Goal: Task Accomplishment & Management: Manage account settings

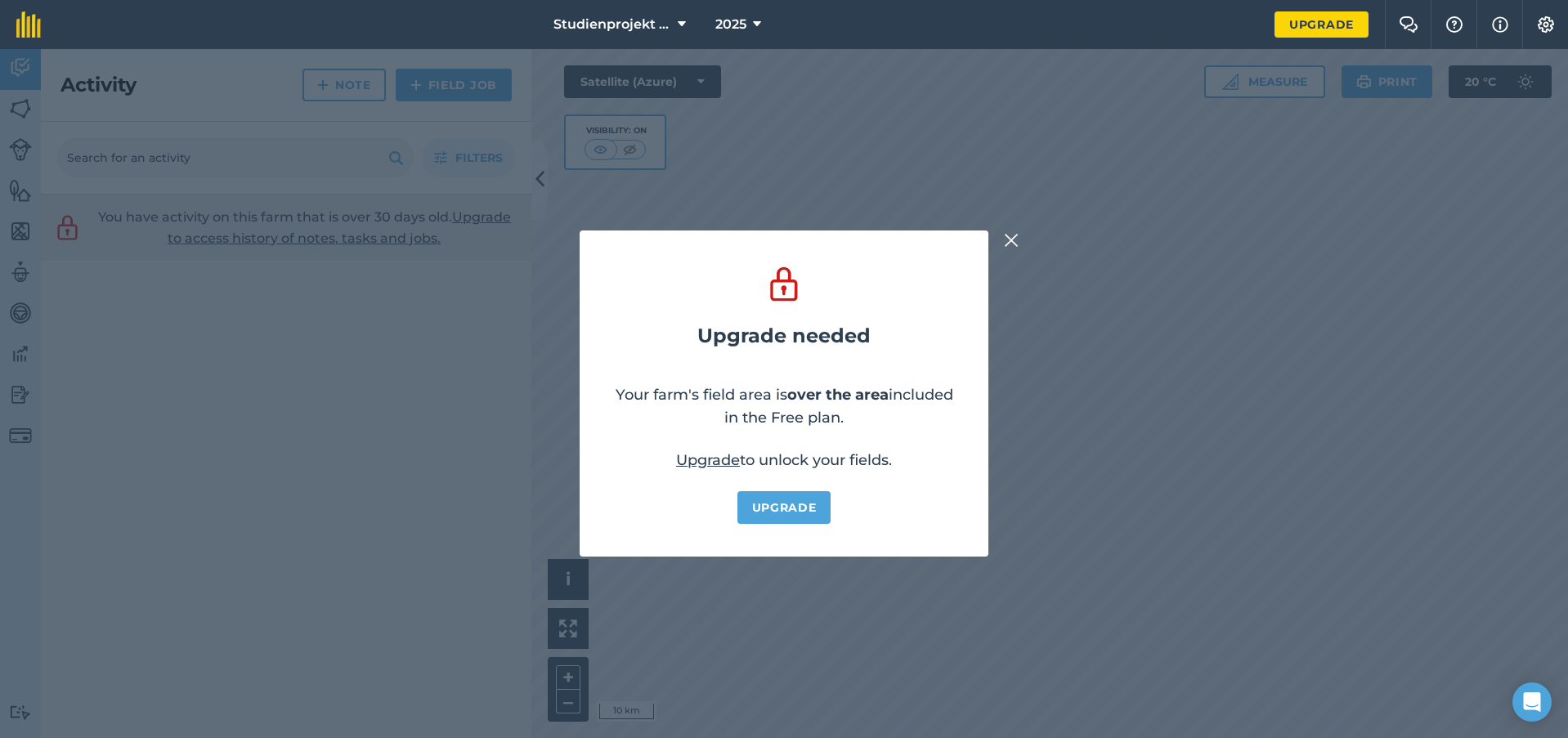
click at [1003, 242] on button at bounding box center [1012, 241] width 20 height 20
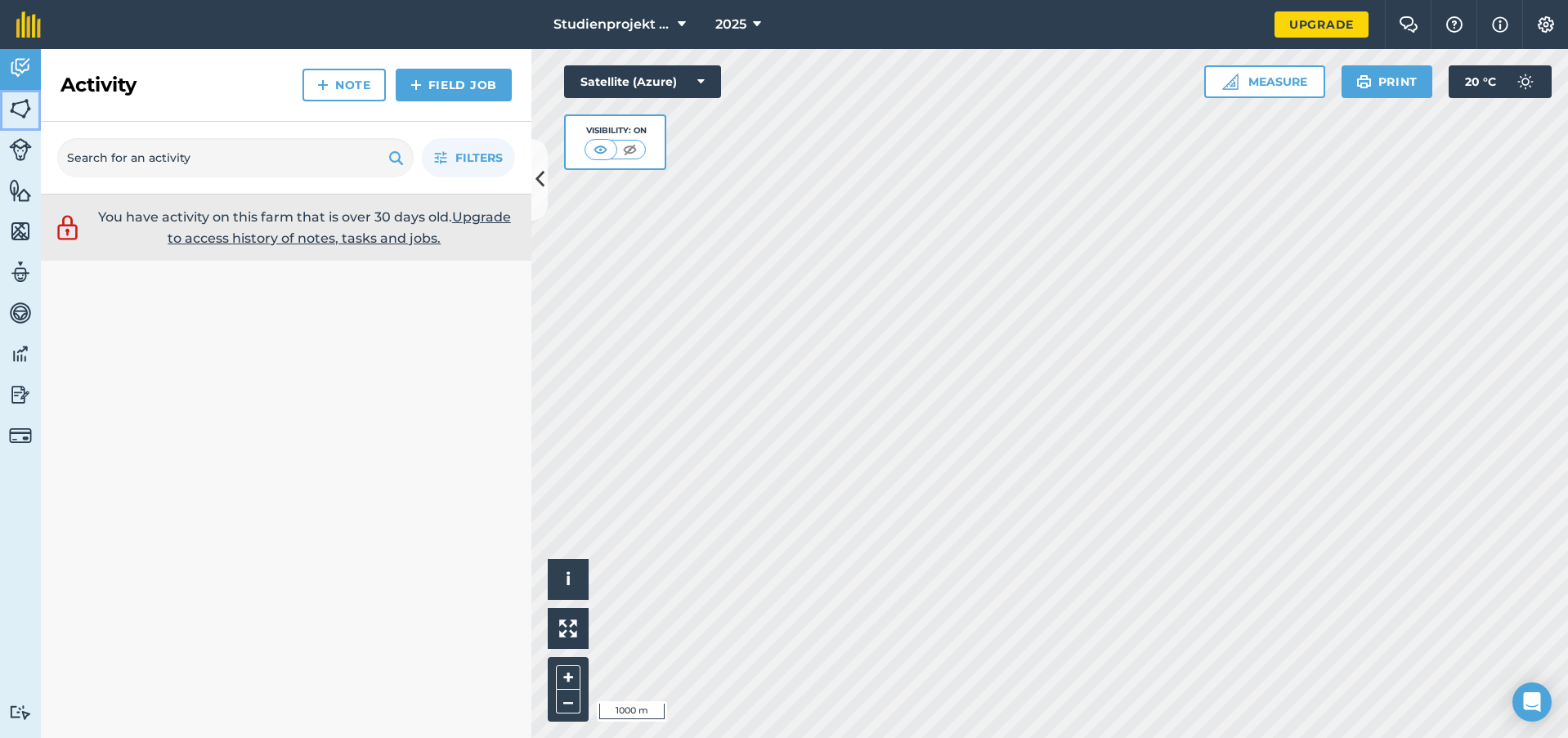
click at [20, 105] on img at bounding box center [20, 108] width 23 height 25
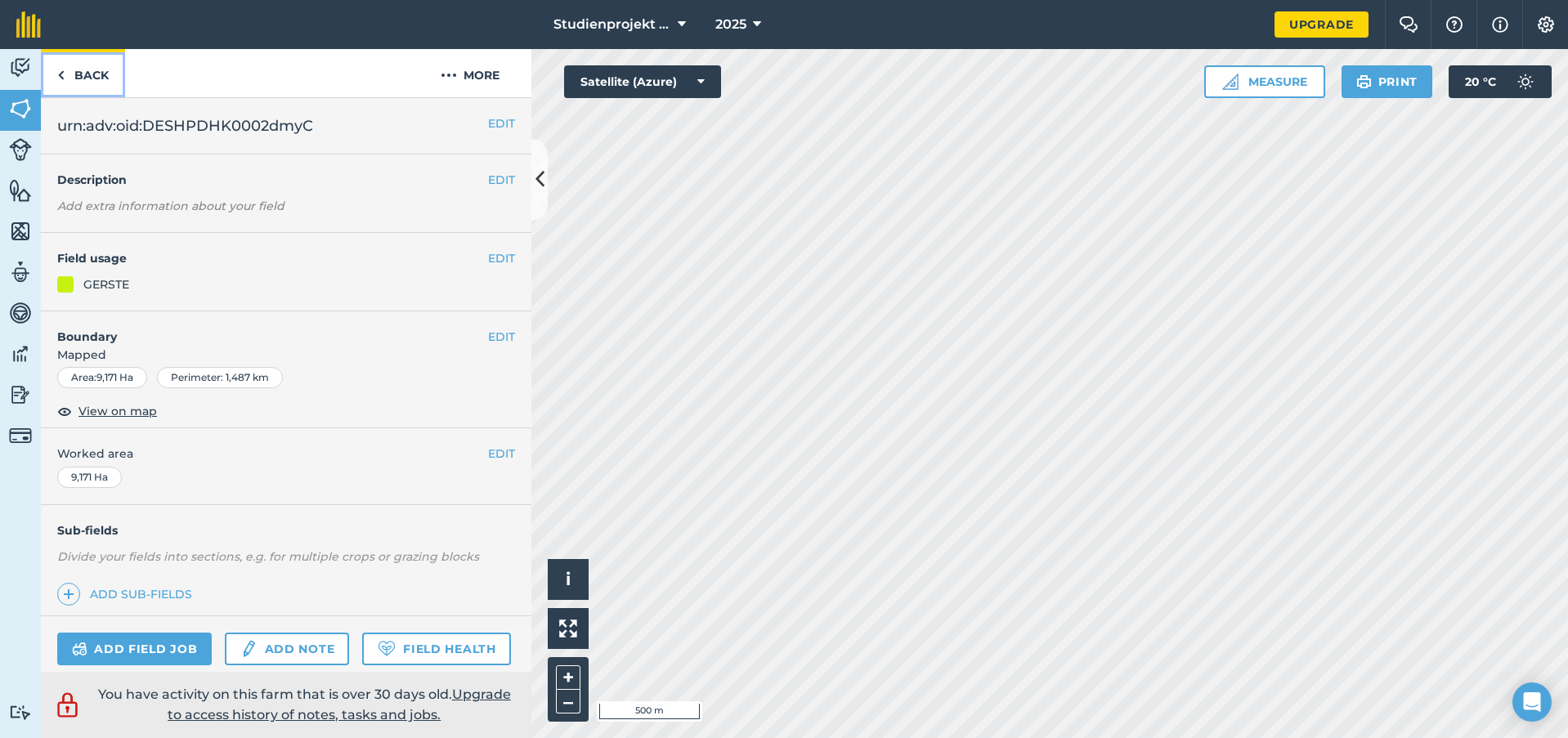
click at [55, 79] on link "Back" at bounding box center [83, 73] width 85 height 48
click at [499, 114] on button "EDIT" at bounding box center [501, 123] width 27 height 18
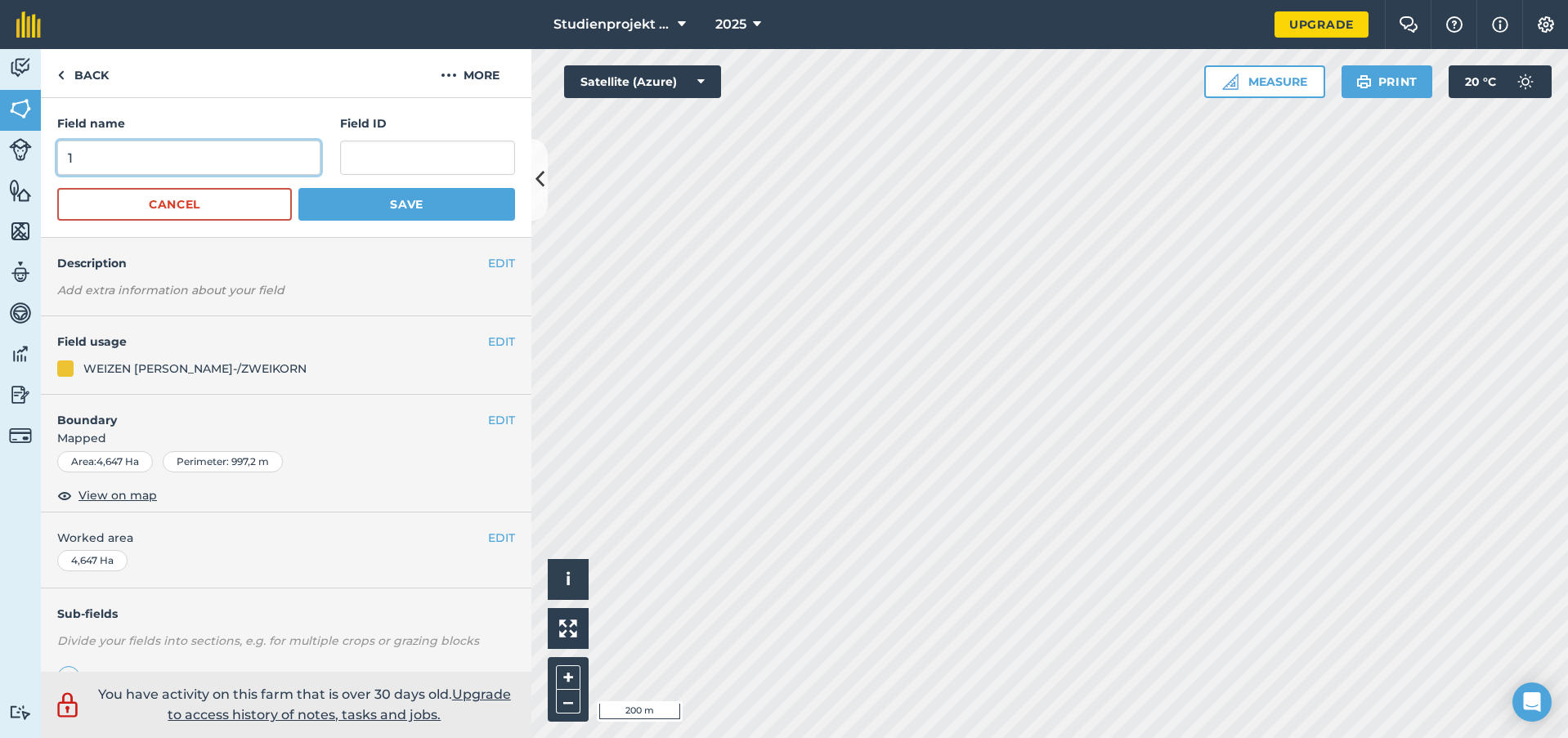
drag, startPoint x: 174, startPoint y: 155, endPoint x: -10, endPoint y: 170, distance: 184.6
click at [0, 170] on html "Studienprojekt 25 2025 Upgrade Farm Chat Help Info Settings Map printing is not…" at bounding box center [784, 369] width 1568 height 738
type input "2"
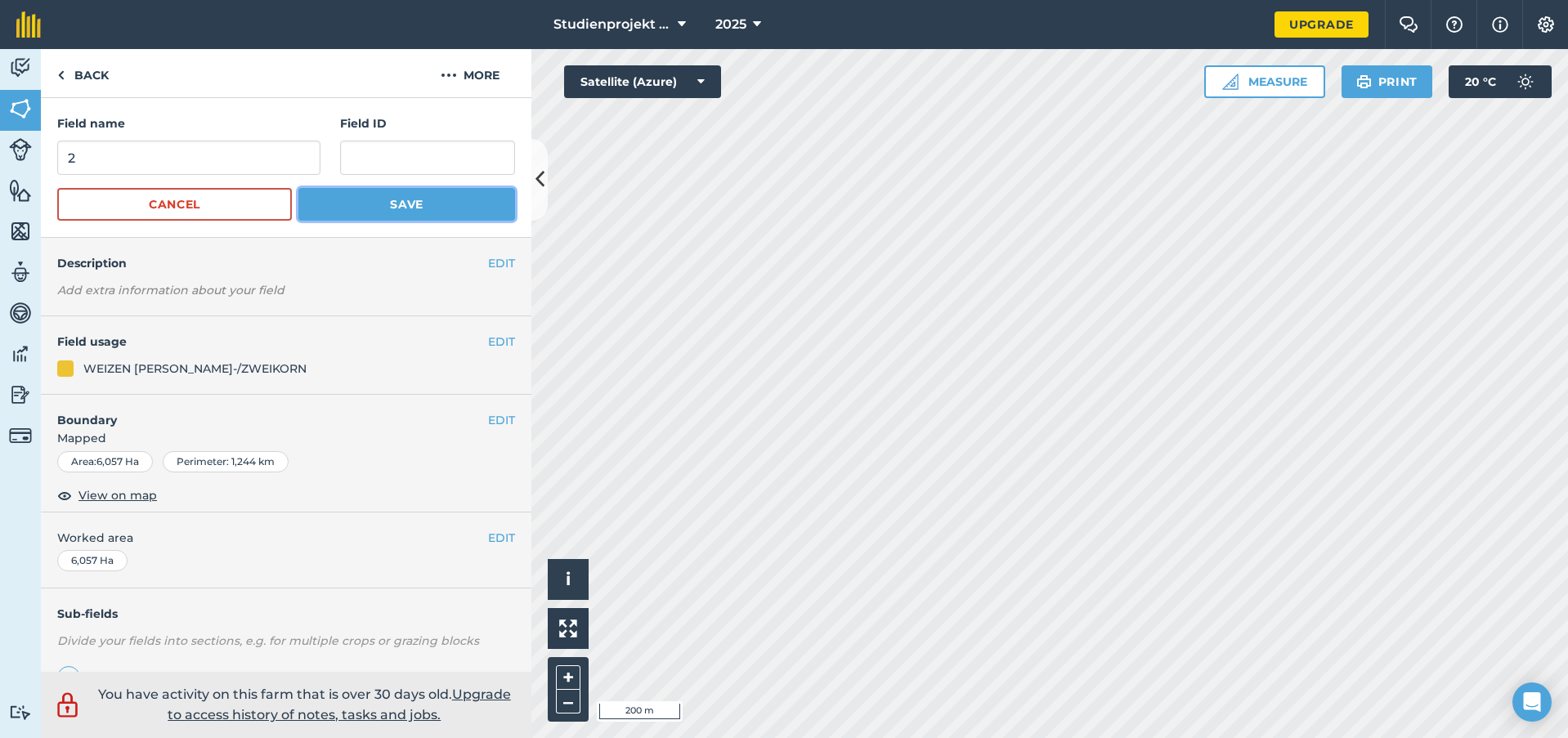
click at [448, 200] on button "Save" at bounding box center [407, 204] width 217 height 33
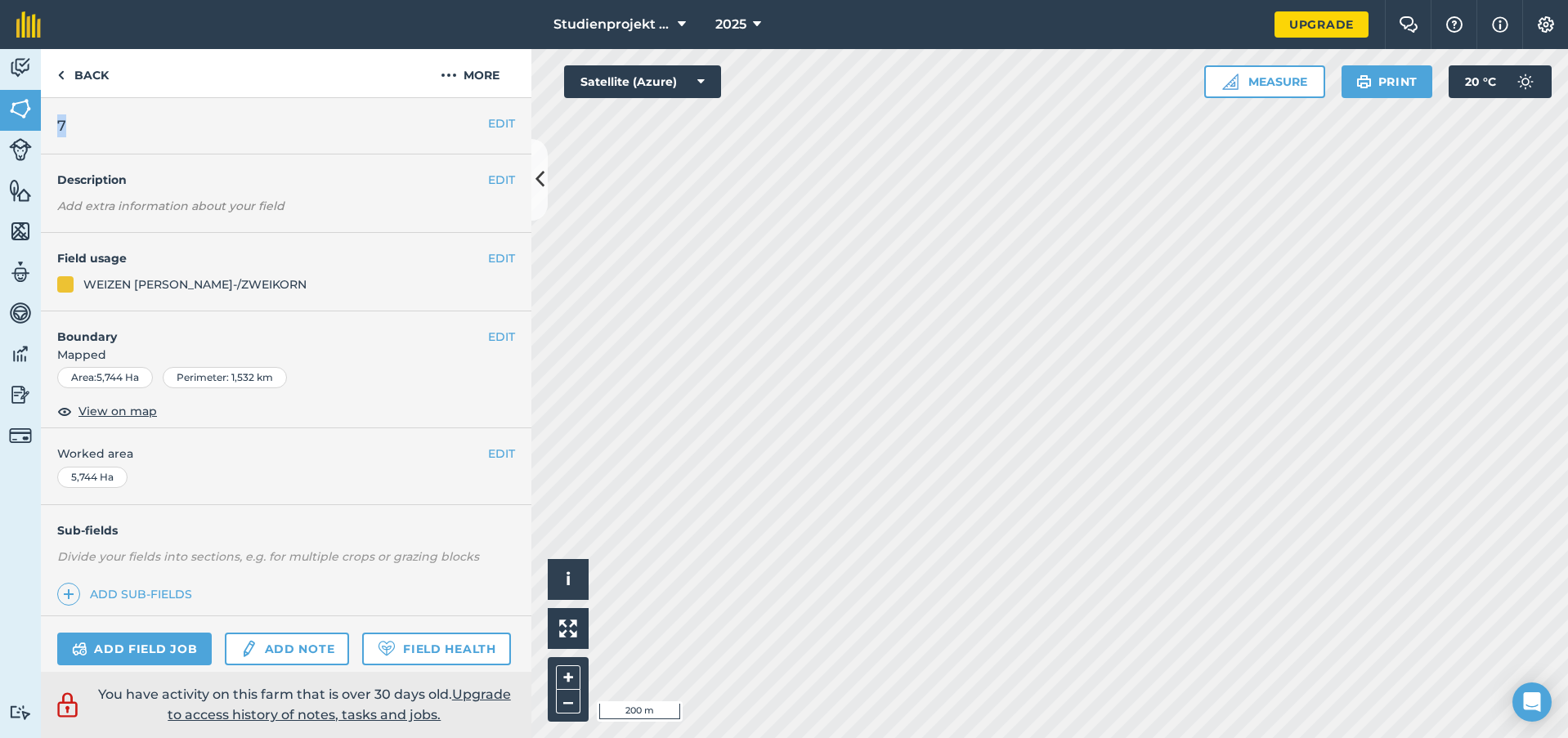
drag, startPoint x: 94, startPoint y: 128, endPoint x: 50, endPoint y: 125, distance: 44.1
click at [50, 125] on div "EDIT 7" at bounding box center [286, 126] width 490 height 57
click at [391, 131] on h2 "7" at bounding box center [273, 125] width 431 height 23
click at [474, 119] on h2 "7" at bounding box center [273, 125] width 431 height 23
click at [489, 124] on button "EDIT" at bounding box center [501, 123] width 27 height 18
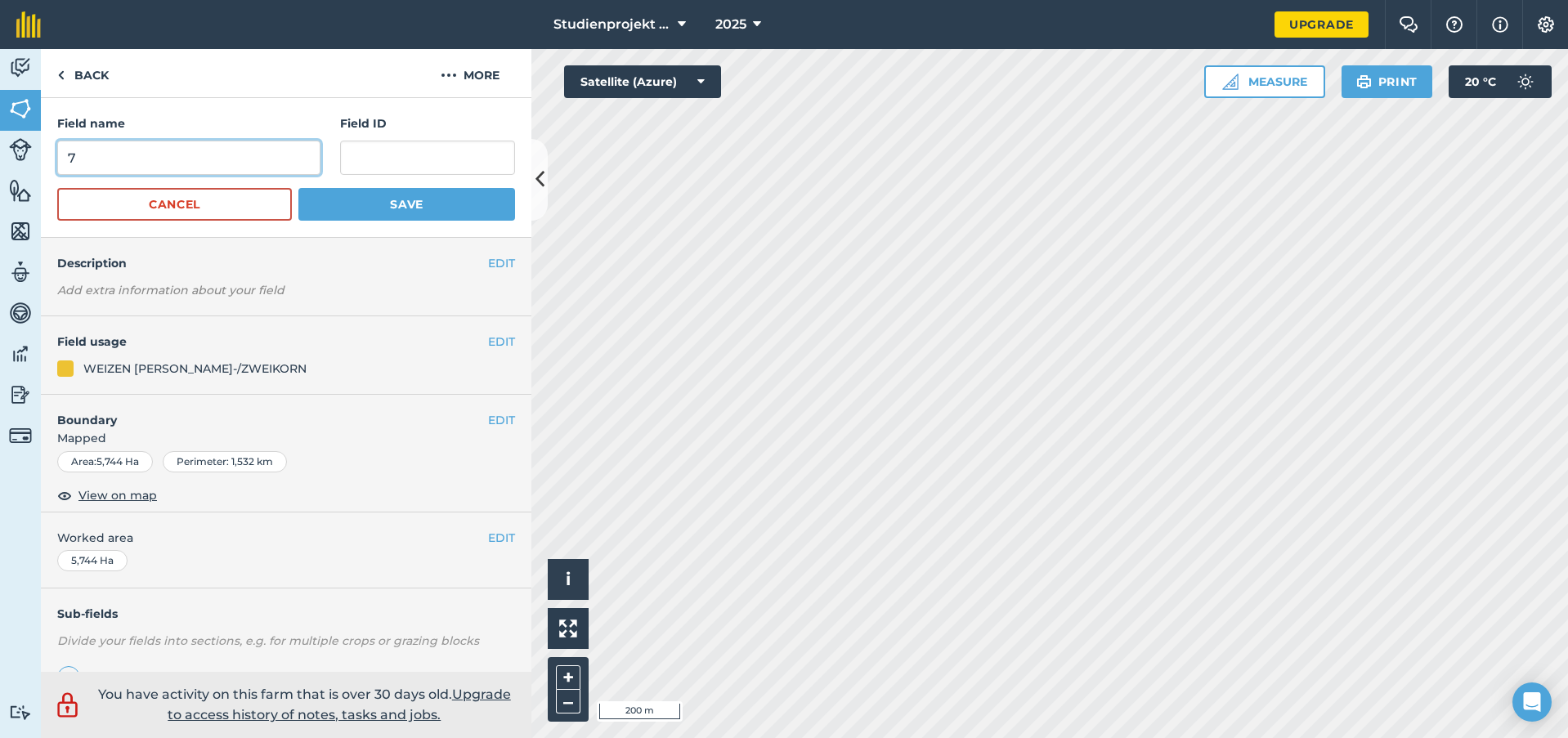
drag, startPoint x: 229, startPoint y: 159, endPoint x: 58, endPoint y: 168, distance: 171.2
click at [58, 168] on input "7" at bounding box center [189, 157] width 264 height 35
type input "3"
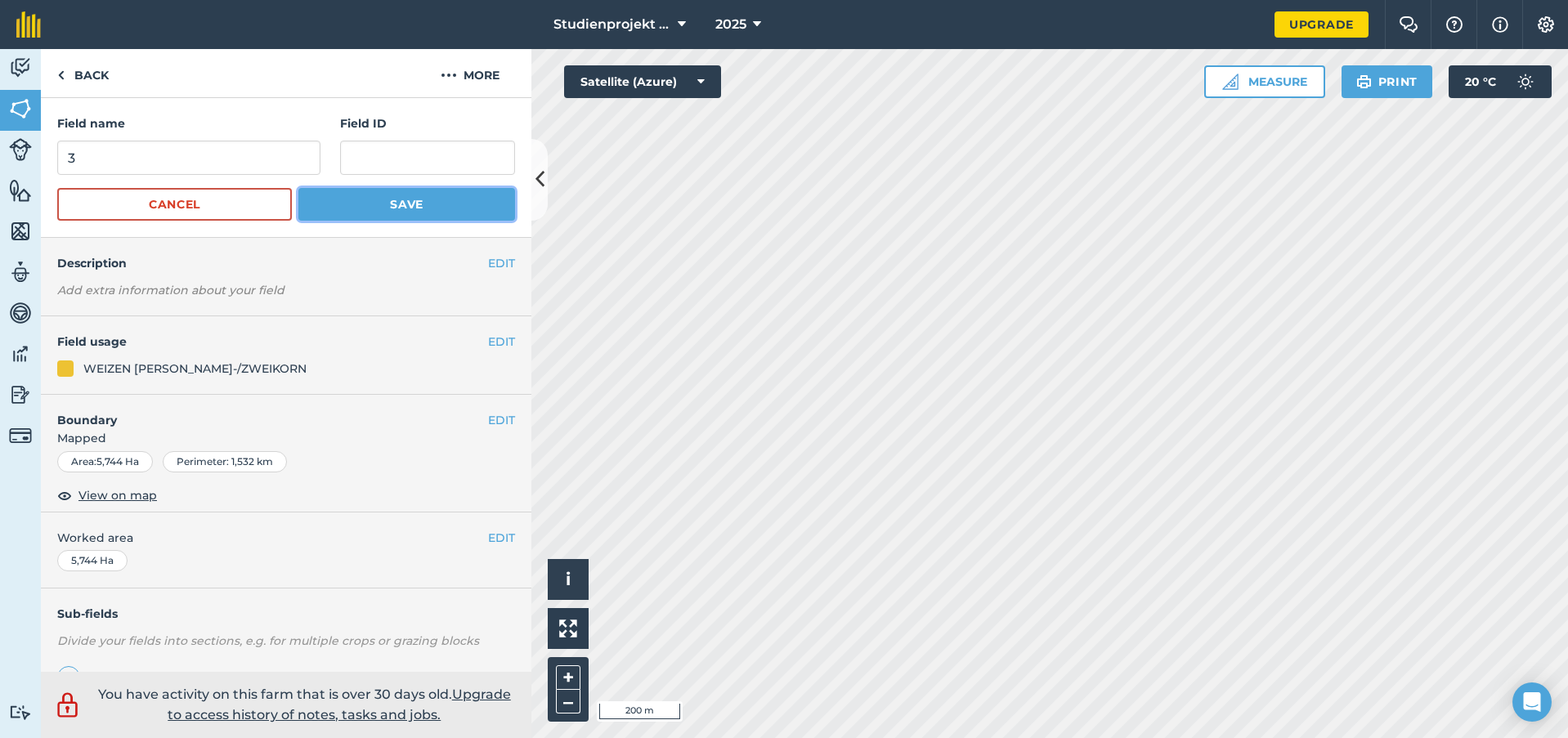
click at [394, 211] on button "Save" at bounding box center [407, 204] width 217 height 33
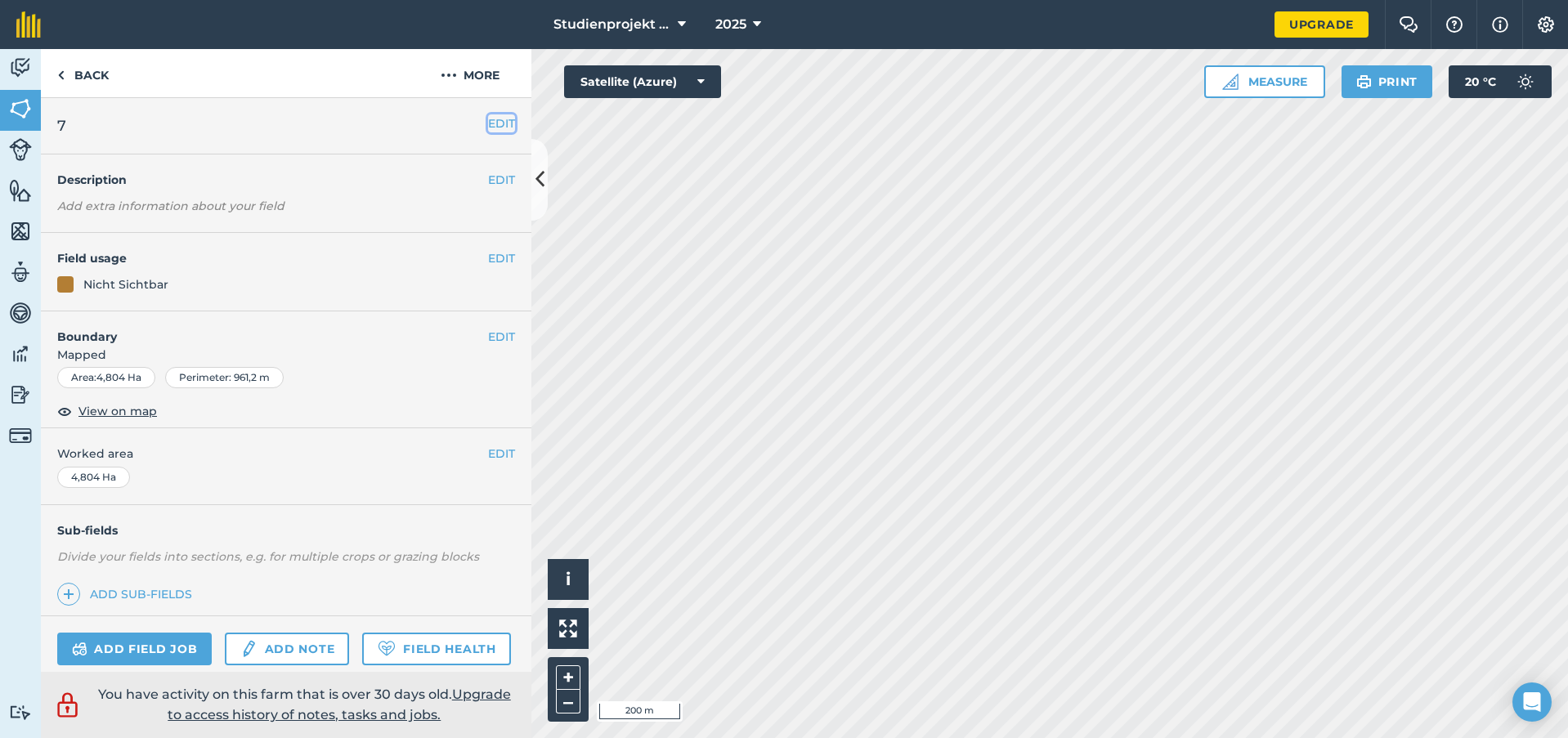
click at [489, 124] on button "EDIT" at bounding box center [501, 123] width 27 height 18
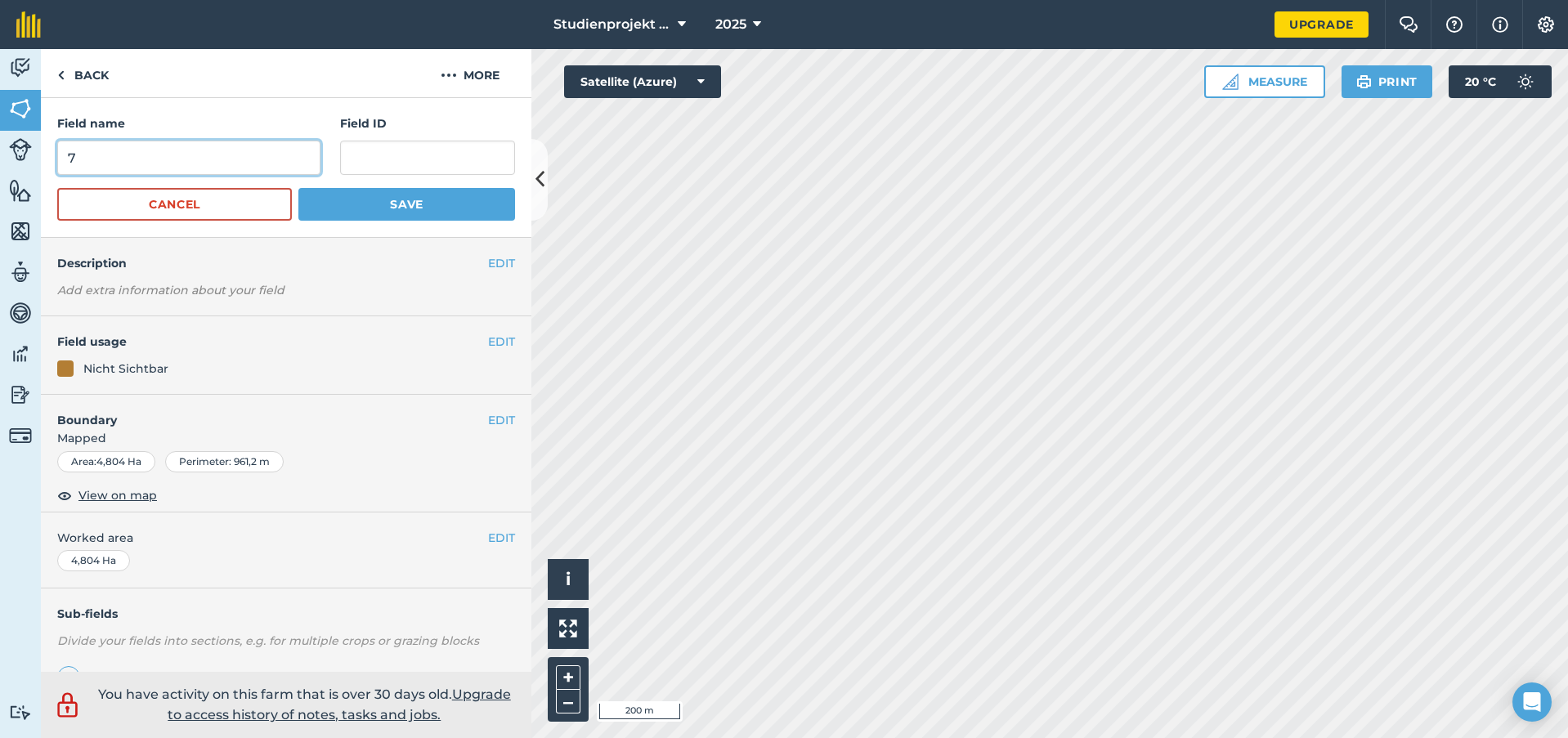
drag, startPoint x: 135, startPoint y: 155, endPoint x: 38, endPoint y: 154, distance: 97.0
click at [38, 154] on div "Activity Fields Livestock Features Maps Team Vehicles Data Reporting Billing Tu…" at bounding box center [784, 393] width 1568 height 689
type input "4"
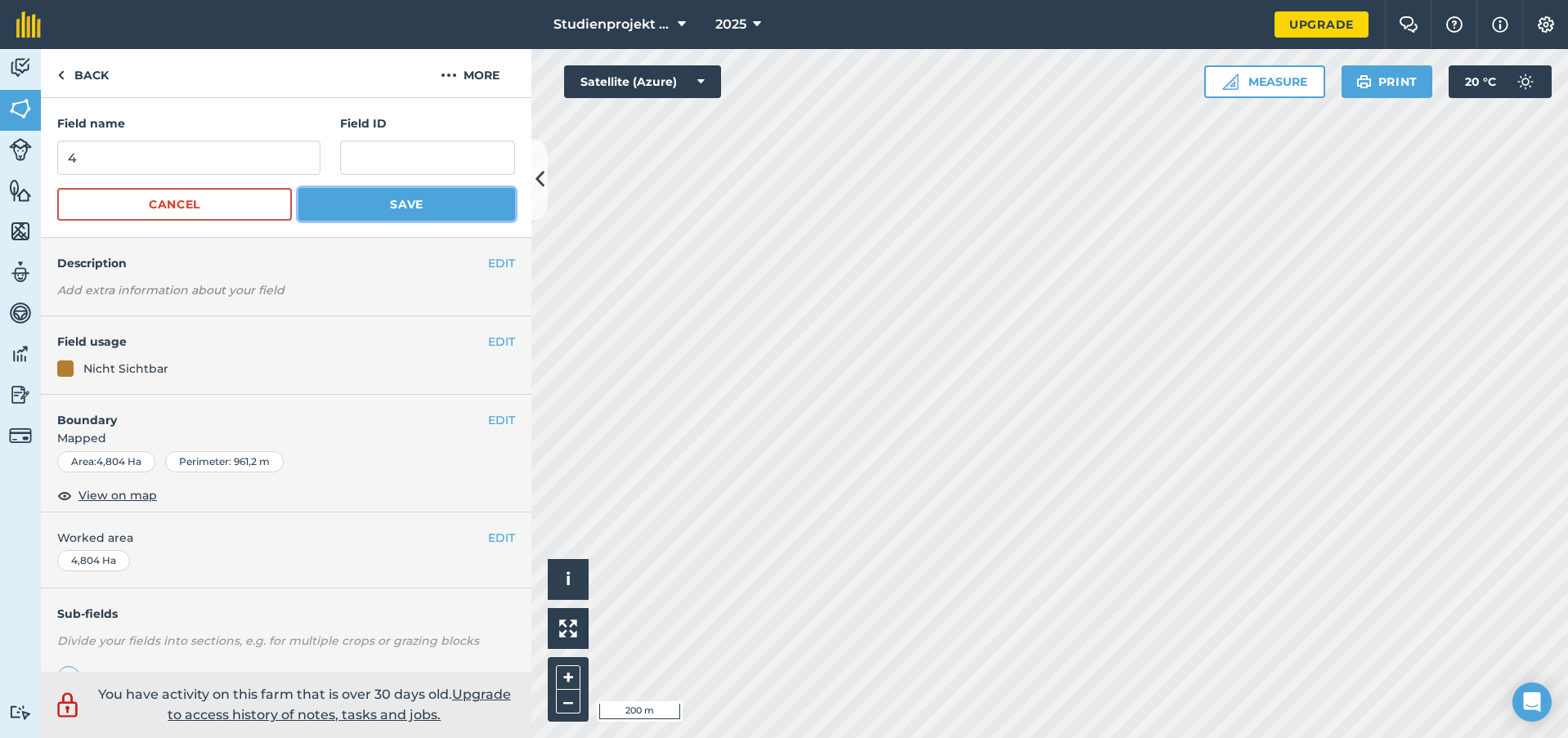
click at [368, 204] on button "Save" at bounding box center [407, 204] width 217 height 33
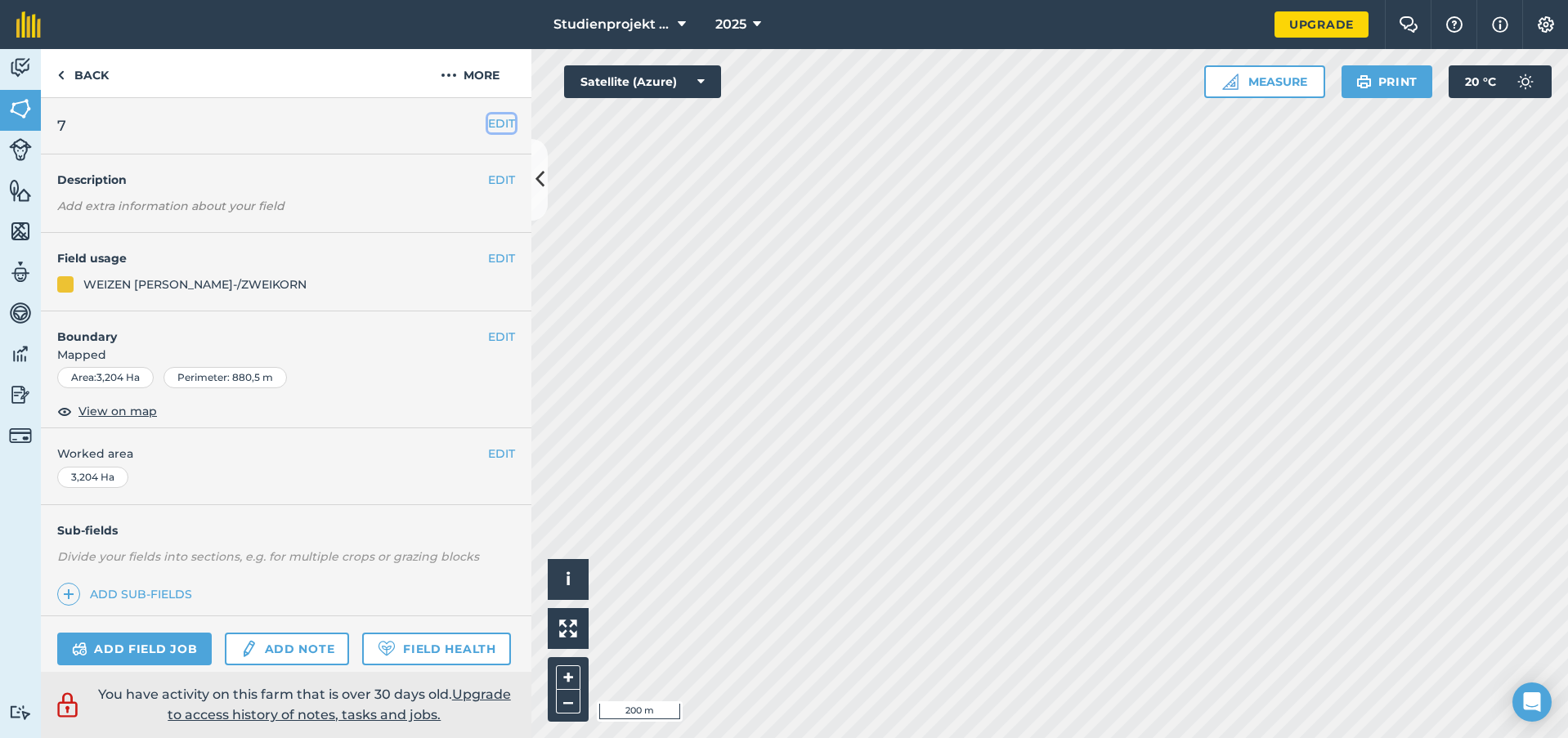
click at [489, 122] on button "EDIT" at bounding box center [501, 123] width 27 height 18
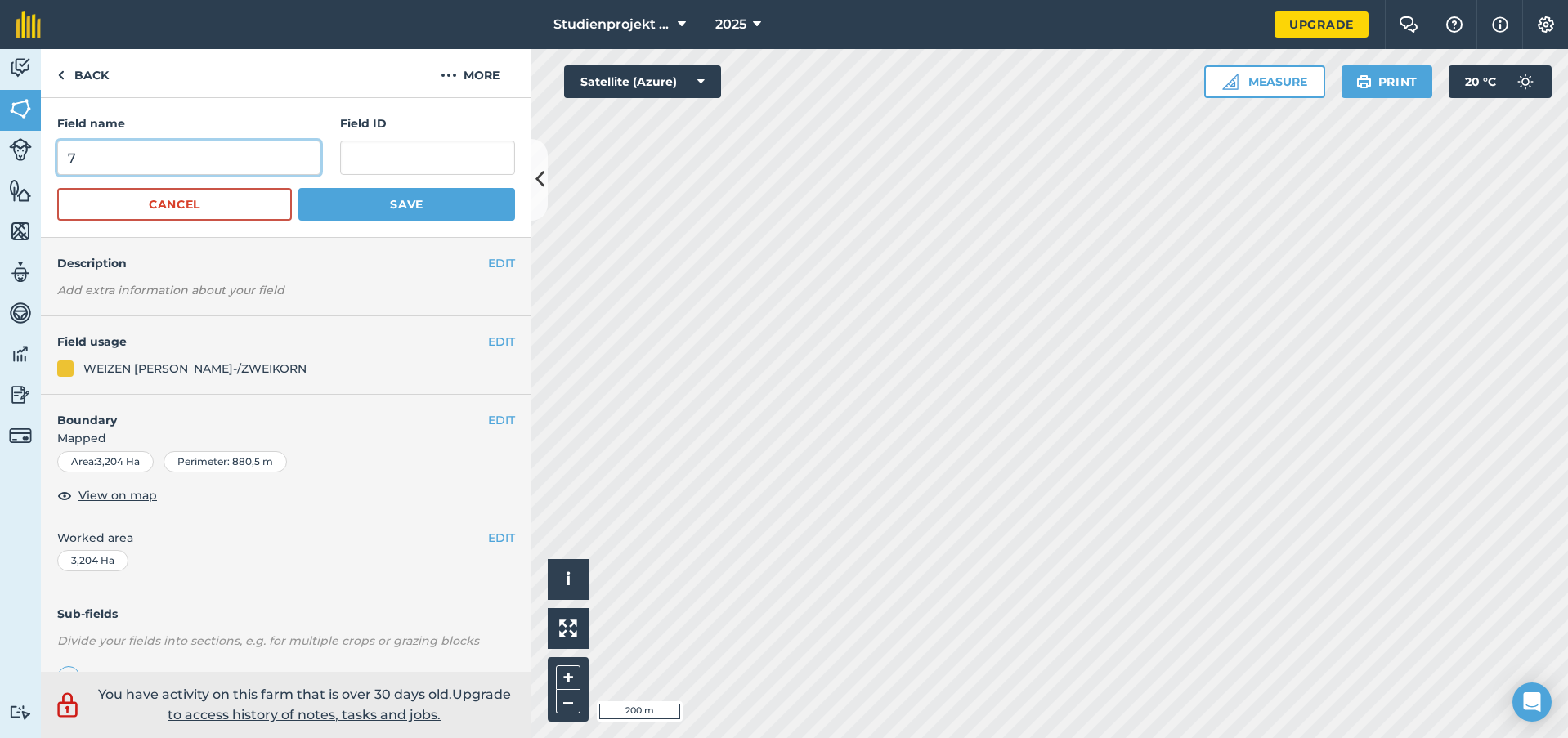
drag, startPoint x: 124, startPoint y: 152, endPoint x: 21, endPoint y: 158, distance: 103.2
click at [21, 158] on div "Activity Fields Livestock Features Maps Team Vehicles Data Reporting Billing Tu…" at bounding box center [784, 393] width 1568 height 689
type input "5"
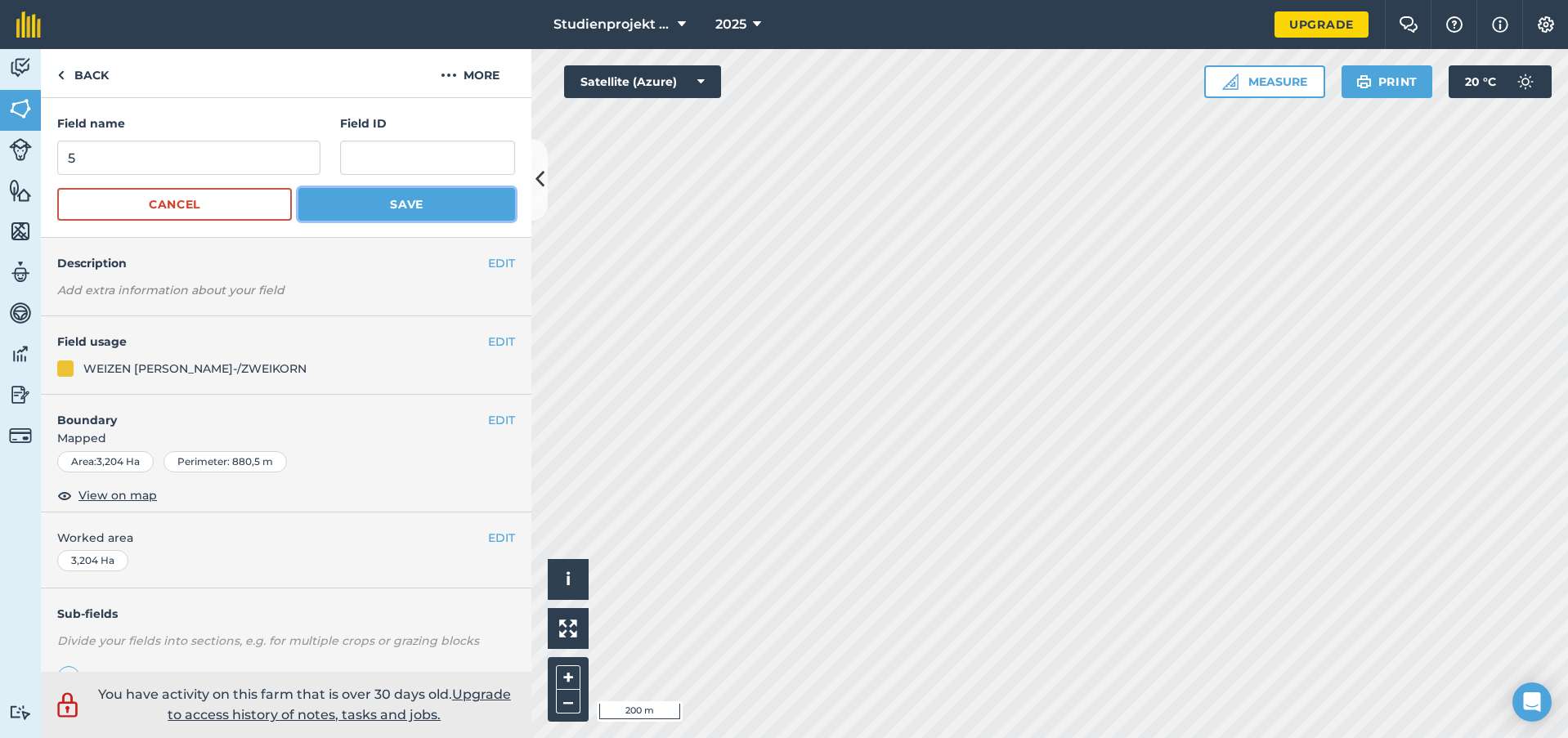
click at [390, 205] on button "Save" at bounding box center [407, 204] width 217 height 33
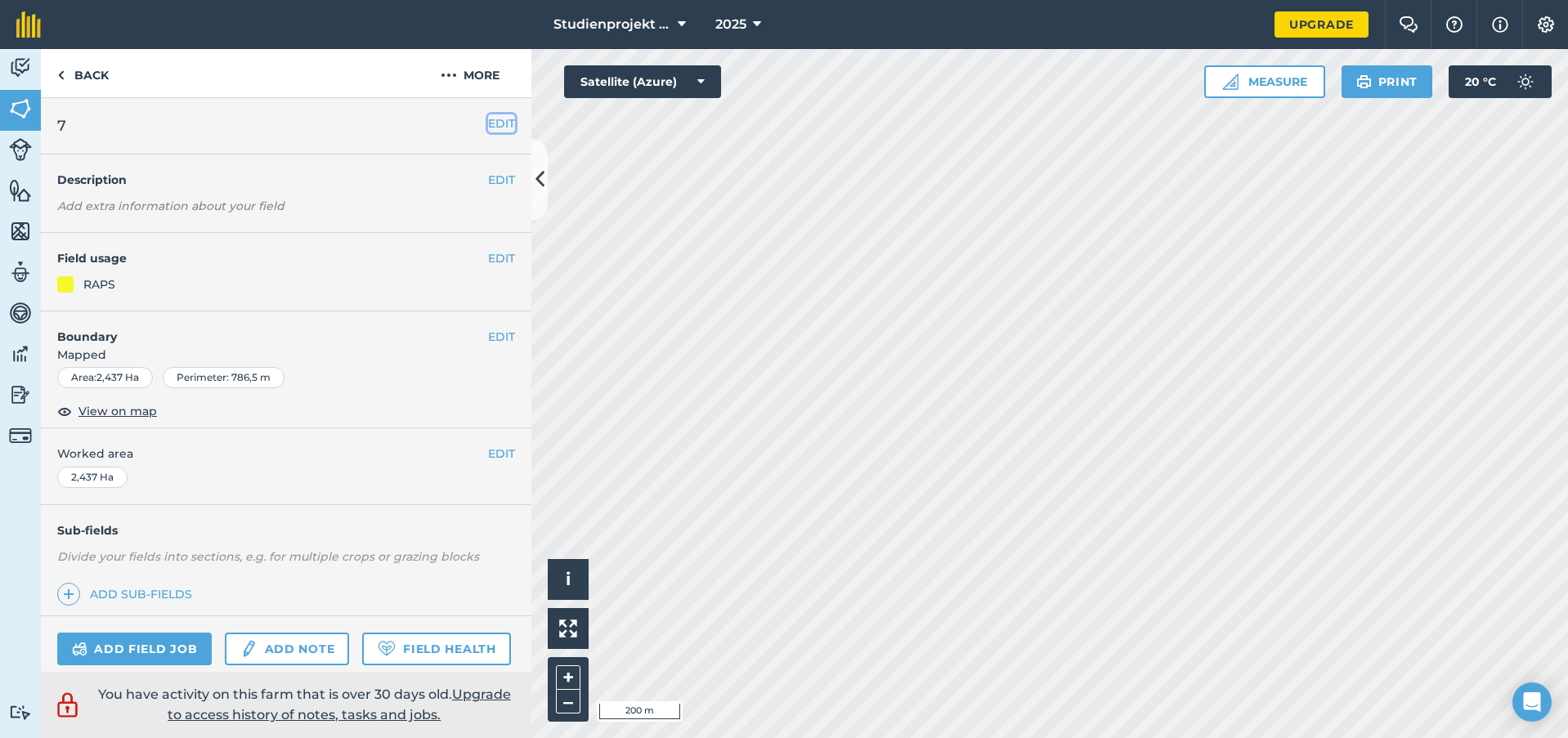
click at [500, 121] on button "EDIT" at bounding box center [501, 123] width 27 height 18
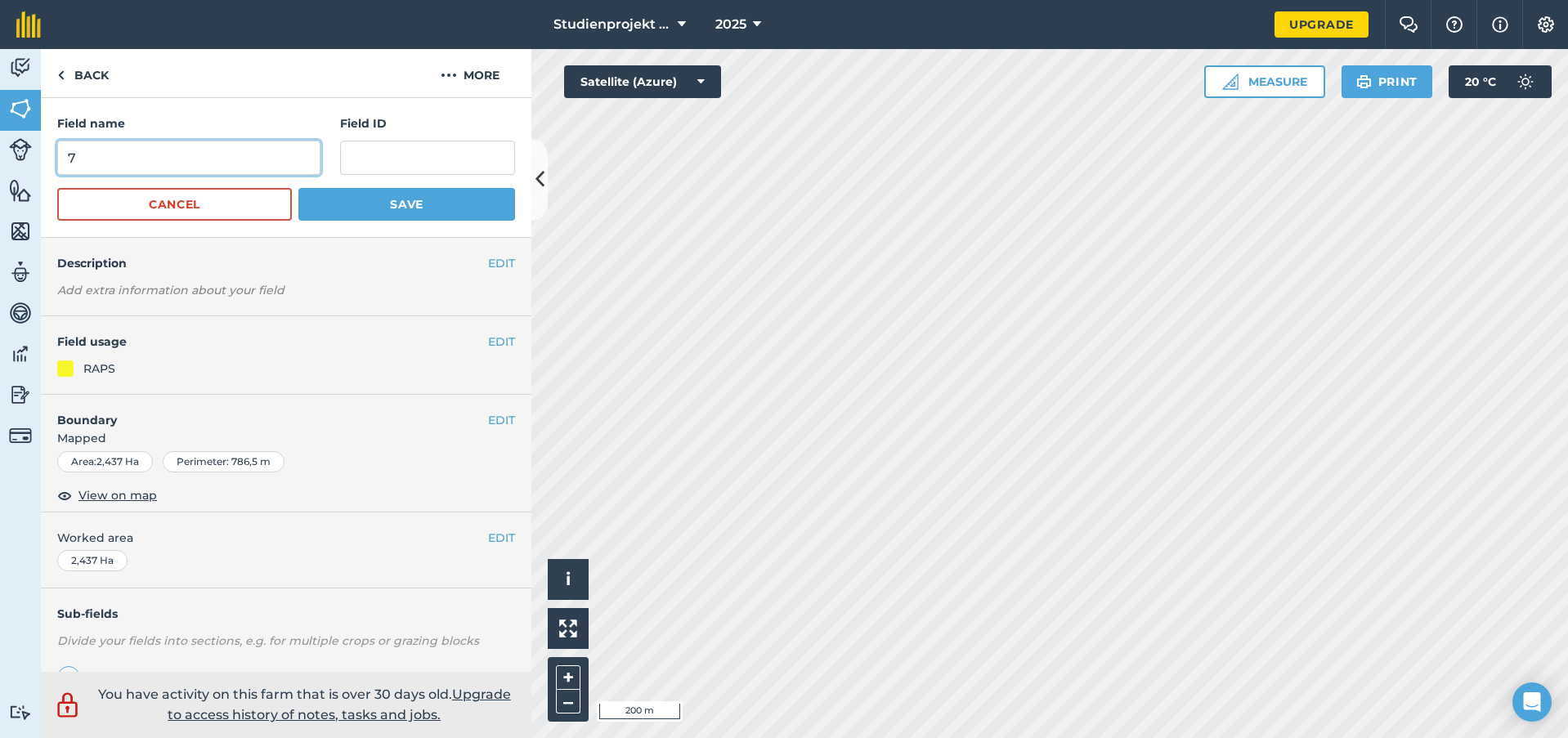
drag, startPoint x: 85, startPoint y: 157, endPoint x: 46, endPoint y: 161, distance: 39.2
click at [46, 161] on div "Field name 7 Field ID Cancel Save" at bounding box center [286, 168] width 490 height 140
type input "6"
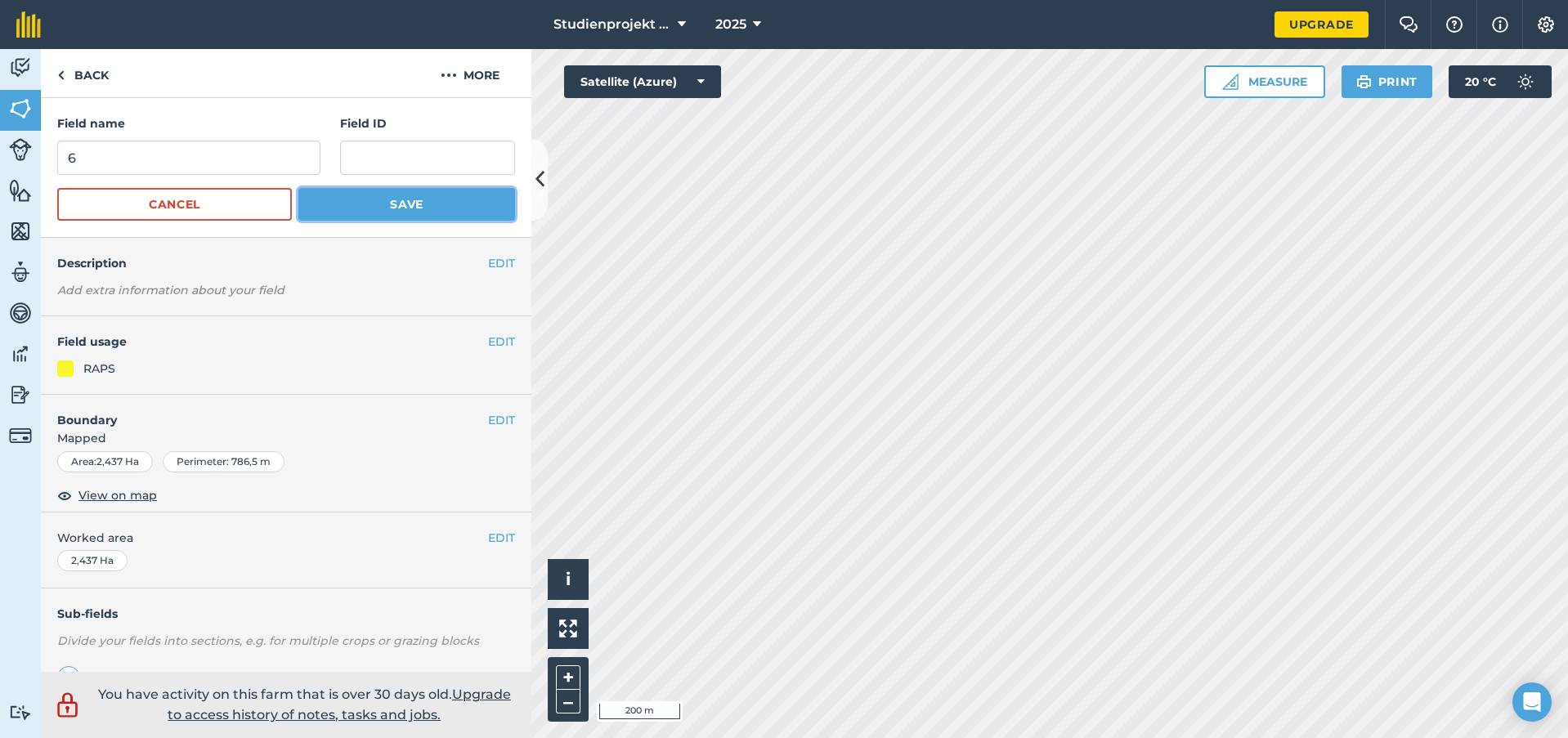
click at [411, 204] on button "Save" at bounding box center [407, 204] width 217 height 33
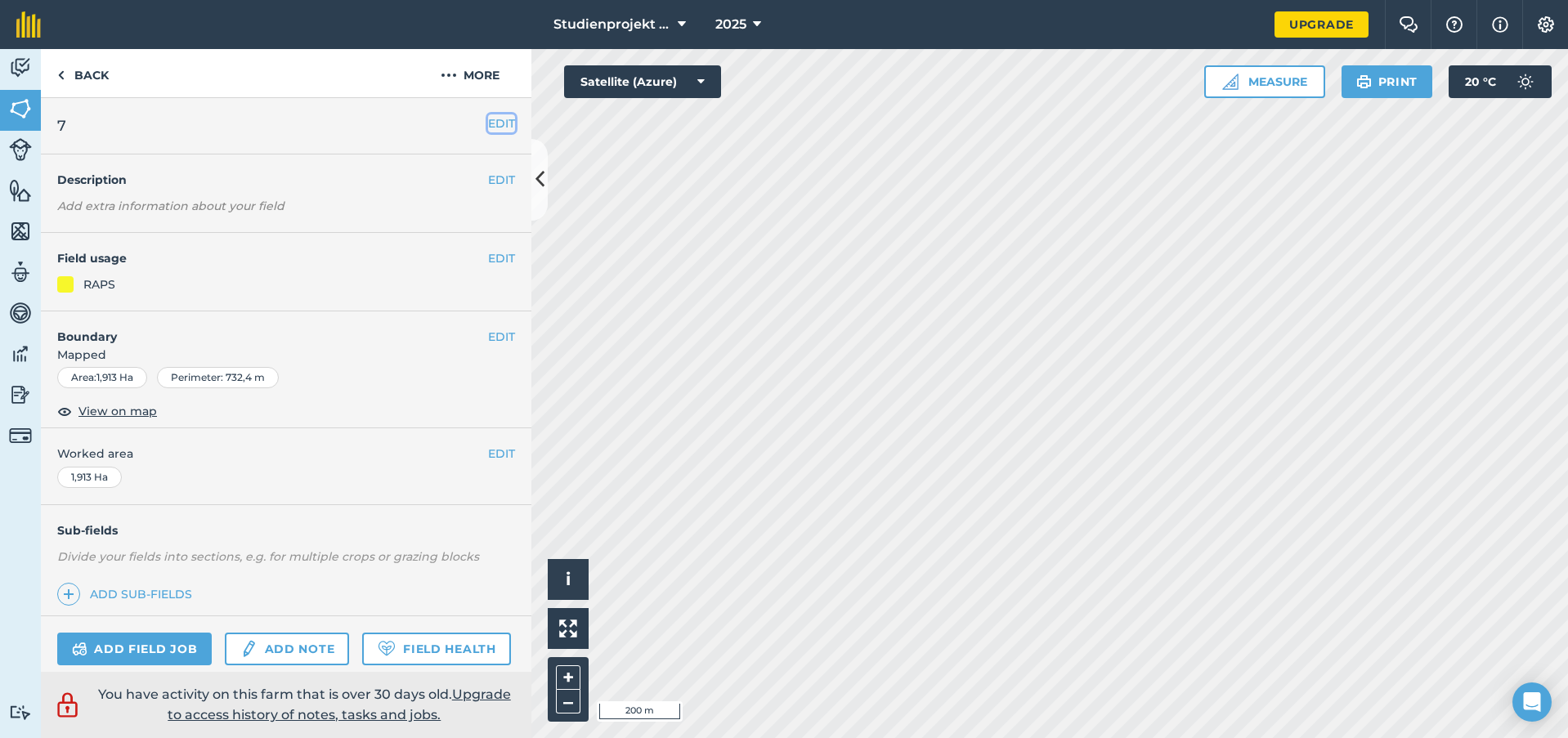
click at [497, 123] on button "EDIT" at bounding box center [501, 123] width 27 height 18
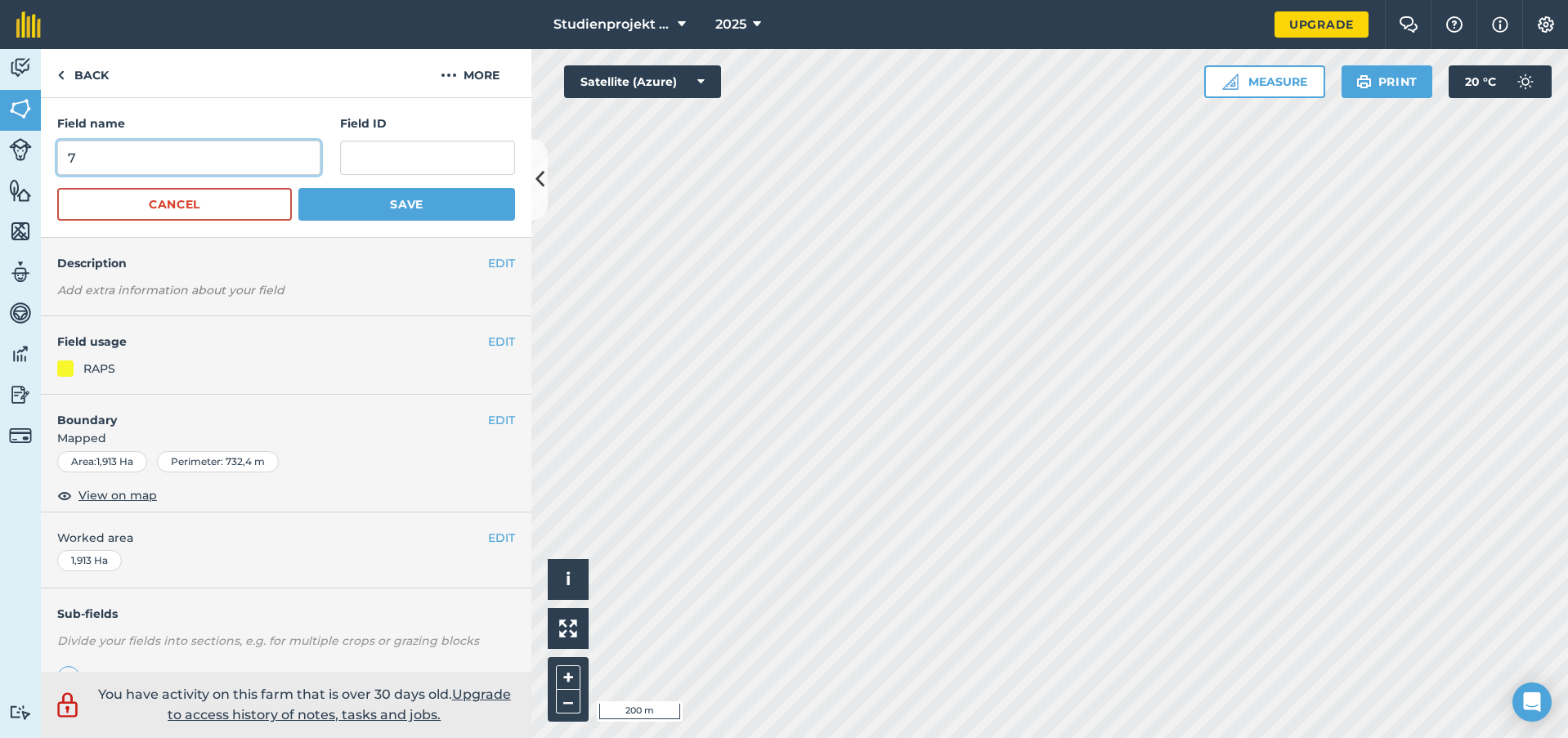
drag, startPoint x: 110, startPoint y: 149, endPoint x: 35, endPoint y: 159, distance: 75.7
click at [35, 159] on div "Activity Fields Livestock Features Maps Team Vehicles Data Reporting Billing Tu…" at bounding box center [784, 393] width 1568 height 689
type input "8"
click at [425, 213] on button "Save" at bounding box center [407, 204] width 217 height 33
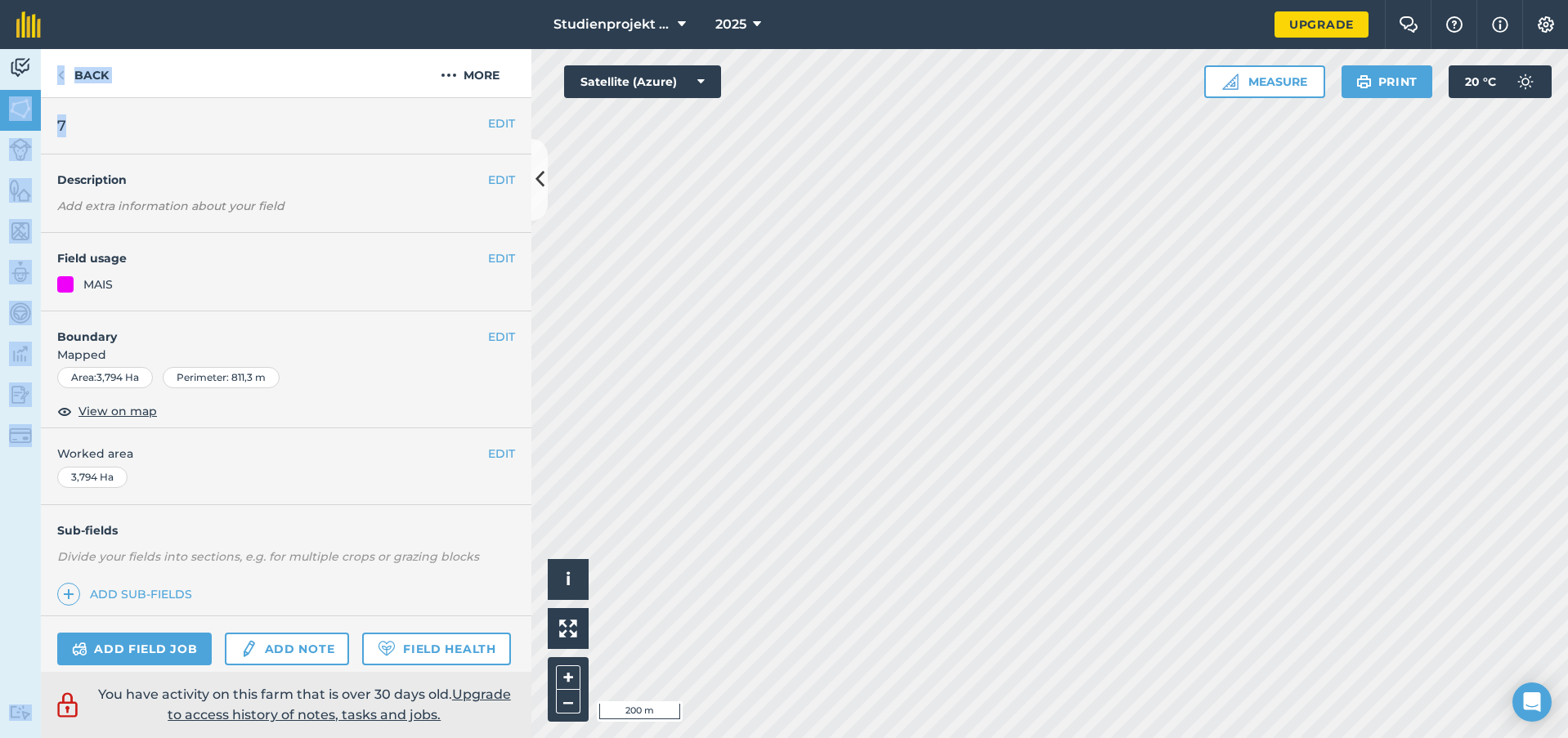
drag, startPoint x: 85, startPoint y: 121, endPoint x: 28, endPoint y: 120, distance: 57.0
click at [28, 120] on div "Activity Fields Livestock Features Maps Team Vehicles Data Reporting Billing Tu…" at bounding box center [784, 393] width 1568 height 689
click at [351, 123] on h2 "7" at bounding box center [273, 125] width 431 height 23
click at [490, 120] on button "EDIT" at bounding box center [501, 123] width 27 height 18
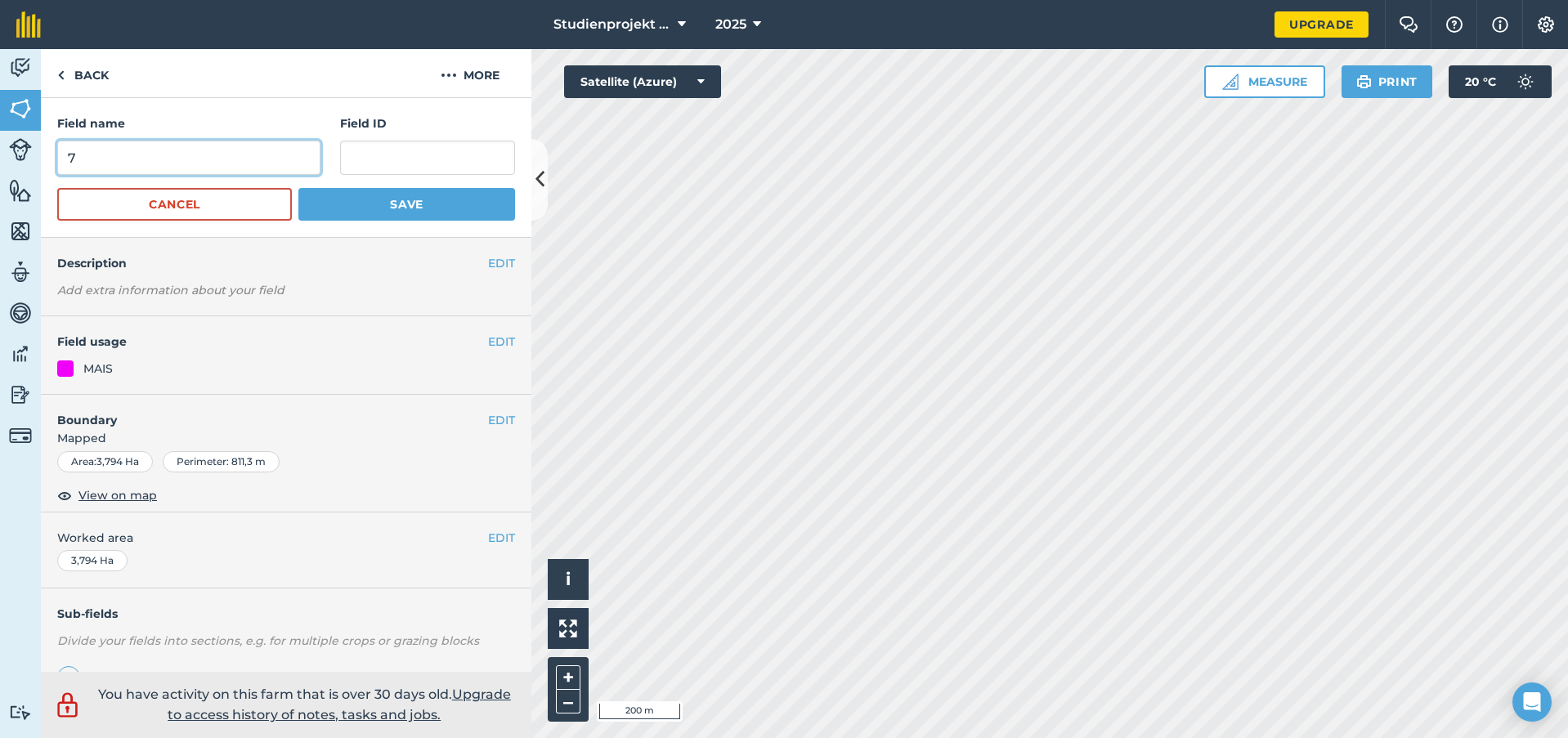
drag, startPoint x: 212, startPoint y: 158, endPoint x: 14, endPoint y: 163, distance: 198.1
click at [14, 163] on div "Activity Fields Livestock Features Maps Team Vehicles Data Reporting Billing Tu…" at bounding box center [784, 393] width 1568 height 689
type input "9"
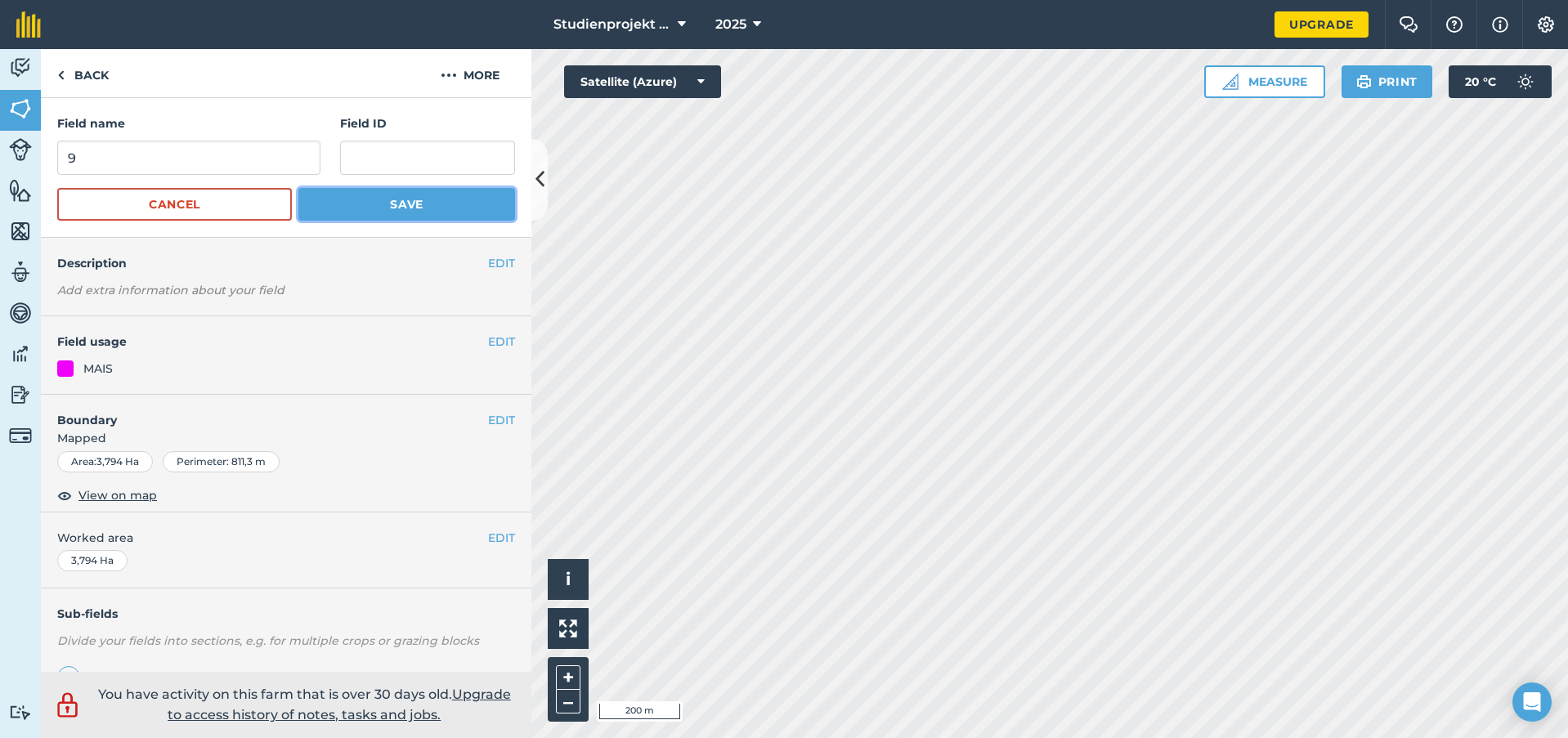
click at [400, 207] on button "Save" at bounding box center [407, 204] width 217 height 33
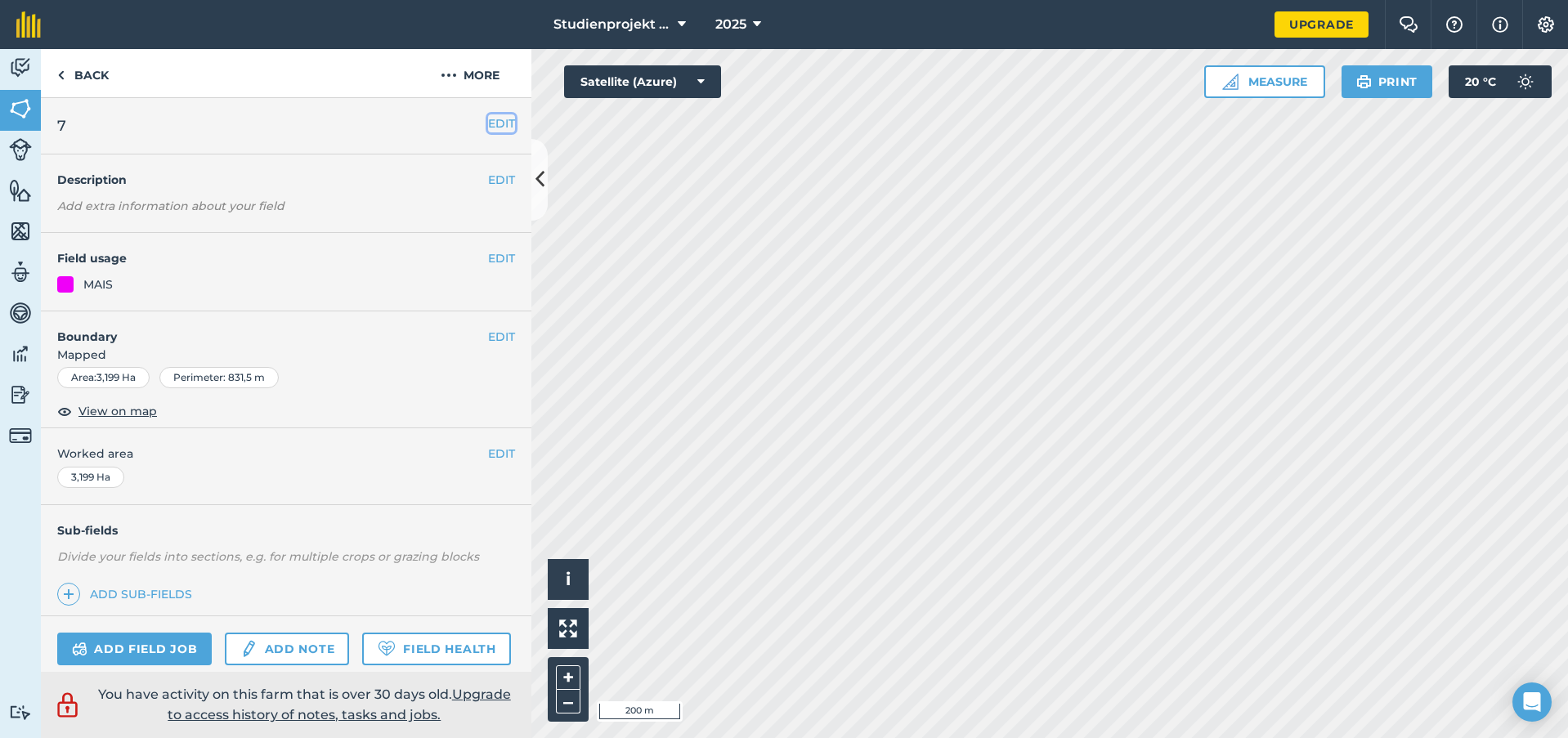
click at [489, 130] on button "EDIT" at bounding box center [501, 123] width 27 height 18
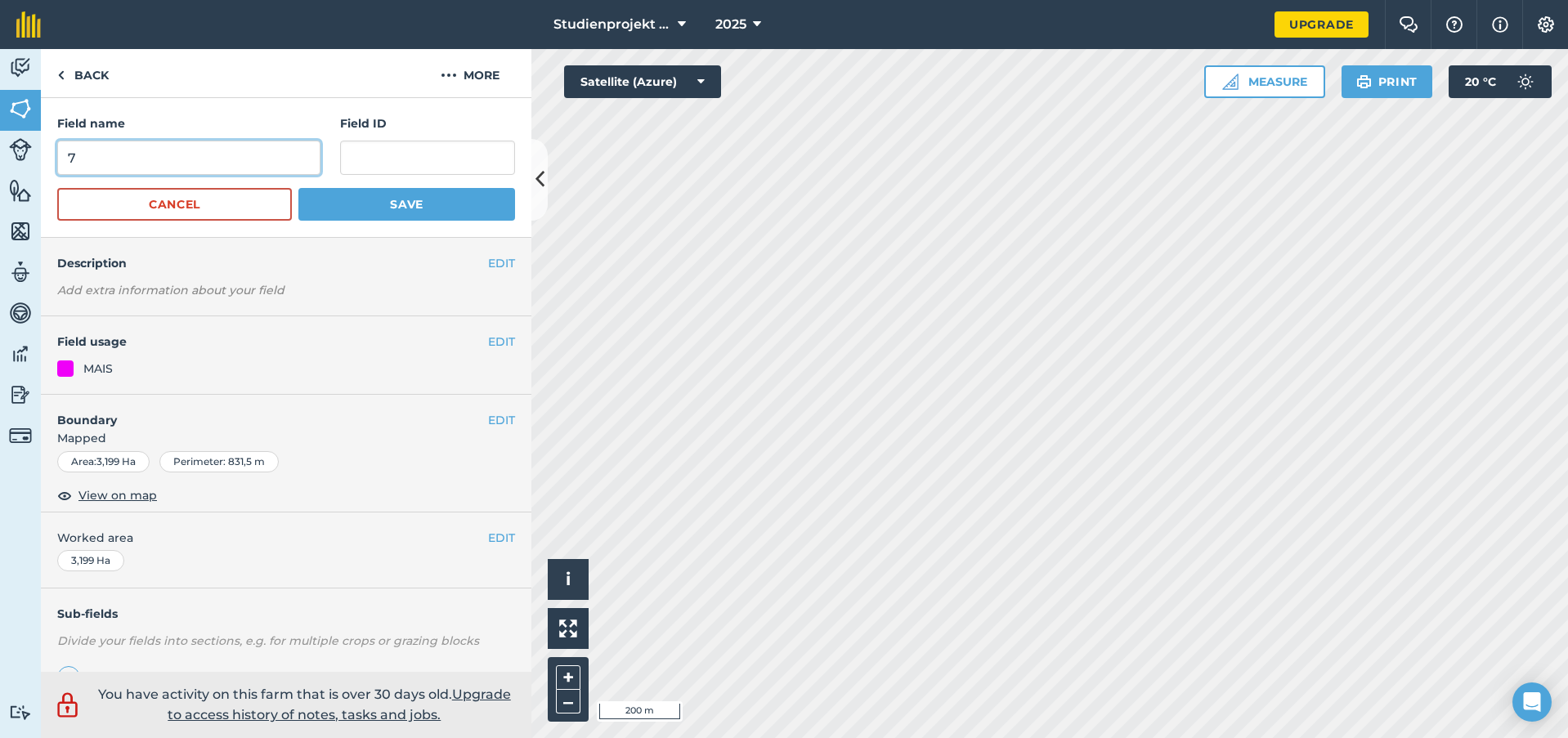
drag, startPoint x: 110, startPoint y: 156, endPoint x: 57, endPoint y: 162, distance: 53.3
click at [57, 162] on div "Field name 7 Field ID Cancel Save" at bounding box center [286, 168] width 490 height 140
type input "10"
click at [413, 201] on button "Save" at bounding box center [407, 204] width 217 height 33
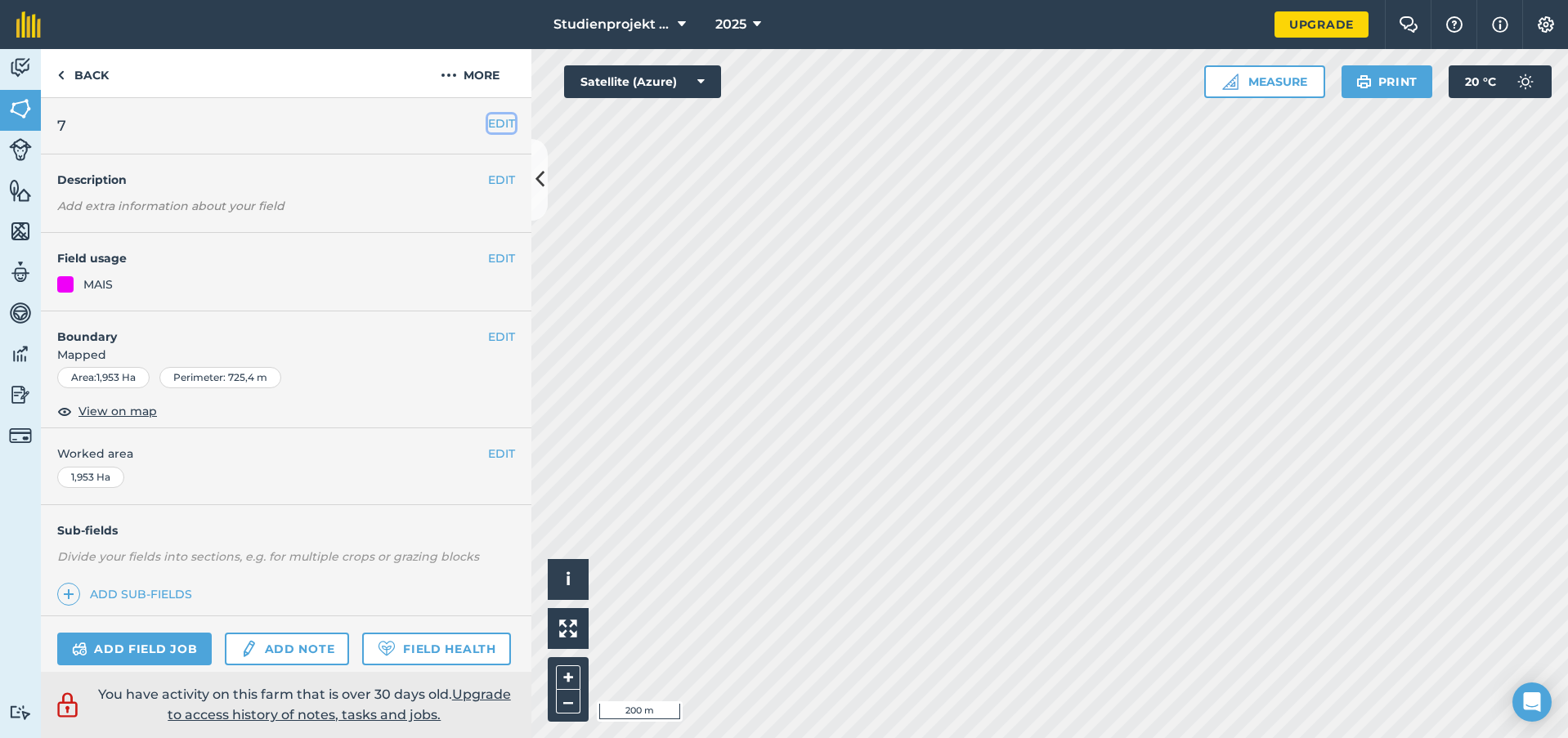
click at [490, 124] on button "EDIT" at bounding box center [501, 123] width 27 height 18
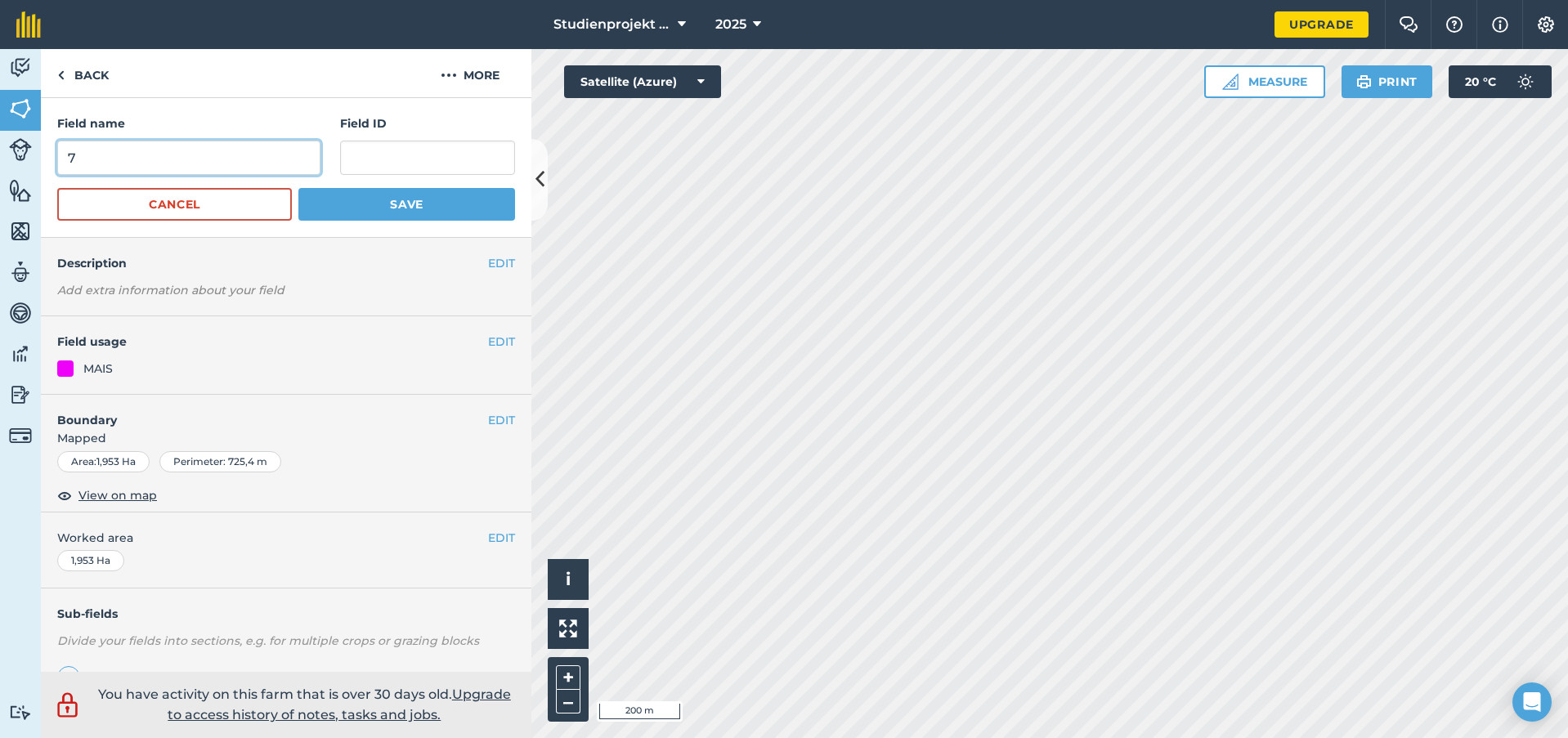
drag, startPoint x: 67, startPoint y: 158, endPoint x: 95, endPoint y: 158, distance: 28.0
click at [95, 158] on input "7" at bounding box center [189, 157] width 264 height 35
type input "11"
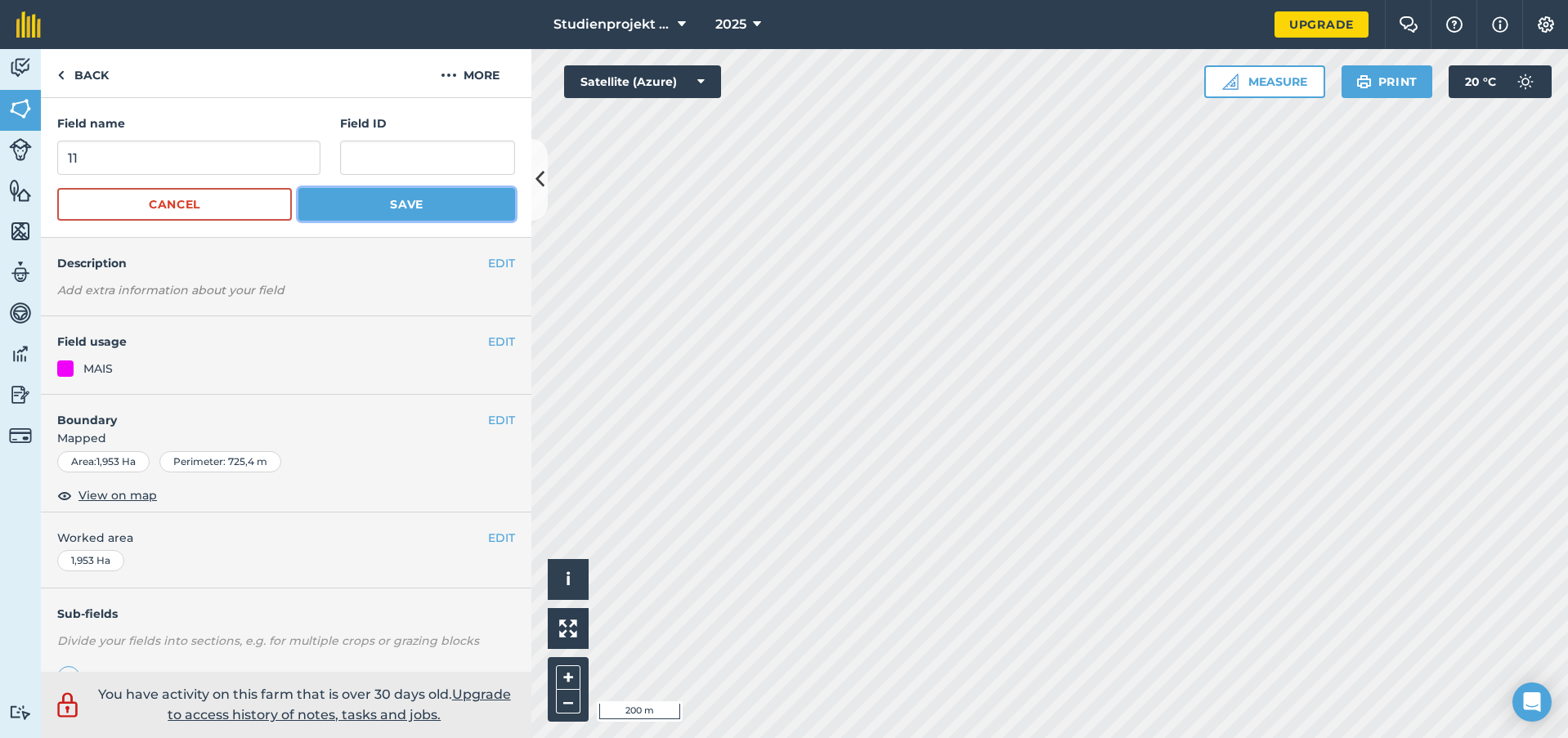
click at [378, 204] on button "Save" at bounding box center [407, 204] width 217 height 33
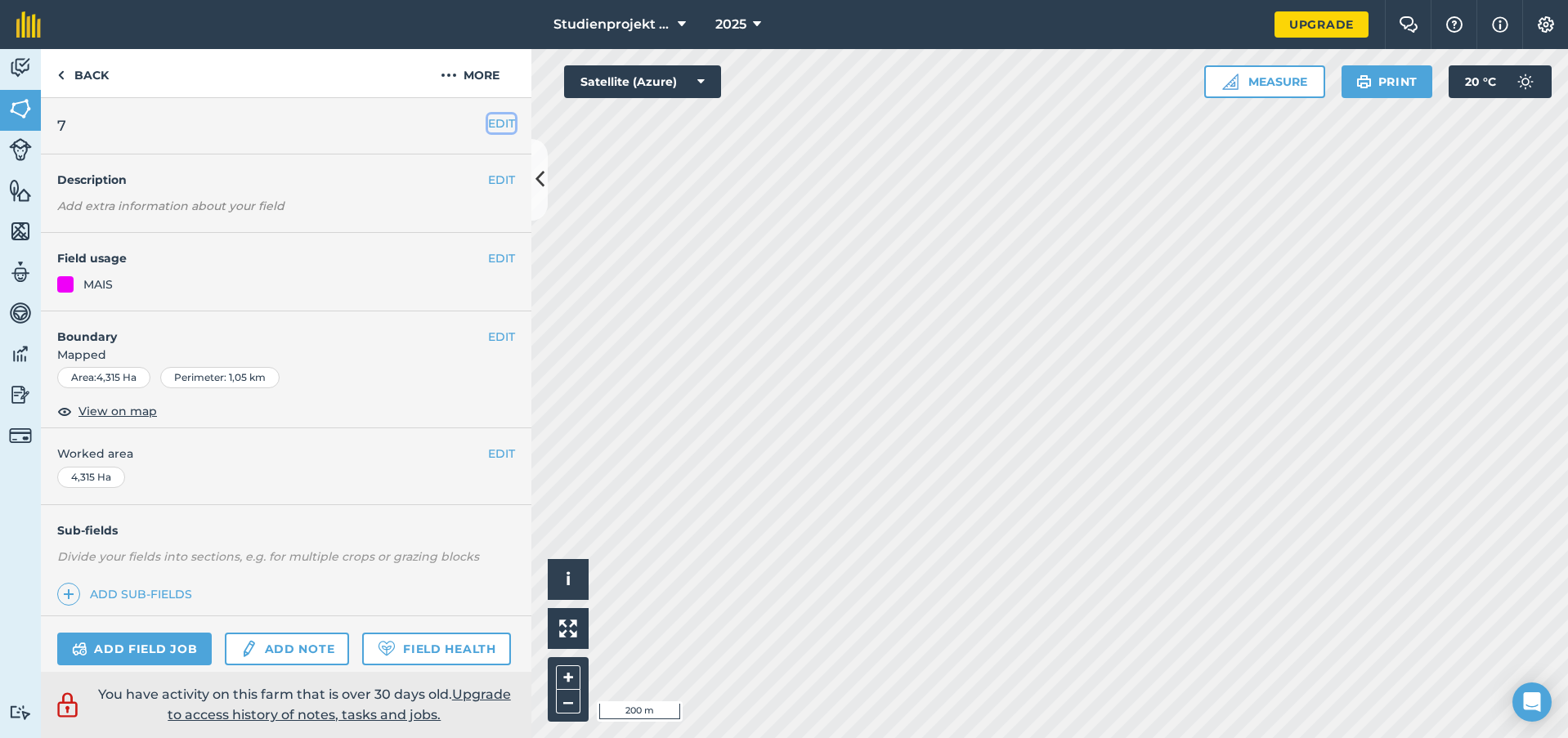
click at [489, 125] on button "EDIT" at bounding box center [501, 123] width 27 height 18
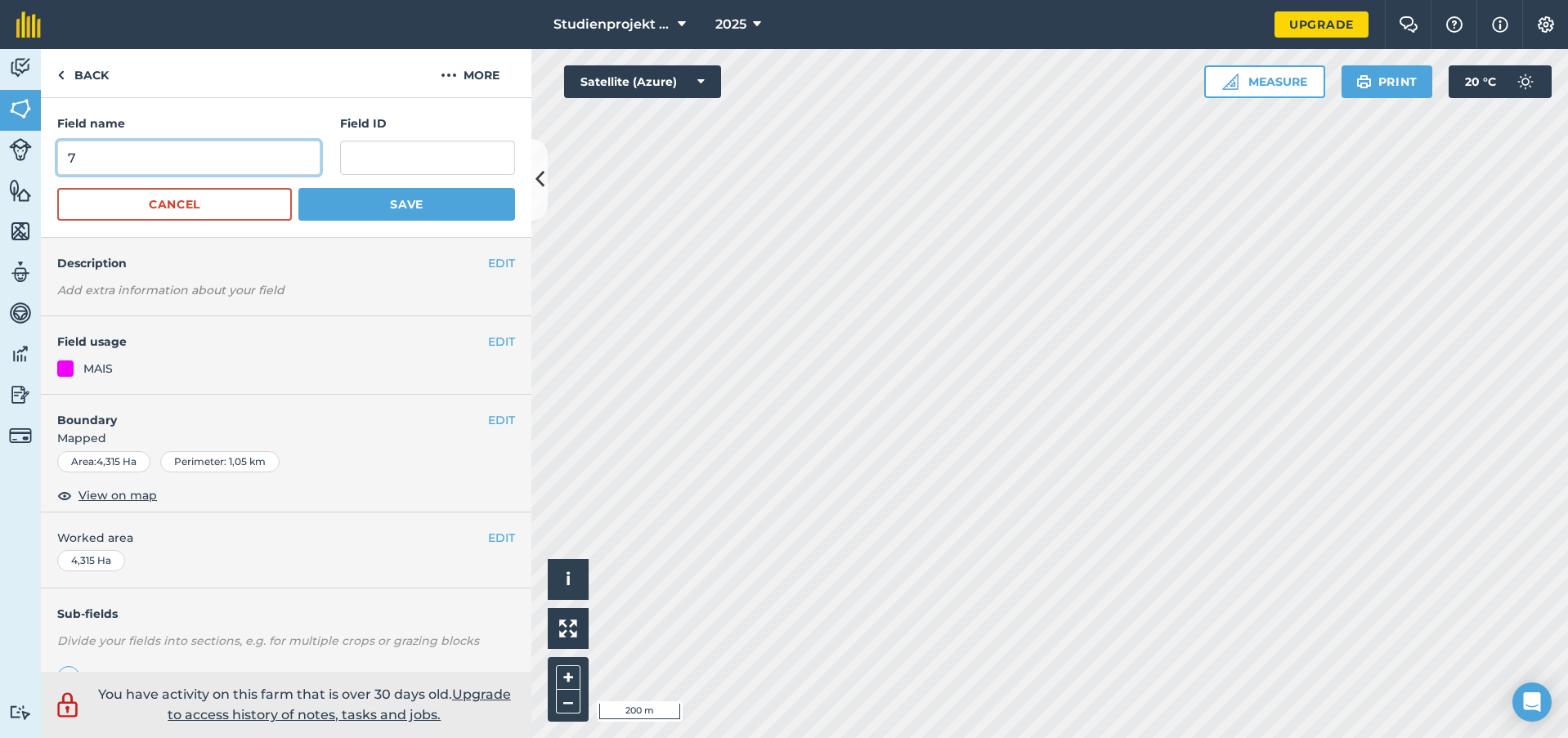
drag, startPoint x: 124, startPoint y: 157, endPoint x: 25, endPoint y: 162, distance: 99.1
click at [25, 162] on div "Activity Fields Livestock Features Maps Team Vehicles Data Reporting Billing Tu…" at bounding box center [784, 393] width 1568 height 689
type input "12"
click at [394, 201] on button "Save" at bounding box center [407, 204] width 217 height 33
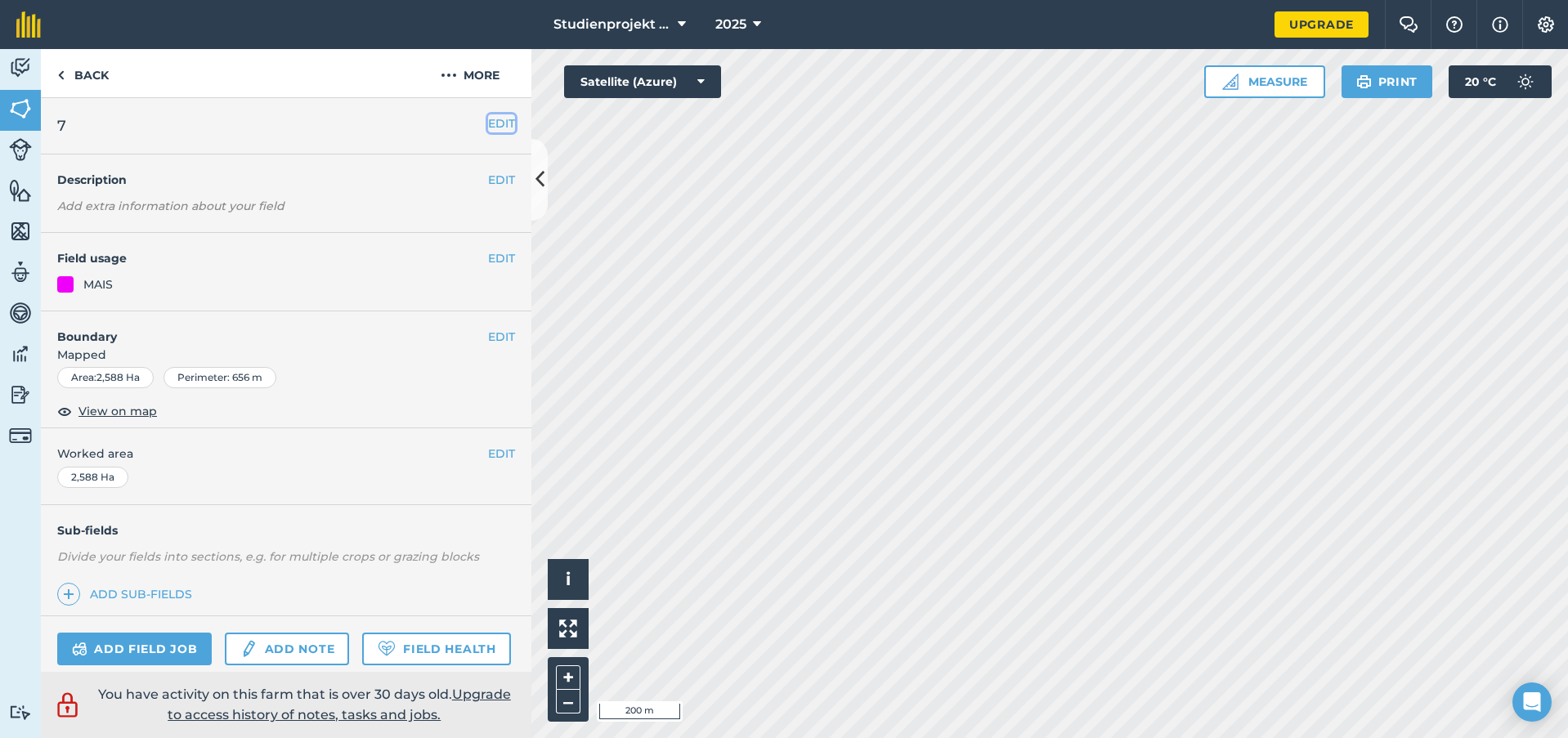
click at [492, 119] on button "EDIT" at bounding box center [501, 123] width 27 height 18
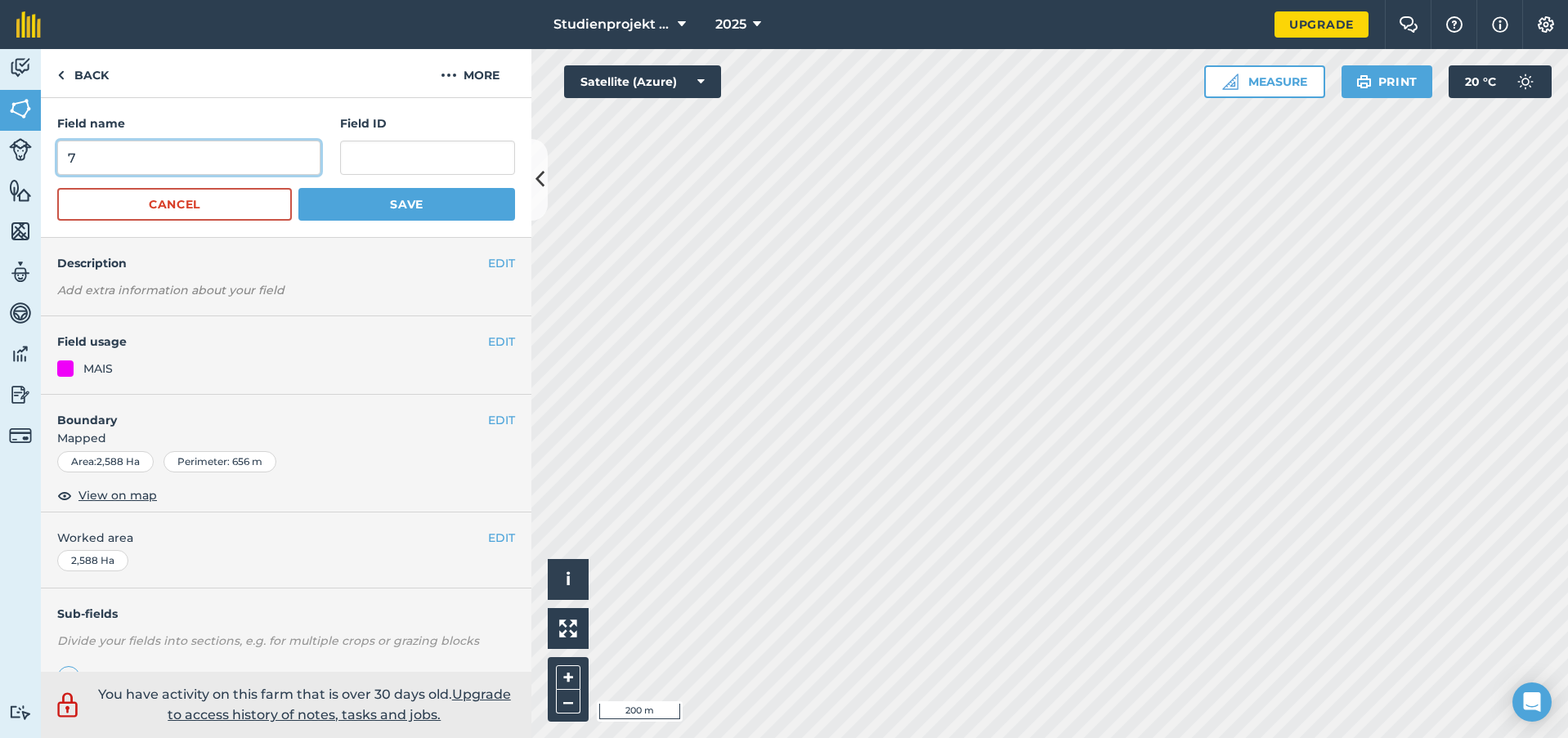
drag, startPoint x: 140, startPoint y: 156, endPoint x: 52, endPoint y: 164, distance: 88.4
click at [52, 164] on div "Field name 7 Field ID Cancel Save" at bounding box center [286, 168] width 490 height 140
type input "13"
click at [466, 204] on button "Save" at bounding box center [407, 204] width 217 height 33
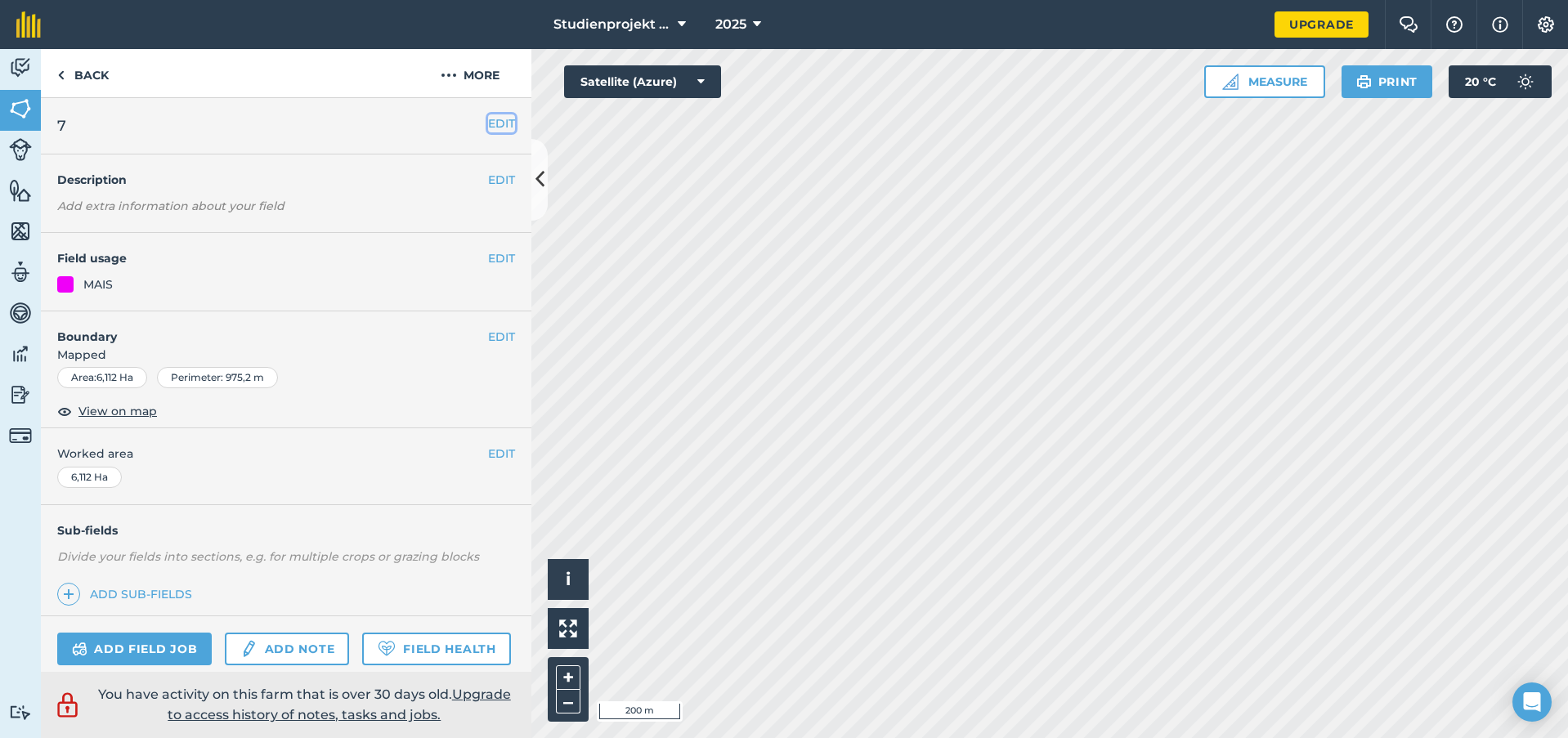
click at [489, 122] on button "EDIT" at bounding box center [501, 123] width 27 height 18
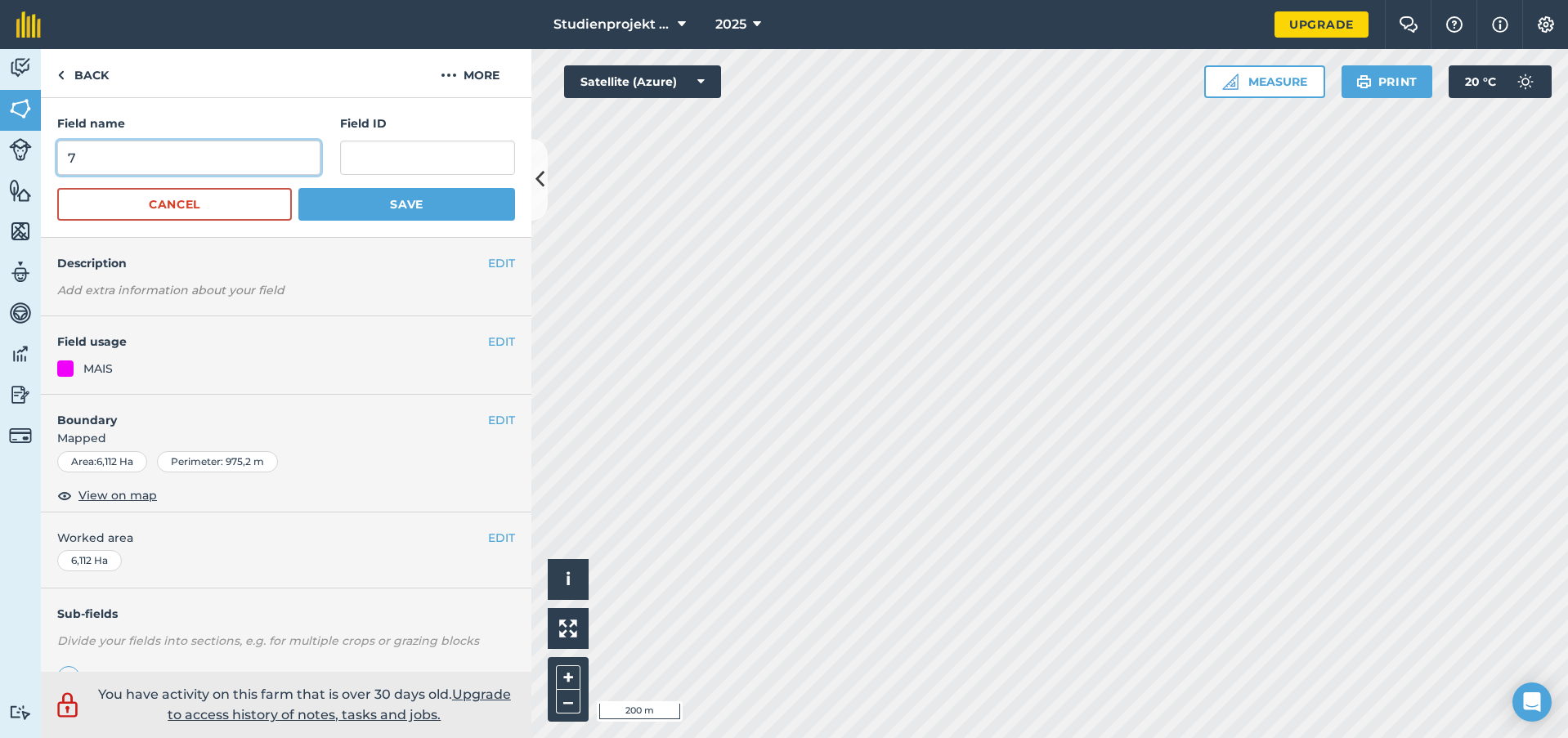
drag, startPoint x: 66, startPoint y: 159, endPoint x: 45, endPoint y: 162, distance: 21.2
click at [44, 161] on div "Field name 7 Field ID Cancel Save" at bounding box center [286, 168] width 490 height 140
type input "14"
click at [436, 204] on button "Save" at bounding box center [407, 204] width 217 height 33
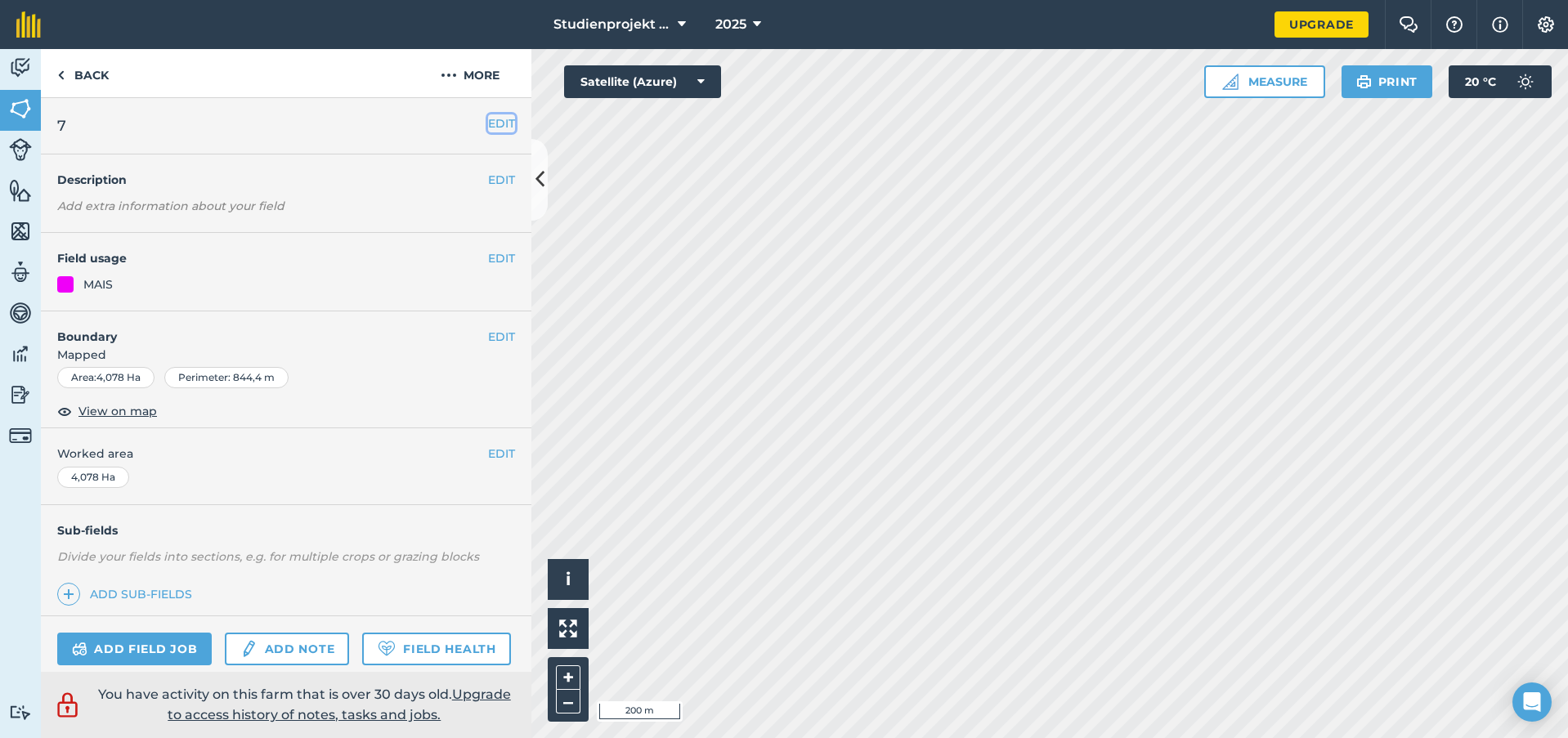
click at [489, 126] on button "EDIT" at bounding box center [501, 123] width 27 height 18
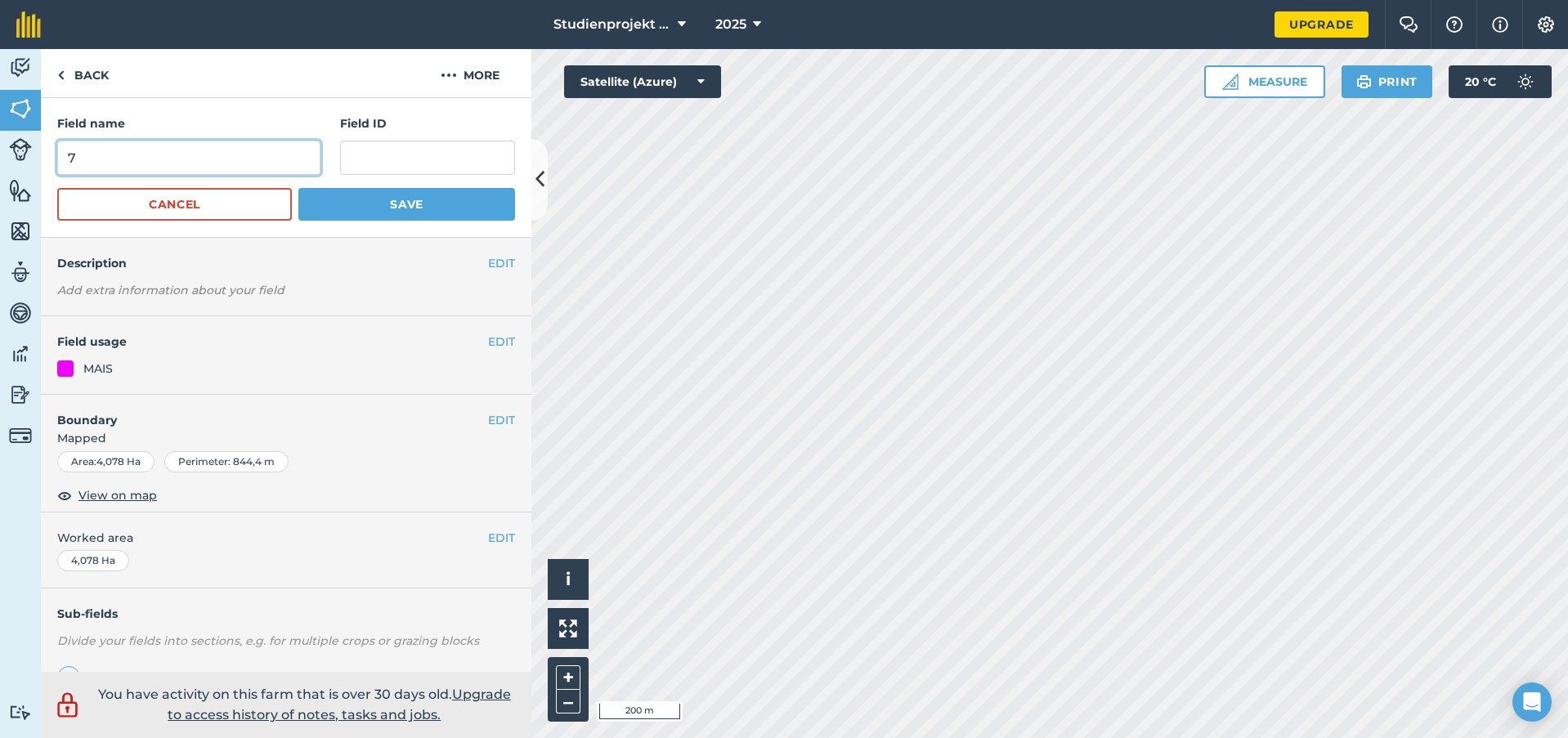
click at [243, 159] on input "7" at bounding box center [189, 157] width 264 height 35
drag, startPoint x: 33, startPoint y: 168, endPoint x: 6, endPoint y: 170, distance: 27.1
click at [2, 169] on div "Activity Fields Livestock Features Maps Team Vehicles Data Reporting Billing Tu…" at bounding box center [784, 393] width 1568 height 689
type input "15"
click at [425, 203] on button "Save" at bounding box center [407, 204] width 217 height 33
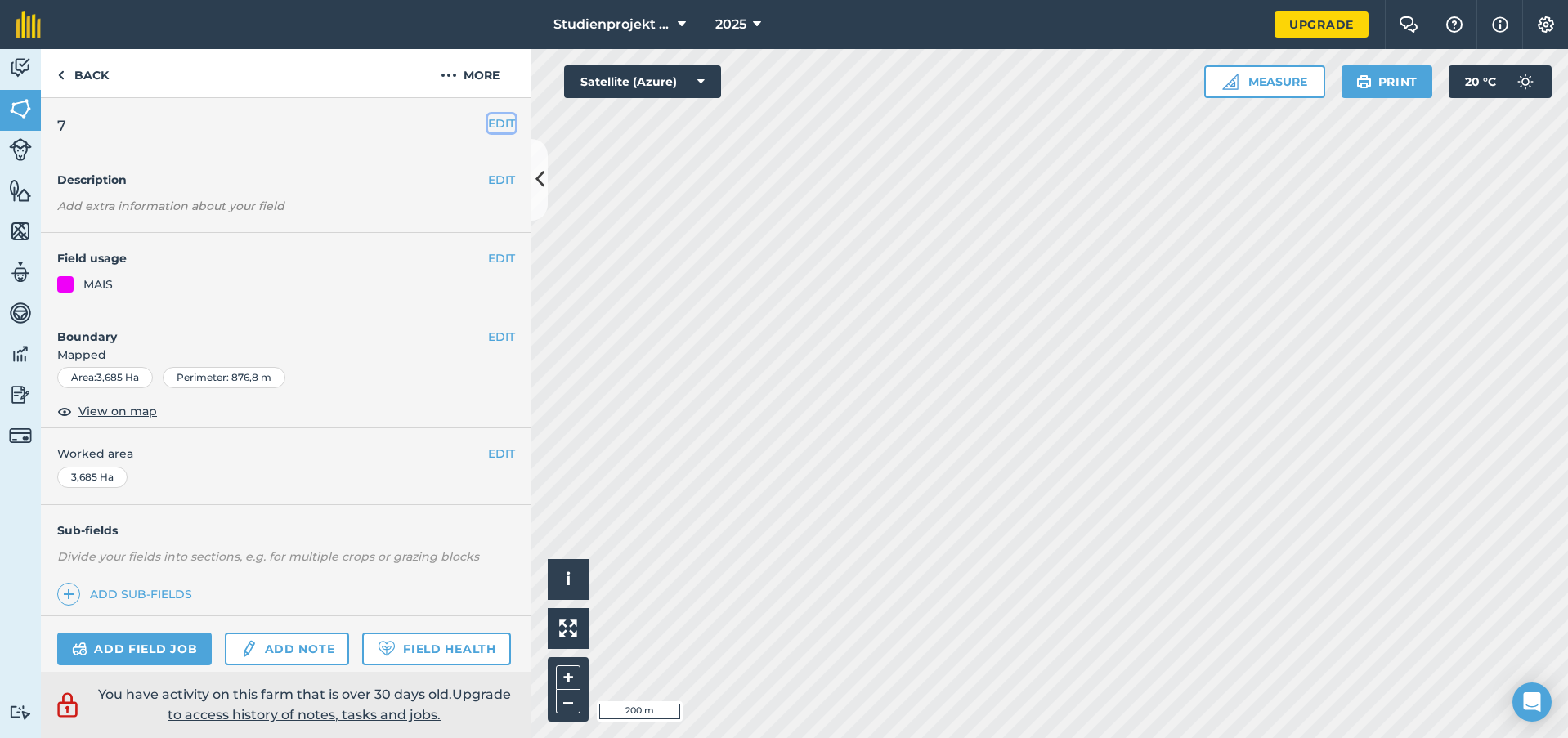
click at [494, 126] on button "EDIT" at bounding box center [501, 123] width 27 height 18
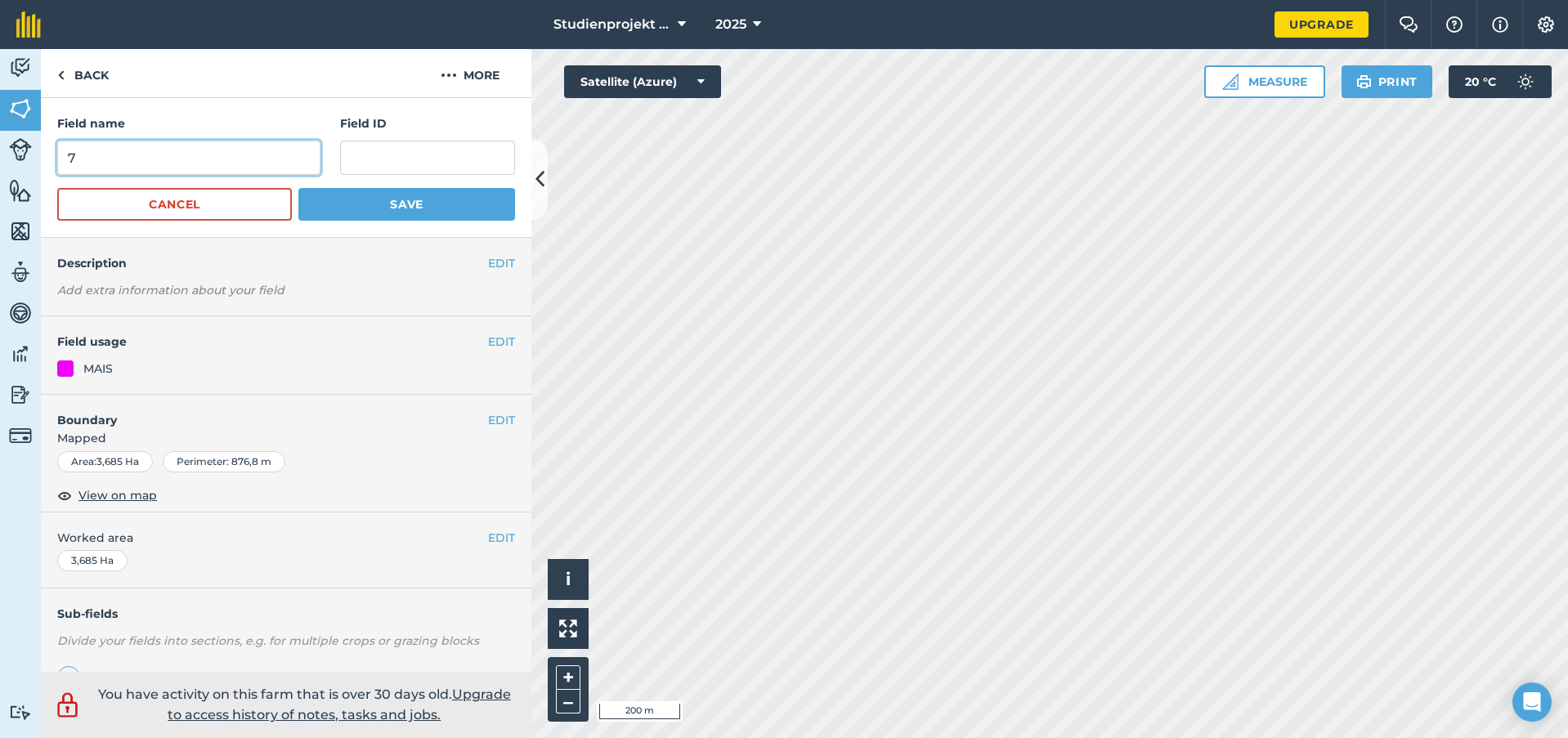
drag, startPoint x: 107, startPoint y: 155, endPoint x: -40, endPoint y: 154, distance: 147.0
click at [0, 154] on html "Studienprojekt 25 2025 Upgrade Farm Chat Help Info Settings Map printing is not…" at bounding box center [784, 369] width 1568 height 738
type input "16"
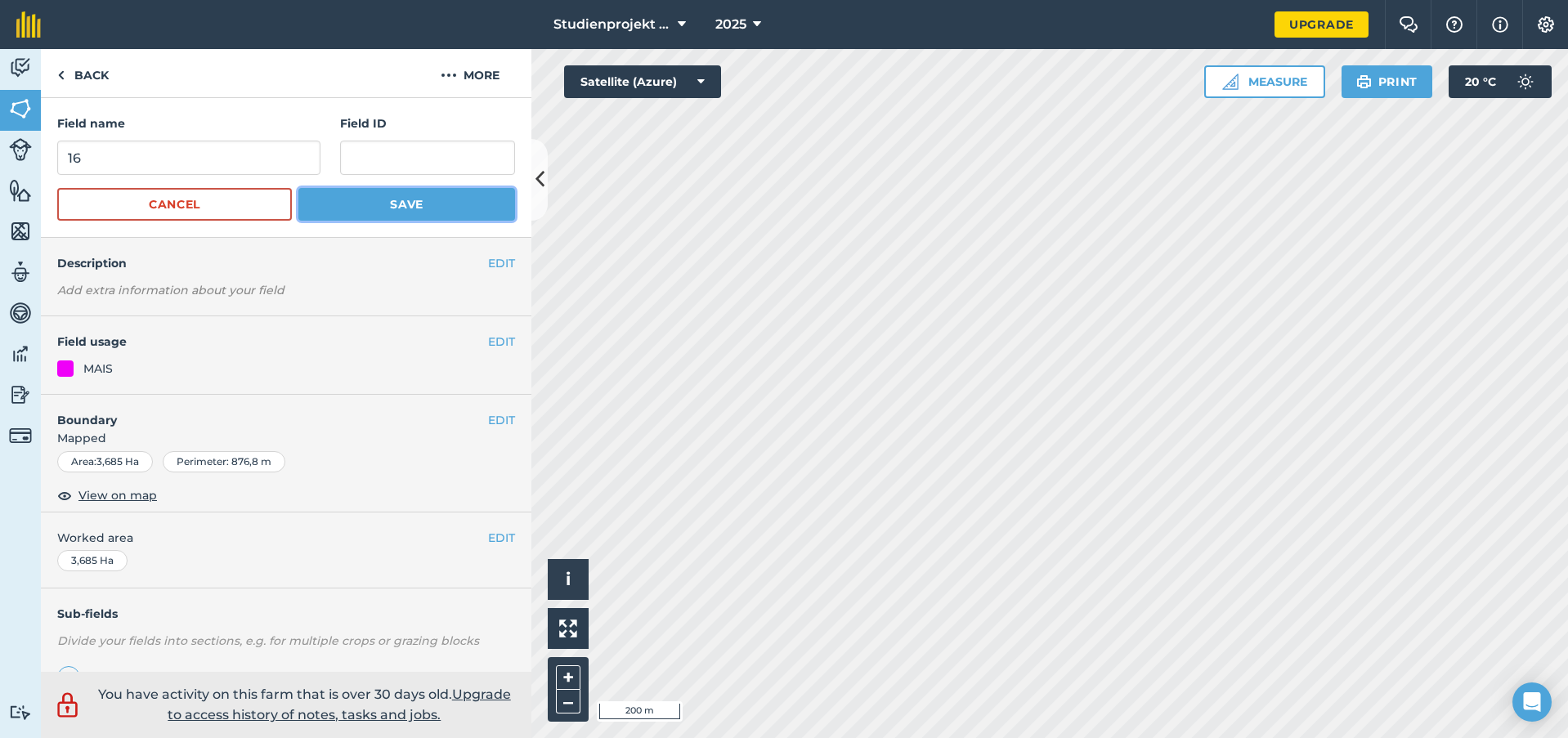
click at [413, 209] on button "Save" at bounding box center [407, 204] width 217 height 33
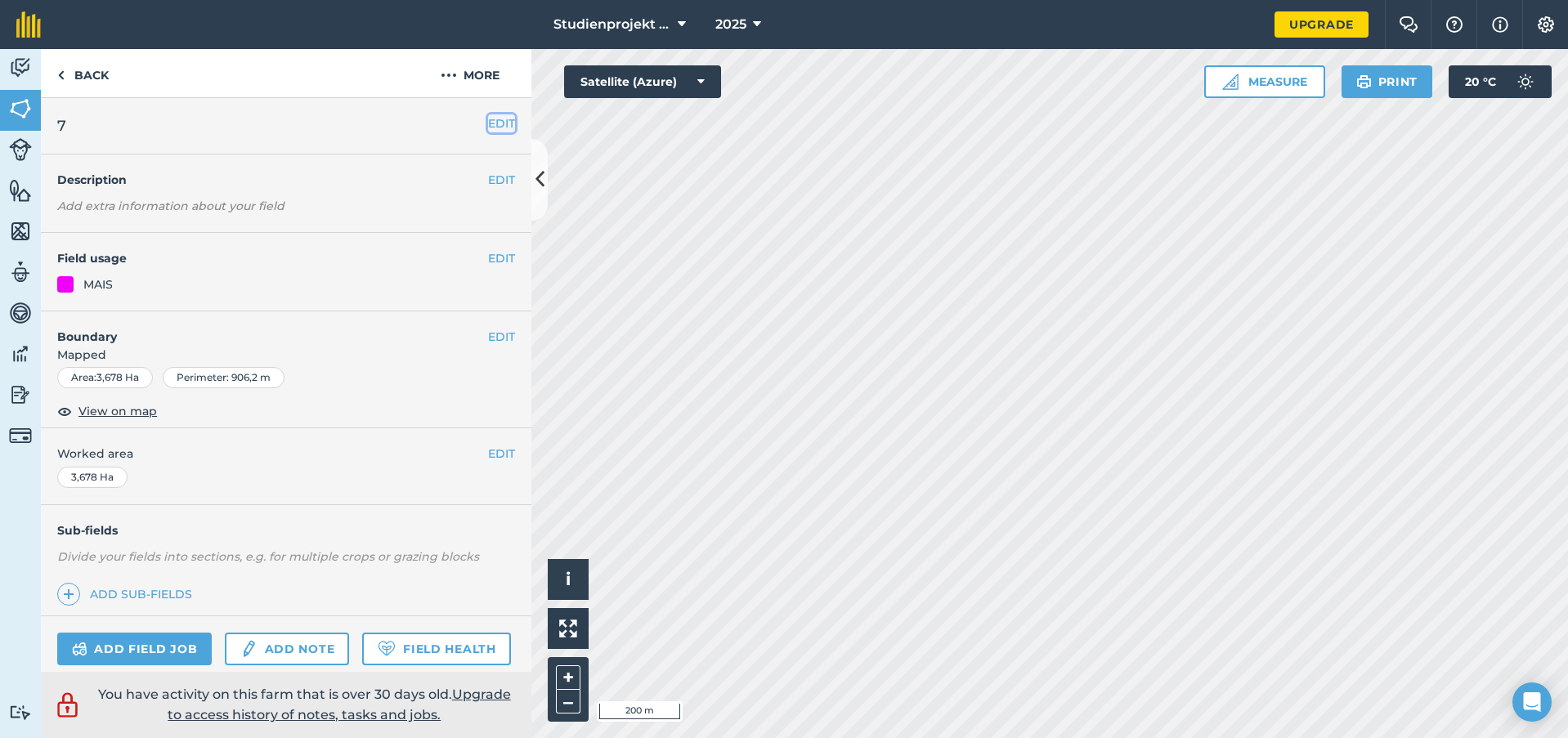
click at [489, 120] on button "EDIT" at bounding box center [501, 123] width 27 height 18
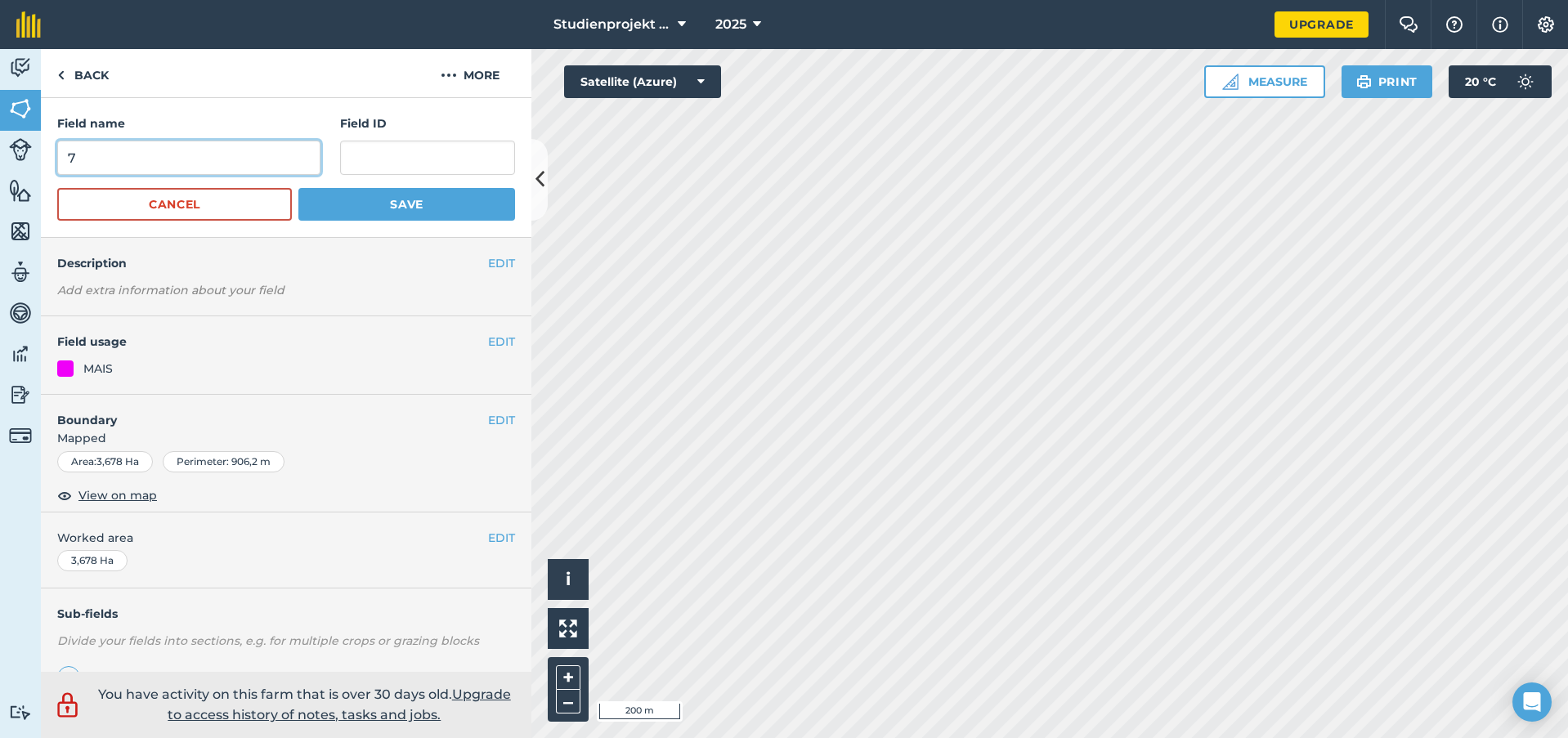
click at [72, 155] on input "7" at bounding box center [189, 157] width 264 height 35
type input "17"
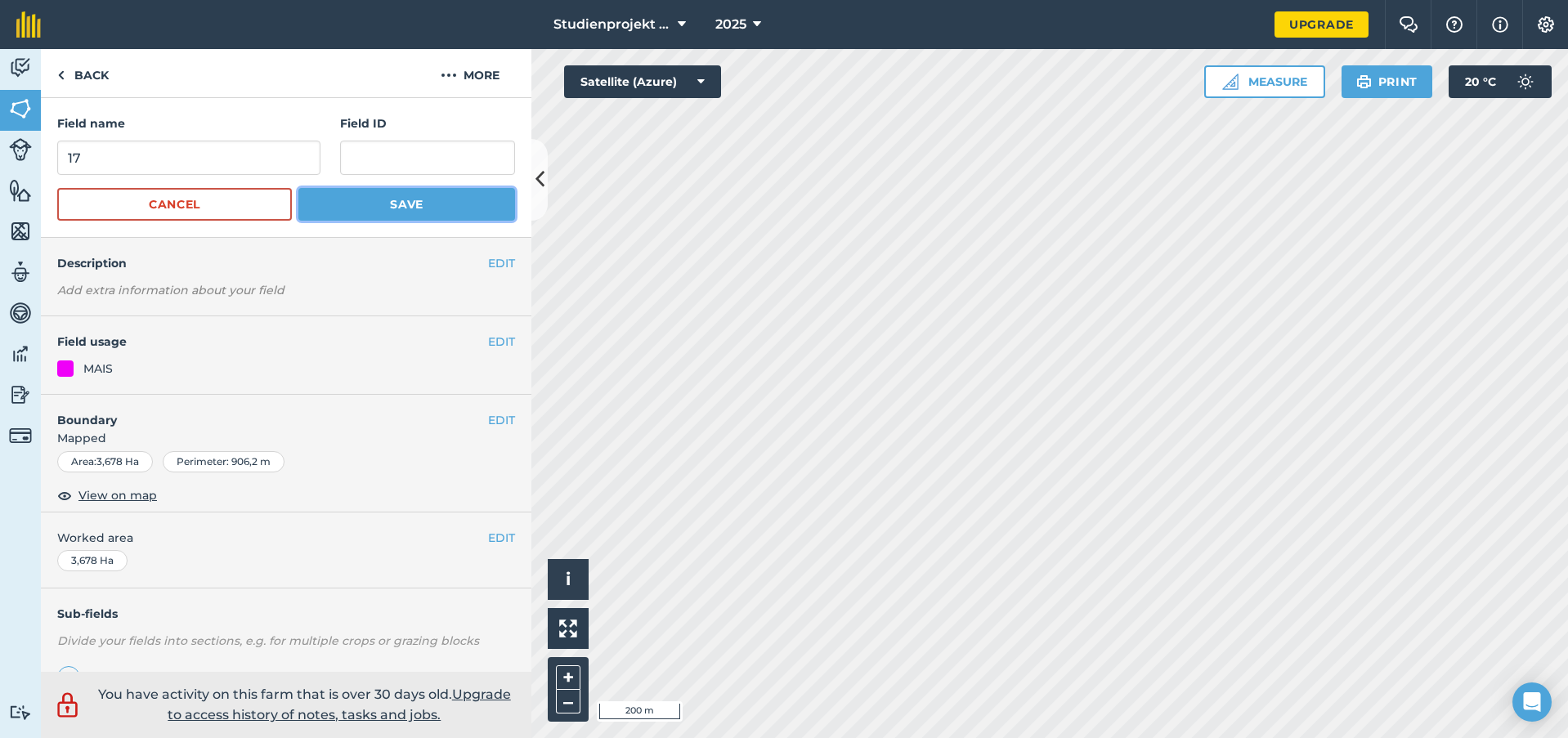
click at [408, 200] on button "Save" at bounding box center [407, 204] width 217 height 33
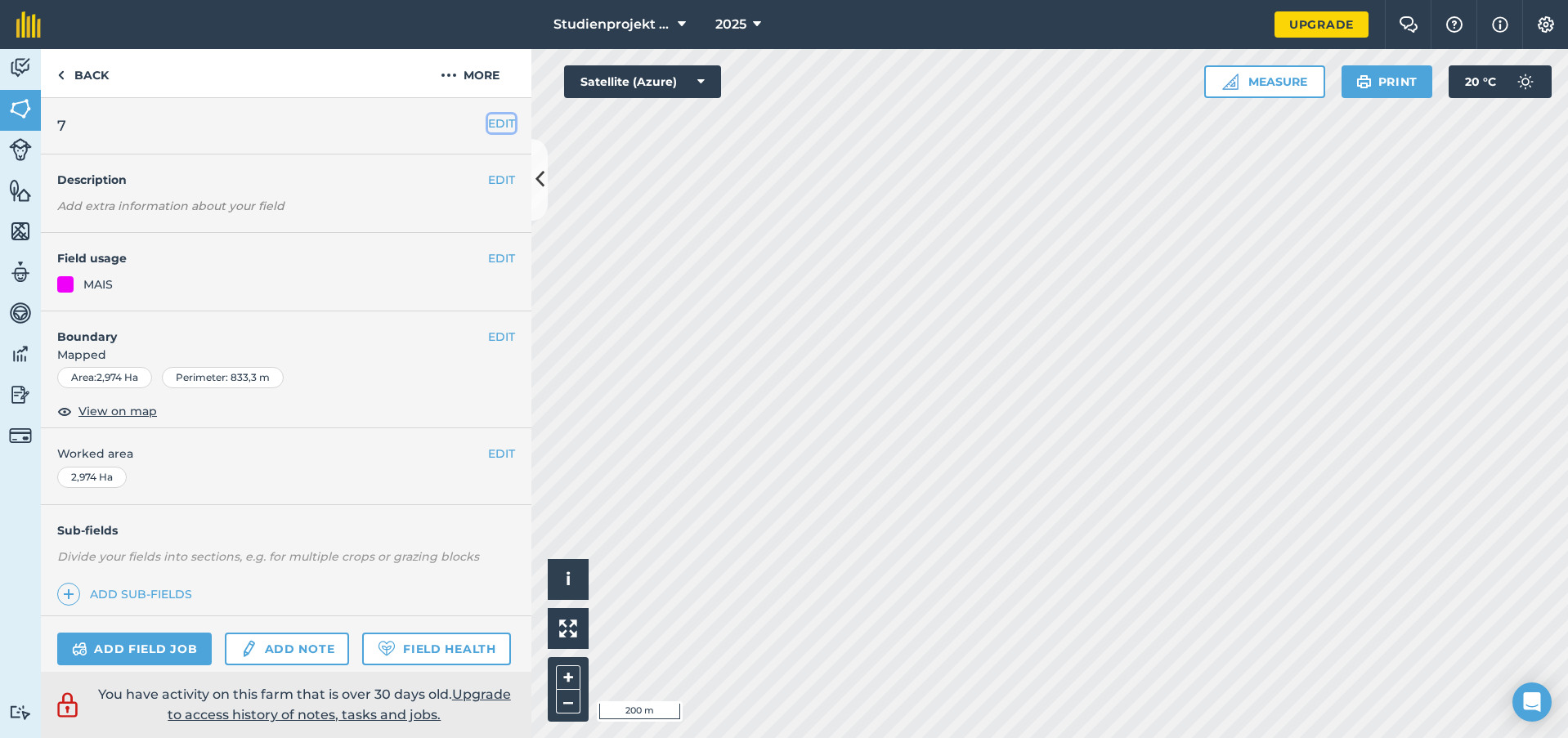
click at [489, 115] on button "EDIT" at bounding box center [501, 123] width 27 height 18
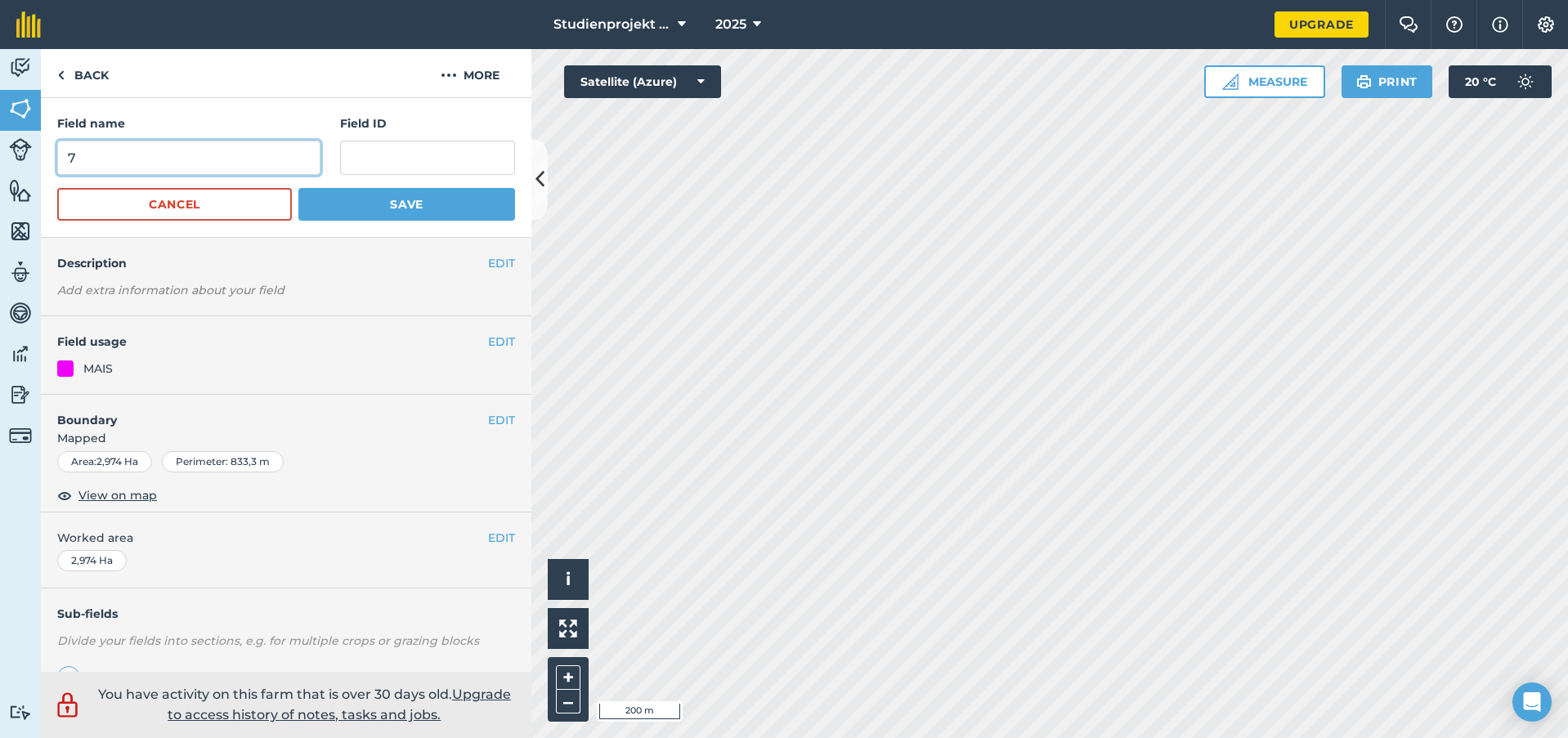
drag, startPoint x: 117, startPoint y: 166, endPoint x: -12, endPoint y: 161, distance: 129.1
click at [0, 161] on html "Studienprojekt 25 2025 Upgrade Farm Chat Help Info Settings Map printing is not…" at bounding box center [784, 369] width 1568 height 738
type input "18"
click at [298, 188] on button "Save" at bounding box center [407, 204] width 217 height 33
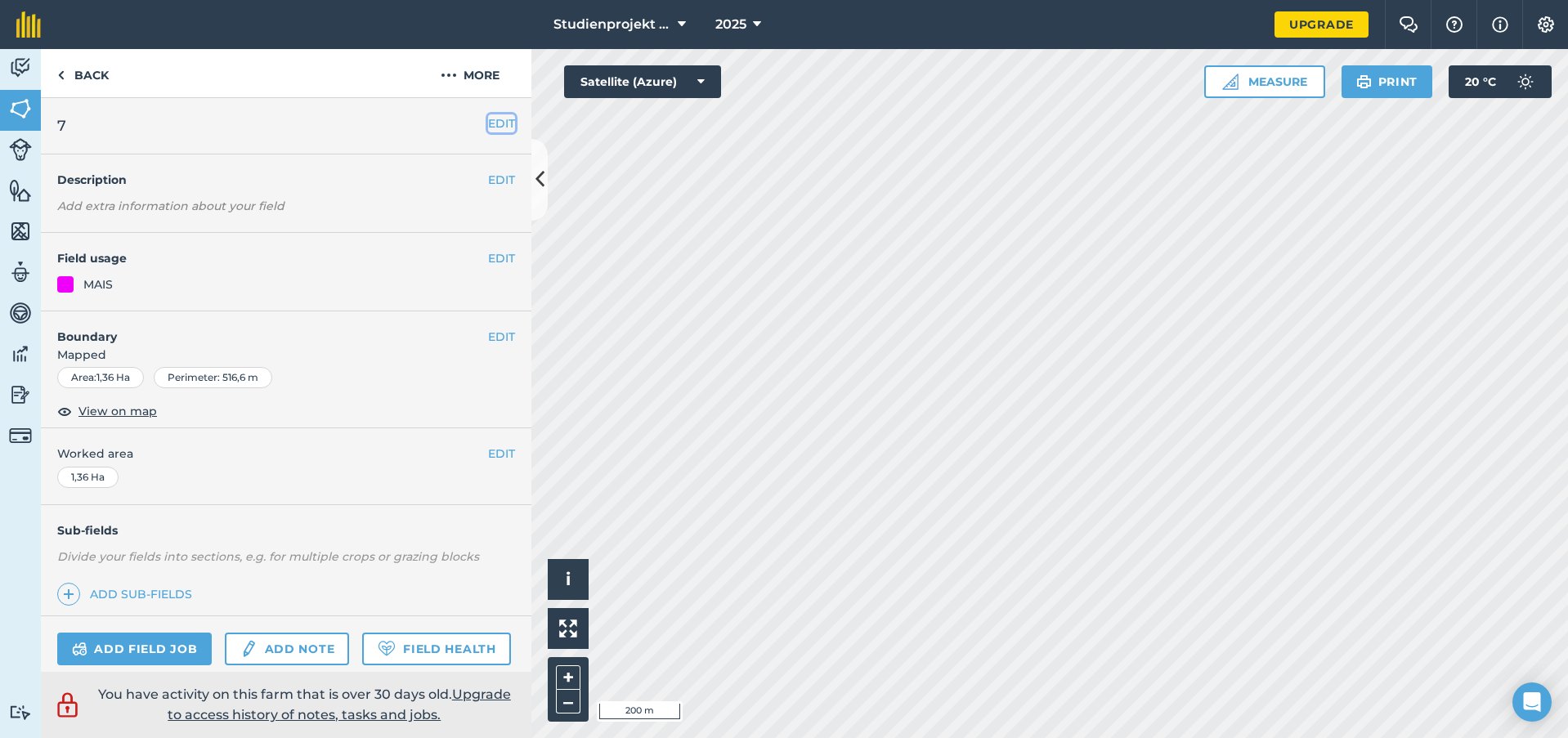
click at [495, 124] on button "EDIT" at bounding box center [501, 123] width 27 height 18
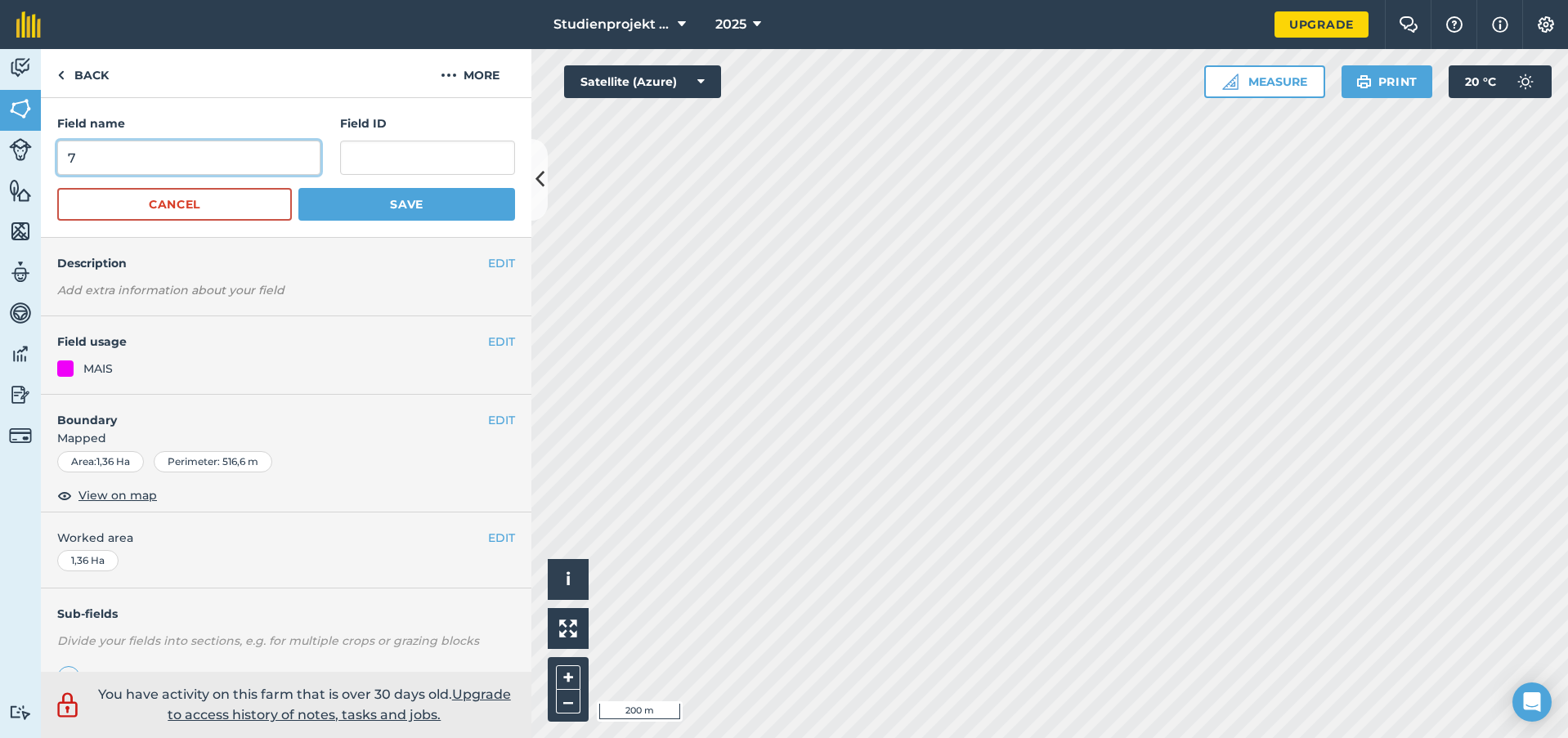
drag, startPoint x: 135, startPoint y: 157, endPoint x: 51, endPoint y: 159, distance: 84.0
click at [51, 159] on div "Field name 7 Field ID Cancel Save" at bounding box center [286, 168] width 490 height 140
type input "19"
click at [444, 195] on button "Save" at bounding box center [407, 204] width 217 height 33
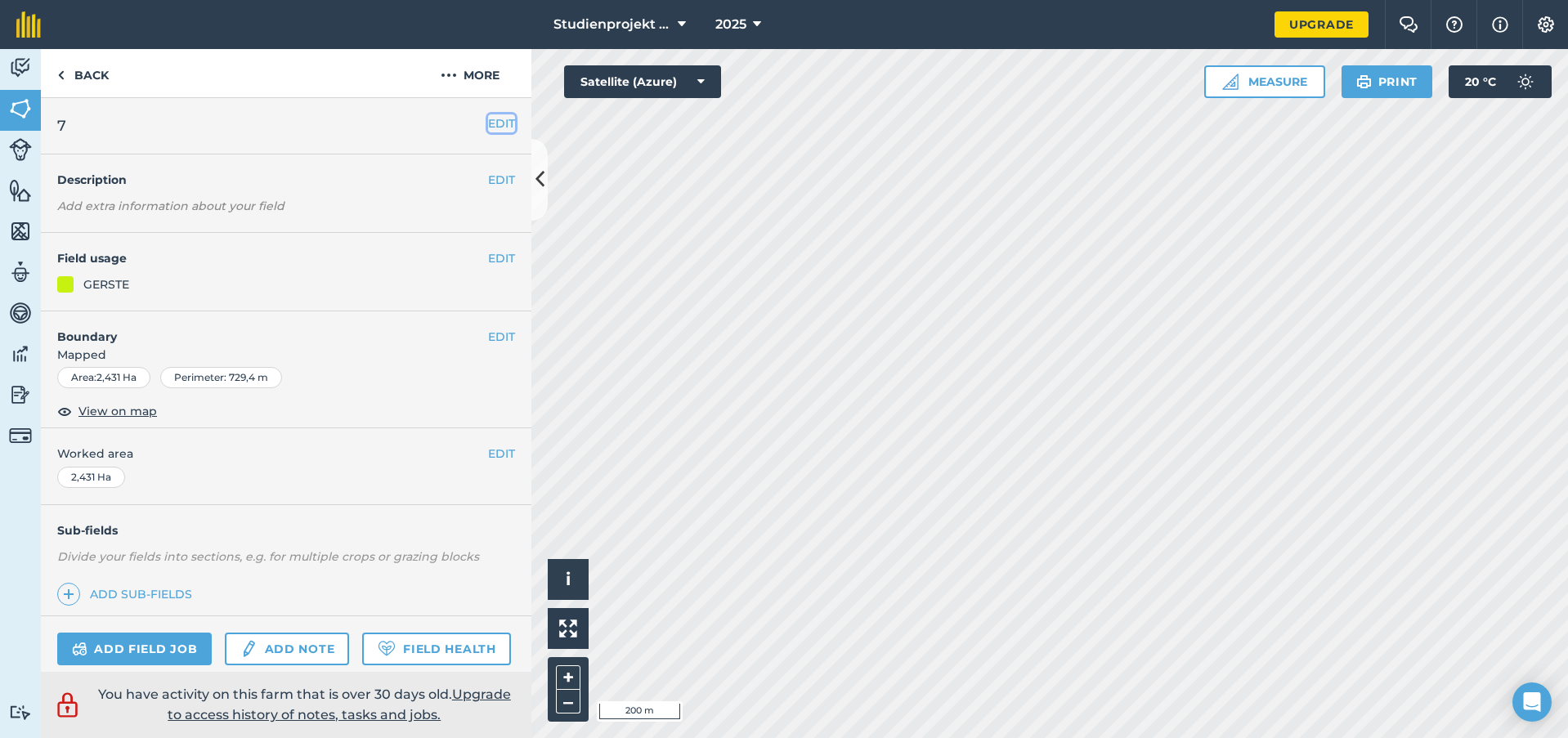
click at [490, 119] on button "EDIT" at bounding box center [501, 123] width 27 height 18
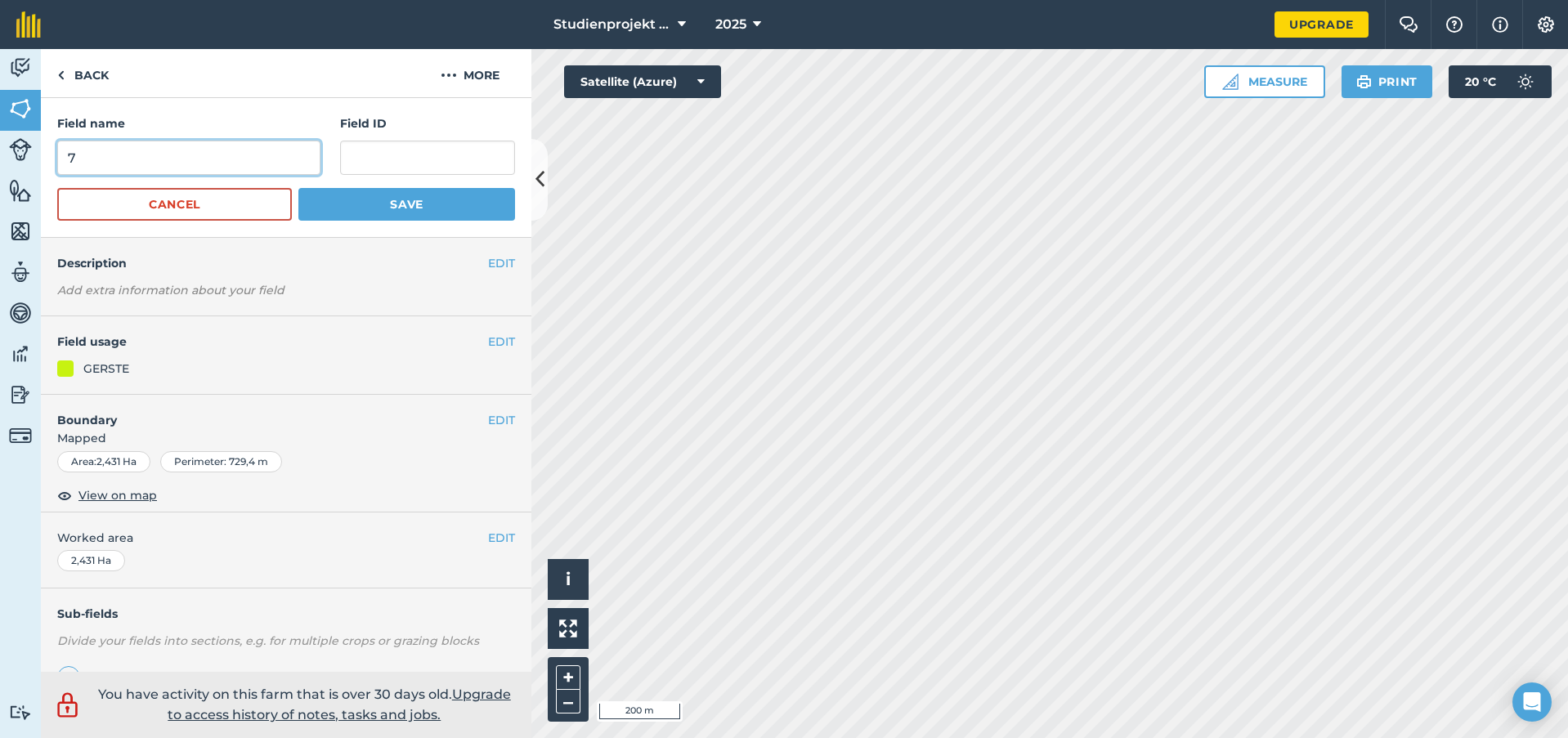
drag, startPoint x: 130, startPoint y: 161, endPoint x: 35, endPoint y: 167, distance: 95.2
click at [35, 167] on div "Activity Fields Livestock Features Maps Team Vehicles Data Reporting Billing Tu…" at bounding box center [784, 393] width 1568 height 689
type input "20"
click at [423, 204] on button "Save" at bounding box center [407, 204] width 217 height 33
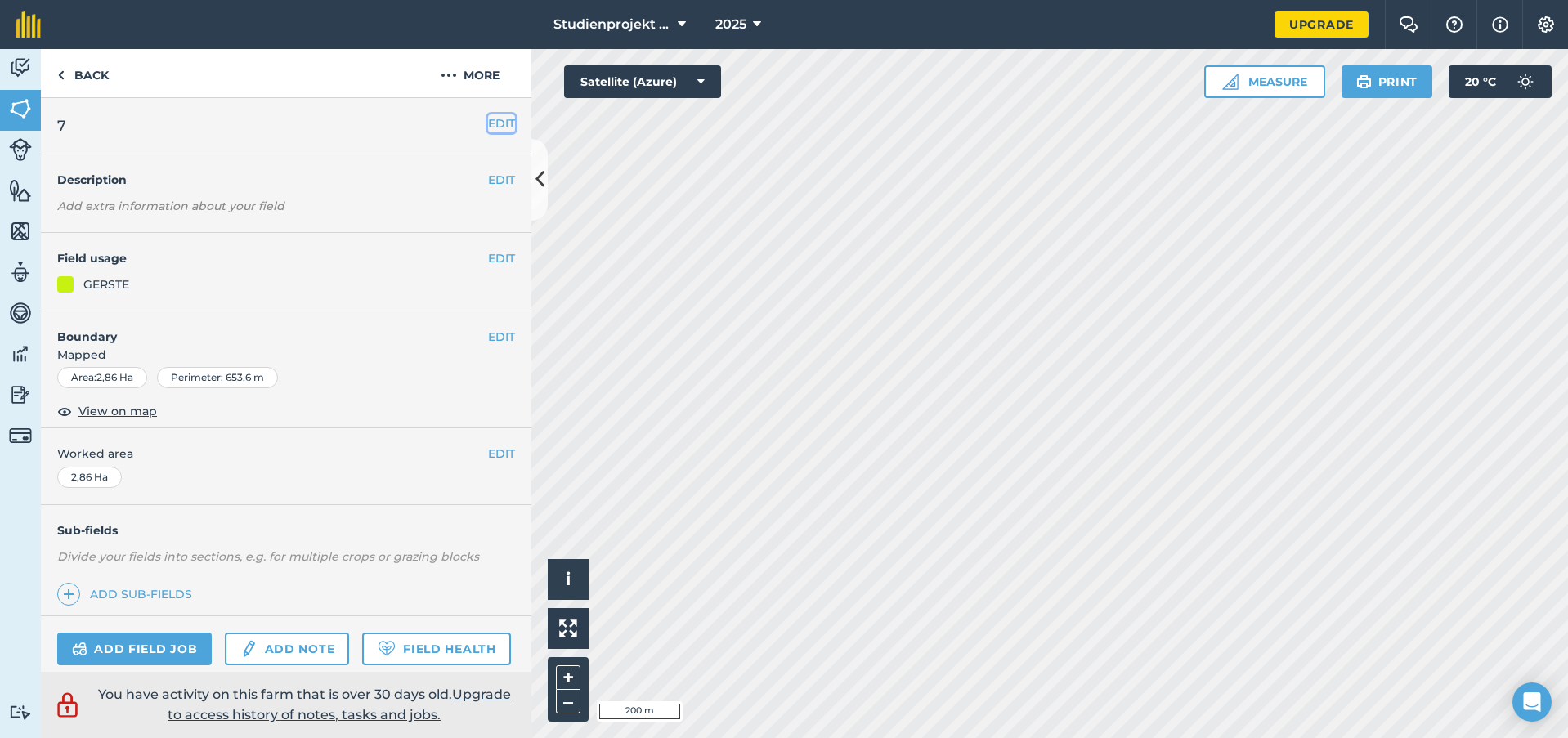
click at [489, 124] on button "EDIT" at bounding box center [501, 123] width 27 height 18
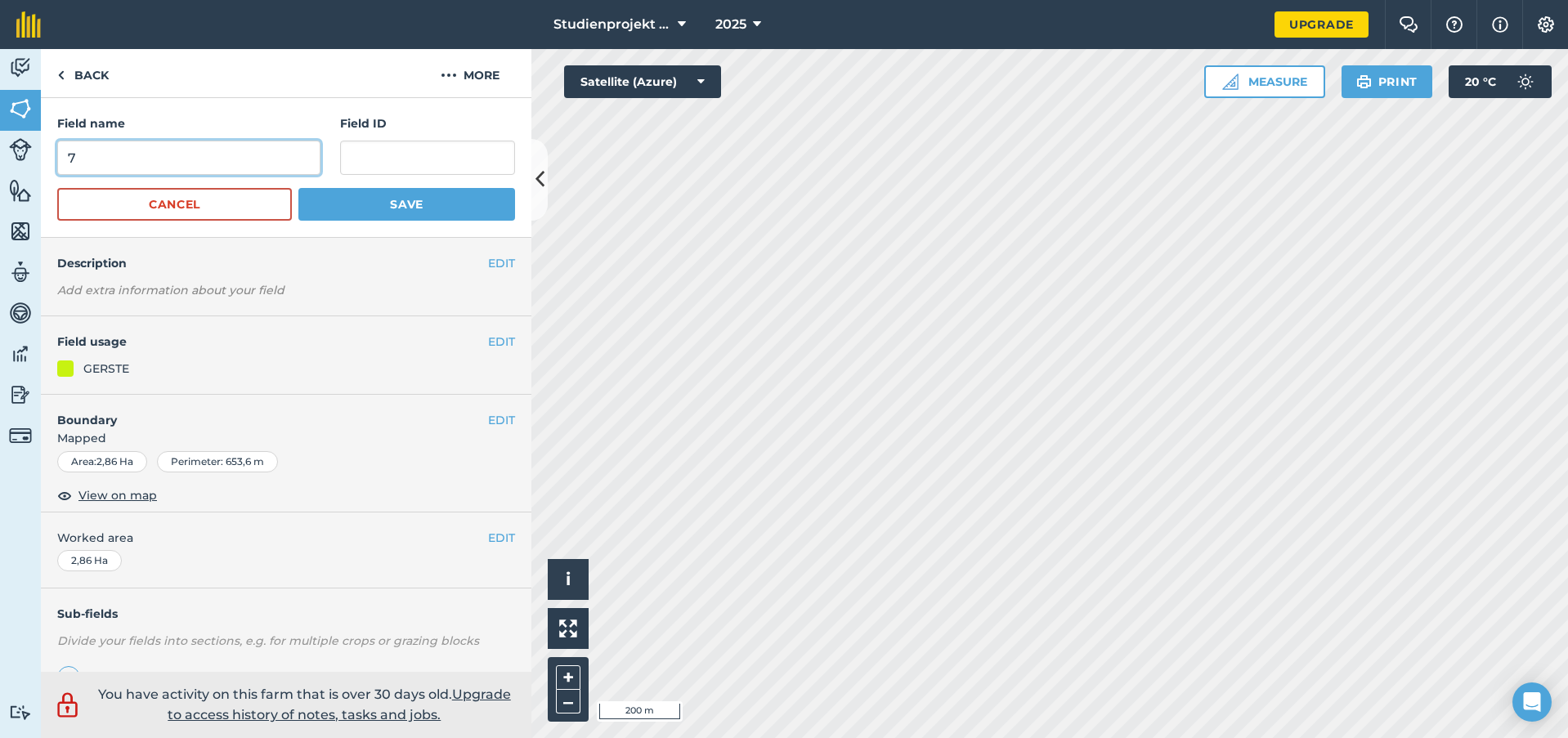
drag, startPoint x: 45, startPoint y: 158, endPoint x: 33, endPoint y: 158, distance: 12.0
click at [33, 158] on div "Activity Fields Livestock Features Maps Team Vehicles Data Reporting Billing Tu…" at bounding box center [784, 393] width 1568 height 689
type input "21"
click at [429, 208] on button "Save" at bounding box center [407, 204] width 217 height 33
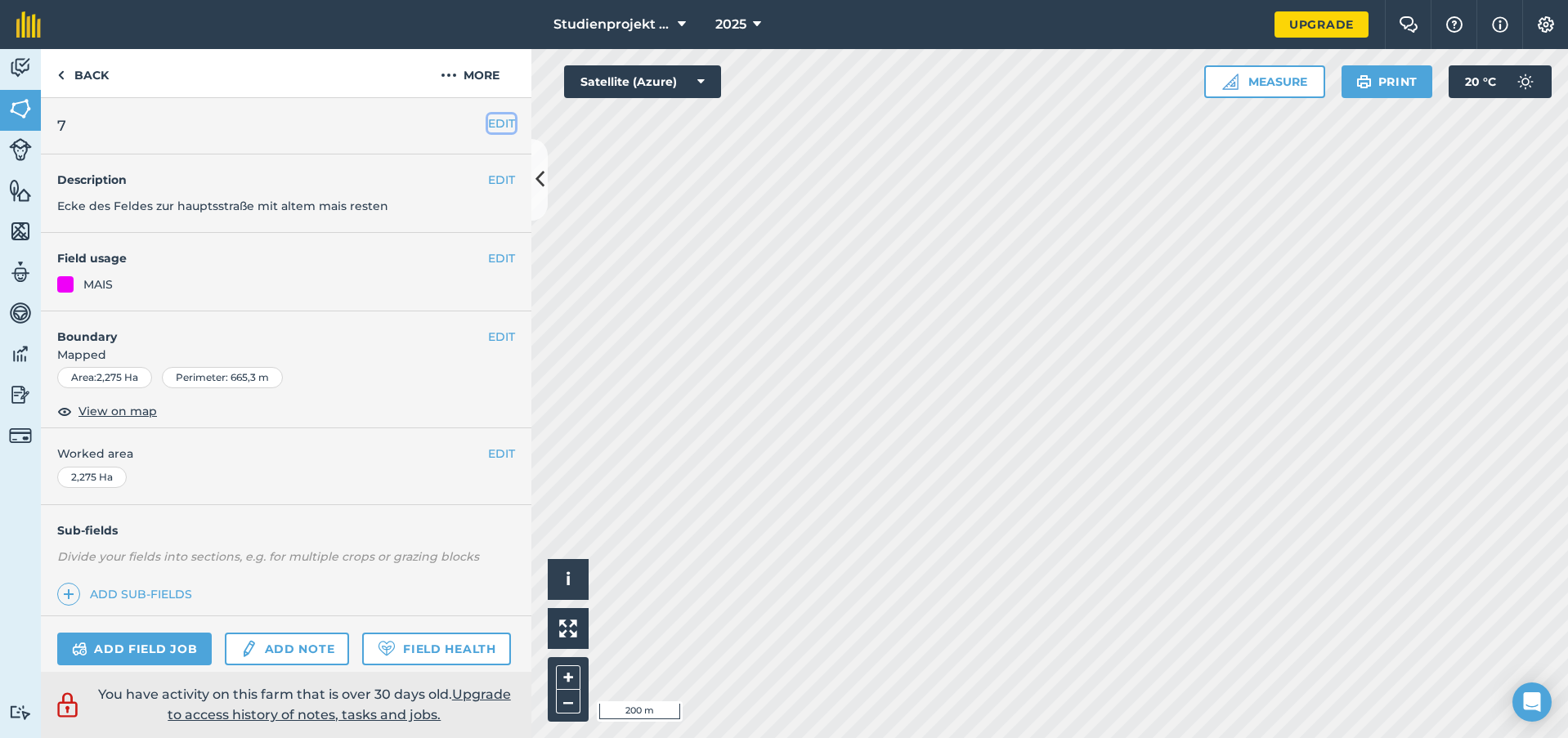
click at [489, 125] on button "EDIT" at bounding box center [501, 123] width 27 height 18
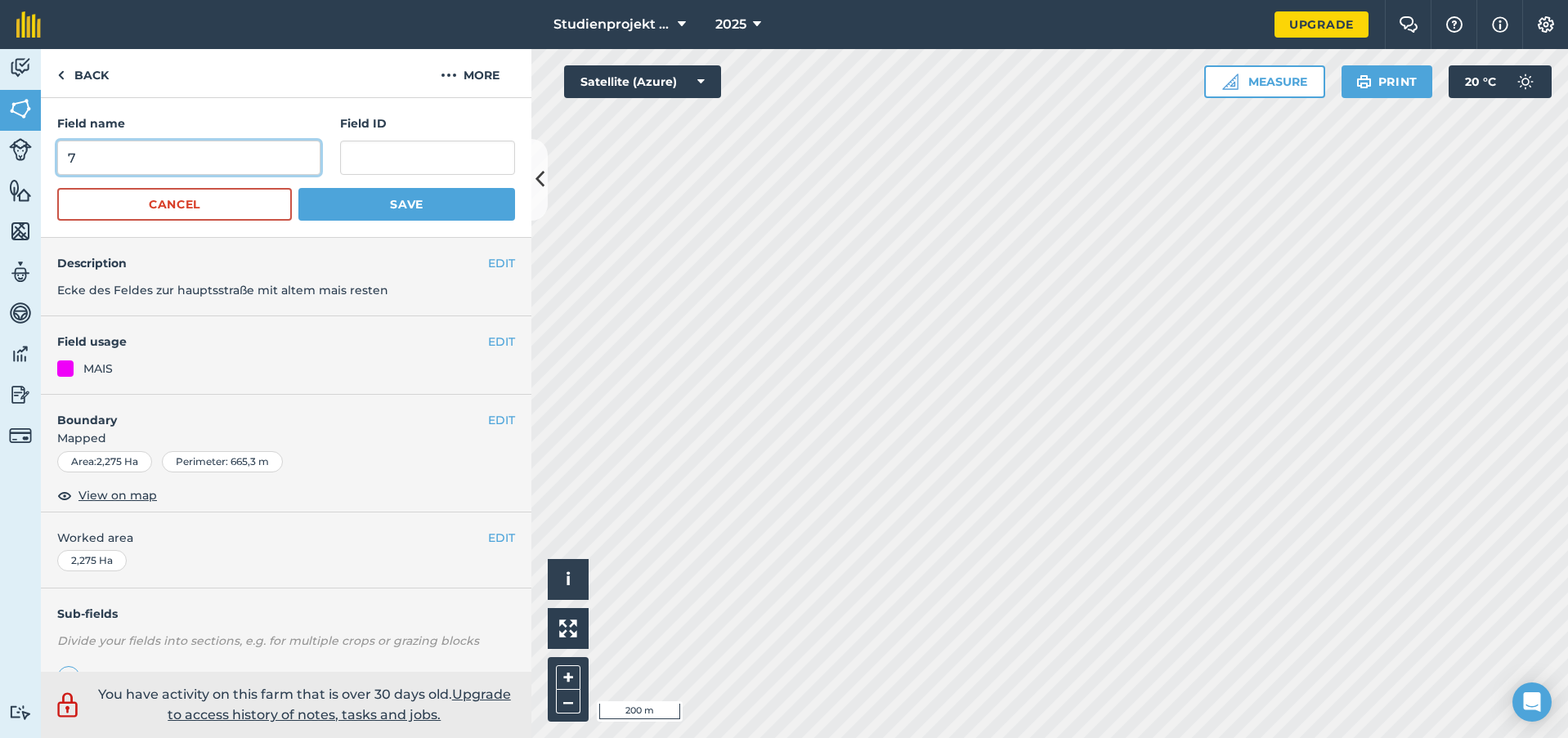
drag, startPoint x: 134, startPoint y: 149, endPoint x: 19, endPoint y: 158, distance: 115.4
click at [19, 158] on div "Activity Fields Livestock Features Maps Team Vehicles Data Reporting Billing Tu…" at bounding box center [784, 393] width 1568 height 689
type input "22"
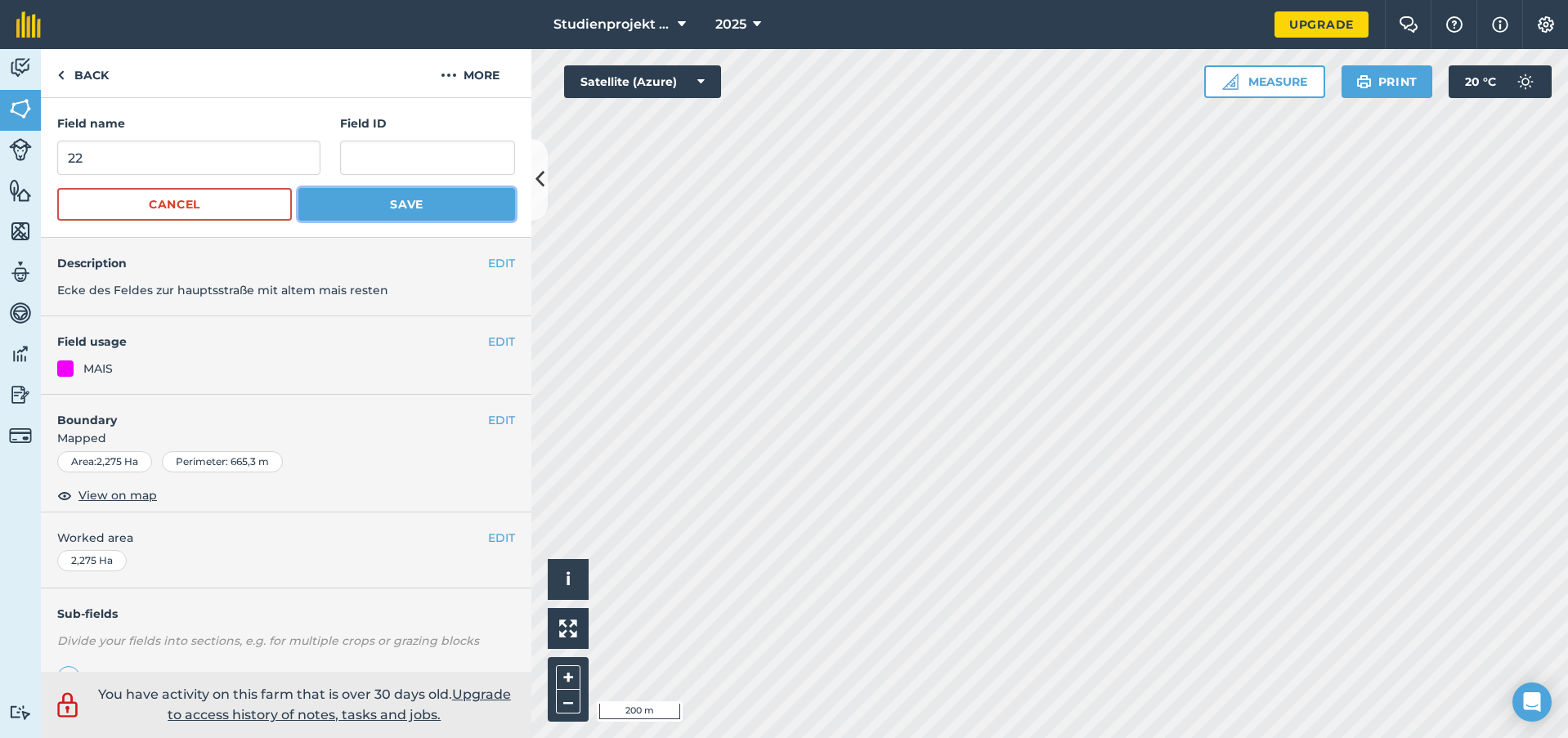
drag, startPoint x: 377, startPoint y: 204, endPoint x: 534, endPoint y: 215, distance: 157.4
click at [377, 204] on button "Save" at bounding box center [407, 204] width 217 height 33
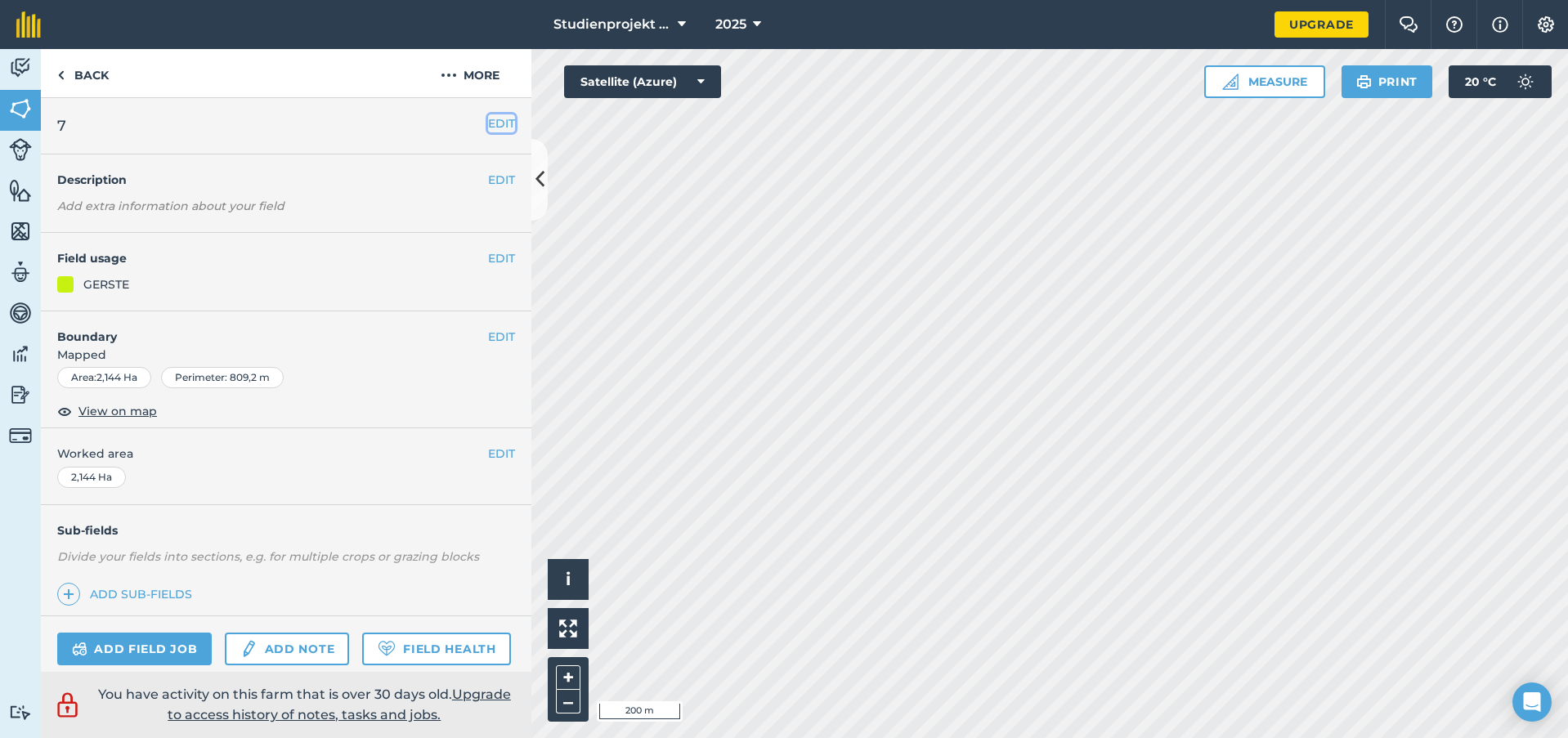
click at [489, 117] on button "EDIT" at bounding box center [501, 123] width 27 height 18
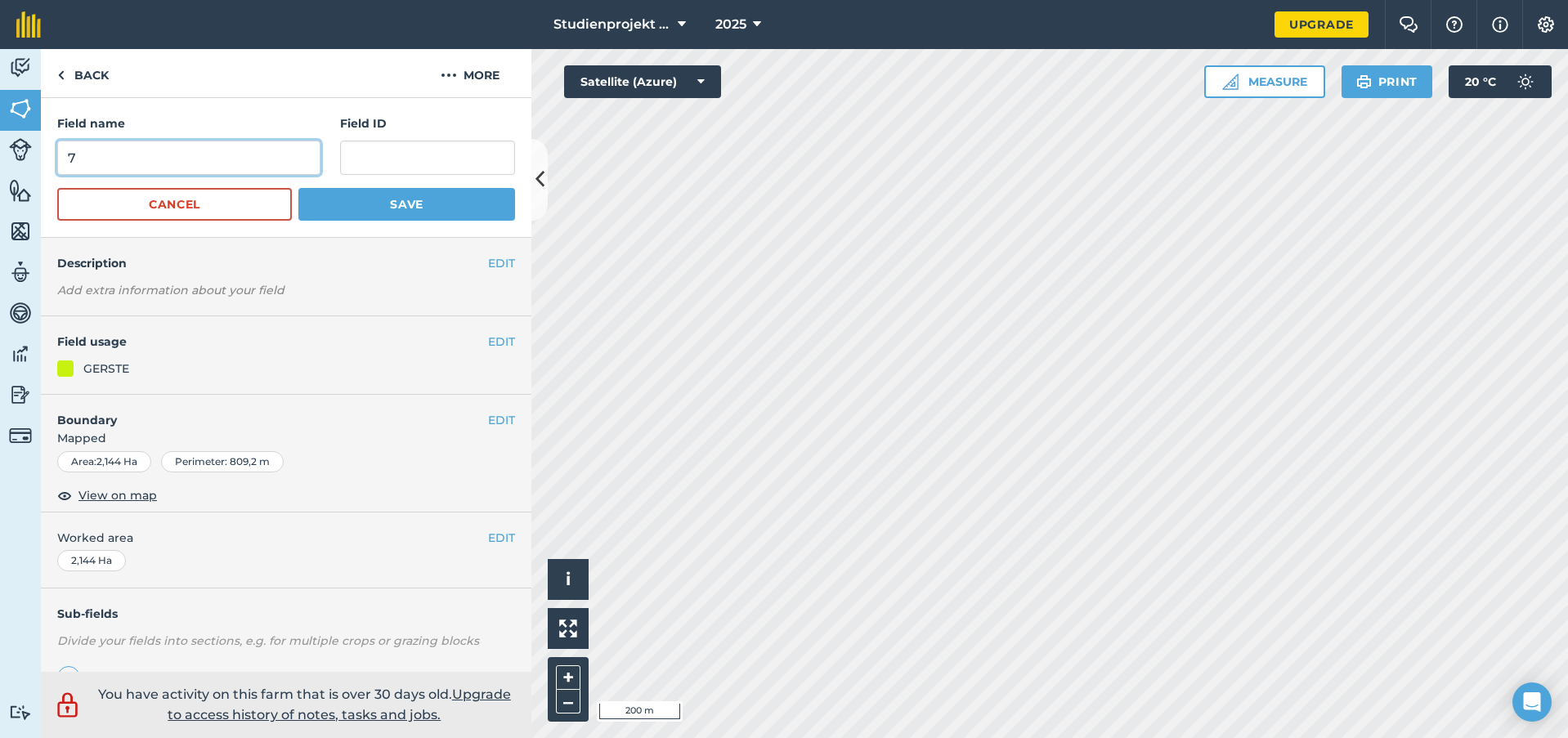
drag, startPoint x: 93, startPoint y: 147, endPoint x: 28, endPoint y: 155, distance: 65.5
click at [28, 155] on div "Activity Fields Livestock Features Maps Team Vehicles Data Reporting Billing Tu…" at bounding box center [784, 393] width 1568 height 689
type input "23"
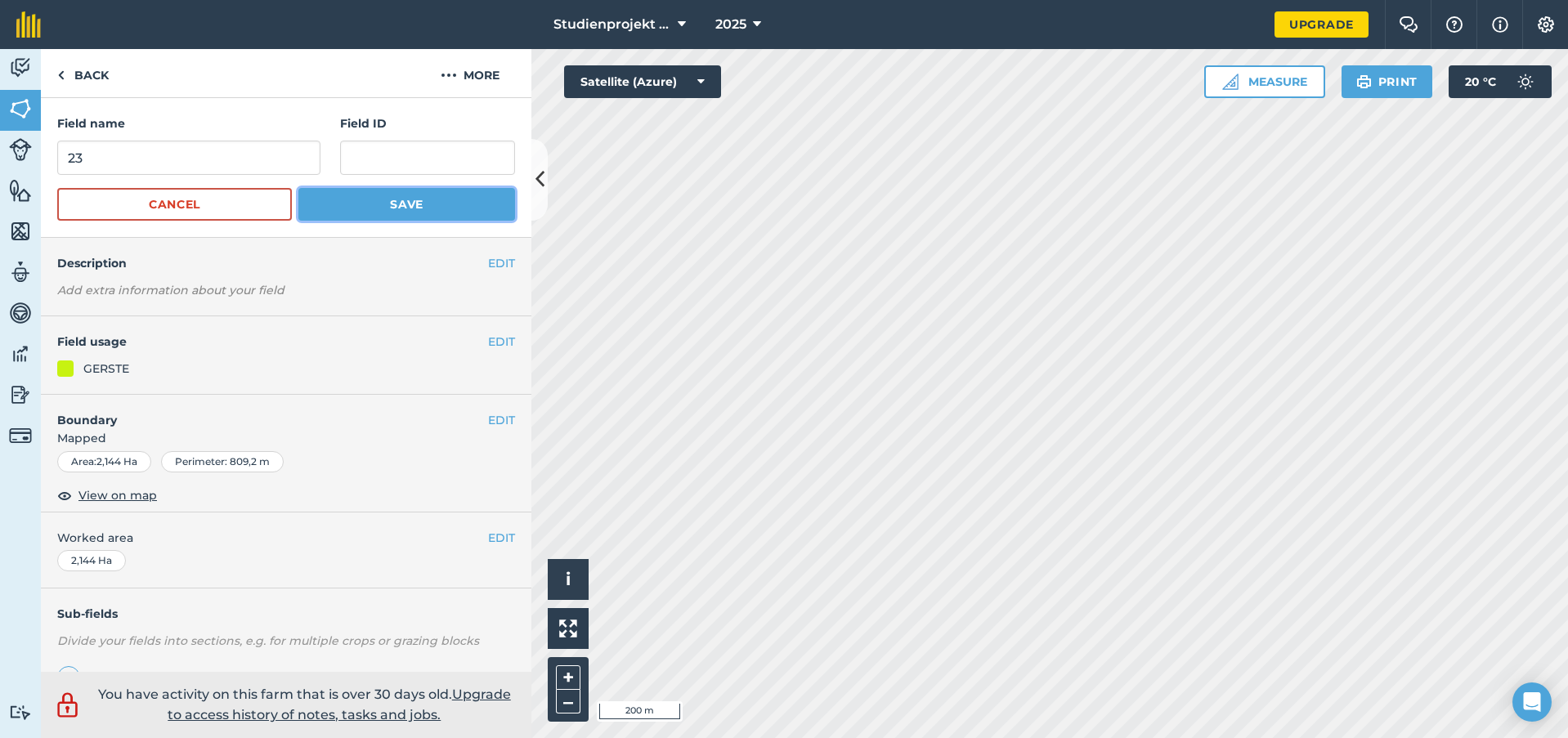
click at [400, 200] on button "Save" at bounding box center [407, 204] width 217 height 33
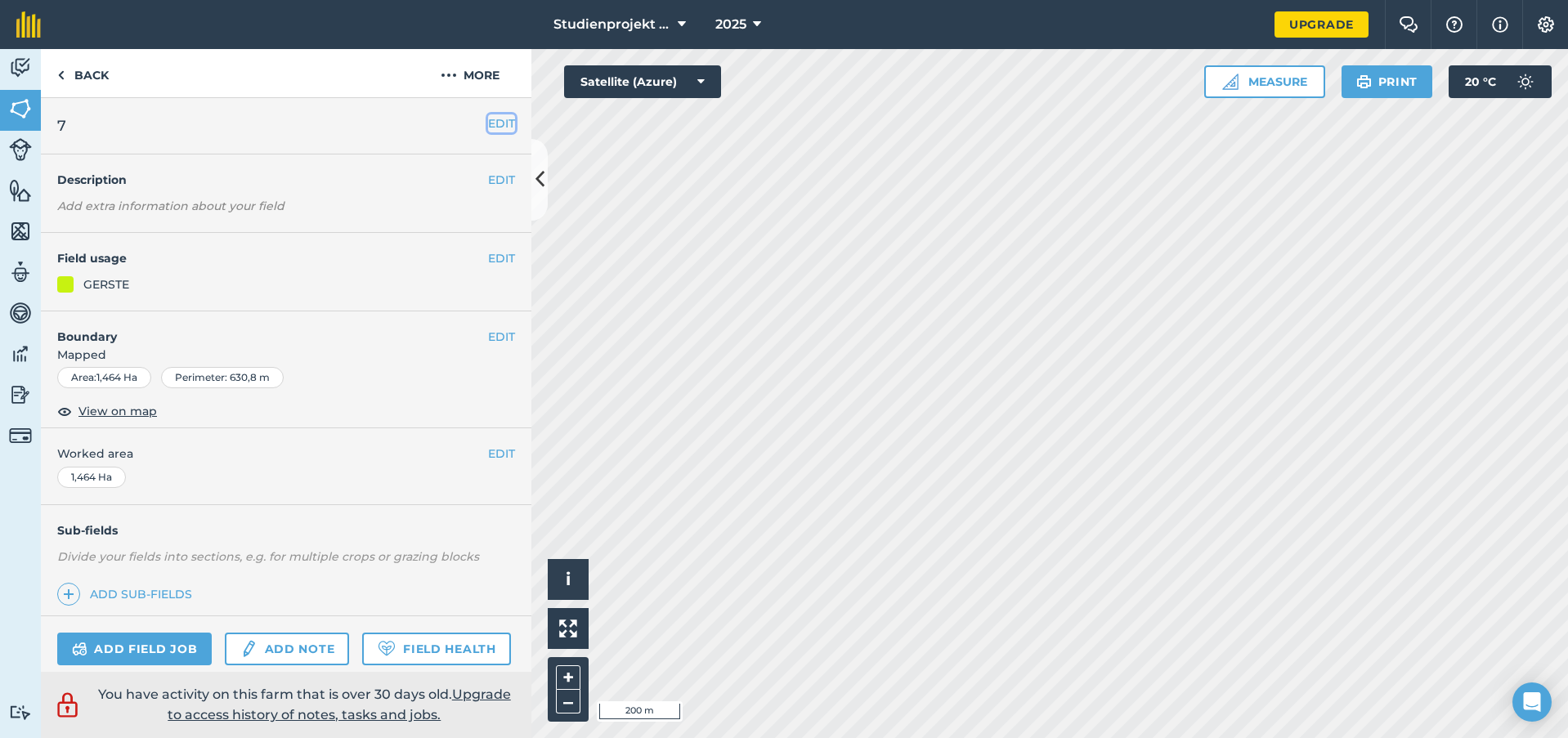
click at [489, 121] on button "EDIT" at bounding box center [501, 123] width 27 height 18
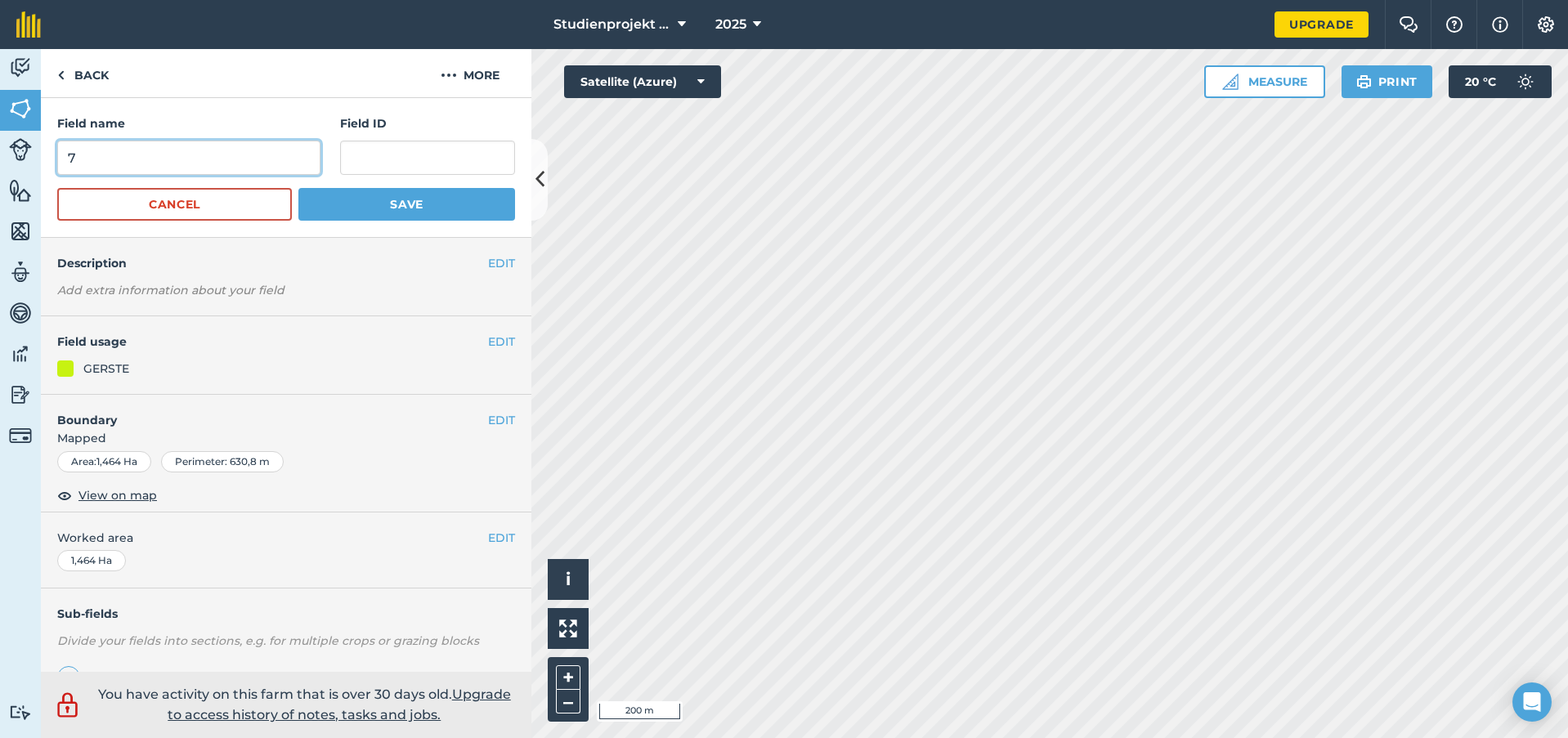
drag, startPoint x: 124, startPoint y: 144, endPoint x: -33, endPoint y: 159, distance: 157.7
click at [0, 159] on html "Studienprojekt 25 2025 Upgrade Farm Chat Help Info Settings Map printing is not…" at bounding box center [784, 369] width 1568 height 738
drag, startPoint x: 60, startPoint y: 159, endPoint x: 24, endPoint y: 161, distance: 36.1
click at [17, 160] on div "Activity Fields Livestock Features Maps Team Vehicles Data Reporting Billing Tu…" at bounding box center [784, 393] width 1568 height 689
type input "24"
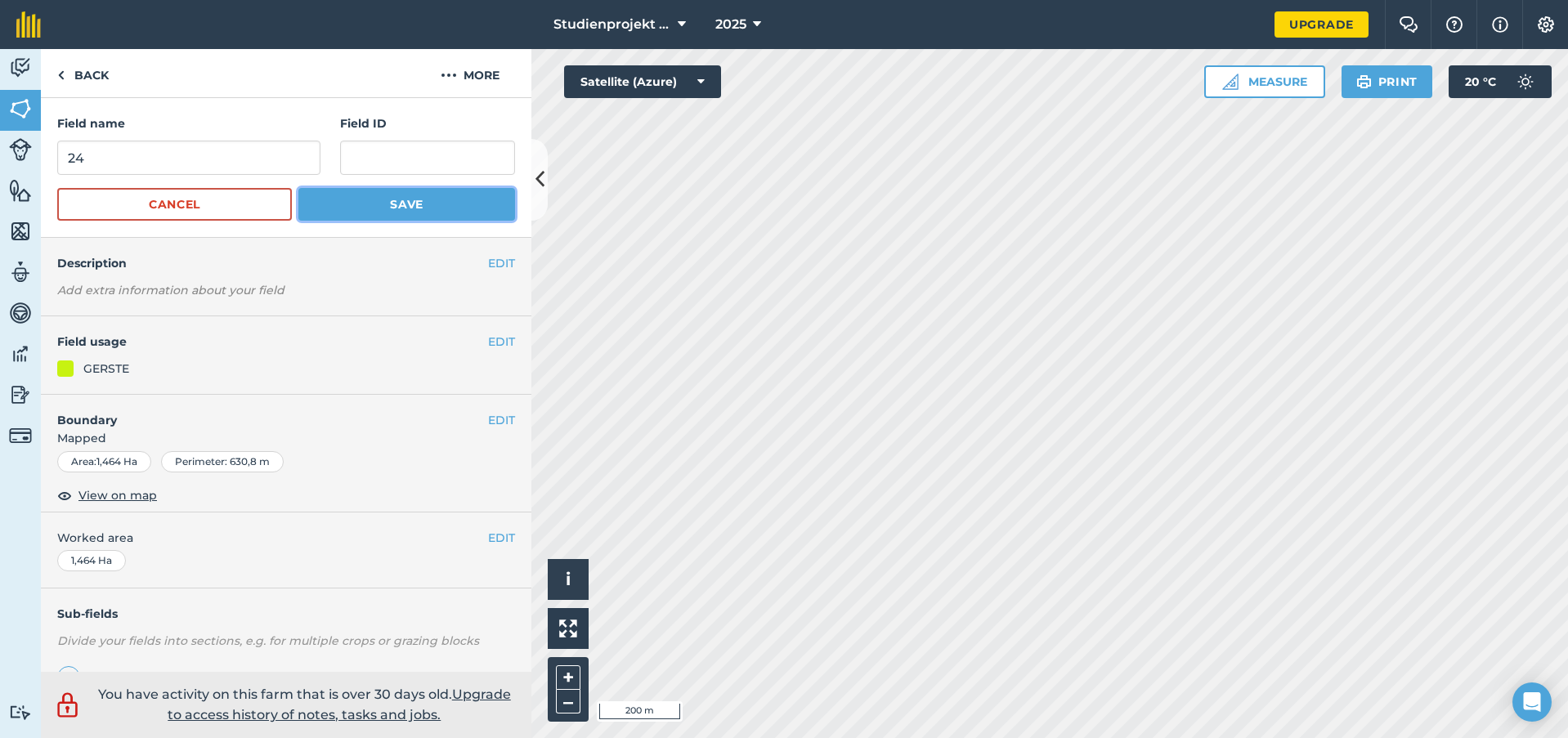
click at [392, 195] on button "Save" at bounding box center [407, 204] width 217 height 33
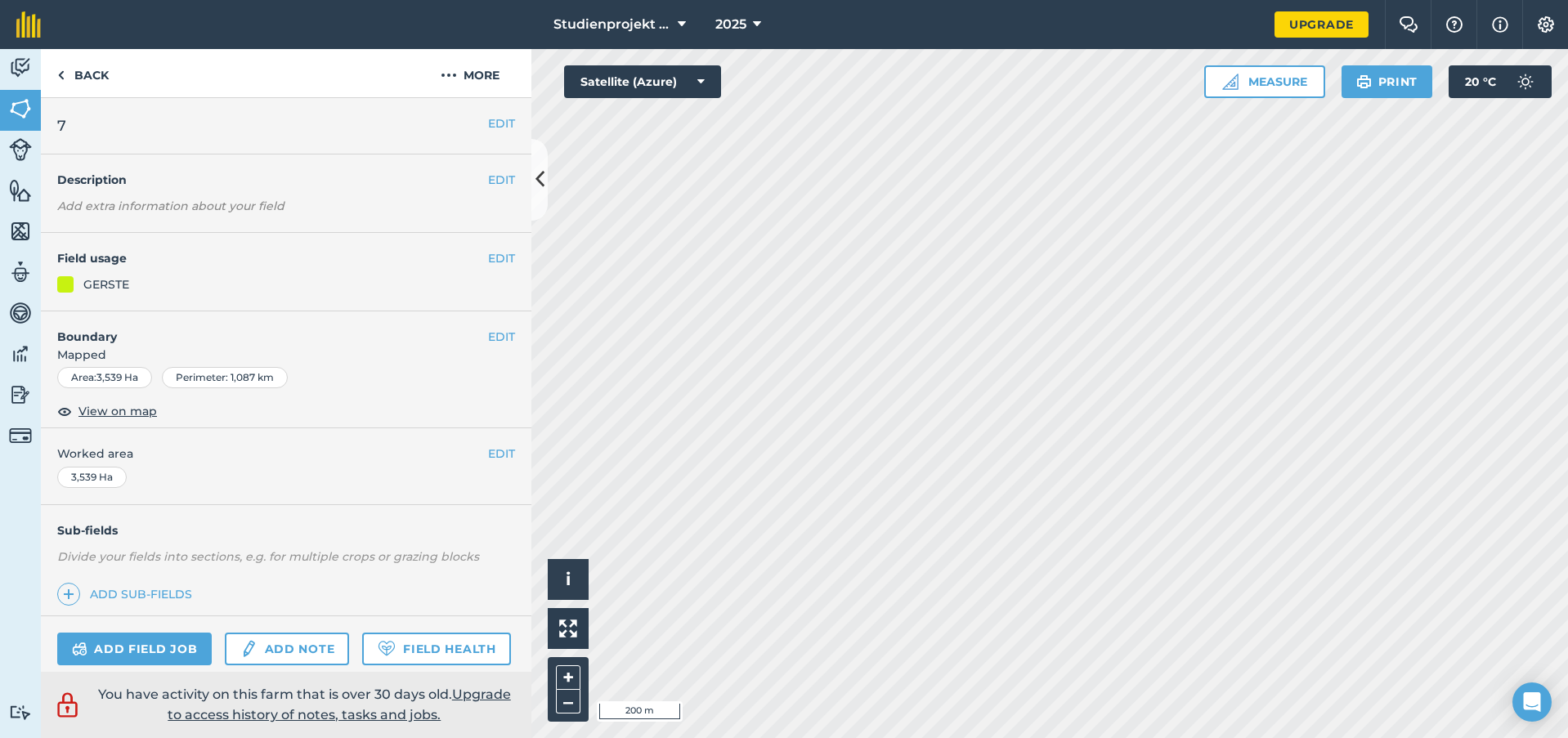
click at [106, 130] on h2 "7" at bounding box center [273, 125] width 431 height 23
click at [492, 123] on button "EDIT" at bounding box center [501, 123] width 27 height 18
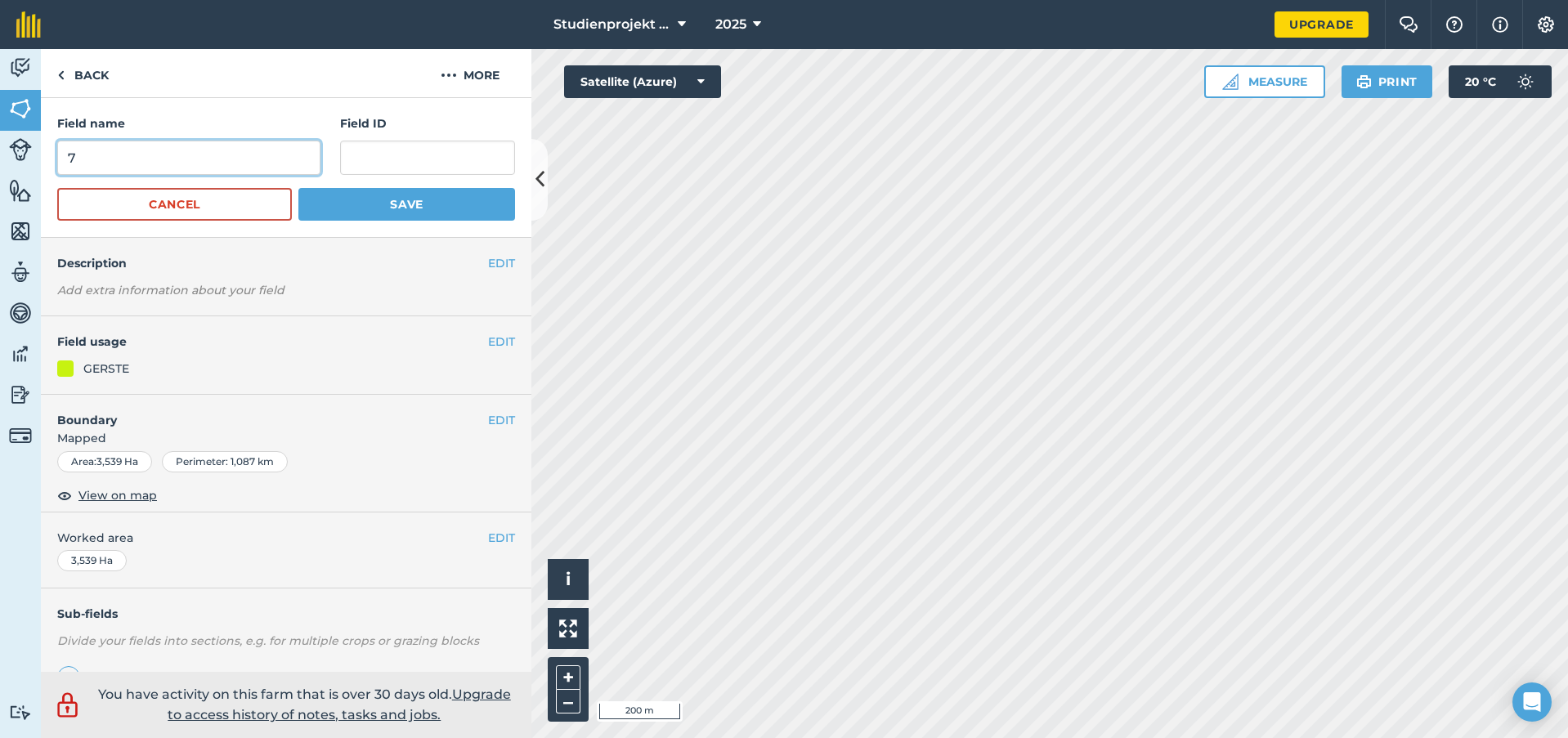
click at [0, 164] on html "Studienprojekt 25 2025 Upgrade Farm Chat Help Info Settings Map printing is not…" at bounding box center [784, 369] width 1568 height 738
type input "25"
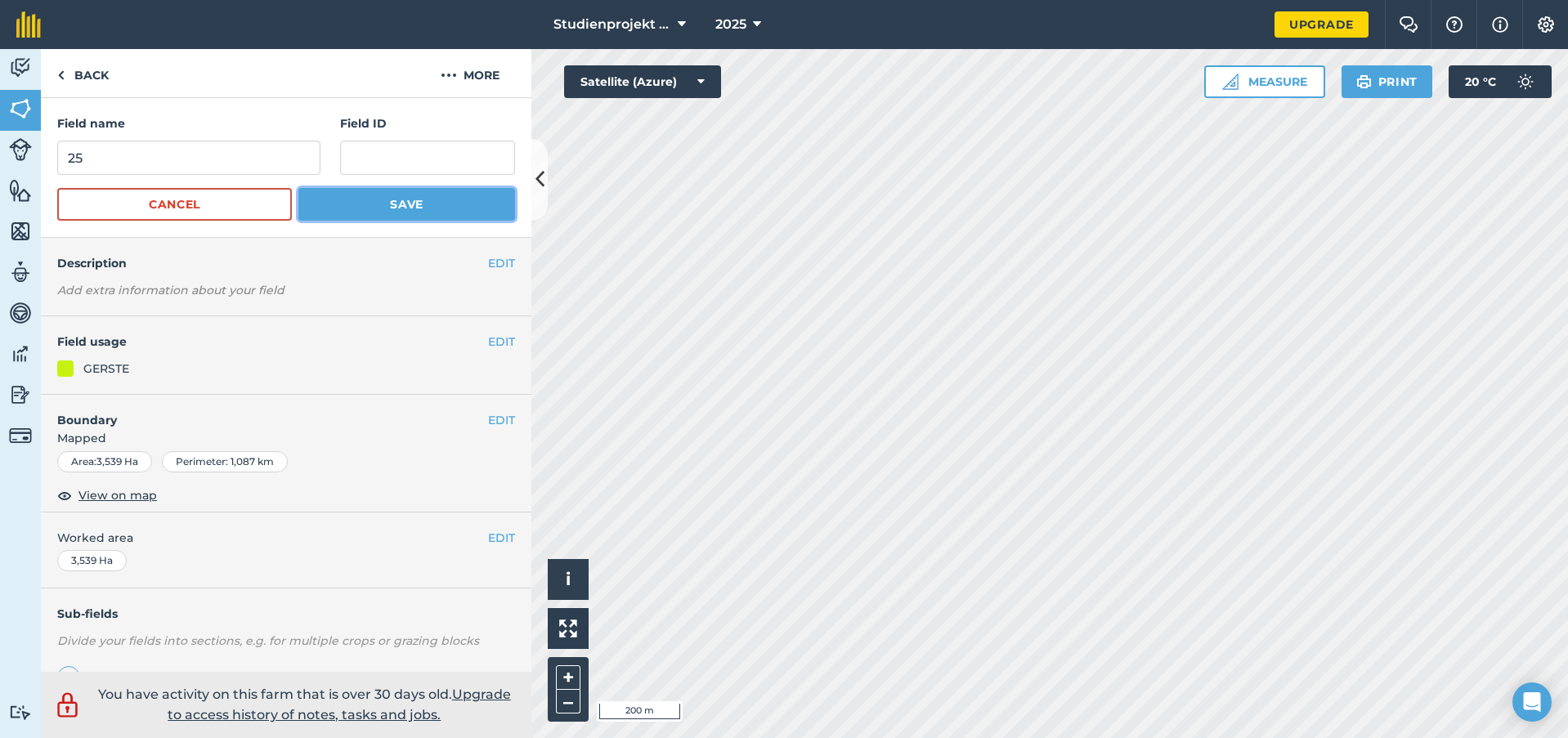
click at [428, 205] on button "Save" at bounding box center [407, 204] width 217 height 33
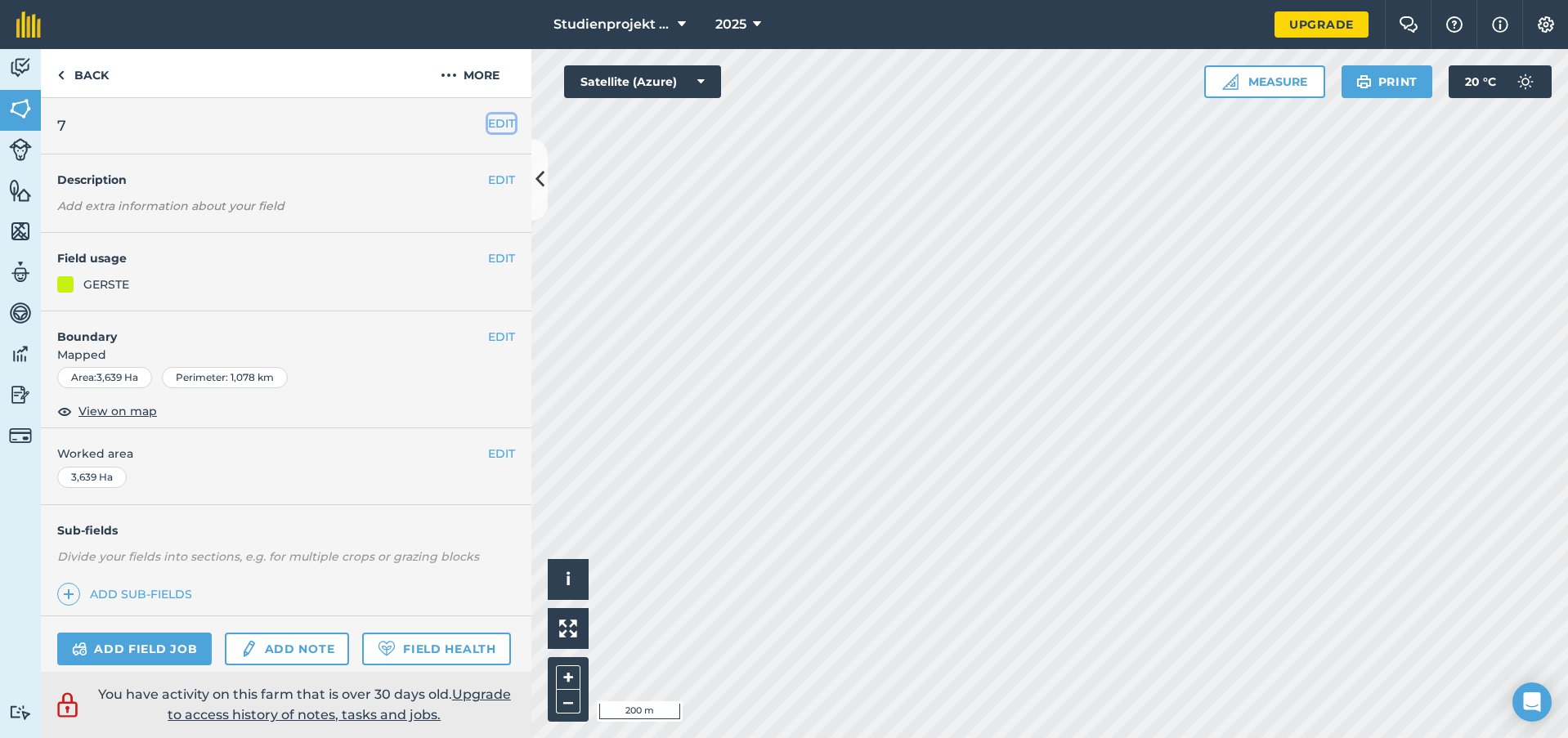
click at [489, 117] on button "EDIT" at bounding box center [501, 123] width 27 height 18
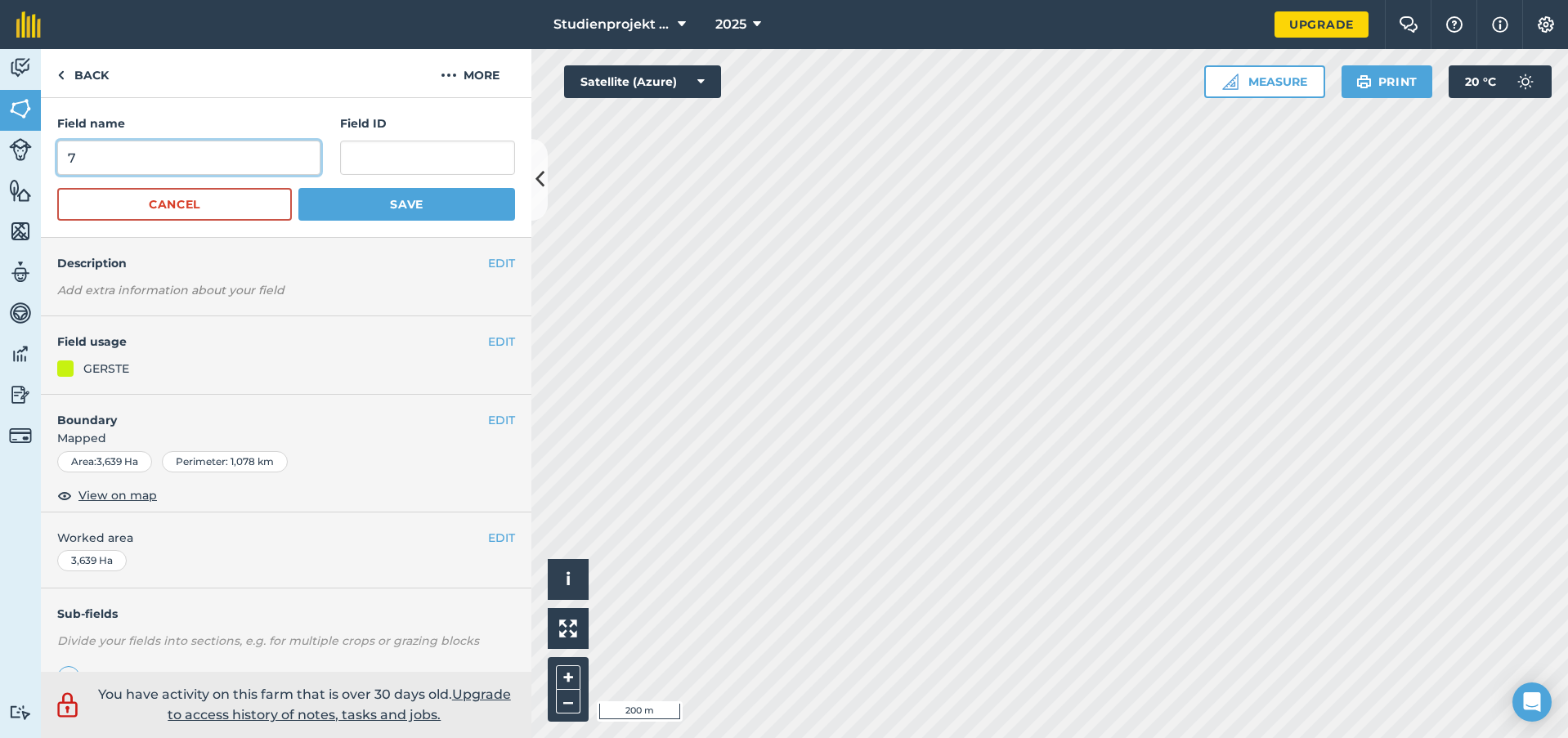
drag, startPoint x: 126, startPoint y: 158, endPoint x: -20, endPoint y: 166, distance: 146.2
click at [0, 166] on html "Studienprojekt 25 2025 Upgrade Farm Chat Help Info Settings Map printing is not…" at bounding box center [784, 369] width 1568 height 738
type input "26"
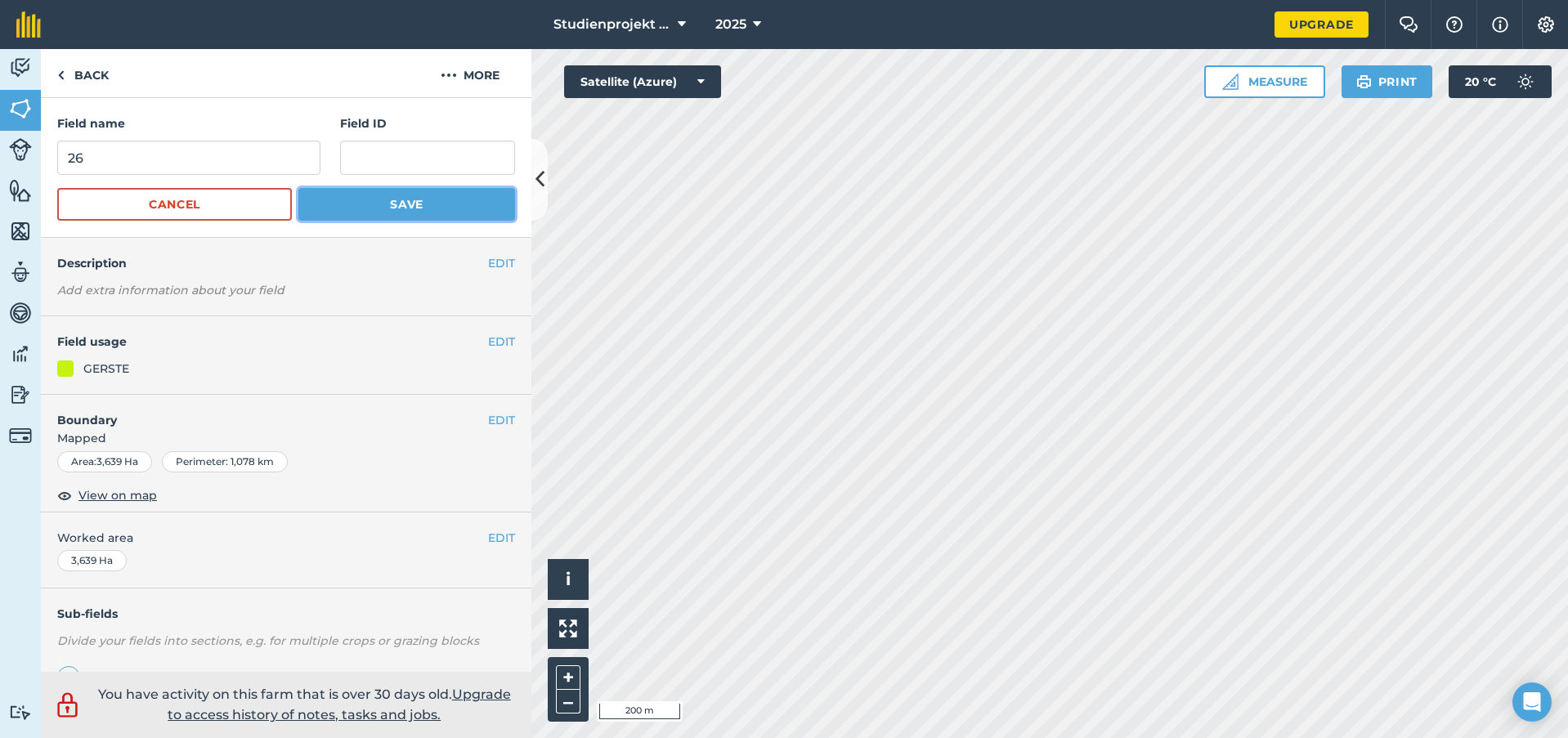
click at [417, 196] on button "Save" at bounding box center [407, 204] width 217 height 33
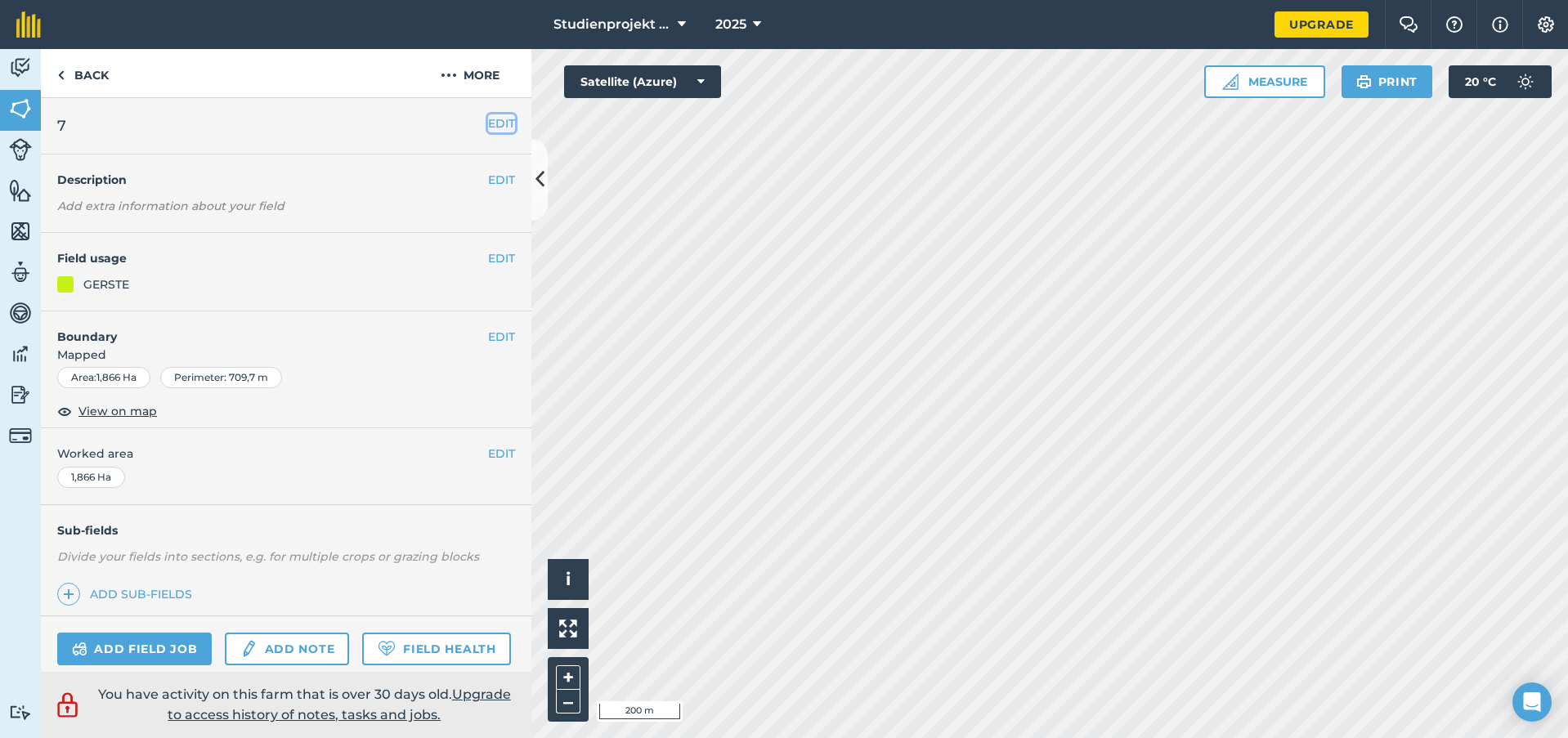
click at [489, 127] on button "EDIT" at bounding box center [501, 123] width 27 height 18
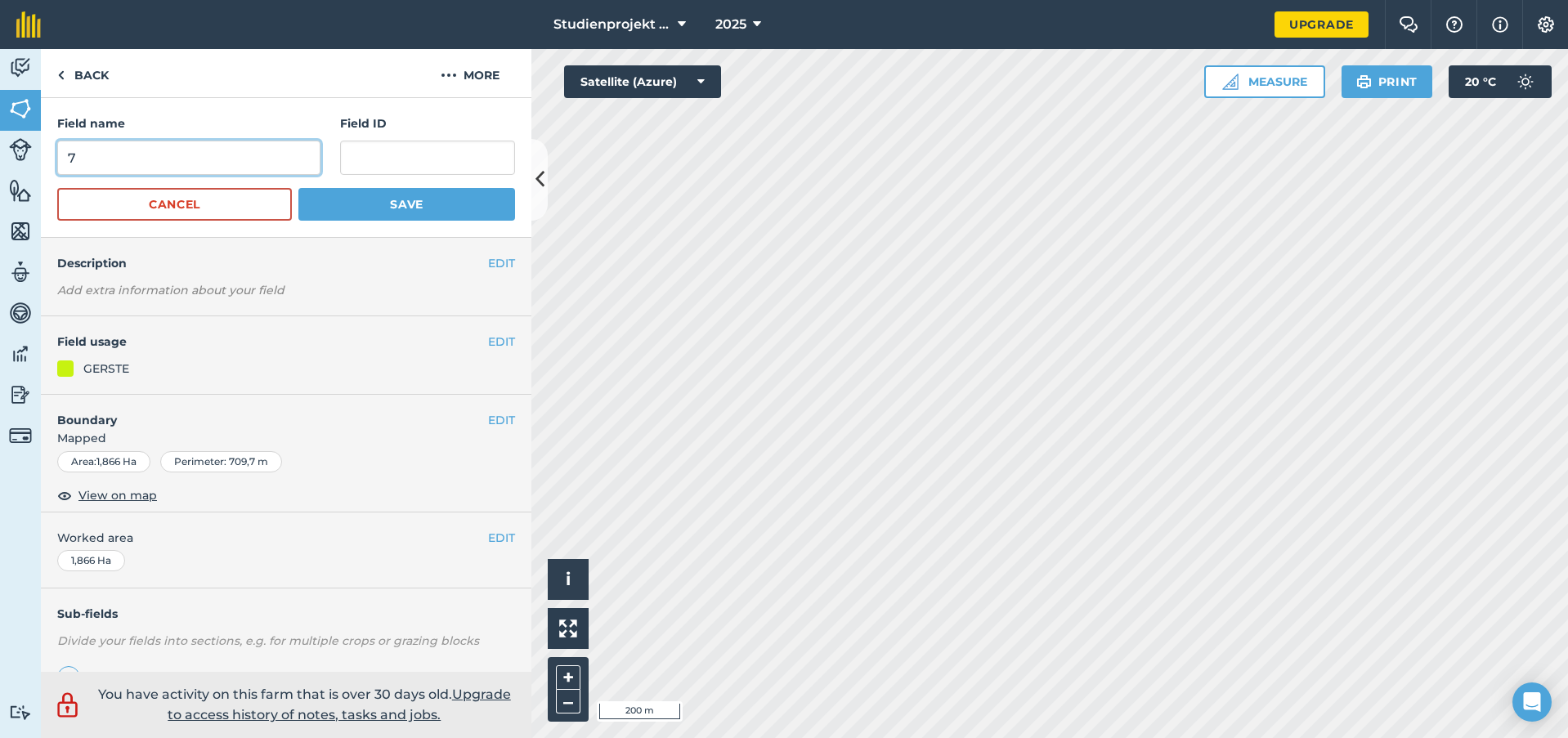
drag, startPoint x: -8, startPoint y: 157, endPoint x: -22, endPoint y: 157, distance: 14.0
click at [0, 157] on html "Studienprojekt 25 2025 Upgrade Farm Chat Help Info Settings Map printing is not…" at bounding box center [784, 369] width 1568 height 738
type input "27"
click at [444, 200] on button "Save" at bounding box center [407, 204] width 217 height 33
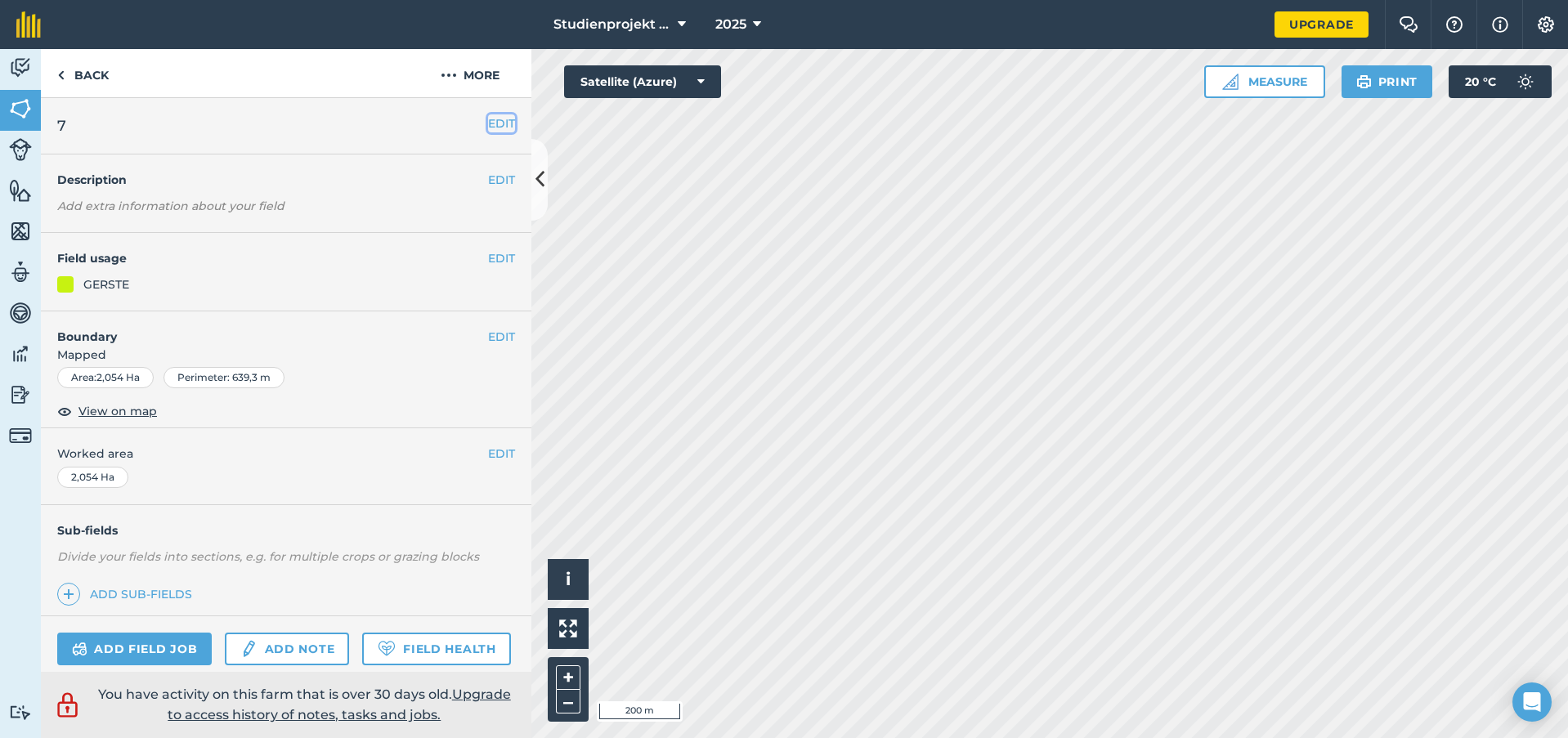
click at [489, 125] on button "EDIT" at bounding box center [501, 123] width 27 height 18
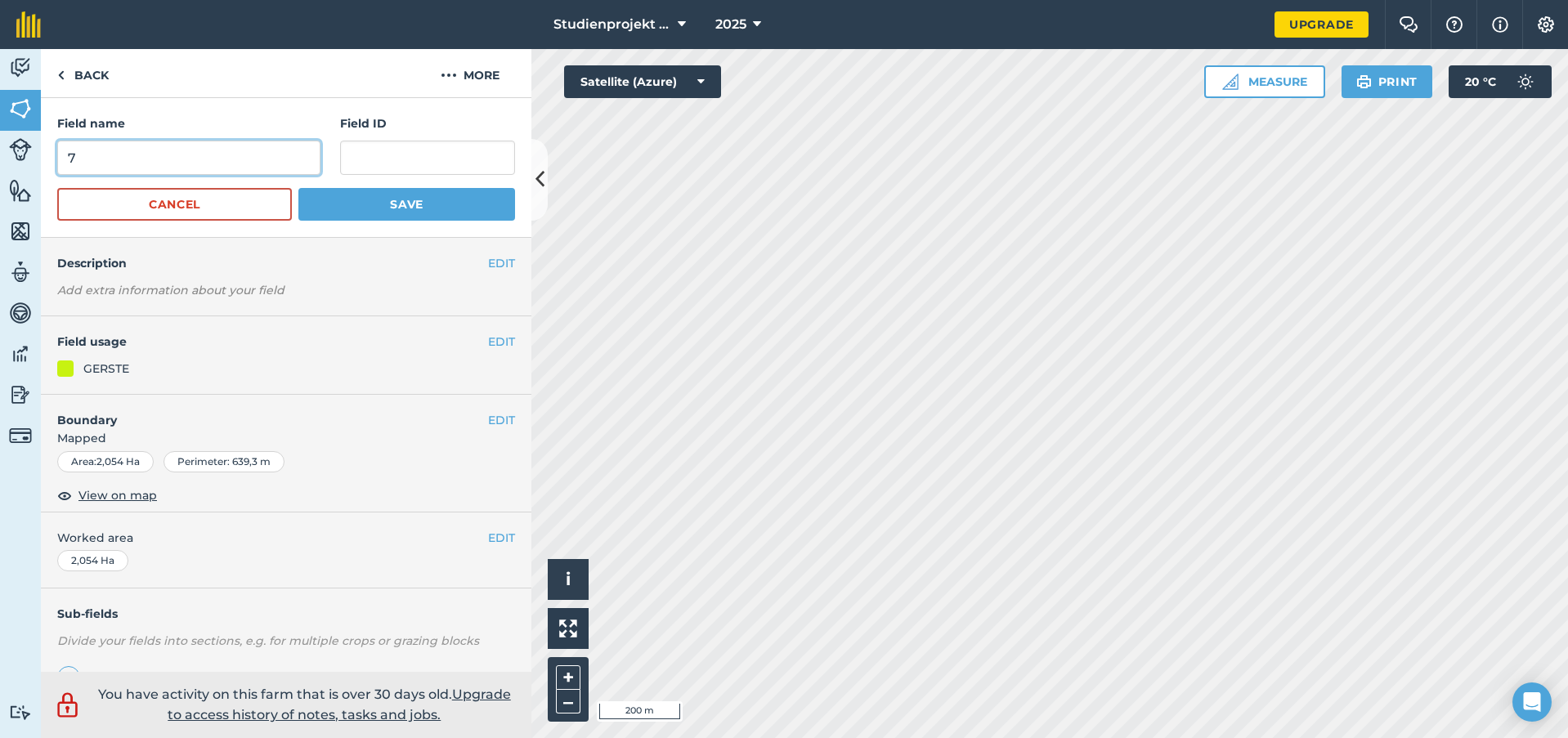
drag, startPoint x: 85, startPoint y: 142, endPoint x: -16, endPoint y: 142, distance: 101.0
click at [0, 142] on html "Studienprojekt 25 2025 Upgrade Farm Chat Help Info Settings Map printing is not…" at bounding box center [784, 369] width 1568 height 738
type input "28"
click at [405, 200] on button "Save" at bounding box center [407, 204] width 217 height 33
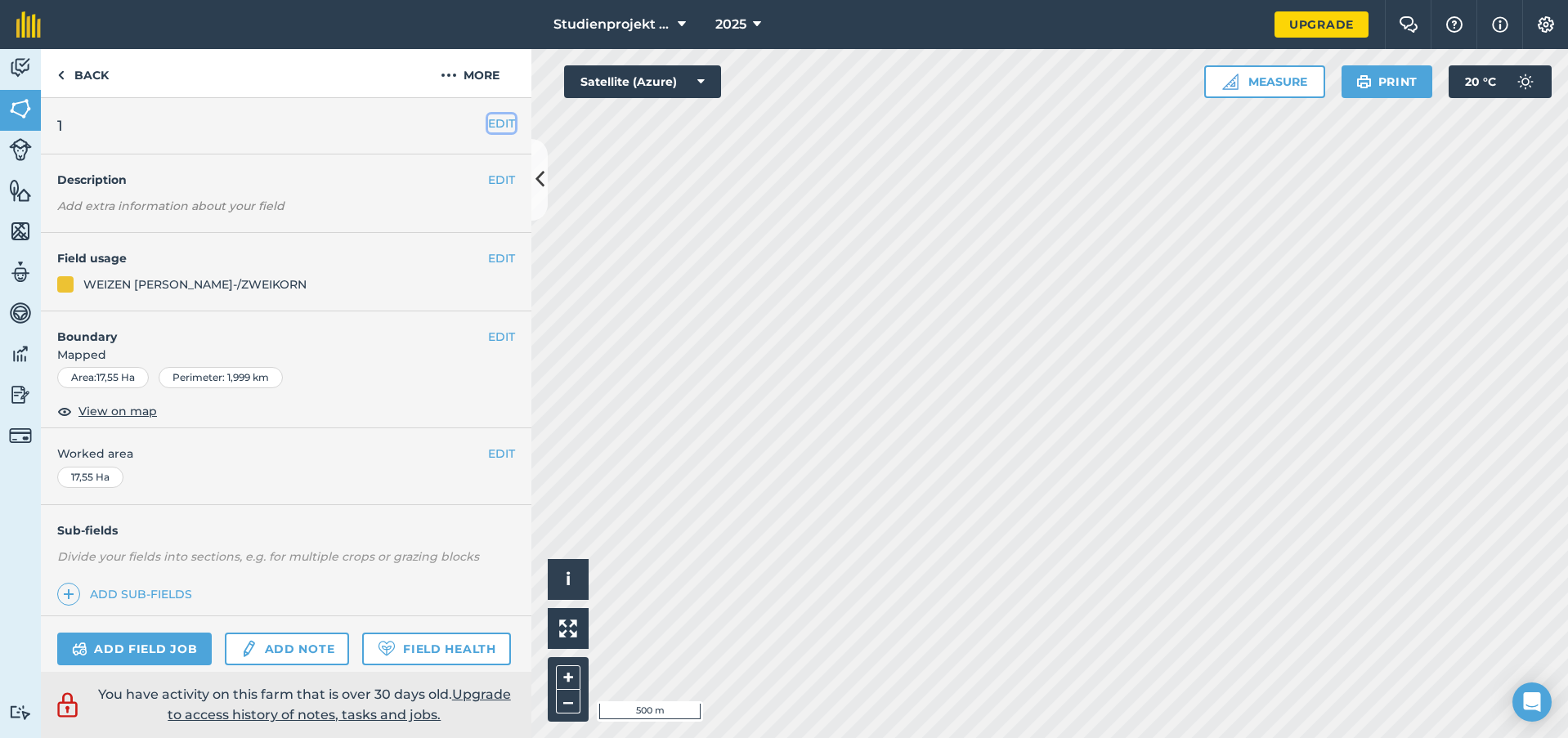
click at [489, 124] on button "EDIT" at bounding box center [501, 123] width 27 height 18
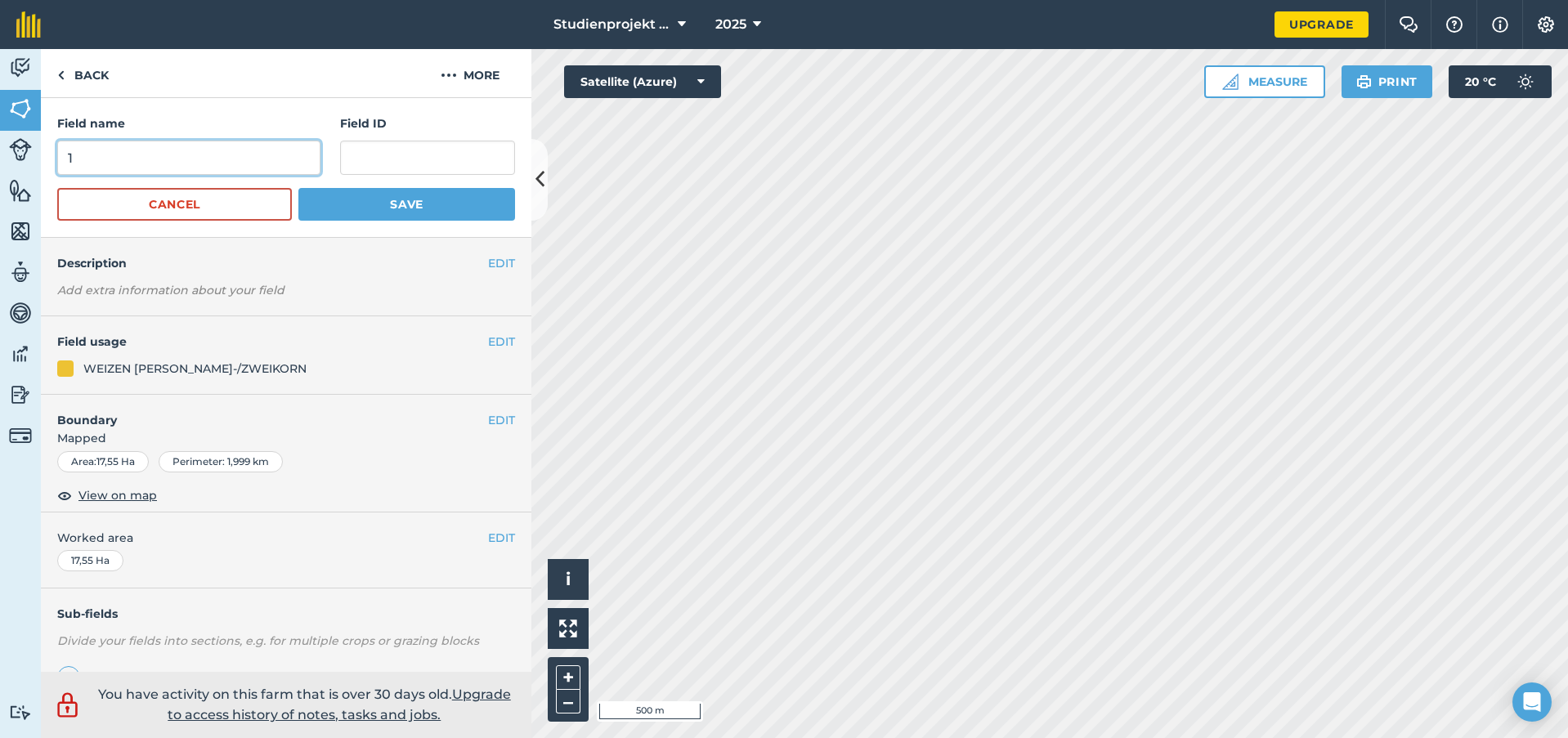
drag, startPoint x: 96, startPoint y: 152, endPoint x: 24, endPoint y: 163, distance: 72.8
click at [24, 163] on div "Activity Fields Livestock Features Maps Team Vehicles Data Reporting Billing Tu…" at bounding box center [784, 393] width 1568 height 689
type input "29"
click at [438, 206] on button "Save" at bounding box center [407, 204] width 217 height 33
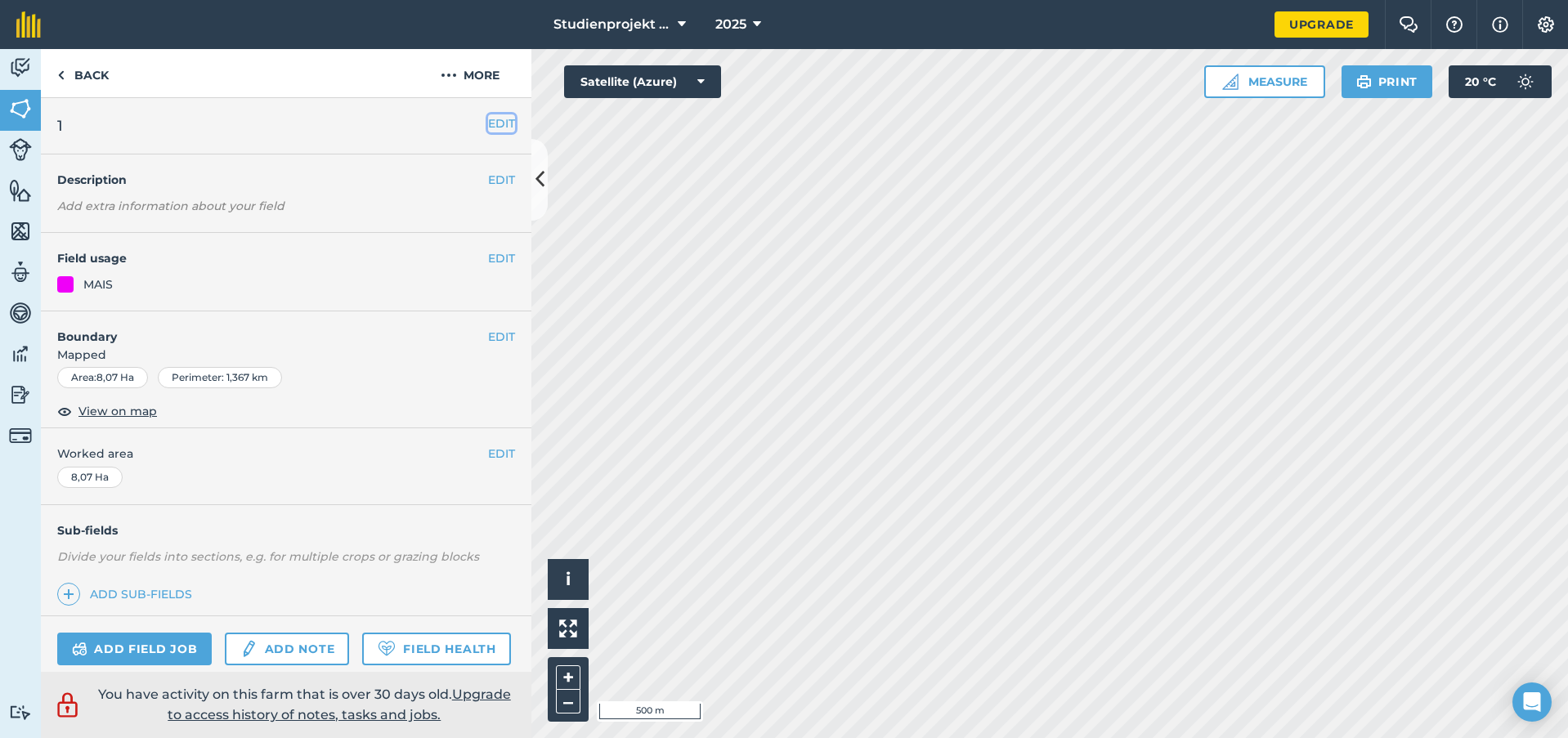
click at [489, 125] on button "EDIT" at bounding box center [501, 123] width 27 height 18
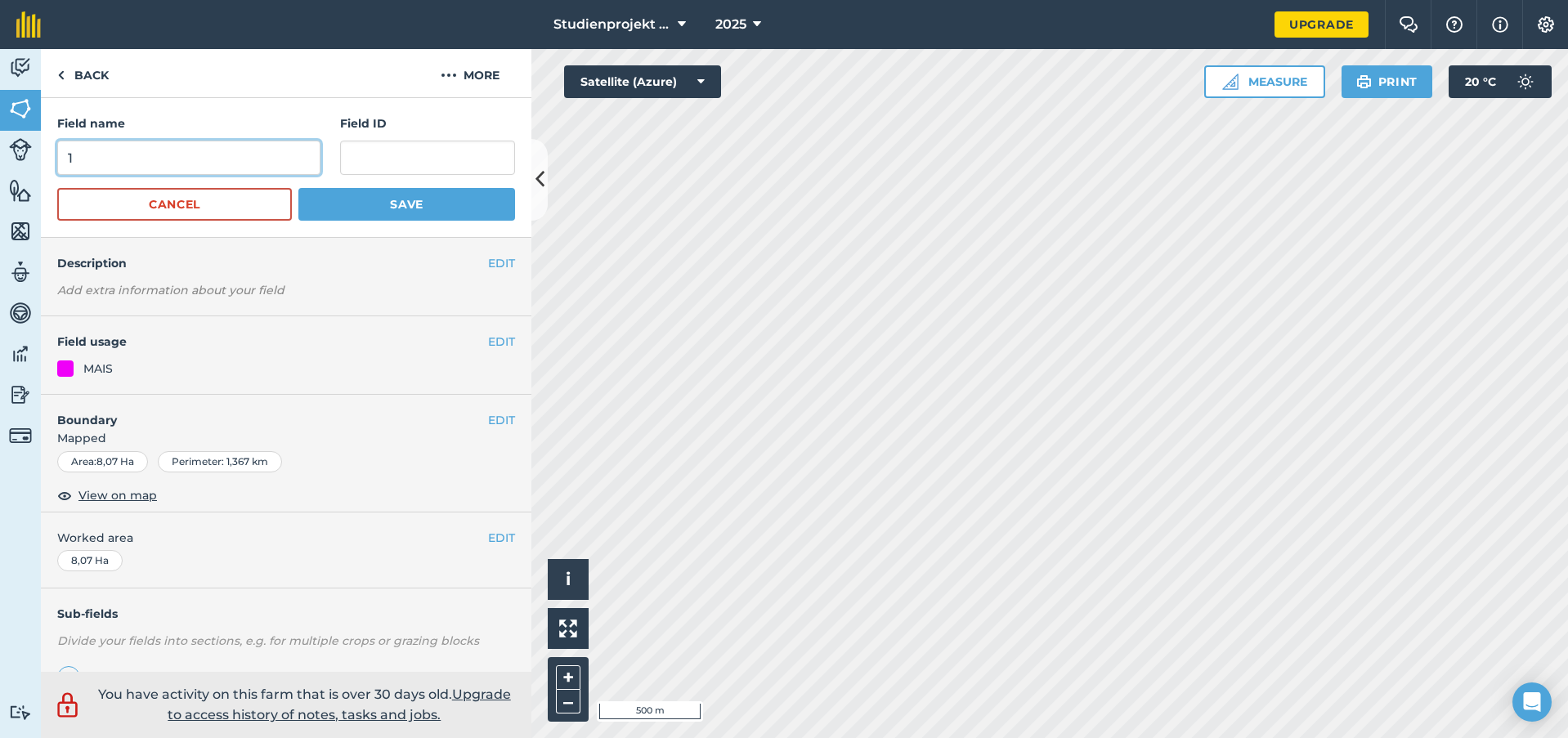
drag, startPoint x: 81, startPoint y: 160, endPoint x: 13, endPoint y: 160, distance: 68.0
click at [25, 160] on div "Activity Fields Livestock Features Maps Team Vehicles Data Reporting Billing Tu…" at bounding box center [784, 393] width 1568 height 689
type input "30"
click at [351, 204] on button "Save" at bounding box center [407, 204] width 217 height 33
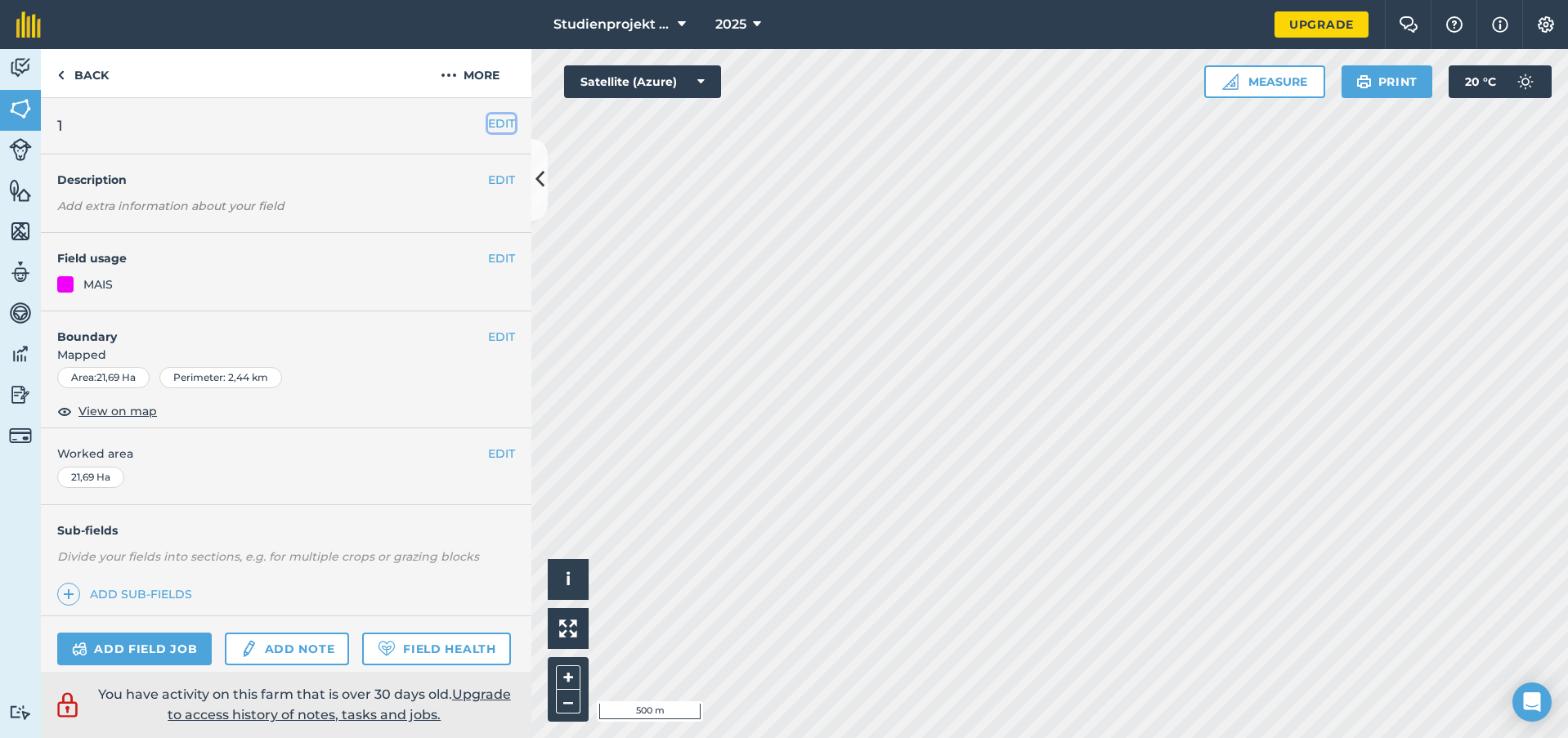
click at [494, 121] on button "EDIT" at bounding box center [501, 123] width 27 height 18
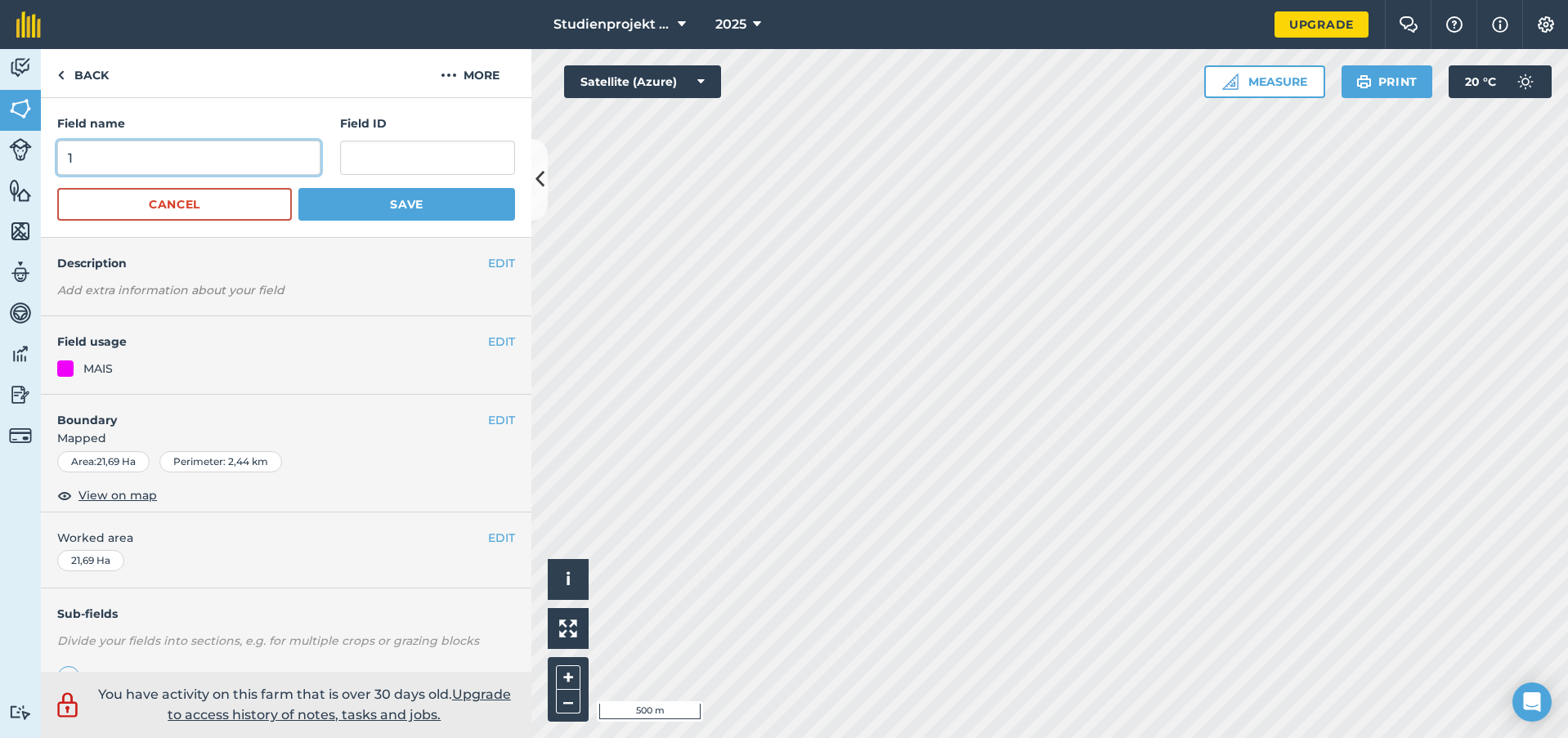
click at [68, 157] on input "1" at bounding box center [189, 157] width 264 height 35
type input "31"
click at [419, 203] on button "Save" at bounding box center [407, 204] width 217 height 33
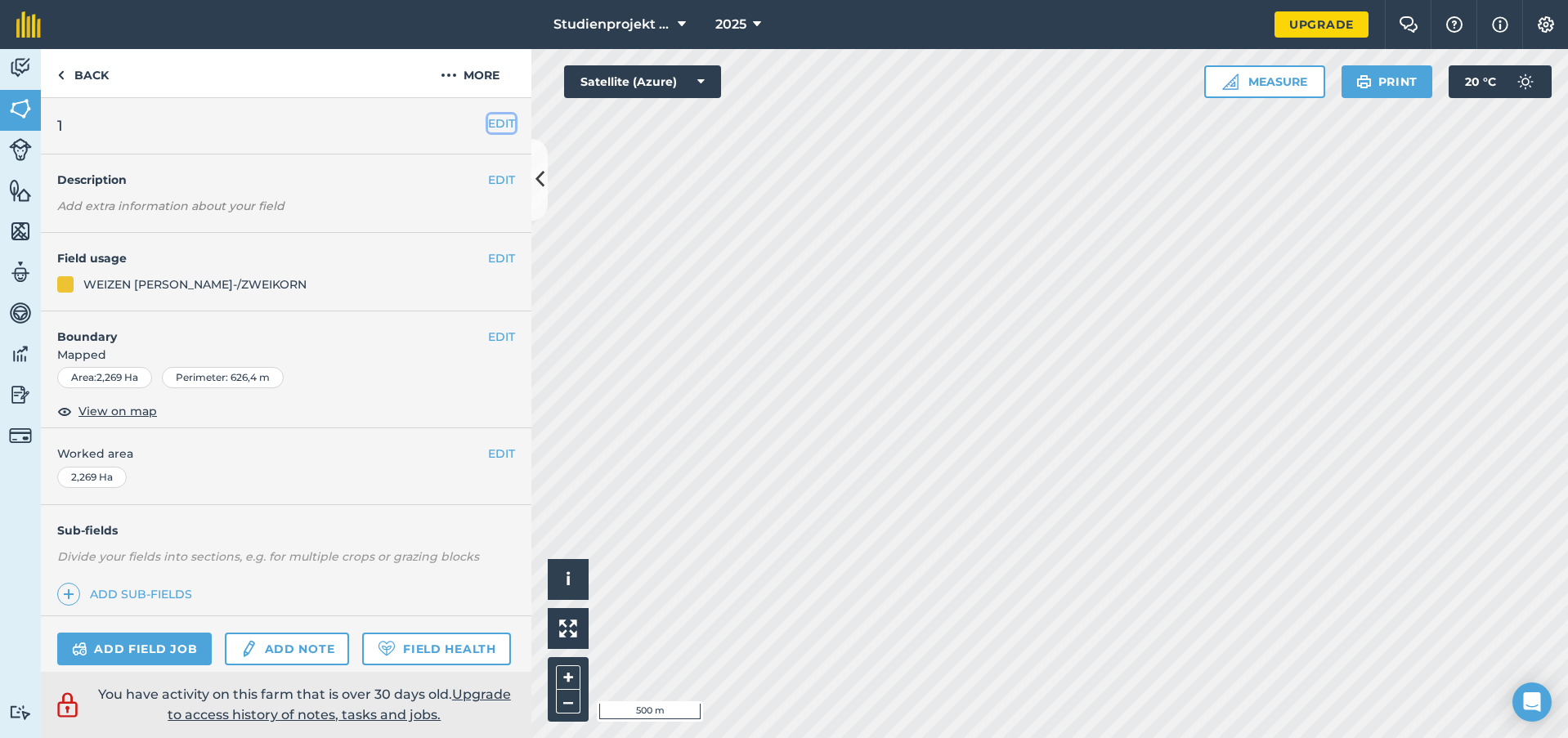
click at [489, 121] on button "EDIT" at bounding box center [501, 123] width 27 height 18
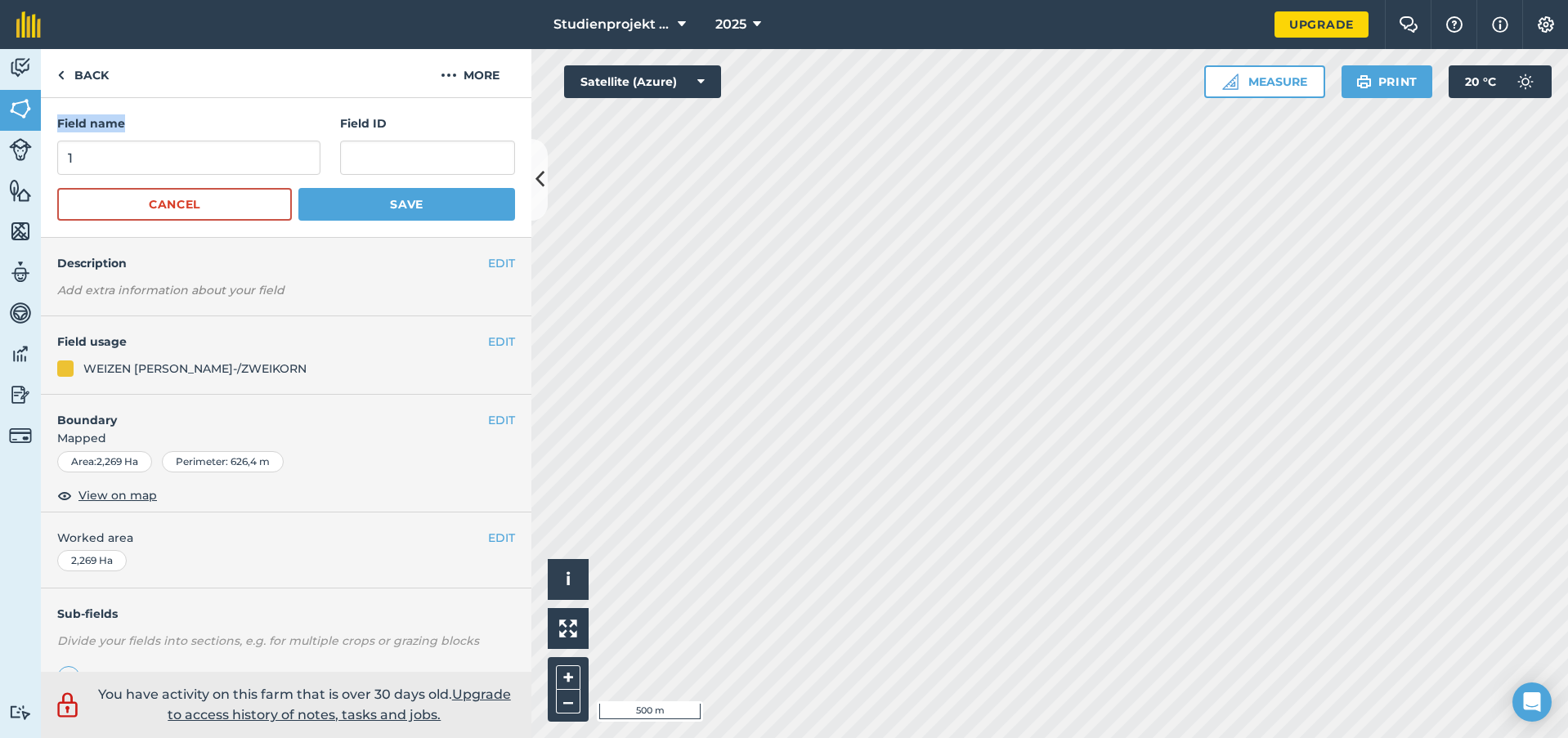
drag, startPoint x: 186, startPoint y: 148, endPoint x: 172, endPoint y: 156, distance: 16.1
click at [175, 156] on div "Field name 1" at bounding box center [189, 144] width 264 height 61
drag, startPoint x: 37, startPoint y: 173, endPoint x: 113, endPoint y: 218, distance: 88.3
click at [0, 179] on html "Studienprojekt 25 2025 Upgrade Farm Chat Help Info Settings Map printing is not…" at bounding box center [784, 369] width 1568 height 738
type input "32"
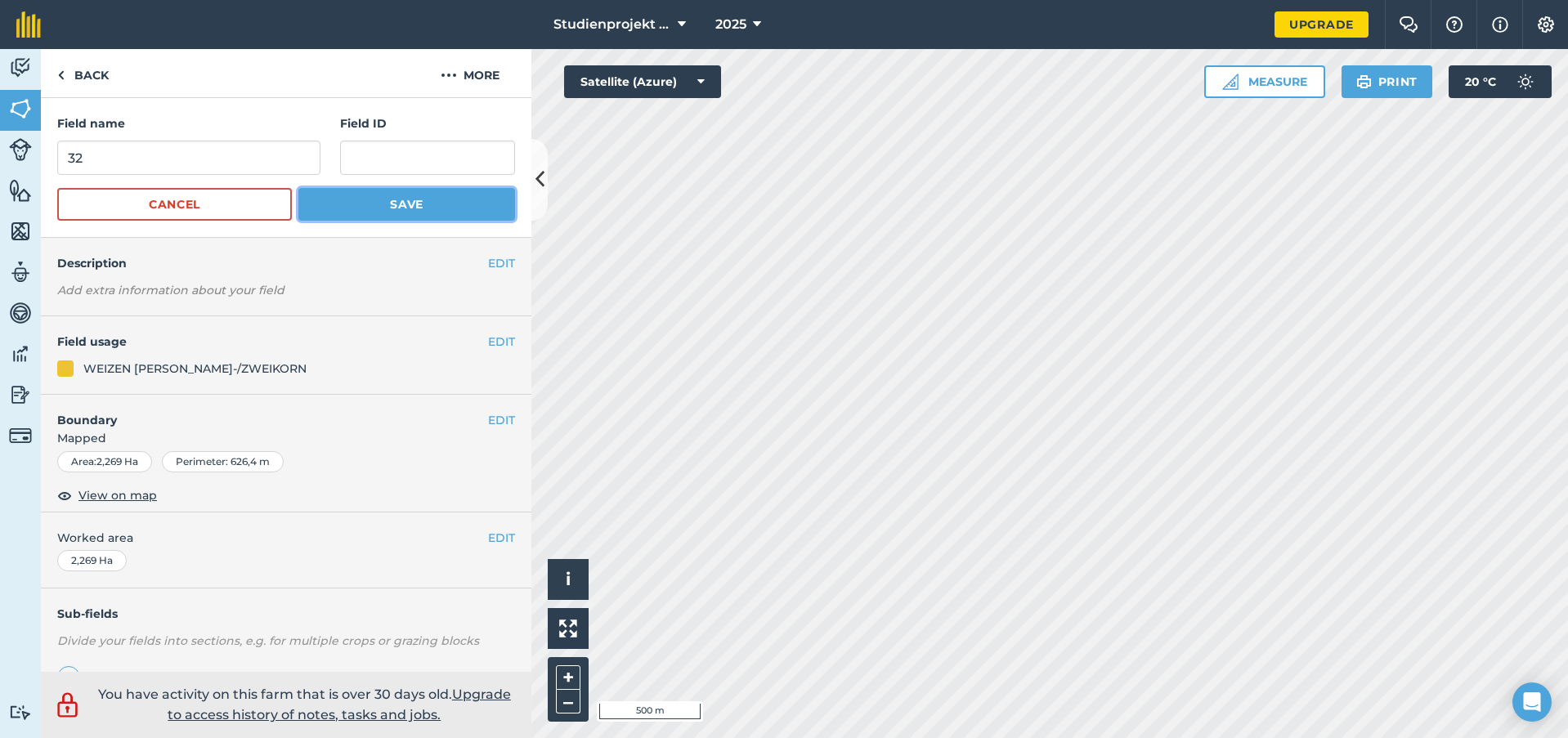
click at [391, 203] on button "Save" at bounding box center [407, 204] width 217 height 33
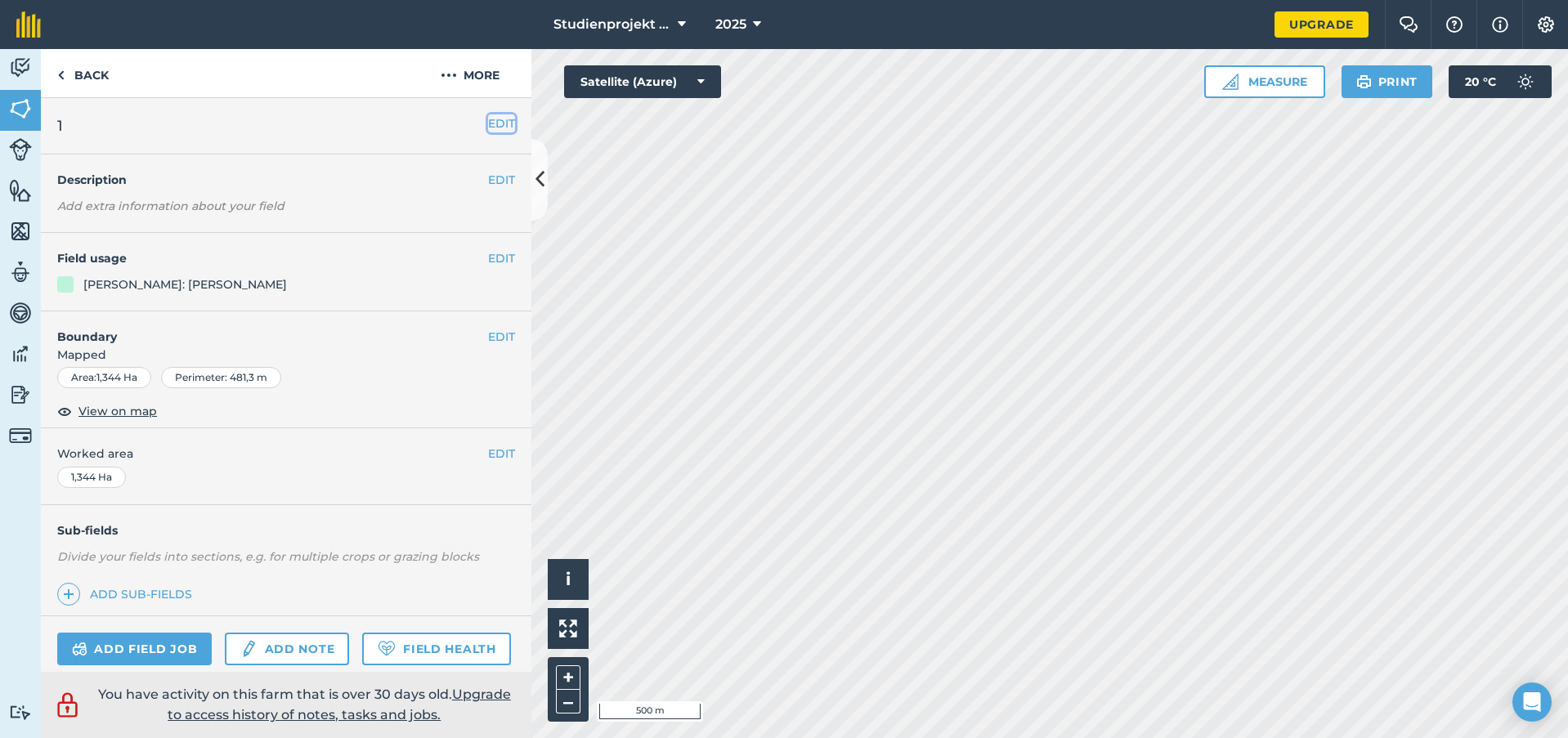
click at [492, 124] on button "EDIT" at bounding box center [501, 123] width 27 height 18
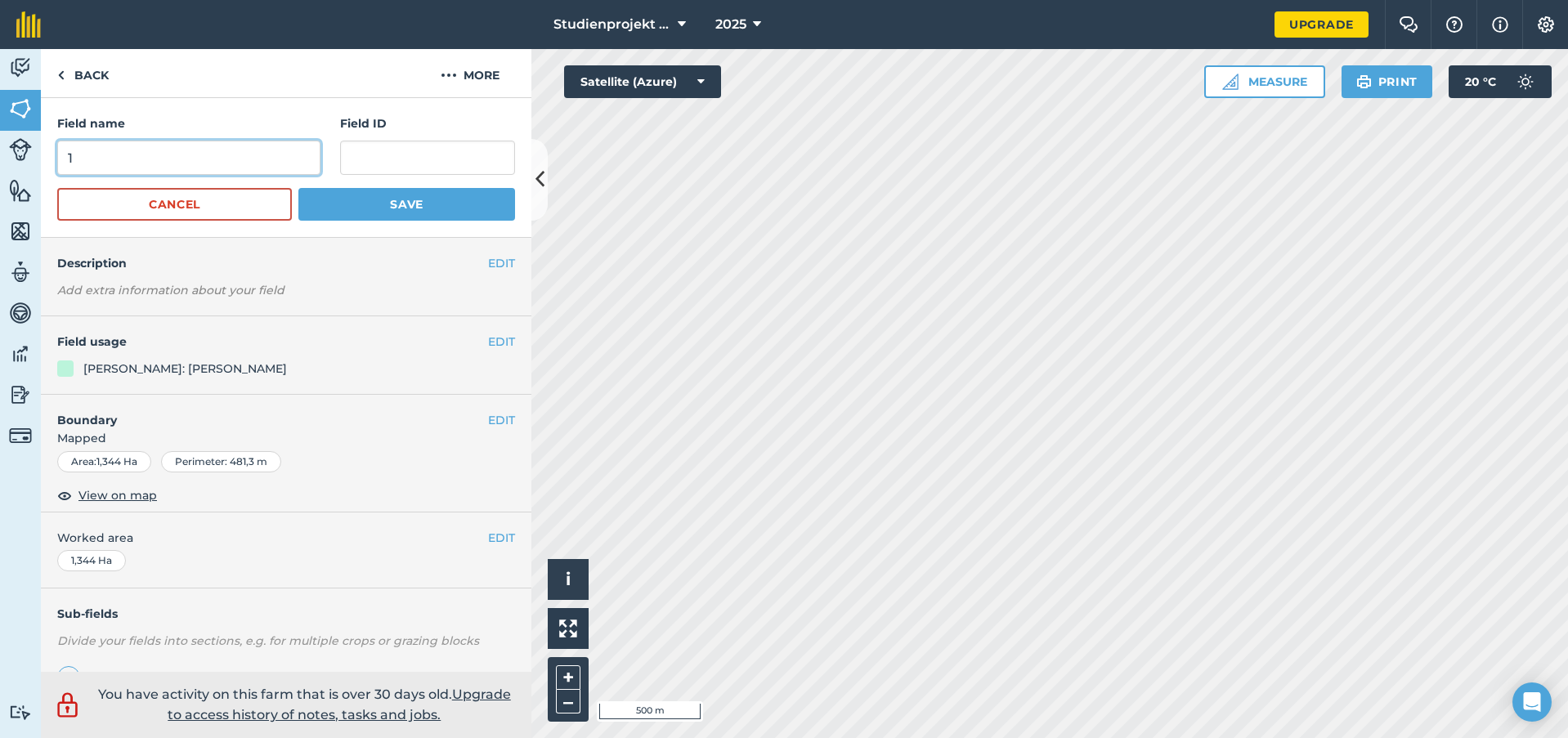
drag, startPoint x: 148, startPoint y: 158, endPoint x: -25, endPoint y: 160, distance: 173.0
click at [0, 160] on html "Studienprojekt 25 2025 Upgrade Farm Chat Help Info Settings Map printing is not…" at bounding box center [784, 369] width 1568 height 738
type input "33"
click at [437, 208] on button "Save" at bounding box center [407, 204] width 217 height 33
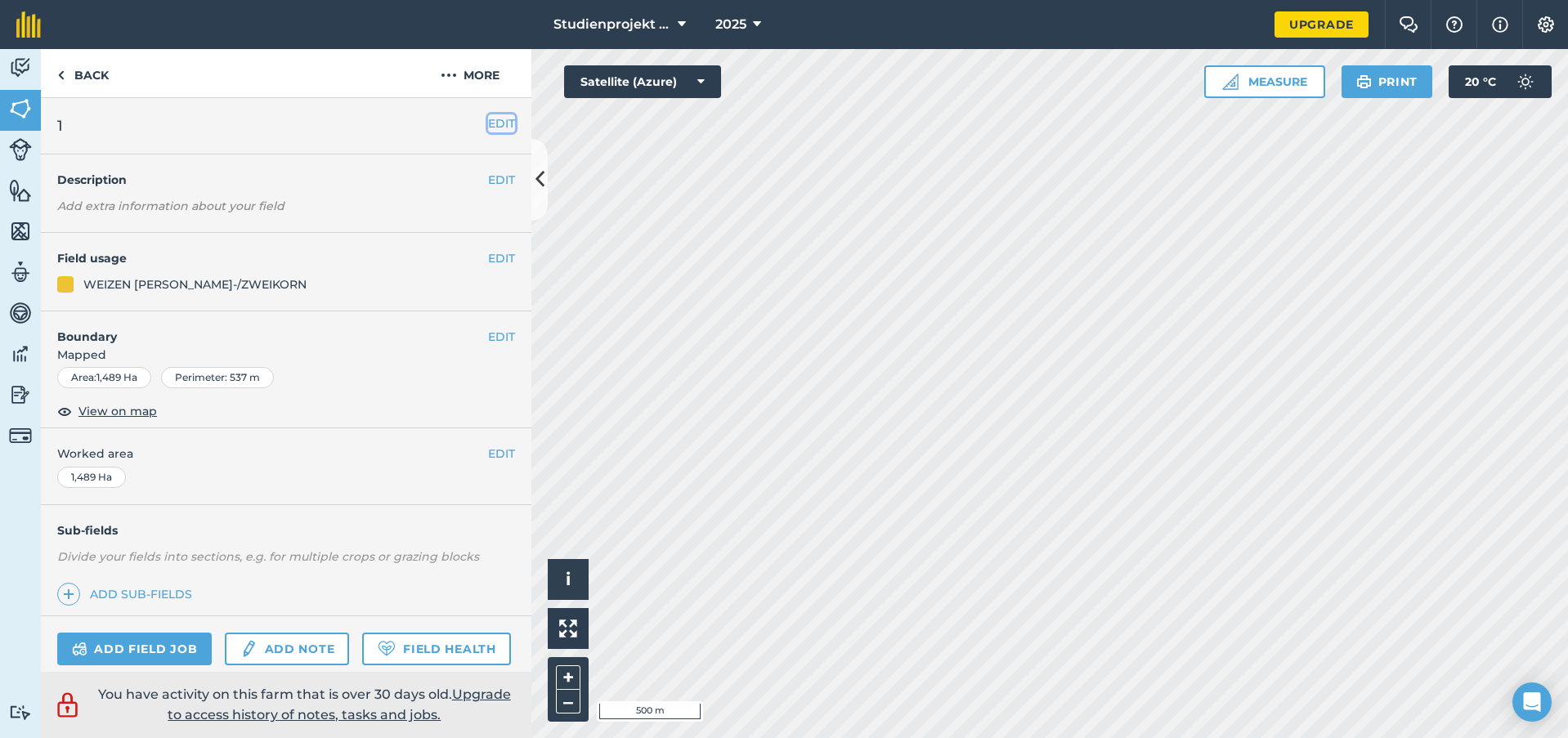
click at [489, 127] on button "EDIT" at bounding box center [501, 123] width 27 height 18
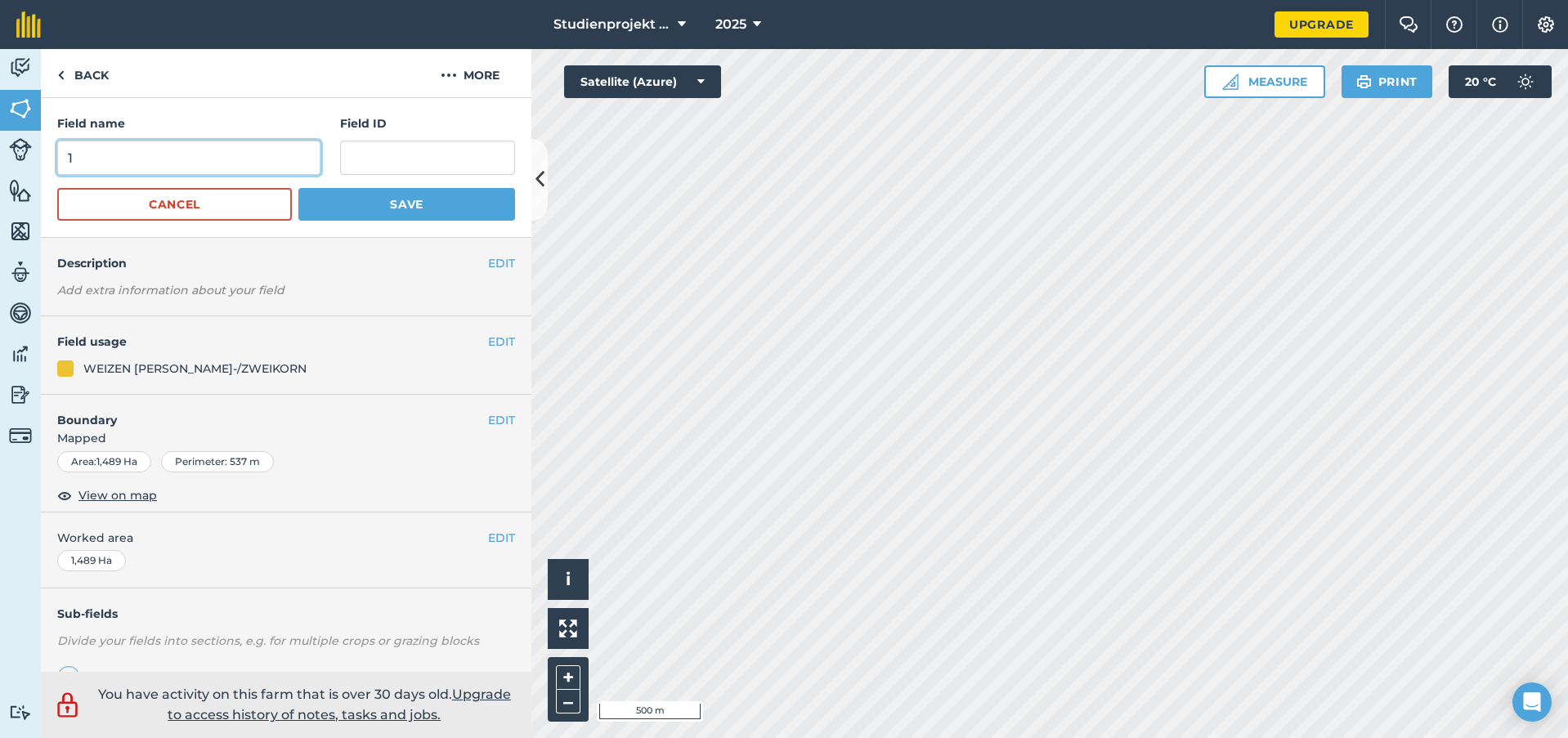
drag, startPoint x: 62, startPoint y: 157, endPoint x: 12, endPoint y: 157, distance: 50.0
click at [12, 157] on div "Activity Fields Livestock Features Maps Team Vehicles Data Reporting Billing Tu…" at bounding box center [784, 393] width 1568 height 689
type input "34"
click at [388, 196] on button "Save" at bounding box center [407, 204] width 217 height 33
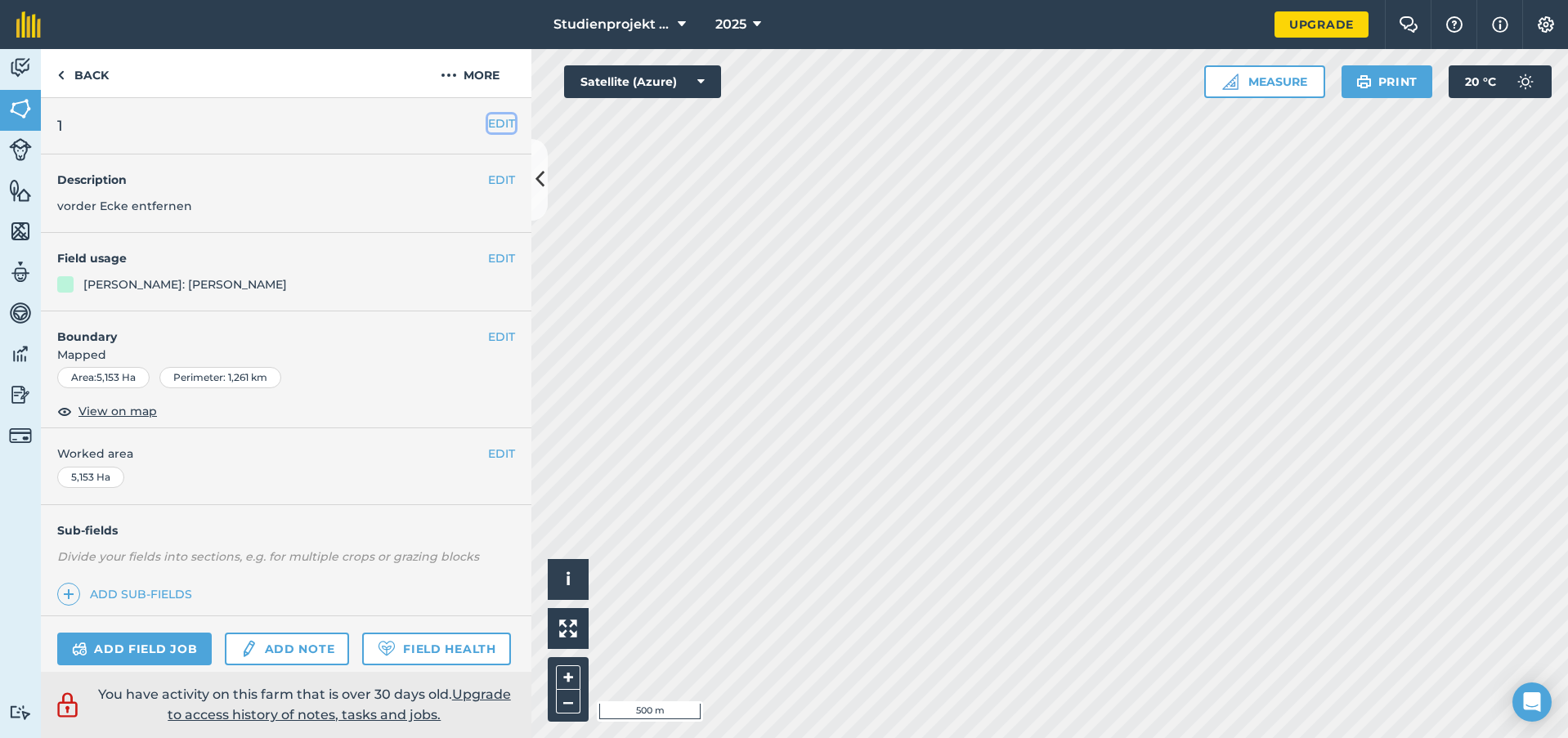
click at [495, 126] on button "EDIT" at bounding box center [501, 123] width 27 height 18
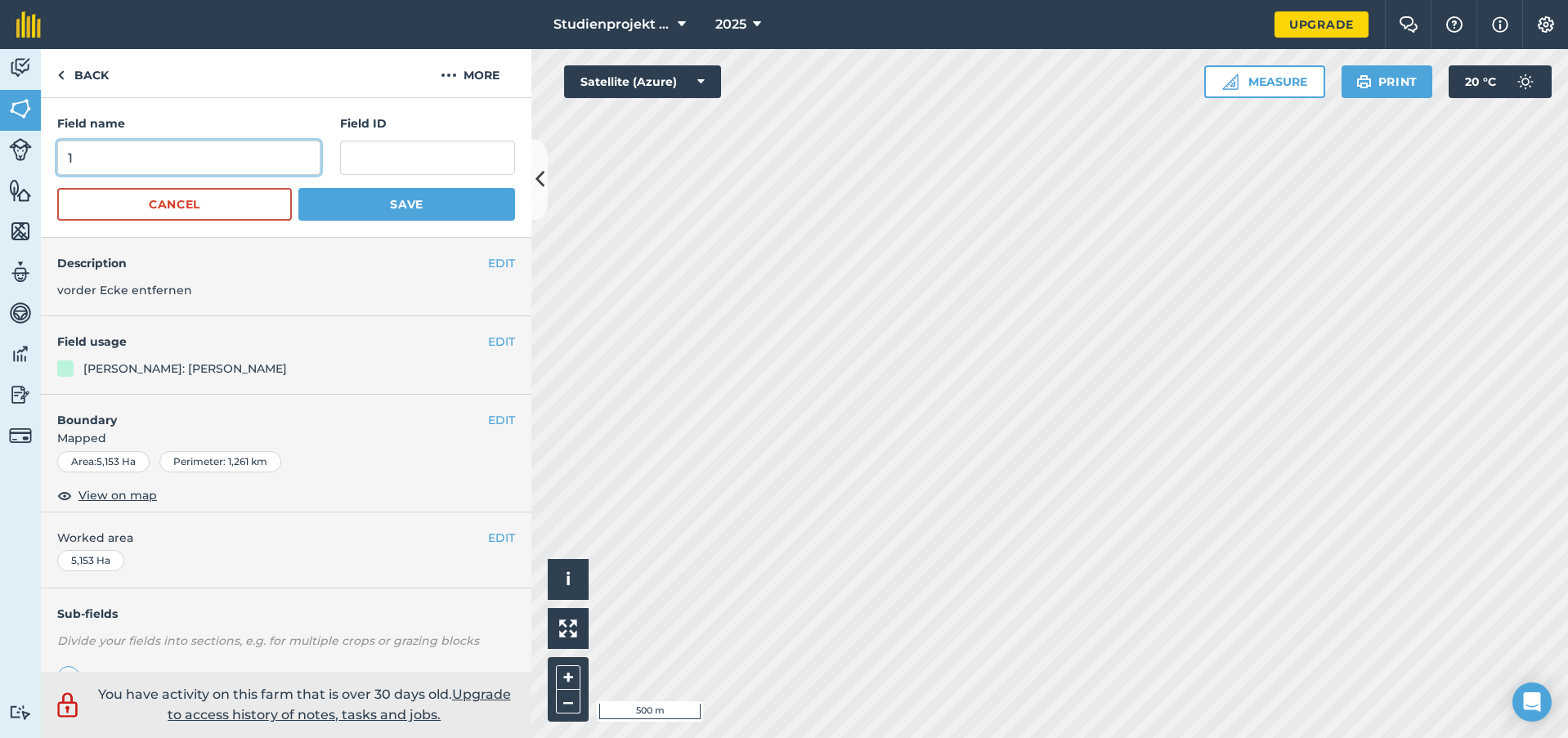
drag, startPoint x: 61, startPoint y: 152, endPoint x: 1, endPoint y: 149, distance: 60.1
click at [1, 149] on div "Activity Fields Livestock Features Maps Team Vehicles Data Reporting Billing Tu…" at bounding box center [784, 393] width 1568 height 689
type input "35"
click at [443, 215] on button "Save" at bounding box center [407, 204] width 217 height 33
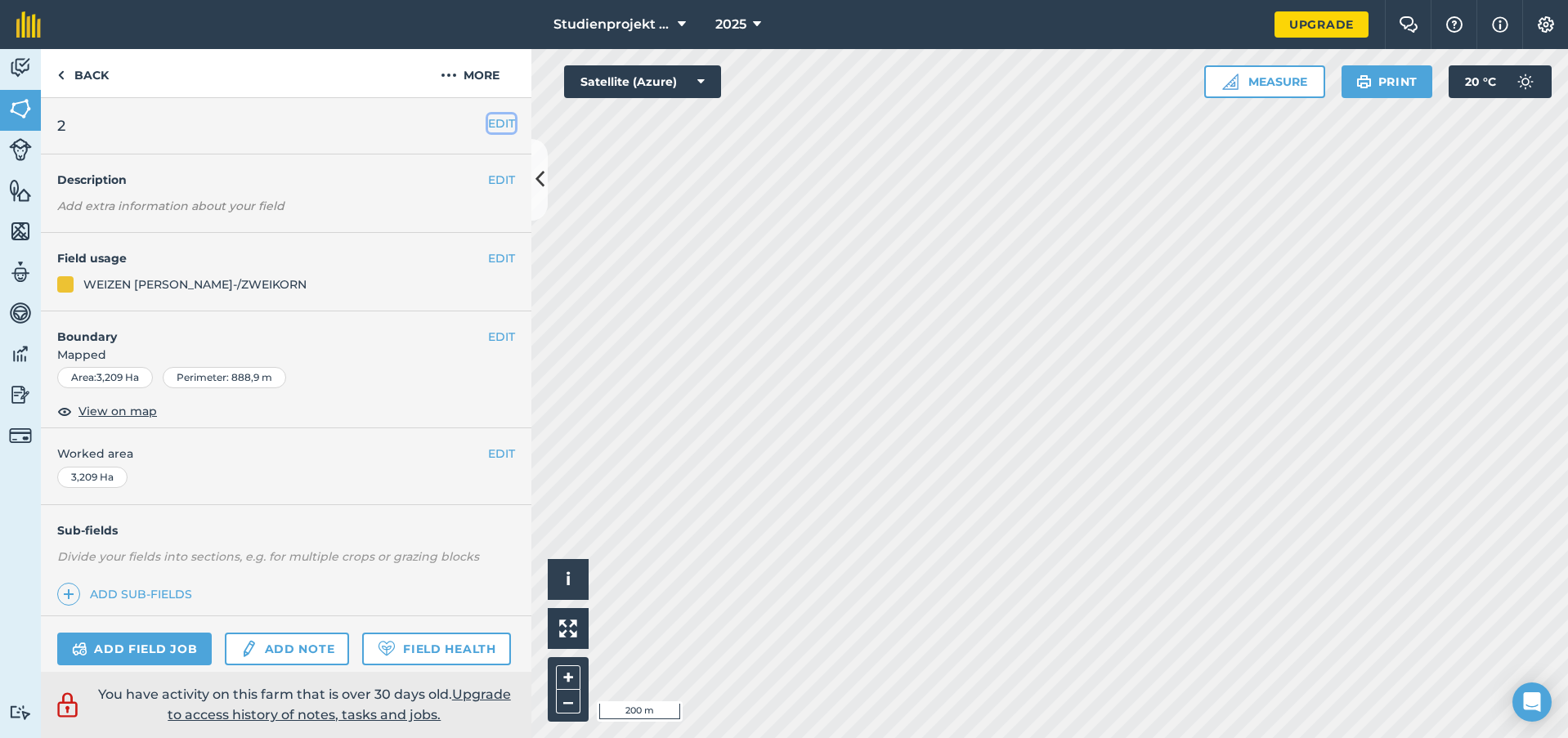
click at [490, 117] on button "EDIT" at bounding box center [501, 123] width 27 height 18
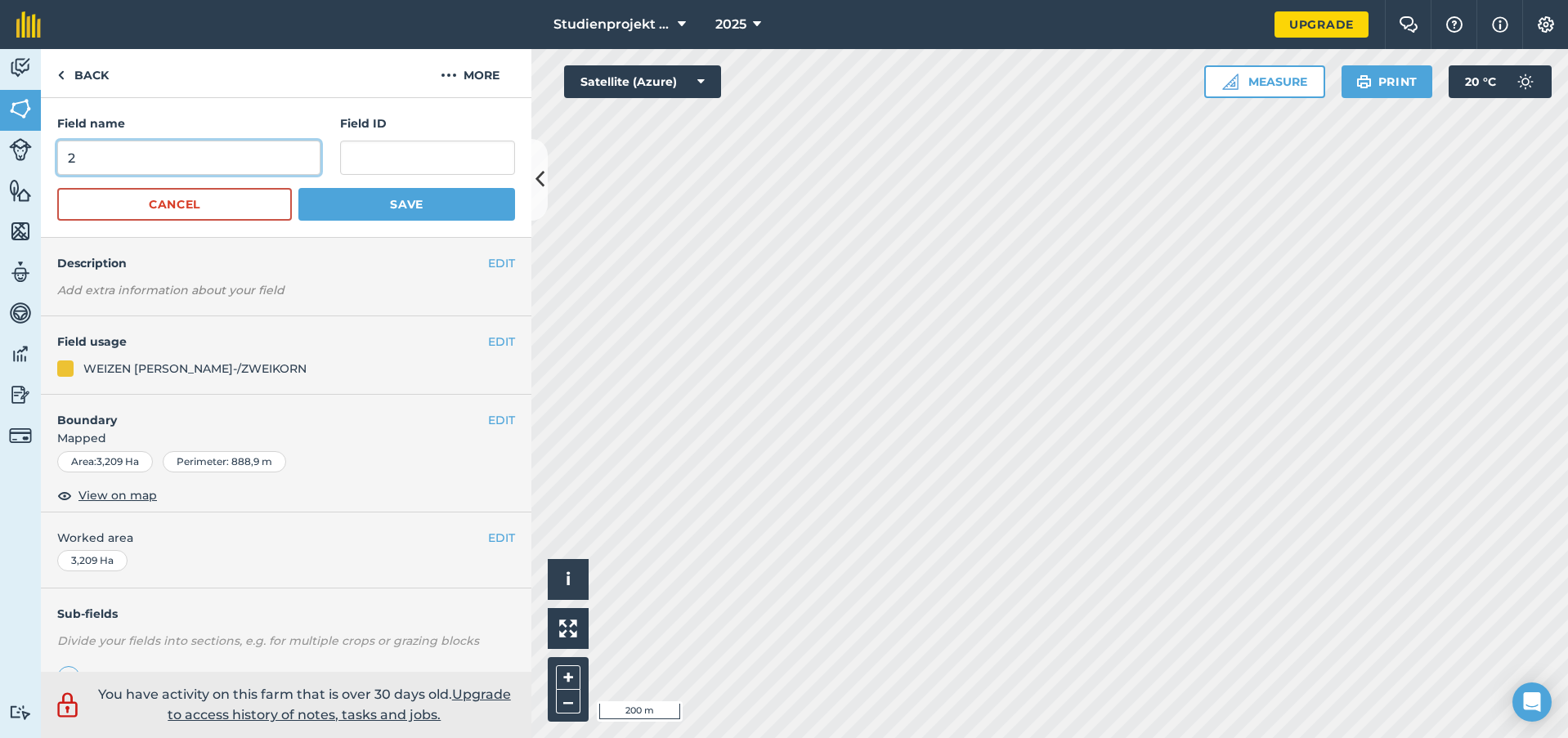
drag, startPoint x: 122, startPoint y: 152, endPoint x: -3, endPoint y: 151, distance: 125.0
click at [0, 151] on html "Studienprojekt 25 2025 Upgrade Farm Chat Help Info Settings Map printing is not…" at bounding box center [784, 369] width 1568 height 738
type input "36"
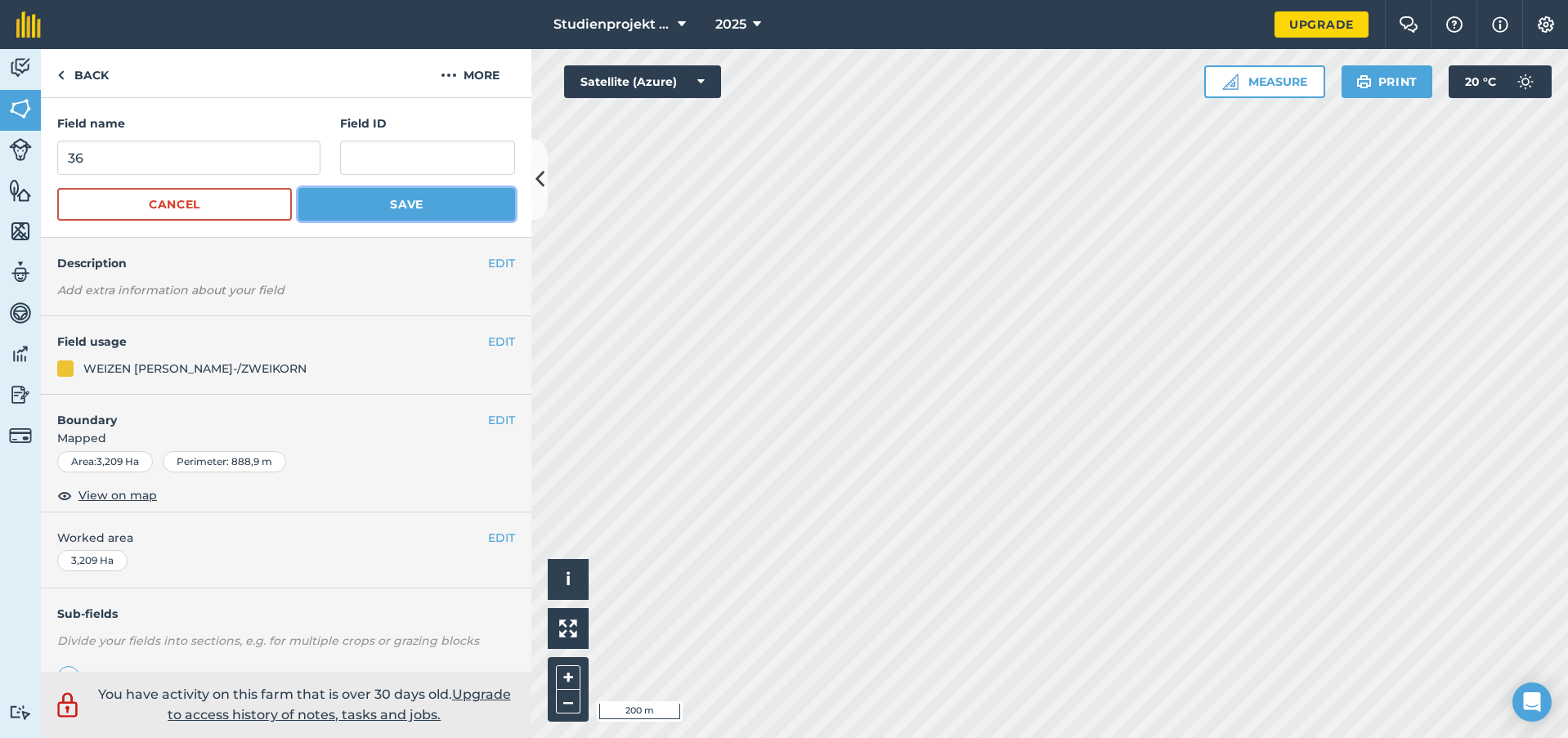
click at [370, 200] on button "Save" at bounding box center [407, 204] width 217 height 33
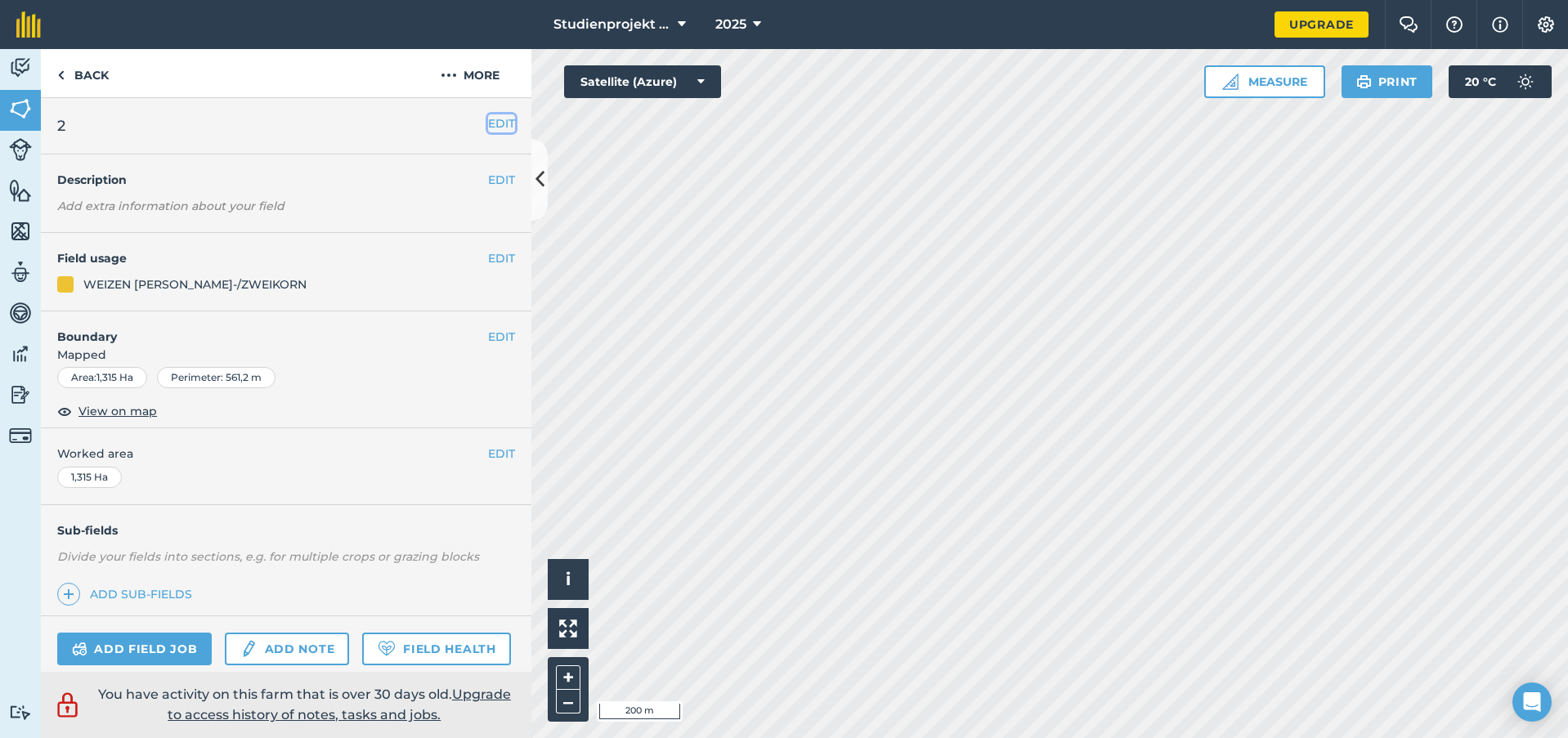
click at [489, 121] on button "EDIT" at bounding box center [501, 123] width 27 height 18
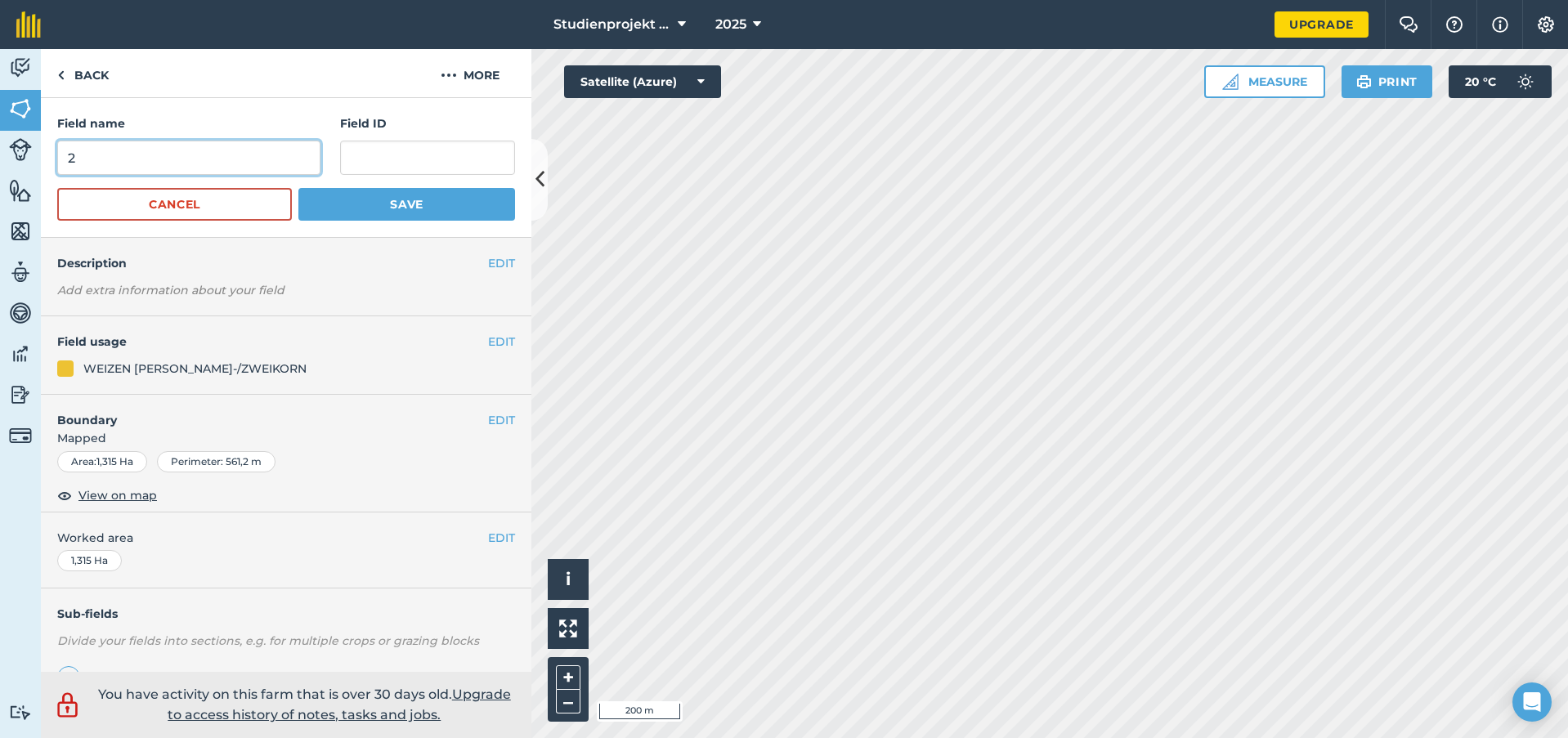
drag, startPoint x: 223, startPoint y: 165, endPoint x: -47, endPoint y: 175, distance: 270.2
click at [0, 175] on html "Studienprojekt 25 2025 Upgrade Farm Chat Help Info Settings Map printing is not…" at bounding box center [784, 369] width 1568 height 738
type input "37"
drag, startPoint x: 391, startPoint y: 205, endPoint x: 519, endPoint y: 227, distance: 129.9
click at [392, 205] on button "Save" at bounding box center [407, 204] width 217 height 33
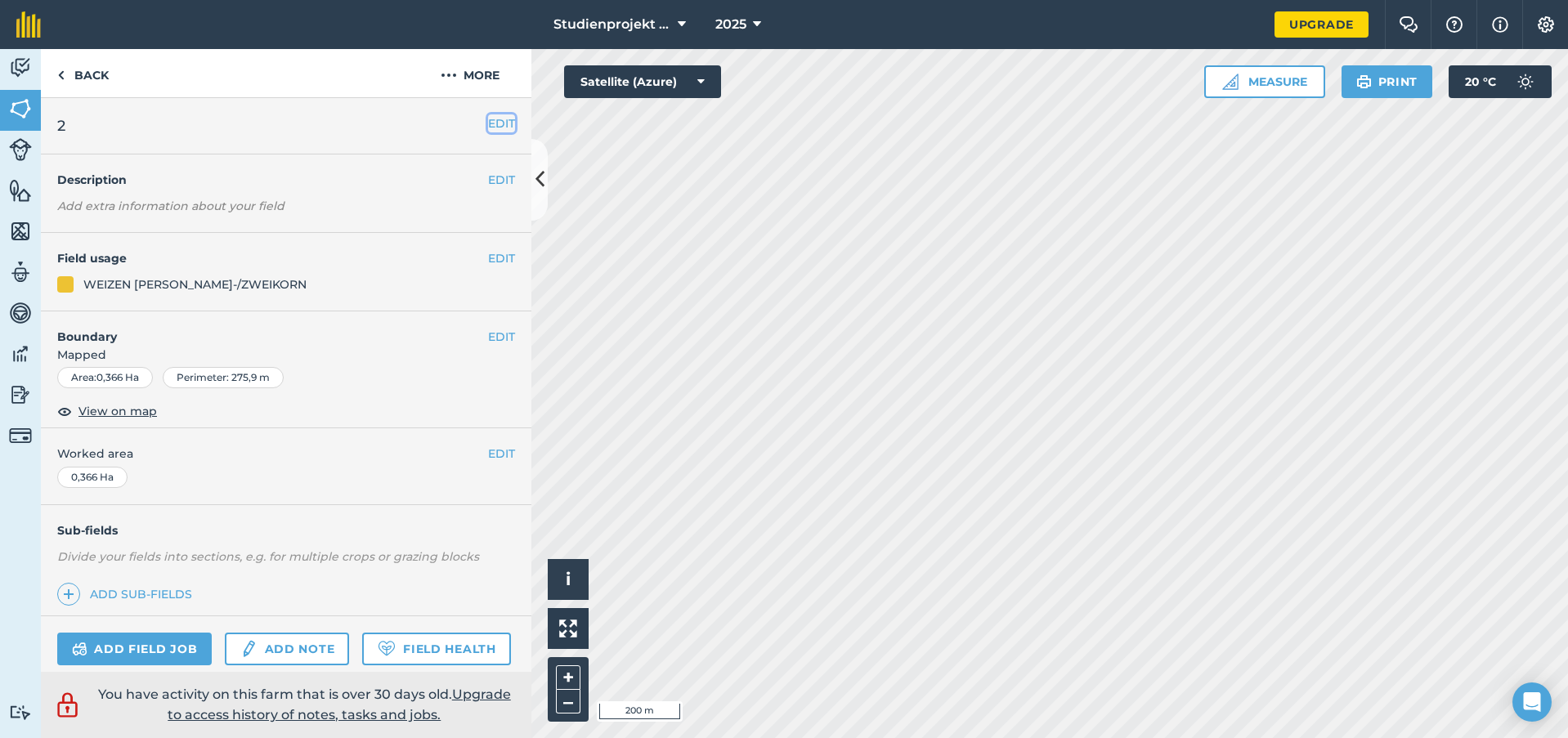
click at [489, 120] on button "EDIT" at bounding box center [501, 123] width 27 height 18
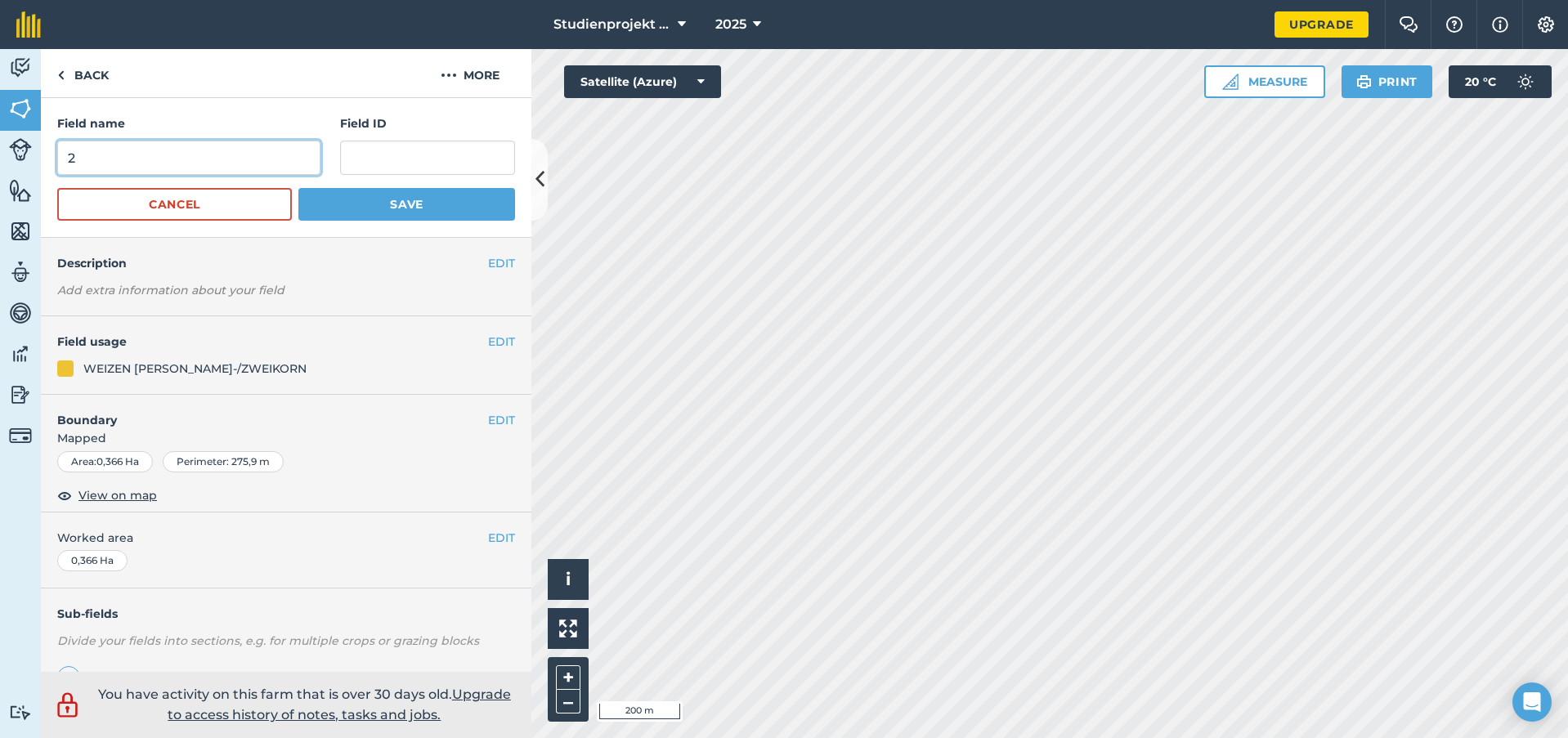
drag, startPoint x: 101, startPoint y: 155, endPoint x: 8, endPoint y: 159, distance: 93.1
click at [8, 159] on div "Activity Fields Livestock Features Maps Team Vehicles Data Reporting Billing Tu…" at bounding box center [784, 393] width 1568 height 689
type input "38"
drag, startPoint x: 404, startPoint y: 211, endPoint x: 412, endPoint y: 213, distance: 8.2
click at [404, 211] on button "Save" at bounding box center [407, 204] width 217 height 33
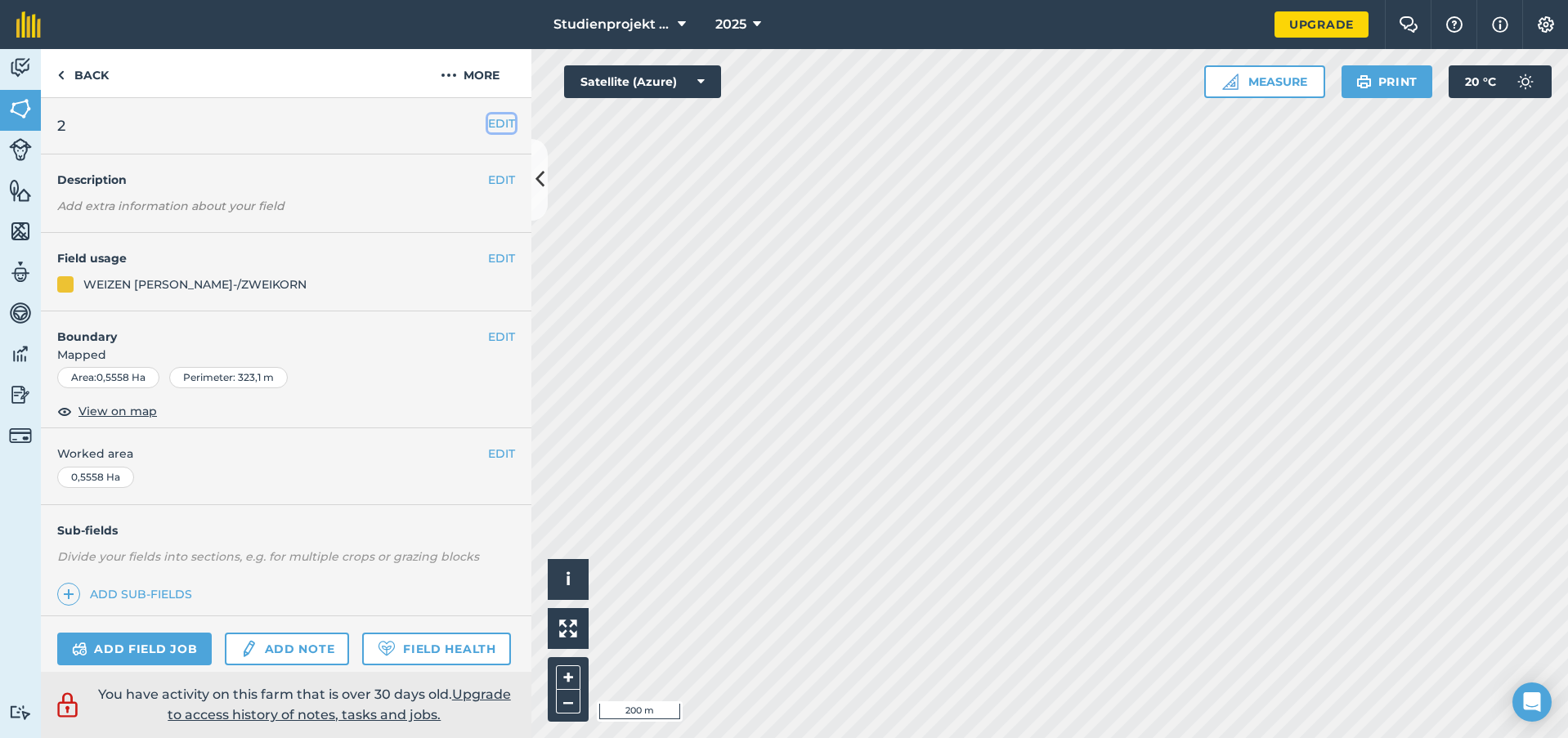
click at [493, 124] on button "EDIT" at bounding box center [501, 123] width 27 height 18
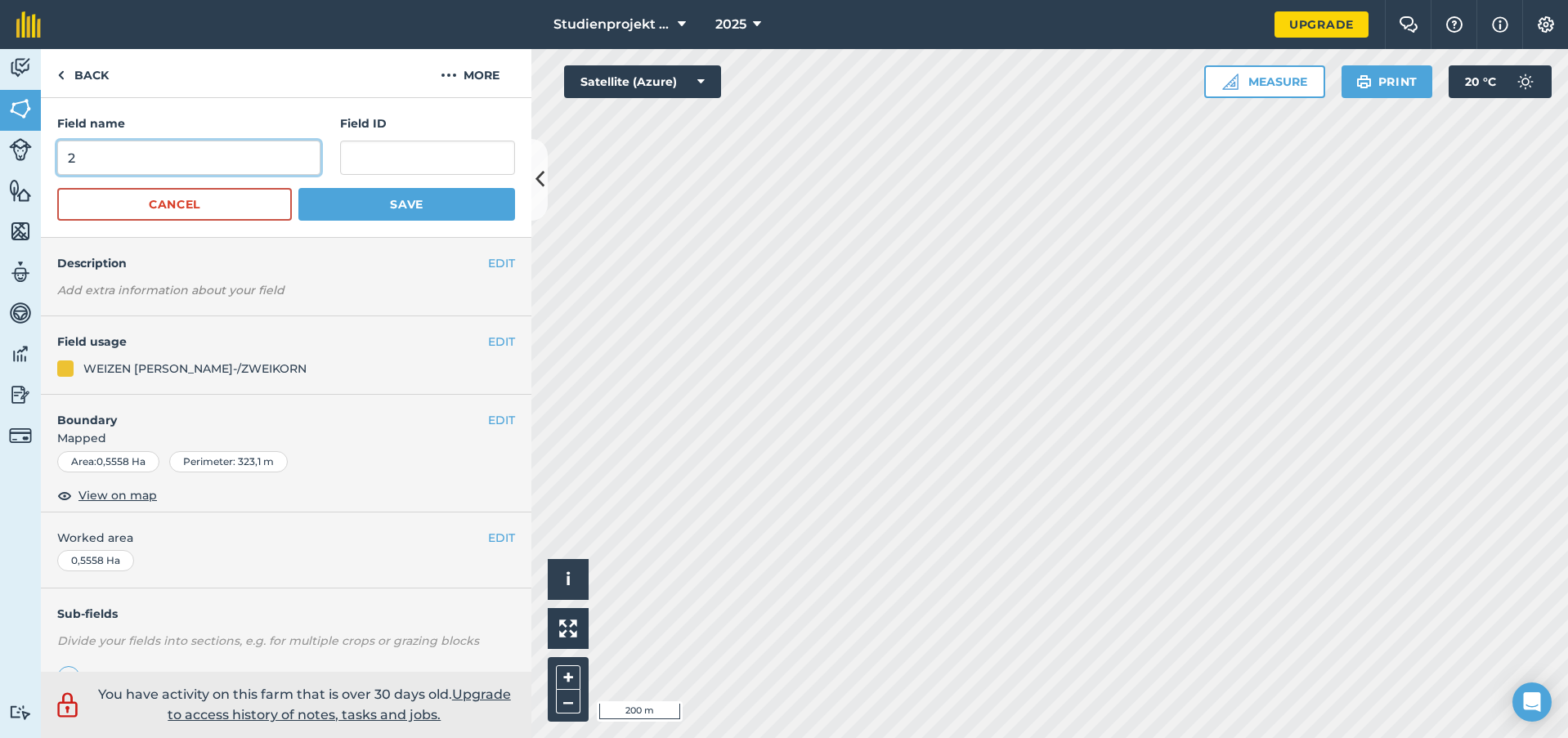
drag, startPoint x: 106, startPoint y: 144, endPoint x: 44, endPoint y: 156, distance: 63.2
click at [44, 156] on div "Field name 2 Field ID Cancel Save" at bounding box center [286, 168] width 490 height 140
type input "39"
click at [408, 196] on button "Save" at bounding box center [407, 204] width 217 height 33
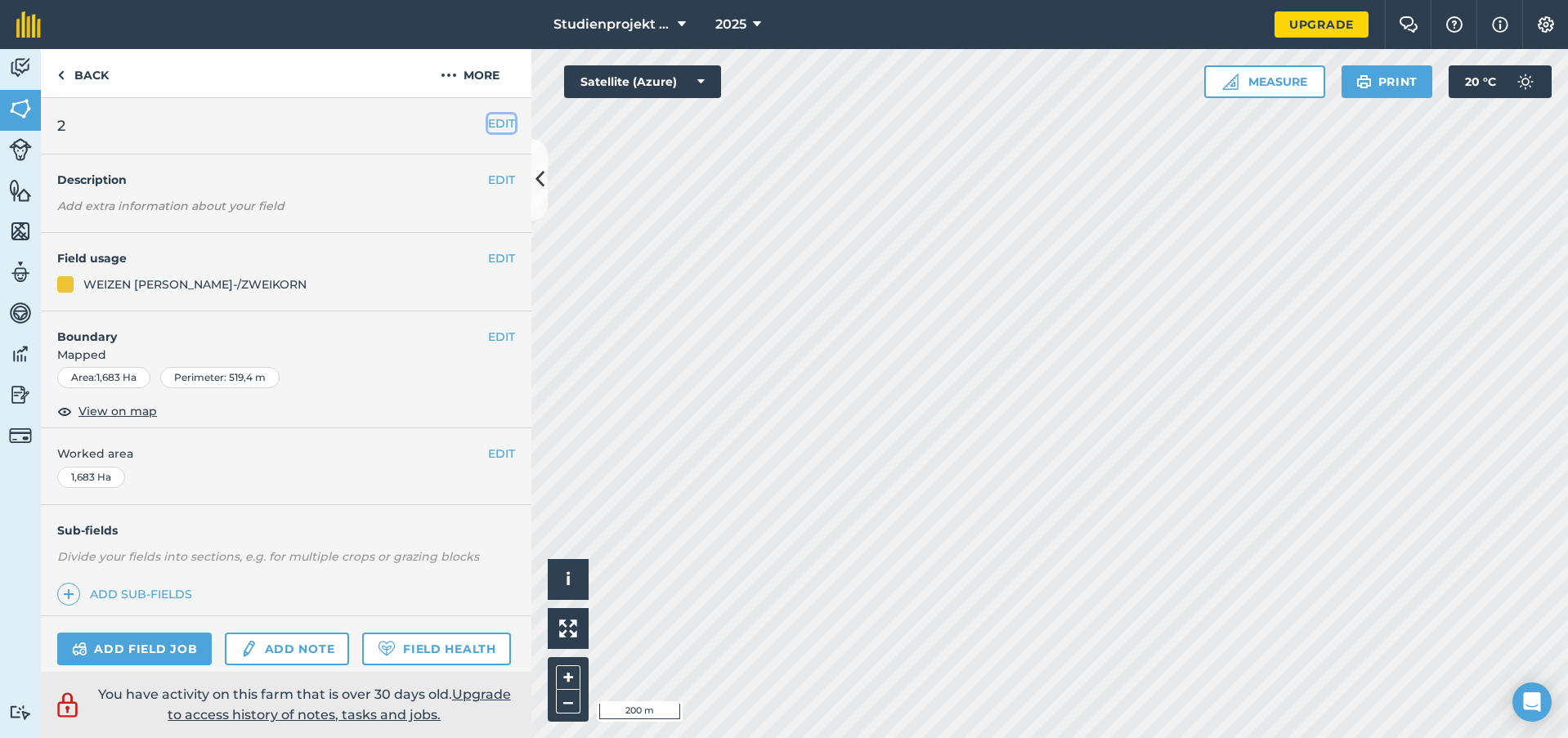
click at [494, 122] on button "EDIT" at bounding box center [501, 123] width 27 height 18
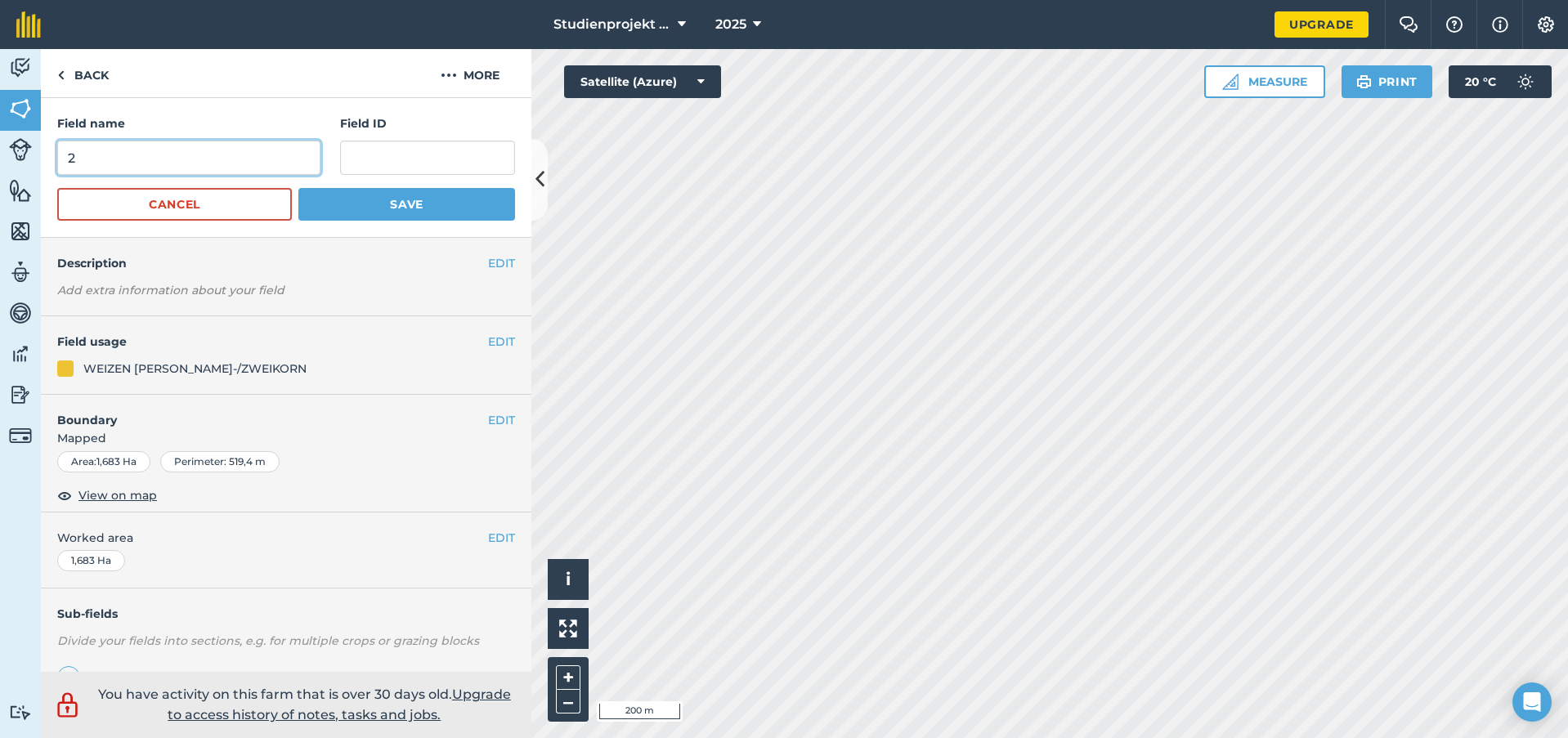
drag, startPoint x: 200, startPoint y: 152, endPoint x: -7, endPoint y: 169, distance: 207.7
click at [0, 169] on html "Studienprojekt 25 2025 Upgrade Farm Chat Help Info Settings Map printing is not…" at bounding box center [784, 369] width 1568 height 738
type input "40"
click at [450, 202] on button "Save" at bounding box center [407, 204] width 217 height 33
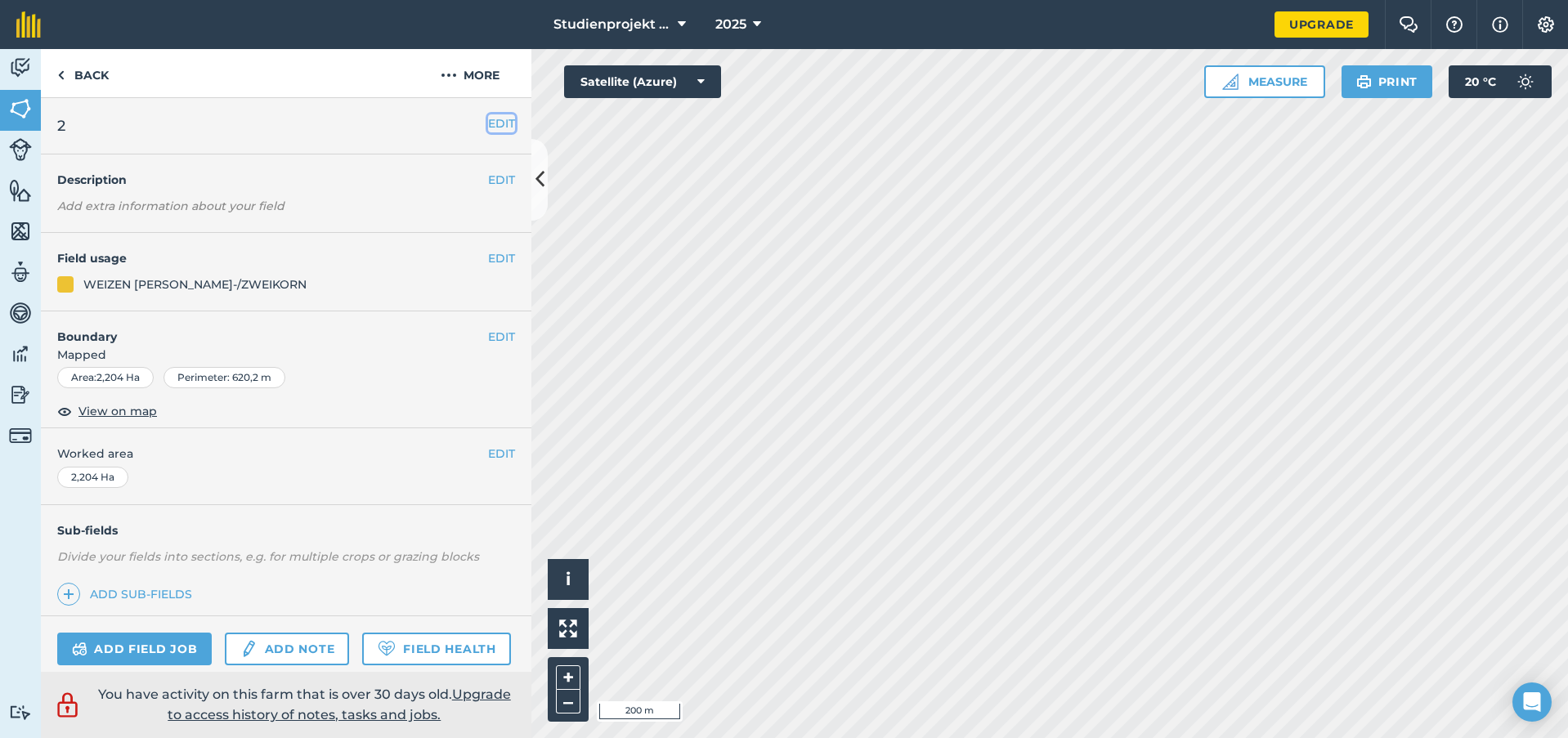
click at [489, 121] on button "EDIT" at bounding box center [501, 123] width 27 height 18
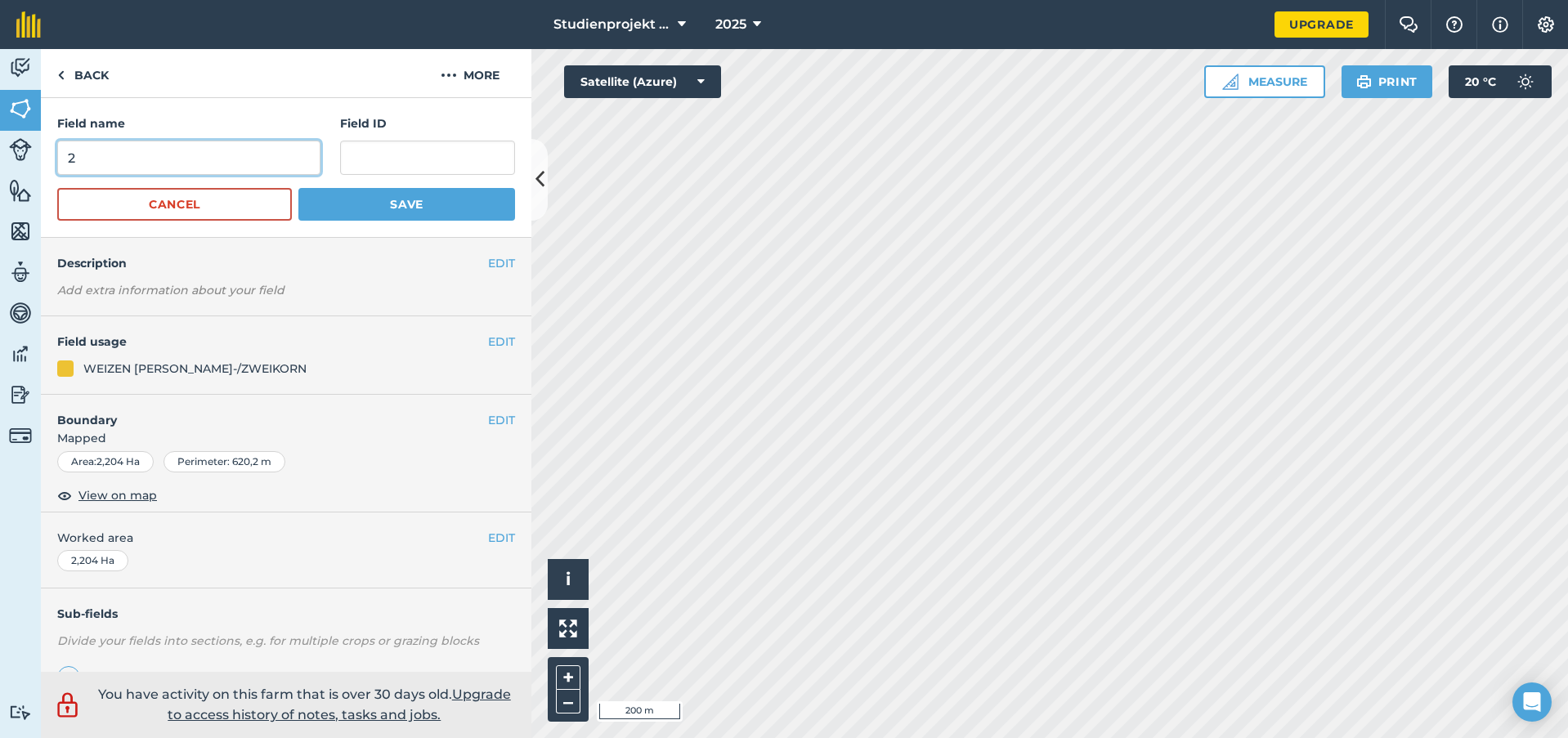
drag, startPoint x: 50, startPoint y: 160, endPoint x: 22, endPoint y: 161, distance: 28.0
click at [22, 161] on div "Activity Fields Livestock Features Maps Team Vehicles Data Reporting Billing Tu…" at bounding box center [784, 393] width 1568 height 689
type input "41"
click at [415, 195] on button "Save" at bounding box center [407, 204] width 217 height 33
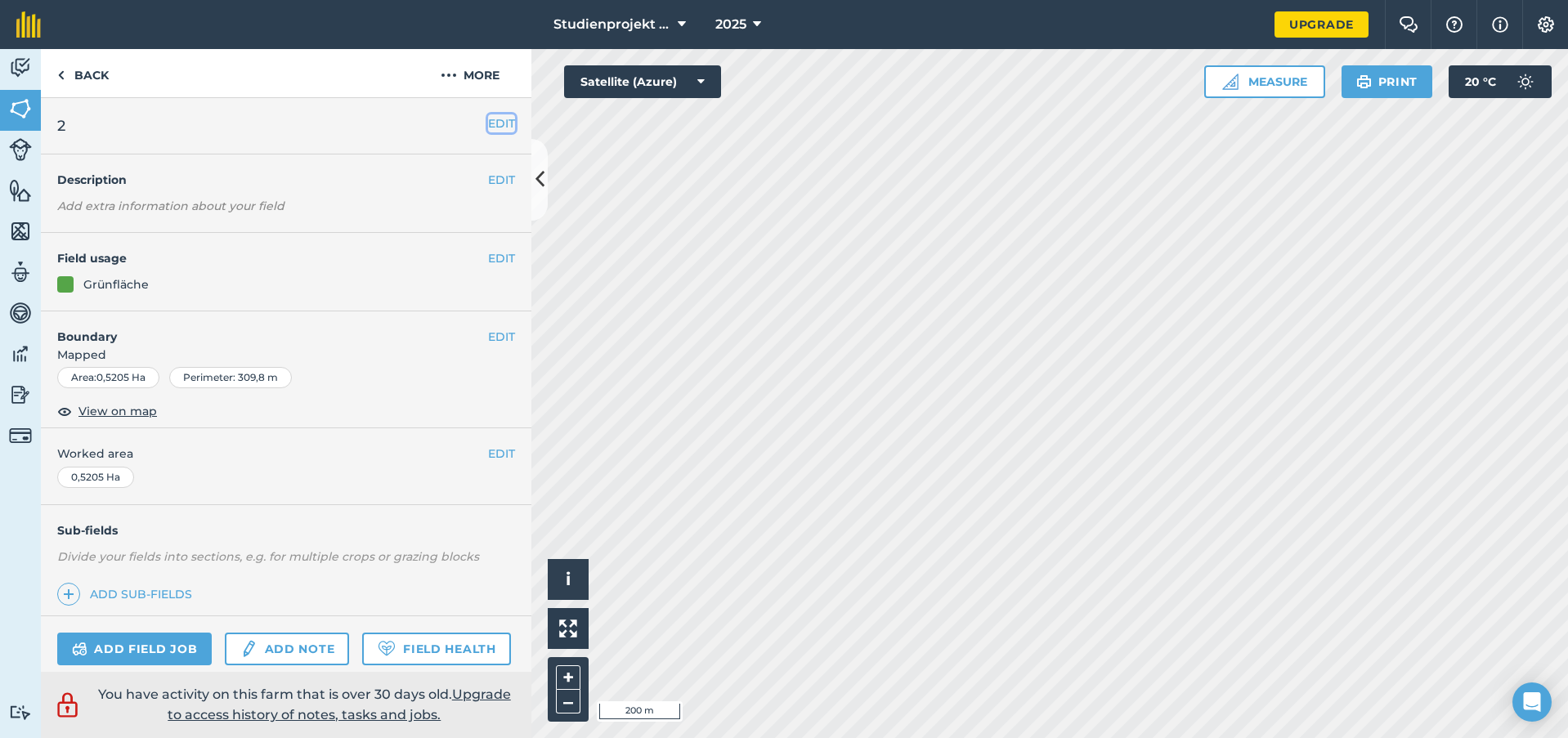
click at [493, 121] on button "EDIT" at bounding box center [501, 123] width 27 height 18
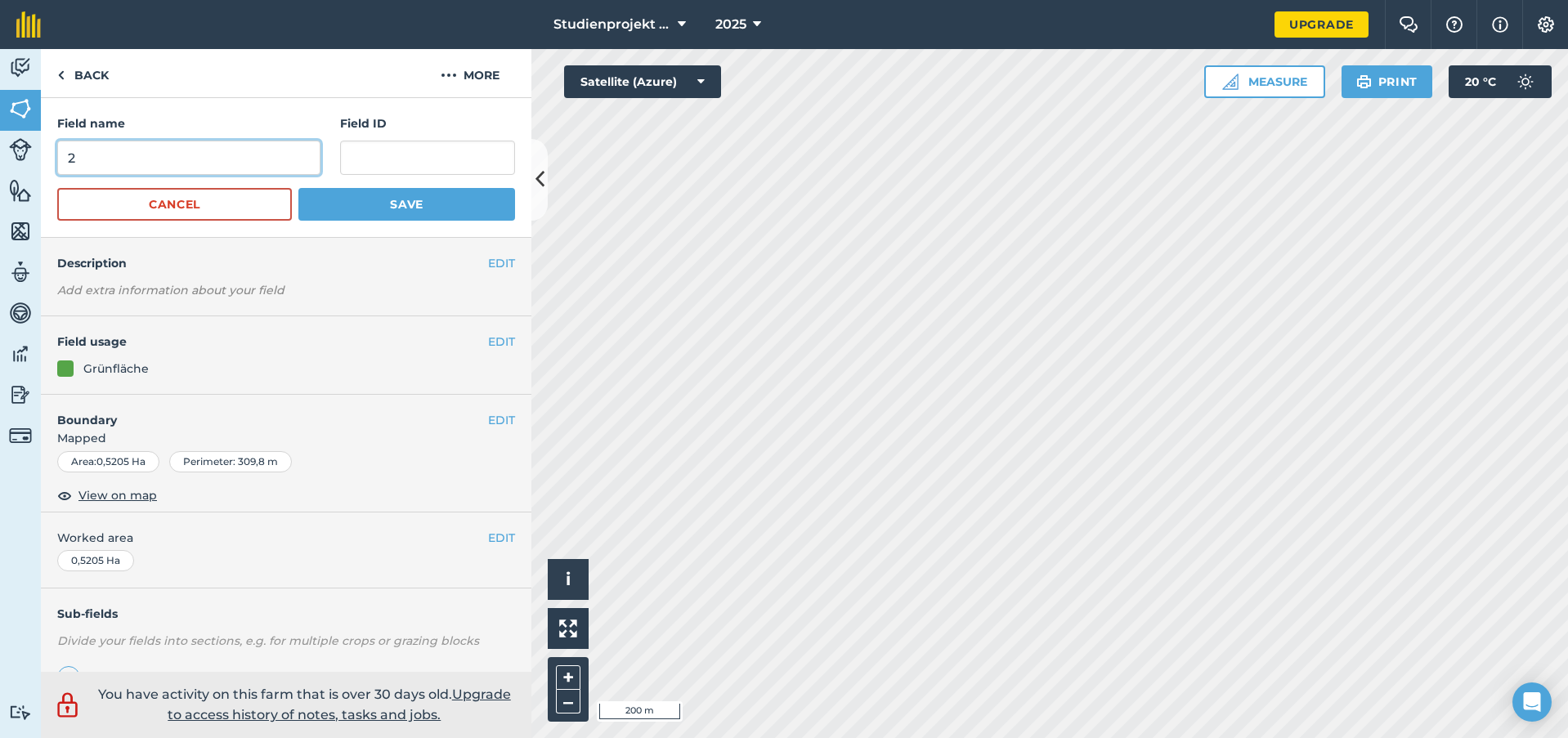
drag, startPoint x: 144, startPoint y: 158, endPoint x: 3, endPoint y: 169, distance: 141.4
click at [3, 169] on div "Activity Fields Livestock Features Maps Team Vehicles Data Reporting Billing Tu…" at bounding box center [784, 393] width 1568 height 689
type input "42"
click at [398, 200] on button "Save" at bounding box center [407, 204] width 217 height 33
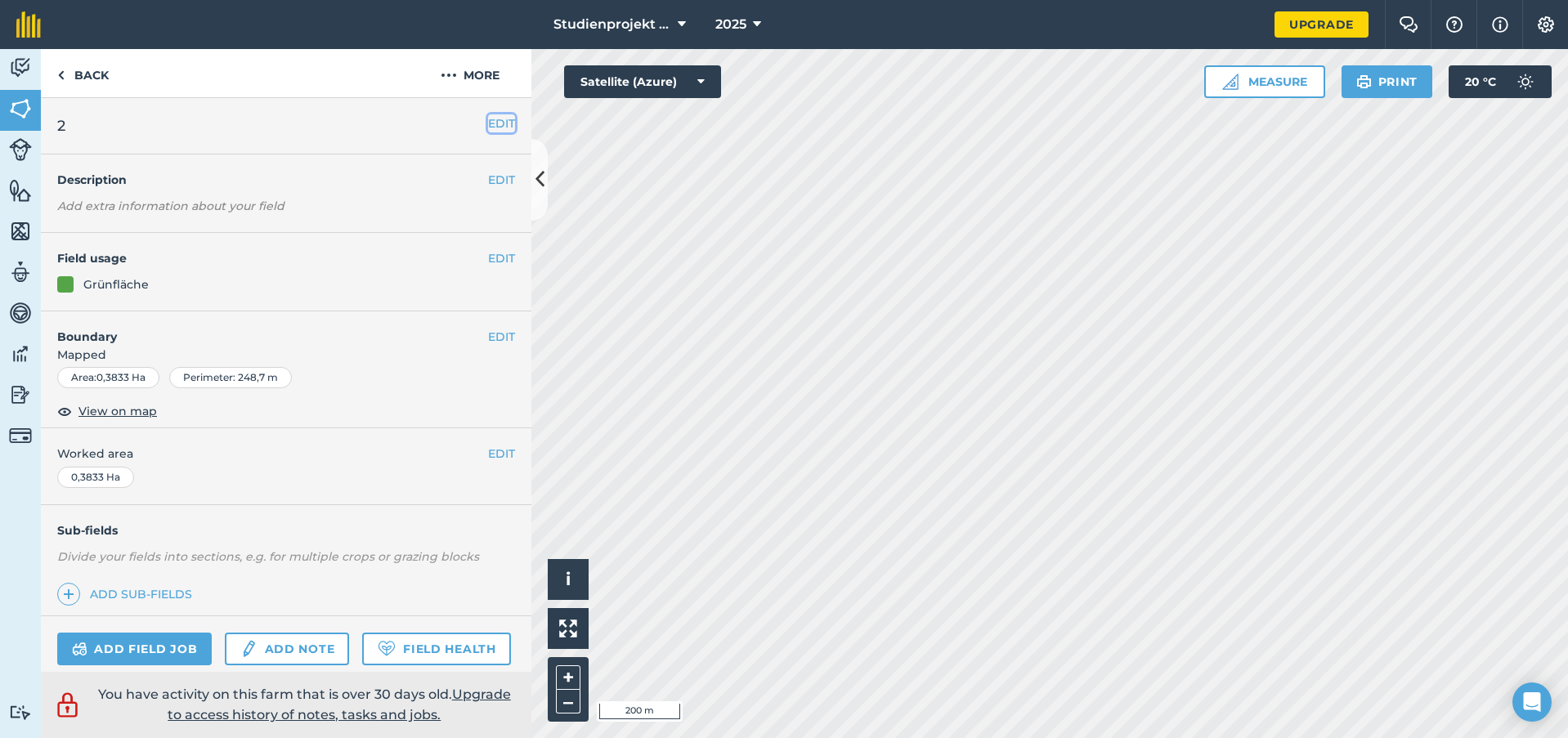
click at [491, 125] on button "EDIT" at bounding box center [501, 123] width 27 height 18
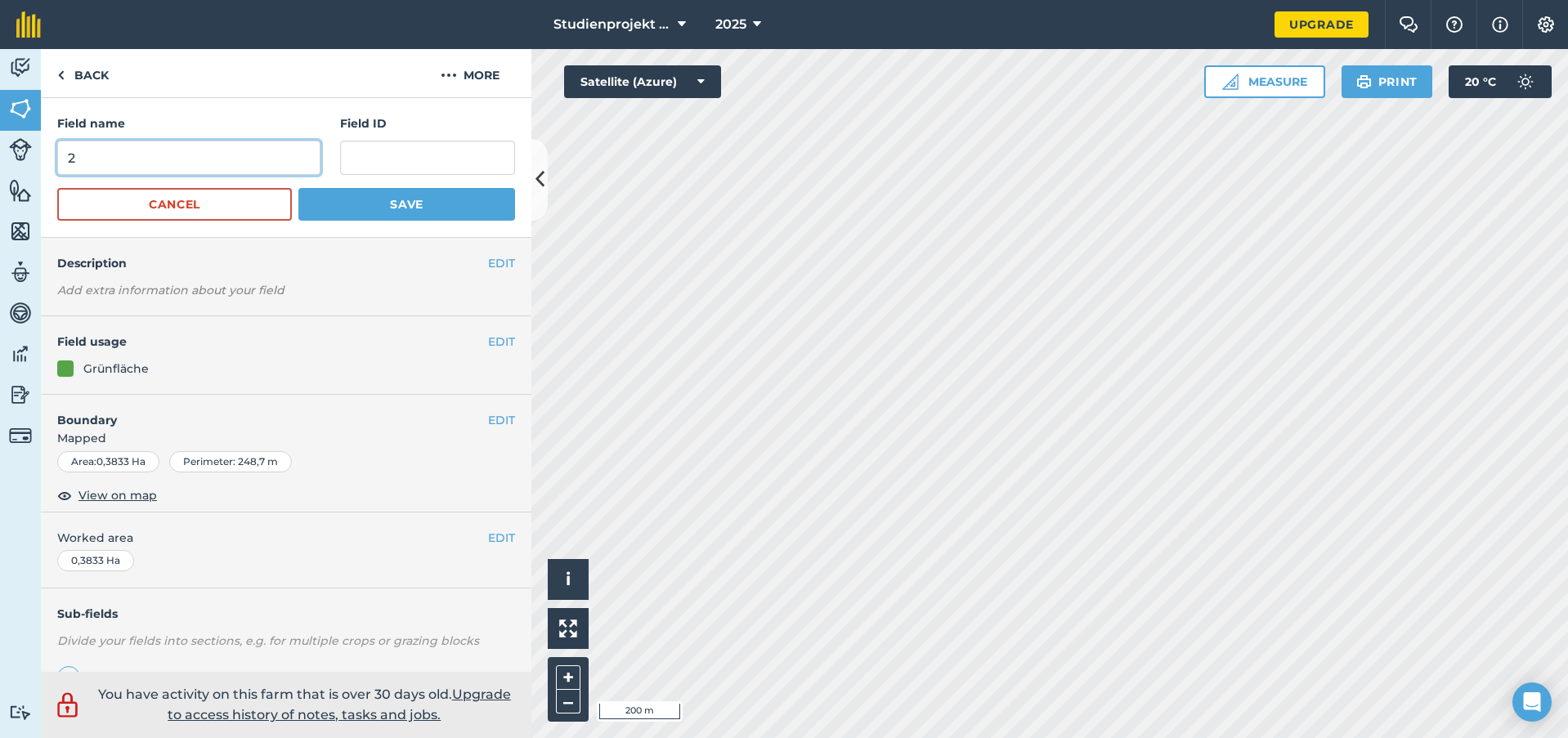
drag, startPoint x: 121, startPoint y: 166, endPoint x: -30, endPoint y: 163, distance: 151.0
click at [0, 163] on html "Studienprojekt 25 2025 Upgrade Farm Chat Help Info Settings Map printing is not…" at bounding box center [784, 369] width 1568 height 738
type input "43"
click at [440, 204] on button "Save" at bounding box center [407, 204] width 217 height 33
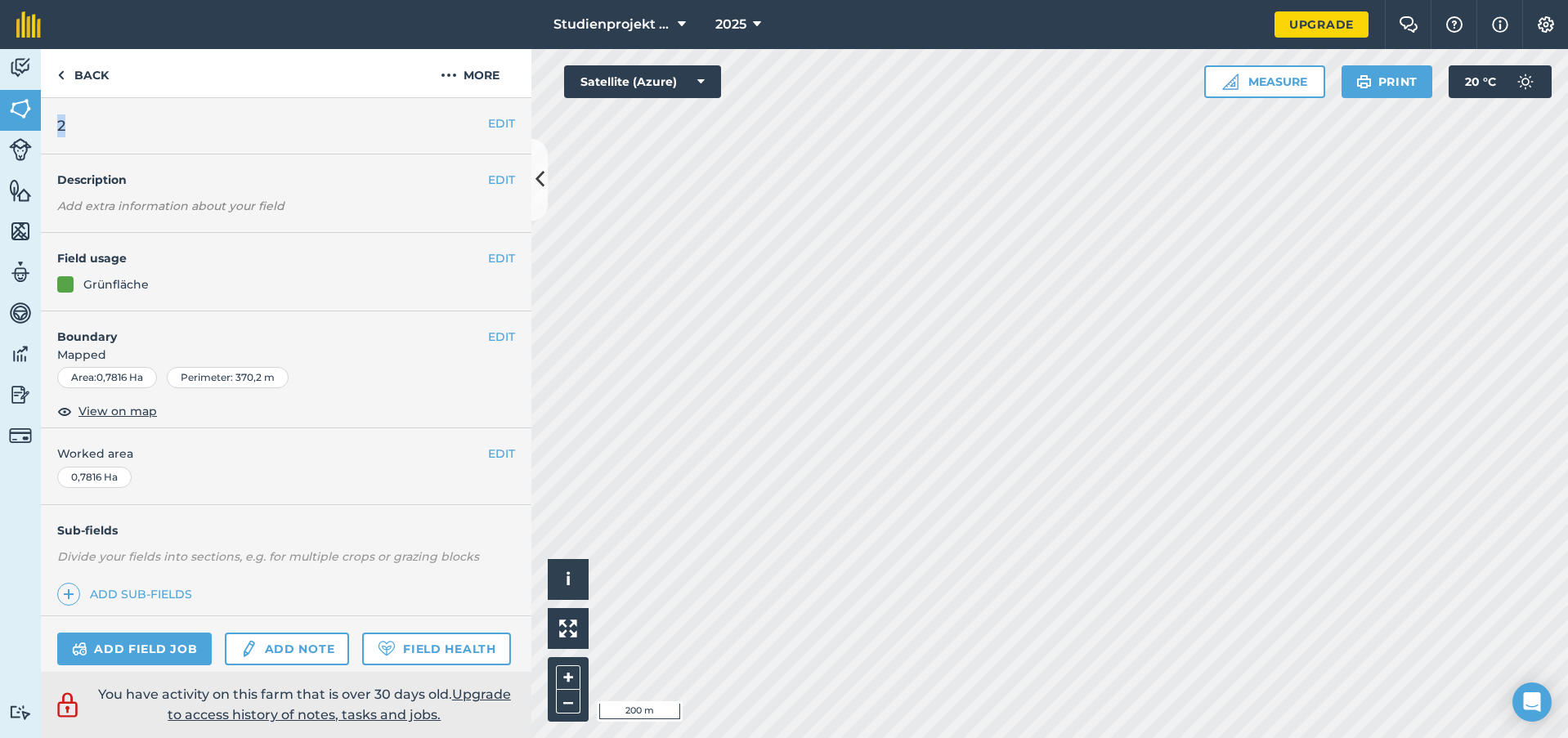
drag, startPoint x: 502, startPoint y: 124, endPoint x: 392, endPoint y: 126, distance: 110.0
click at [502, 124] on div "EDIT 2" at bounding box center [286, 126] width 490 height 57
click at [489, 116] on button "EDIT" at bounding box center [501, 123] width 27 height 18
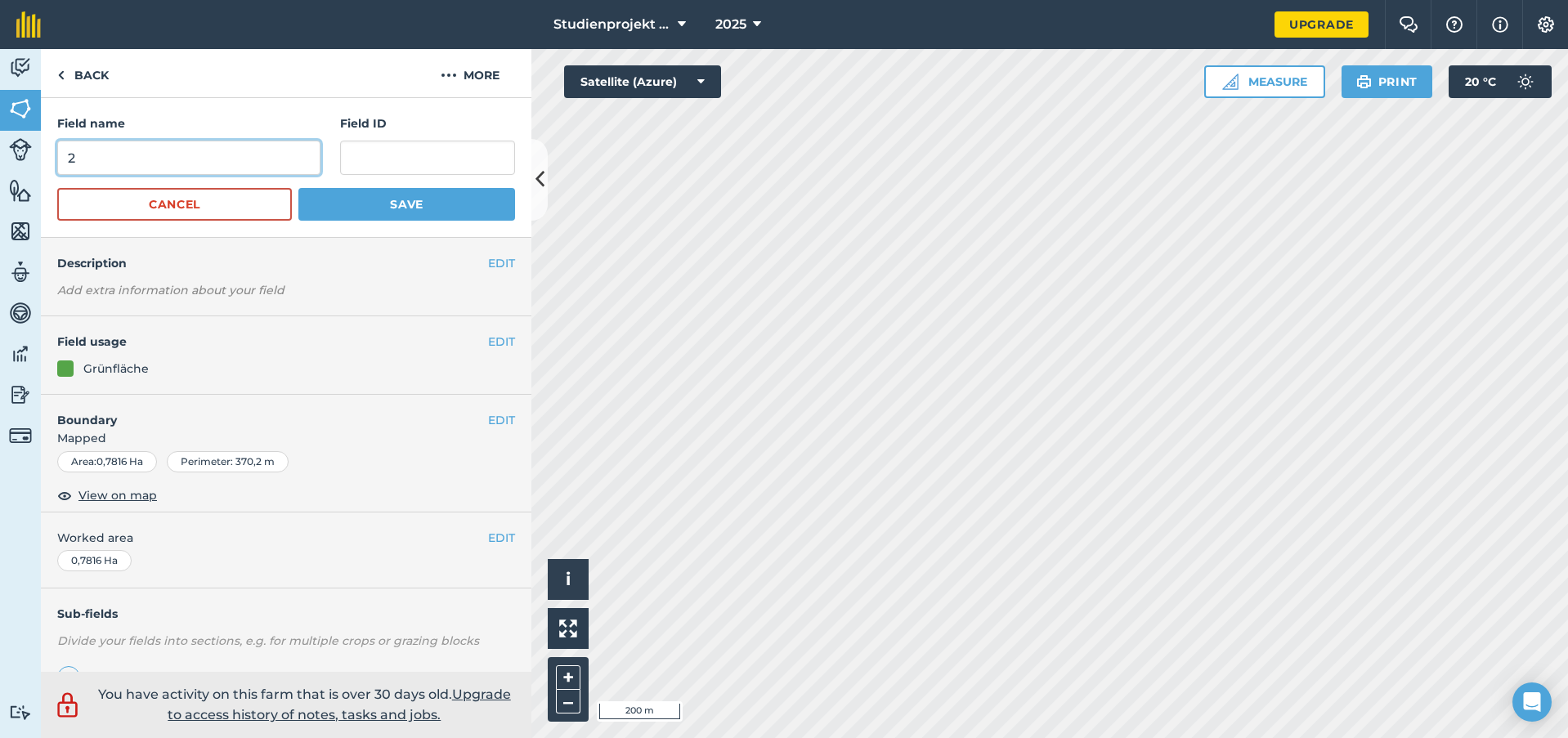
drag, startPoint x: 130, startPoint y: 154, endPoint x: -19, endPoint y: 150, distance: 149.1
click at [0, 150] on html "Studienprojekt 25 2025 Upgrade Farm Chat Help Info Settings Map printing is not…" at bounding box center [784, 369] width 1568 height 738
type input "44"
click at [404, 218] on button "Save" at bounding box center [407, 204] width 217 height 33
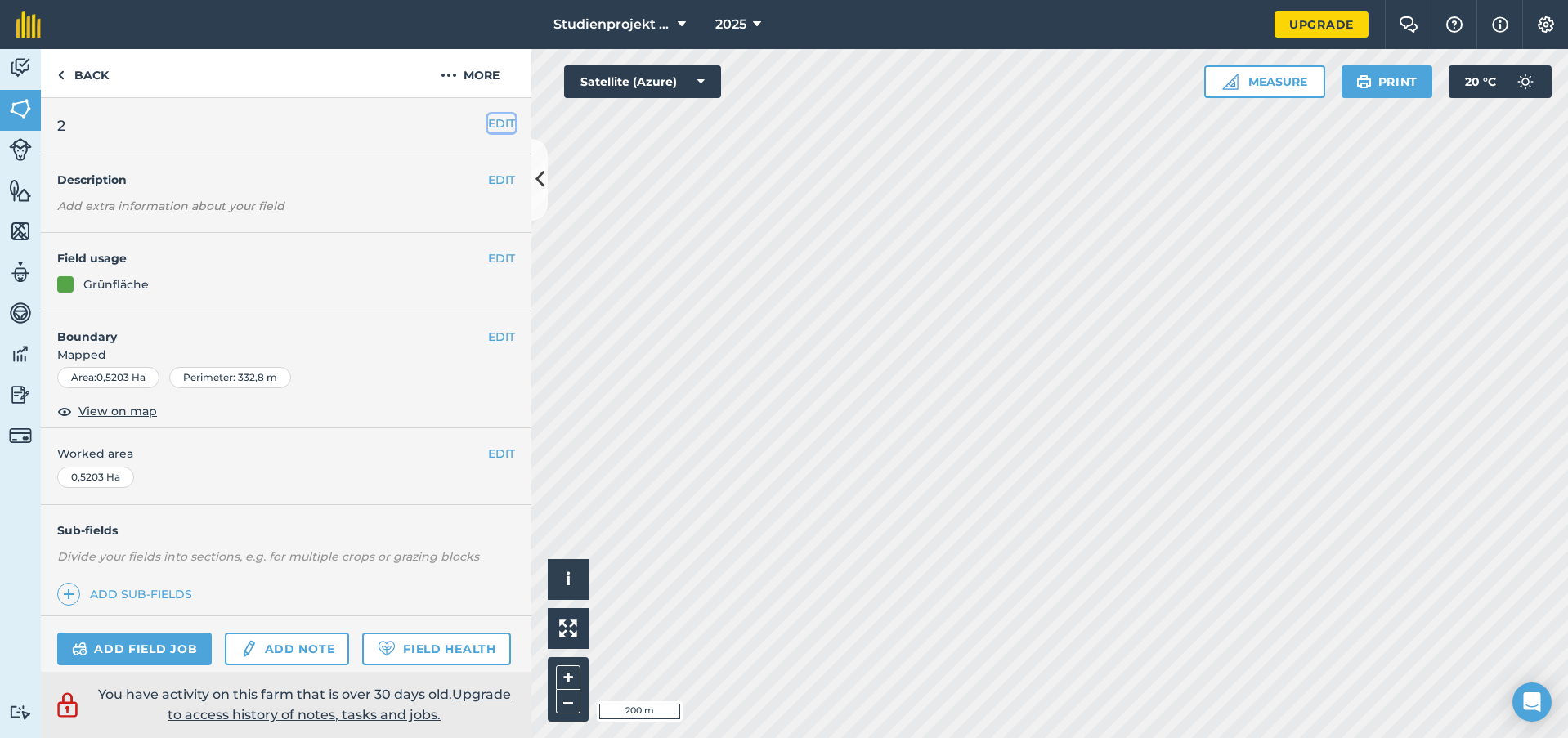
click at [489, 121] on button "EDIT" at bounding box center [501, 123] width 27 height 18
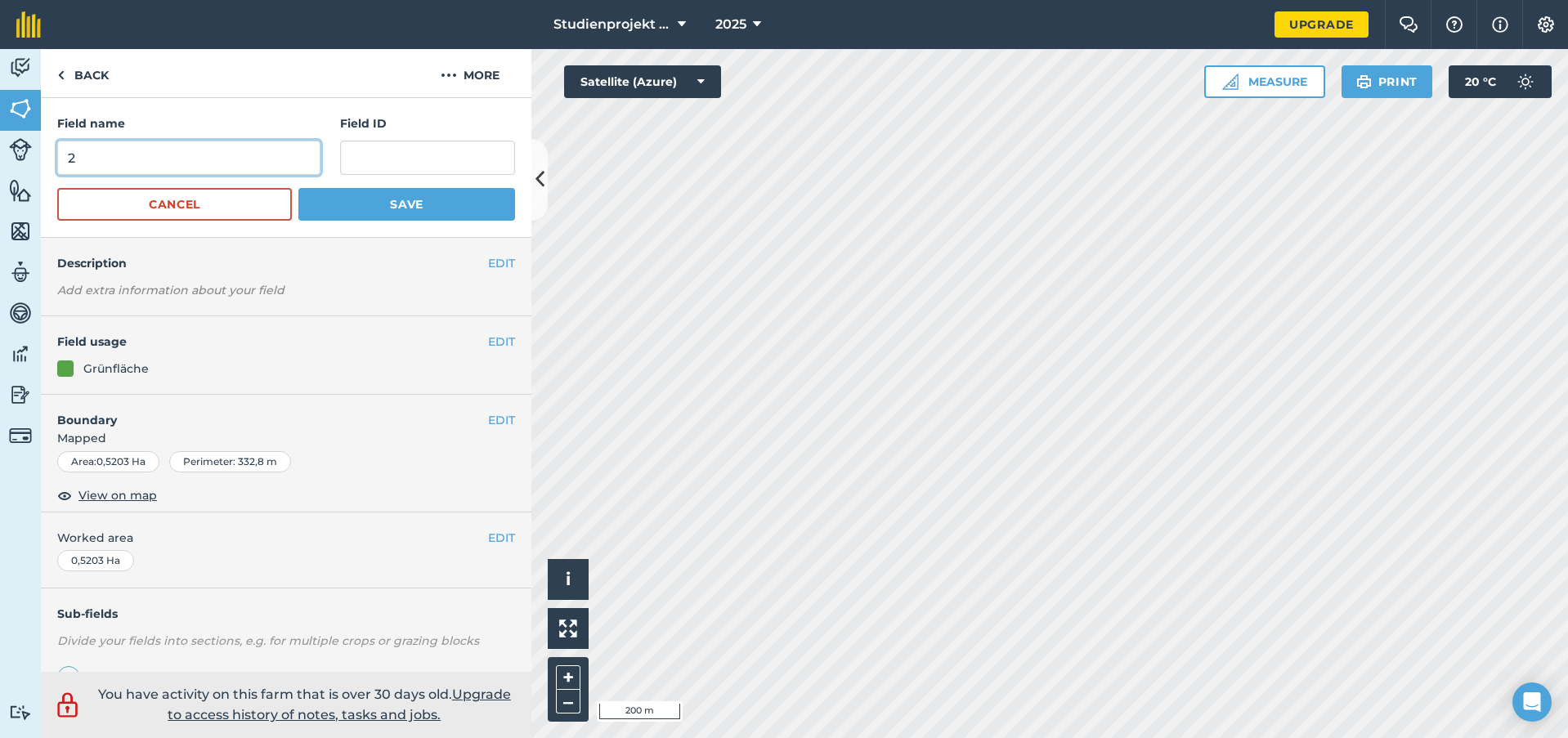
drag, startPoint x: -12, startPoint y: 158, endPoint x: -36, endPoint y: 158, distance: 24.0
click at [0, 158] on html "Studienprojekt 25 2025 Upgrade Farm Chat Help Info Settings Map printing is not…" at bounding box center [784, 369] width 1568 height 738
type input "45"
click at [458, 205] on button "Save" at bounding box center [407, 204] width 217 height 33
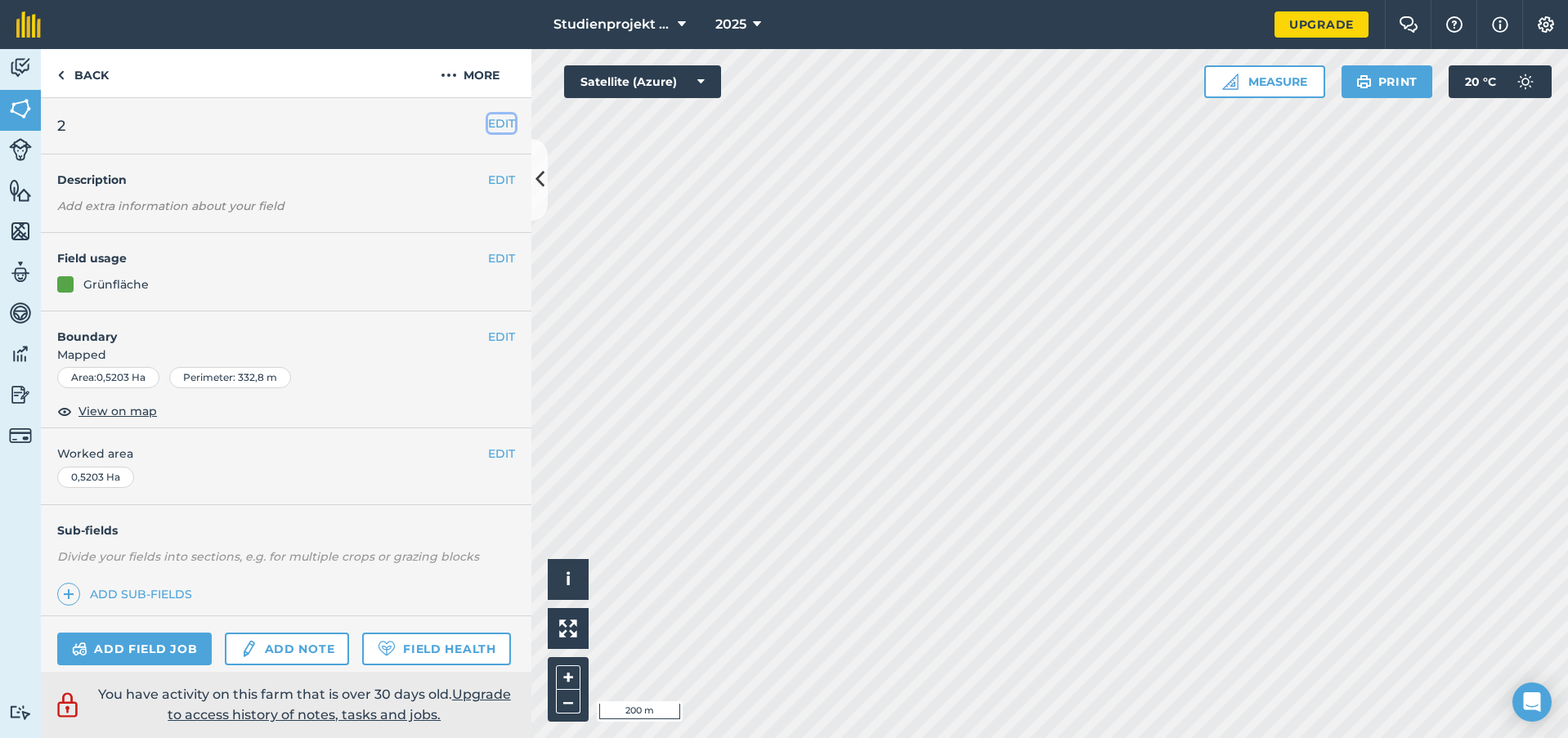
click at [493, 121] on button "EDIT" at bounding box center [501, 123] width 27 height 18
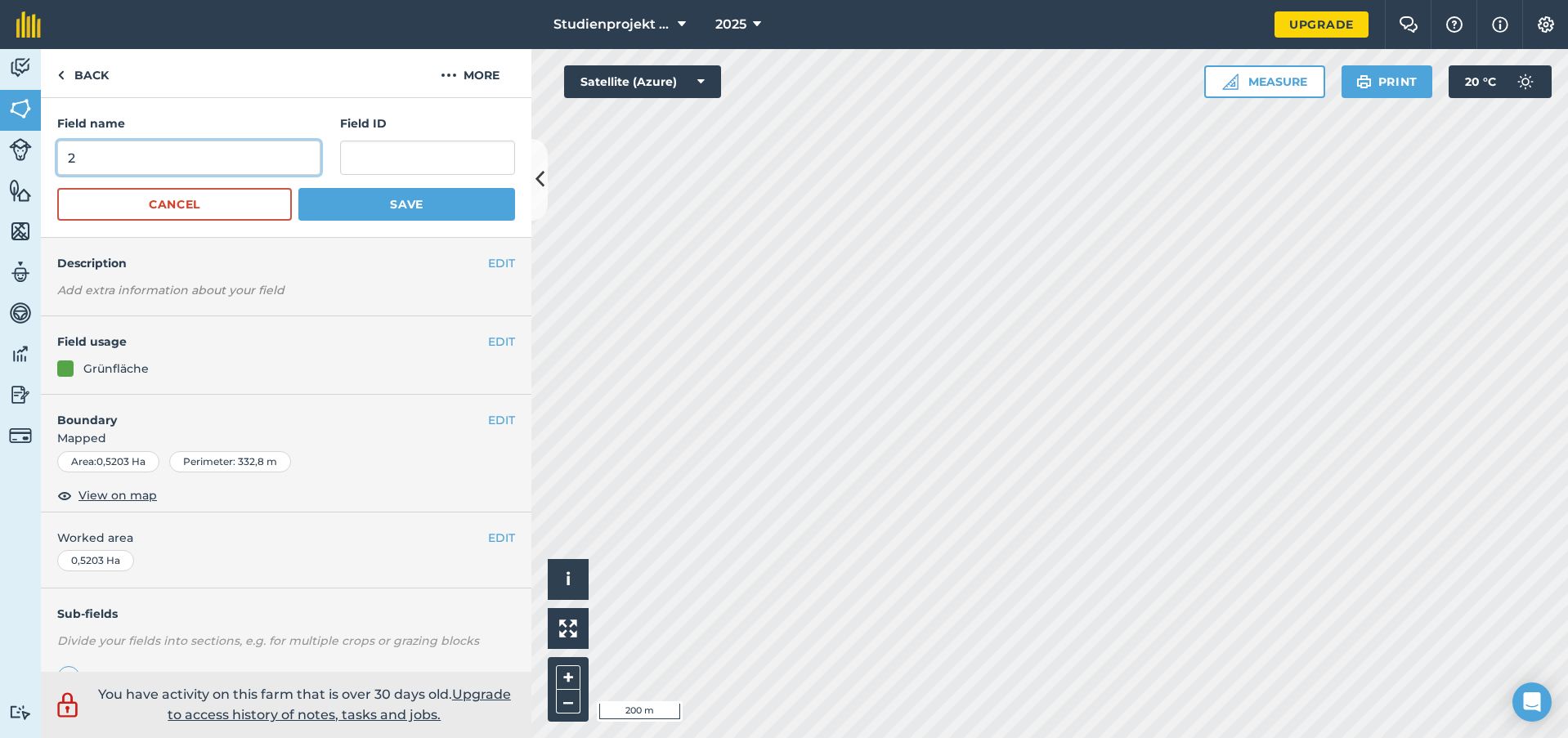
drag, startPoint x: 90, startPoint y: 159, endPoint x: -20, endPoint y: 163, distance: 110.1
click at [0, 163] on html "Studienprojekt 25 2025 Upgrade Farm Chat Help Info Settings Map printing is not…" at bounding box center [784, 369] width 1568 height 738
type input "44"
click at [442, 203] on button "Save" at bounding box center [407, 204] width 217 height 33
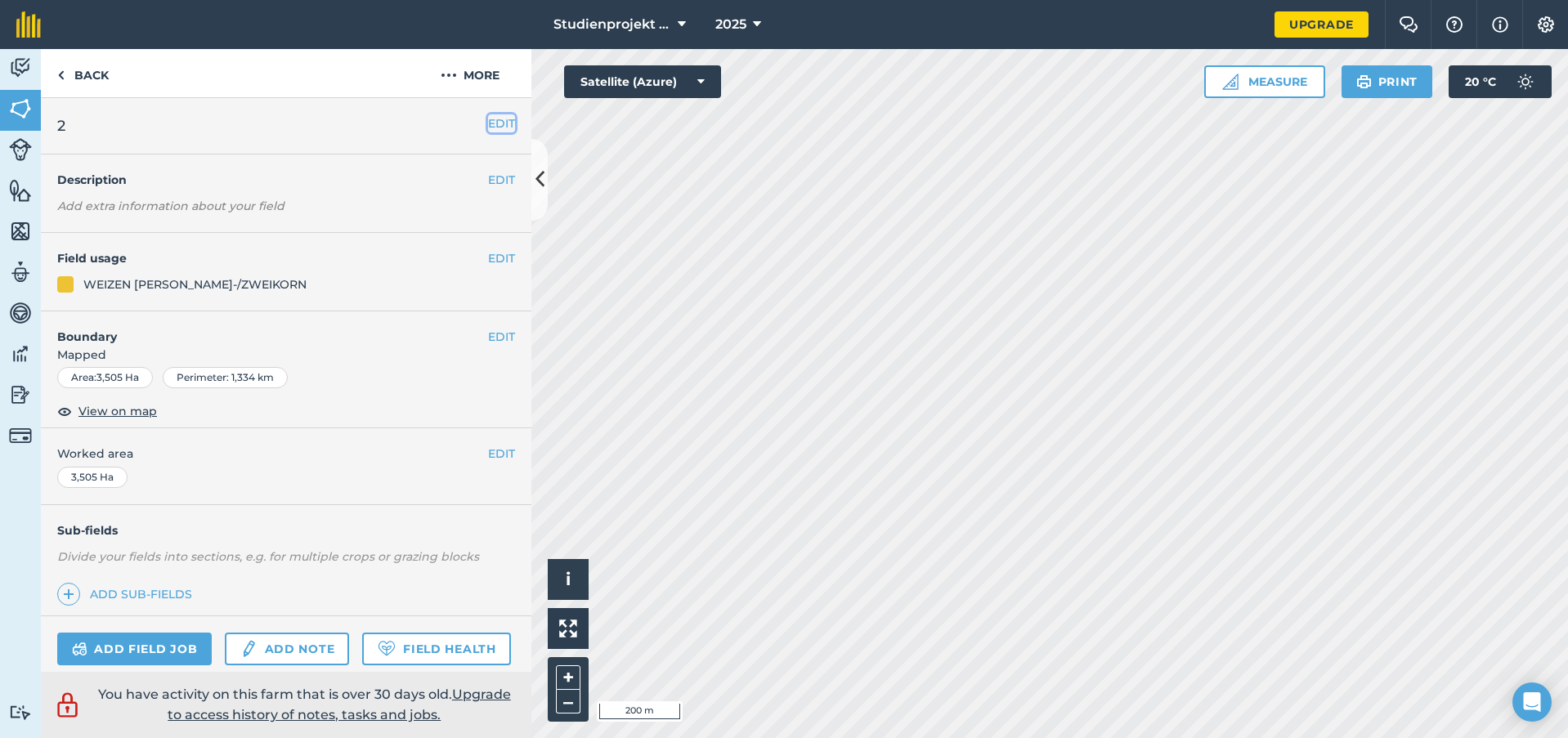
click at [490, 121] on button "EDIT" at bounding box center [501, 123] width 27 height 18
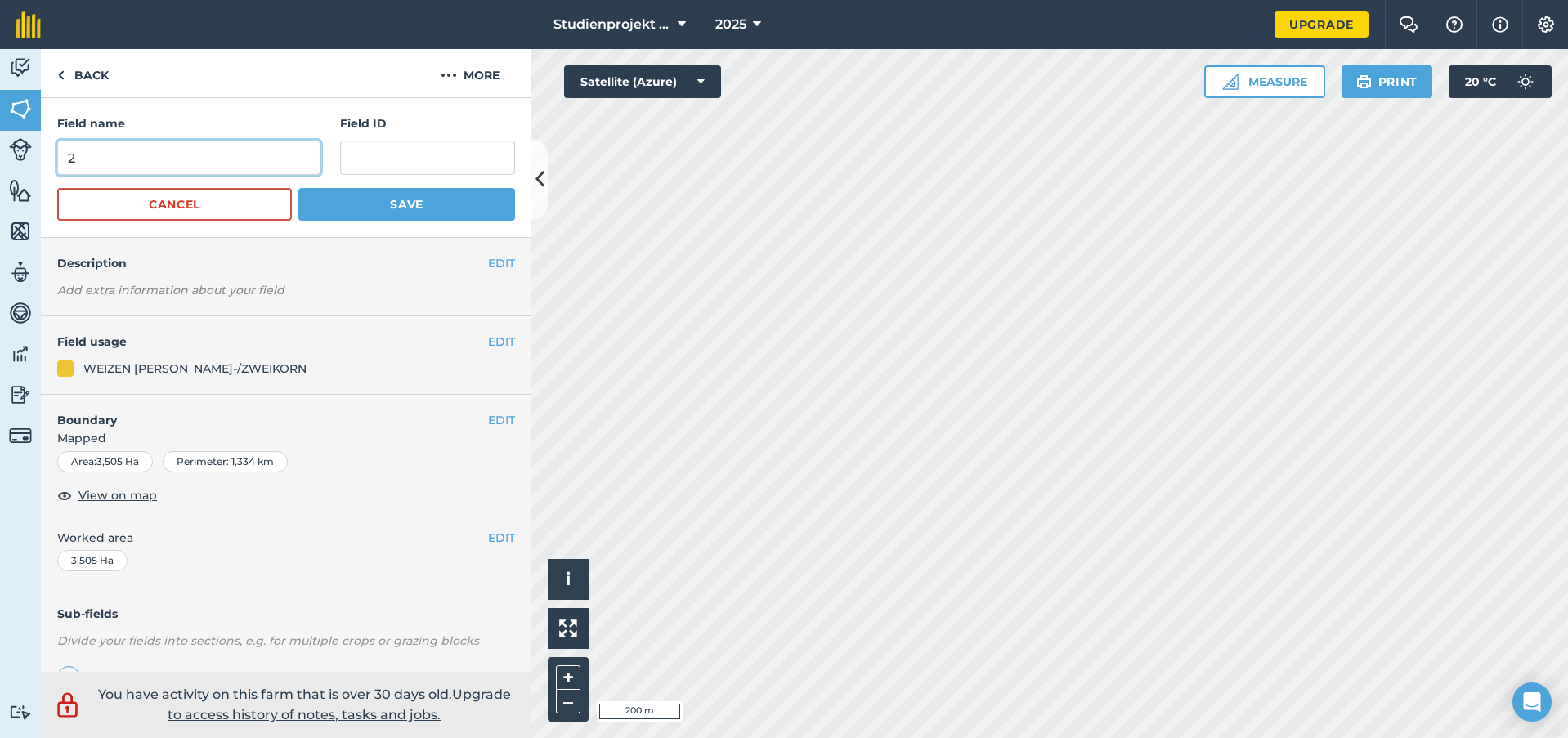
drag, startPoint x: 125, startPoint y: 155, endPoint x: -16, endPoint y: 160, distance: 141.1
click at [0, 160] on html "Studienprojekt 25 2025 Upgrade Farm Chat Help Info Settings Map printing is not…" at bounding box center [784, 369] width 1568 height 738
type input "46"
click at [357, 200] on button "Save" at bounding box center [407, 204] width 217 height 33
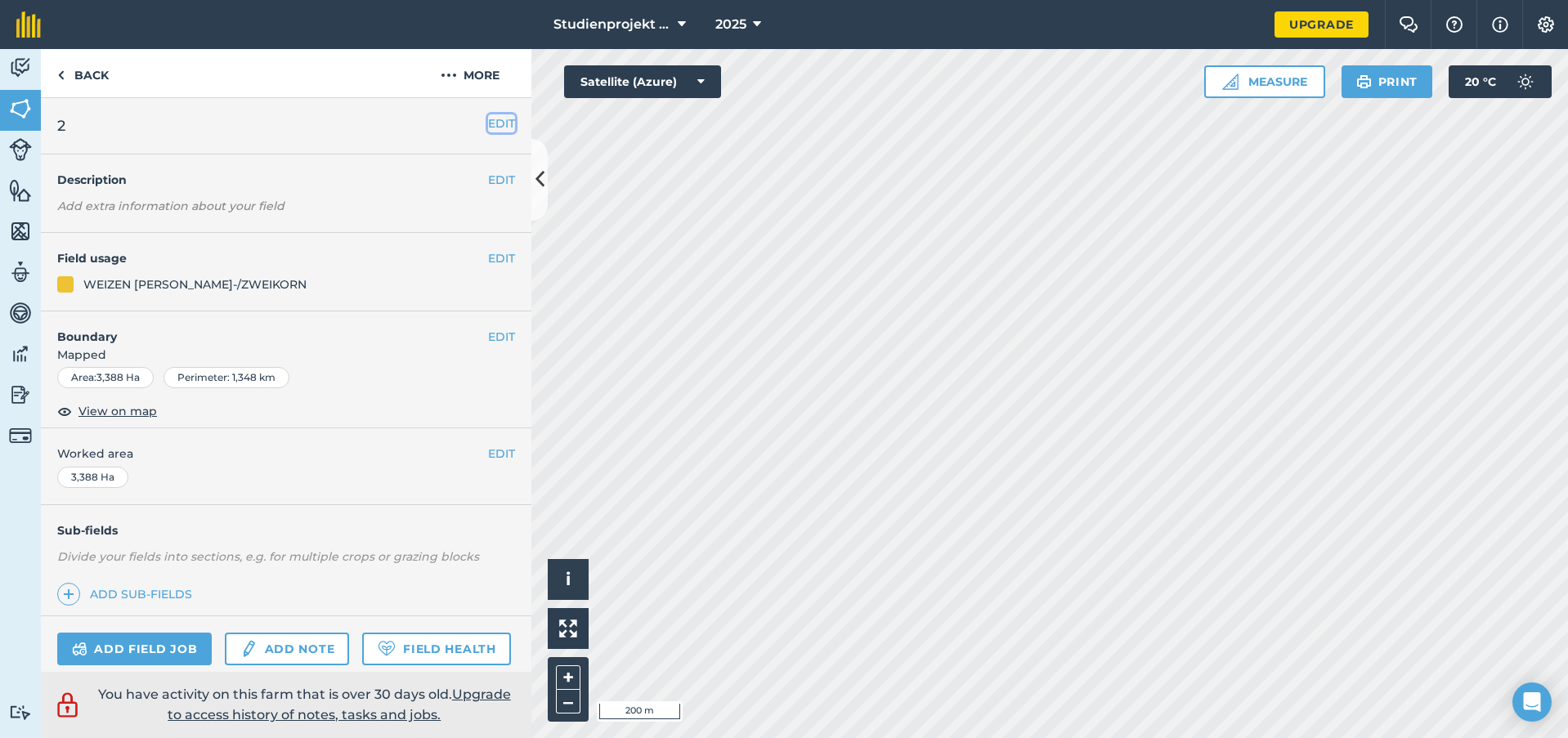
click at [489, 124] on button "EDIT" at bounding box center [501, 123] width 27 height 18
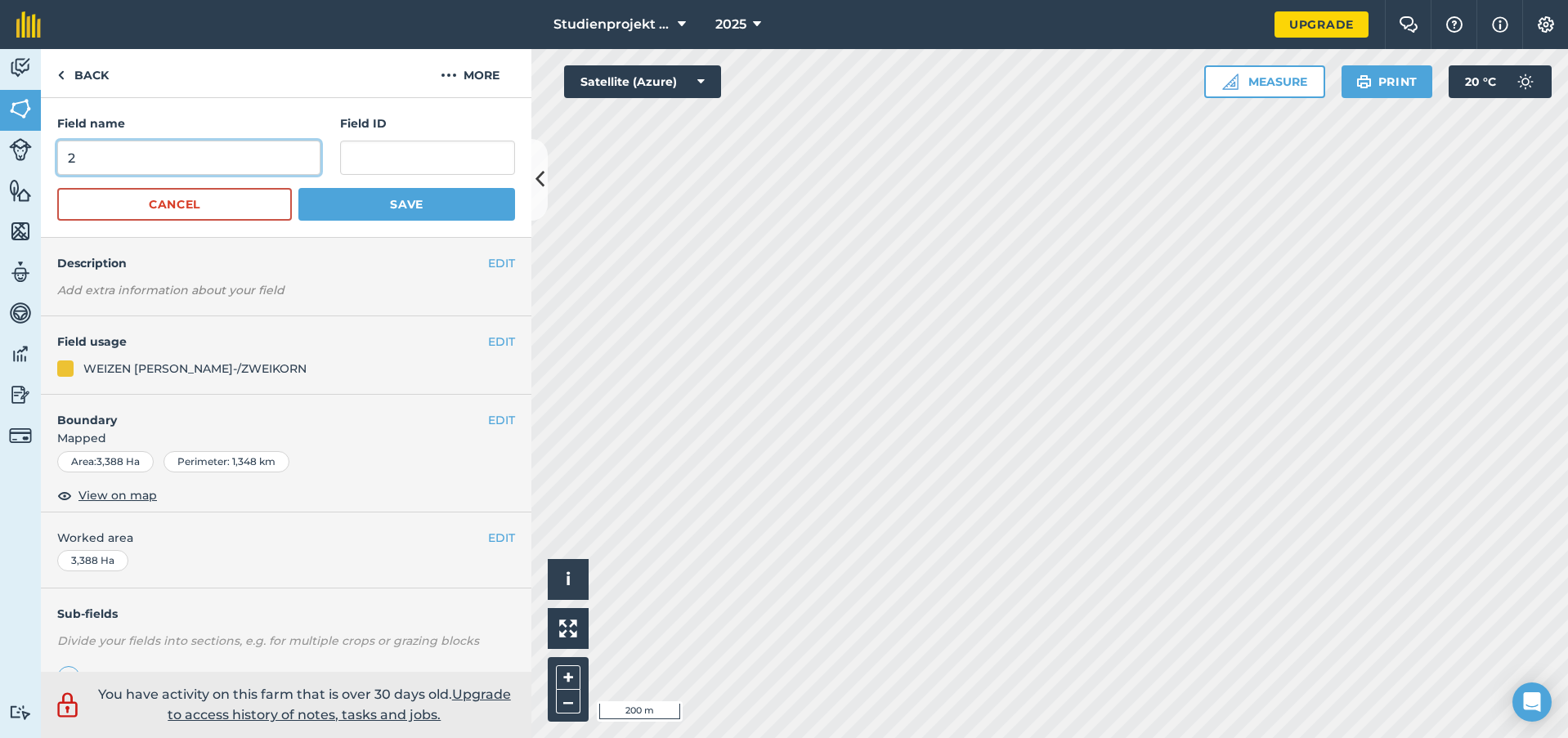
drag, startPoint x: 167, startPoint y: 159, endPoint x: -35, endPoint y: 154, distance: 202.1
click at [0, 154] on html "Studienprojekt 25 2025 Upgrade Farm Chat Help Info Settings Map printing is not…" at bounding box center [784, 369] width 1568 height 738
type input "47"
click at [422, 198] on button "Save" at bounding box center [407, 204] width 217 height 33
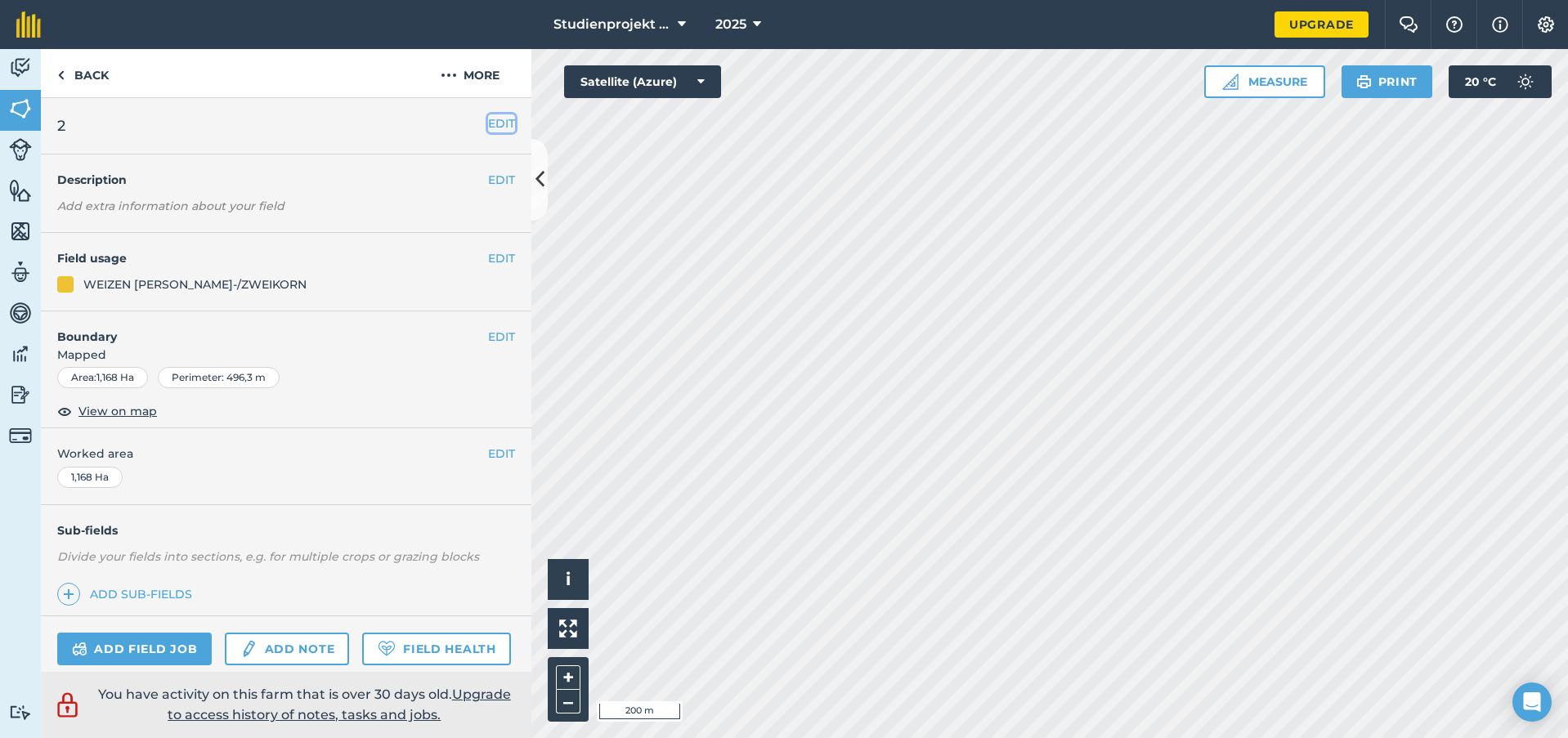
click at [491, 126] on button "EDIT" at bounding box center [501, 123] width 27 height 18
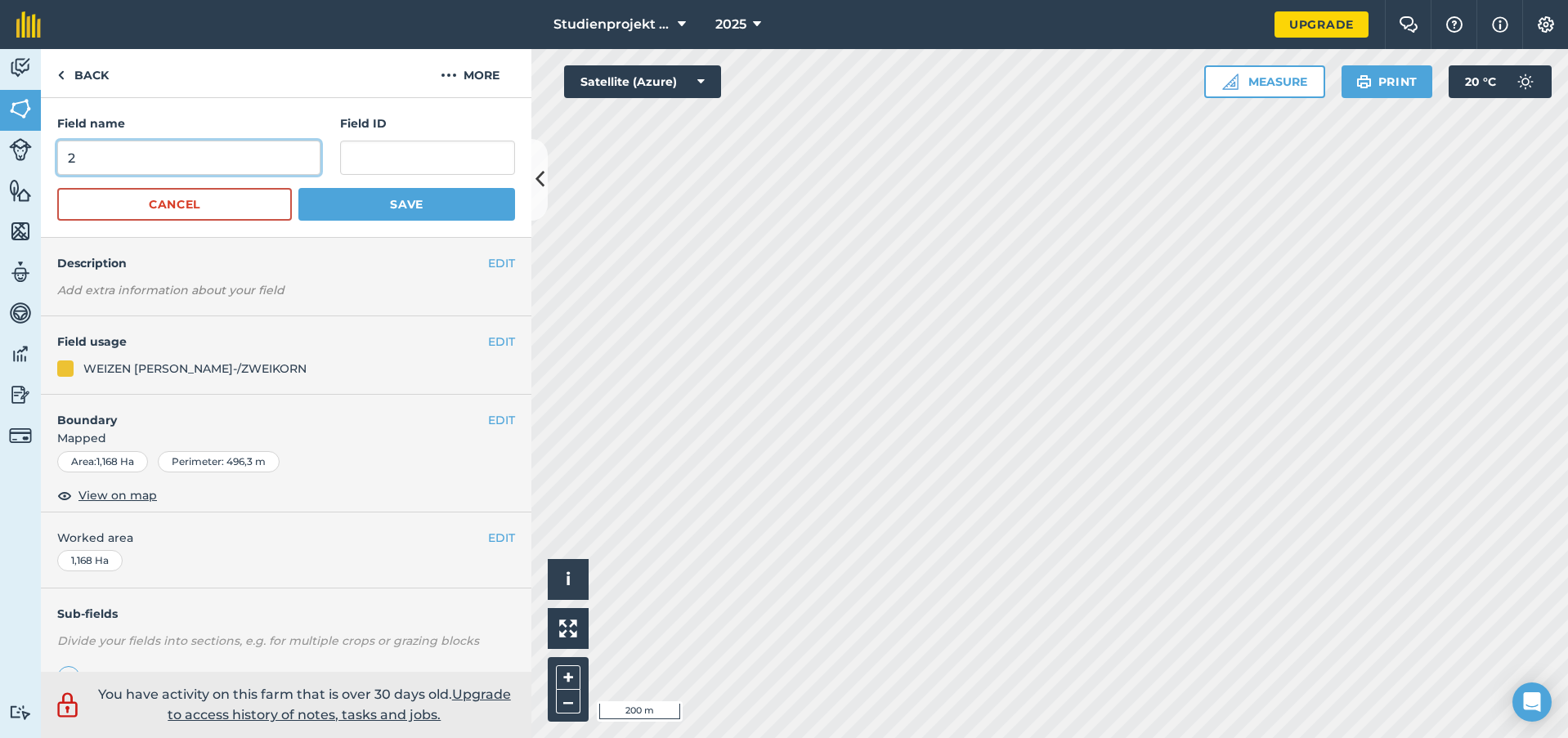
drag, startPoint x: 130, startPoint y: 154, endPoint x: -18, endPoint y: 163, distance: 148.3
click at [0, 163] on html "Studienprojekt 25 2025 Upgrade Farm Chat Help Info Settings Map printing is not…" at bounding box center [784, 369] width 1568 height 738
type input "48"
click at [401, 204] on button "Save" at bounding box center [407, 204] width 217 height 33
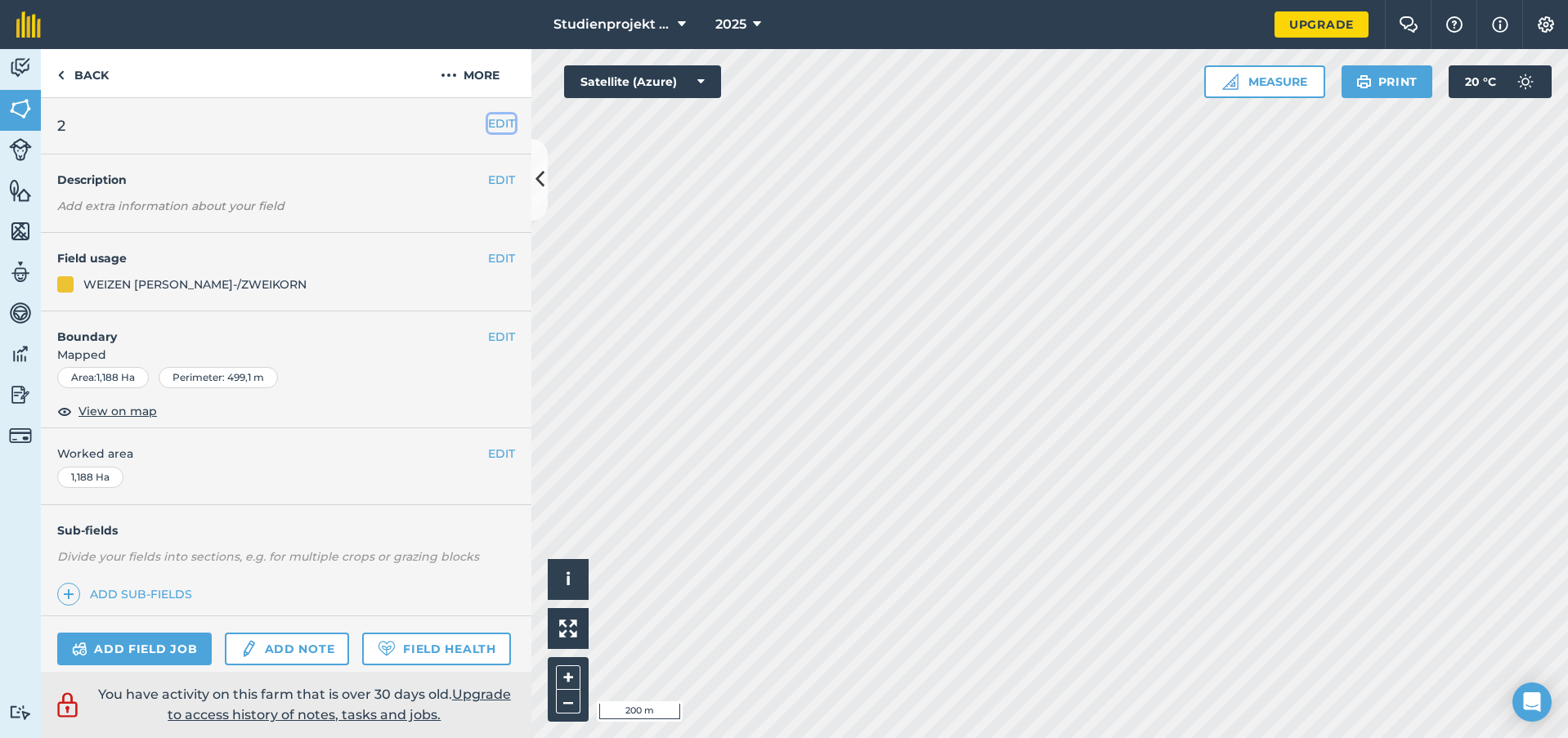
click at [489, 126] on button "EDIT" at bounding box center [501, 123] width 27 height 18
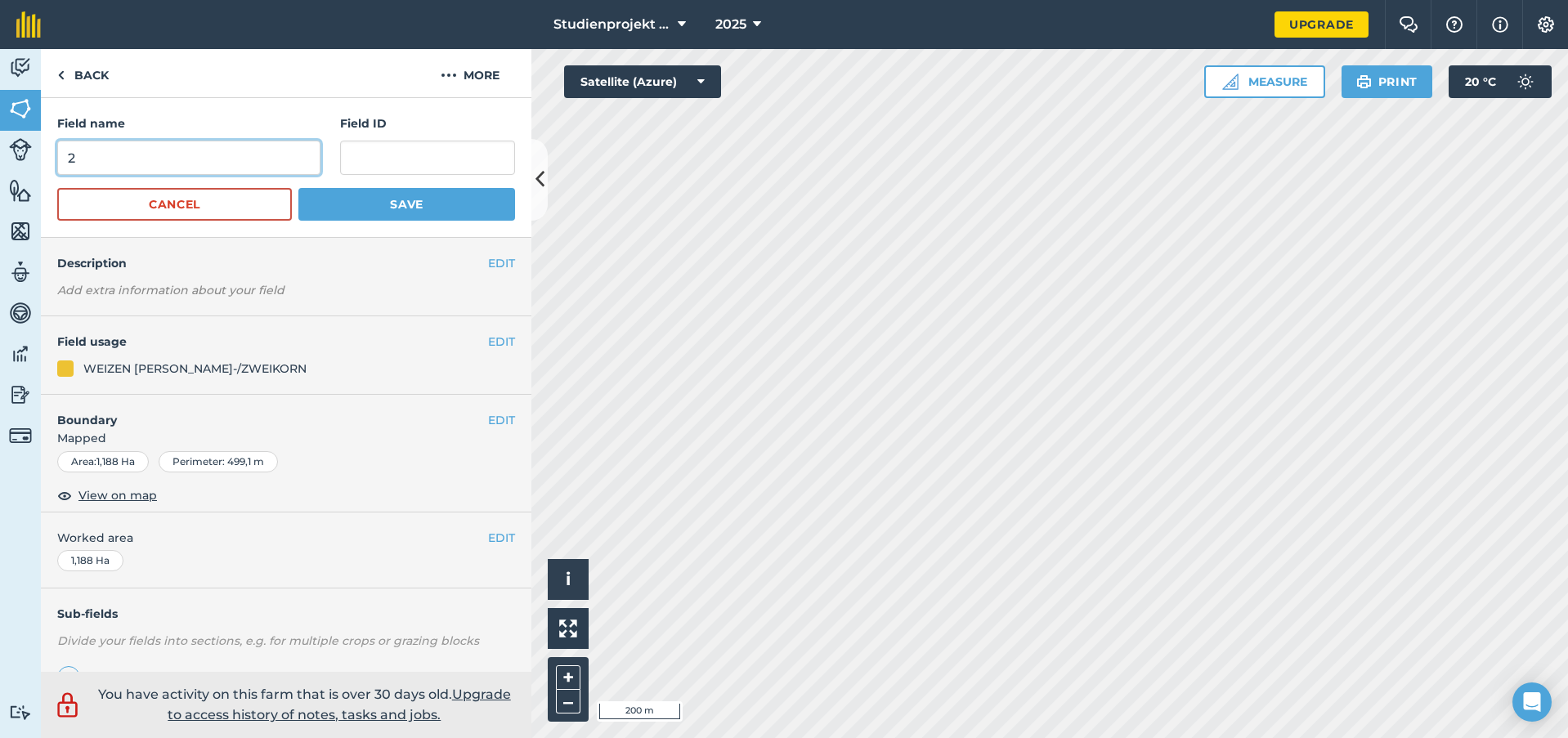
drag, startPoint x: 110, startPoint y: 157, endPoint x: -27, endPoint y: 158, distance: 137.0
click at [0, 158] on html "Studienprojekt 25 2025 Upgrade Farm Chat Help Info Settings Map printing is not…" at bounding box center [784, 369] width 1568 height 738
type input "49"
click at [395, 209] on button "Save" at bounding box center [407, 204] width 217 height 33
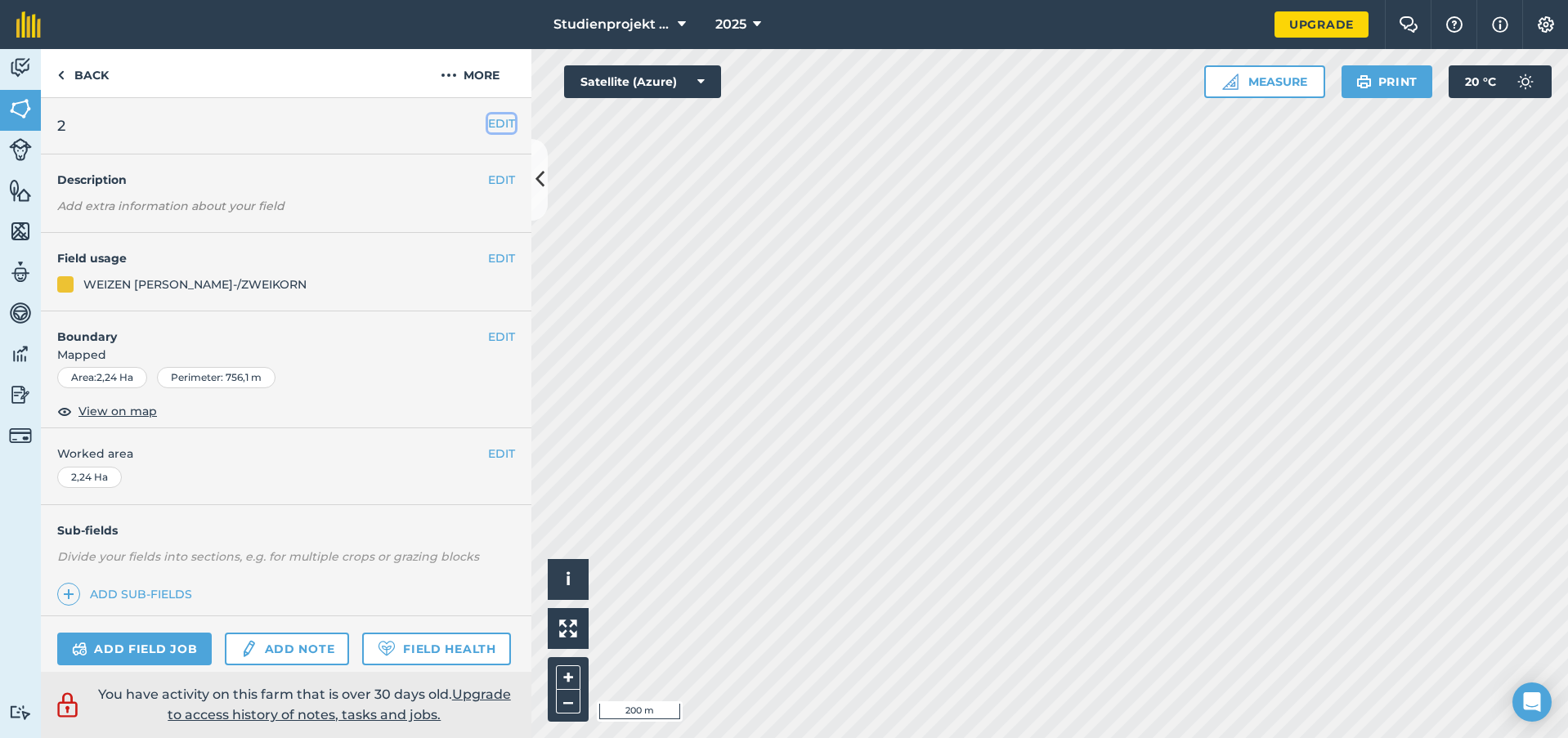
click at [493, 117] on button "EDIT" at bounding box center [501, 123] width 27 height 18
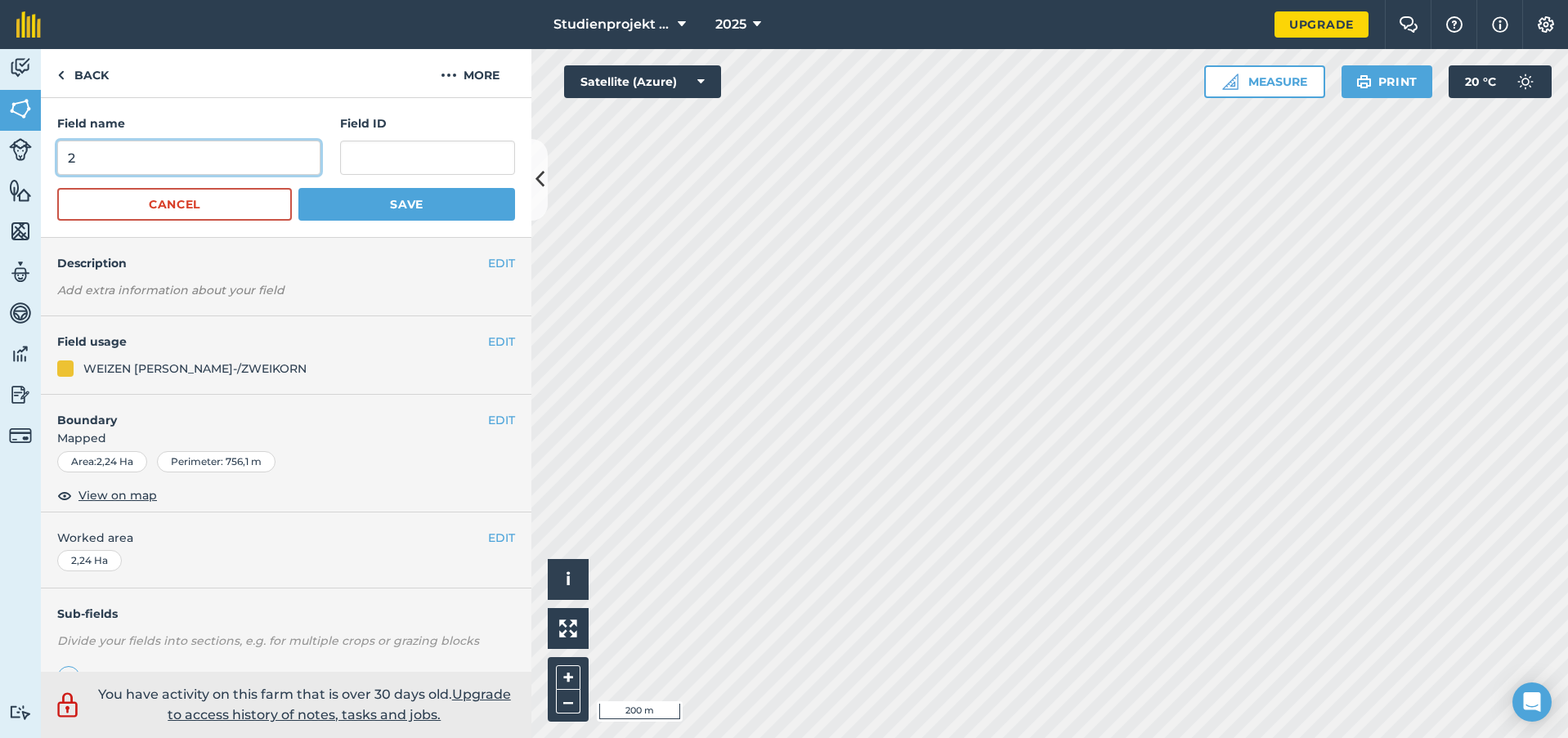
click at [116, 150] on input "2" at bounding box center [189, 157] width 264 height 35
drag, startPoint x: 108, startPoint y: 153, endPoint x: -12, endPoint y: 166, distance: 120.7
click at [0, 166] on html "Studienprojekt 25 2025 Upgrade Farm Chat Help Info Settings Map printing is not…" at bounding box center [784, 369] width 1568 height 738
type input "50"
click at [429, 209] on button "Save" at bounding box center [407, 204] width 217 height 33
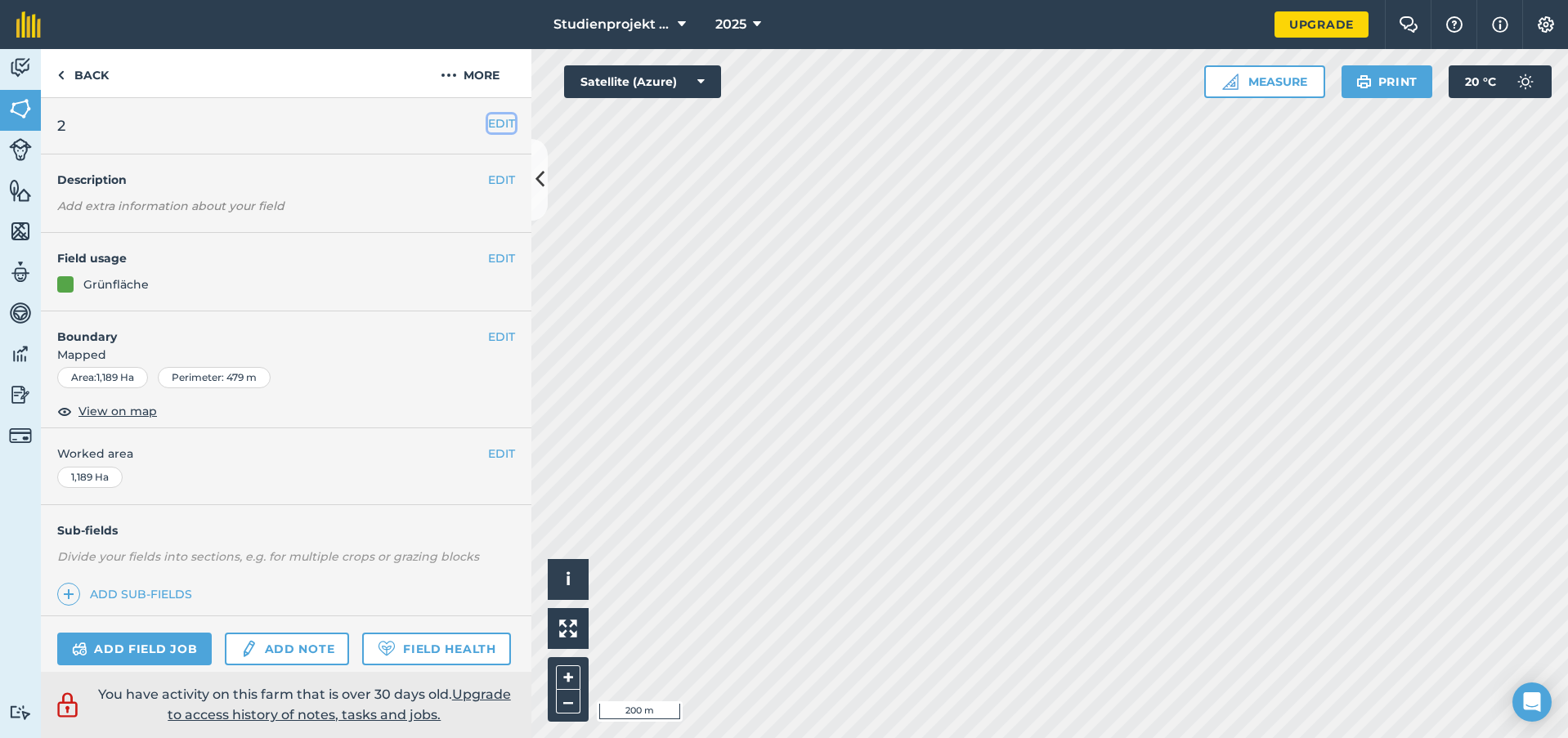
click at [489, 120] on button "EDIT" at bounding box center [501, 123] width 27 height 18
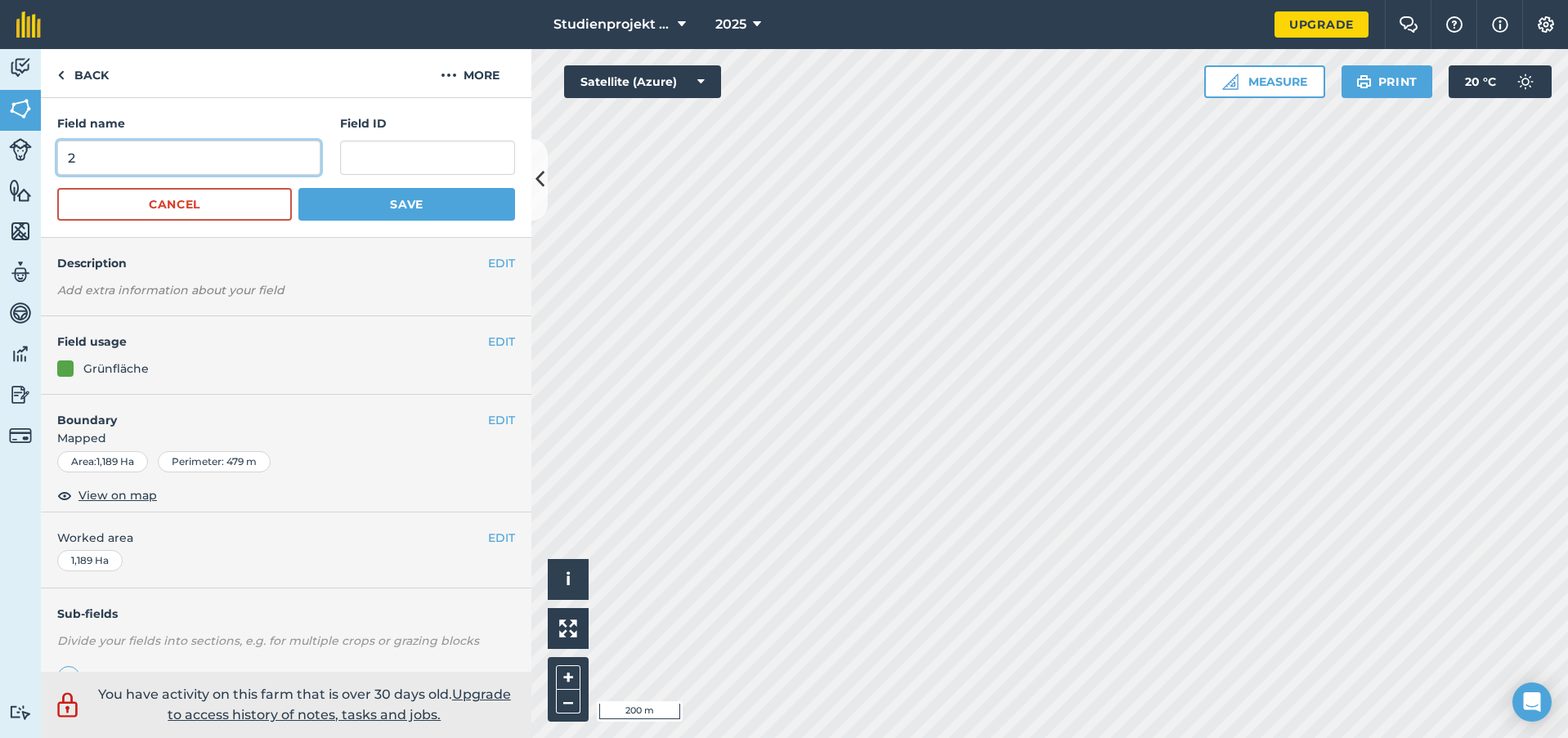
drag, startPoint x: 172, startPoint y: 158, endPoint x: -63, endPoint y: 155, distance: 235.0
click at [0, 155] on html "Studienprojekt 25 2025 Upgrade Farm Chat Help Info Settings Map printing is not…" at bounding box center [784, 369] width 1568 height 738
type input "51"
drag, startPoint x: 360, startPoint y: 212, endPoint x: 379, endPoint y: 215, distance: 19.2
click at [361, 212] on button "Save" at bounding box center [407, 204] width 217 height 33
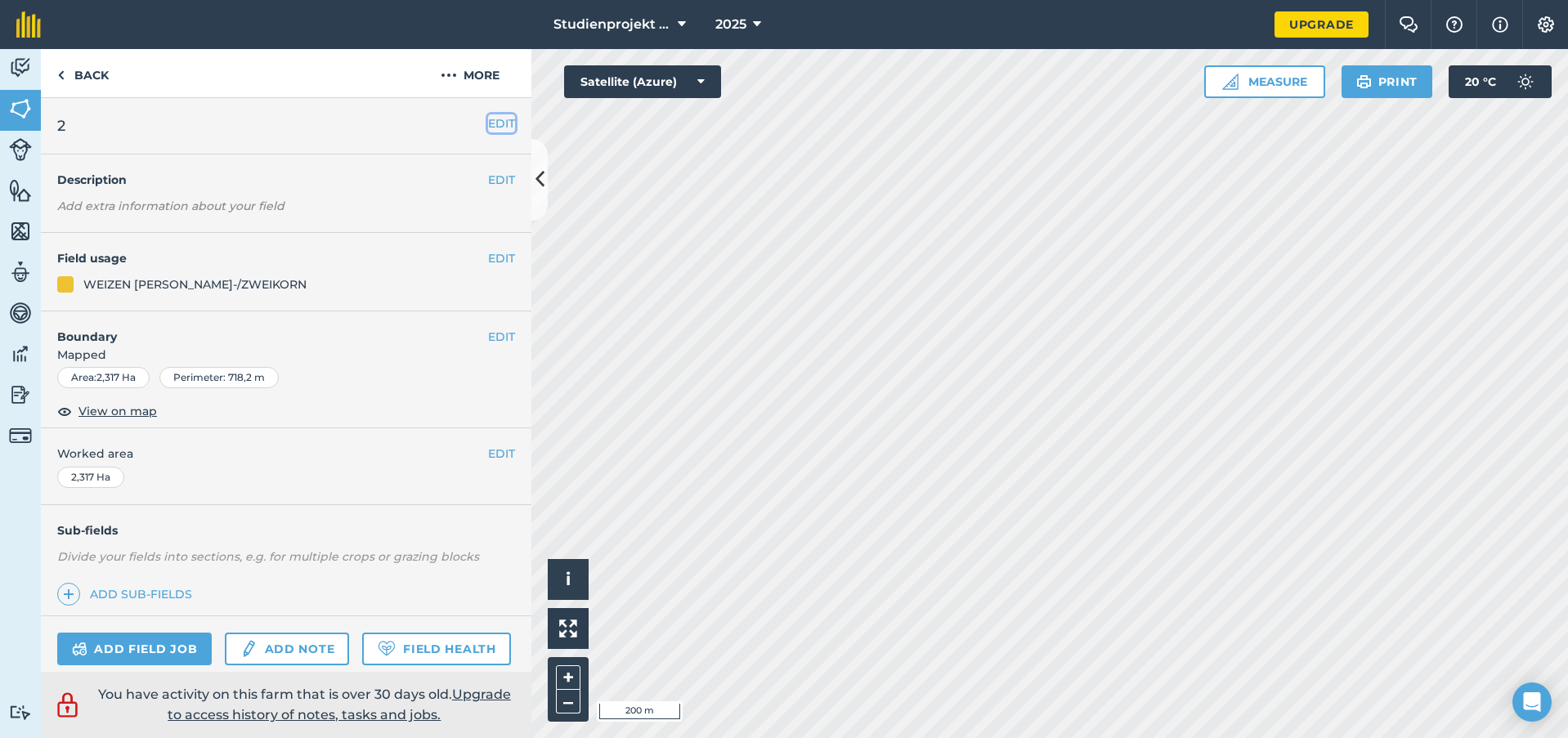
click at [489, 125] on button "EDIT" at bounding box center [501, 123] width 27 height 18
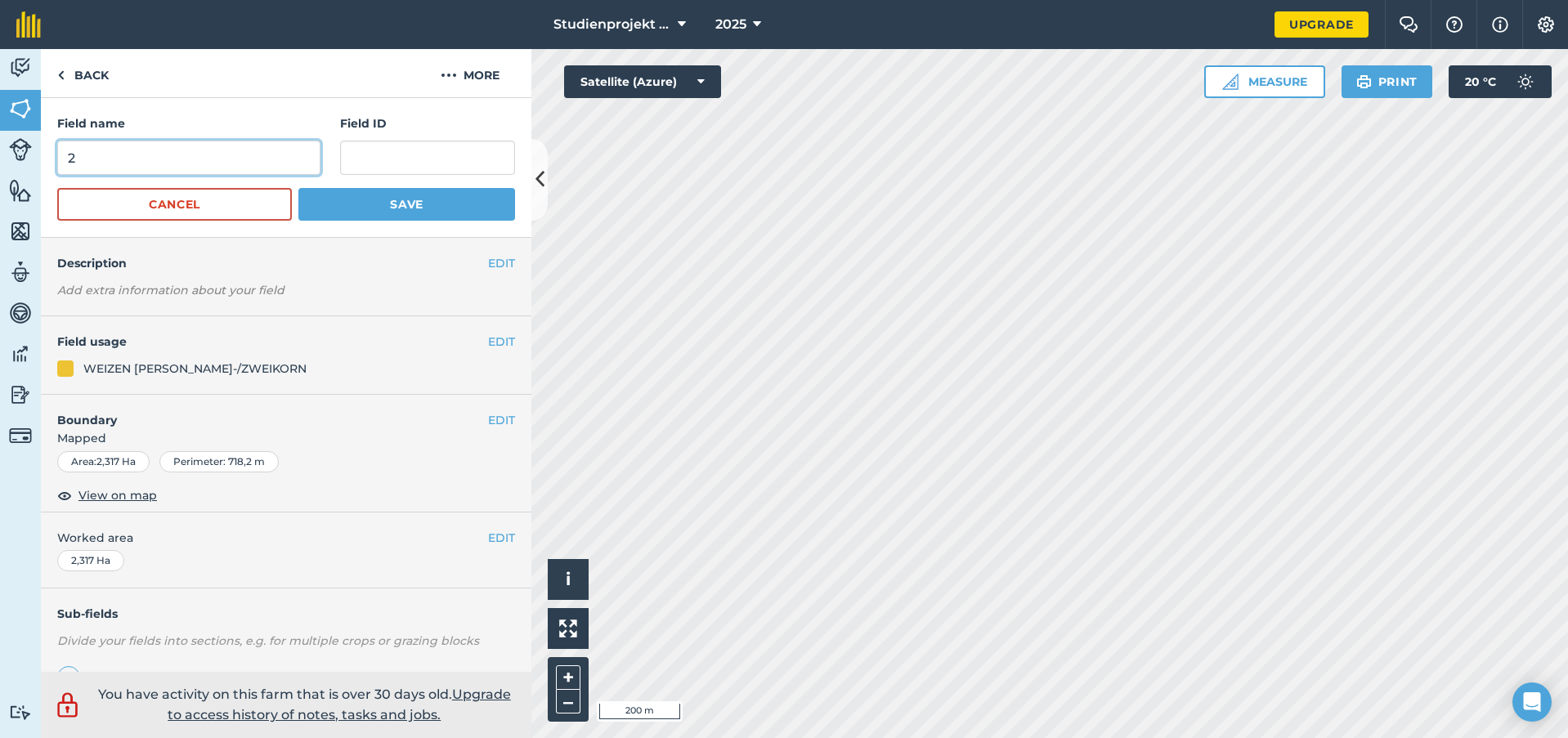
click at [72, 144] on input "2" at bounding box center [189, 157] width 264 height 35
type input "52"
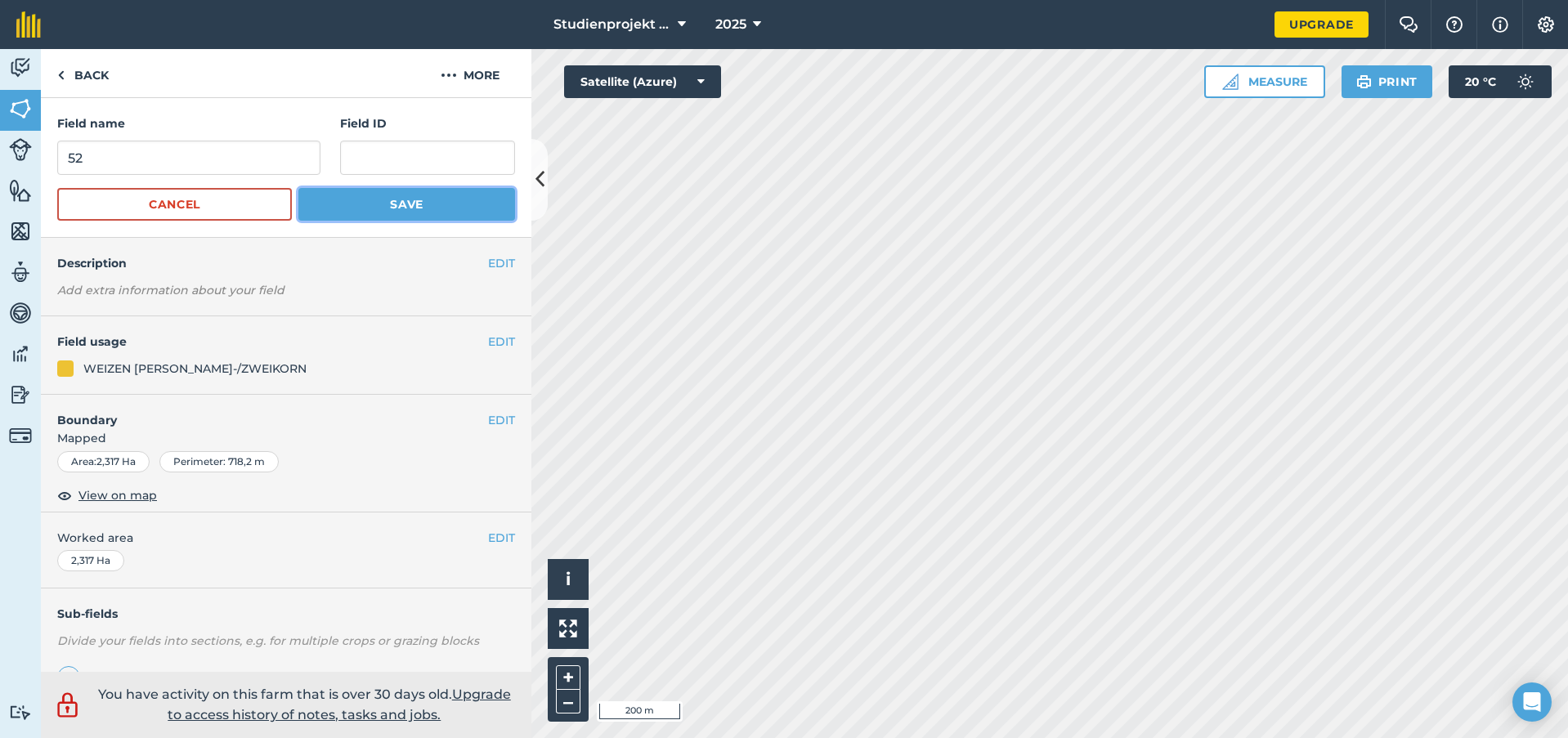
click at [443, 202] on button "Save" at bounding box center [407, 204] width 217 height 33
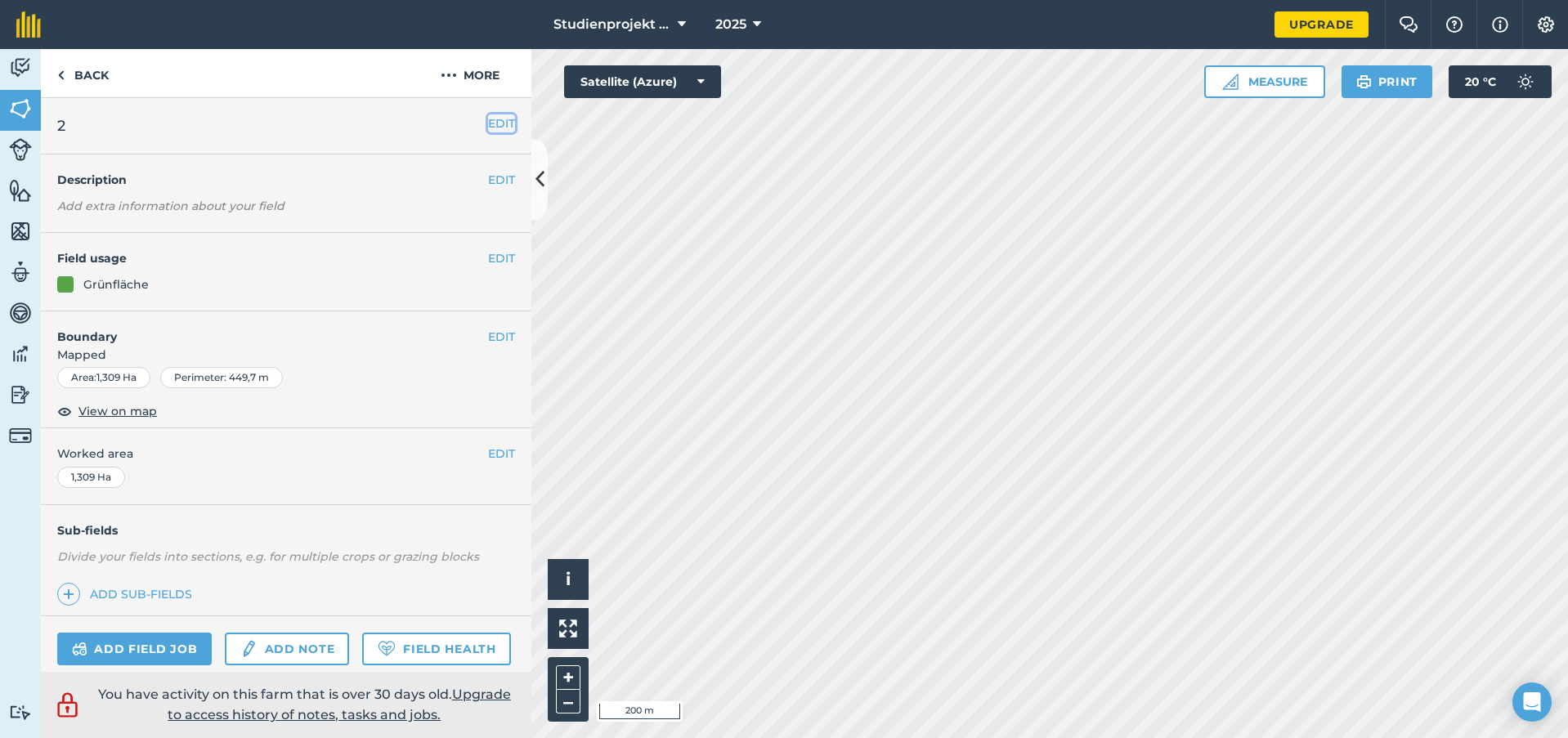
click at [489, 122] on button "EDIT" at bounding box center [501, 123] width 27 height 18
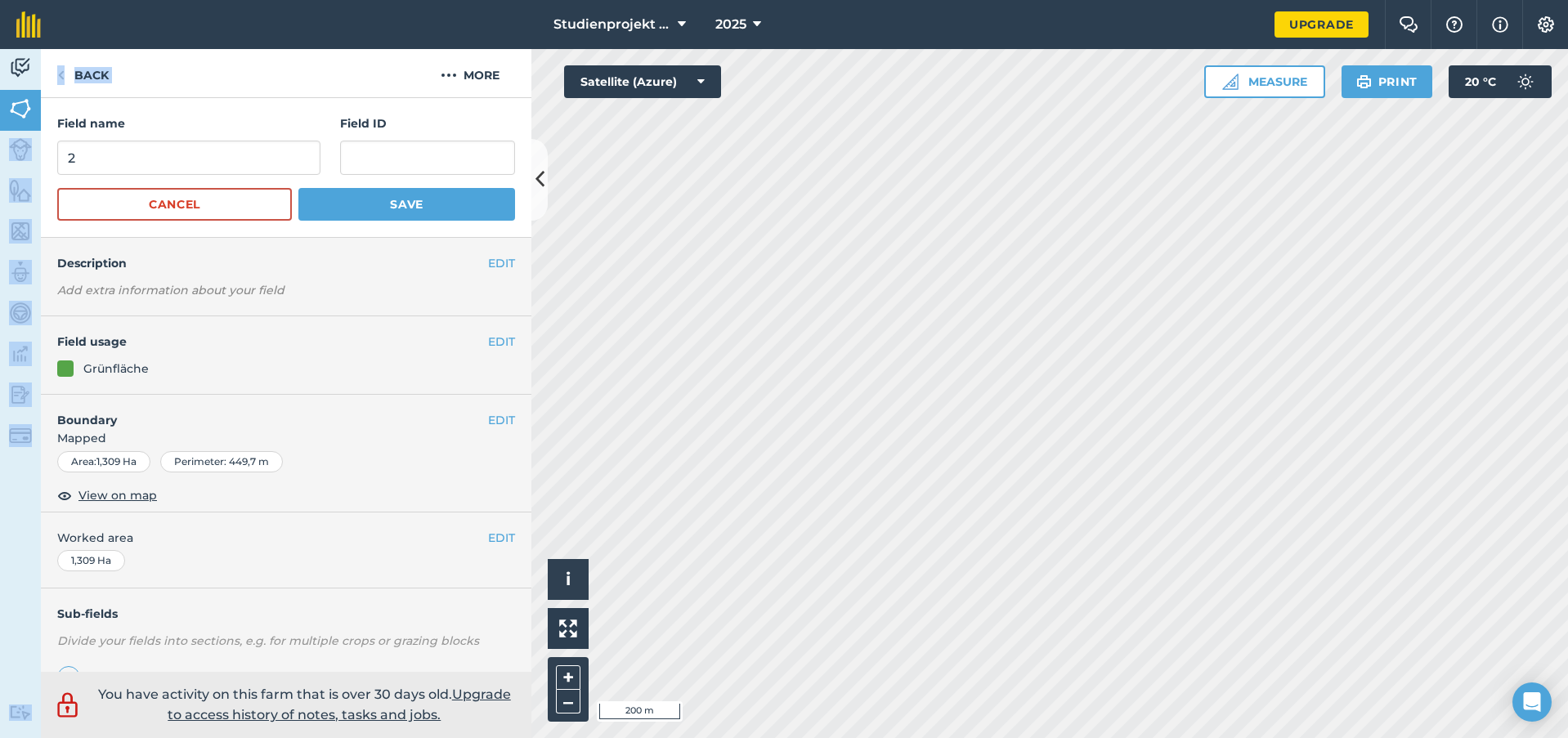
drag, startPoint x: 127, startPoint y: 140, endPoint x: 69, endPoint y: 169, distance: 64.8
click at [35, 149] on div "Activity Fields Livestock Features Maps Team Vehicles Data Reporting Billing Tu…" at bounding box center [784, 393] width 1568 height 689
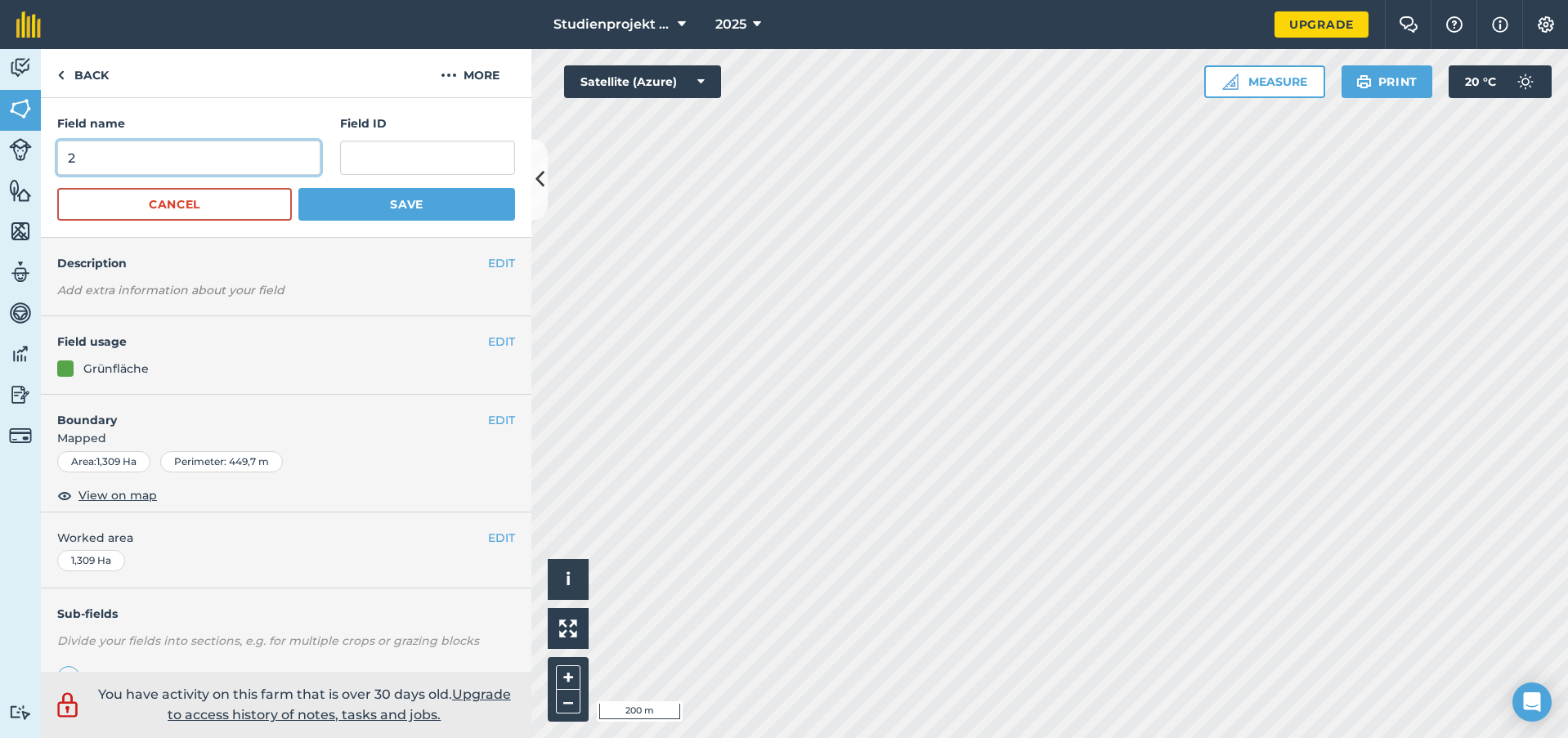
drag, startPoint x: 86, startPoint y: 167, endPoint x: 25, endPoint y: 177, distance: 61.8
click at [25, 176] on div "Activity Fields Livestock Features Maps Team Vehicles Data Reporting Billing Tu…" at bounding box center [784, 393] width 1568 height 689
type input "53"
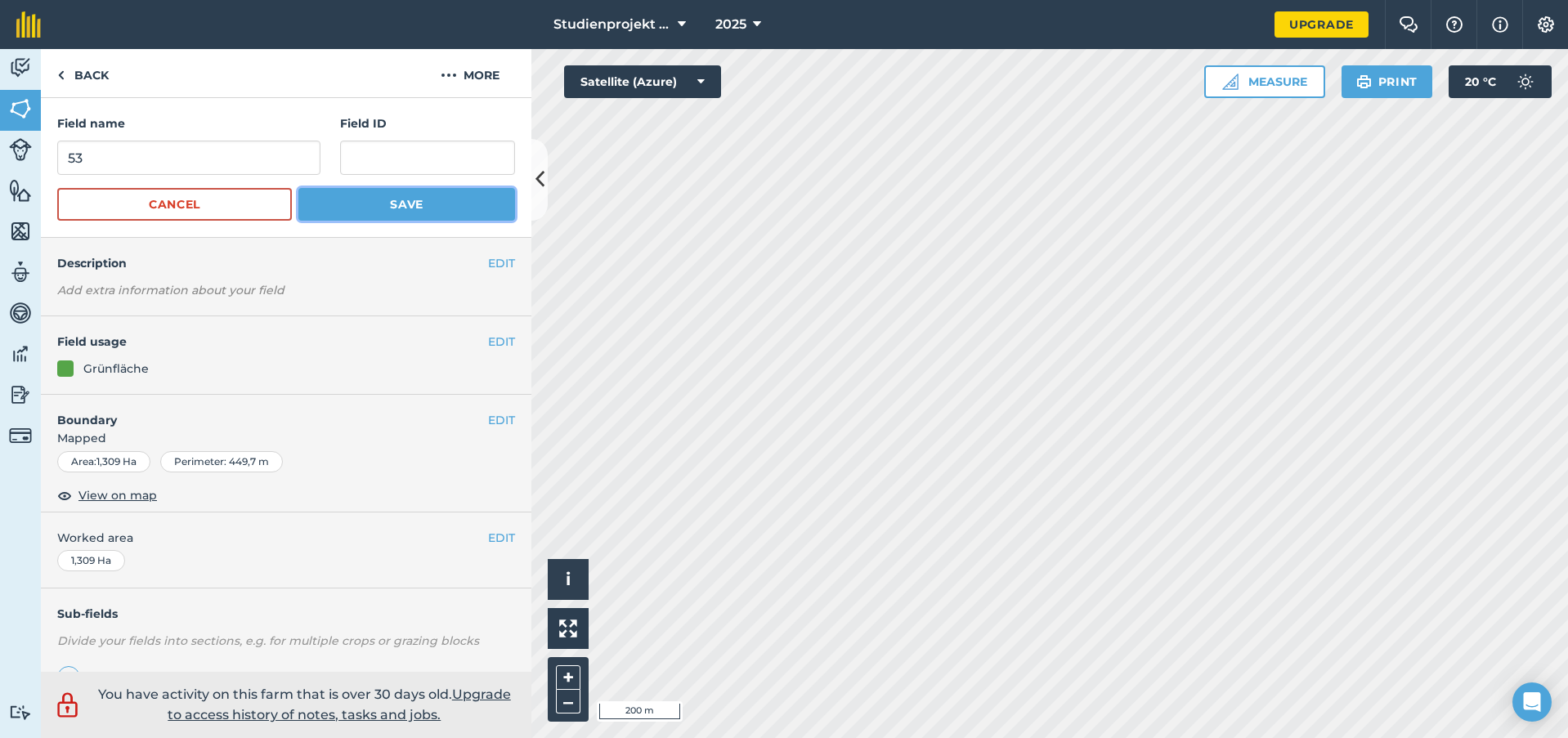
click at [425, 204] on button "Save" at bounding box center [407, 204] width 217 height 33
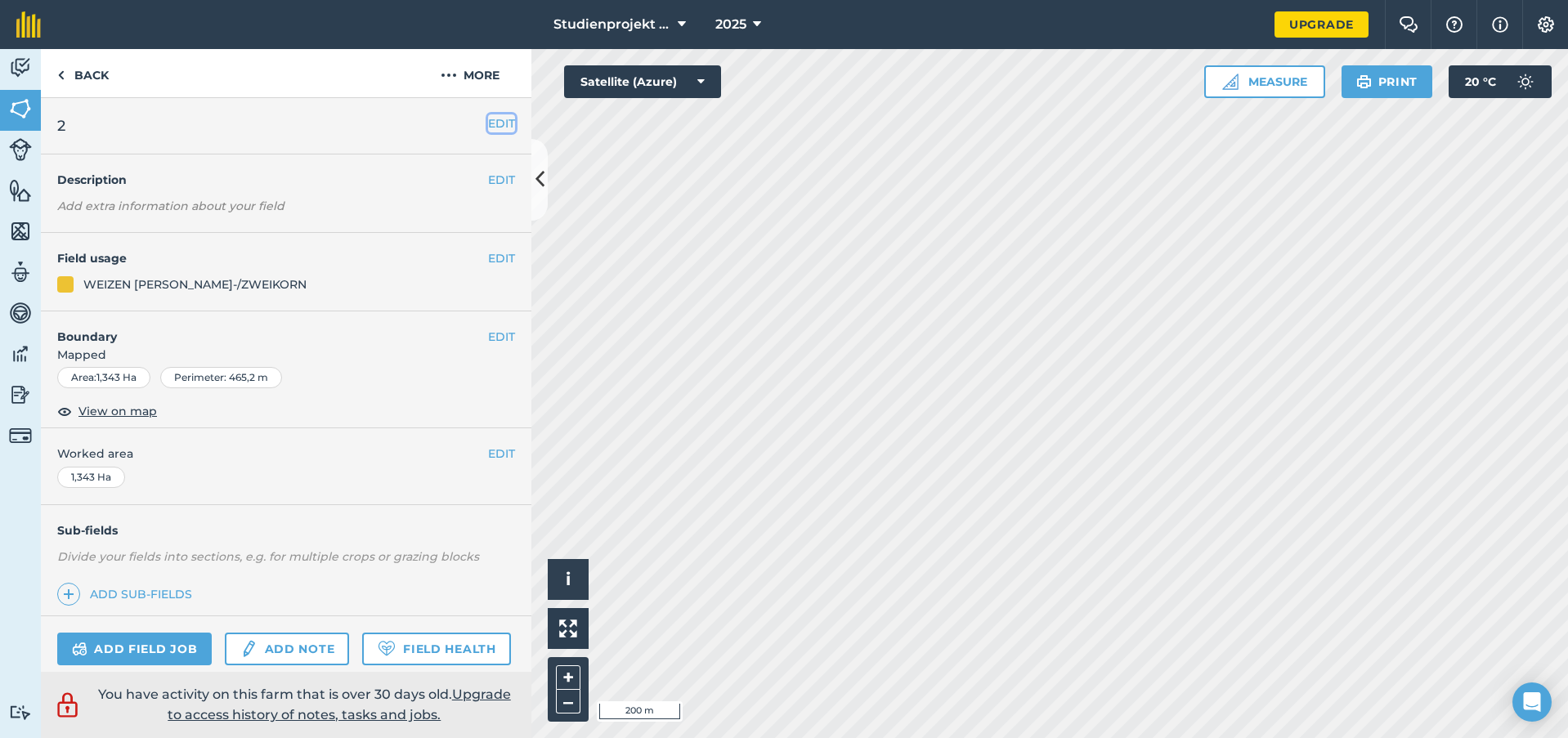
click at [495, 128] on button "EDIT" at bounding box center [501, 123] width 27 height 18
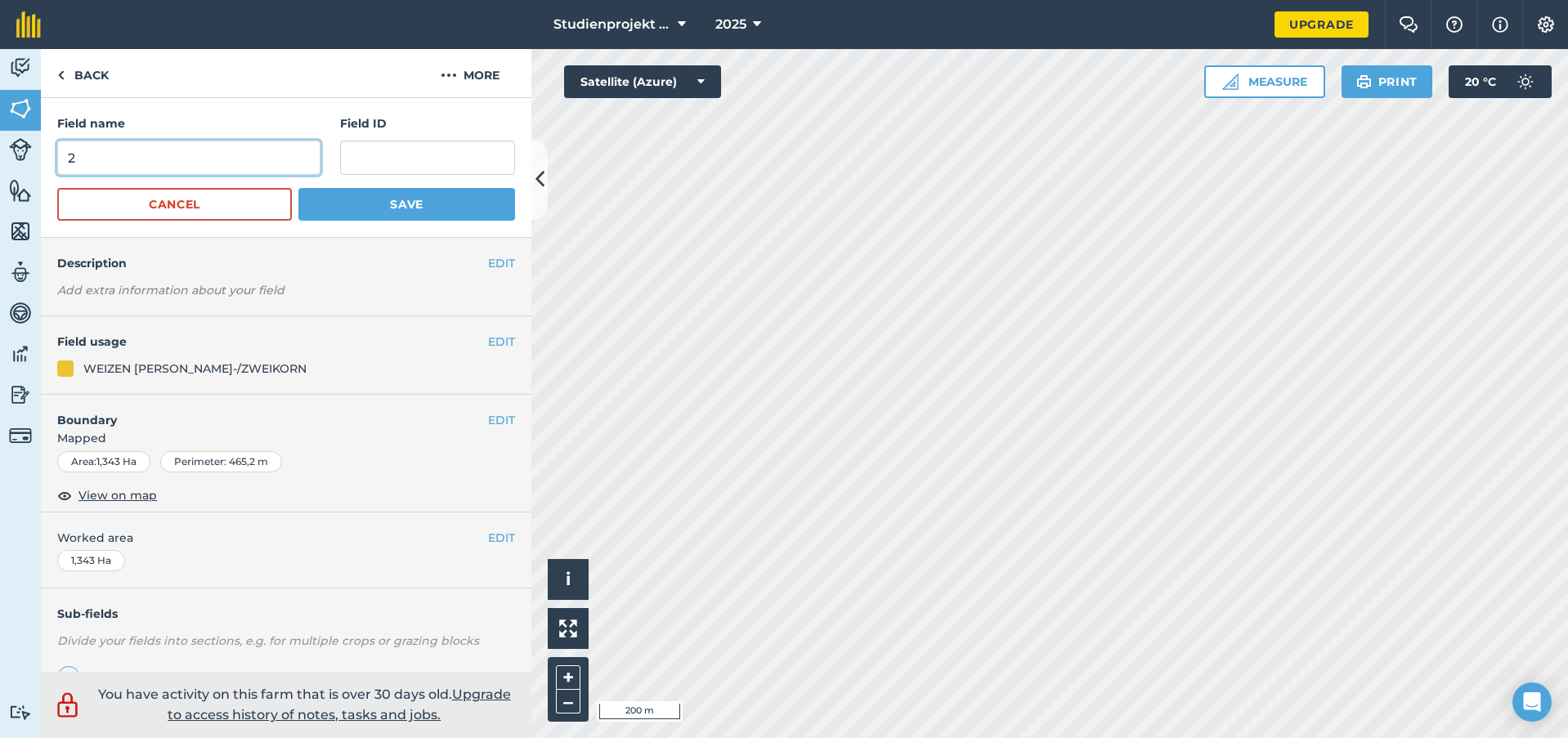
drag, startPoint x: 99, startPoint y: 163, endPoint x: -15, endPoint y: 163, distance: 114.0
click at [0, 163] on html "Studienprojekt 25 2025 Upgrade Farm Chat Help Info Settings Map printing is not…" at bounding box center [784, 369] width 1568 height 738
type input "54"
click at [378, 195] on button "Save" at bounding box center [407, 204] width 217 height 33
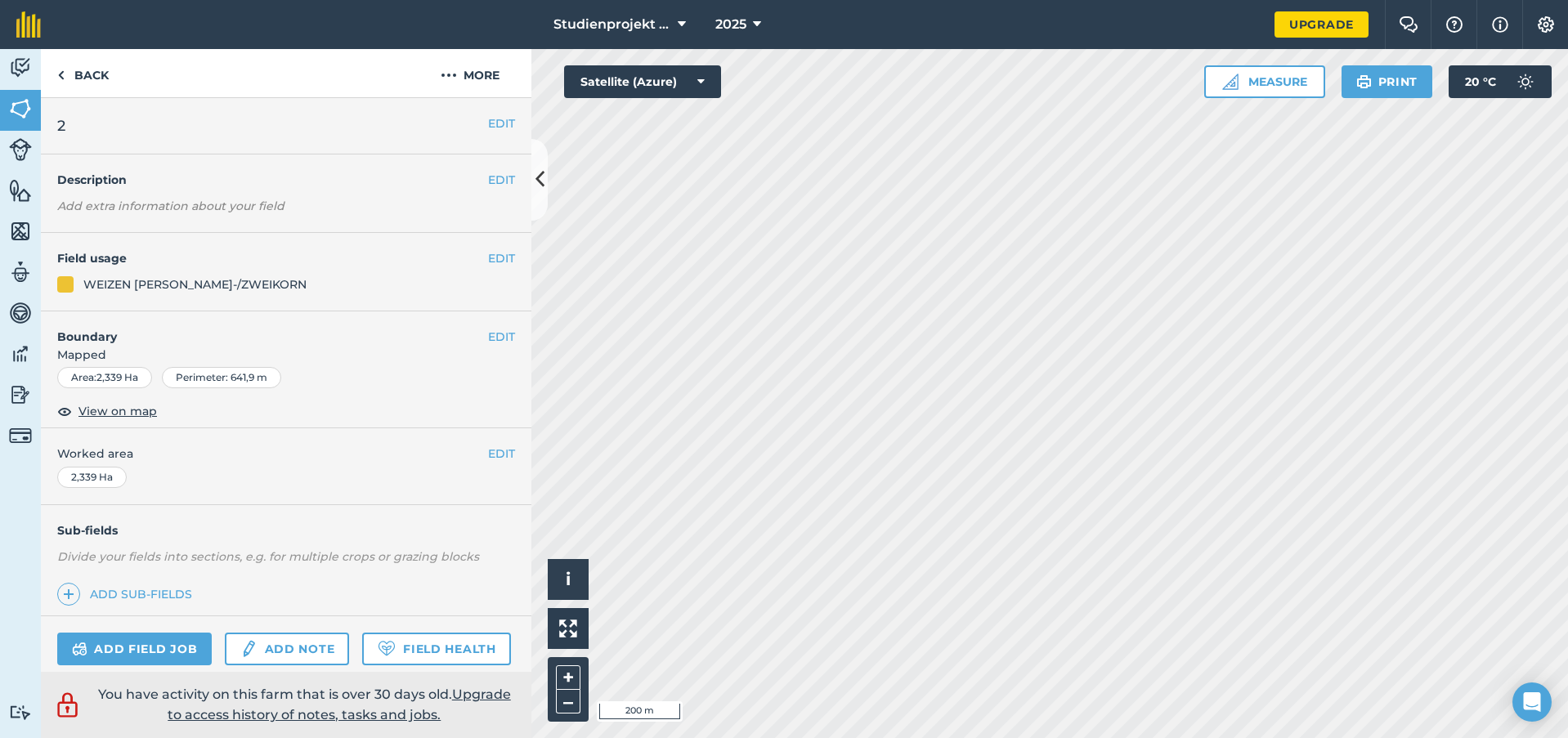
click at [483, 133] on div "EDIT 2" at bounding box center [286, 126] width 490 height 57
click at [489, 129] on button "EDIT" at bounding box center [501, 123] width 27 height 18
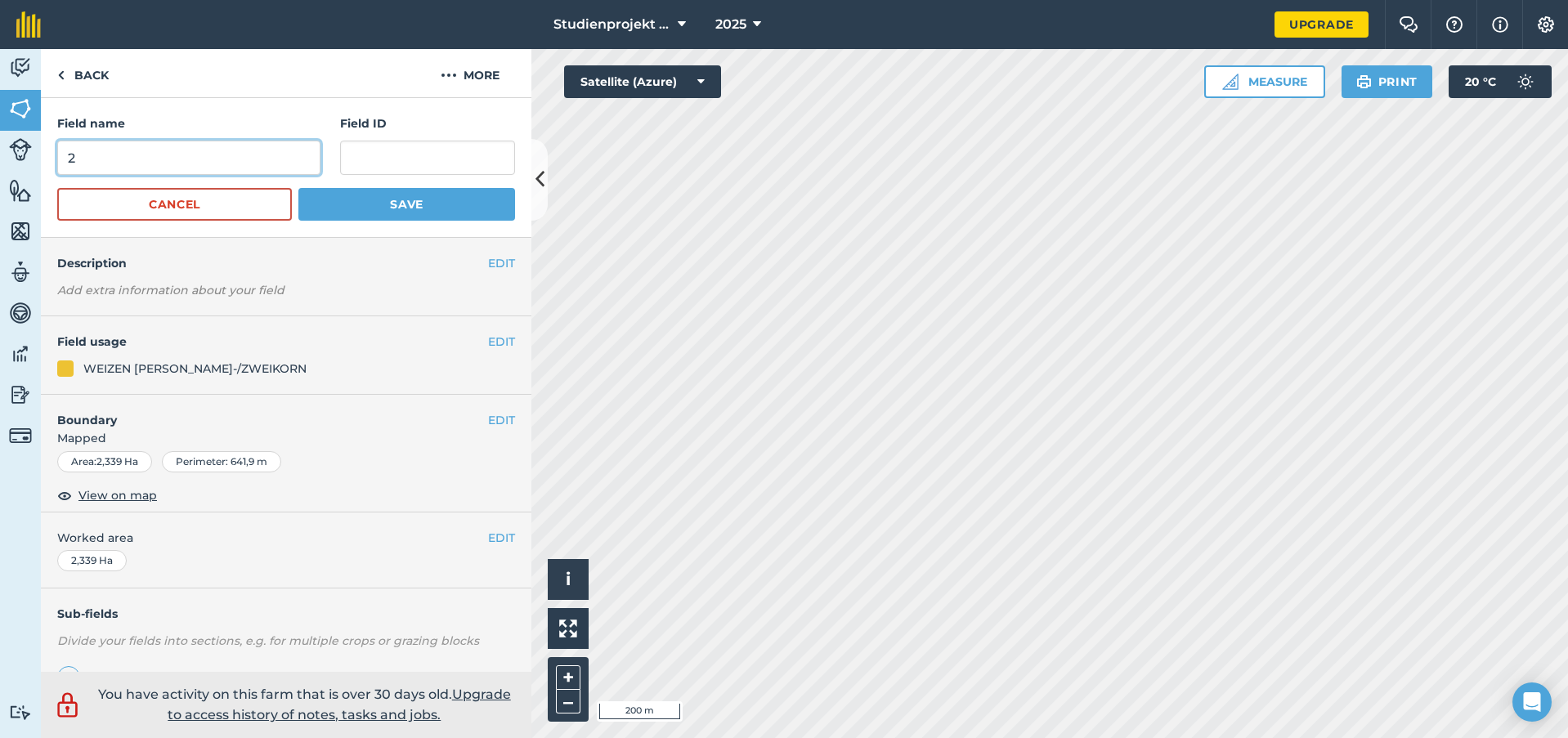
drag, startPoint x: 186, startPoint y: 163, endPoint x: -26, endPoint y: 153, distance: 212.2
click at [0, 153] on html "Studienprojekt 25 2025 Upgrade Farm Chat Help Info Settings Map printing is not…" at bounding box center [784, 369] width 1568 height 738
type input "55"
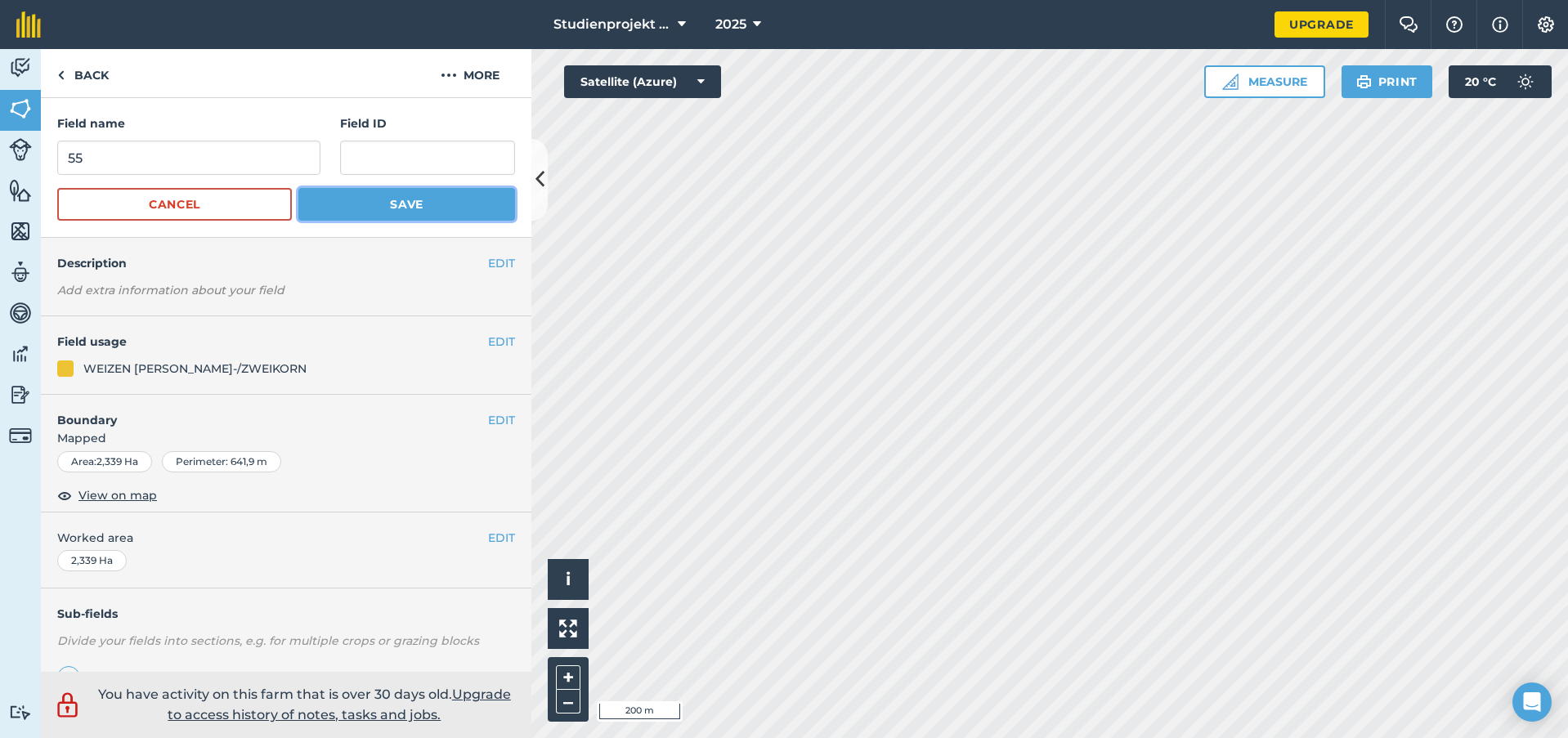
click at [472, 210] on button "Save" at bounding box center [407, 204] width 217 height 33
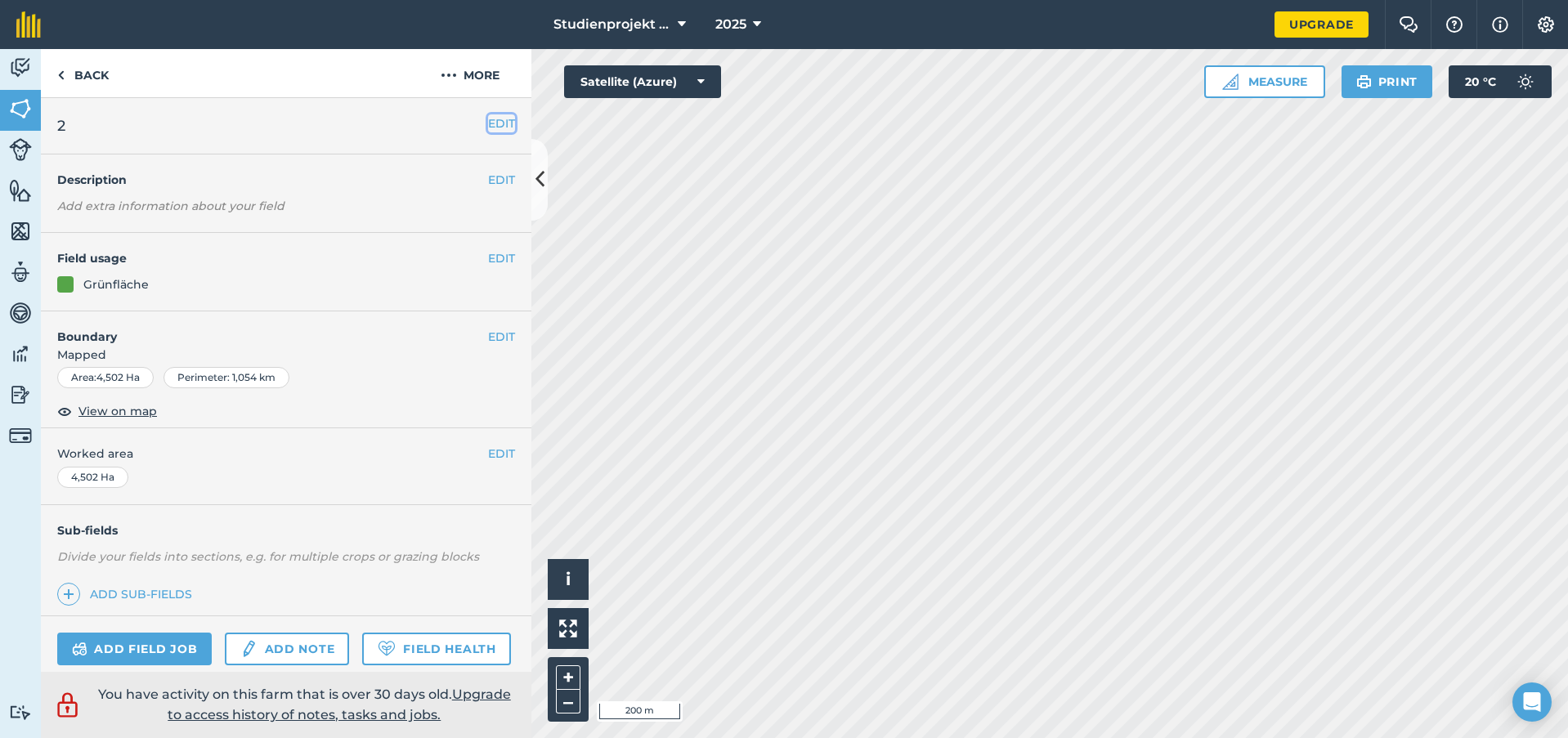
click at [489, 125] on button "EDIT" at bounding box center [501, 123] width 27 height 18
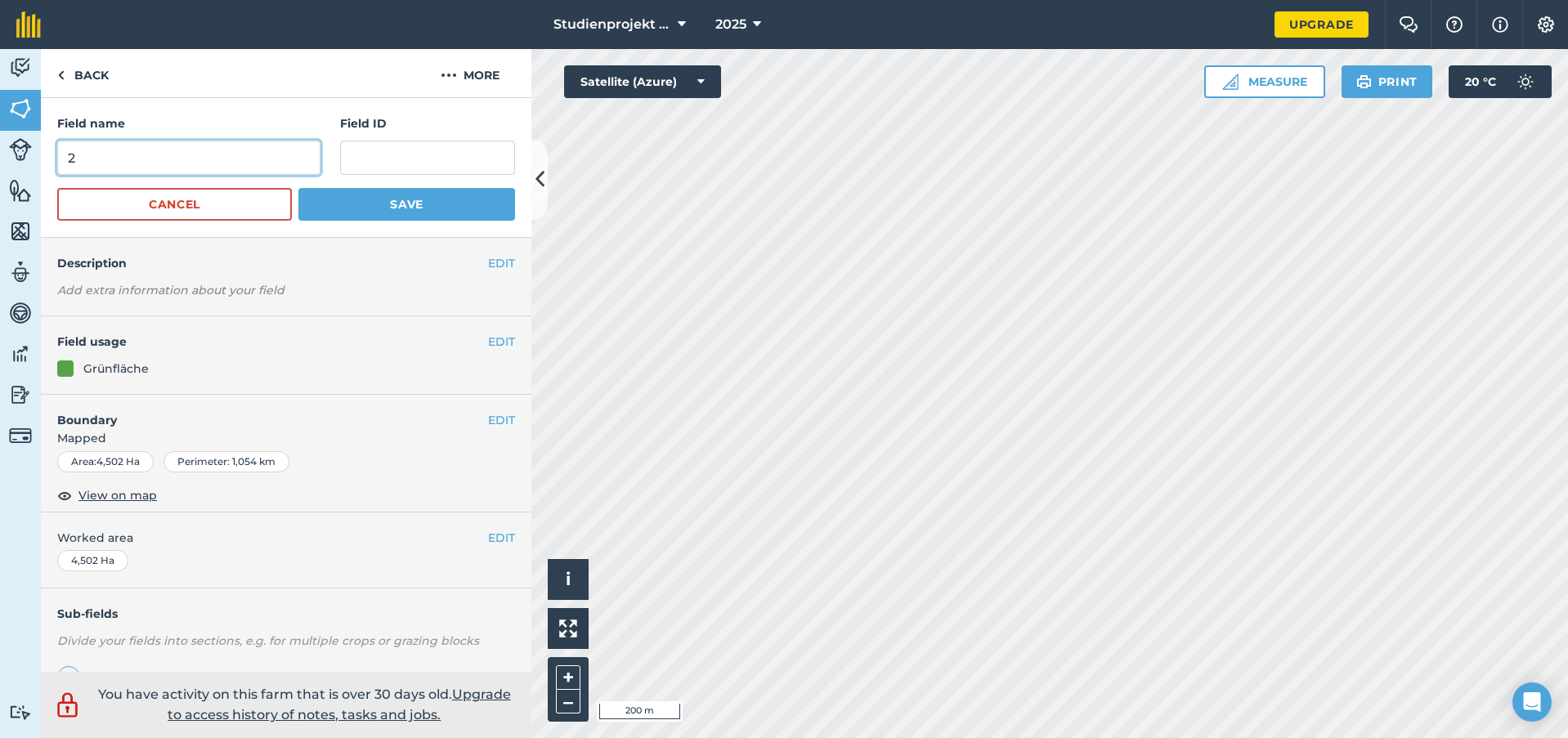
drag, startPoint x: 31, startPoint y: 158, endPoint x: -18, endPoint y: 160, distance: 49.0
click at [0, 160] on html "Studienprojekt 25 2025 Upgrade Farm Chat Help Info Settings Map printing is not…" at bounding box center [784, 369] width 1568 height 738
type input "56"
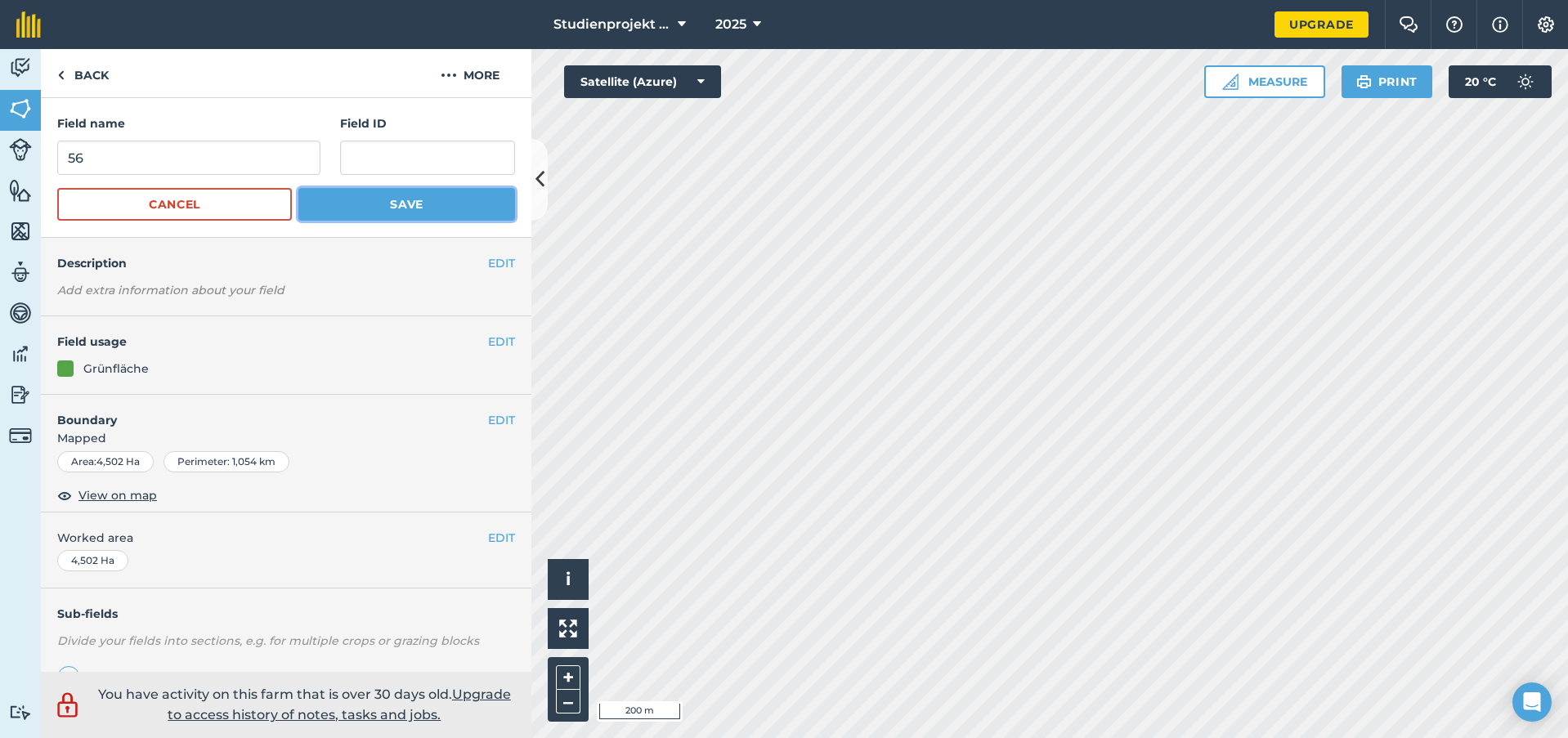
click at [455, 214] on button "Save" at bounding box center [407, 204] width 217 height 33
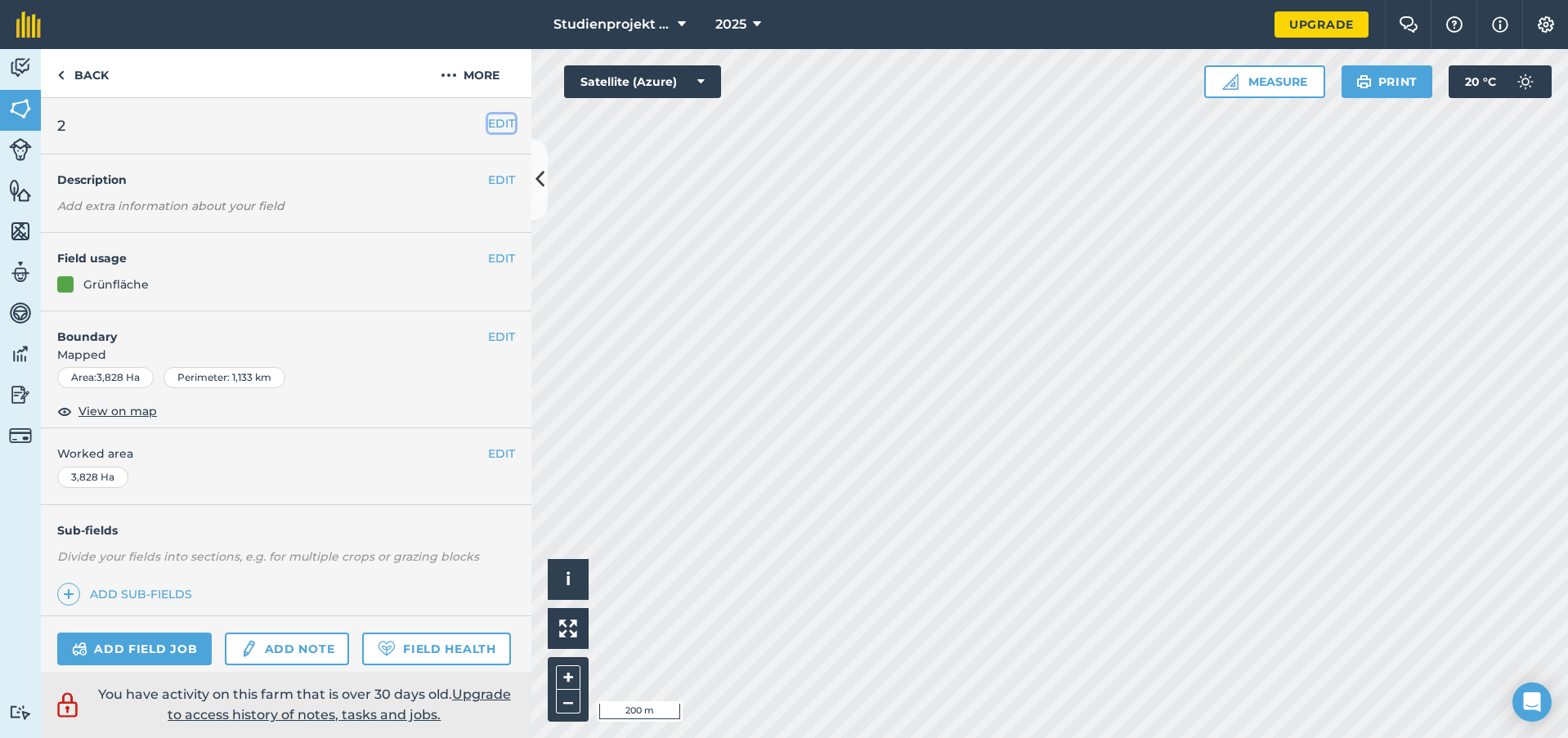
click at [489, 123] on button "EDIT" at bounding box center [501, 123] width 27 height 18
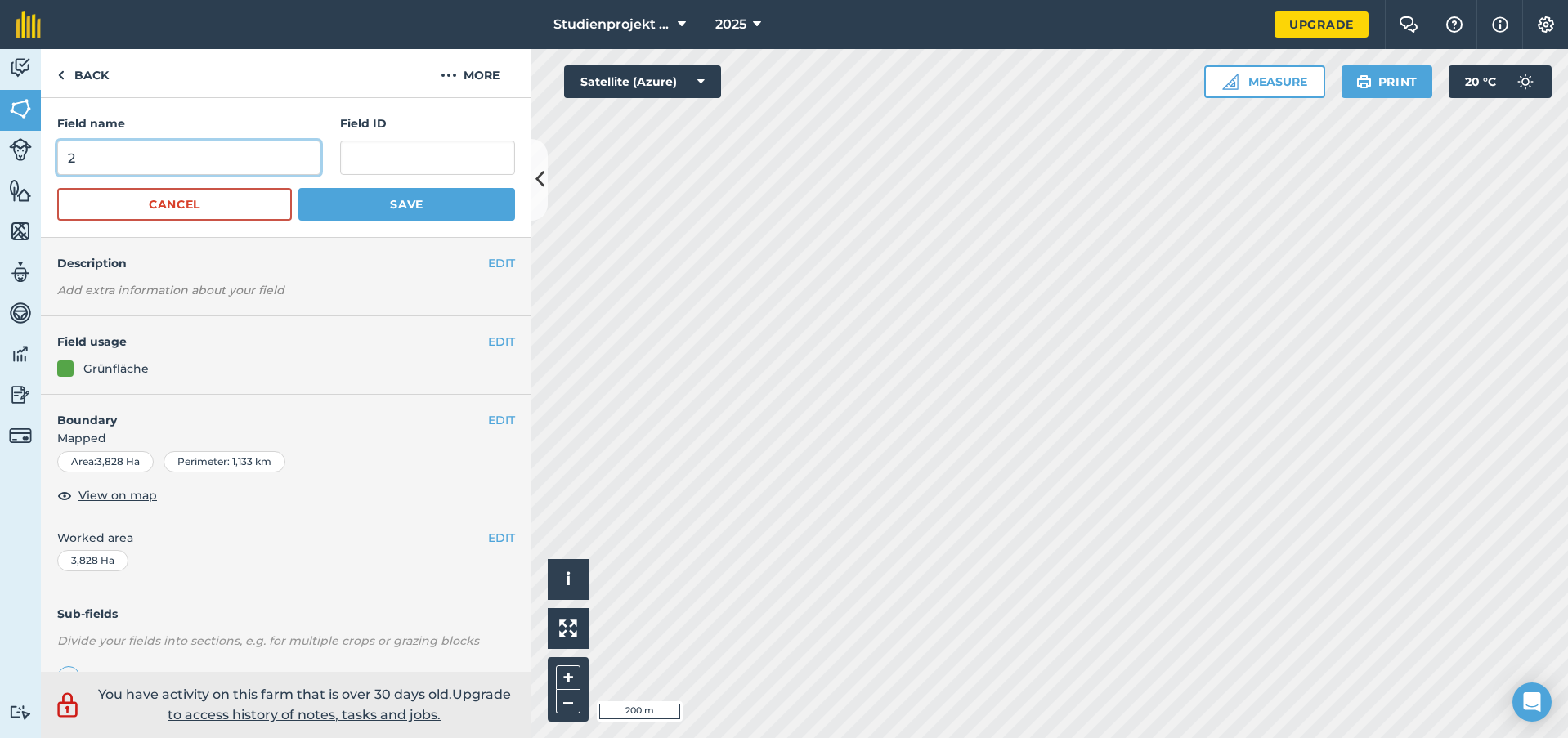
drag, startPoint x: 188, startPoint y: 157, endPoint x: 21, endPoint y: 167, distance: 167.3
click at [21, 167] on div "Activity Fields Livestock Features Maps Team Vehicles Data Reporting Billing Tu…" at bounding box center [784, 393] width 1568 height 689
type input "58"
click at [388, 204] on button "Save" at bounding box center [407, 204] width 217 height 33
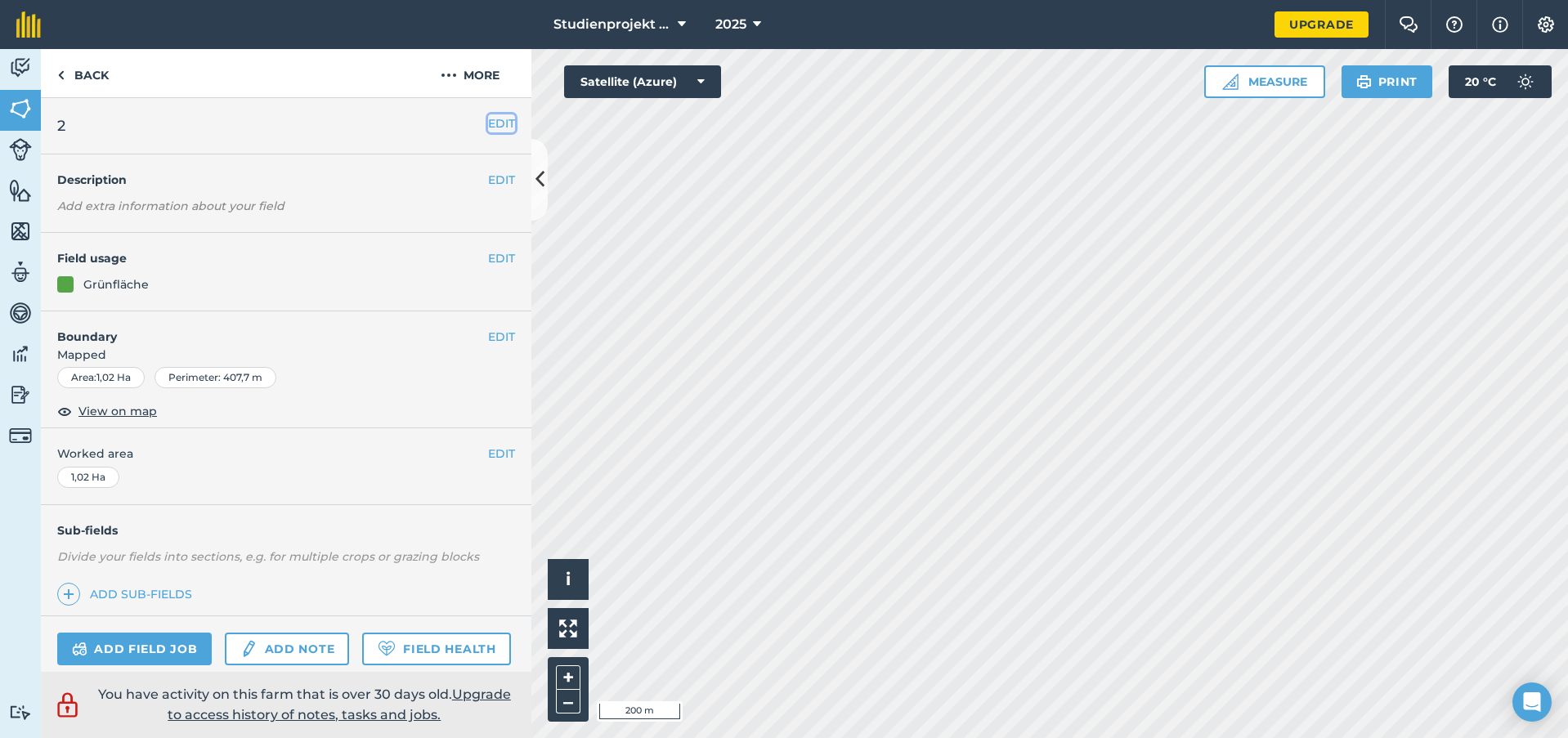
click at [491, 117] on button "EDIT" at bounding box center [501, 123] width 27 height 18
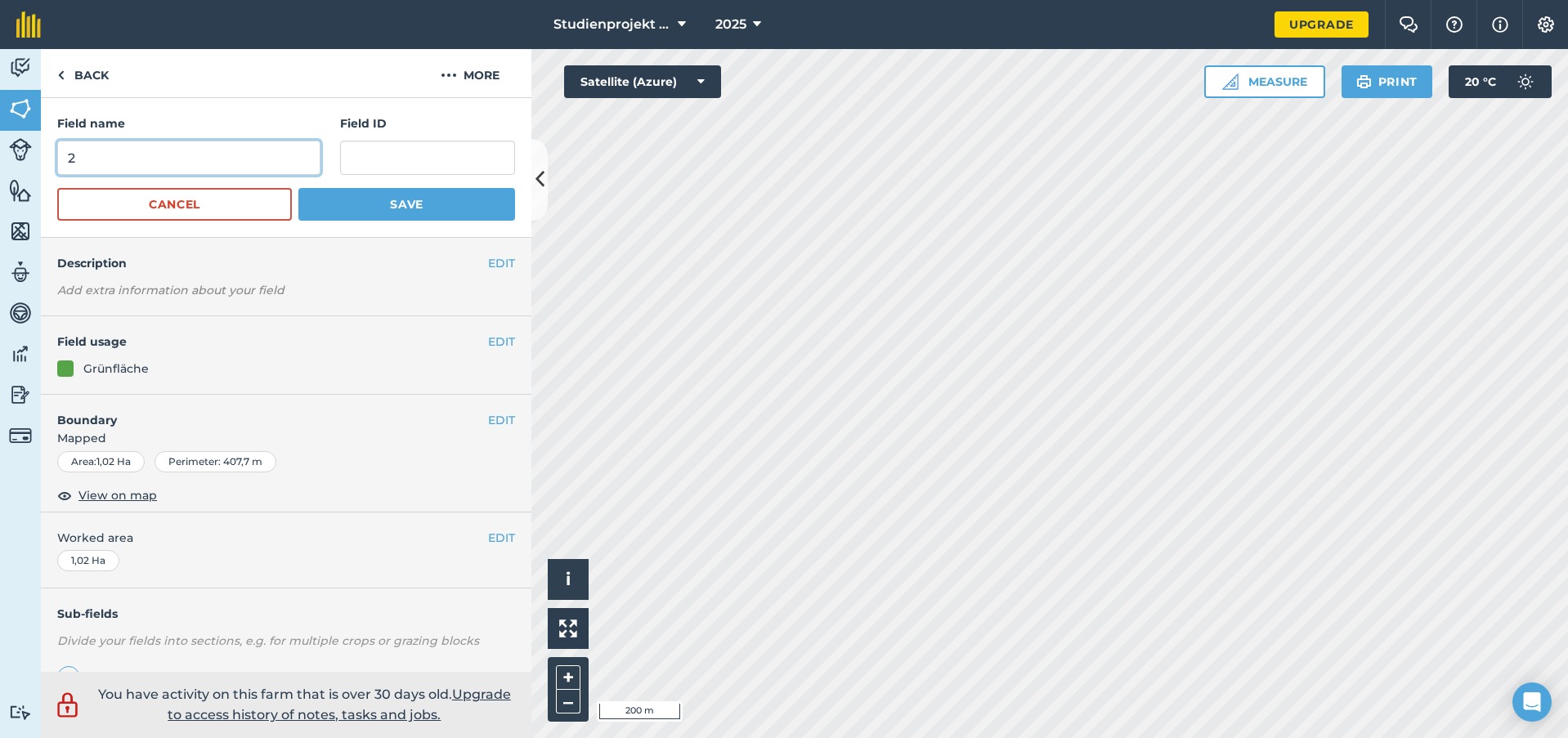
drag, startPoint x: 19, startPoint y: 154, endPoint x: -29, endPoint y: 151, distance: 48.1
click at [0, 151] on html "Studienprojekt 25 2025 Upgrade Farm Chat Help Info Settings Map printing is not…" at bounding box center [784, 369] width 1568 height 738
type input "57"
click at [384, 200] on button "Save" at bounding box center [407, 204] width 217 height 33
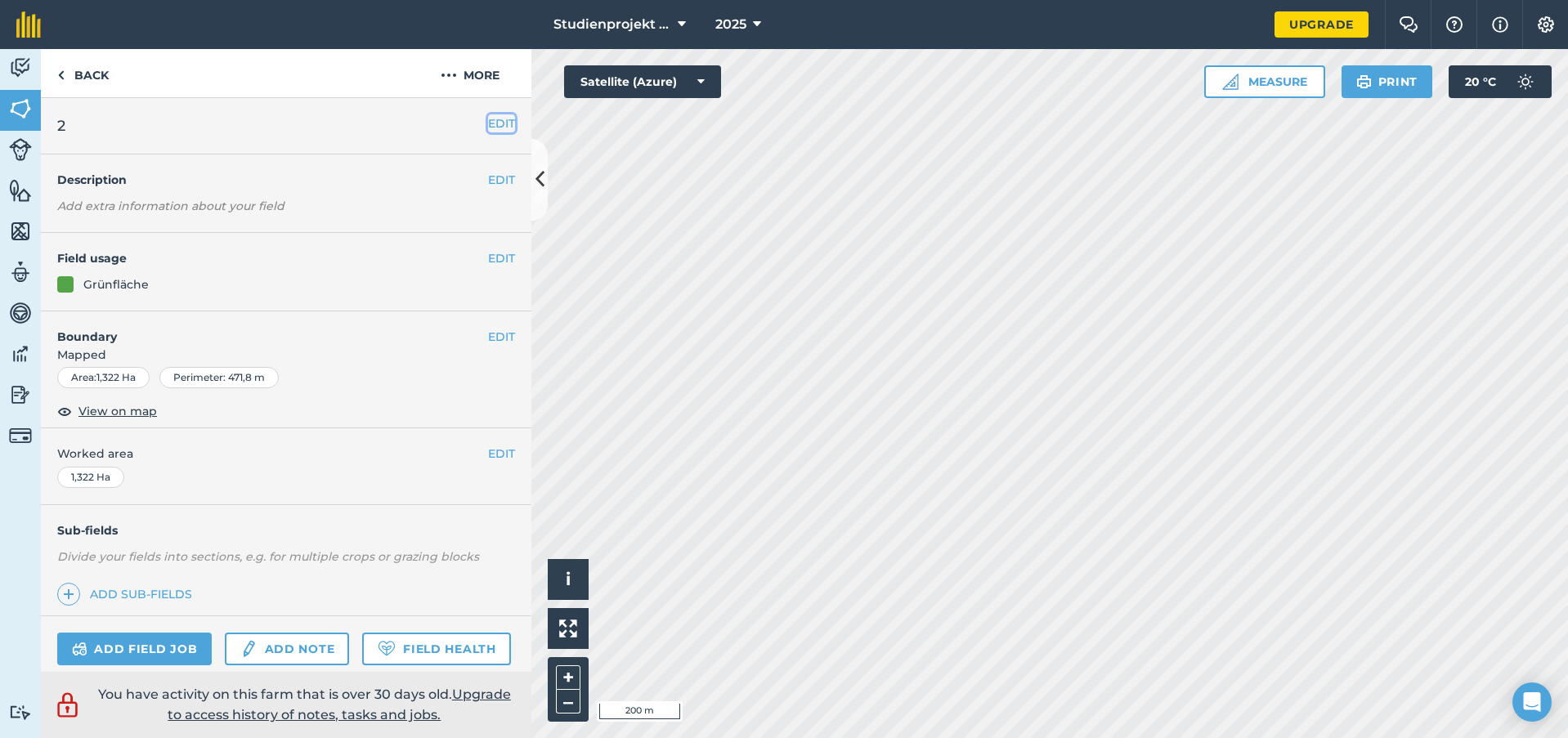
click at [495, 126] on button "EDIT" at bounding box center [501, 123] width 27 height 18
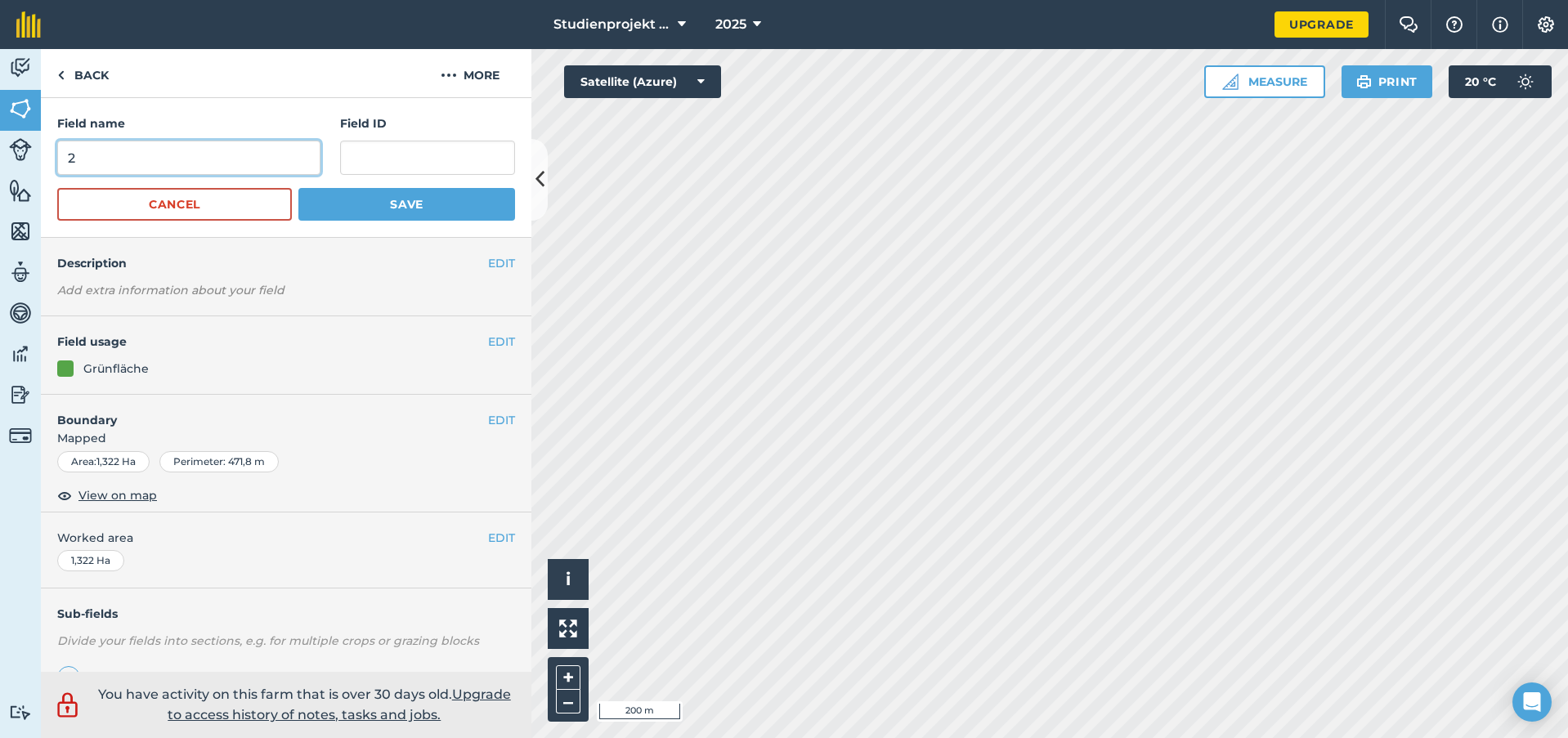
drag, startPoint x: 139, startPoint y: 156, endPoint x: -51, endPoint y: 155, distance: 190.0
click at [0, 155] on html "Studienprojekt 25 2025 Upgrade Farm Chat Help Info Settings Map printing is not…" at bounding box center [784, 369] width 1568 height 738
type input "58"
click at [381, 216] on button "Save" at bounding box center [407, 204] width 217 height 33
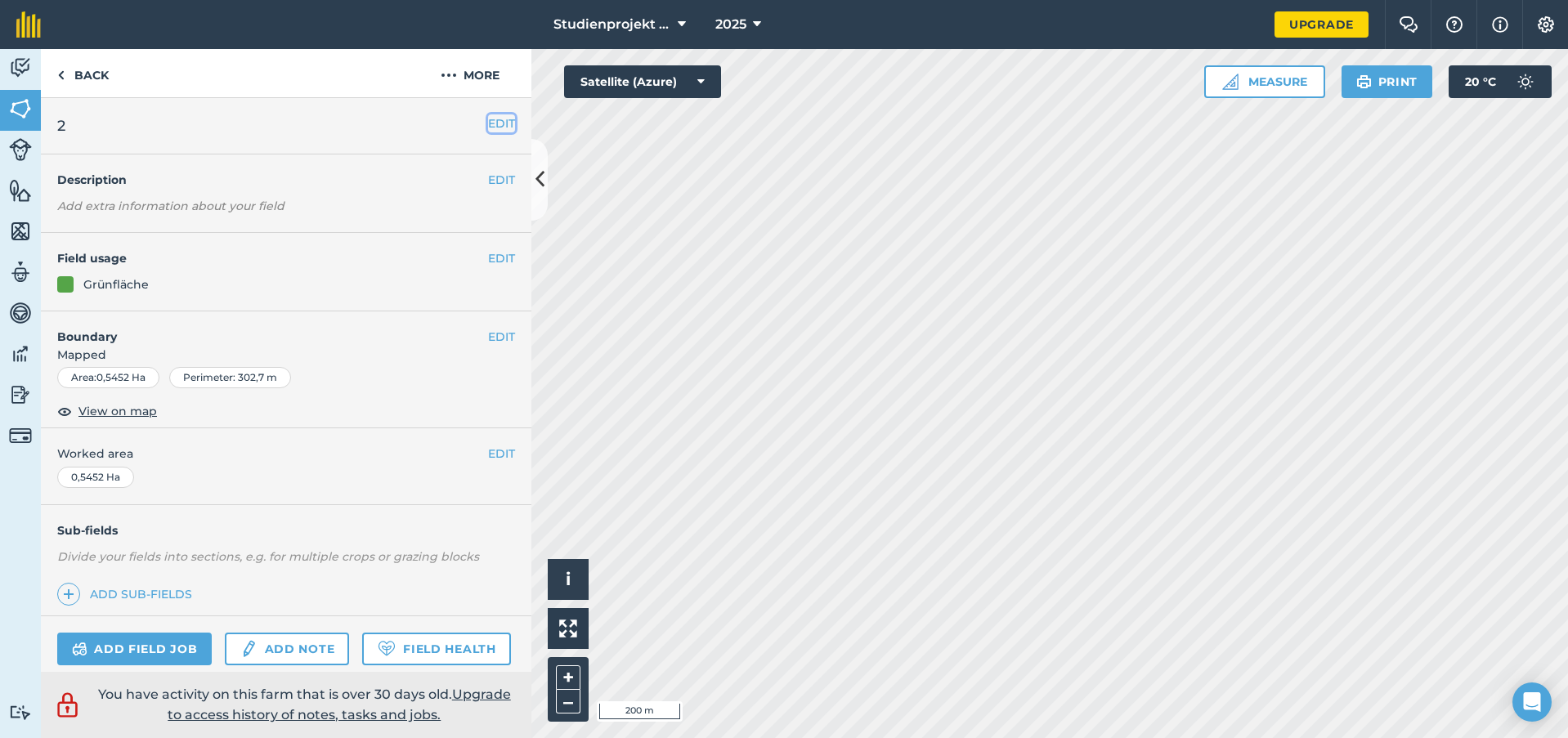
click at [489, 124] on button "EDIT" at bounding box center [501, 123] width 27 height 18
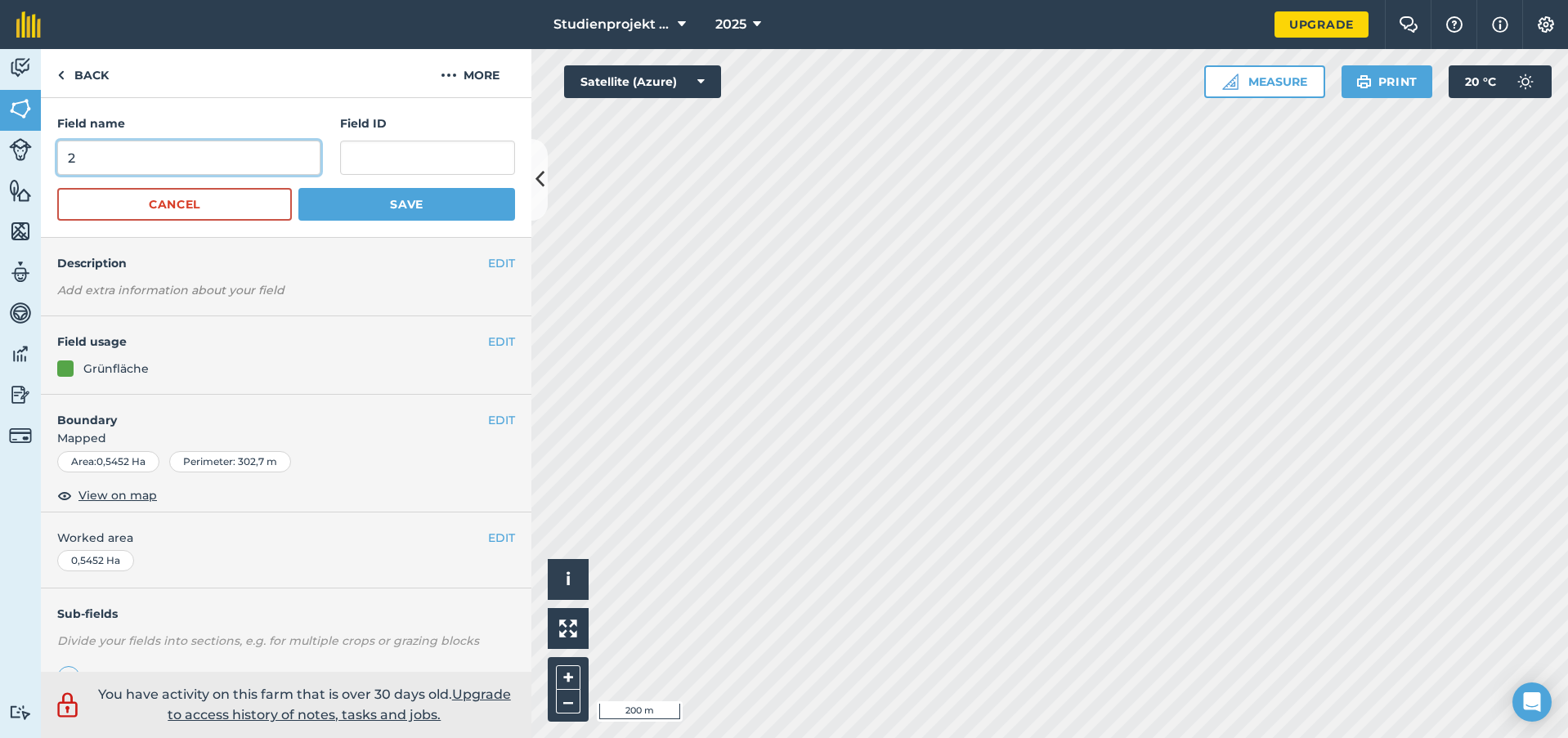
drag, startPoint x: 49, startPoint y: 153, endPoint x: -18, endPoint y: 149, distance: 67.1
click at [0, 149] on html "Studienprojekt 25 2025 Upgrade Farm Chat Help Info Settings Map printing is not…" at bounding box center [784, 369] width 1568 height 738
type input "59"
click at [417, 214] on button "Save" at bounding box center [407, 204] width 217 height 33
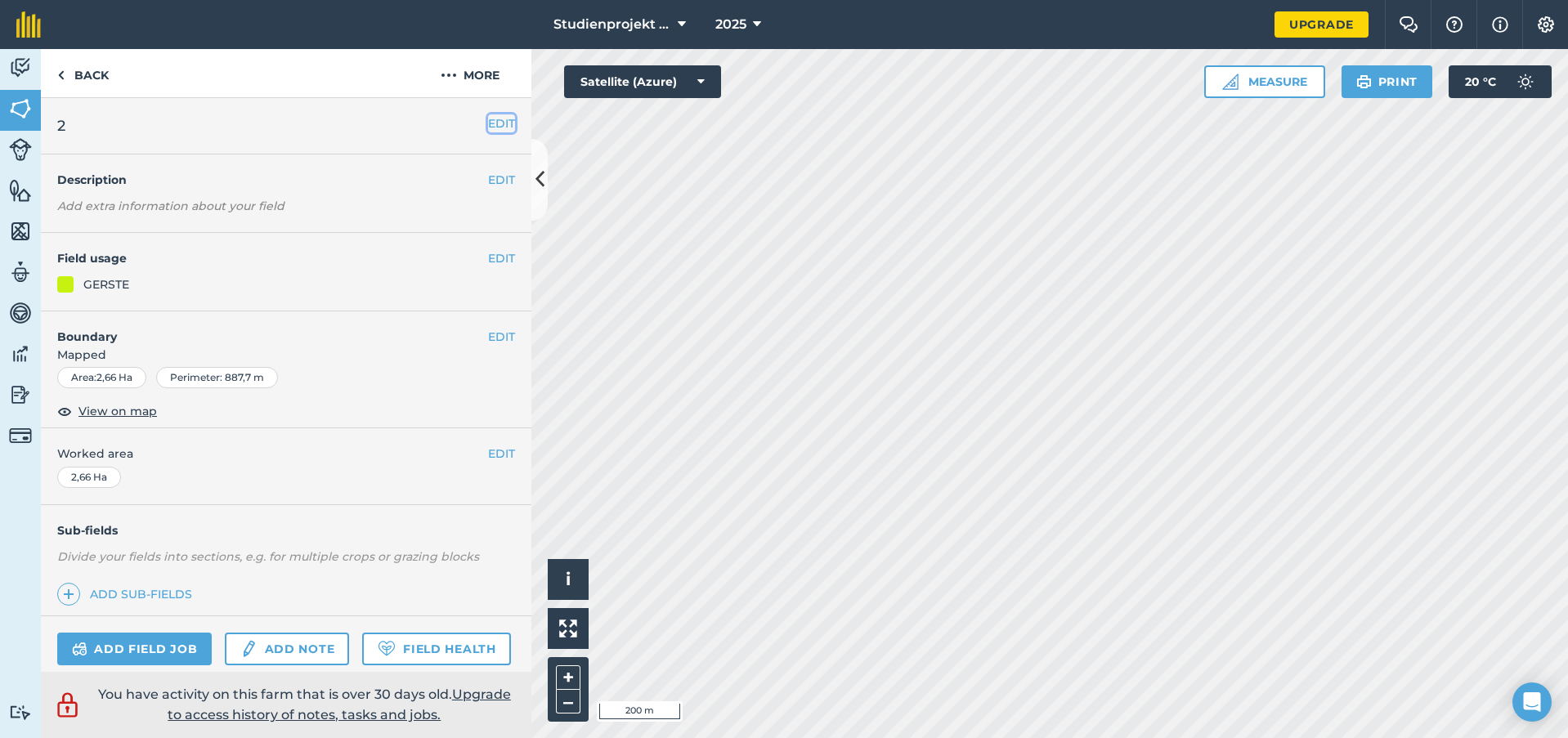
click at [491, 117] on button "EDIT" at bounding box center [501, 123] width 27 height 18
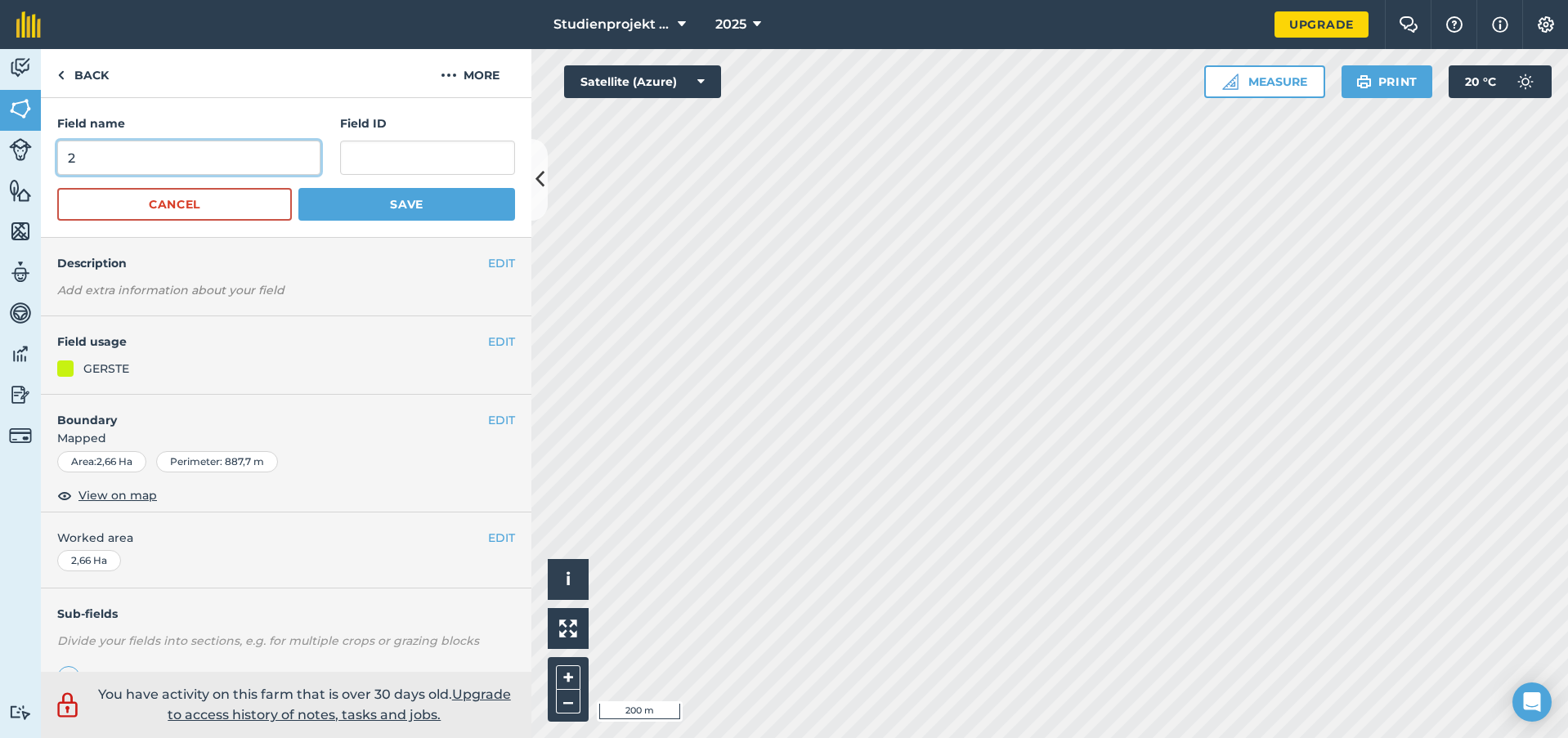
drag, startPoint x: 61, startPoint y: 148, endPoint x: 23, endPoint y: 148, distance: 38.0
click at [0, 148] on html "Studienprojekt 25 2025 Upgrade Farm Chat Help Info Settings Map printing is not…" at bounding box center [784, 369] width 1568 height 738
type input "60"
click at [402, 189] on button "Save" at bounding box center [407, 204] width 217 height 33
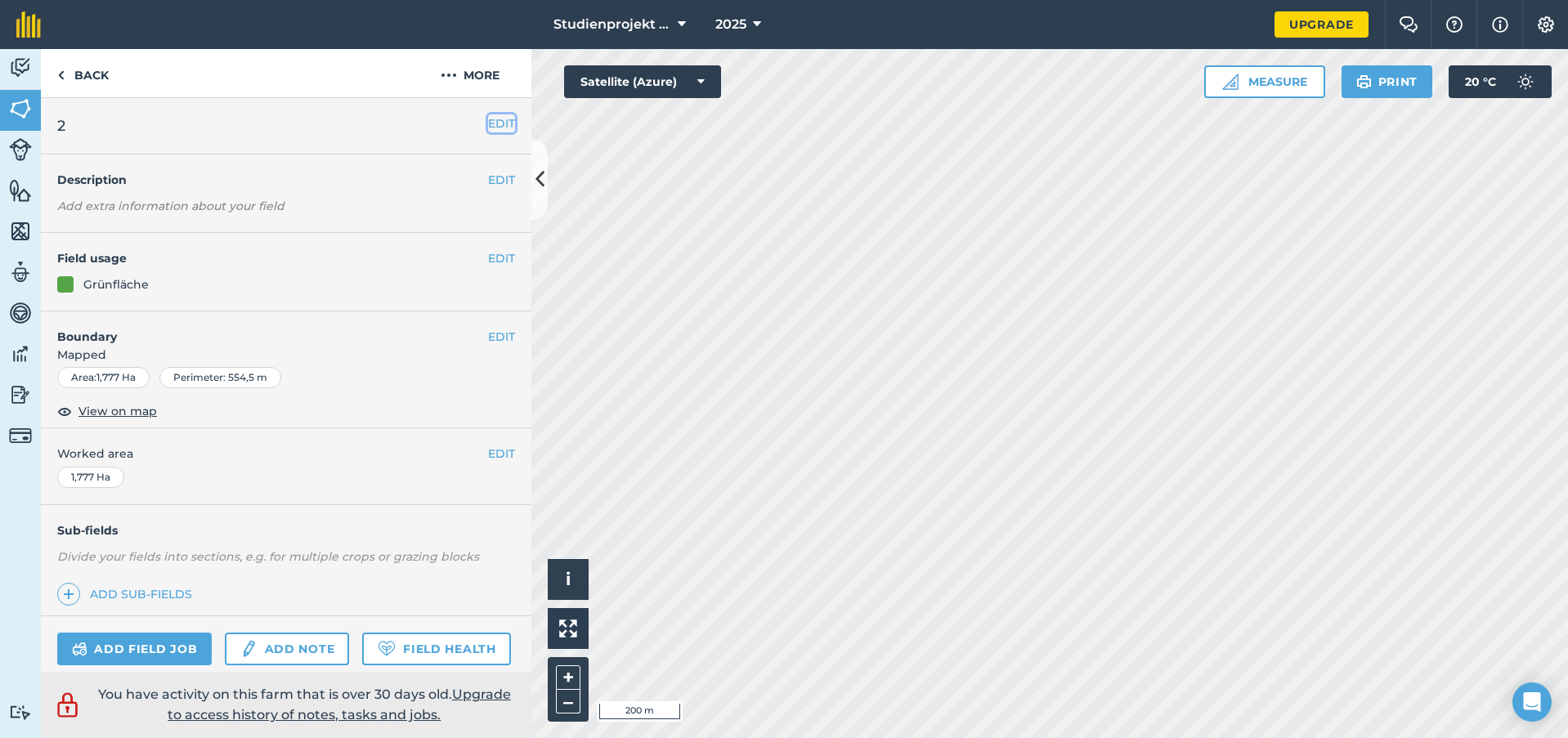
click at [489, 129] on button "EDIT" at bounding box center [501, 123] width 27 height 18
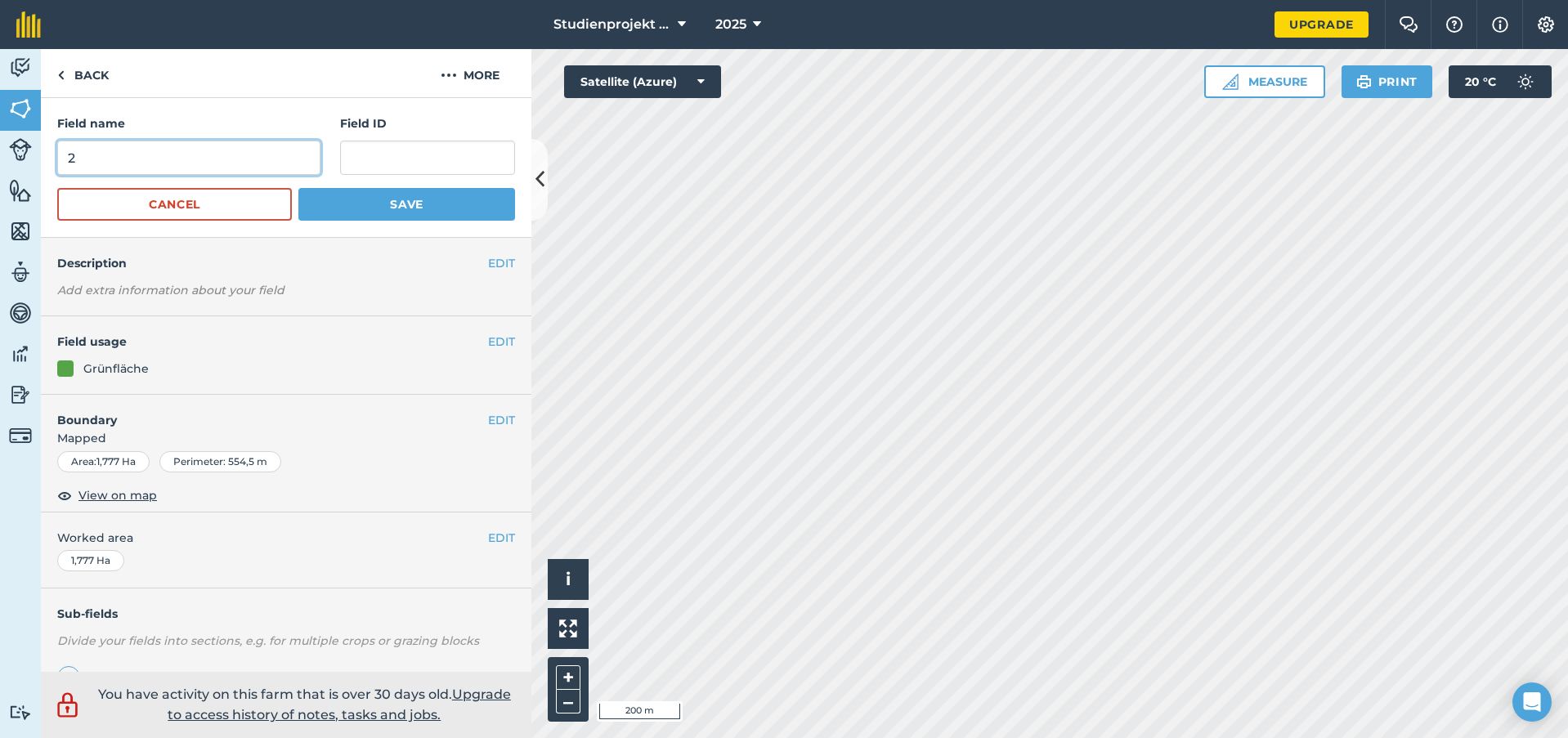
drag, startPoint x: 143, startPoint y: 168, endPoint x: -21, endPoint y: 151, distance: 164.9
click at [0, 151] on html "Studienprojekt 25 2025 Upgrade Farm Chat Help Info Settings Map printing is not…" at bounding box center [784, 369] width 1568 height 738
type input "61"
click at [461, 207] on button "Save" at bounding box center [407, 204] width 217 height 33
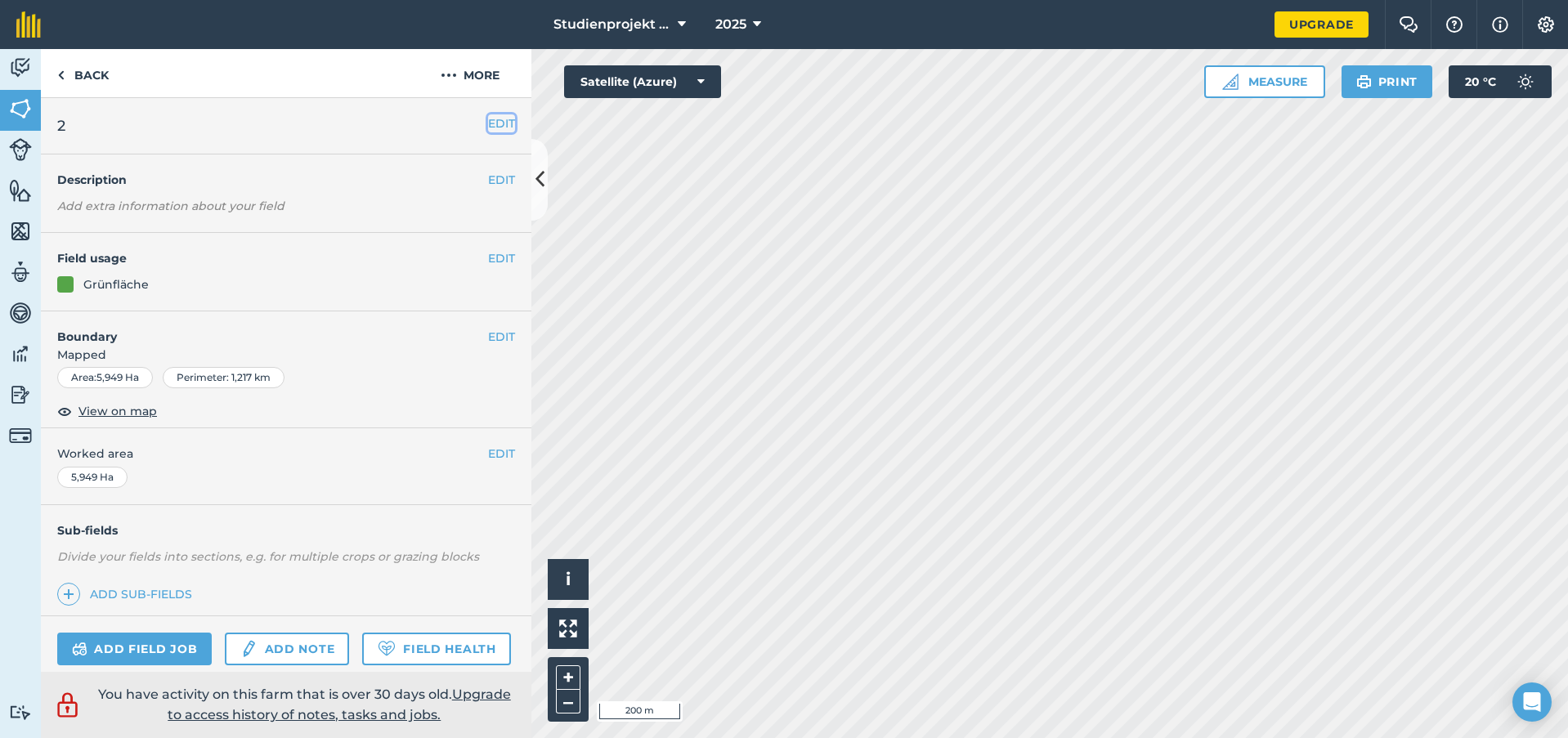
click at [493, 126] on button "EDIT" at bounding box center [501, 123] width 27 height 18
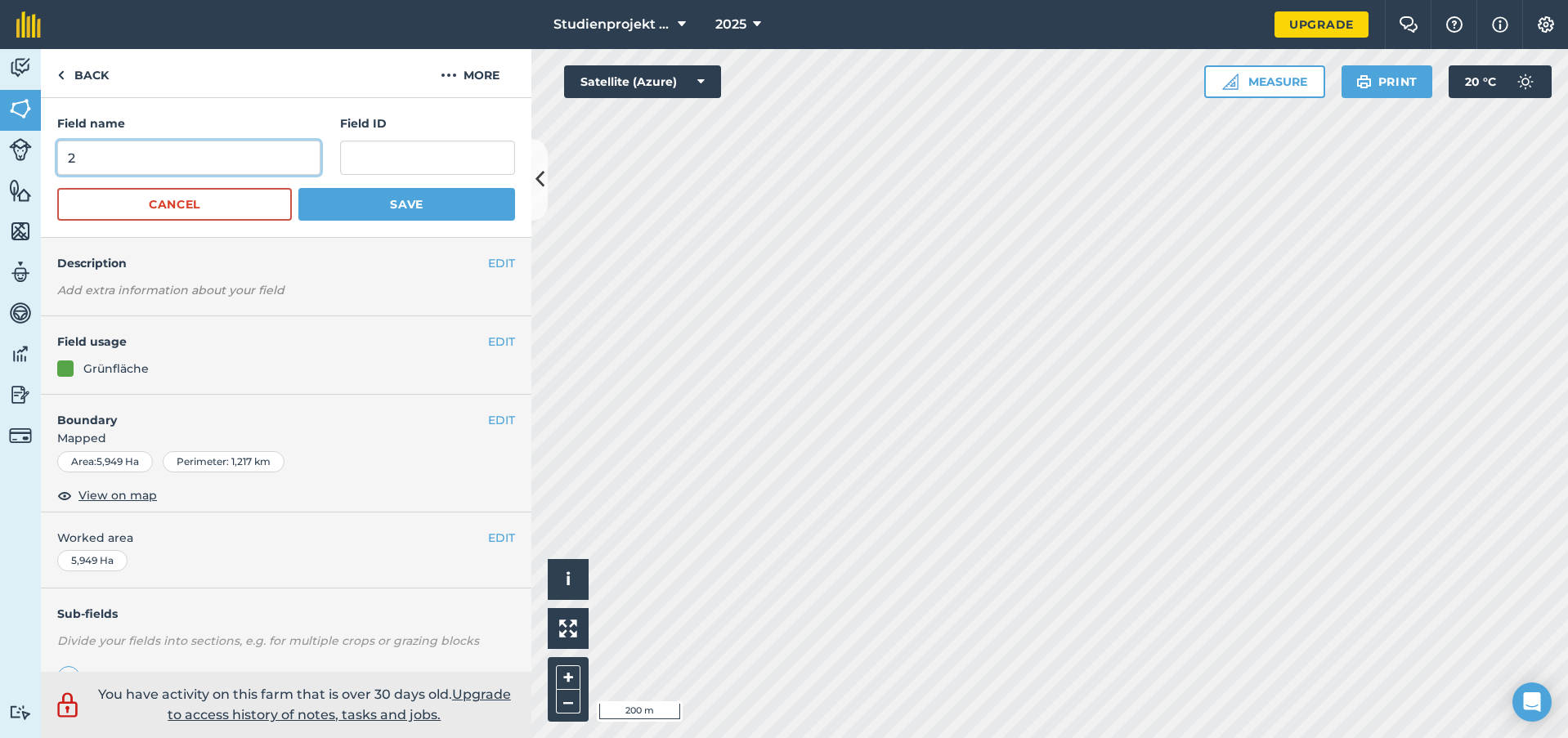
drag, startPoint x: 100, startPoint y: 149, endPoint x: -31, endPoint y: 161, distance: 131.5
click at [0, 161] on html "Studienprojekt 25 2025 Upgrade Farm Chat Help Info Settings Map printing is not…" at bounding box center [784, 369] width 1568 height 738
type input "62"
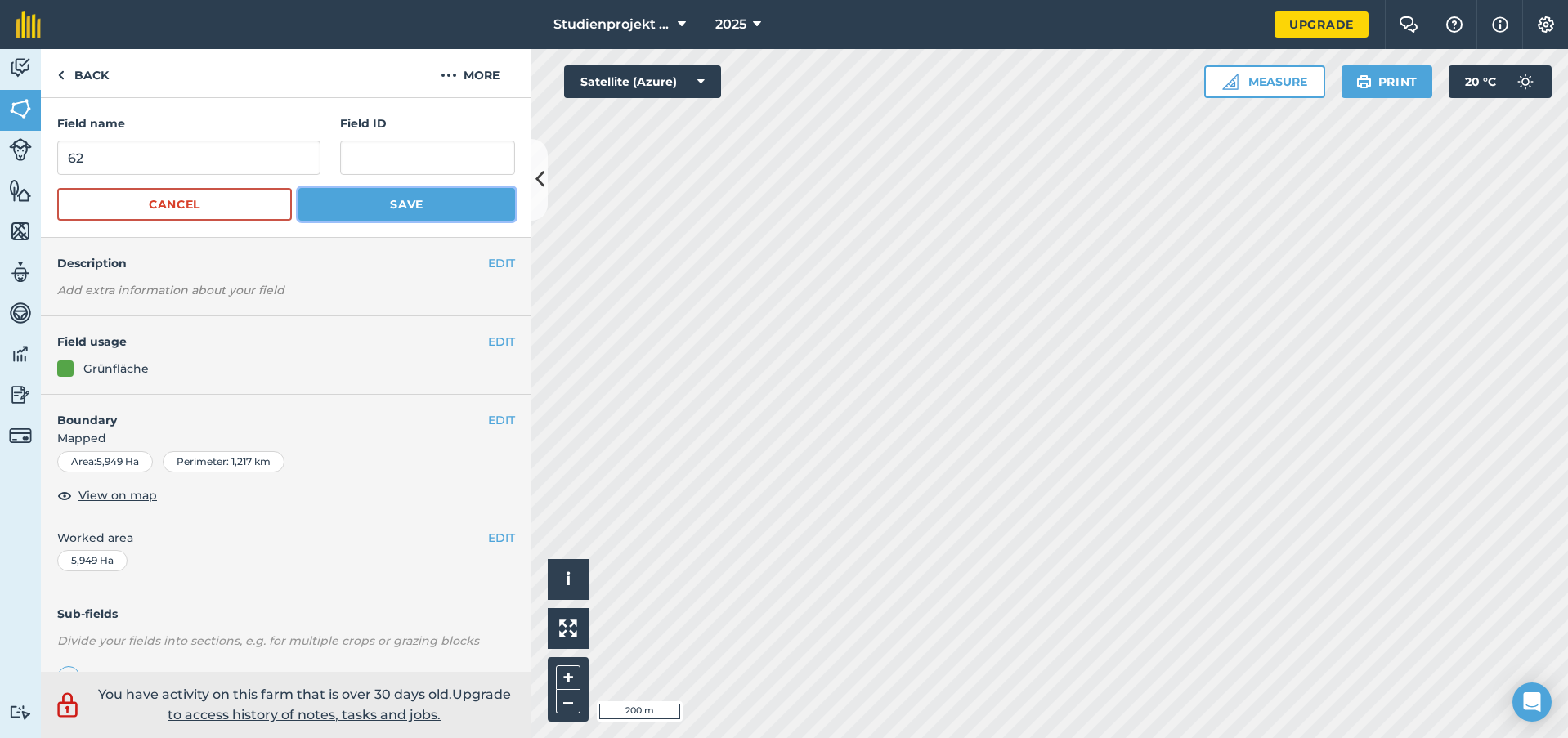
click at [401, 198] on button "Save" at bounding box center [407, 204] width 217 height 33
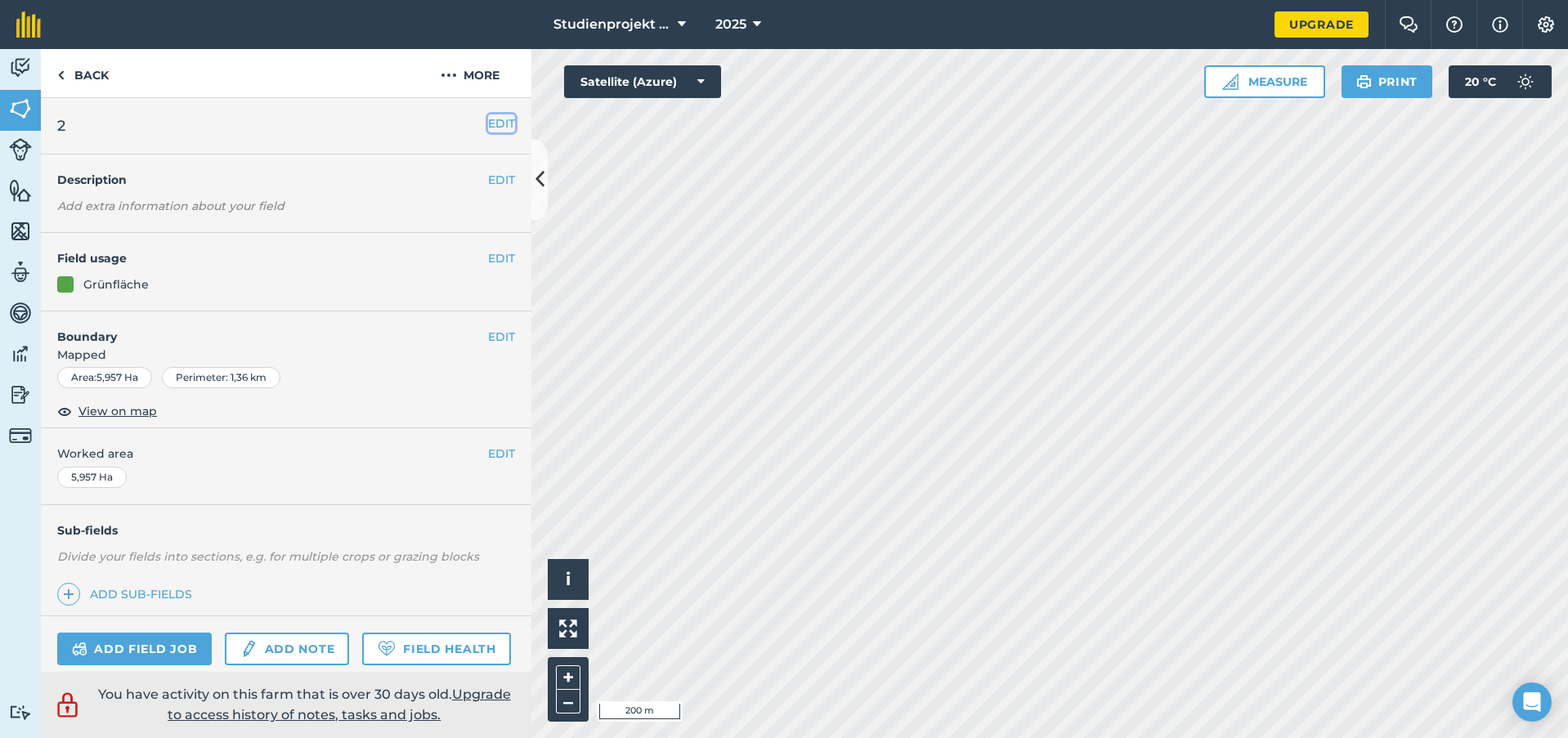
click at [495, 121] on button "EDIT" at bounding box center [501, 123] width 27 height 18
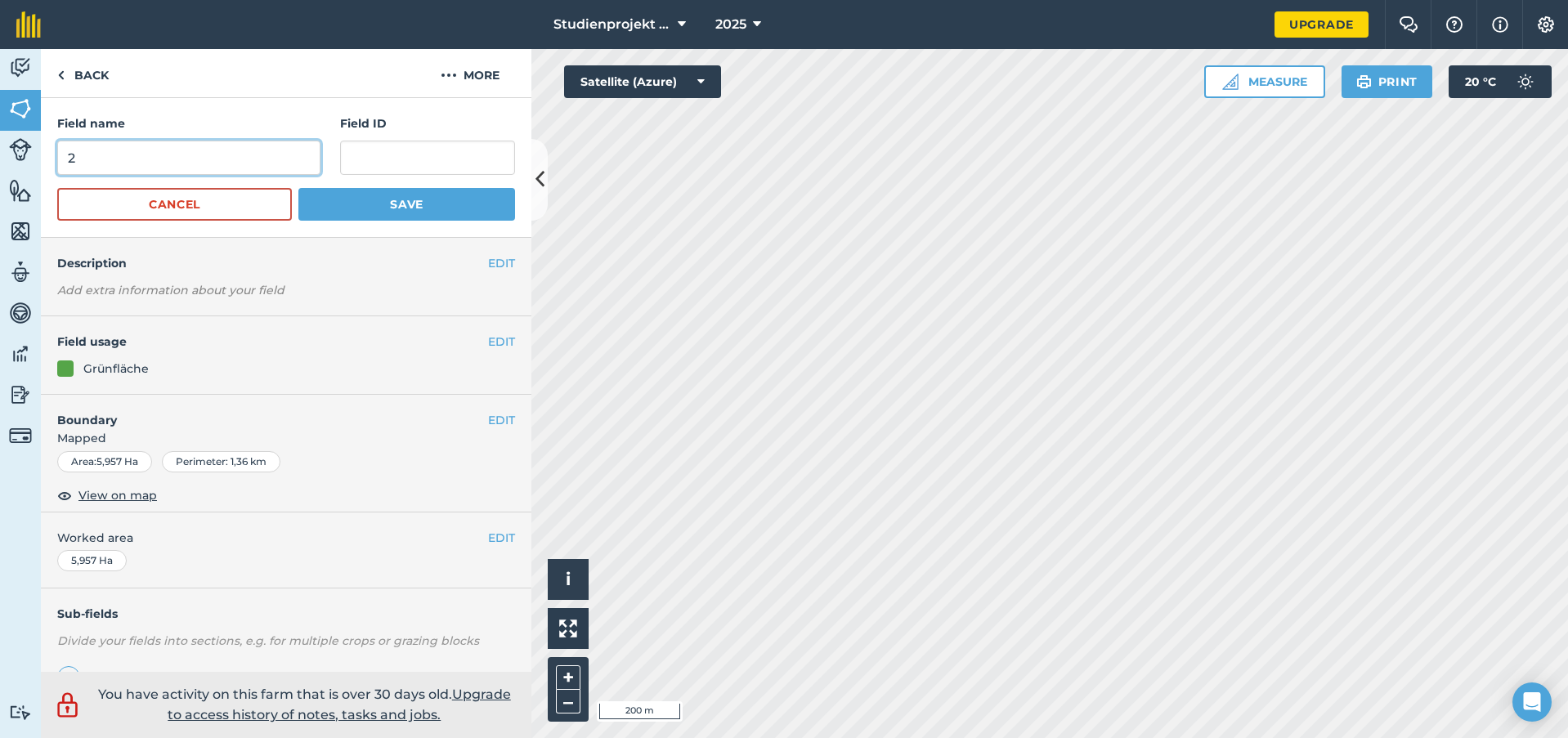
drag, startPoint x: 125, startPoint y: 145, endPoint x: -2, endPoint y: 156, distance: 127.5
click at [0, 156] on html "Studienprojekt 25 2025 Upgrade Farm Chat Help Info Settings Map printing is not…" at bounding box center [784, 369] width 1568 height 738
type input "63"
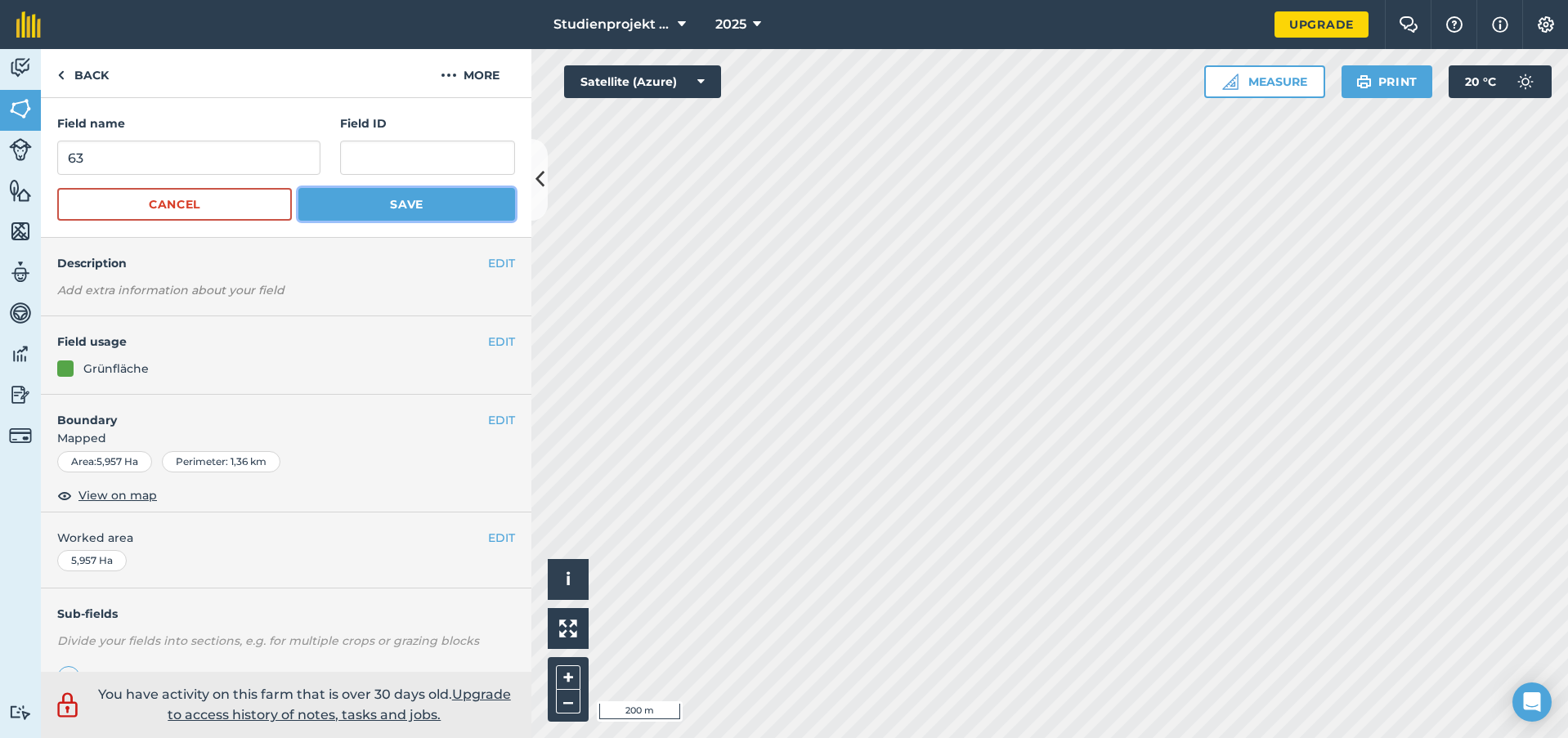
drag, startPoint x: 396, startPoint y: 196, endPoint x: 443, endPoint y: 204, distance: 47.7
click at [397, 196] on button "Save" at bounding box center [407, 204] width 217 height 33
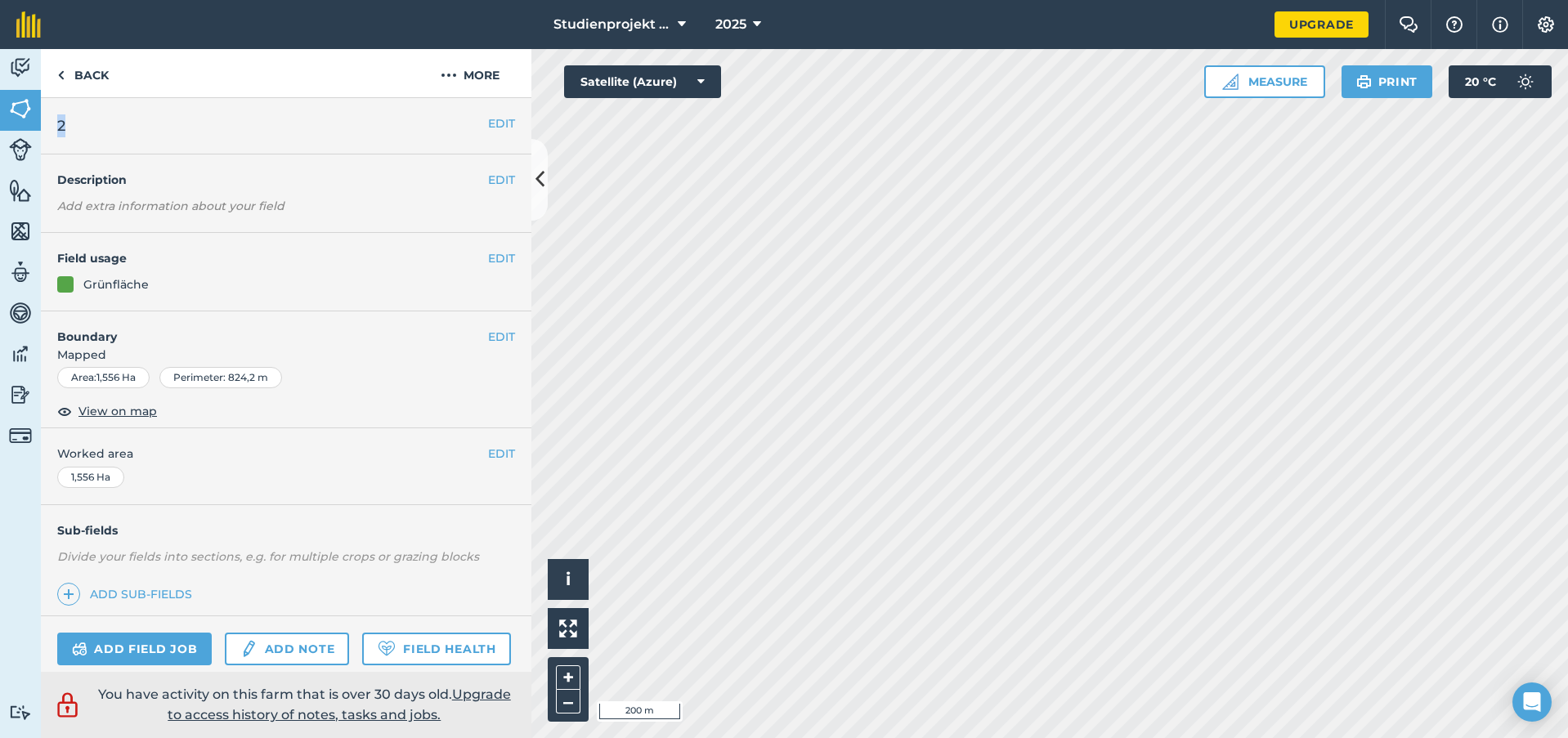
click at [475, 120] on div "EDIT 2" at bounding box center [286, 126] width 490 height 57
click at [509, 121] on div "EDIT 2" at bounding box center [286, 126] width 490 height 57
drag, startPoint x: 504, startPoint y: 124, endPoint x: 493, endPoint y: 124, distance: 11.0
click at [502, 124] on div "EDIT 2" at bounding box center [286, 126] width 490 height 57
click at [493, 123] on button "EDIT" at bounding box center [501, 123] width 27 height 18
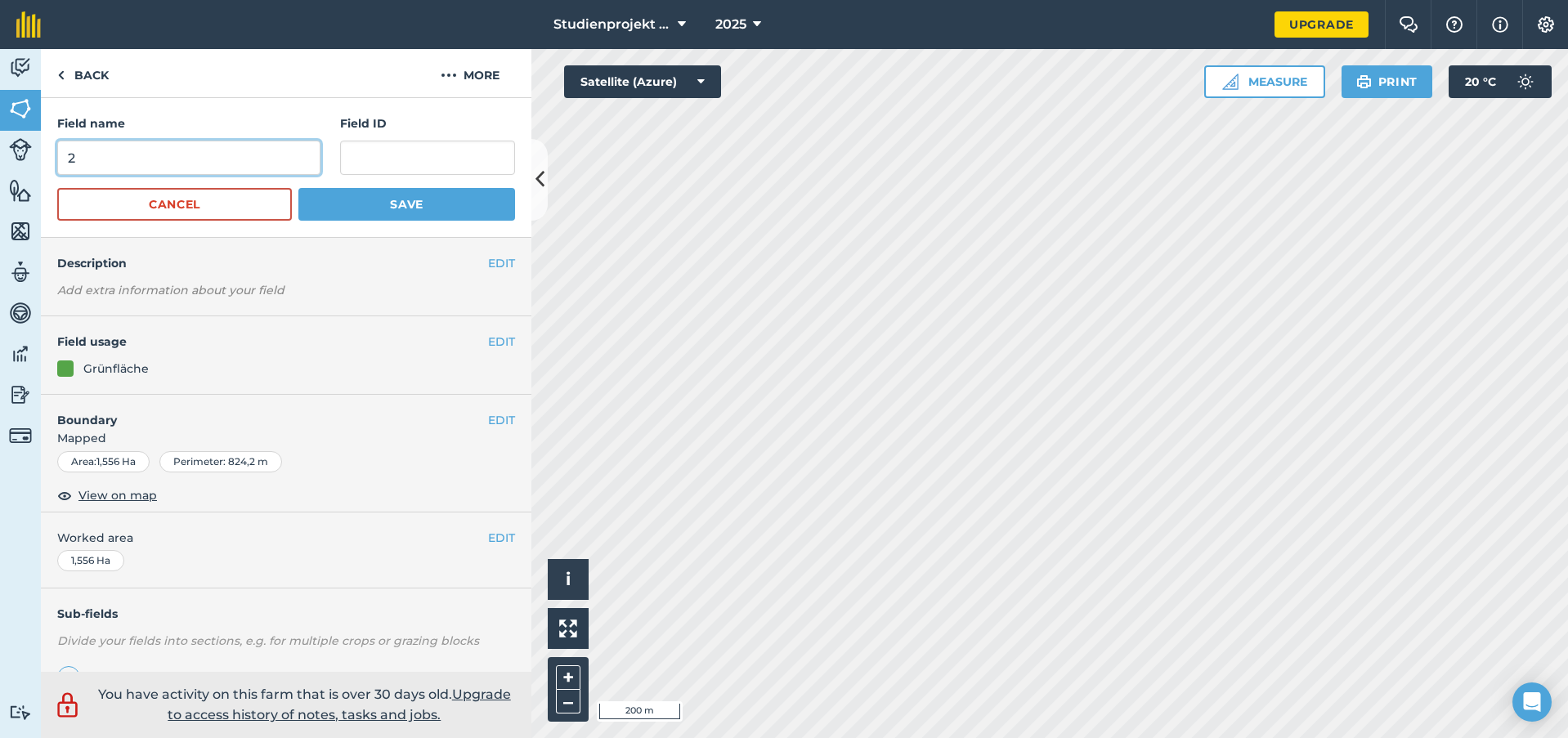
drag, startPoint x: 62, startPoint y: 158, endPoint x: -33, endPoint y: 158, distance: 95.0
click at [0, 158] on html "Studienprojekt 25 2025 Upgrade Farm Chat Help Info Settings Map printing is not…" at bounding box center [784, 369] width 1568 height 738
type input "64"
drag, startPoint x: 390, startPoint y: 214, endPoint x: 516, endPoint y: 225, distance: 126.5
click at [391, 214] on button "Save" at bounding box center [407, 204] width 217 height 33
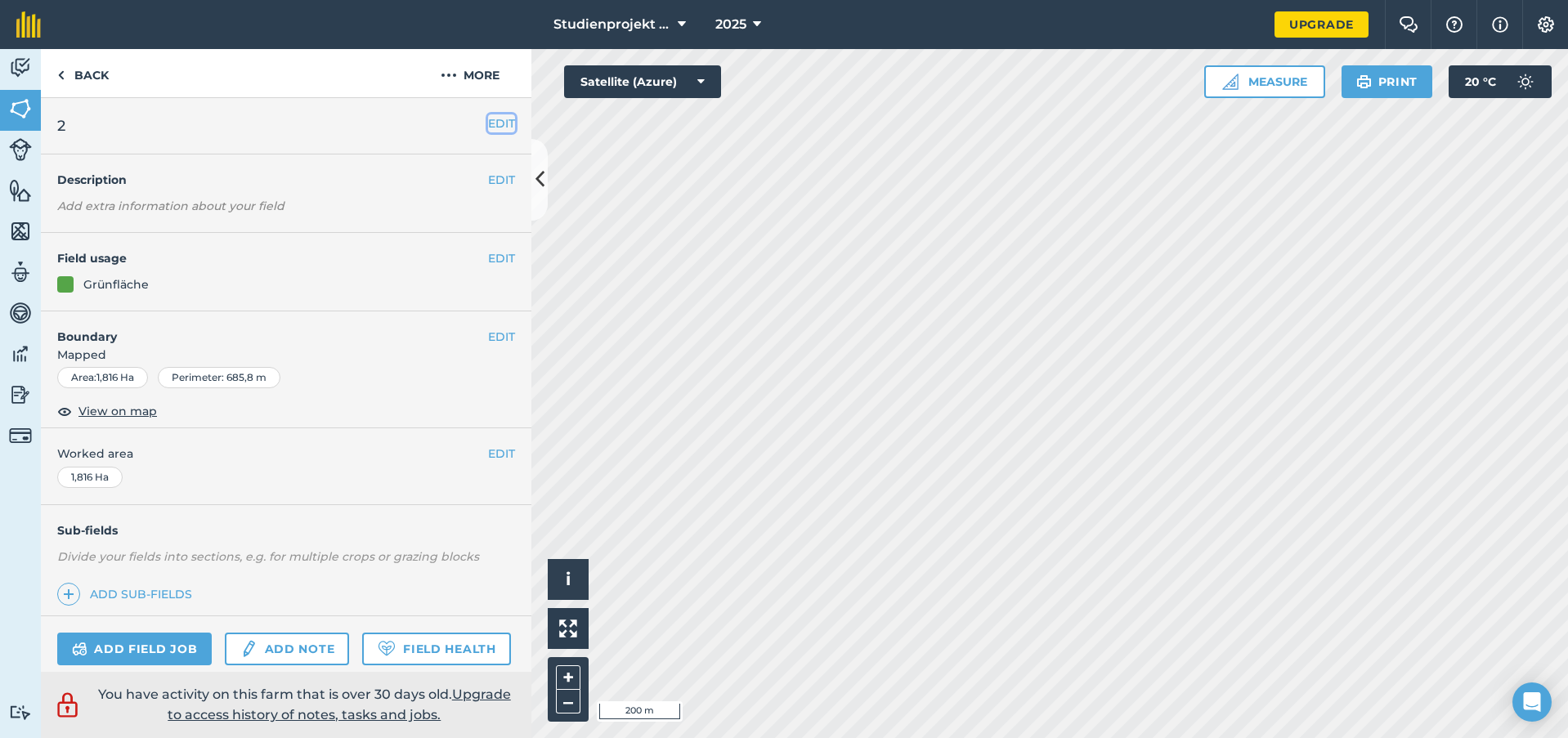
click at [490, 122] on button "EDIT" at bounding box center [501, 123] width 27 height 18
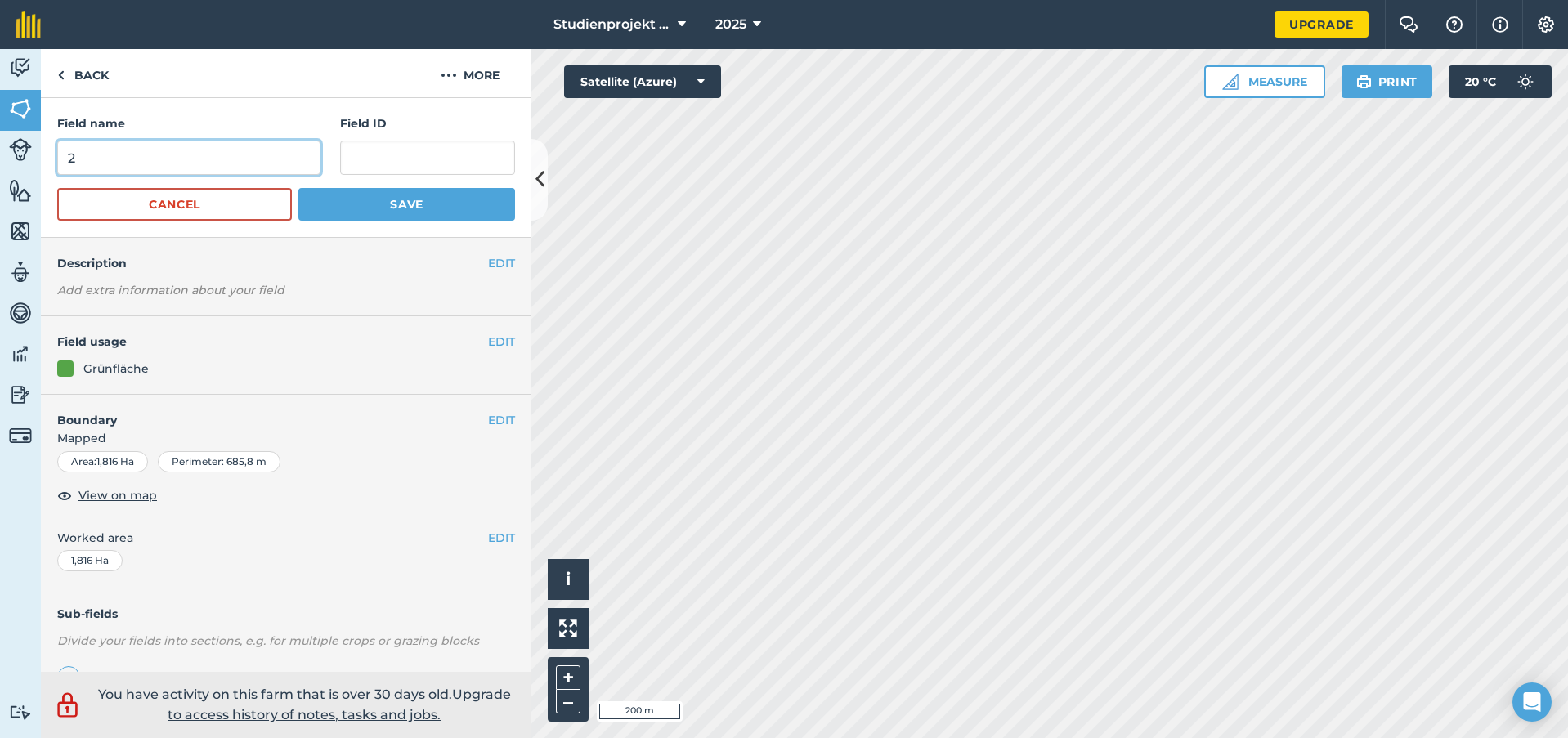
drag, startPoint x: 154, startPoint y: 149, endPoint x: -60, endPoint y: 158, distance: 214.2
click at [0, 158] on html "Studienprojekt 25 2025 Upgrade Farm Chat Help Info Settings Map printing is not…" at bounding box center [784, 369] width 1568 height 738
type input "65"
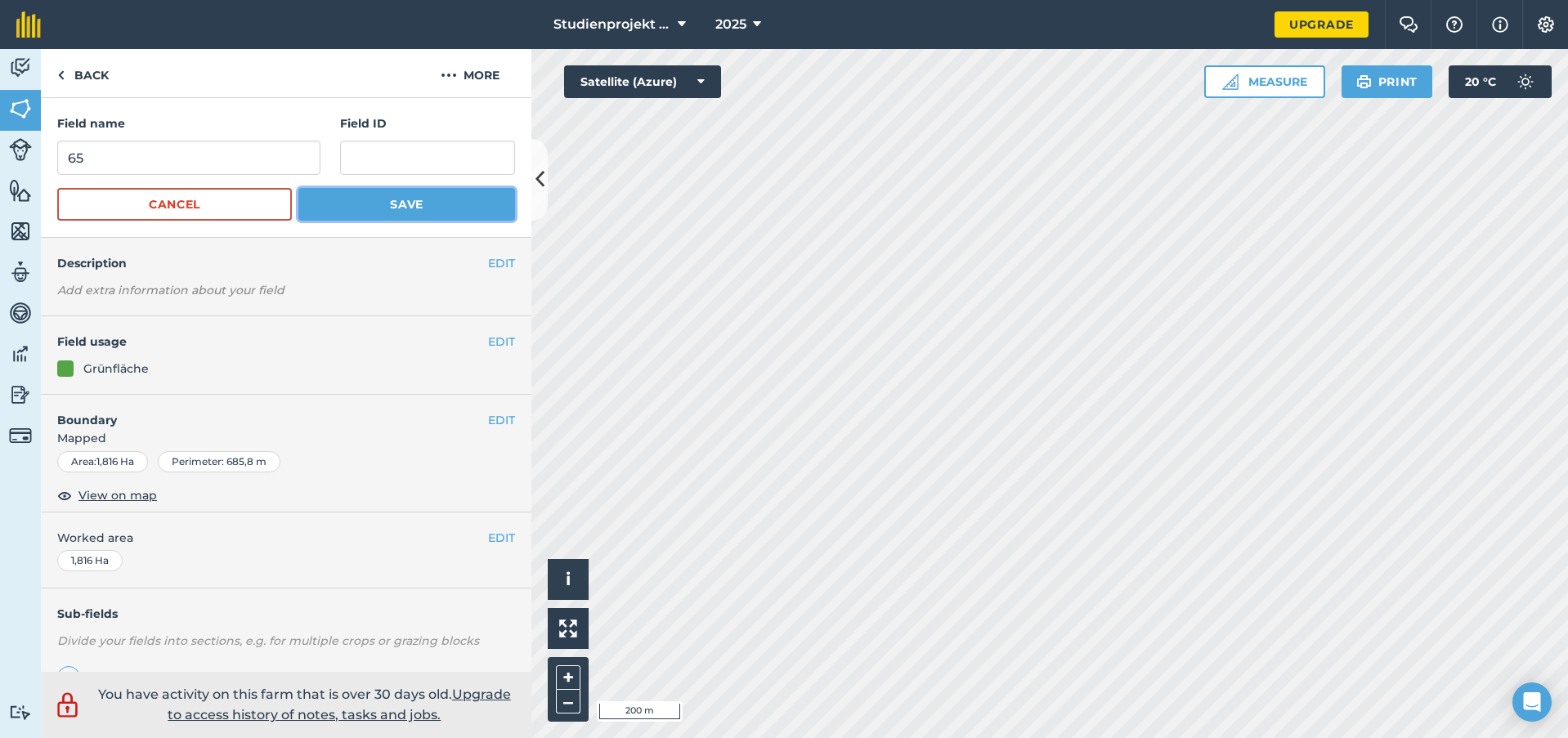
click at [435, 202] on button "Save" at bounding box center [407, 204] width 217 height 33
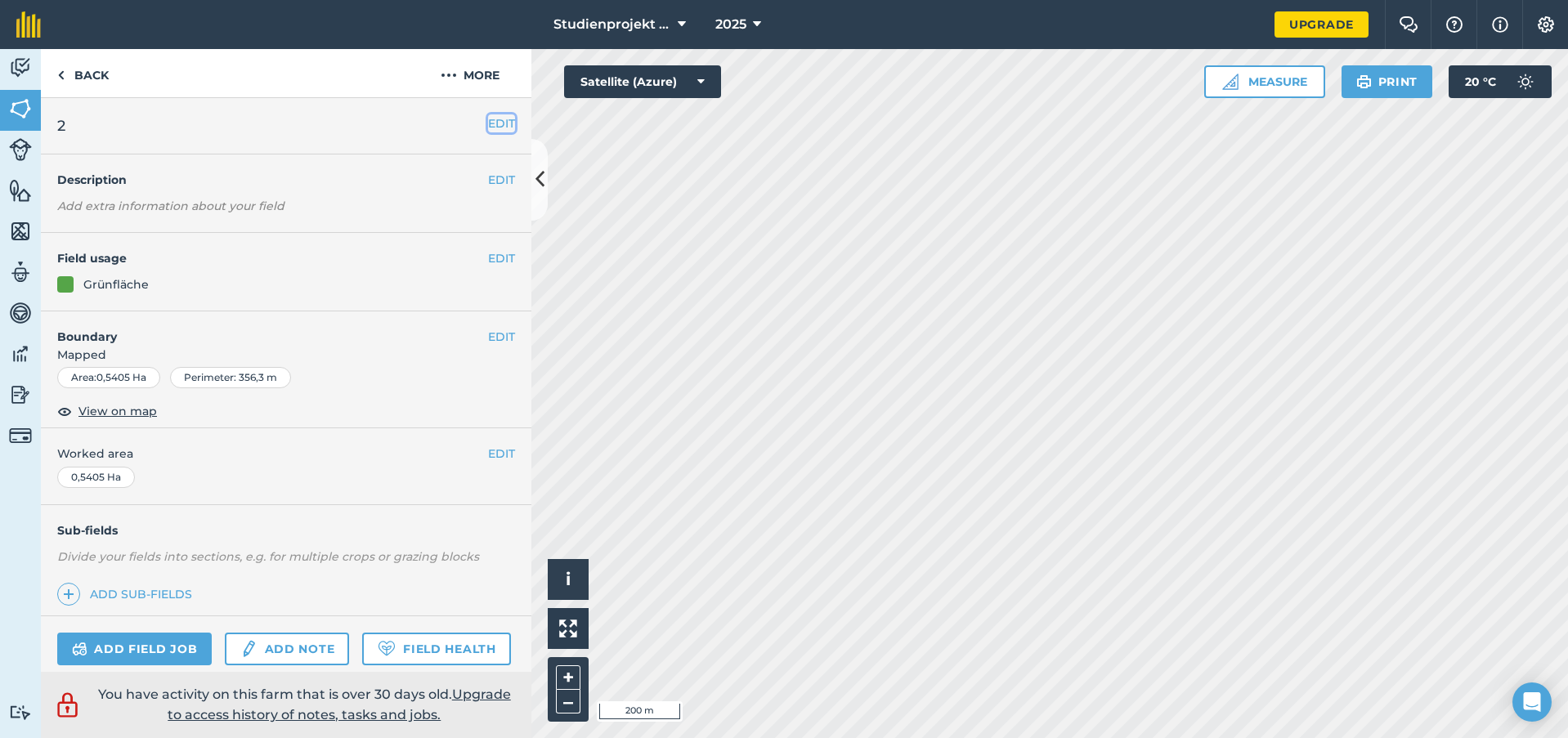
click at [489, 124] on button "EDIT" at bounding box center [501, 123] width 27 height 18
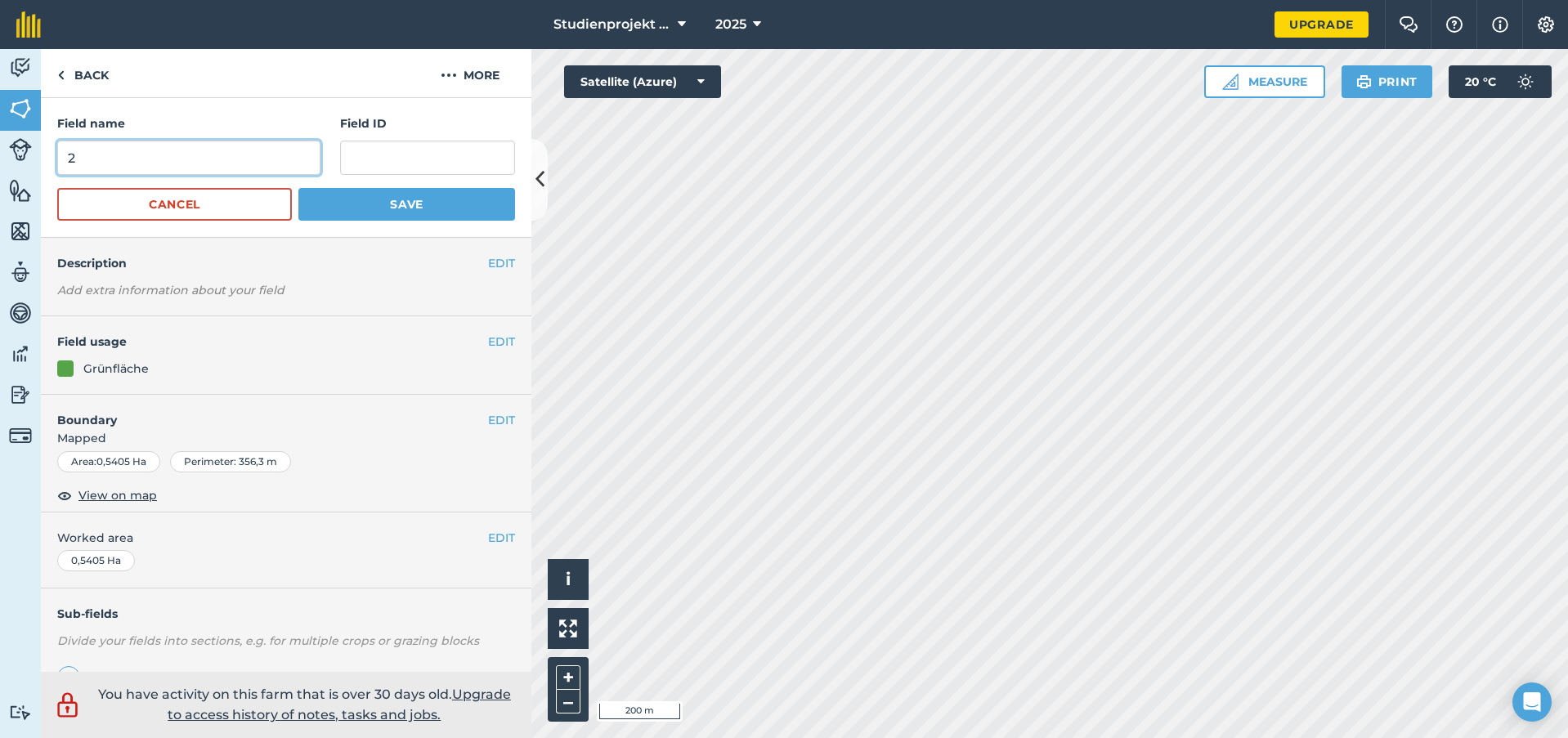
click at [279, 161] on input "2" at bounding box center [189, 157] width 264 height 35
drag, startPoint x: 95, startPoint y: 158, endPoint x: -21, endPoint y: 167, distance: 116.3
click at [0, 167] on html "Studienprojekt 25 2025 Upgrade Farm Chat Help Info Settings Map printing is not…" at bounding box center [784, 369] width 1568 height 738
type input "66"
click at [330, 200] on button "Save" at bounding box center [407, 204] width 217 height 33
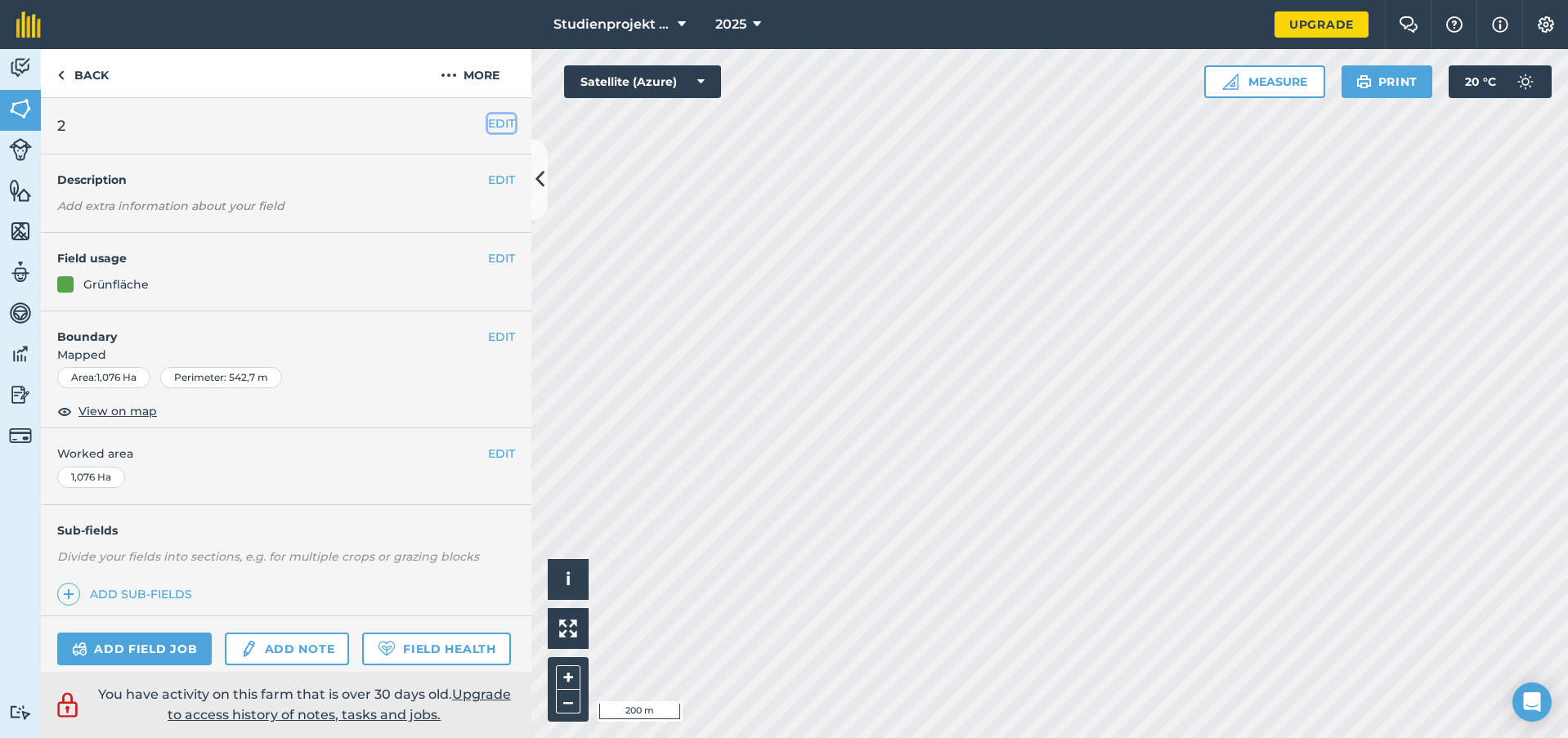
click at [489, 125] on button "EDIT" at bounding box center [501, 123] width 27 height 18
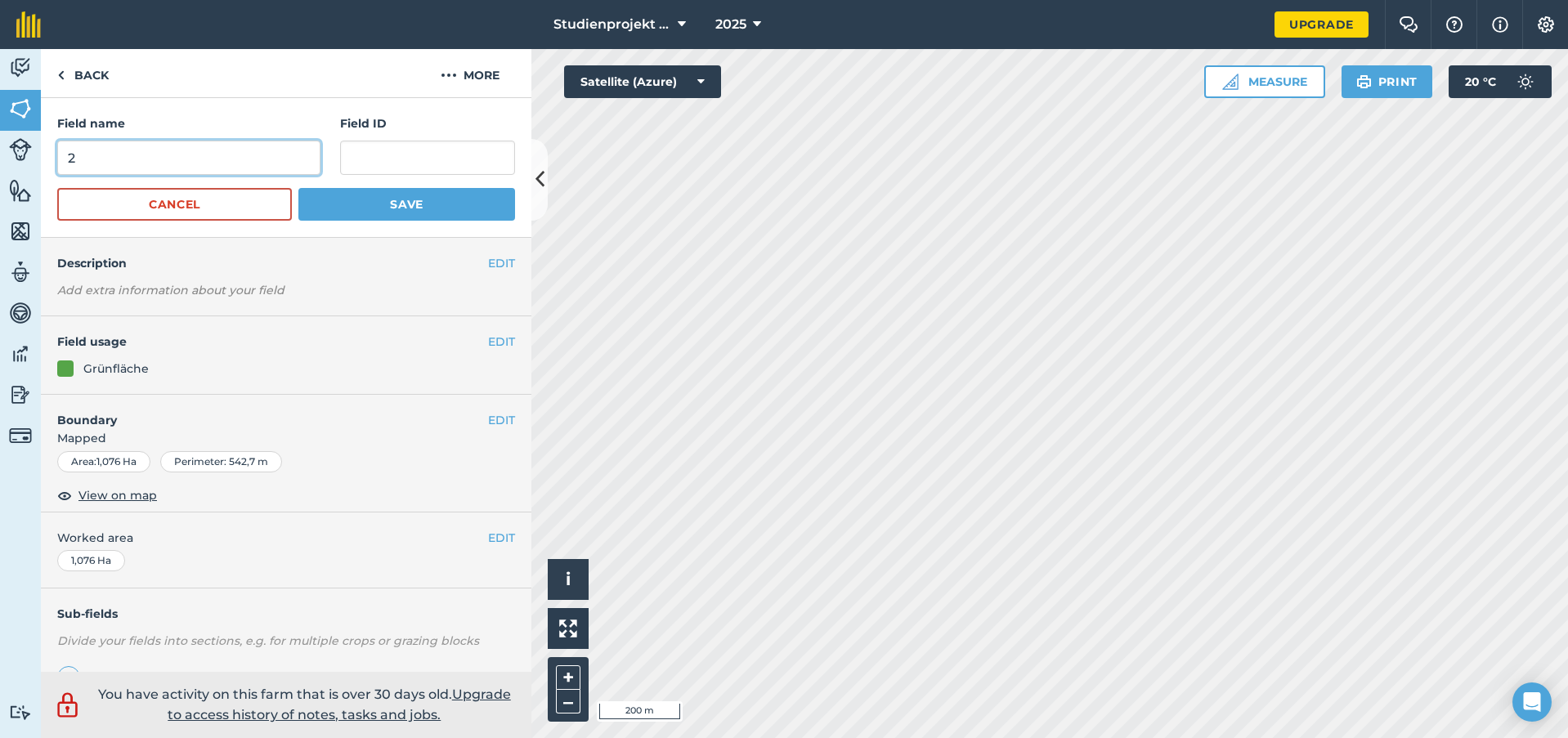
drag, startPoint x: 102, startPoint y: 164, endPoint x: -53, endPoint y: 158, distance: 155.1
click at [0, 158] on html "Studienprojekt 25 2025 Upgrade Farm Chat Help Info Settings Map printing is not…" at bounding box center [784, 369] width 1568 height 738
type input "67"
click at [408, 209] on button "Save" at bounding box center [407, 204] width 217 height 33
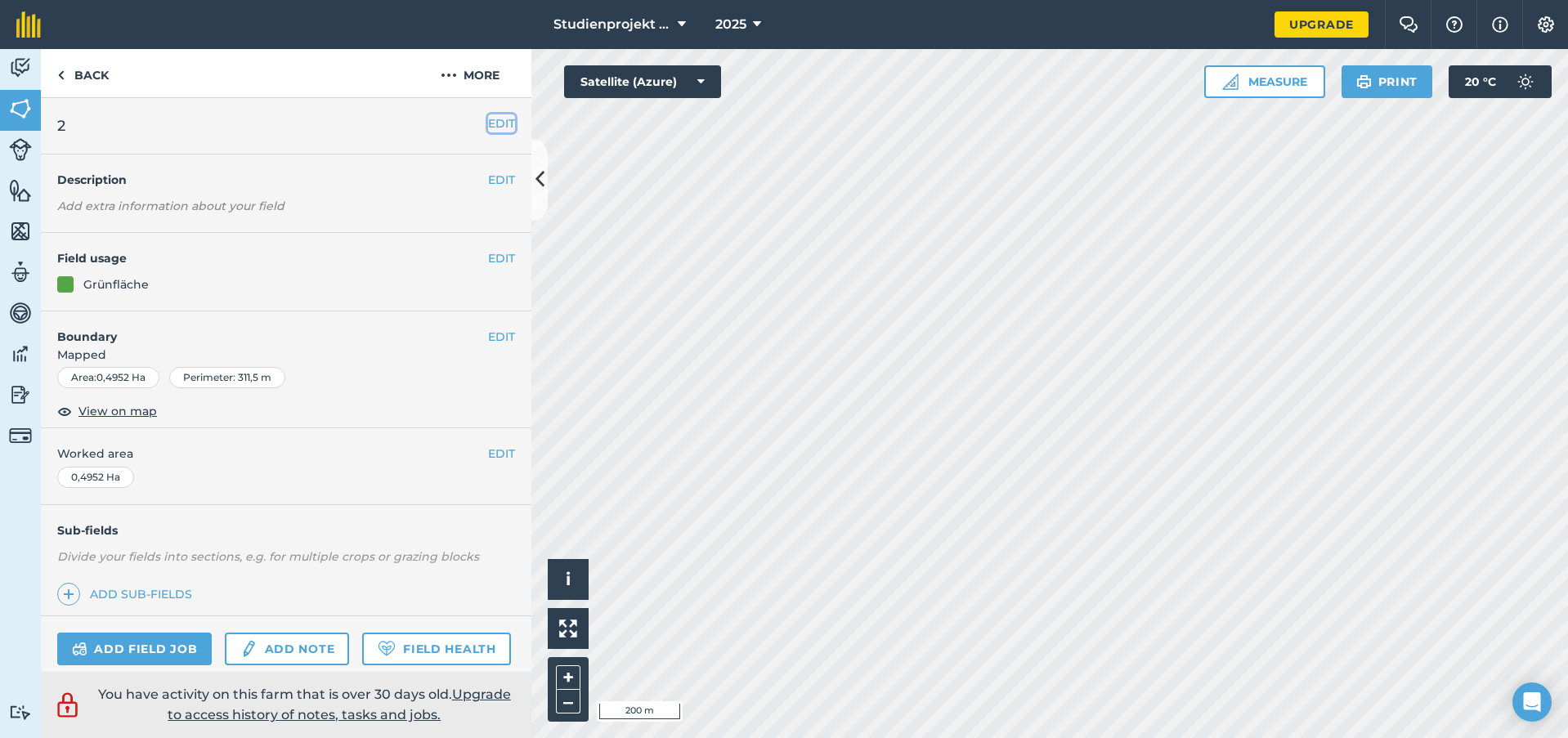
click at [489, 119] on button "EDIT" at bounding box center [501, 123] width 27 height 18
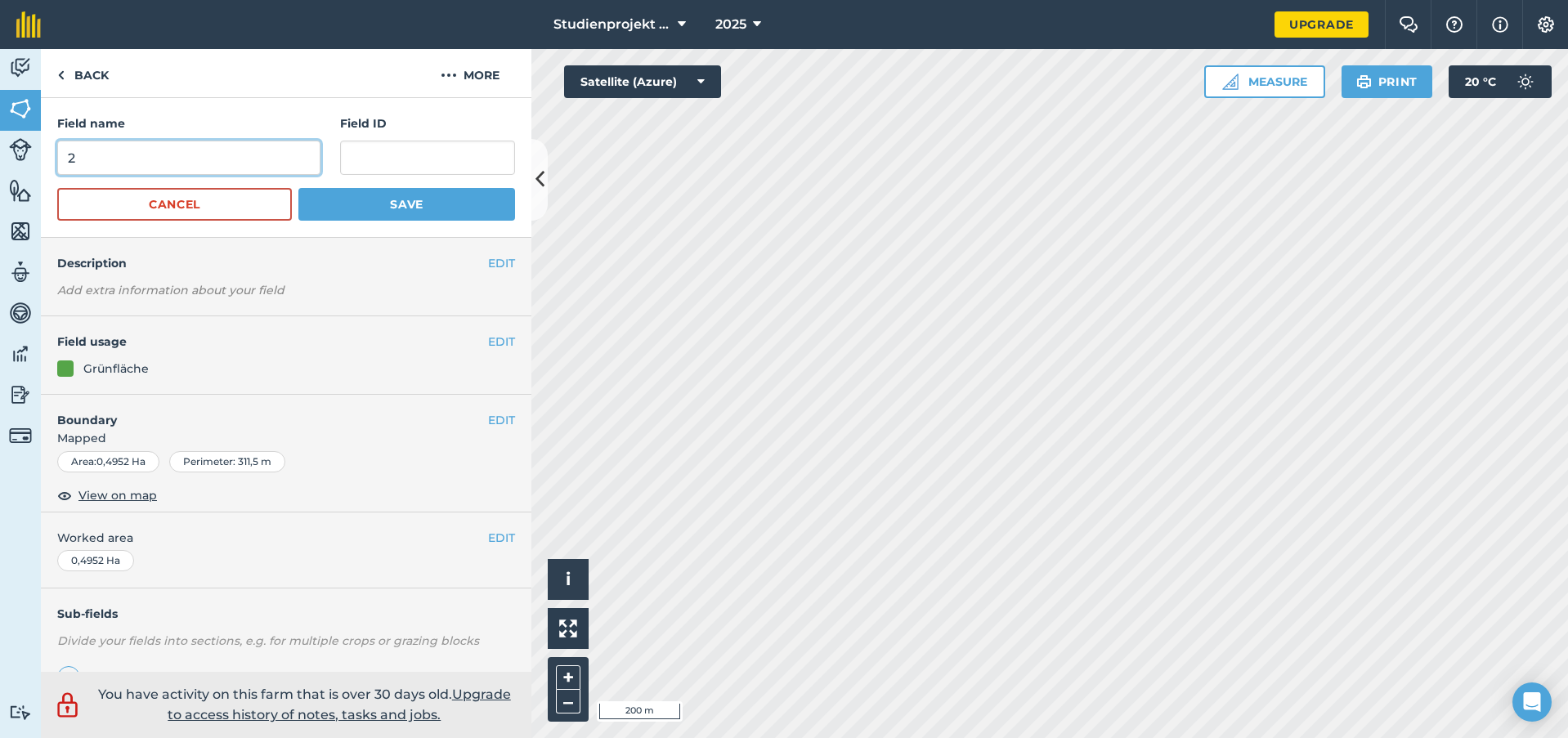
drag, startPoint x: -20, startPoint y: 157, endPoint x: -53, endPoint y: 151, distance: 33.5
click at [0, 151] on html "Studienprojekt 25 2025 Upgrade Farm Chat Help Info Settings Map printing is not…" at bounding box center [784, 369] width 1568 height 738
type input "68"
click at [400, 207] on button "Save" at bounding box center [407, 204] width 217 height 33
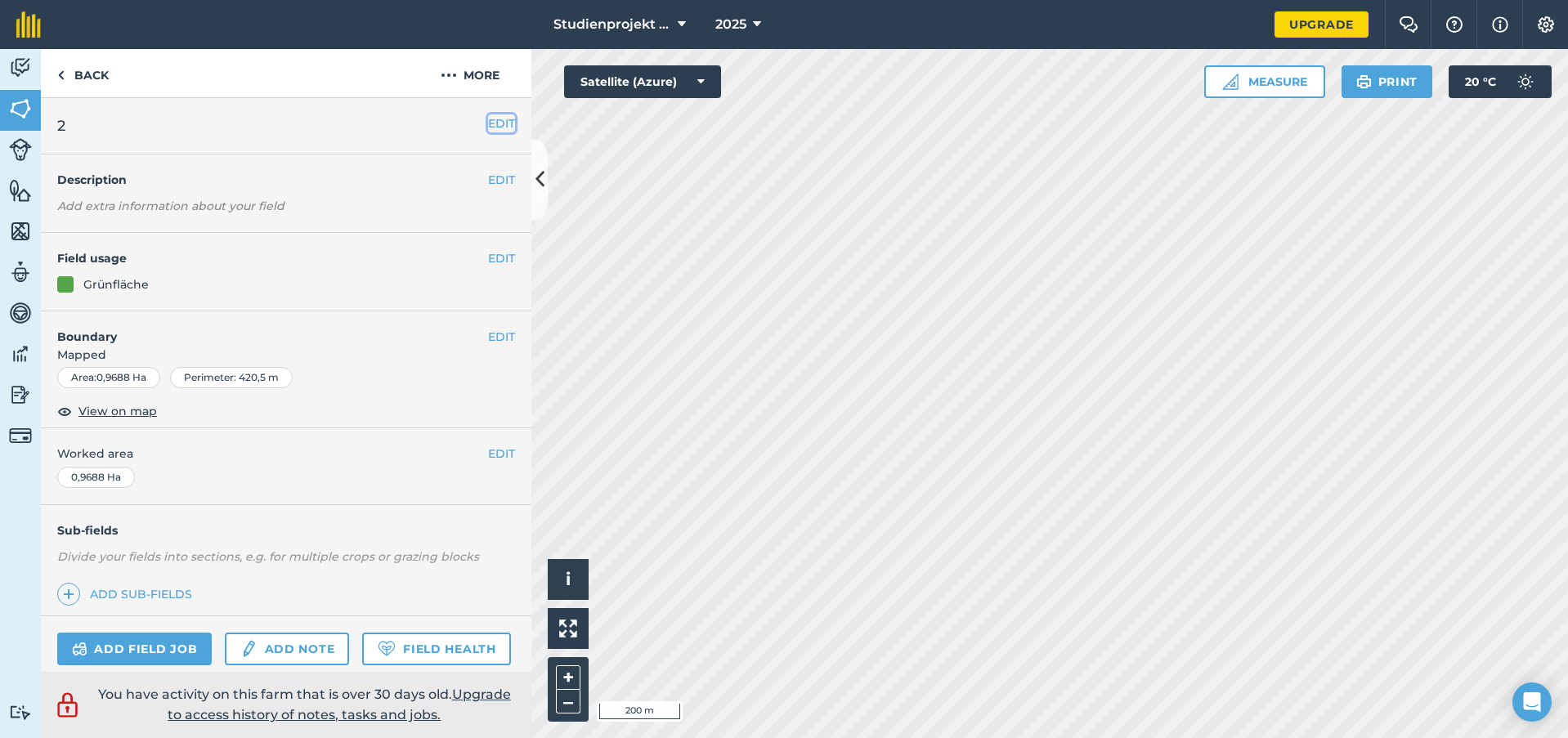
click at [489, 126] on button "EDIT" at bounding box center [501, 123] width 27 height 18
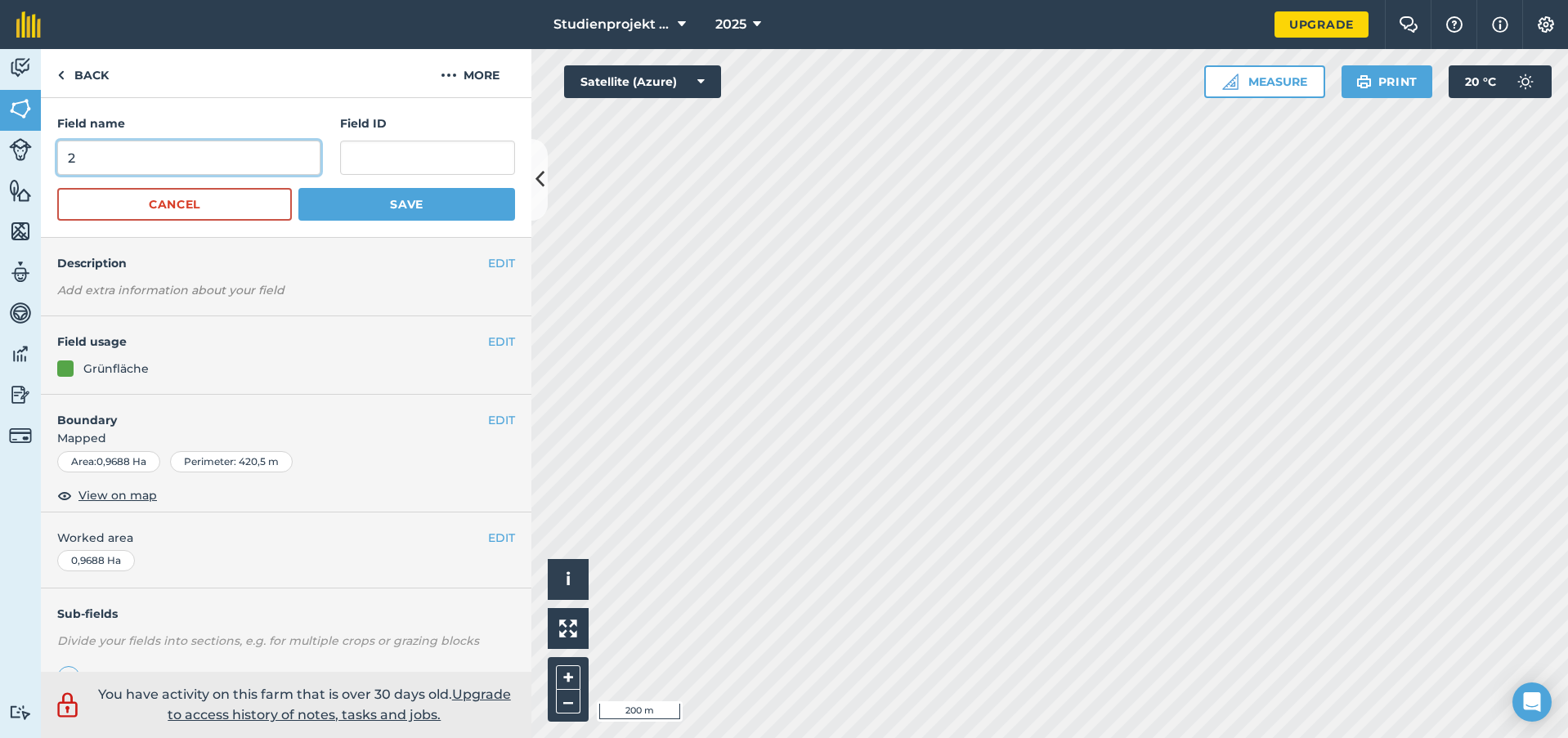
drag, startPoint x: 154, startPoint y: 157, endPoint x: -82, endPoint y: 148, distance: 236.2
click at [0, 148] on html "Studienprojekt 25 2025 Upgrade Farm Chat Help Info Settings Map printing is not…" at bounding box center [784, 369] width 1568 height 738
type input "69"
drag, startPoint x: 374, startPoint y: 200, endPoint x: 467, endPoint y: 211, distance: 93.6
click at [375, 201] on button "Save" at bounding box center [407, 204] width 217 height 33
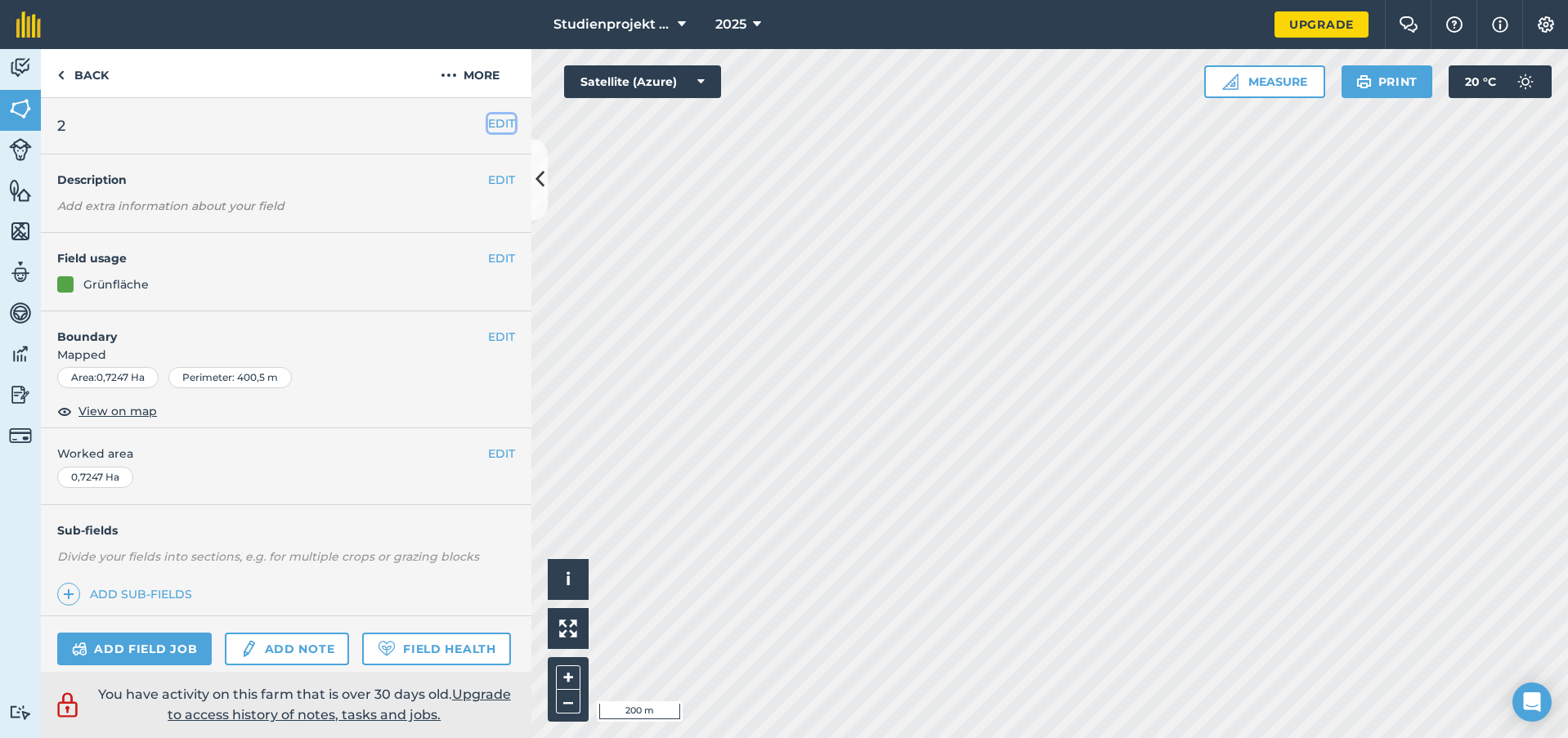
click at [489, 124] on button "EDIT" at bounding box center [501, 123] width 27 height 18
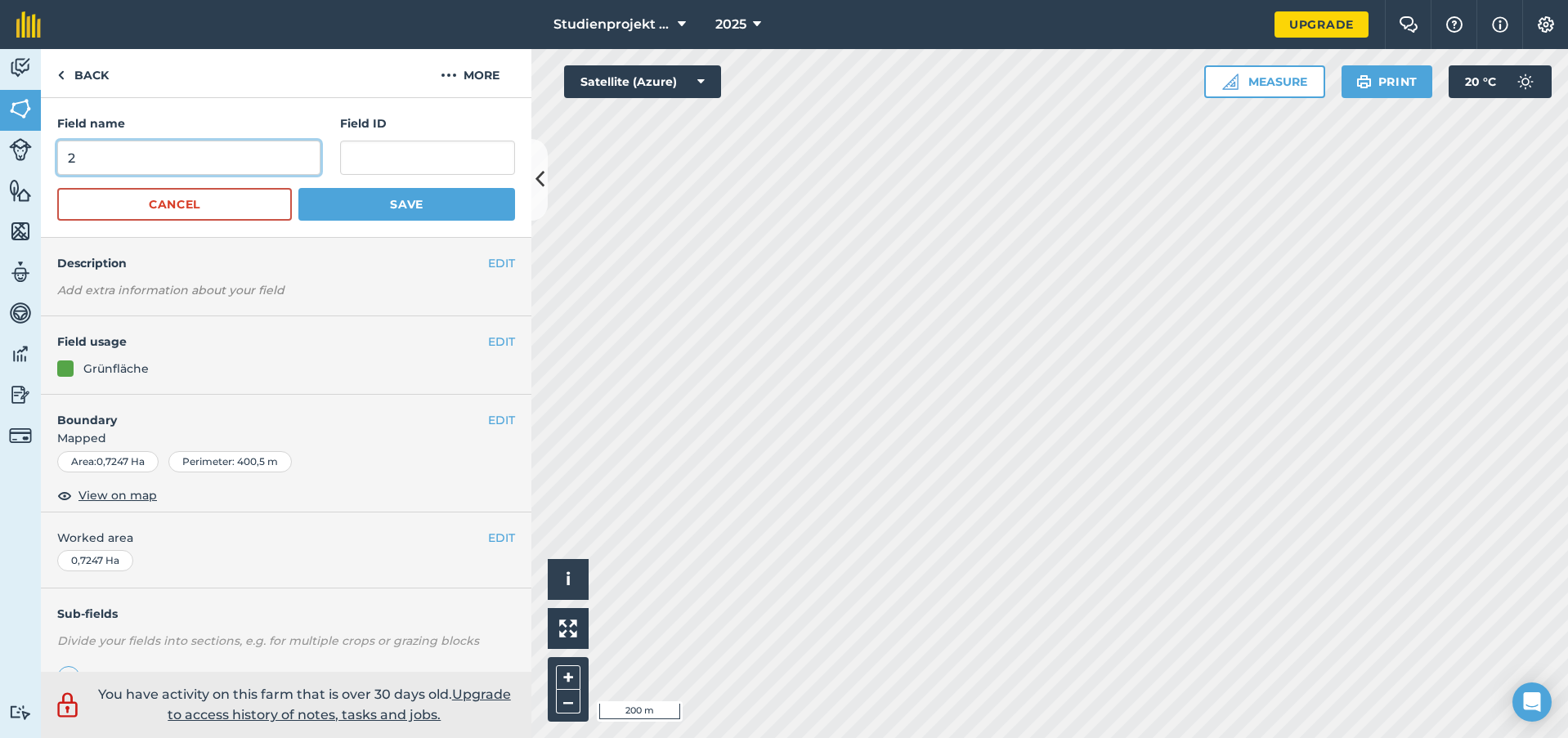
drag, startPoint x: -16, startPoint y: 146, endPoint x: -65, endPoint y: 150, distance: 49.2
click at [0, 150] on html "Studienprojekt 25 2025 Upgrade Farm Chat Help Info Settings Map printing is not…" at bounding box center [784, 369] width 1568 height 738
type input "70"
click at [406, 204] on button "Save" at bounding box center [407, 204] width 217 height 33
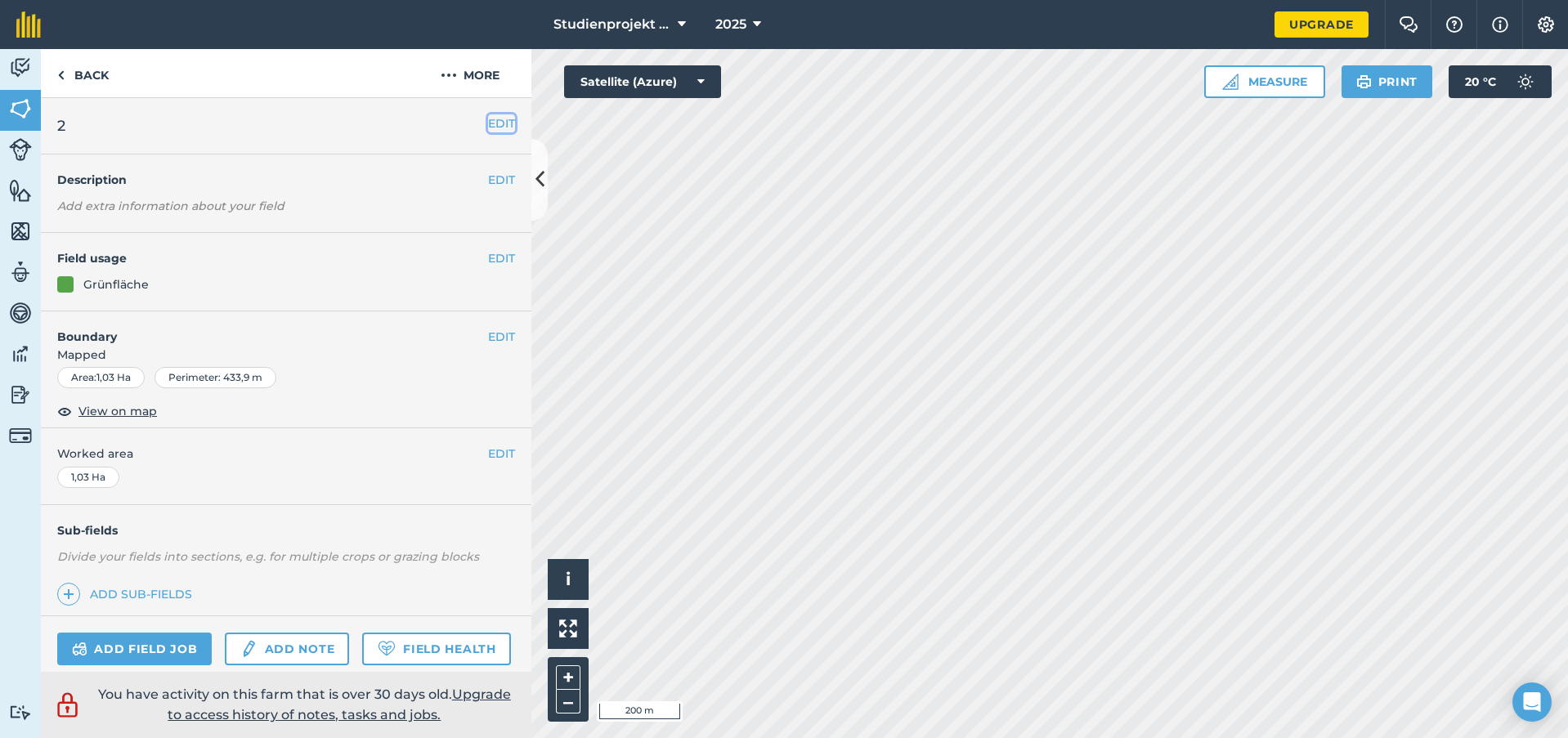
click at [492, 130] on button "EDIT" at bounding box center [501, 123] width 27 height 18
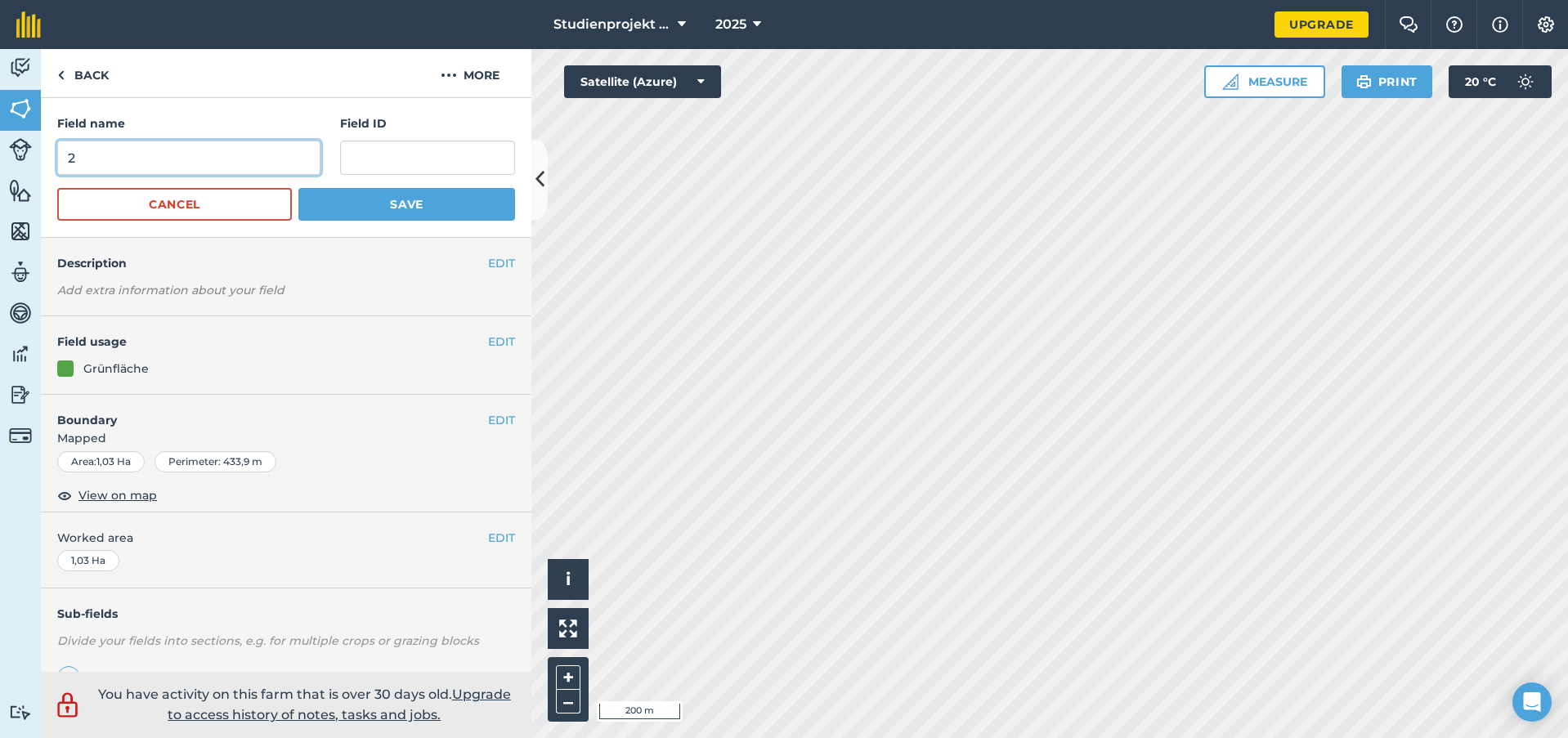
drag, startPoint x: 151, startPoint y: 158, endPoint x: -8, endPoint y: 153, distance: 159.1
click at [0, 153] on html "Studienprojekt 25 2025 Upgrade Farm Chat Help Info Settings Map printing is not…" at bounding box center [784, 369] width 1568 height 738
type input "71"
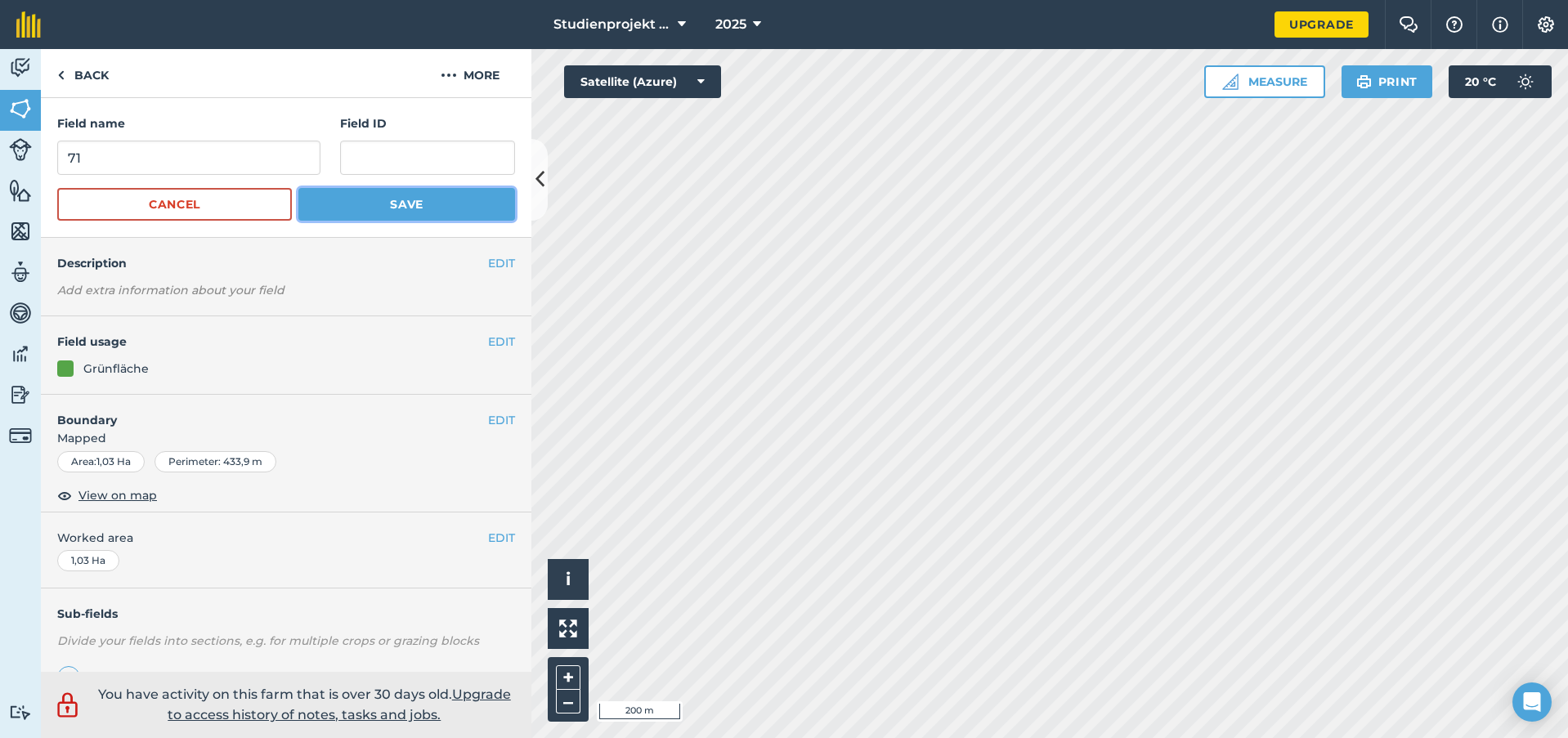
click at [392, 212] on button "Save" at bounding box center [407, 204] width 217 height 33
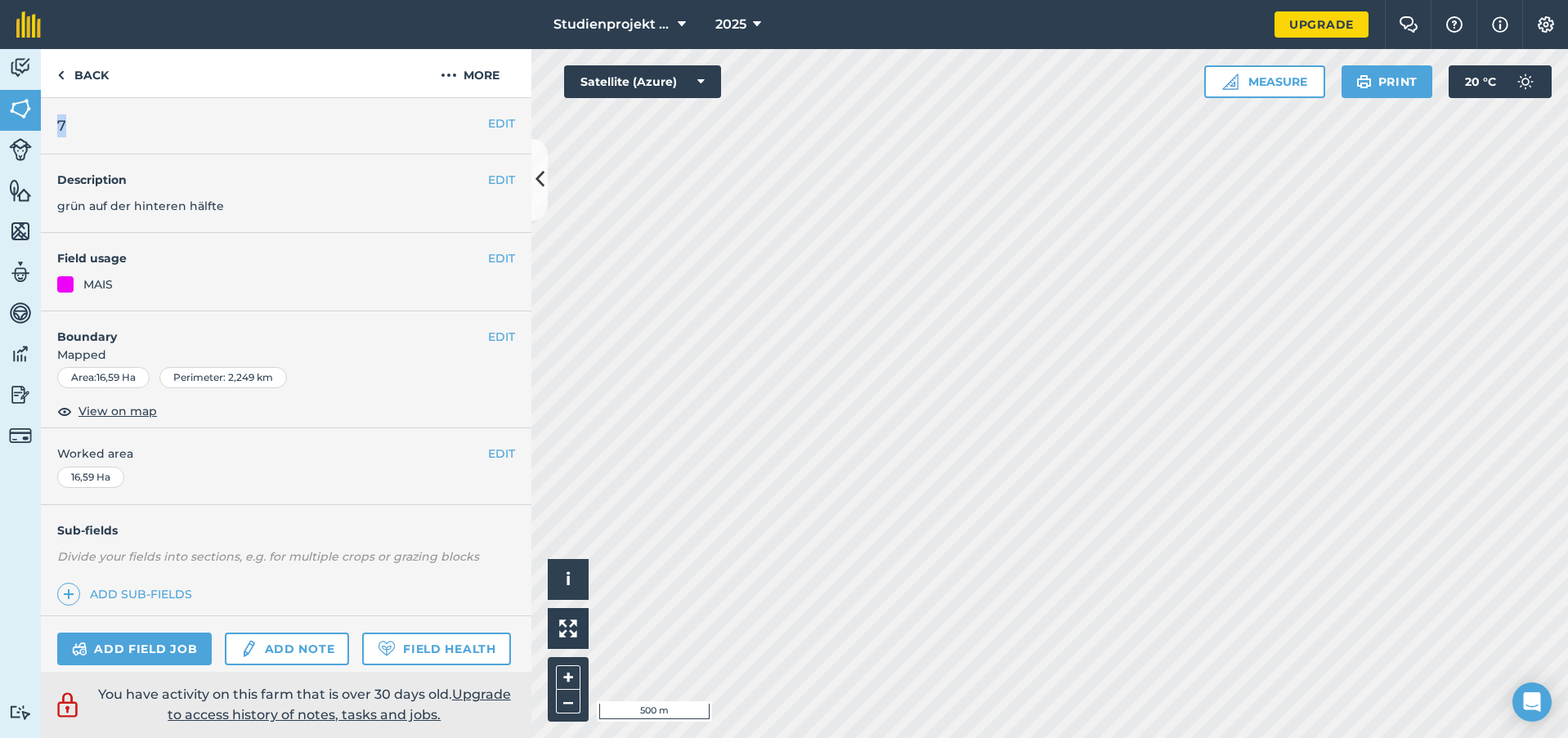
drag, startPoint x: 478, startPoint y: 118, endPoint x: 411, endPoint y: 126, distance: 67.5
click at [479, 118] on div "EDIT 7" at bounding box center [286, 126] width 490 height 57
click at [499, 118] on button "EDIT" at bounding box center [501, 123] width 27 height 18
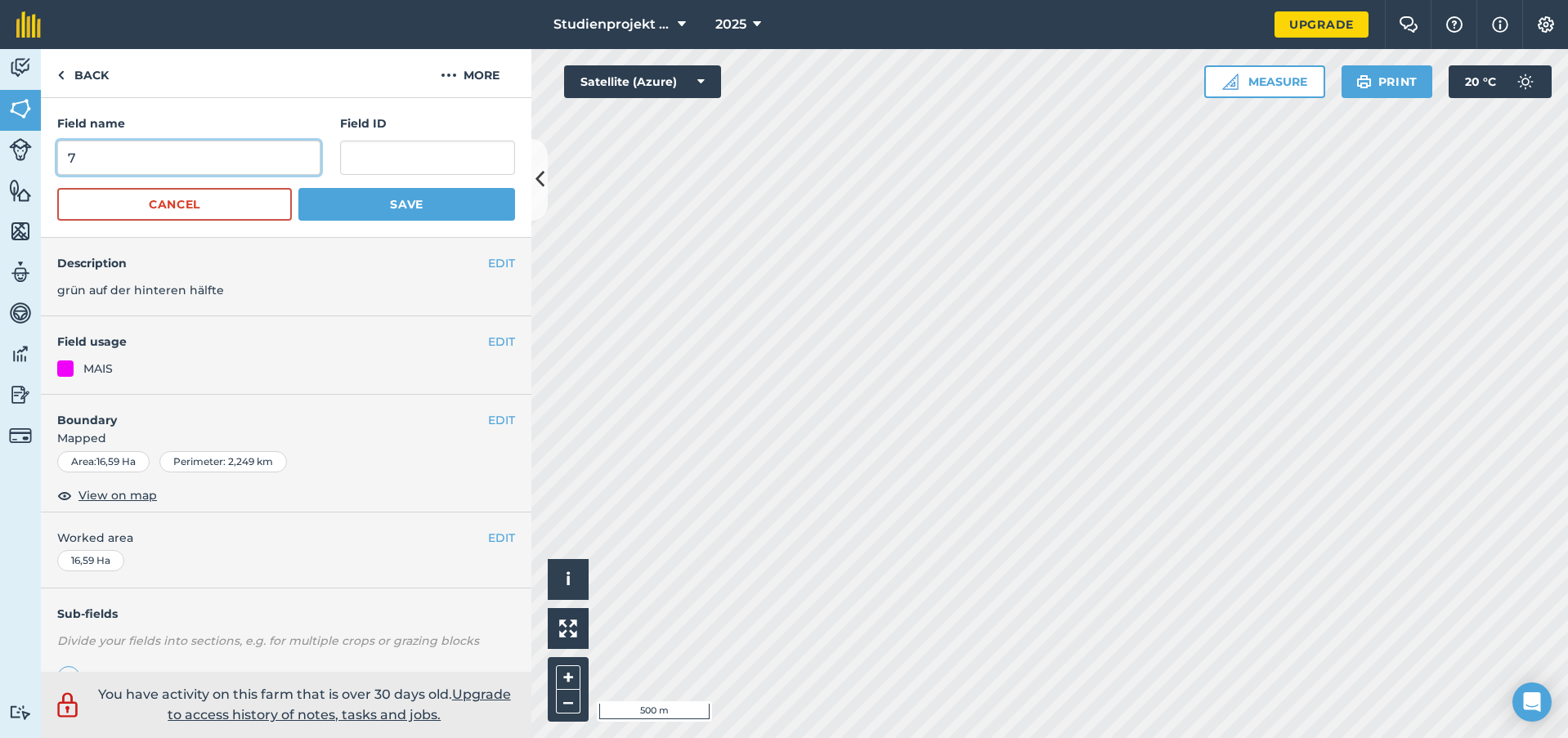
click at [195, 172] on input "7" at bounding box center [189, 157] width 264 height 35
type input "72"
click at [420, 198] on button "Save" at bounding box center [407, 204] width 217 height 33
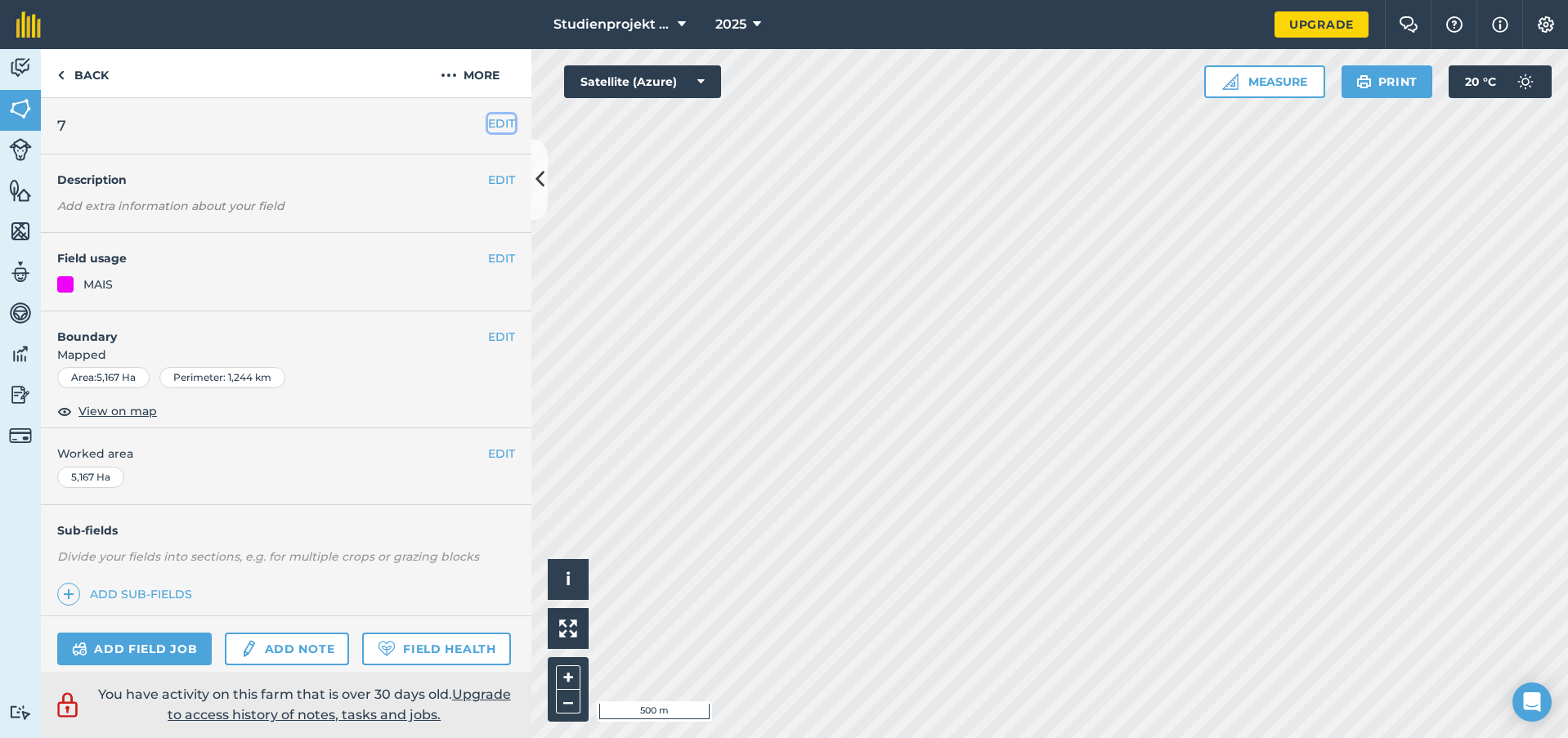
click at [490, 116] on button "EDIT" at bounding box center [501, 123] width 27 height 18
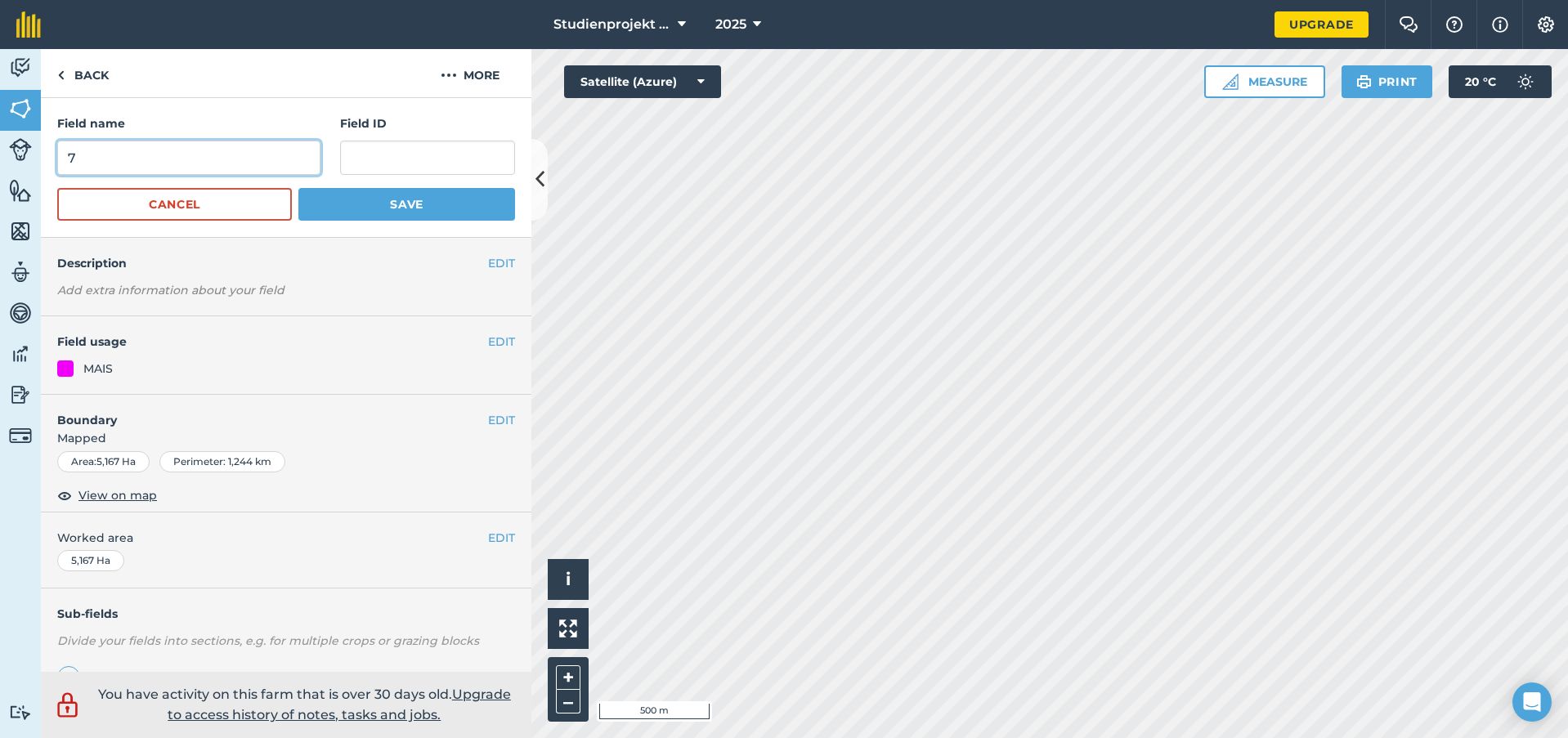
click at [175, 149] on input "7" at bounding box center [189, 157] width 264 height 35
type input "73"
click at [404, 202] on button "Save" at bounding box center [407, 204] width 217 height 33
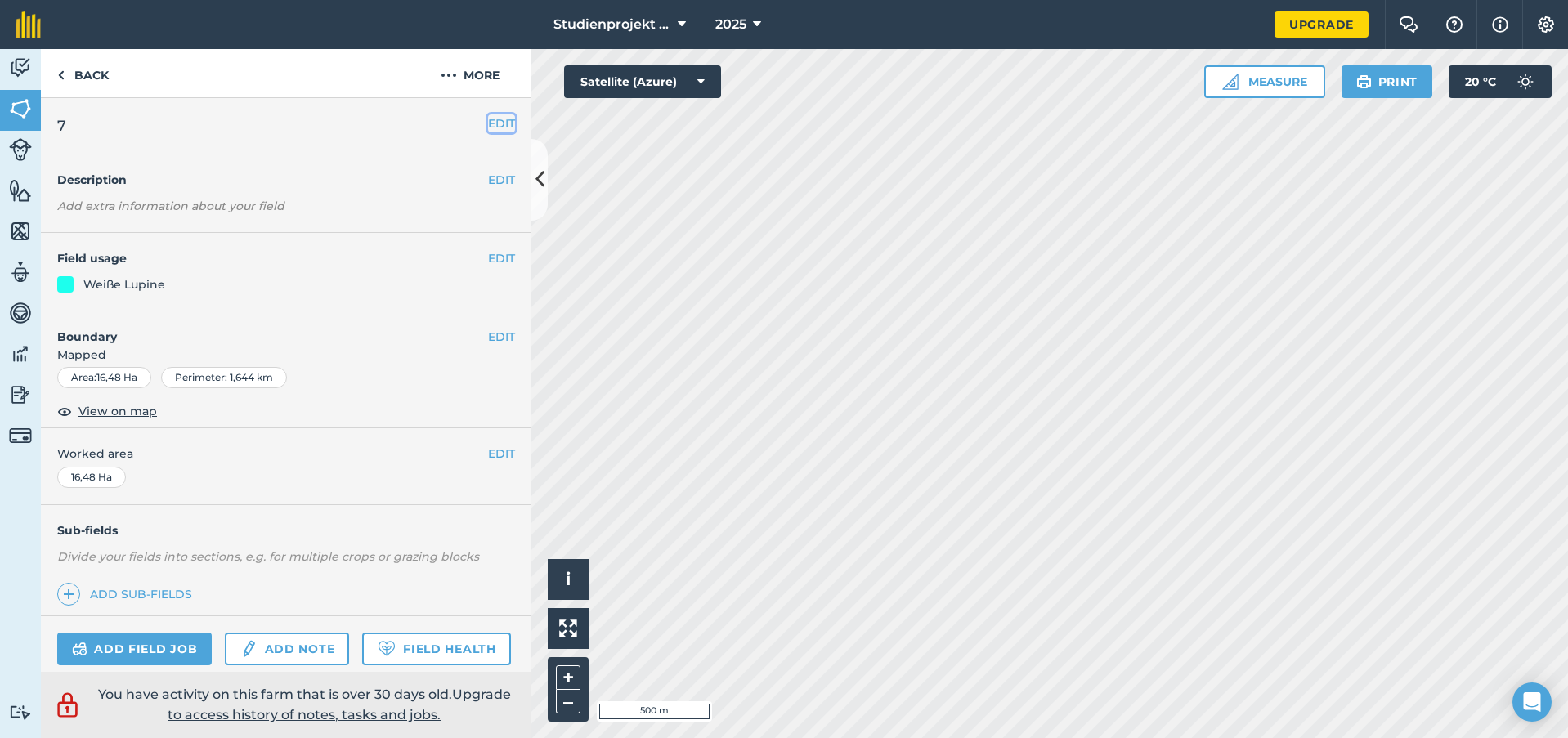
click at [496, 118] on button "EDIT" at bounding box center [501, 123] width 27 height 18
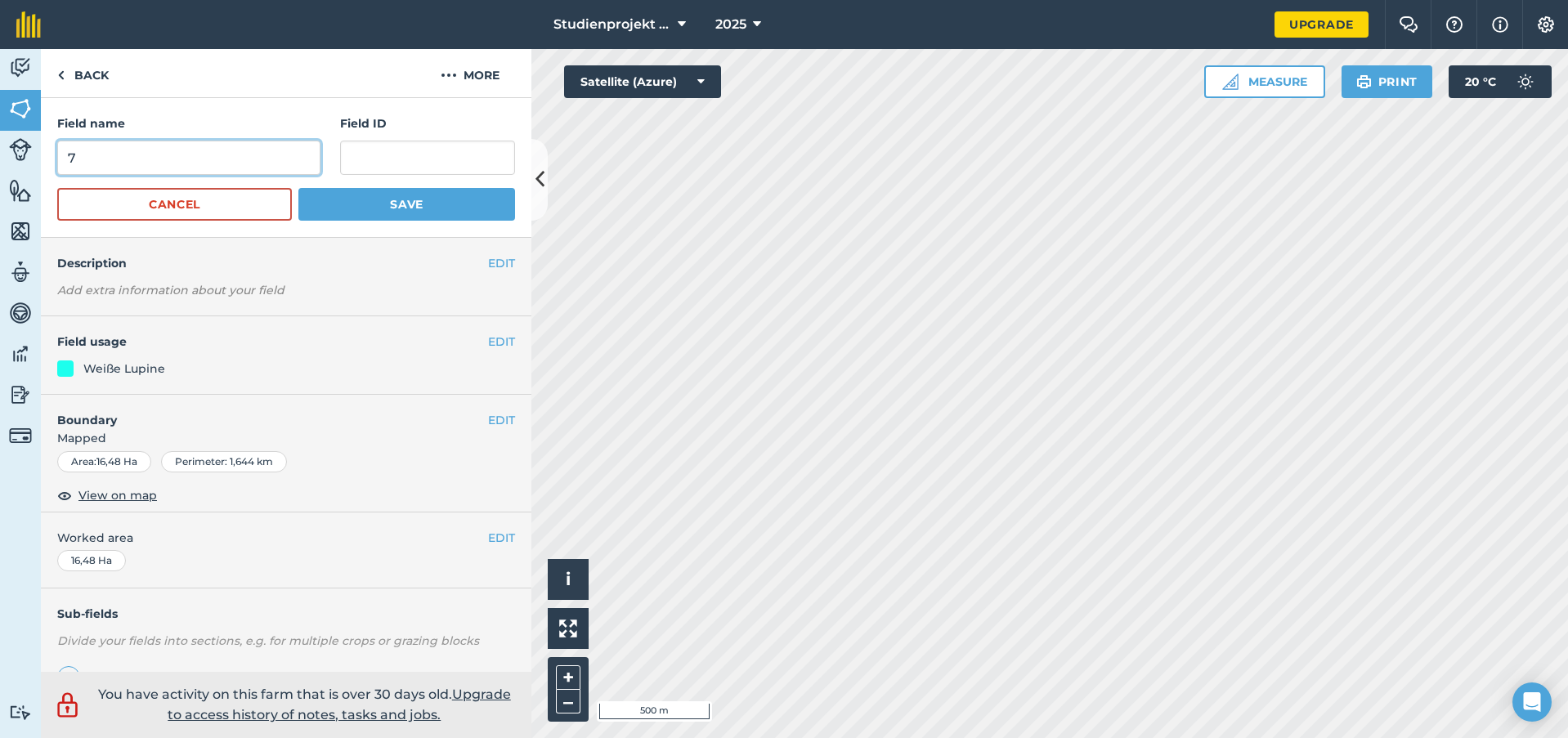
click at [199, 153] on input "7" at bounding box center [189, 157] width 264 height 35
type input "74"
click at [365, 195] on button "Save" at bounding box center [407, 204] width 217 height 33
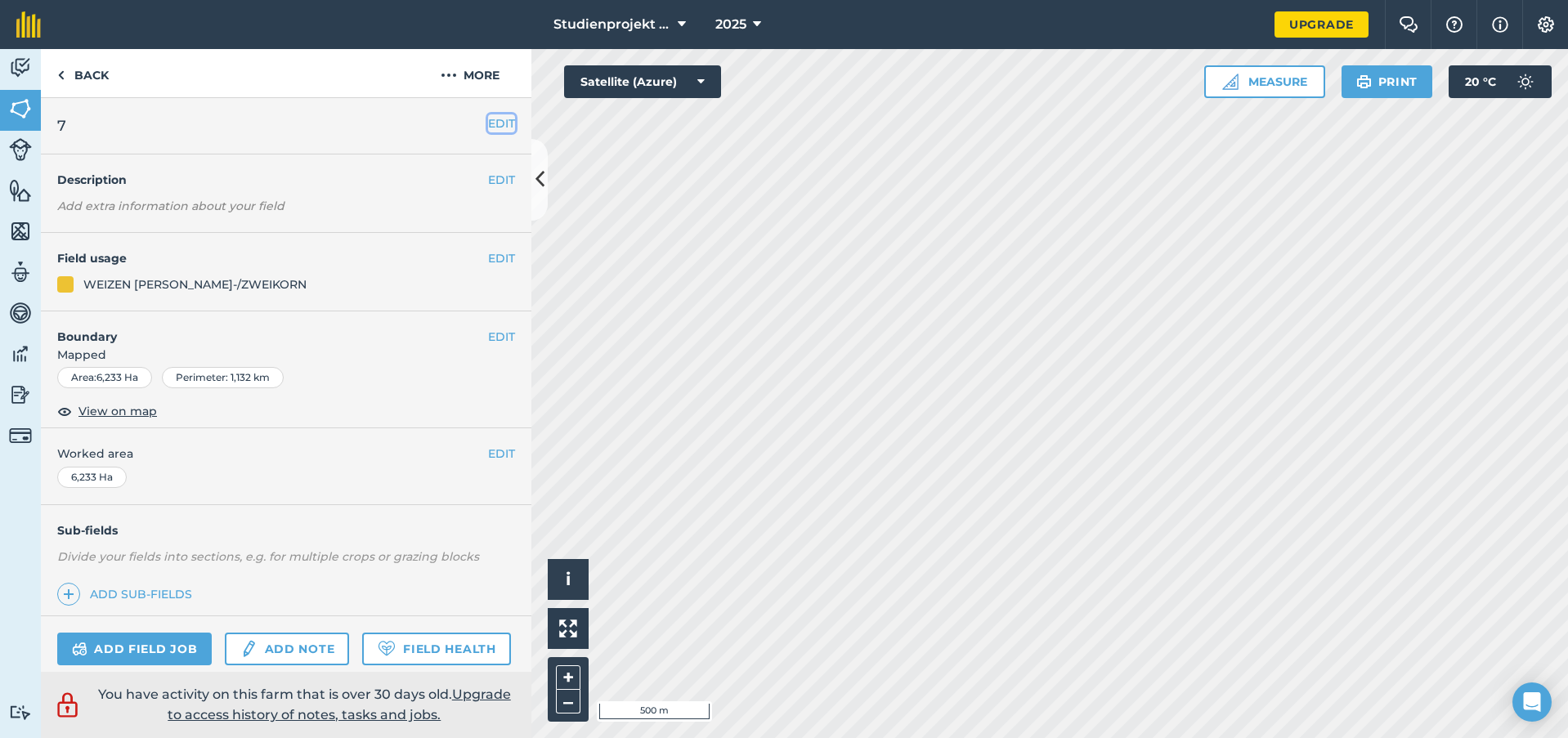
click at [502, 128] on button "EDIT" at bounding box center [501, 123] width 27 height 18
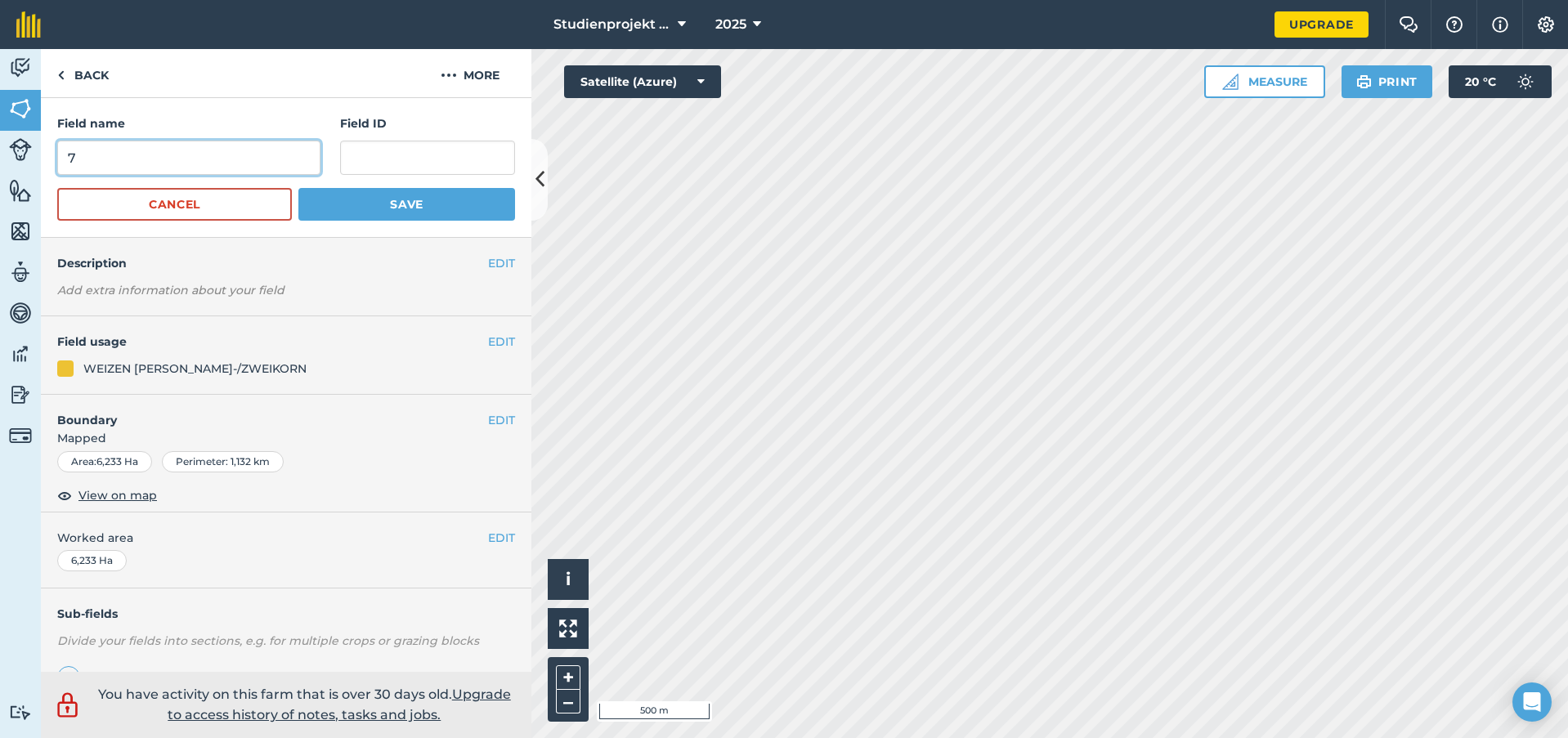
click at [258, 157] on input "7" at bounding box center [189, 157] width 264 height 35
type input "75"
click at [395, 200] on button "Save" at bounding box center [407, 204] width 217 height 33
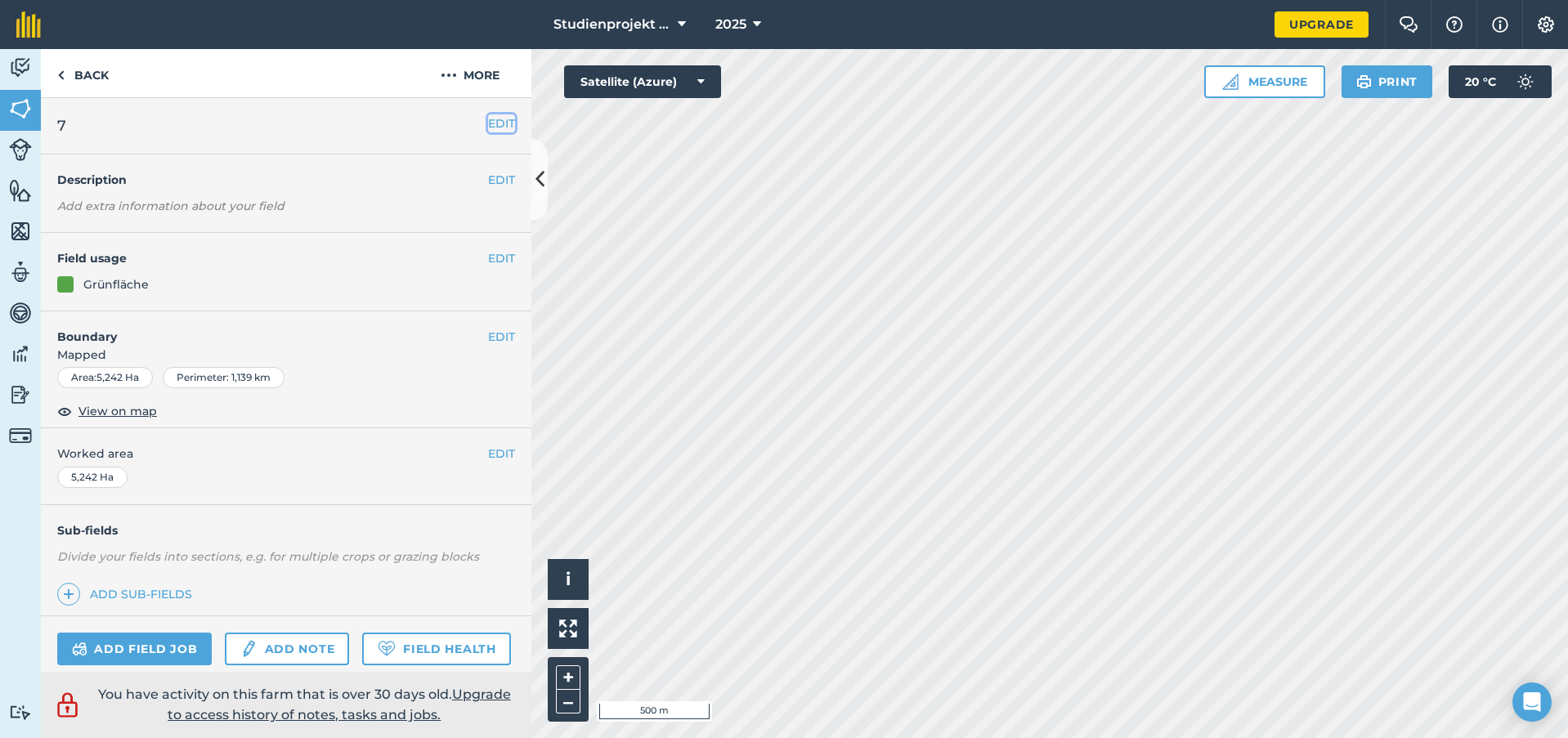
click at [489, 123] on button "EDIT" at bounding box center [501, 123] width 27 height 18
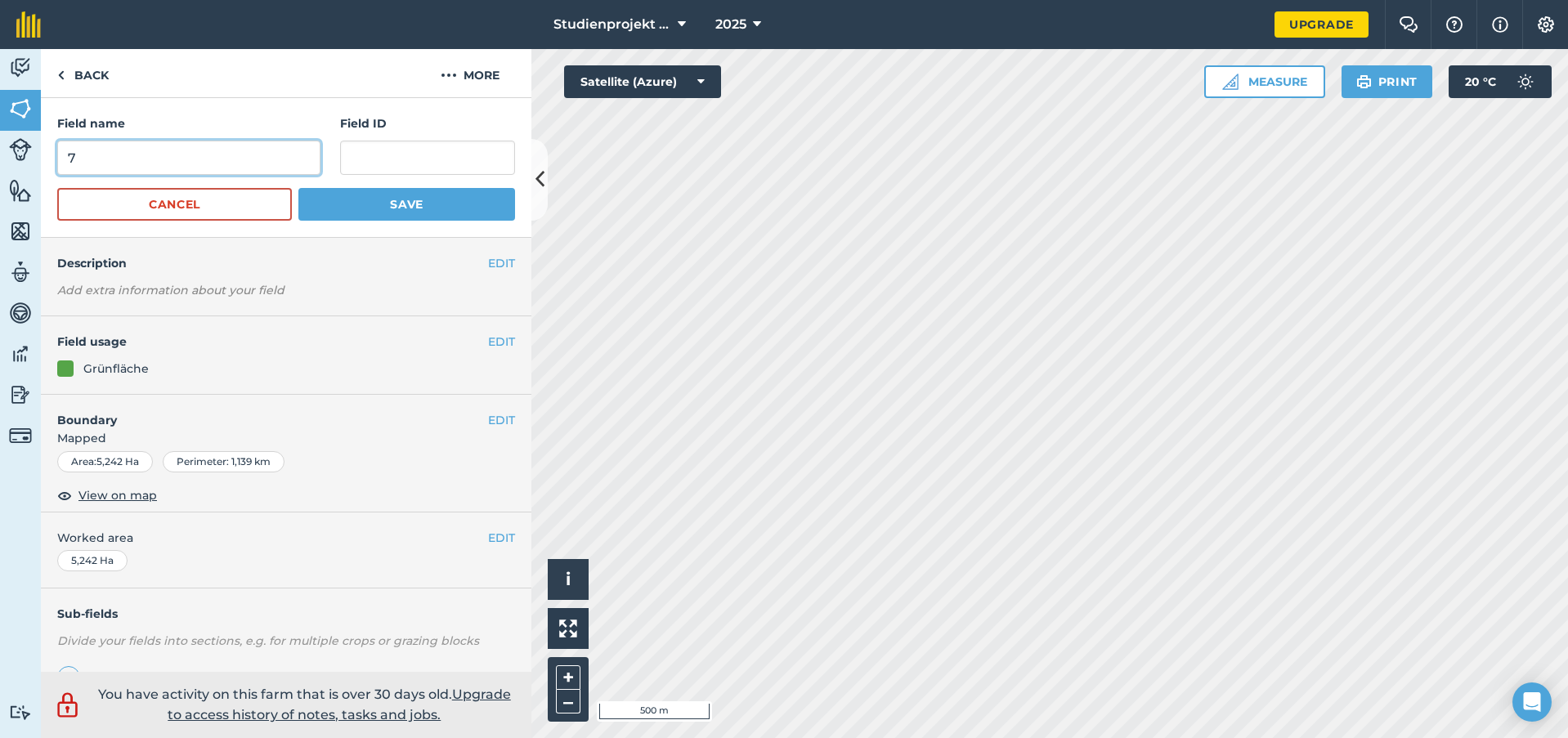
click at [209, 154] on input "7" at bounding box center [189, 157] width 264 height 35
type input "76"
click at [411, 216] on button "Save" at bounding box center [407, 204] width 217 height 33
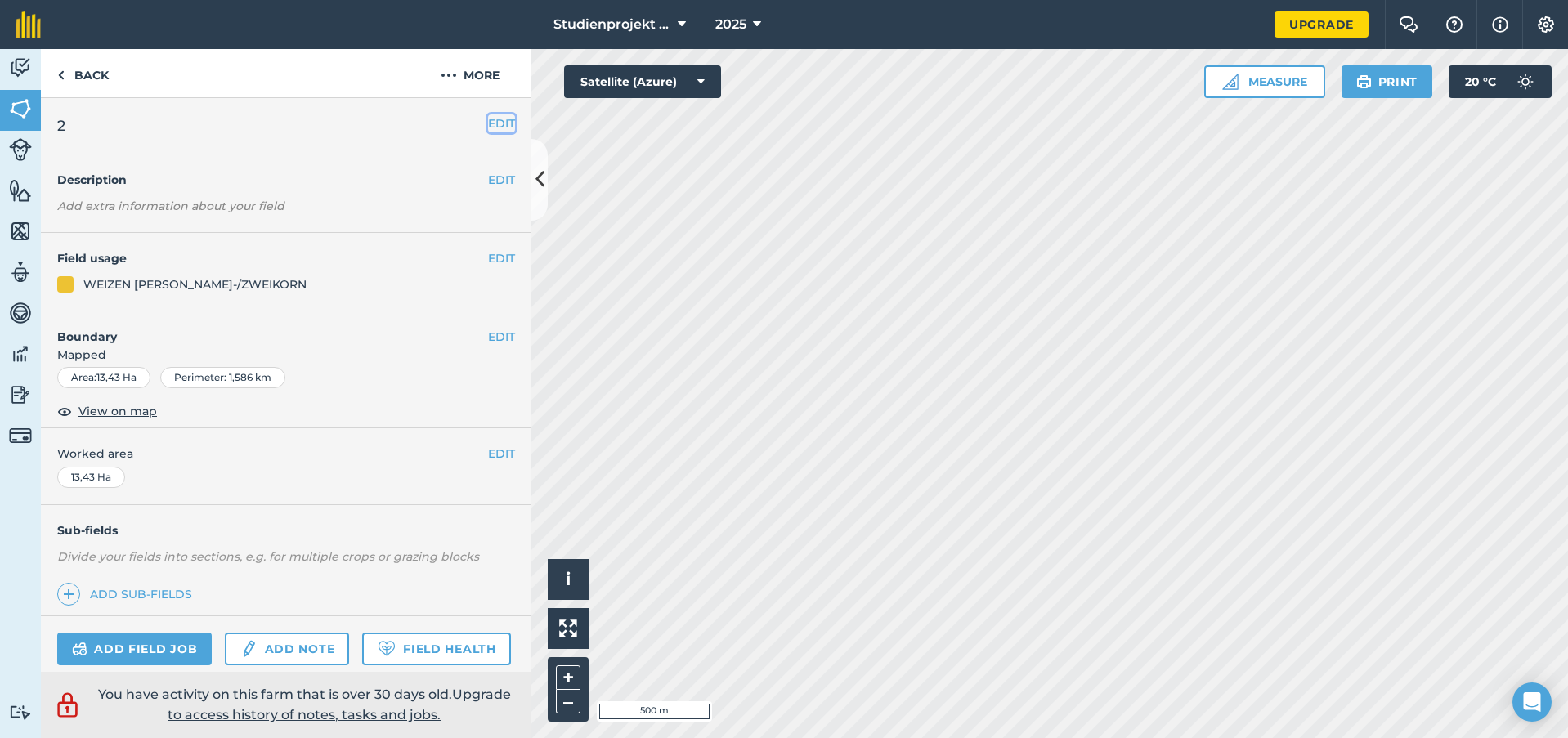
click at [489, 118] on button "EDIT" at bounding box center [501, 123] width 27 height 18
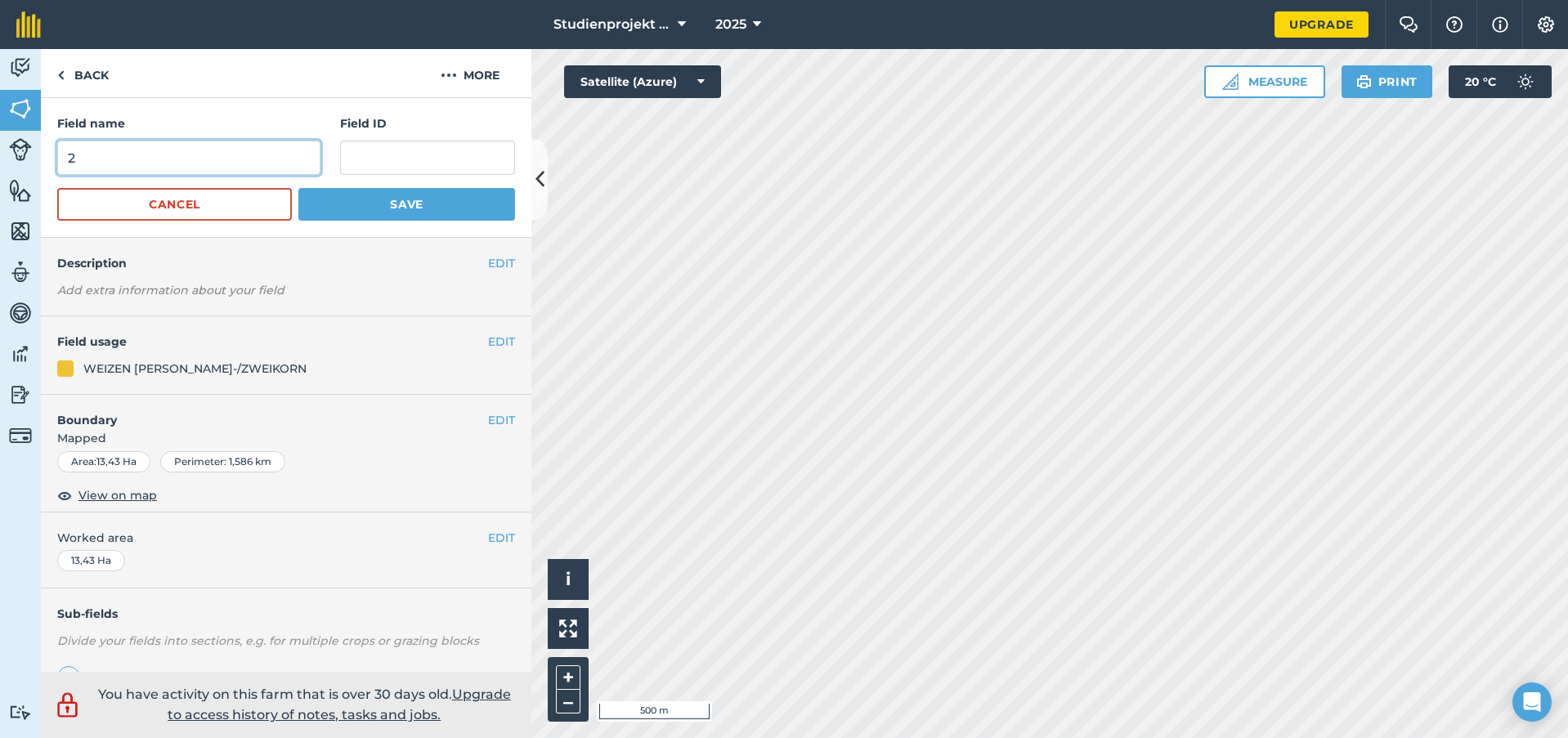
drag, startPoint x: 237, startPoint y: 151, endPoint x: 18, endPoint y: 149, distance: 219.0
click at [18, 149] on div "Activity Fields Livestock Features Maps Team Vehicles Data Reporting Billing Tu…" at bounding box center [784, 393] width 1568 height 689
type input "77"
click at [493, 212] on button "Save" at bounding box center [407, 204] width 217 height 33
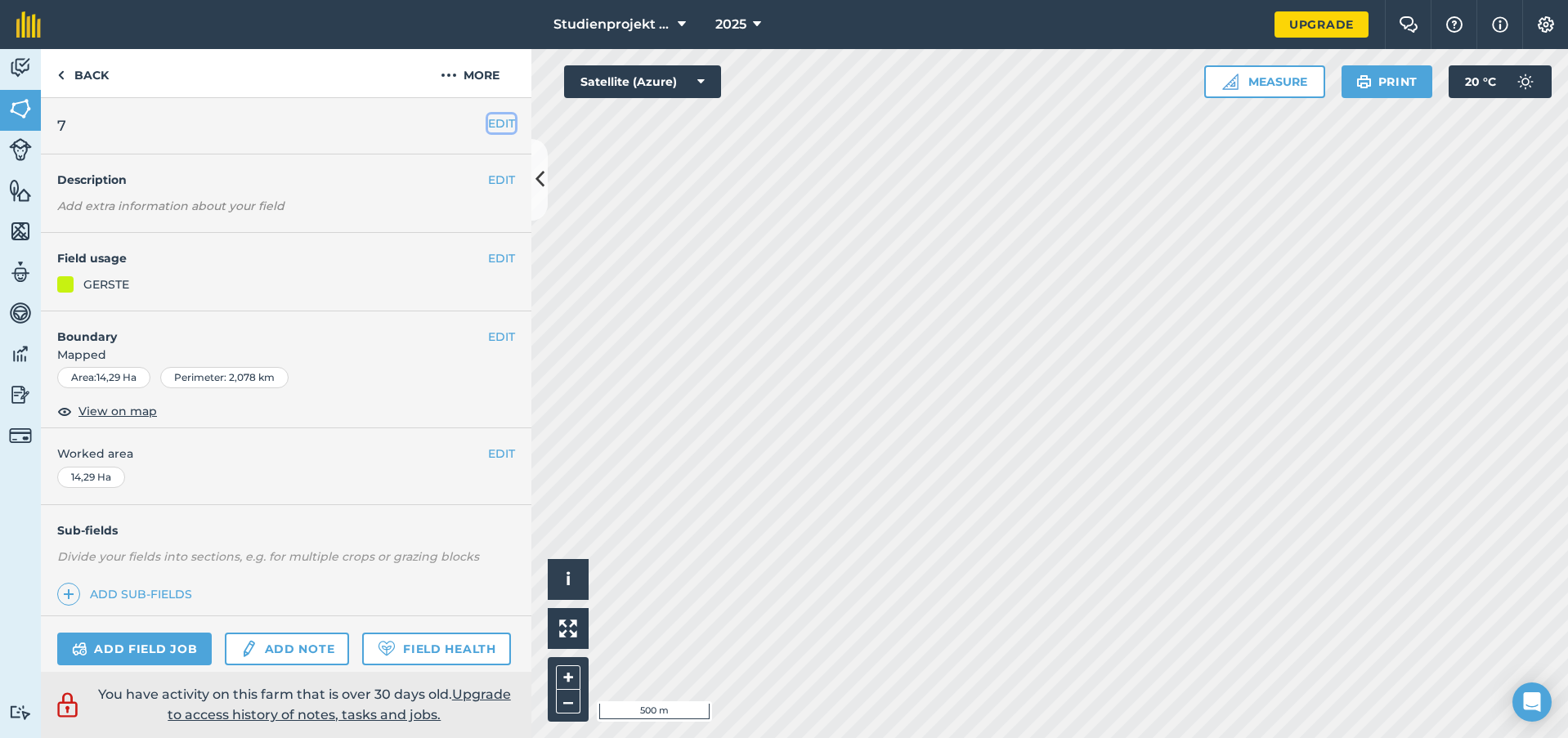
click at [492, 121] on button "EDIT" at bounding box center [501, 123] width 27 height 18
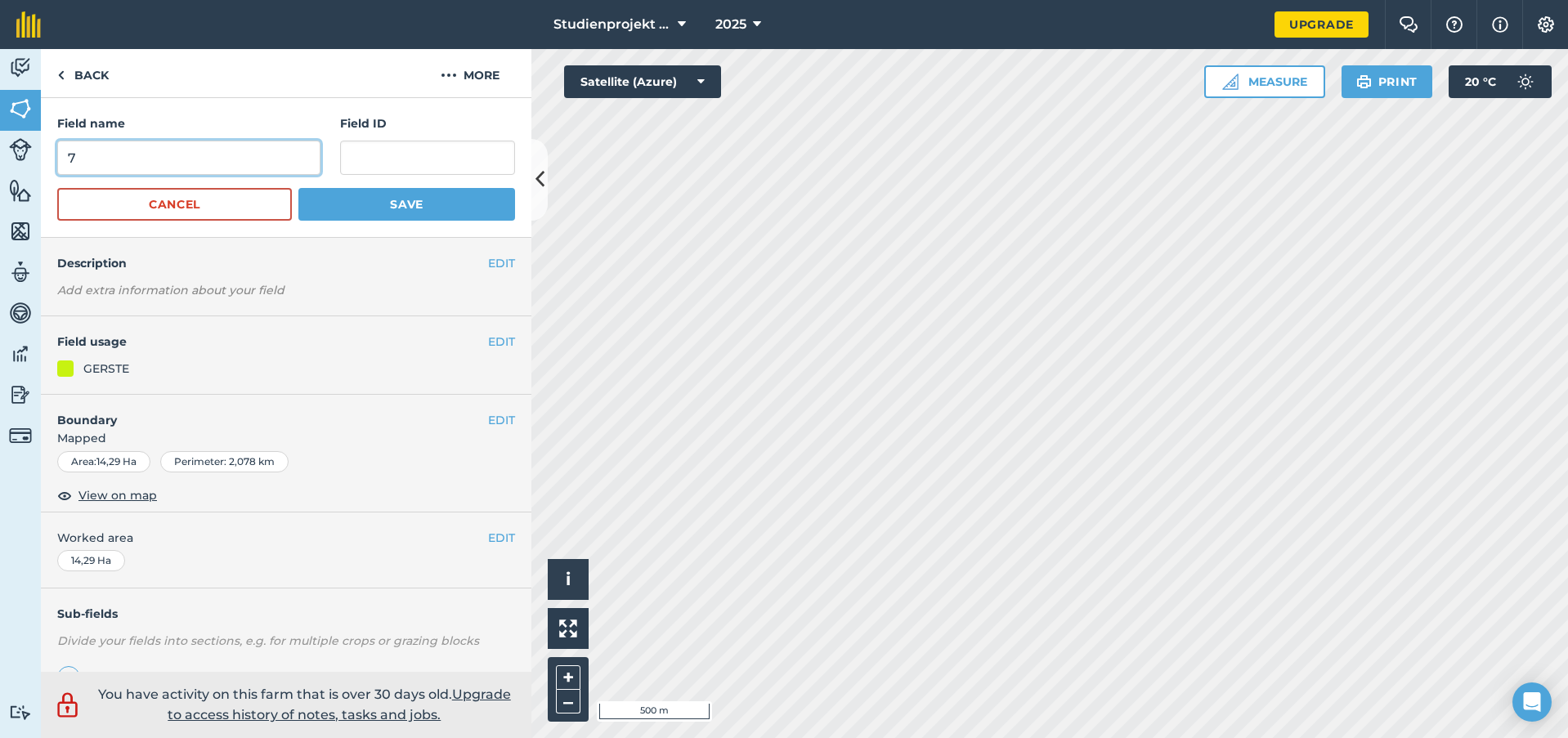
click at [259, 151] on input "7" at bounding box center [189, 157] width 264 height 35
type input "78"
click at [383, 192] on button "Save" at bounding box center [407, 204] width 217 height 33
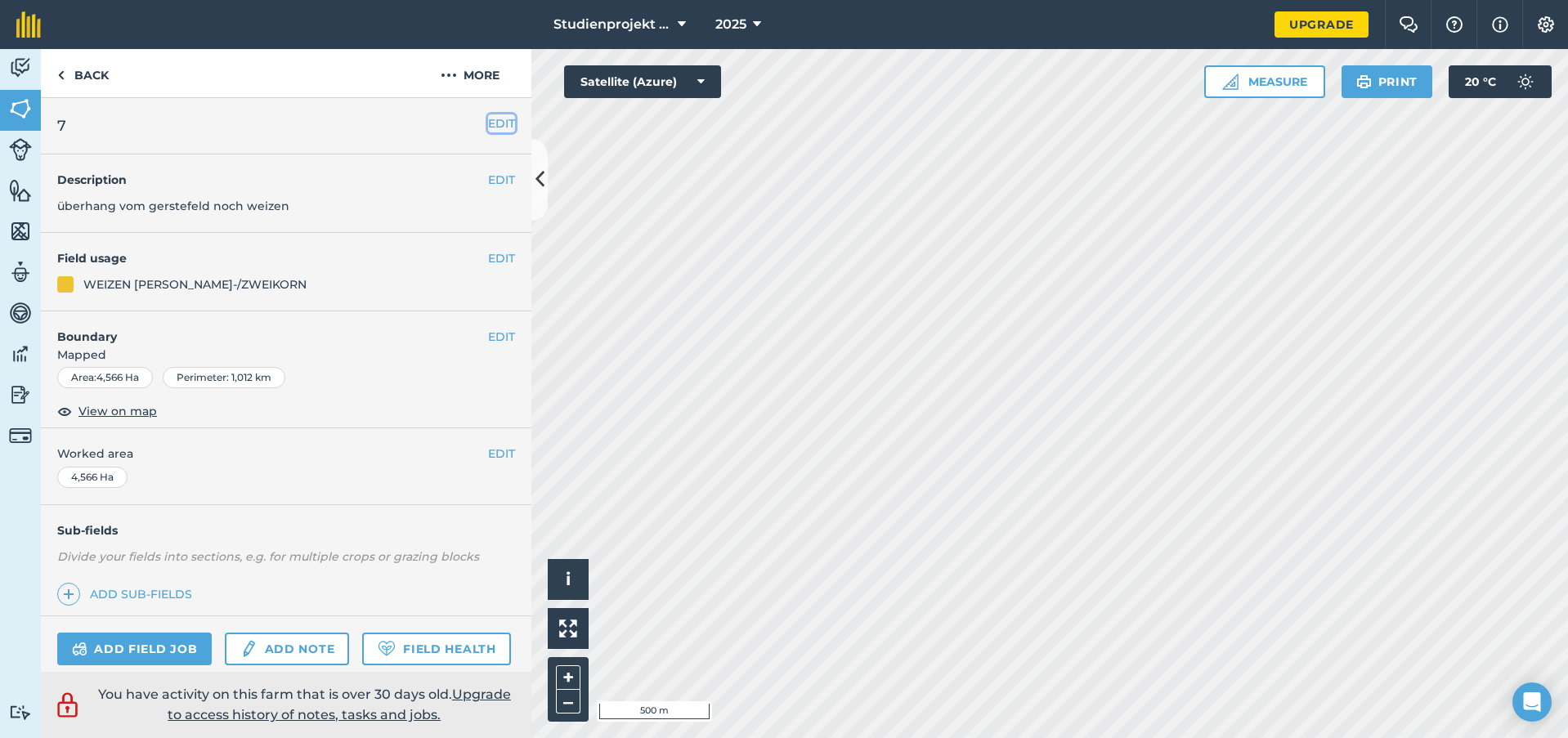
click at [489, 121] on button "EDIT" at bounding box center [501, 123] width 27 height 18
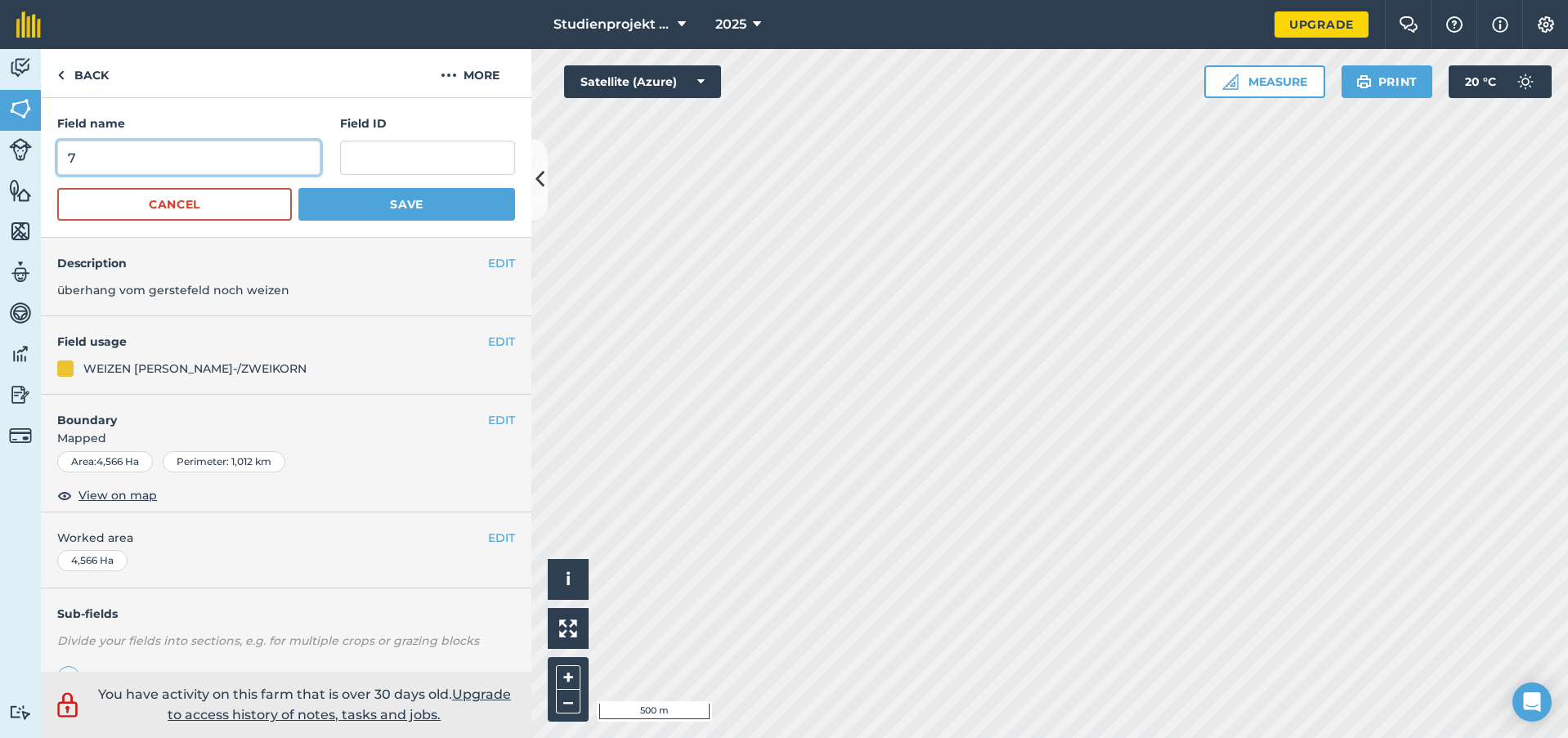
click at [259, 154] on input "7" at bounding box center [189, 157] width 264 height 35
type input "79"
click at [392, 207] on button "Save" at bounding box center [407, 204] width 217 height 33
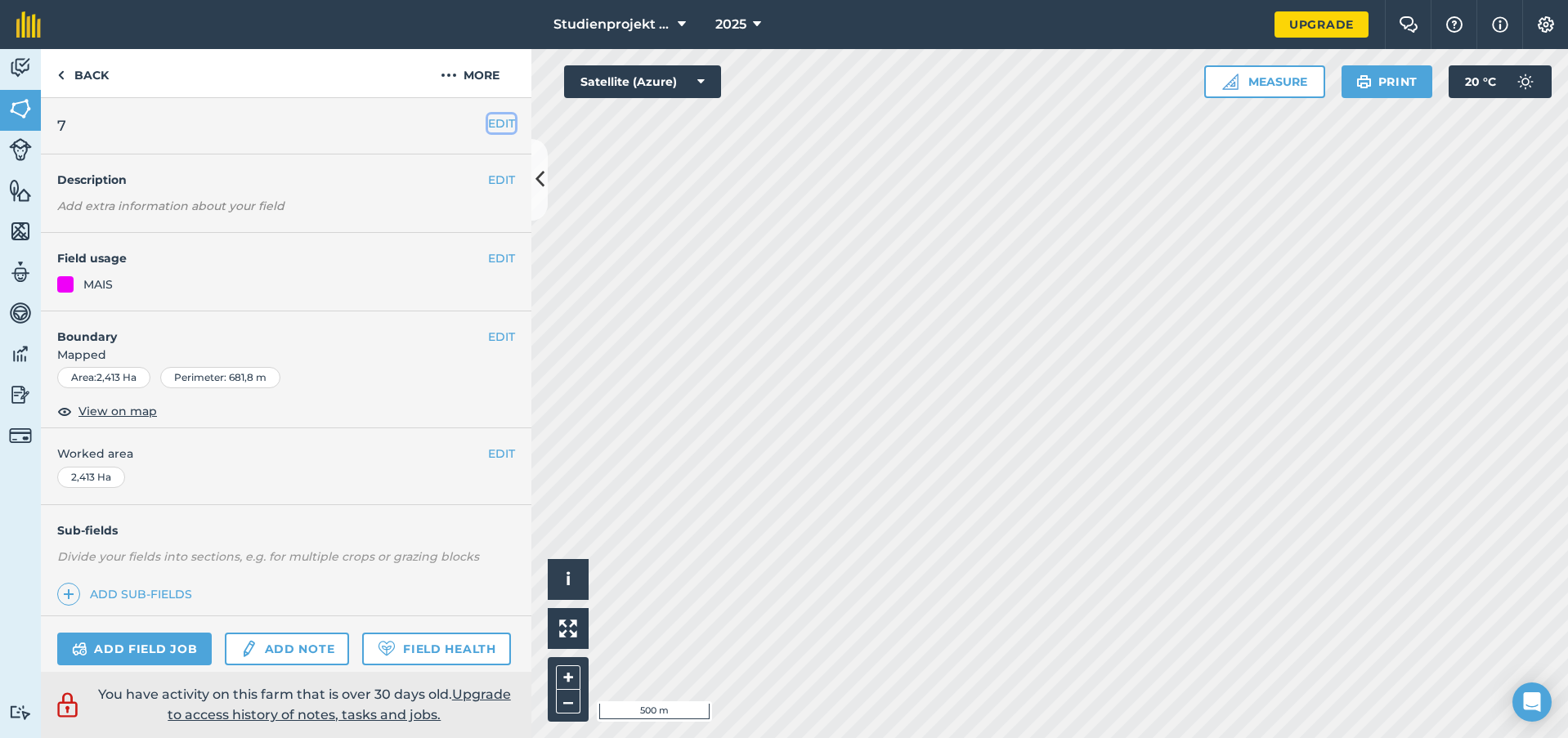
click at [490, 122] on button "EDIT" at bounding box center [501, 123] width 27 height 18
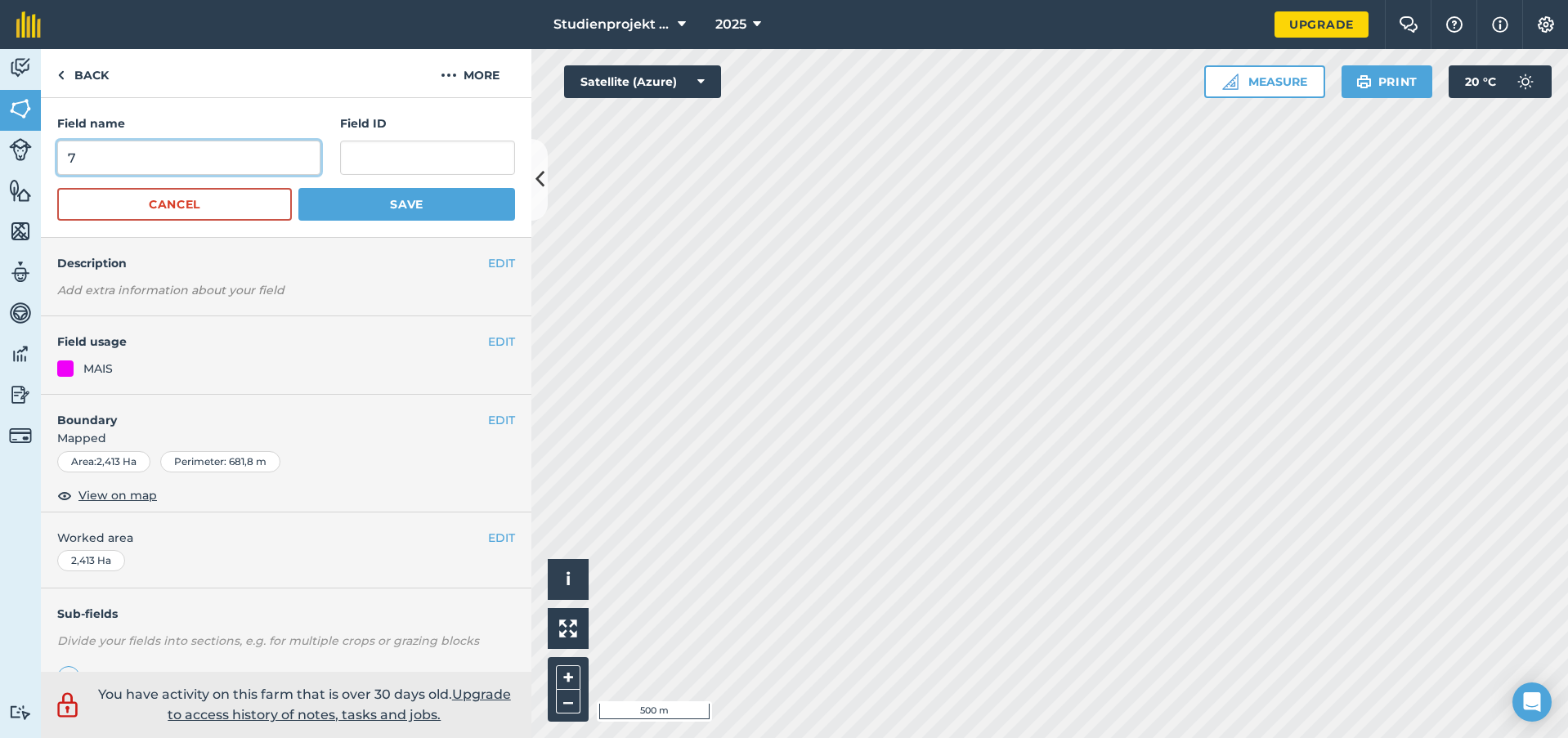
drag, startPoint x: 190, startPoint y: 149, endPoint x: 35, endPoint y: 158, distance: 155.3
click at [35, 158] on div "Activity Fields Livestock Features Maps Team Vehicles Data Reporting Billing Tu…" at bounding box center [784, 393] width 1568 height 689
type input "80"
click at [385, 217] on button "Save" at bounding box center [407, 204] width 217 height 33
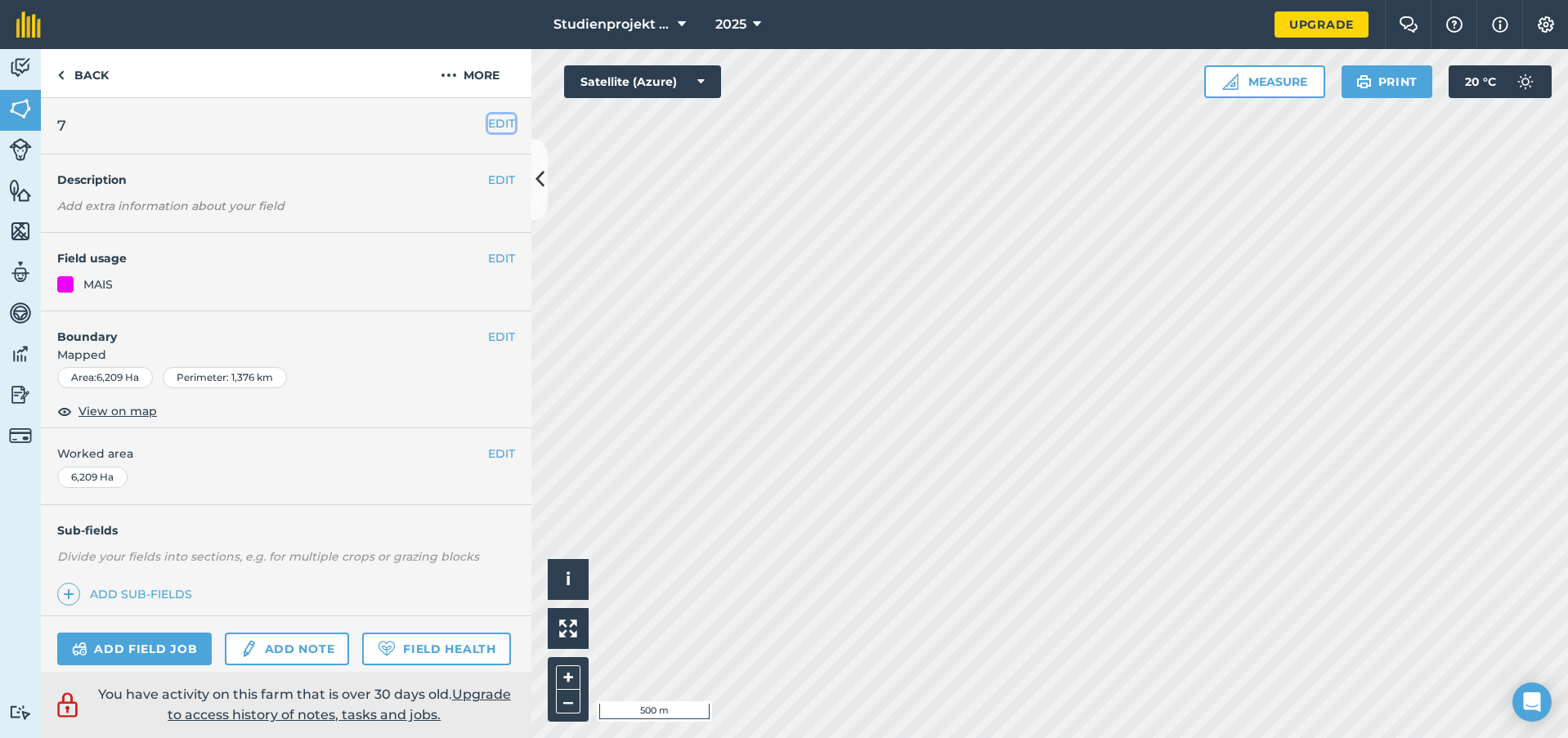
click at [489, 128] on button "EDIT" at bounding box center [501, 123] width 27 height 18
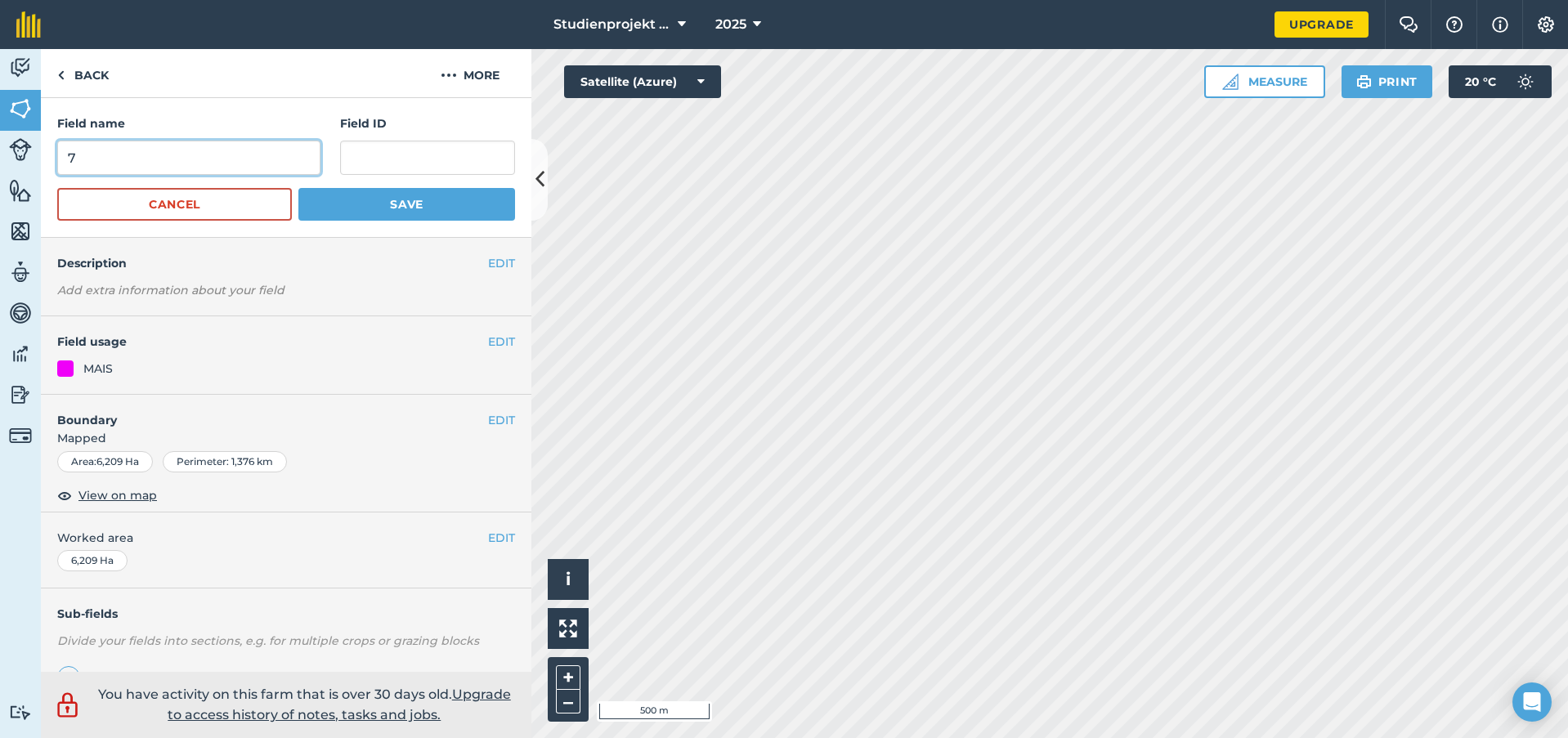
drag, startPoint x: 273, startPoint y: 156, endPoint x: -260, endPoint y: 139, distance: 533.3
click at [0, 139] on html "Studienprojekt 25 2025 Upgrade Farm Chat Help Info Settings Map printing is not…" at bounding box center [784, 369] width 1568 height 738
type input "9"
type input "81"
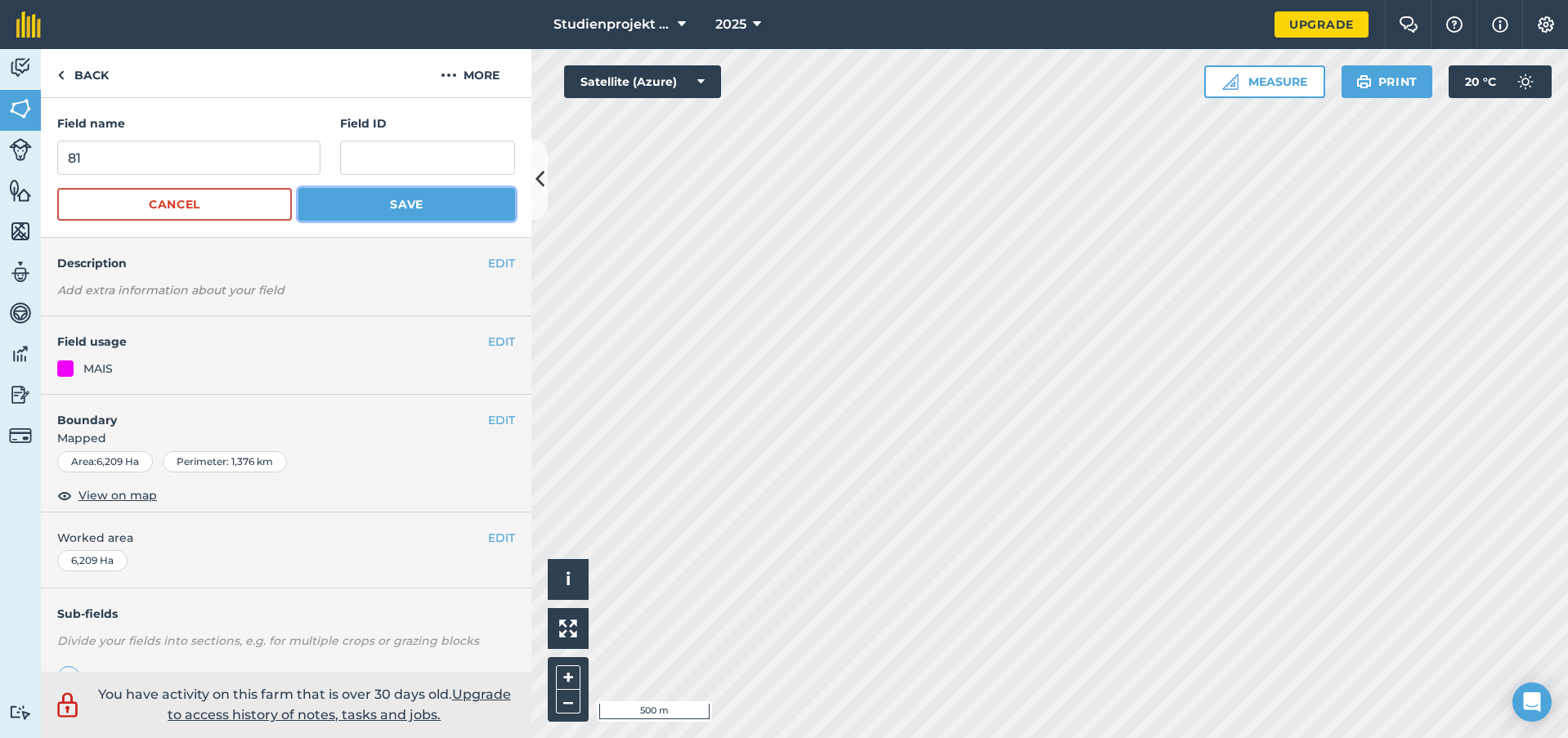
click at [308, 198] on button "Save" at bounding box center [407, 204] width 217 height 33
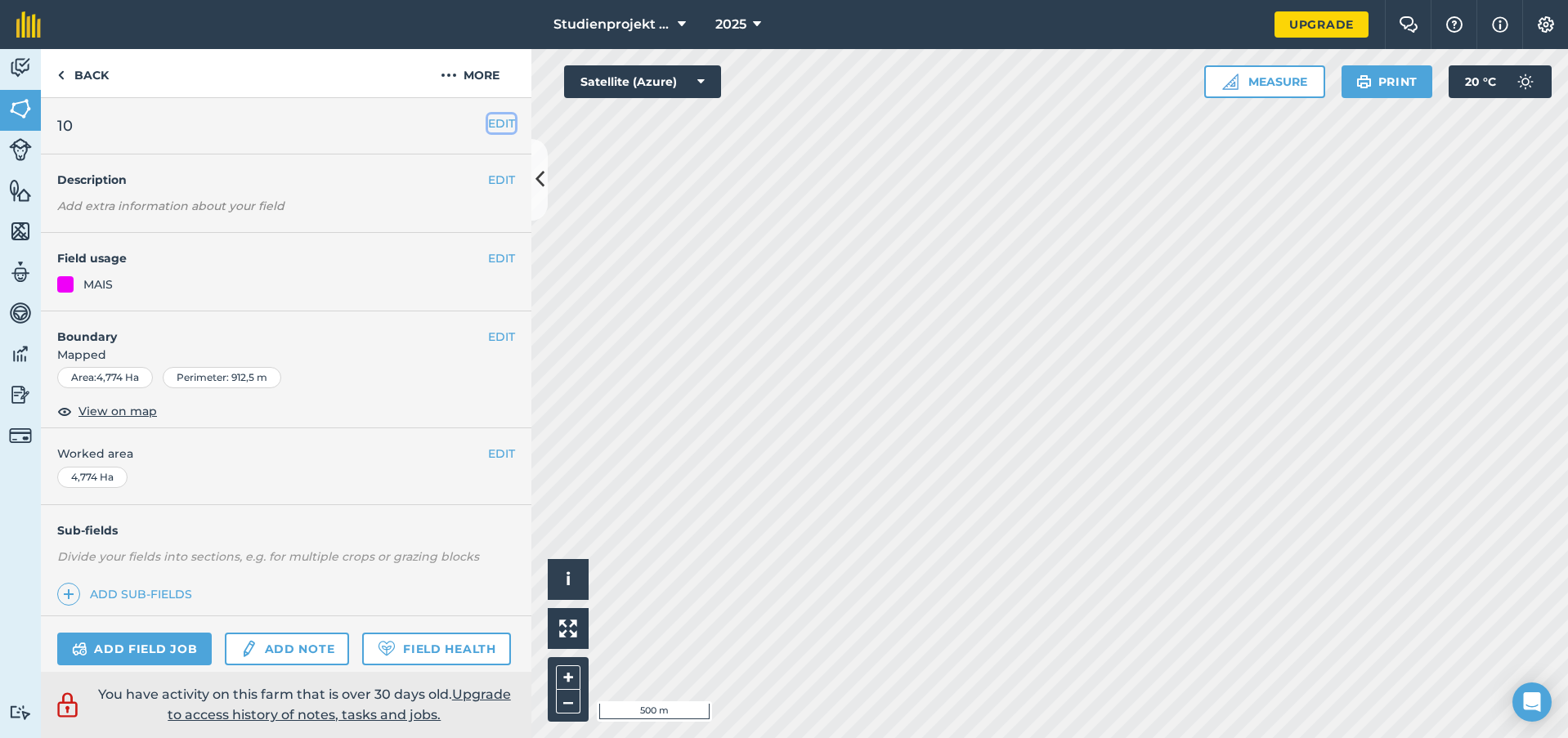
click at [496, 122] on button "EDIT" at bounding box center [501, 123] width 27 height 18
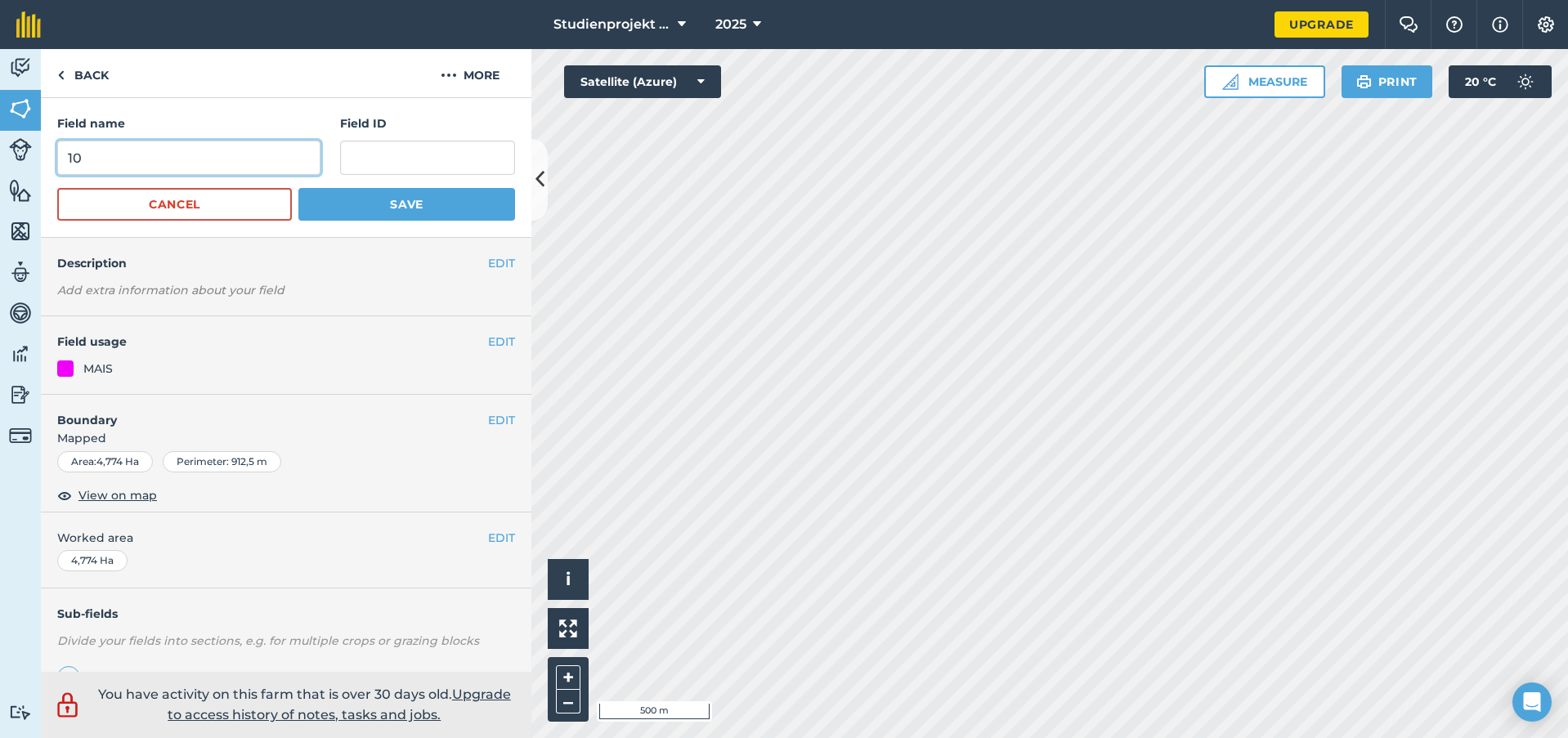
drag, startPoint x: 77, startPoint y: 161, endPoint x: 116, endPoint y: 162, distance: 39.0
click at [116, 162] on input "10" at bounding box center [189, 157] width 264 height 35
click at [140, 172] on input "10" at bounding box center [189, 157] width 264 height 35
click at [137, 154] on input "10" at bounding box center [189, 157] width 264 height 35
drag, startPoint x: 95, startPoint y: 156, endPoint x: 11, endPoint y: 169, distance: 85.0
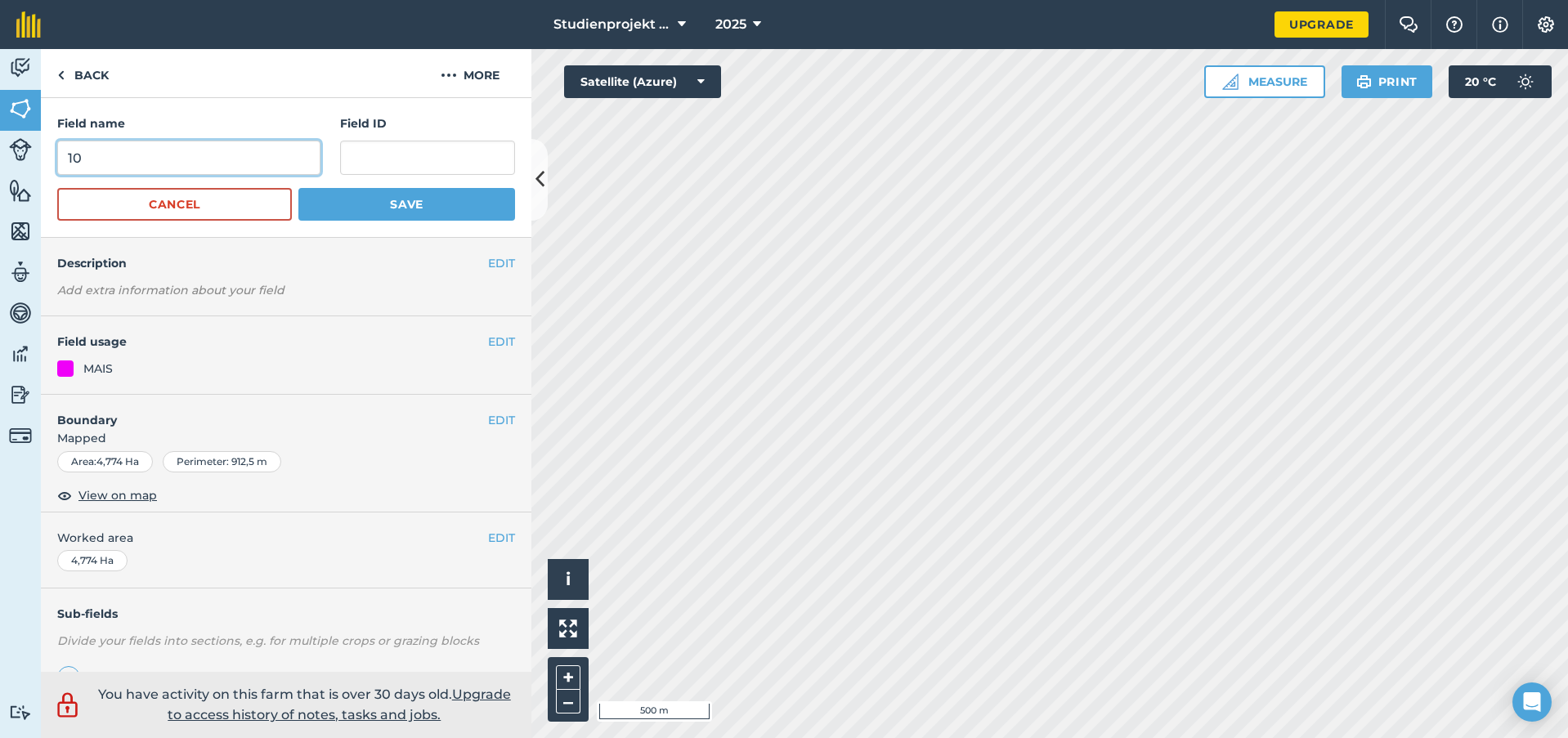
click at [17, 167] on div "Activity Fields Livestock Features Maps Team Vehicles Data Reporting Billing Tu…" at bounding box center [784, 393] width 1568 height 689
type input "82"
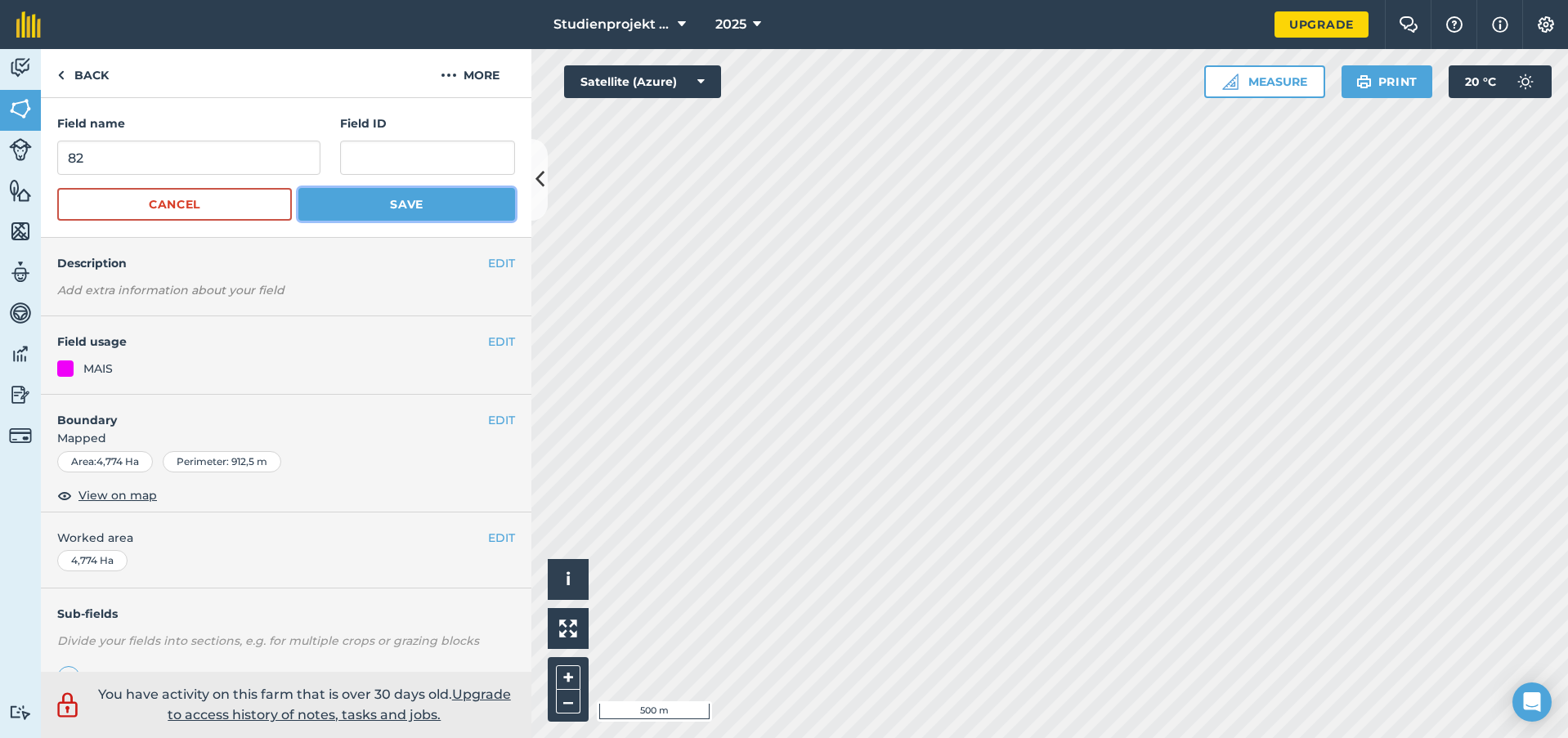
click at [412, 202] on button "Save" at bounding box center [407, 204] width 217 height 33
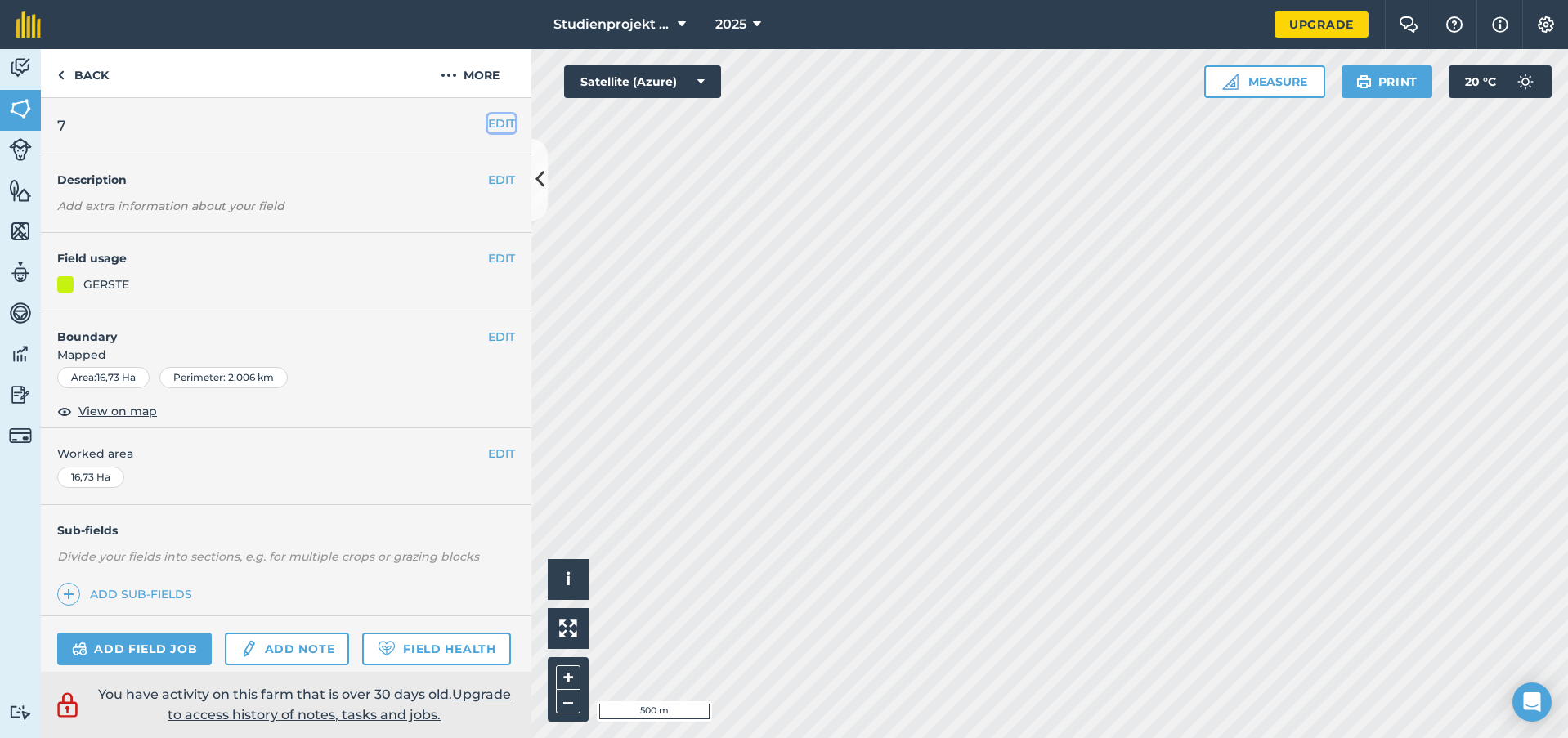
click at [489, 126] on button "EDIT" at bounding box center [501, 123] width 27 height 18
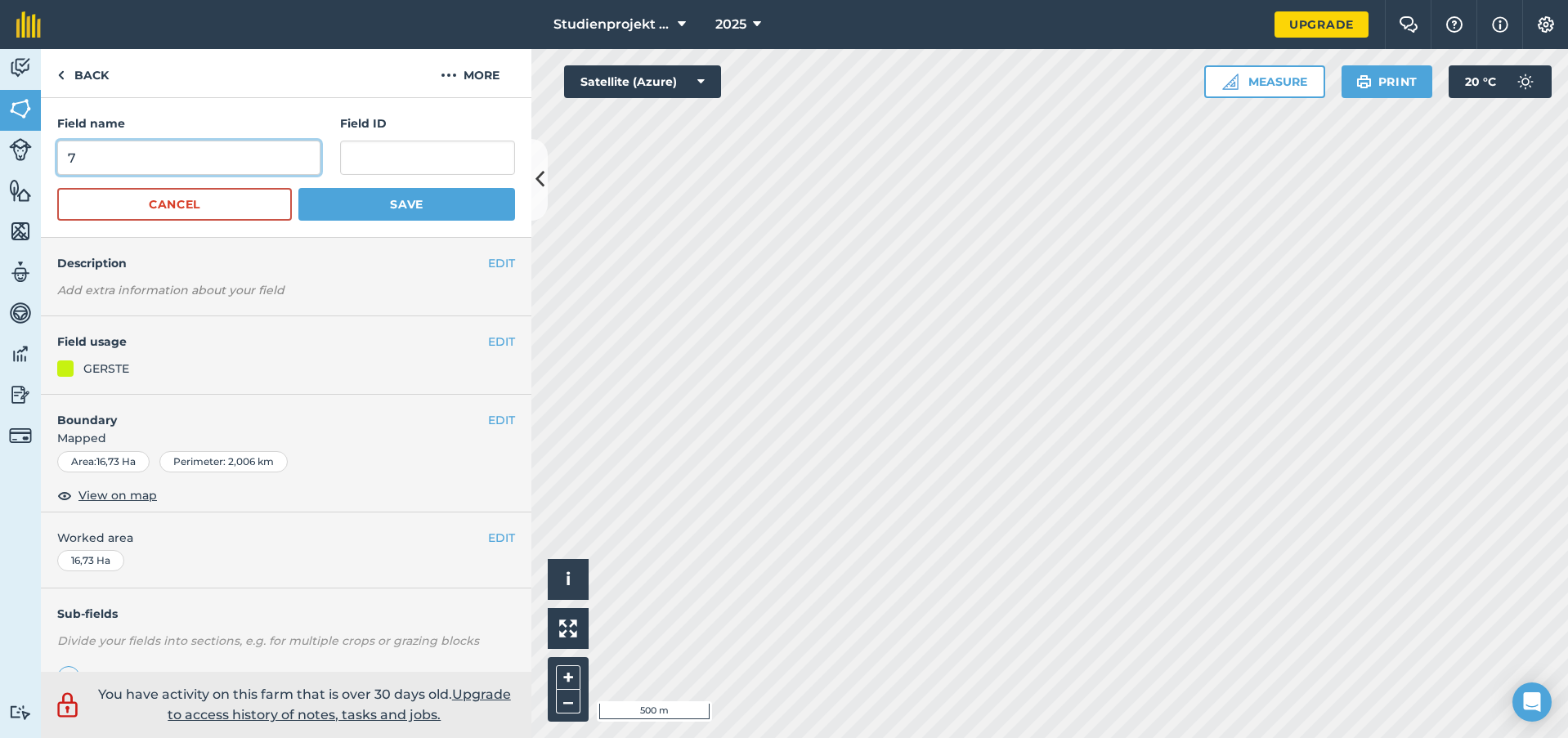
drag, startPoint x: 124, startPoint y: 158, endPoint x: -64, endPoint y: 157, distance: 188.0
click at [0, 157] on html "Studienprojekt 25 2025 Upgrade Farm Chat Help Info Settings Map printing is not…" at bounding box center [784, 369] width 1568 height 738
type input "83"
click at [401, 209] on button "Save" at bounding box center [407, 204] width 217 height 33
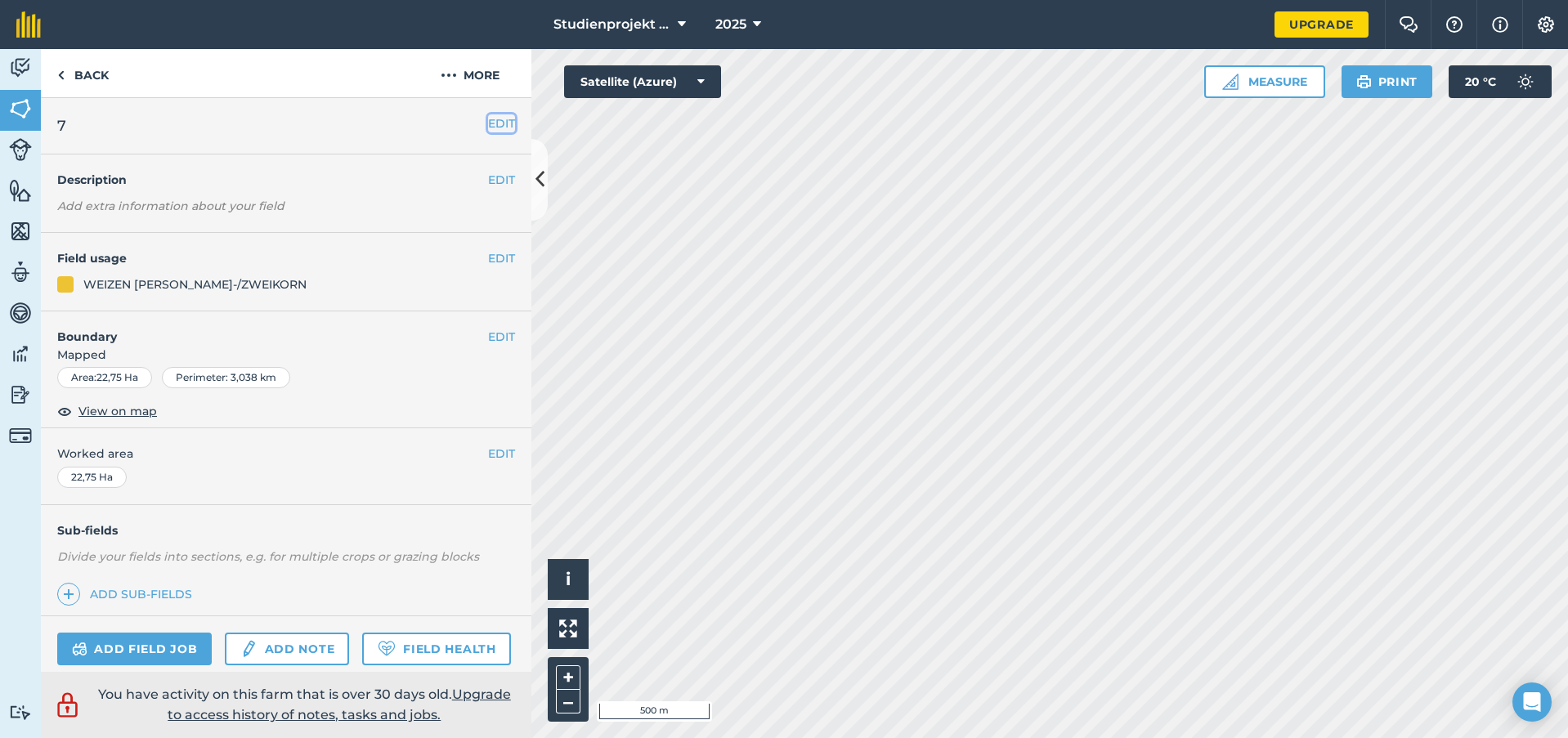
click at [490, 118] on button "EDIT" at bounding box center [501, 123] width 27 height 18
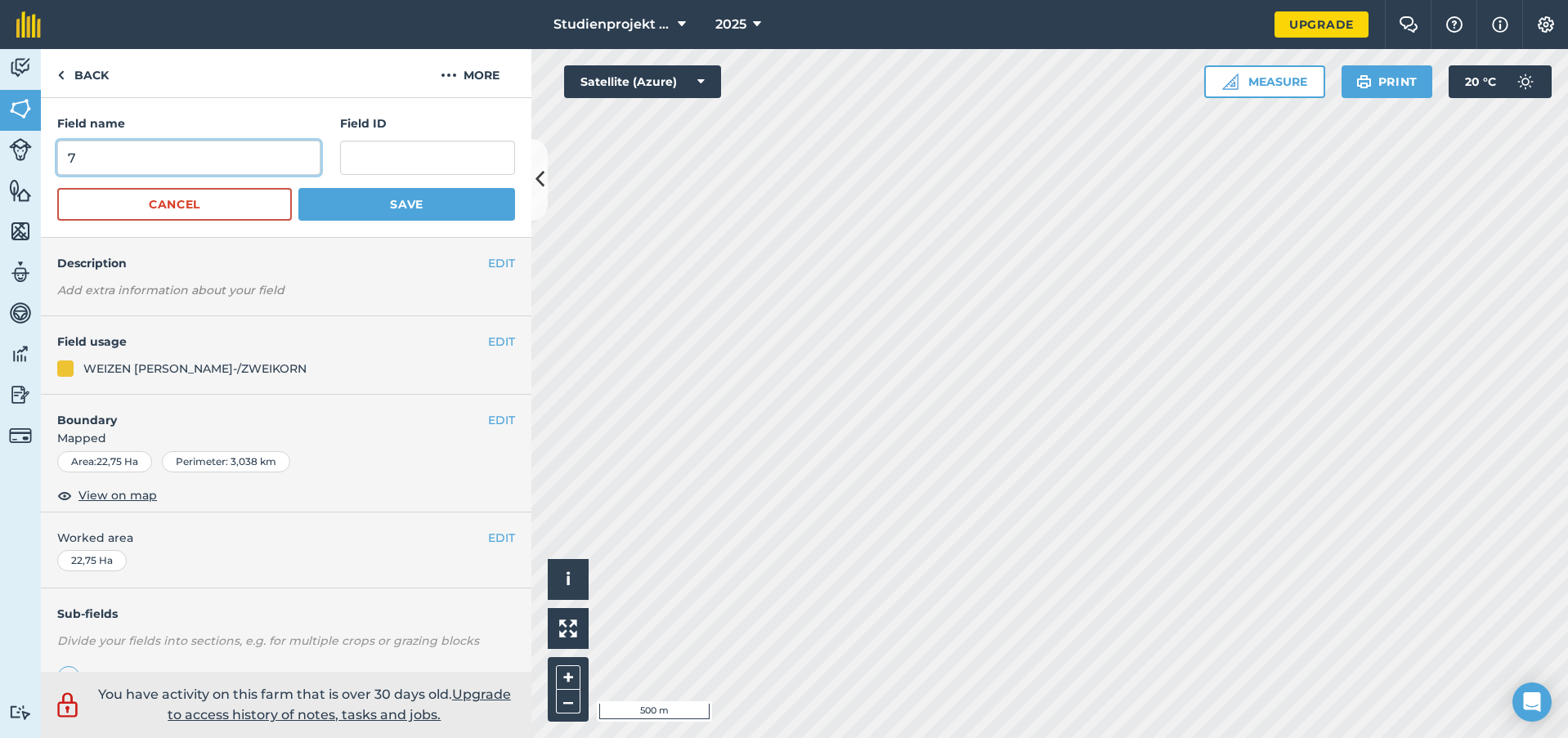
drag, startPoint x: 80, startPoint y: 158, endPoint x: -54, endPoint y: 159, distance: 134.0
click at [0, 159] on html "Studienprojekt 25 2025 Upgrade Farm Chat Help Info Settings Map printing is not…" at bounding box center [784, 369] width 1568 height 738
type input "84"
click at [429, 201] on button "Save" at bounding box center [407, 204] width 217 height 33
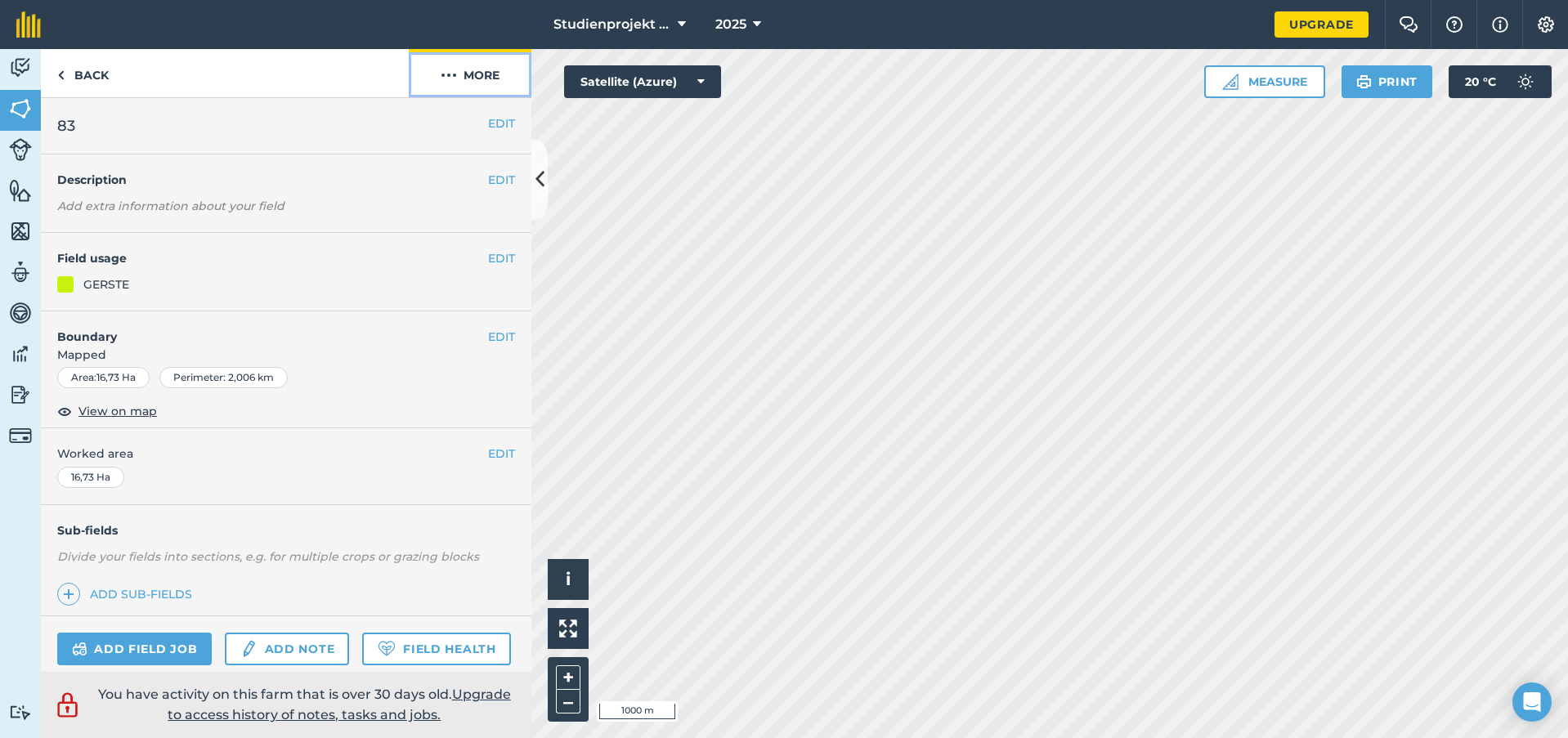
click at [455, 73] on img at bounding box center [449, 76] width 16 height 20
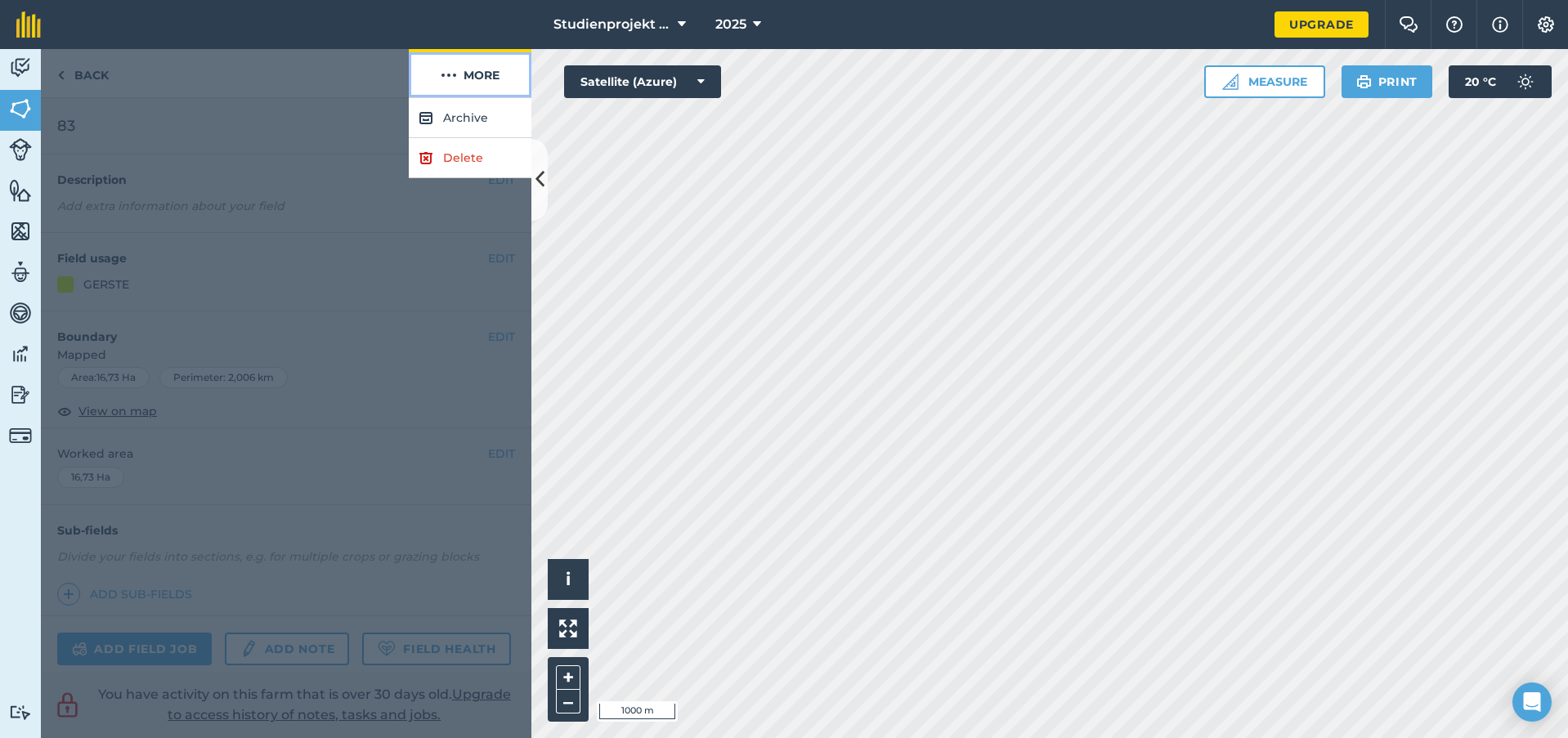
click at [455, 73] on img at bounding box center [449, 76] width 16 height 20
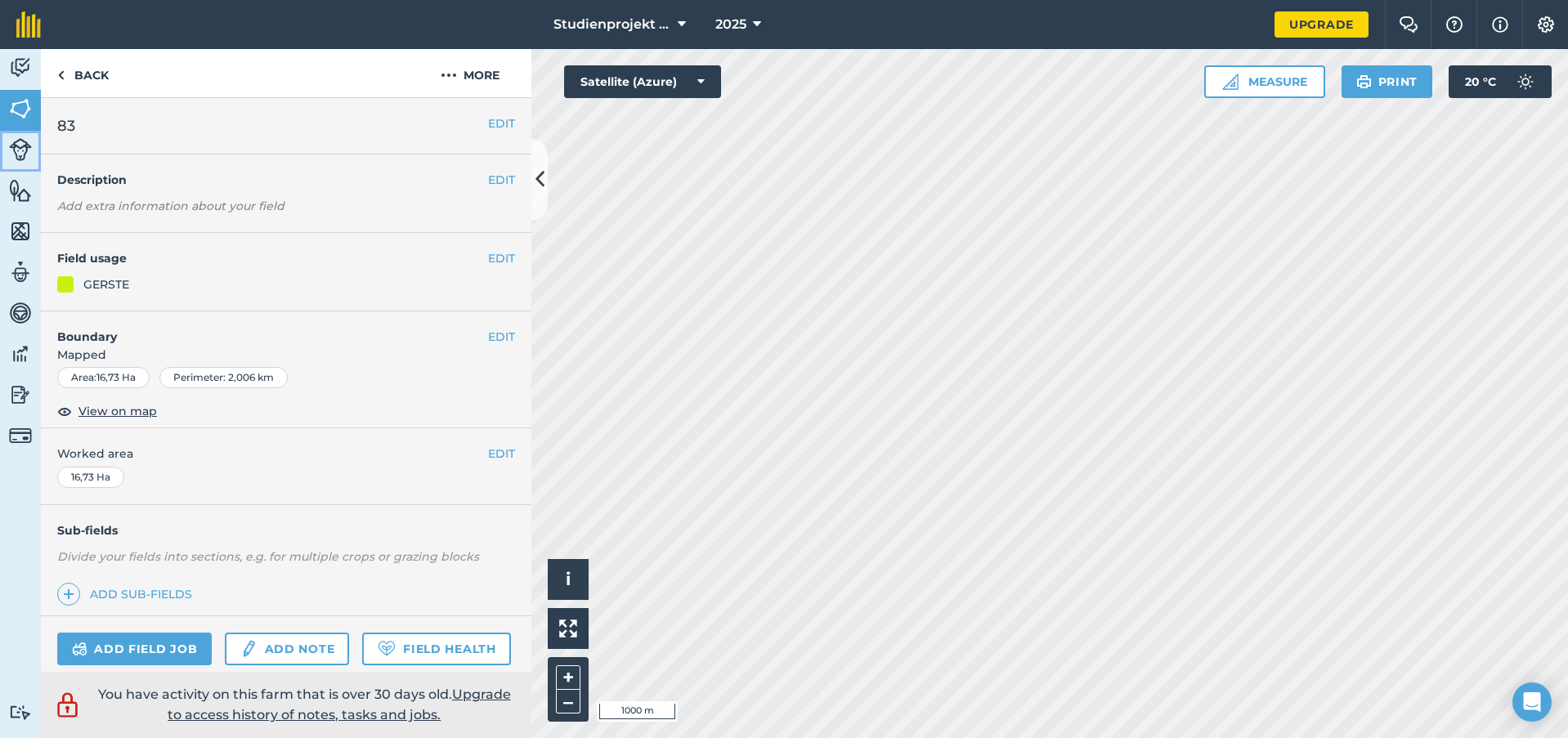
click at [20, 144] on img at bounding box center [20, 149] width 23 height 23
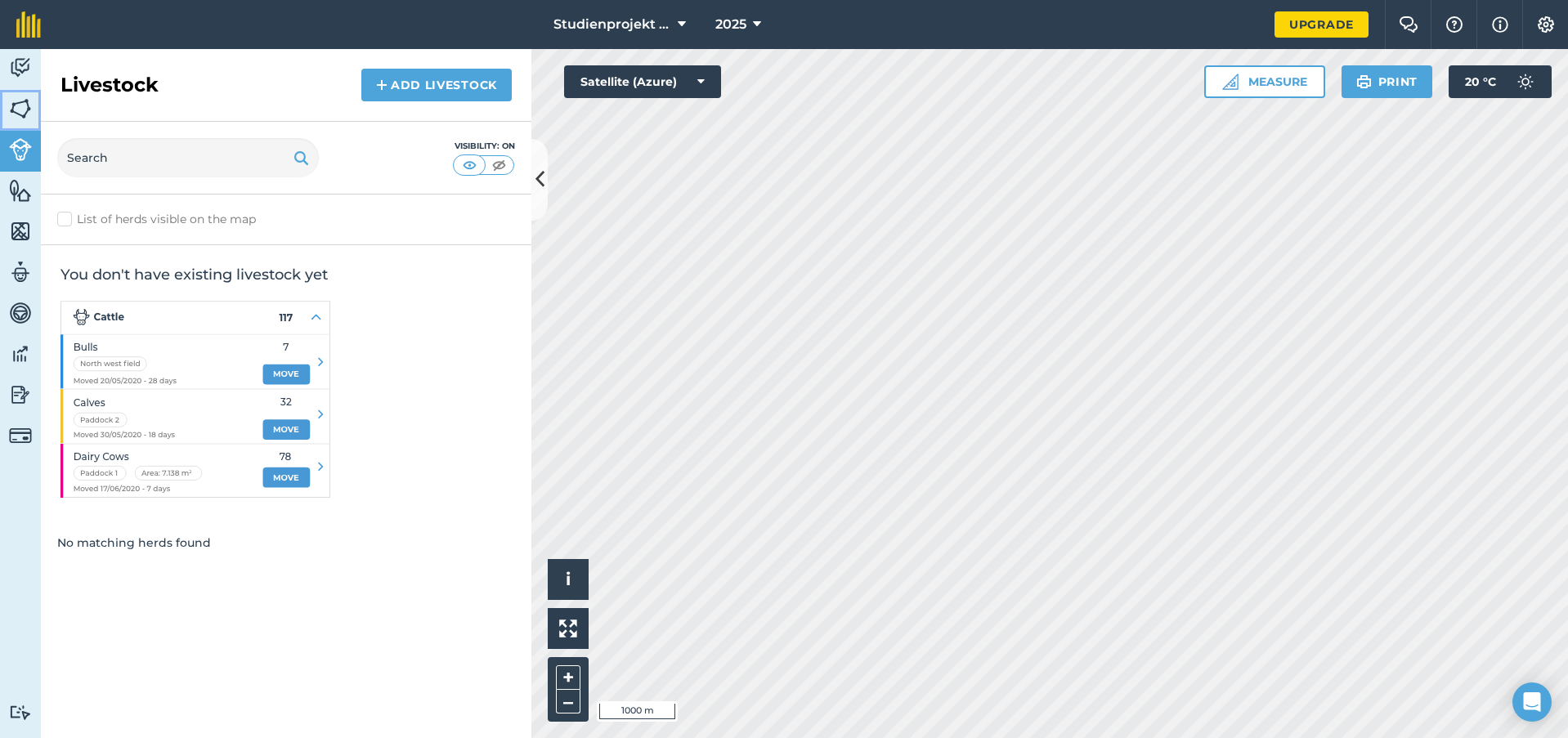
click at [28, 117] on img at bounding box center [20, 108] width 23 height 25
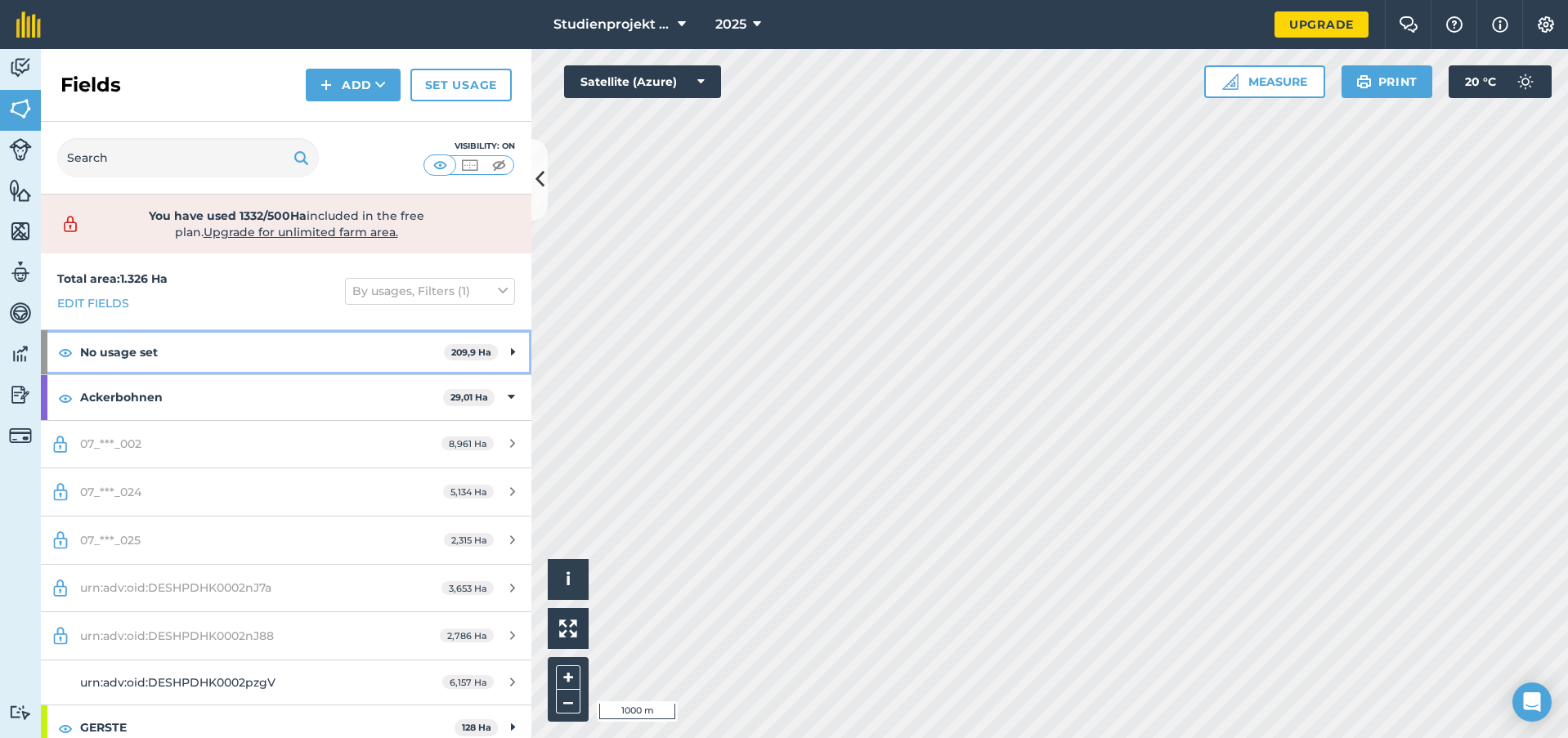
click at [391, 361] on strong "No usage set" at bounding box center [263, 352] width 364 height 44
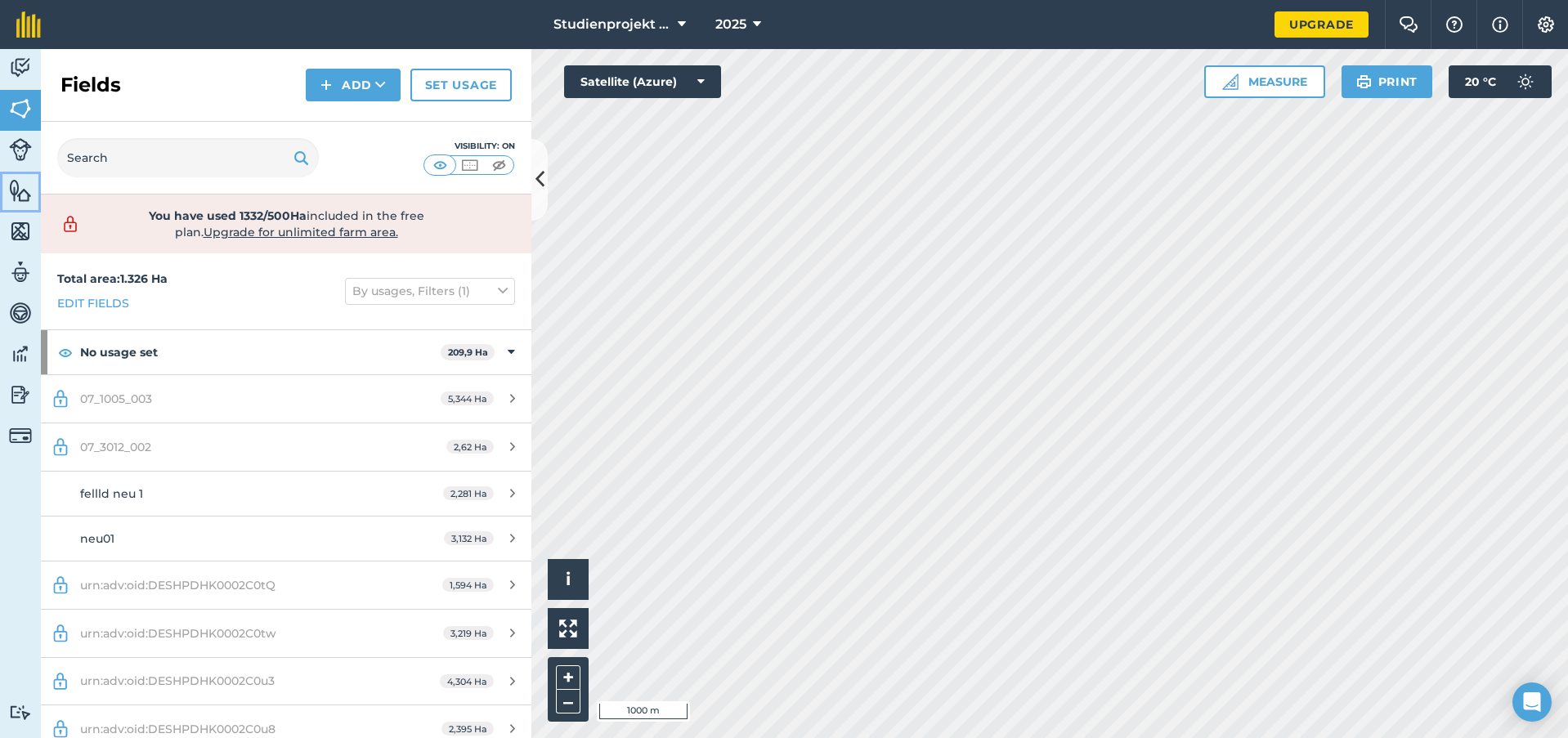
click at [18, 190] on img at bounding box center [20, 190] width 23 height 25
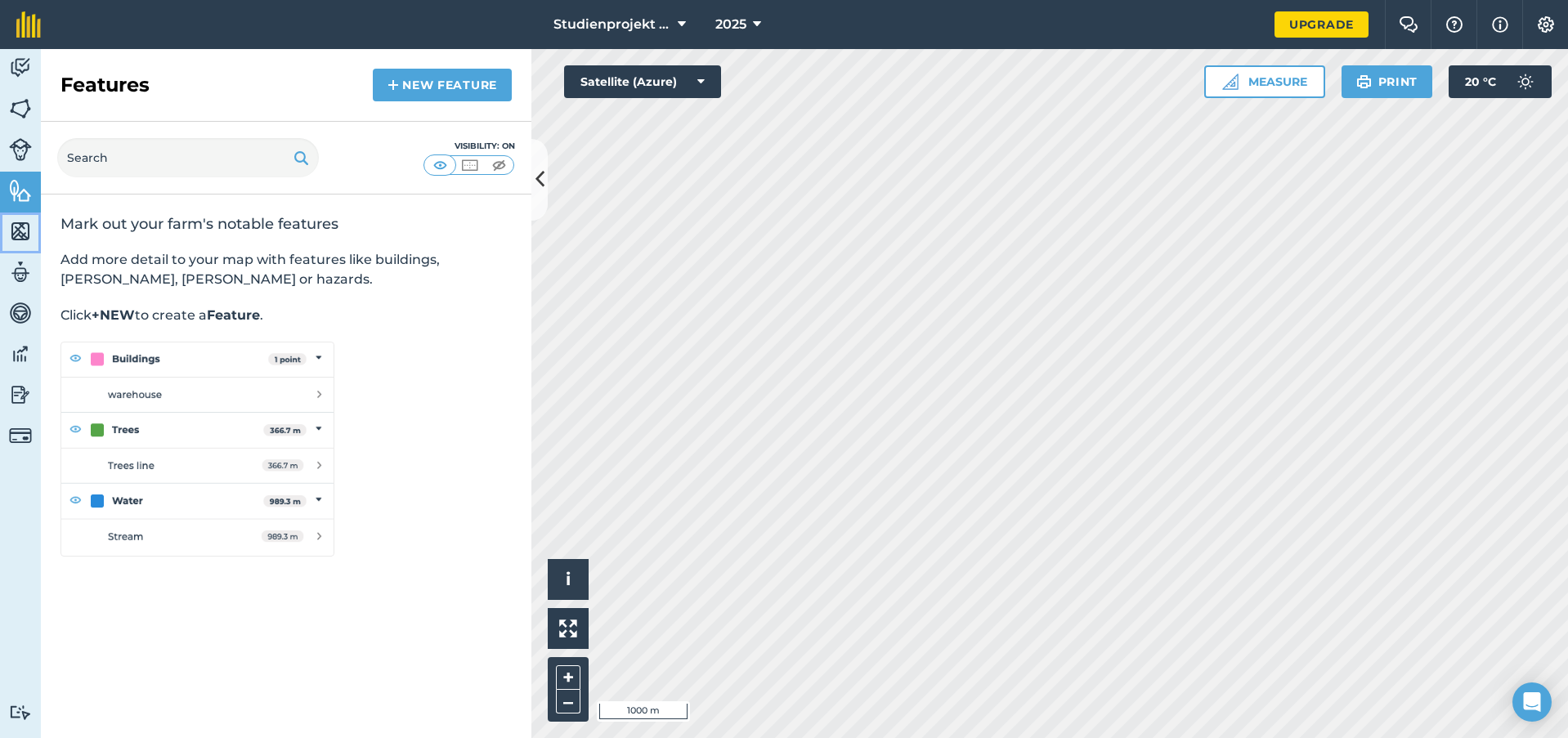
click at [27, 241] on img at bounding box center [20, 231] width 23 height 25
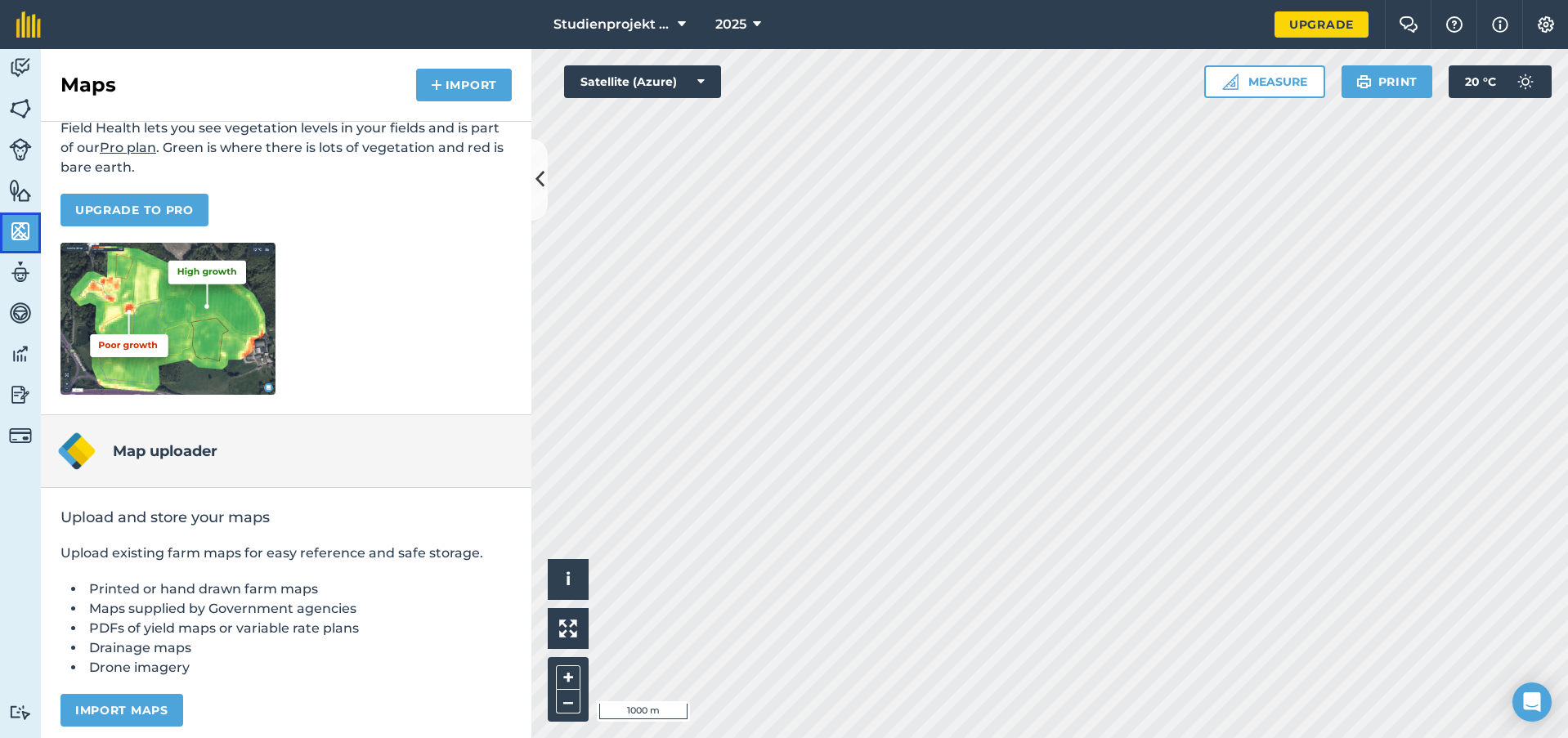
scroll to position [140, 0]
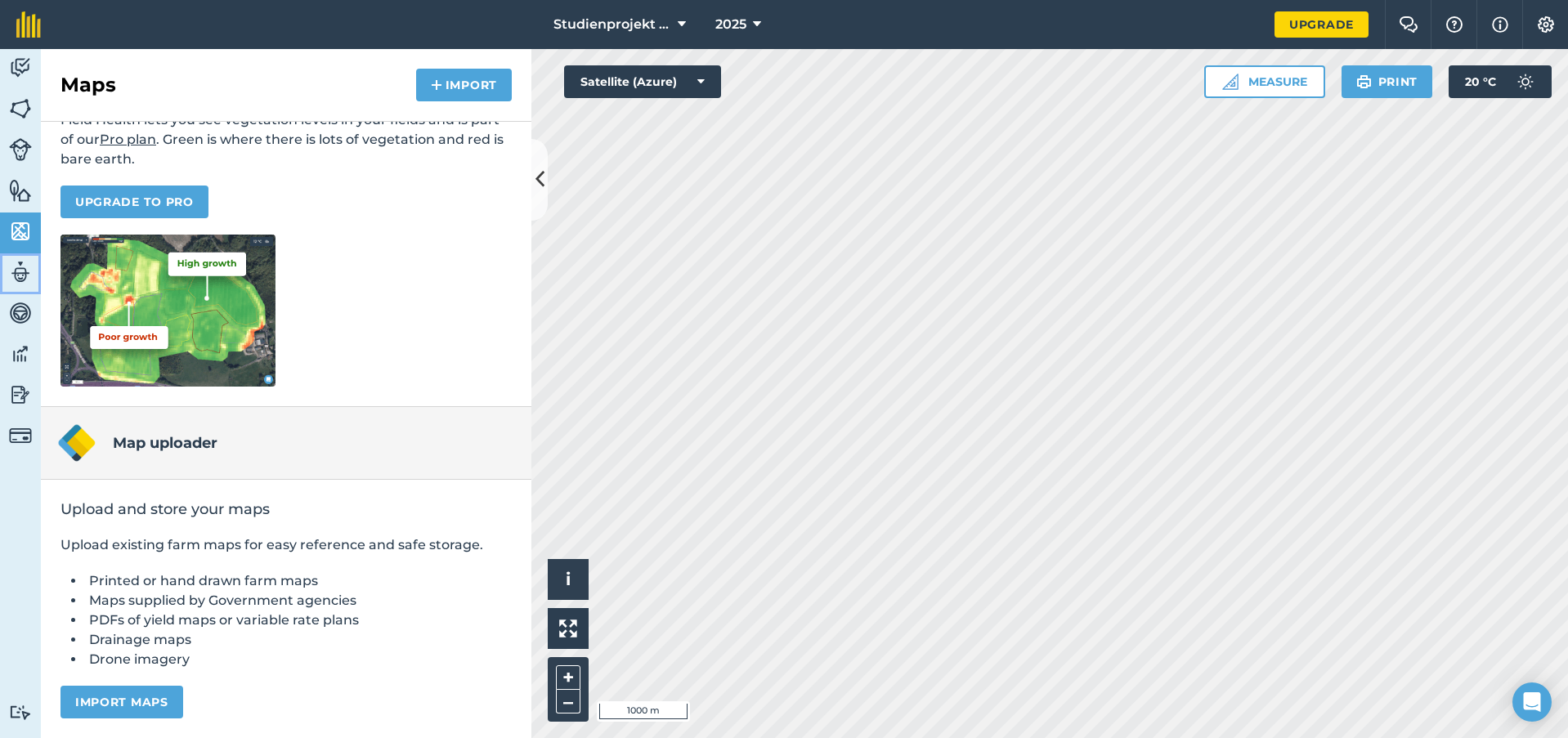
click at [21, 263] on img at bounding box center [20, 272] width 23 height 25
select select "MEMBER"
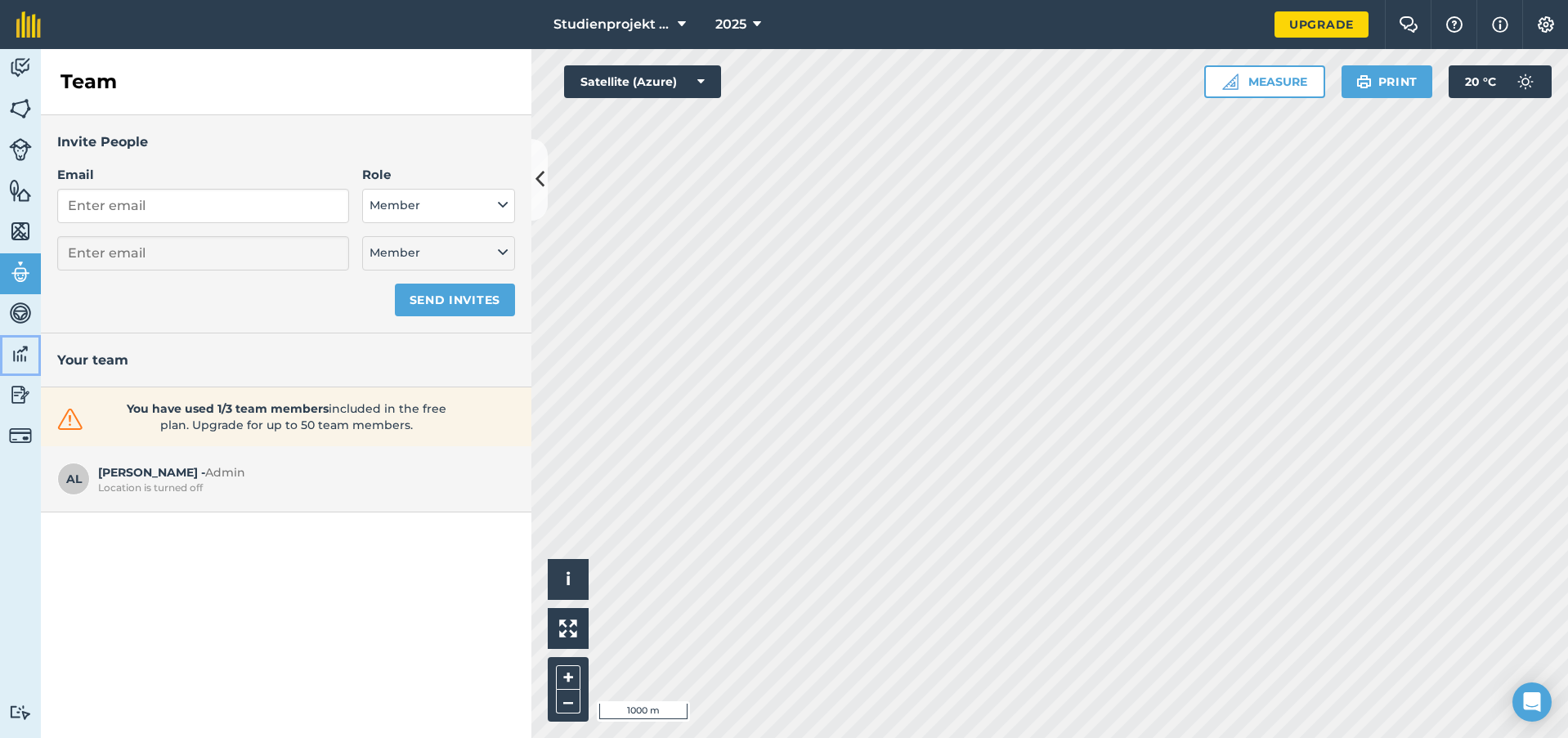
click at [22, 339] on link "Data" at bounding box center [20, 355] width 41 height 41
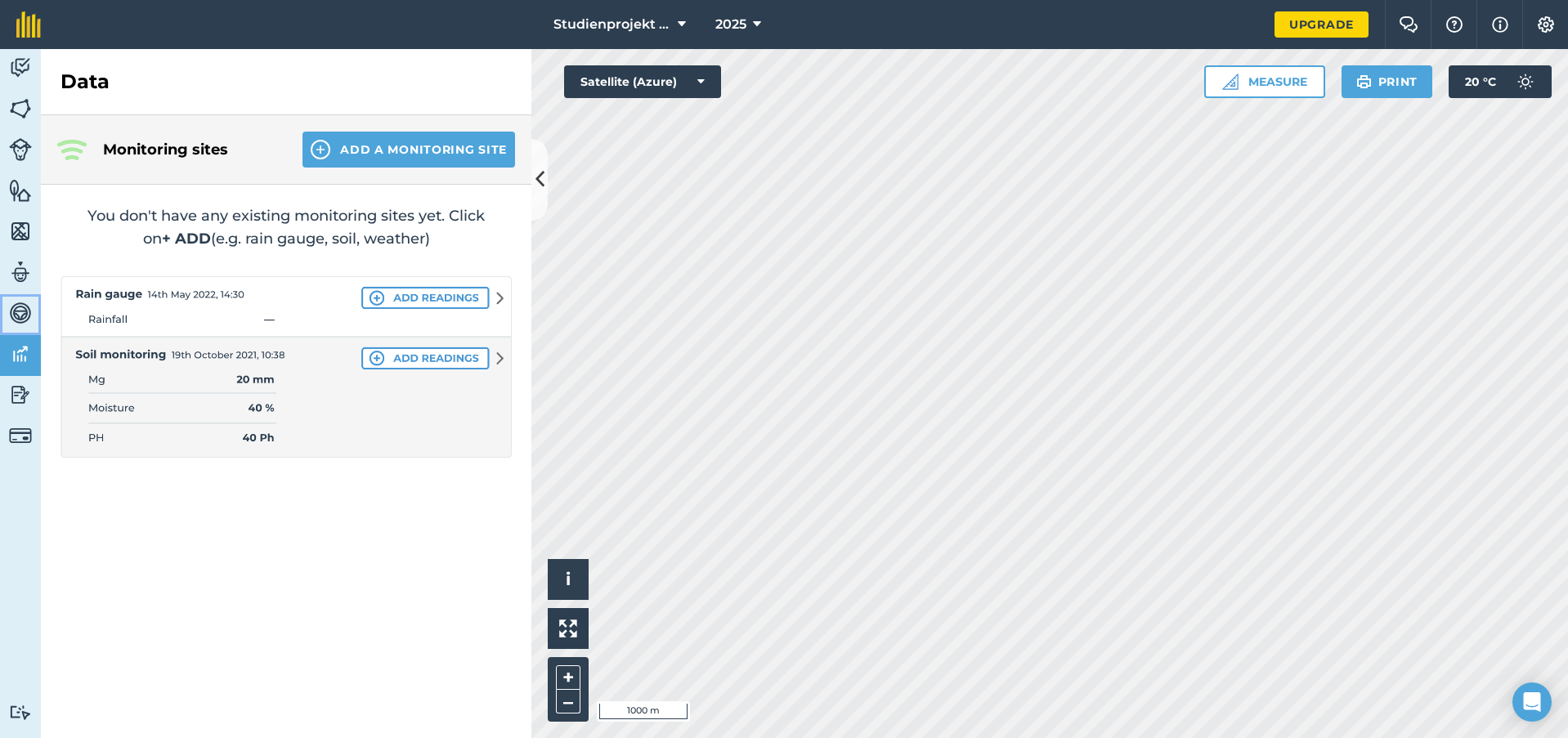
click at [25, 319] on img at bounding box center [20, 312] width 23 height 25
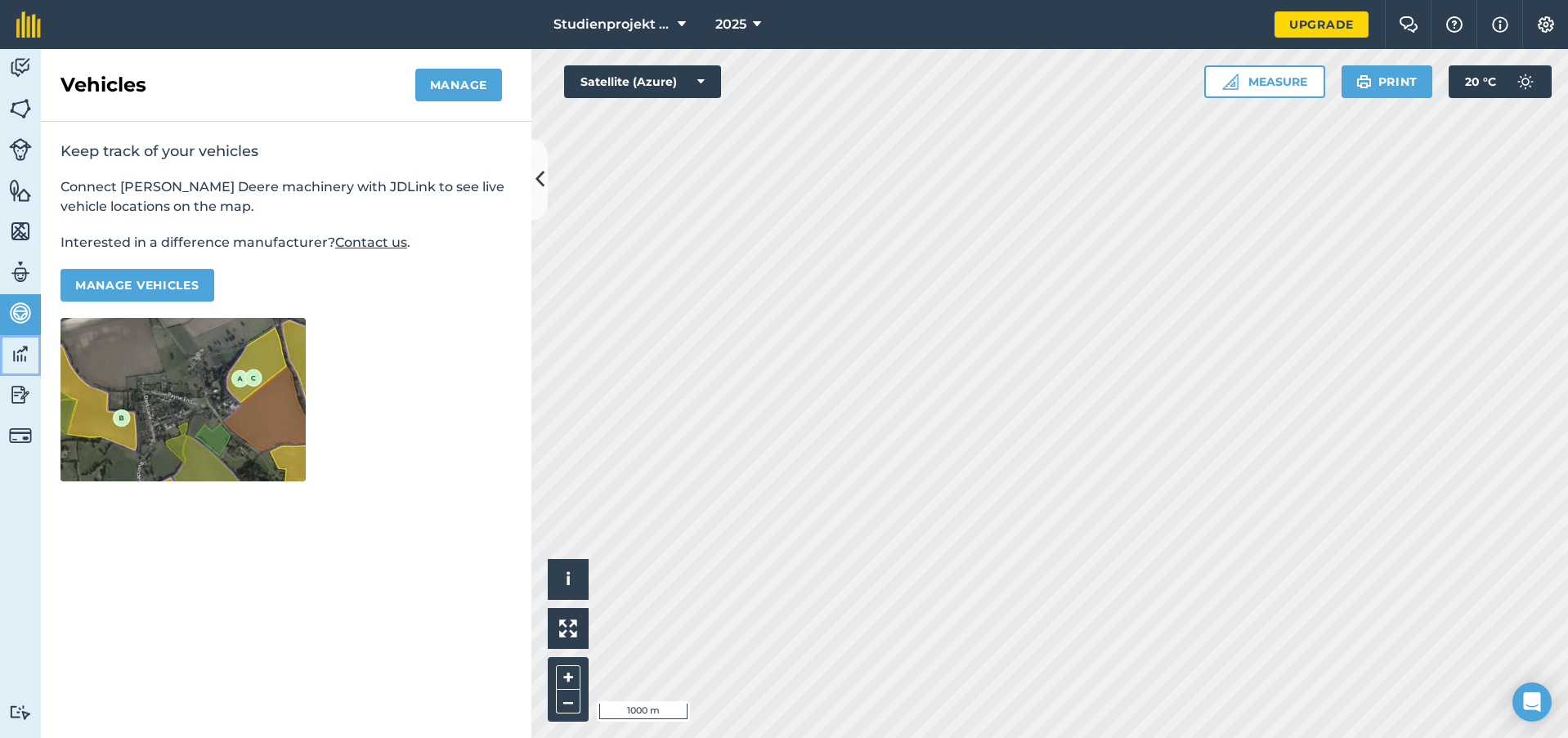
click at [30, 348] on img at bounding box center [20, 354] width 23 height 25
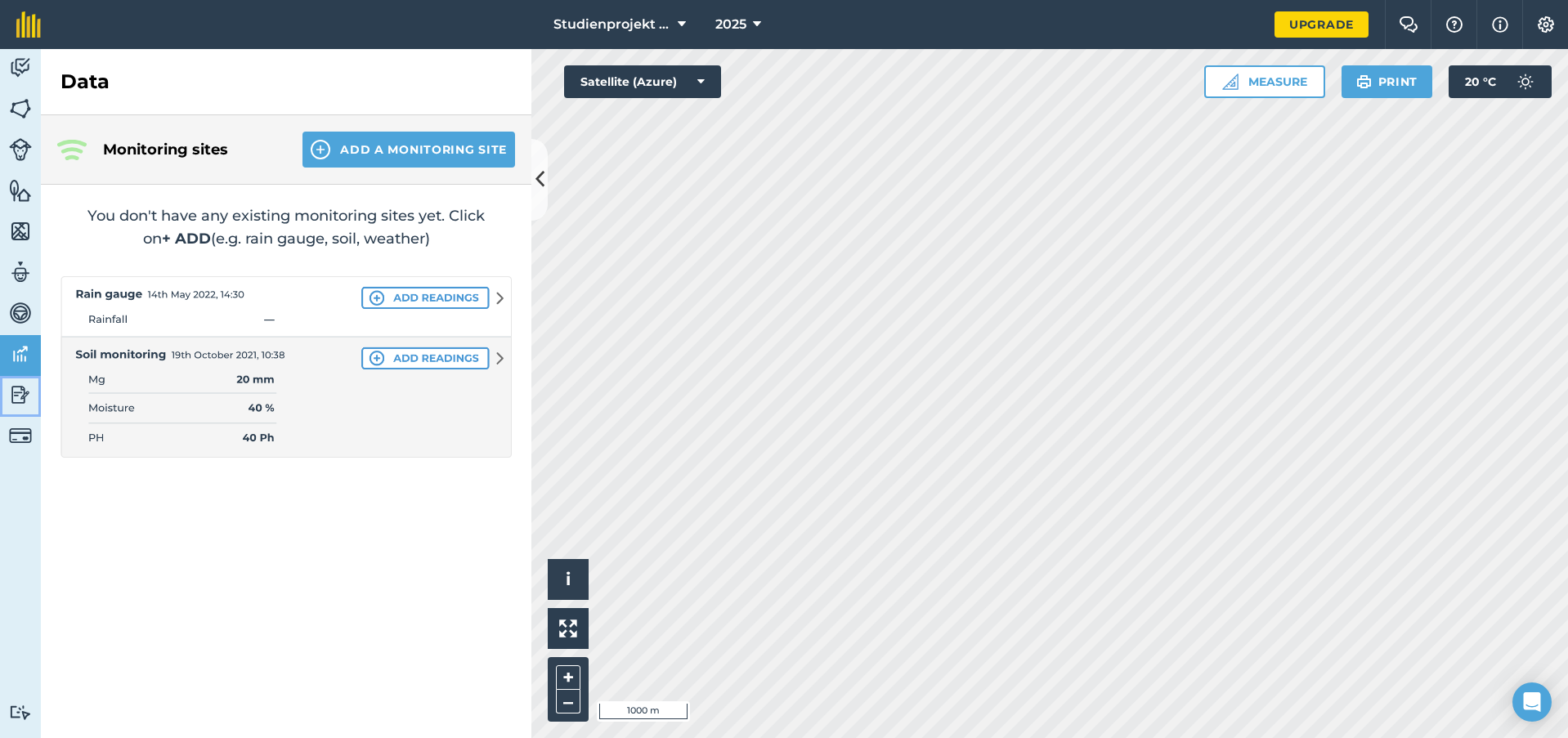
click at [18, 379] on link "Reporting" at bounding box center [20, 396] width 41 height 41
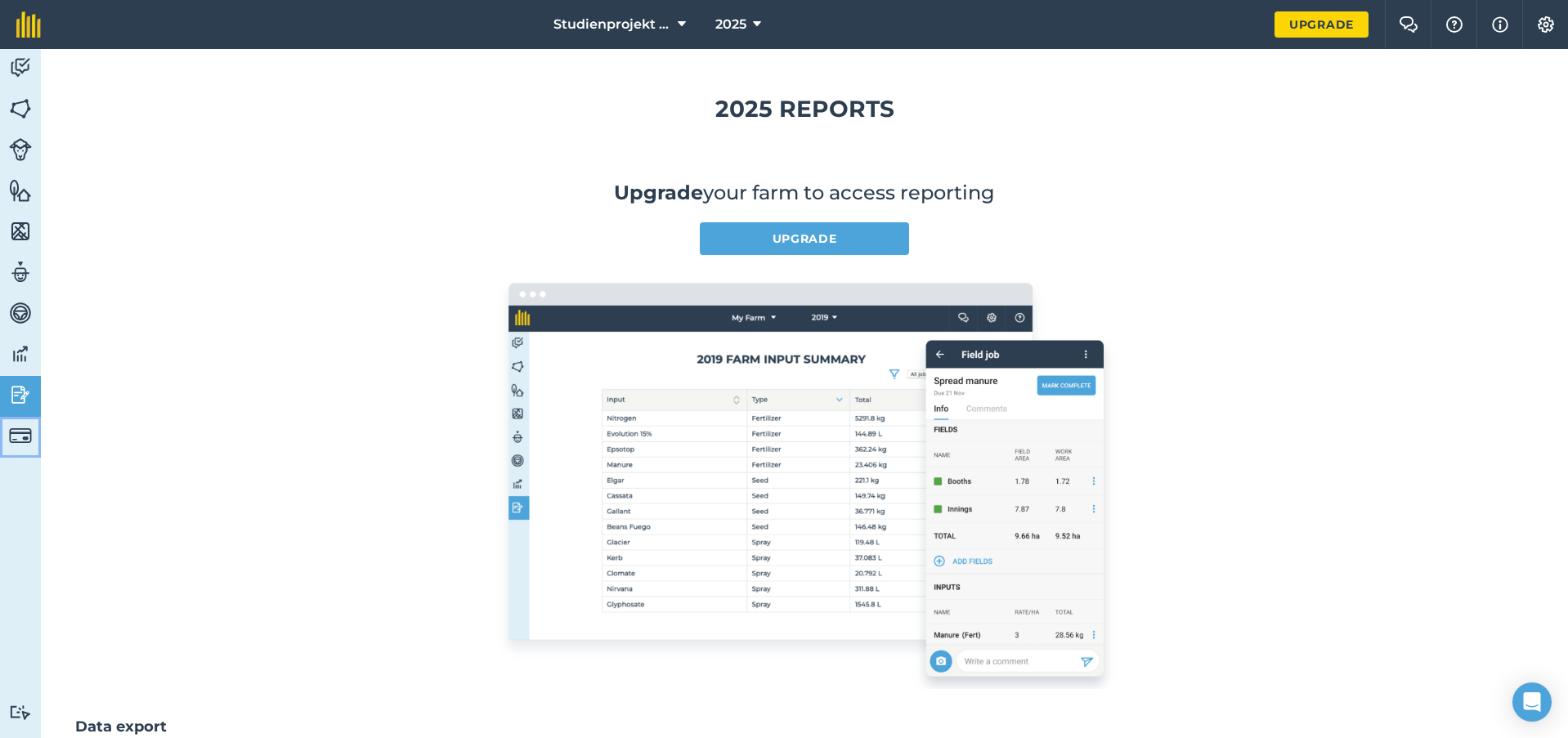
click at [17, 432] on img at bounding box center [20, 436] width 23 height 23
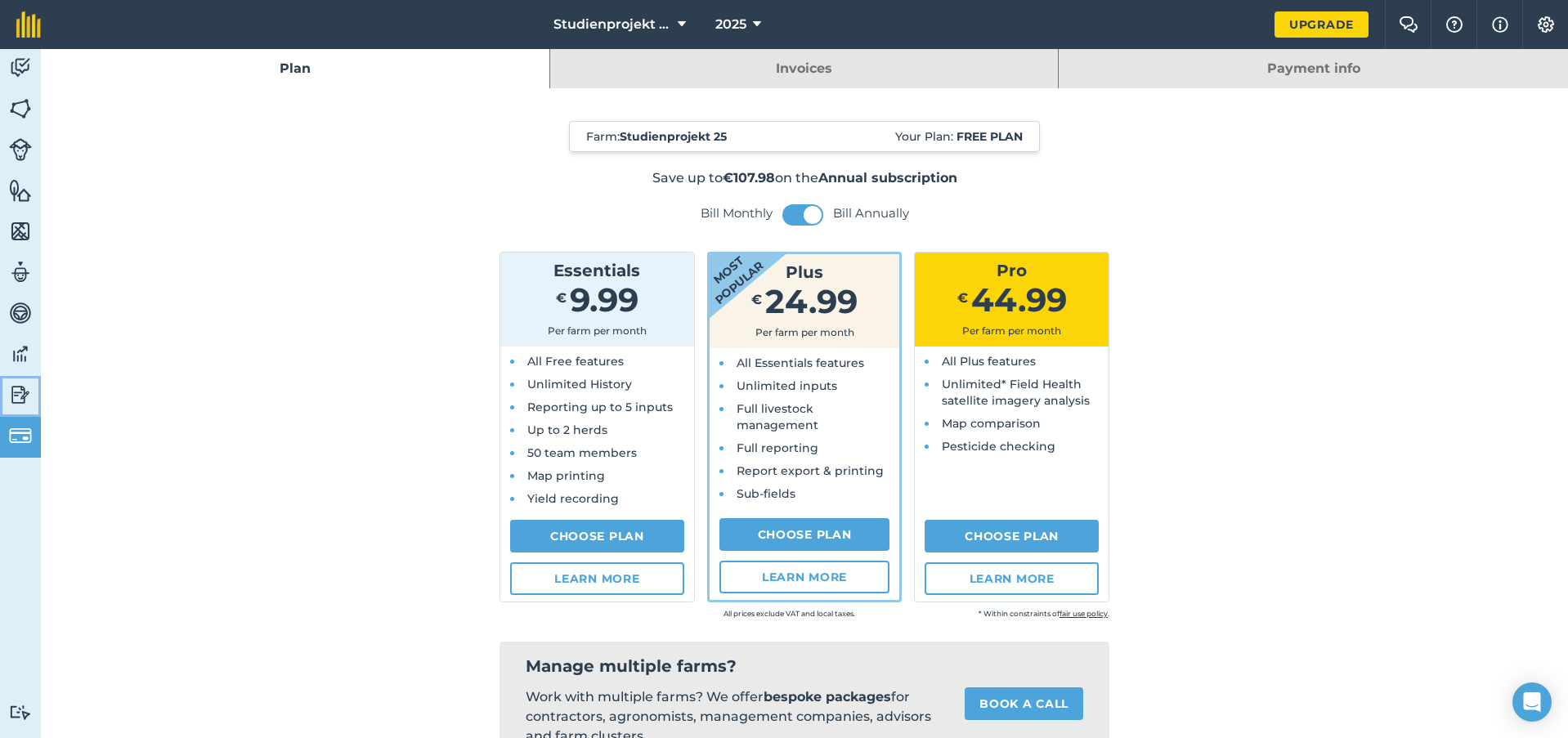
click at [26, 397] on img at bounding box center [20, 395] width 23 height 25
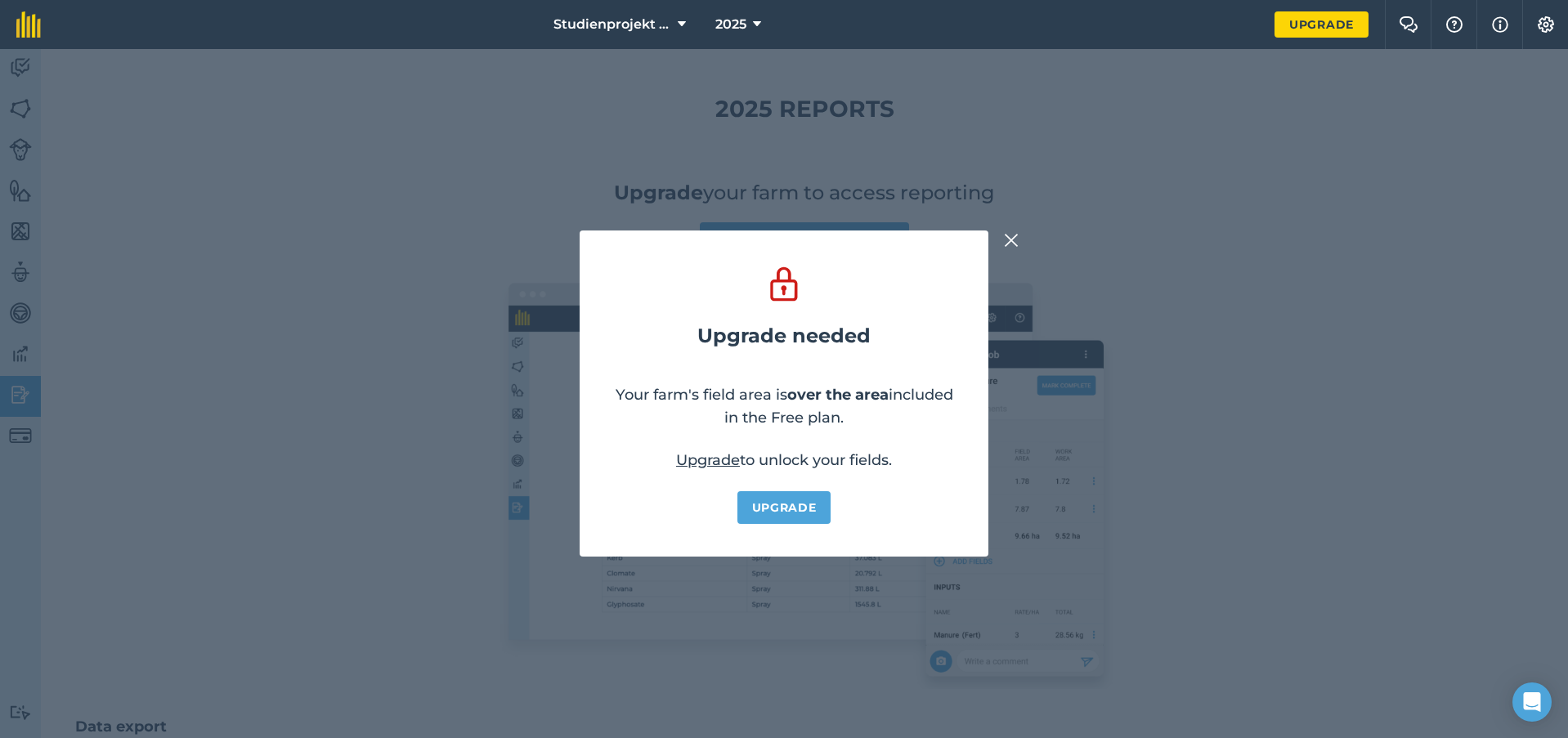
click at [1023, 234] on div "Upgrade needed Your farm's field area is over the area included in the Free pla…" at bounding box center [784, 393] width 1568 height 689
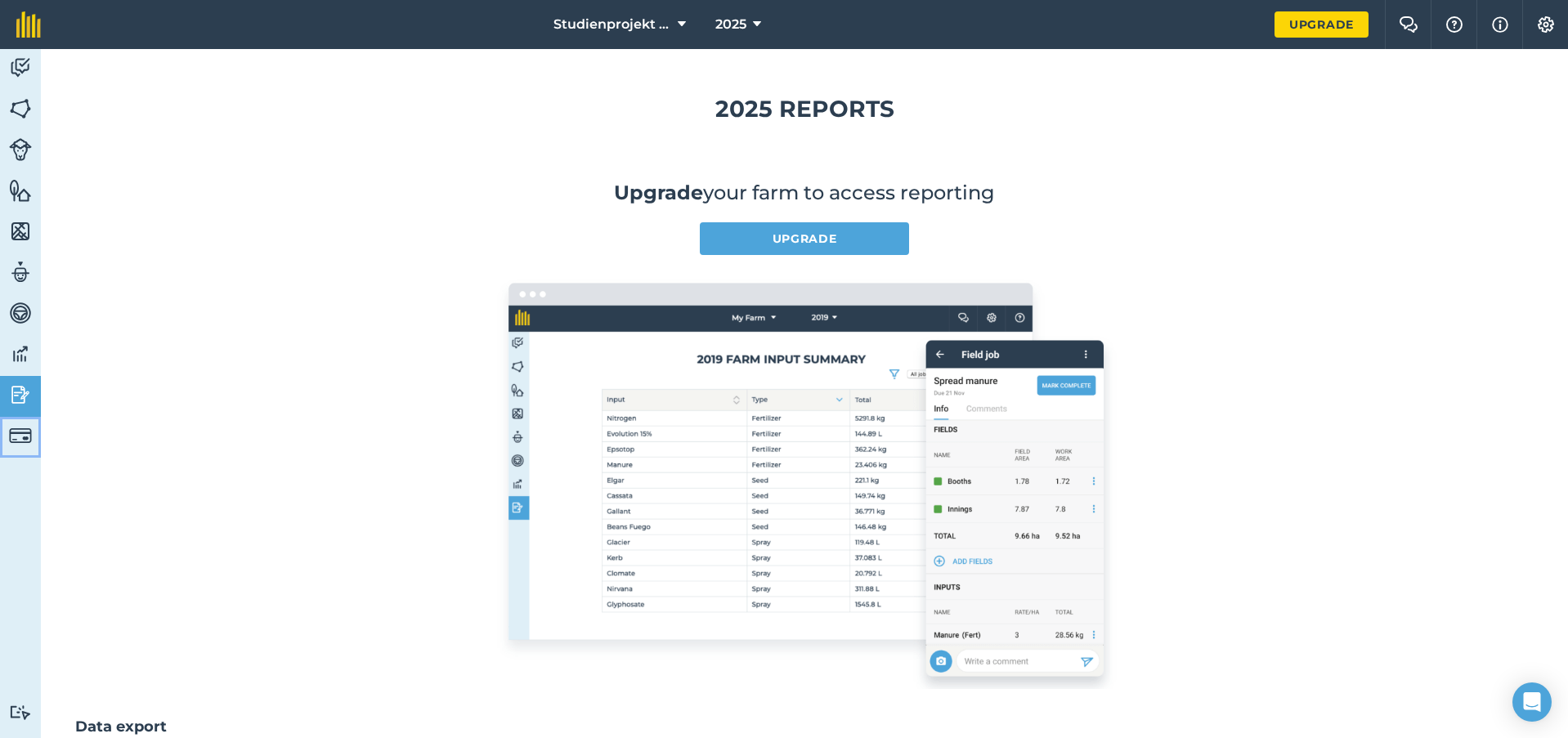
click at [31, 430] on img at bounding box center [20, 436] width 23 height 23
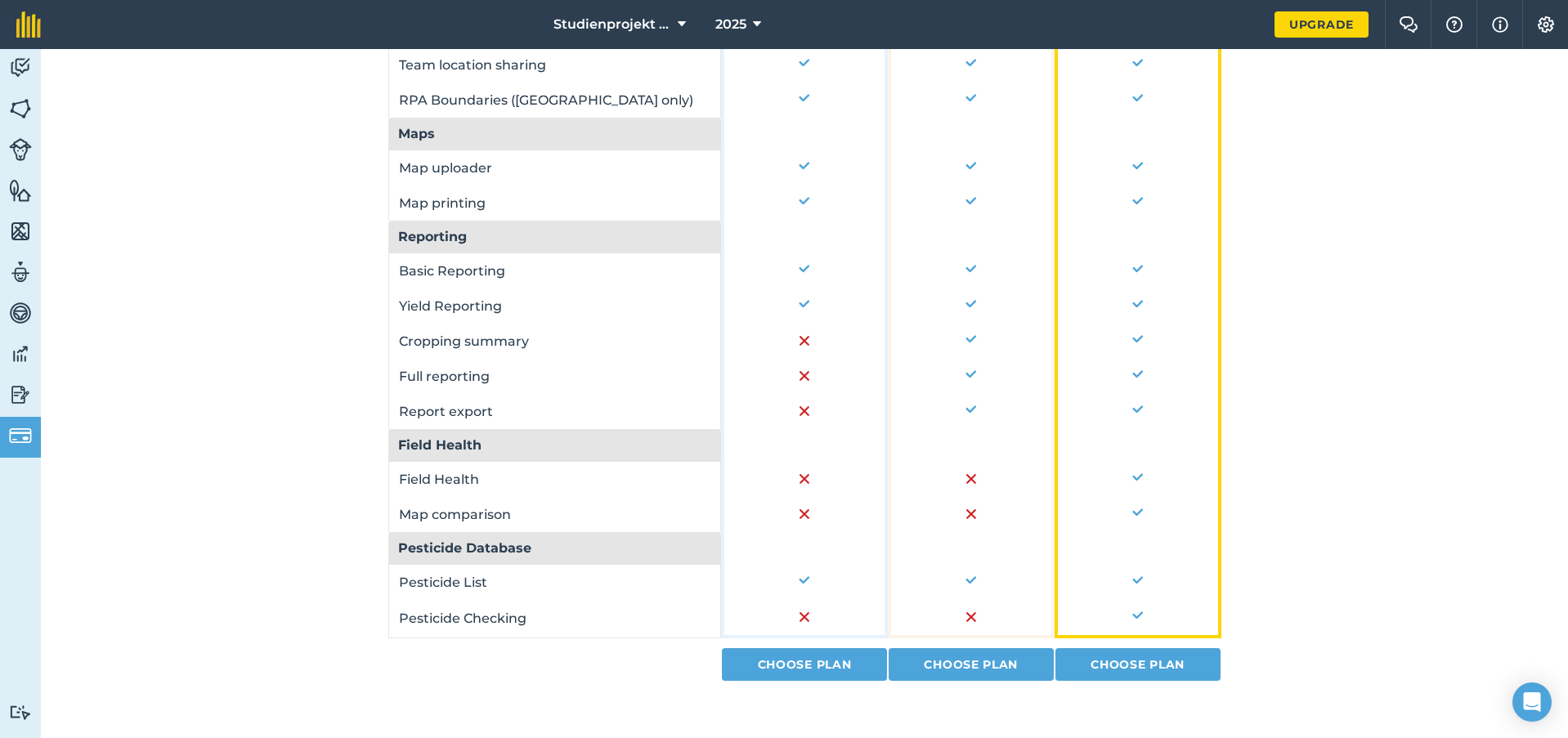
scroll to position [1080, 0]
click at [4, 392] on link "Reporting" at bounding box center [20, 396] width 41 height 41
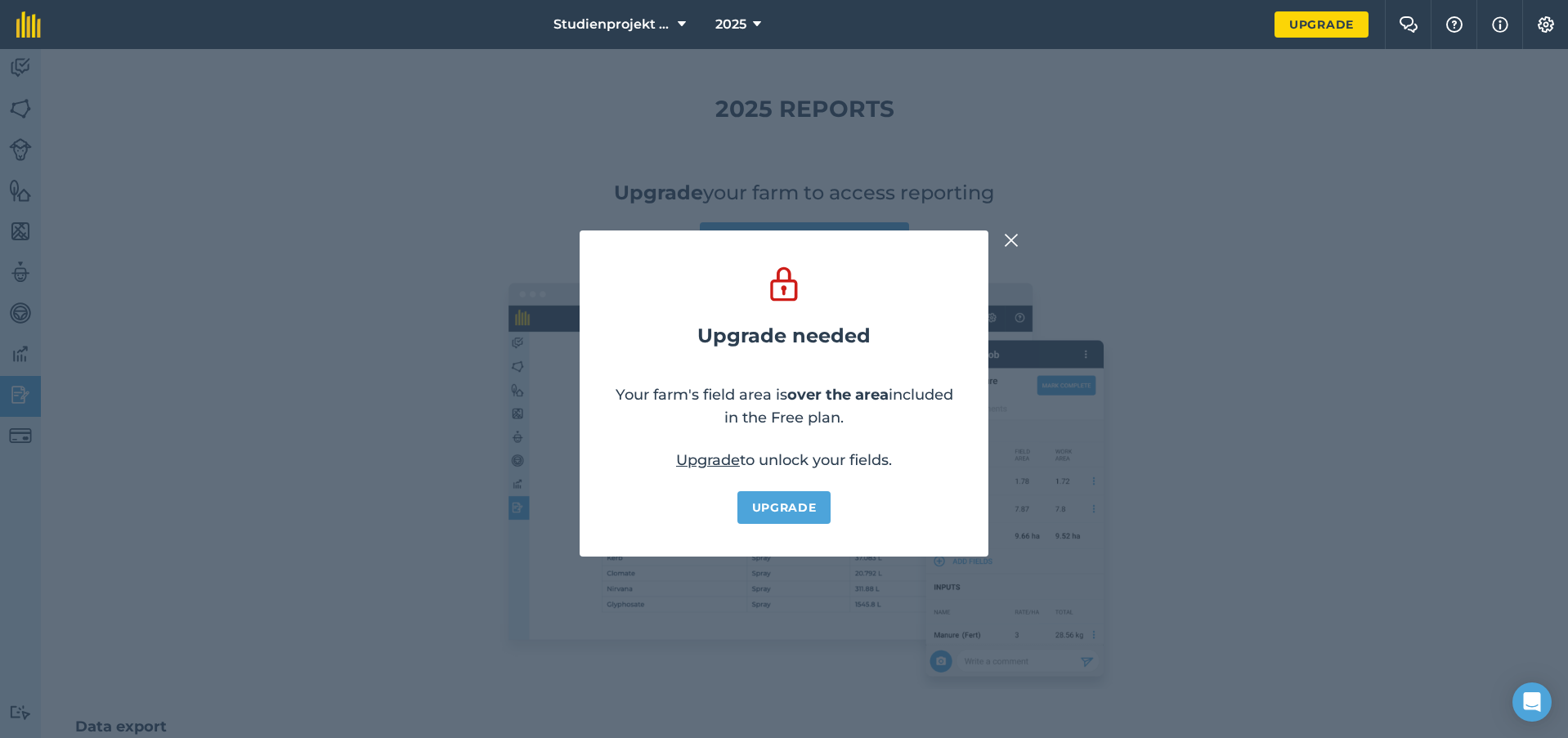
click at [1018, 242] on img at bounding box center [1011, 241] width 15 height 20
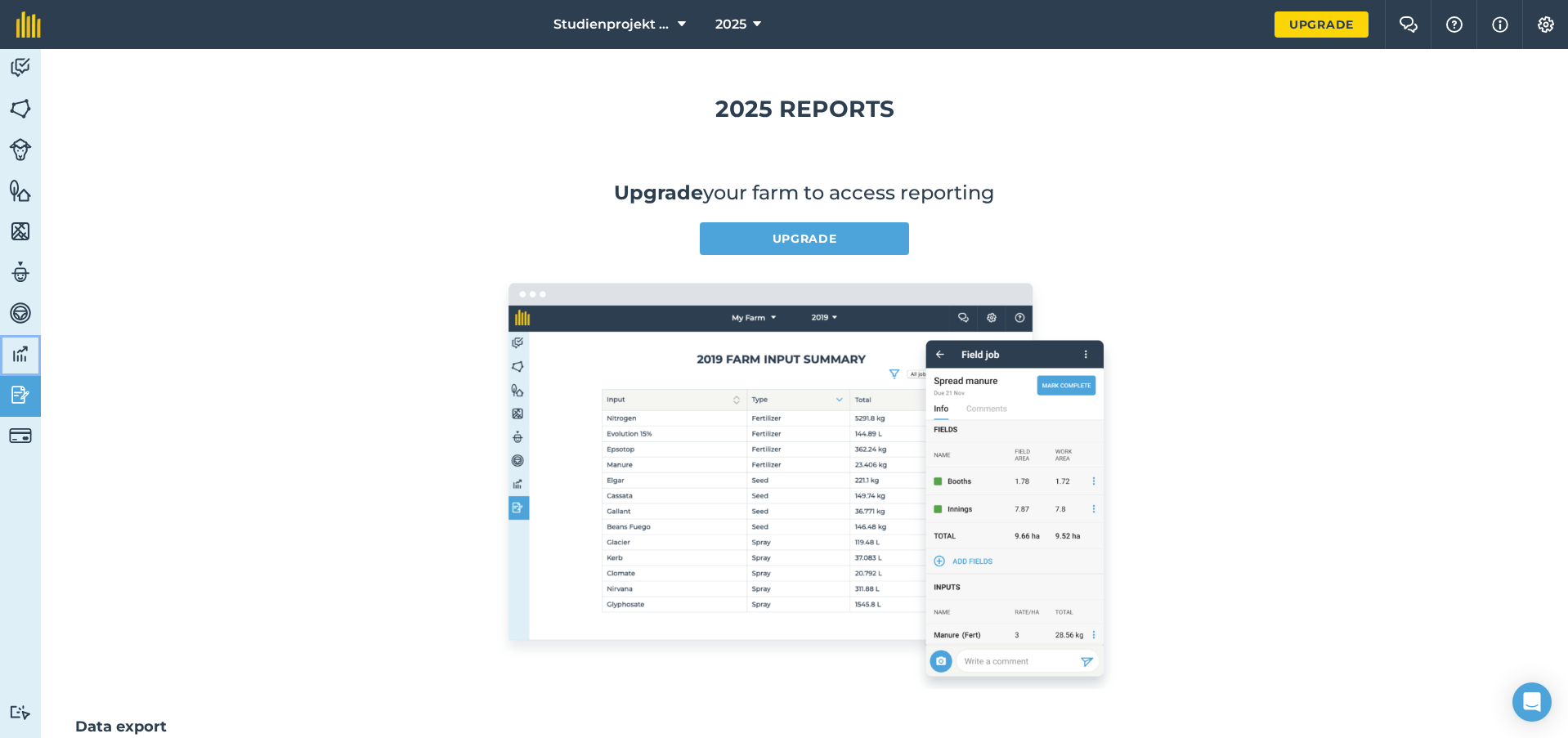
click at [17, 348] on img at bounding box center [20, 354] width 23 height 25
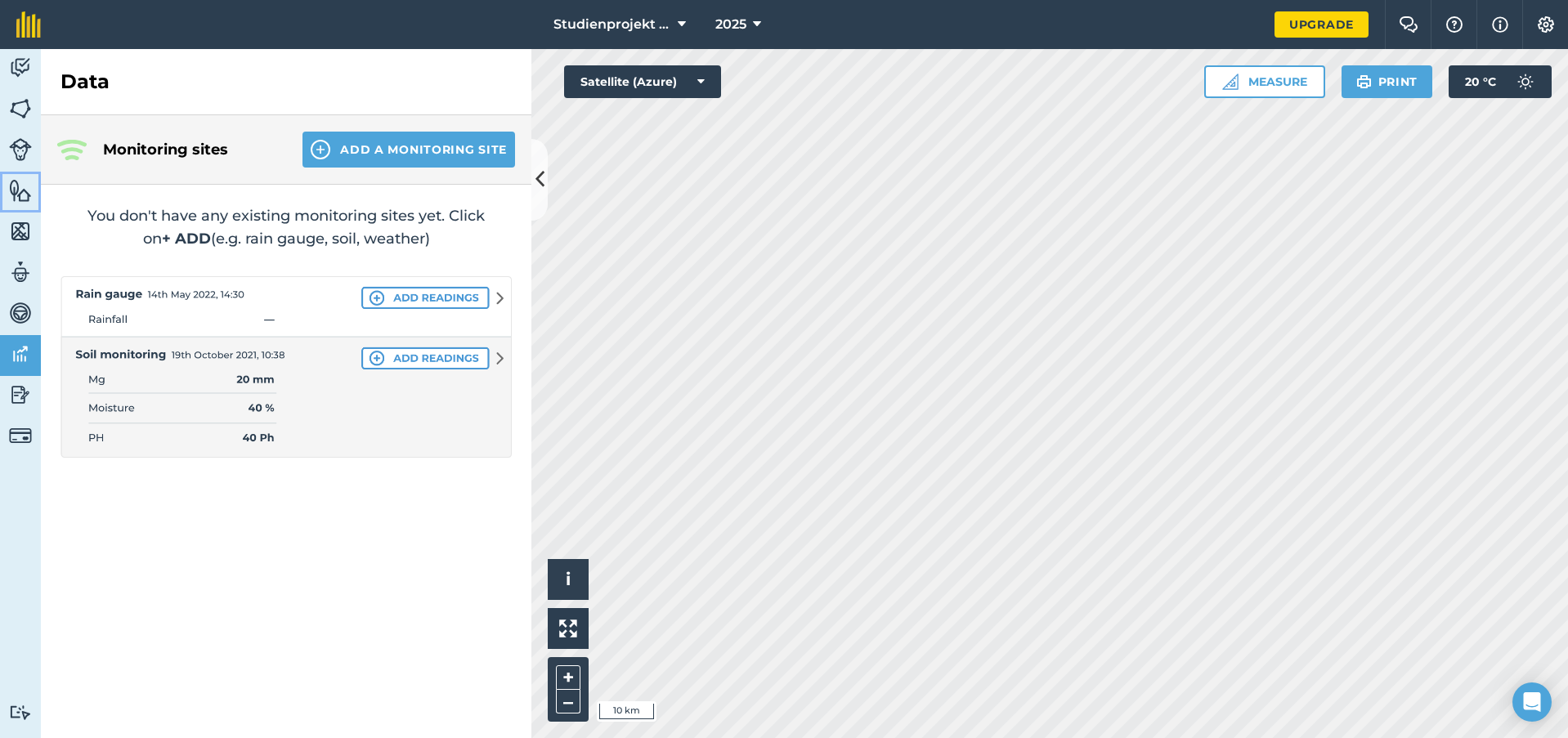
click at [7, 206] on link "Features" at bounding box center [20, 192] width 41 height 41
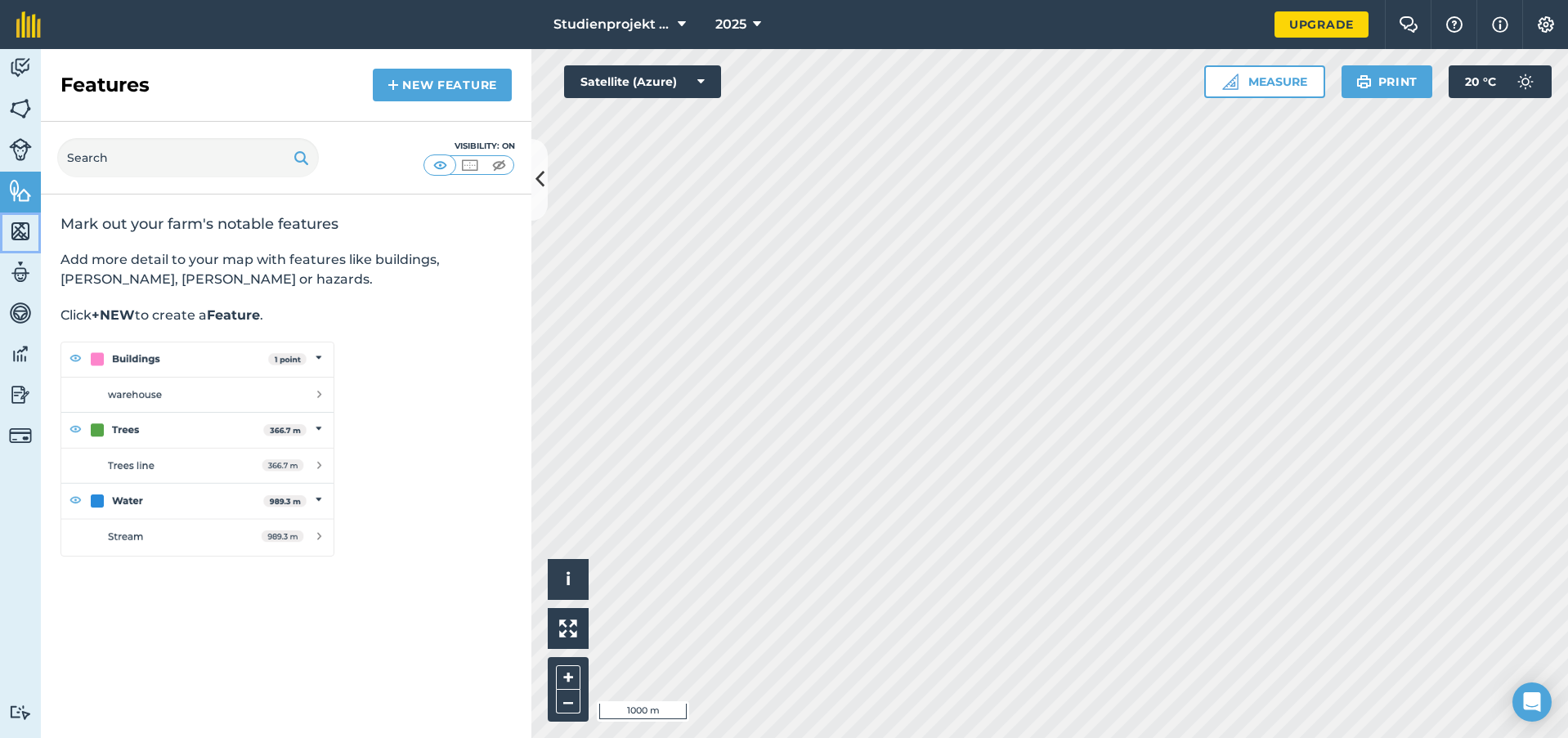
click at [25, 234] on img at bounding box center [20, 231] width 23 height 25
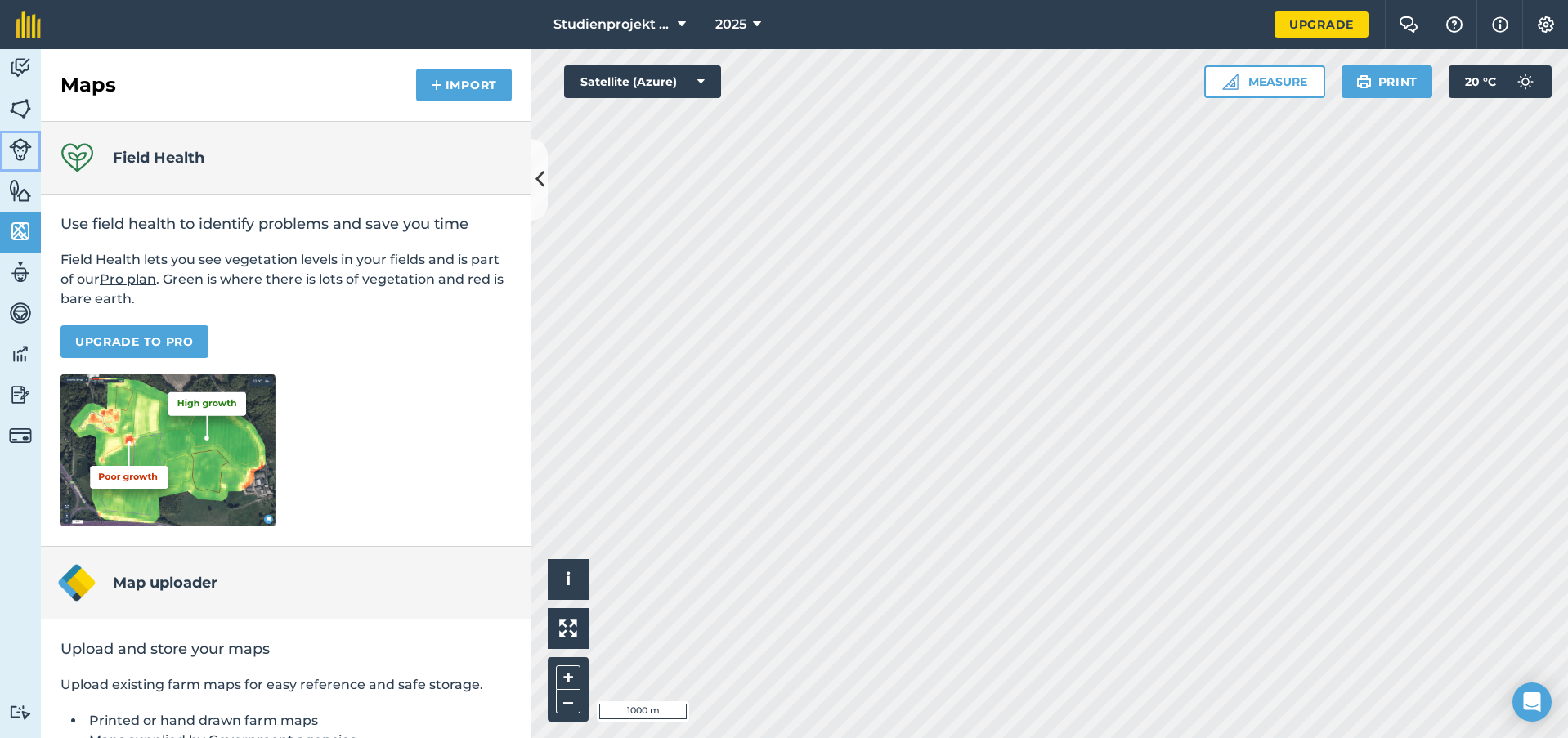
click at [12, 138] on img at bounding box center [20, 149] width 23 height 23
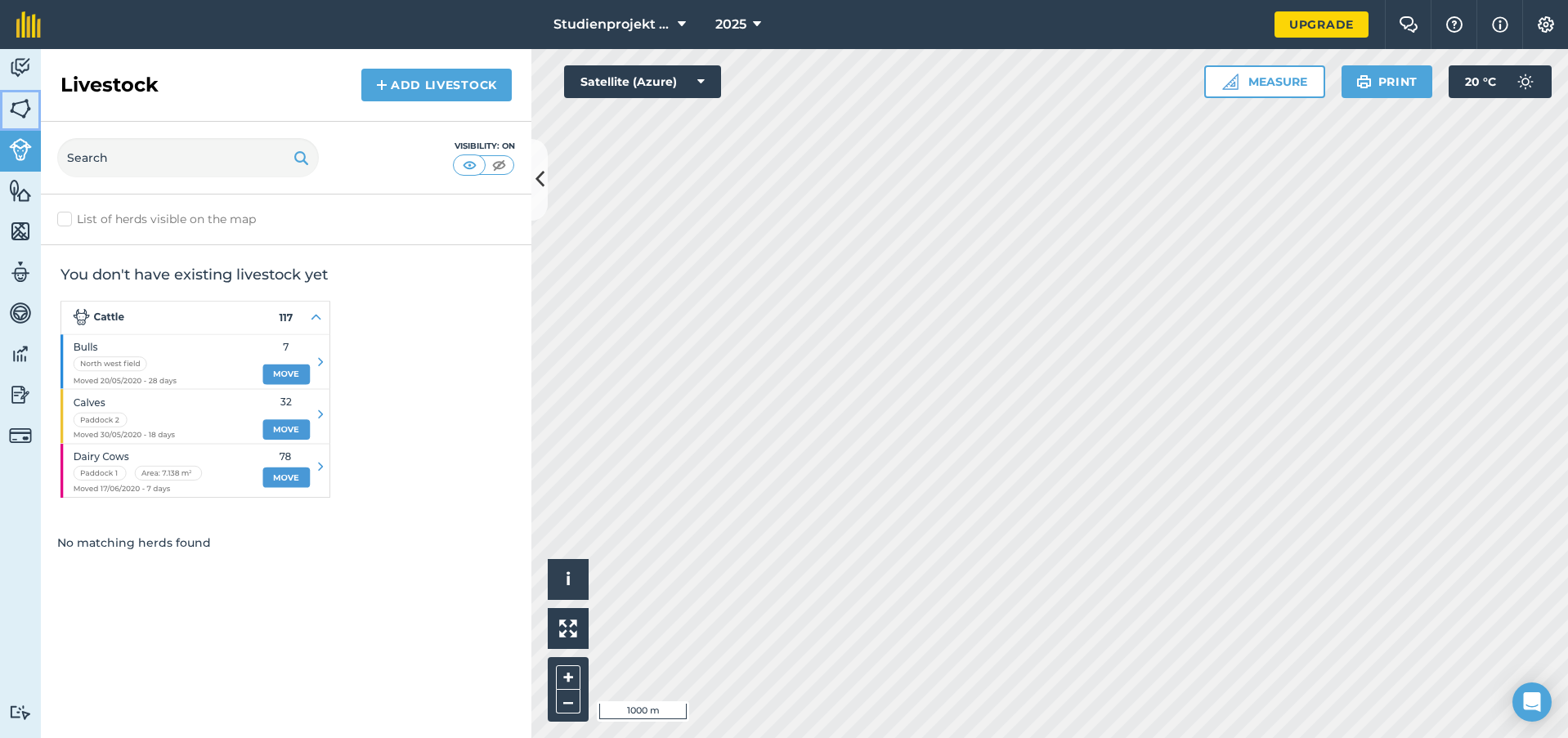
click at [26, 117] on img at bounding box center [20, 108] width 23 height 25
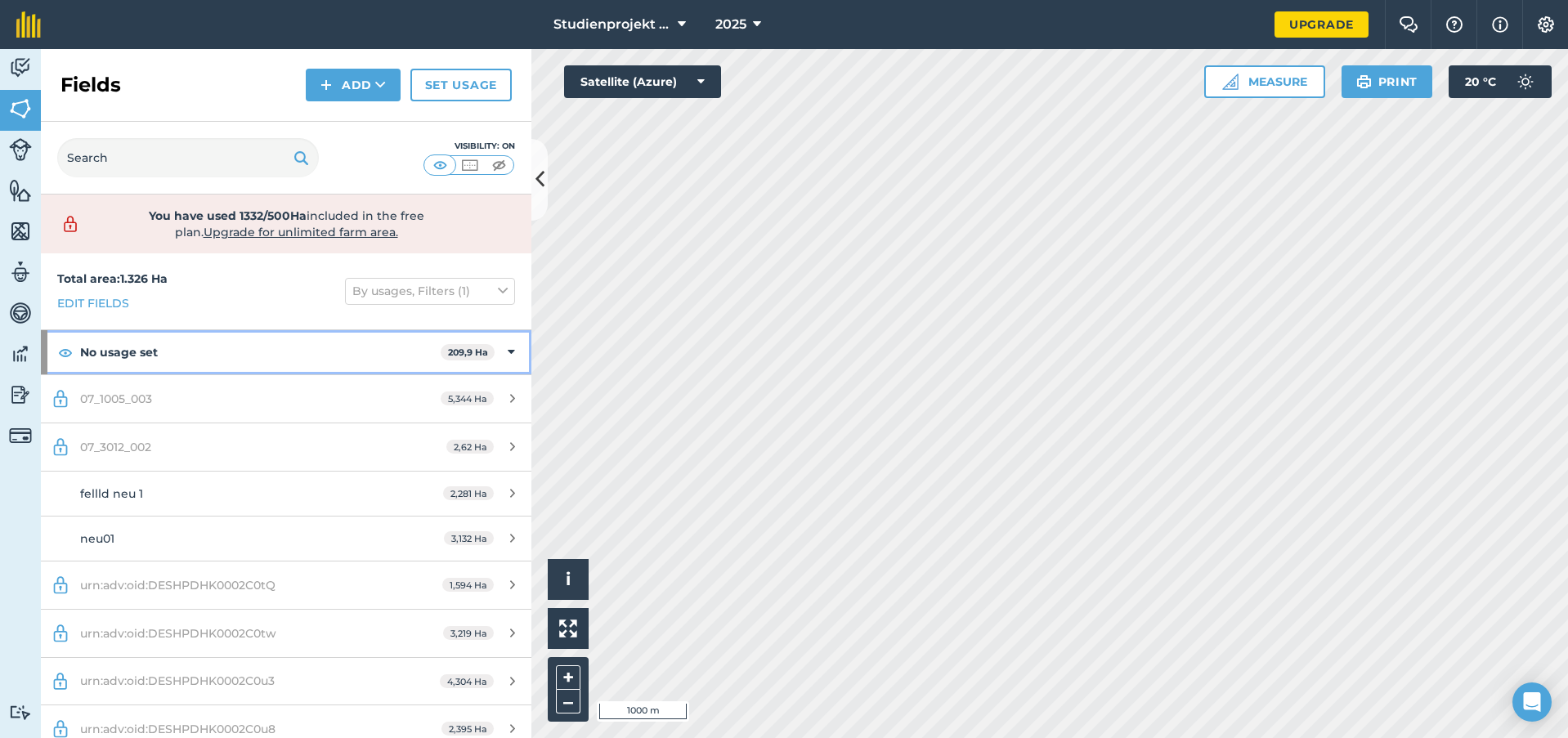
click at [488, 358] on div "No usage set 209,9 Ha" at bounding box center [286, 352] width 490 height 44
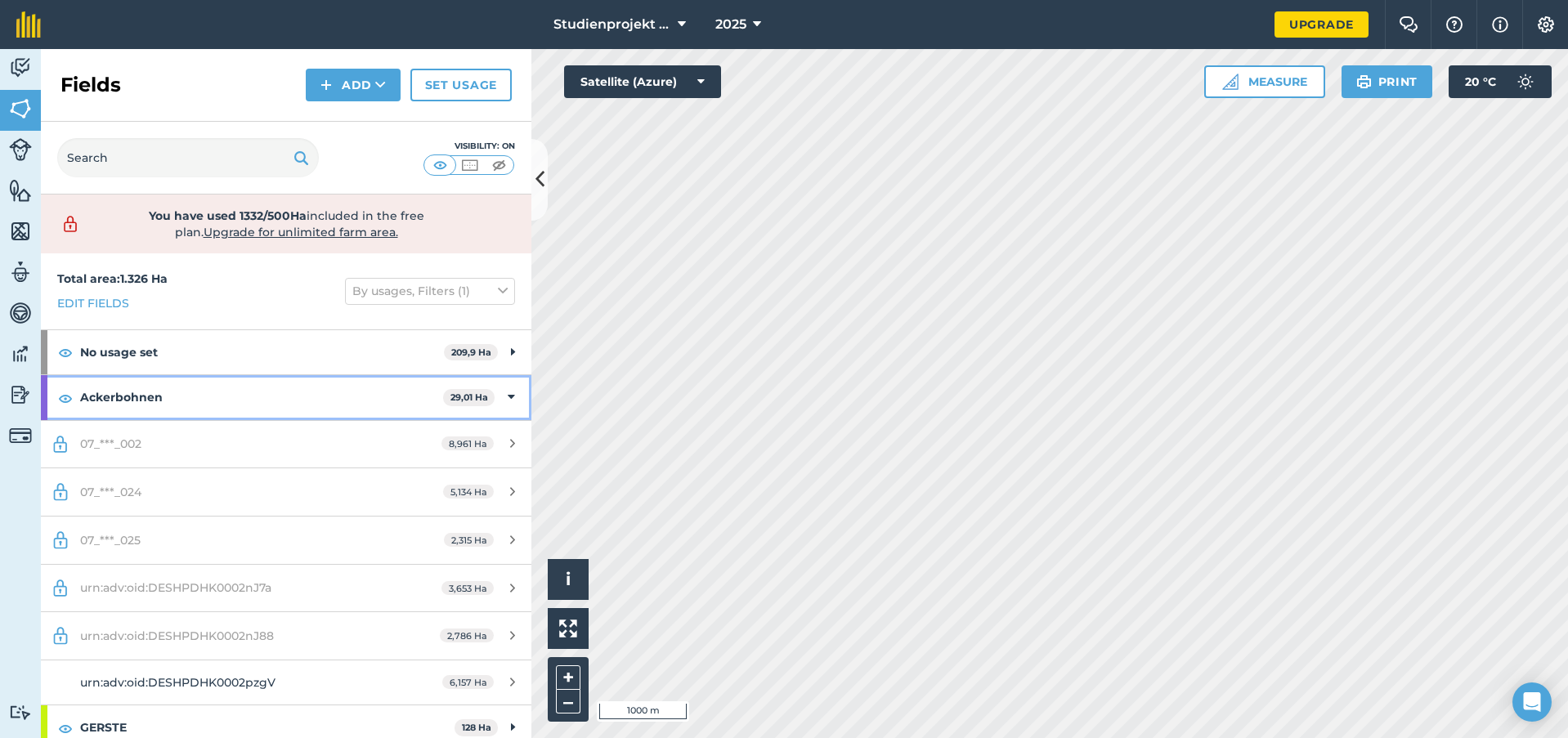
click at [279, 392] on strong "Ackerbohnen" at bounding box center [262, 397] width 363 height 44
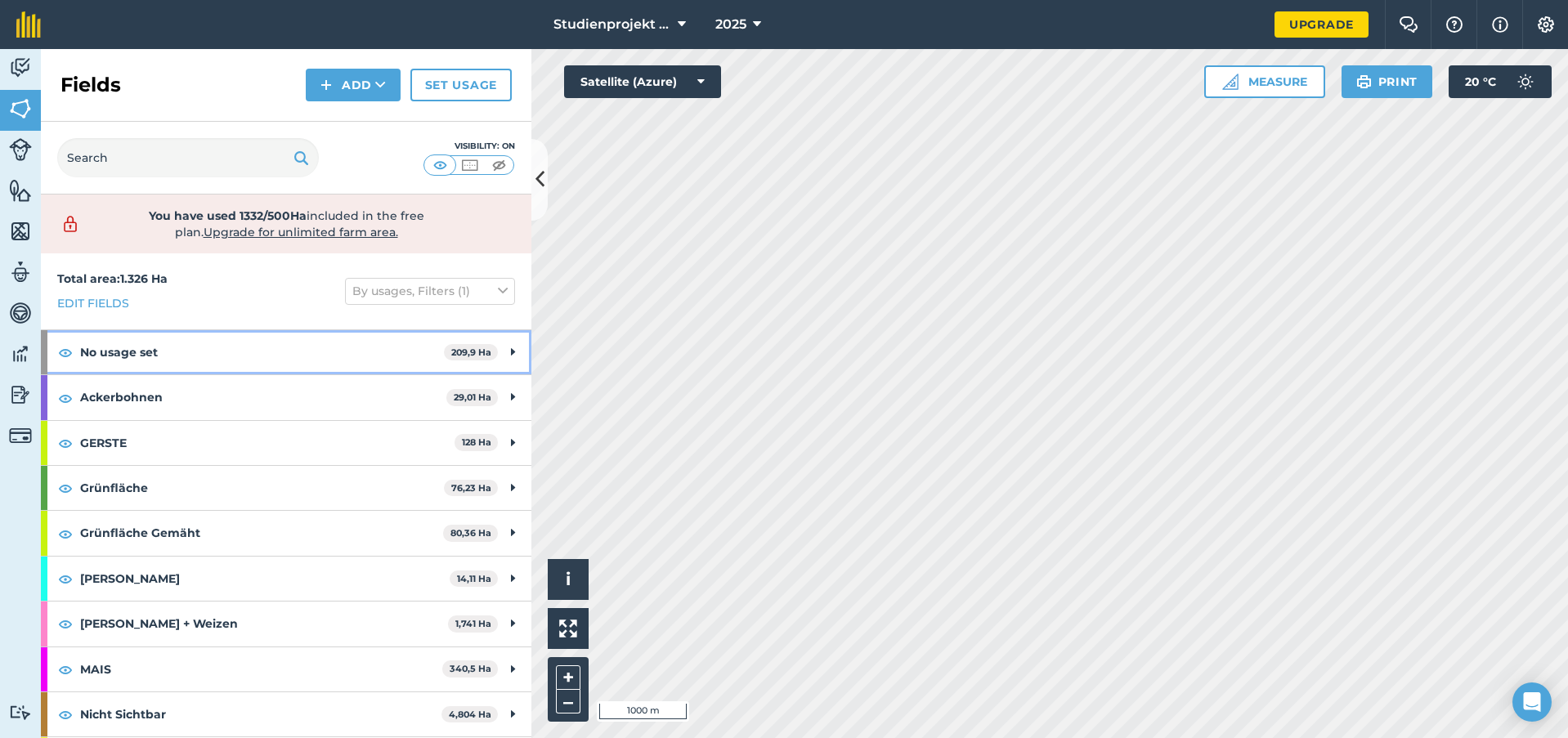
click at [250, 343] on strong "No usage set" at bounding box center [263, 352] width 364 height 44
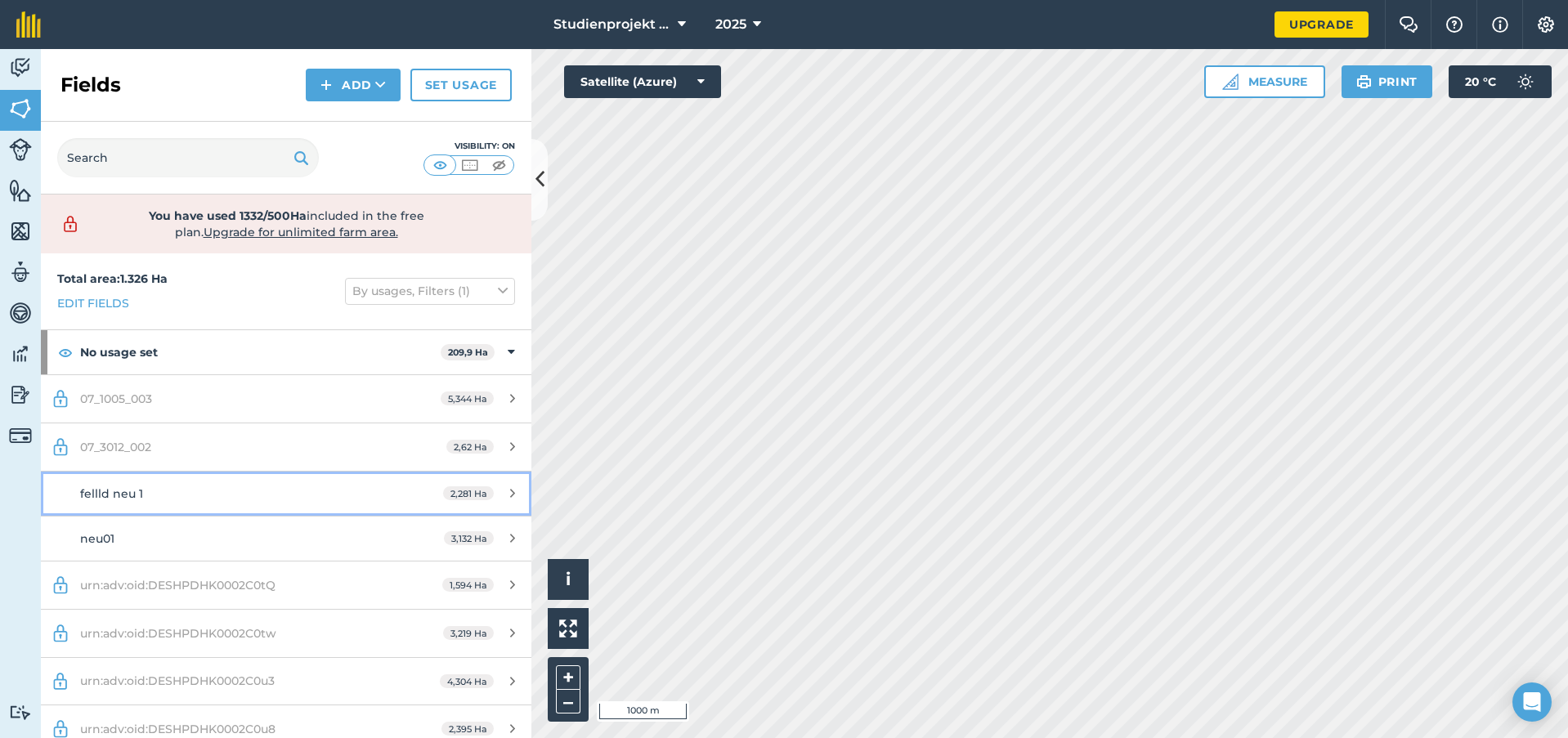
click at [187, 498] on div "fellld neu 1" at bounding box center [234, 493] width 307 height 18
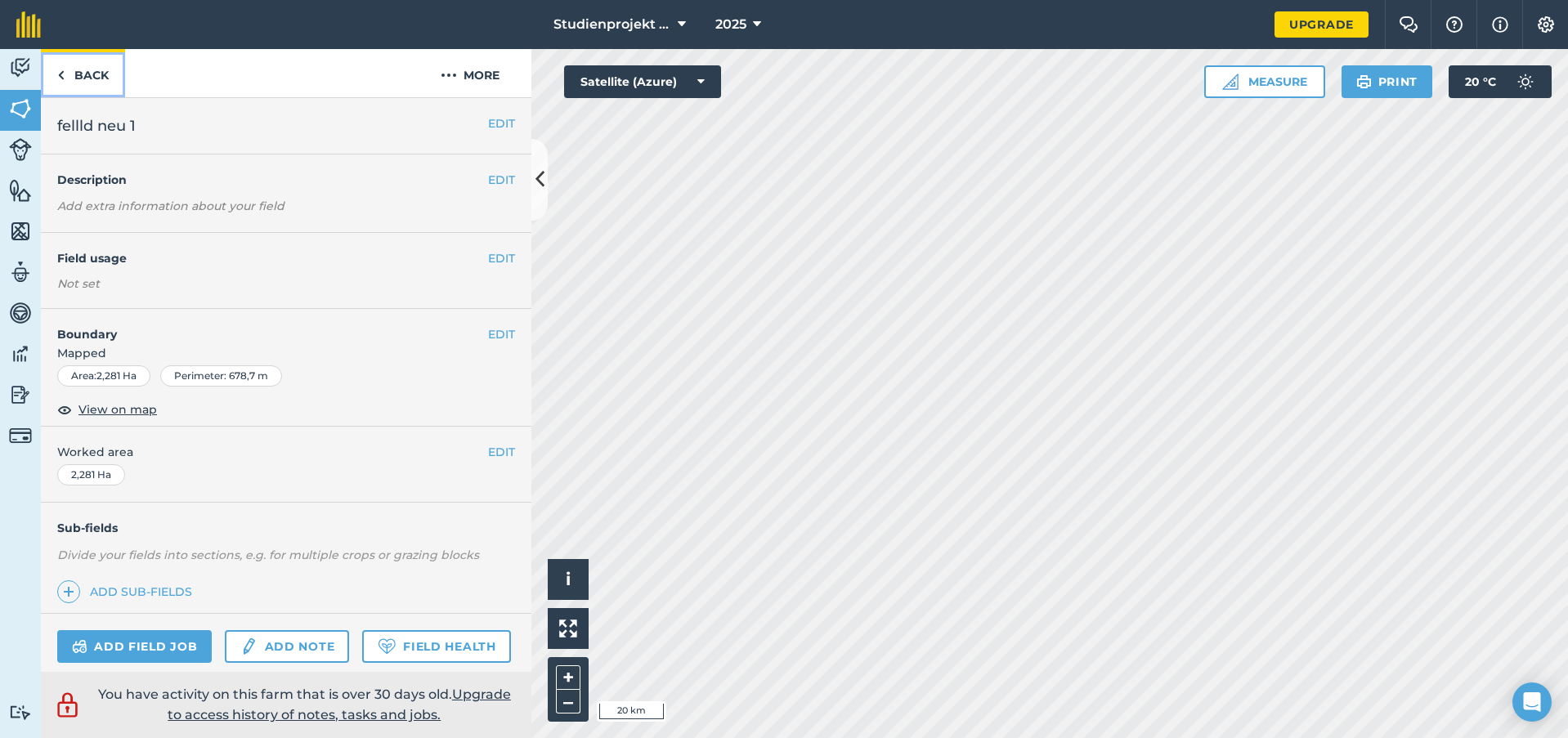
click at [60, 70] on img at bounding box center [61, 76] width 7 height 20
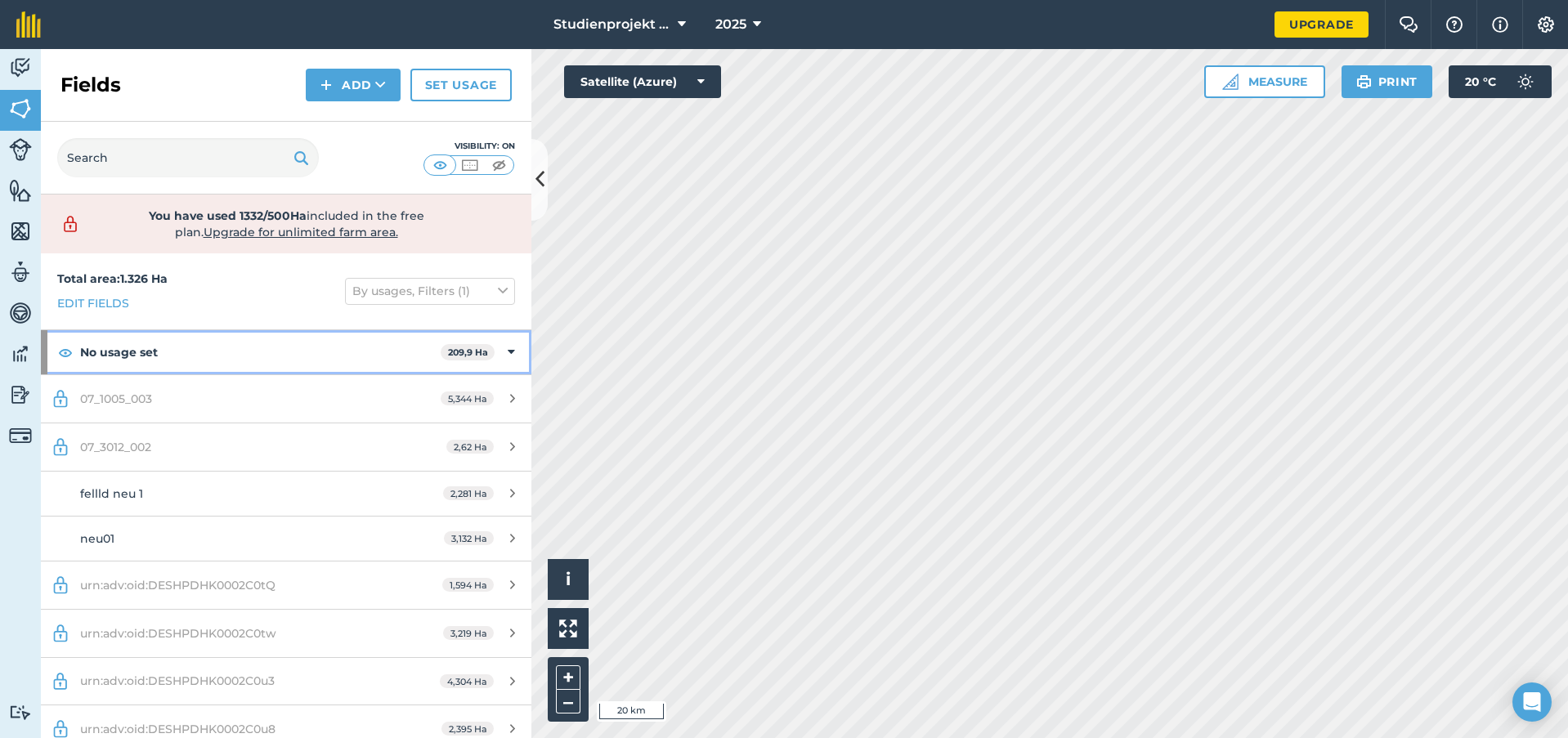
click at [206, 344] on strong "No usage set" at bounding box center [261, 352] width 360 height 44
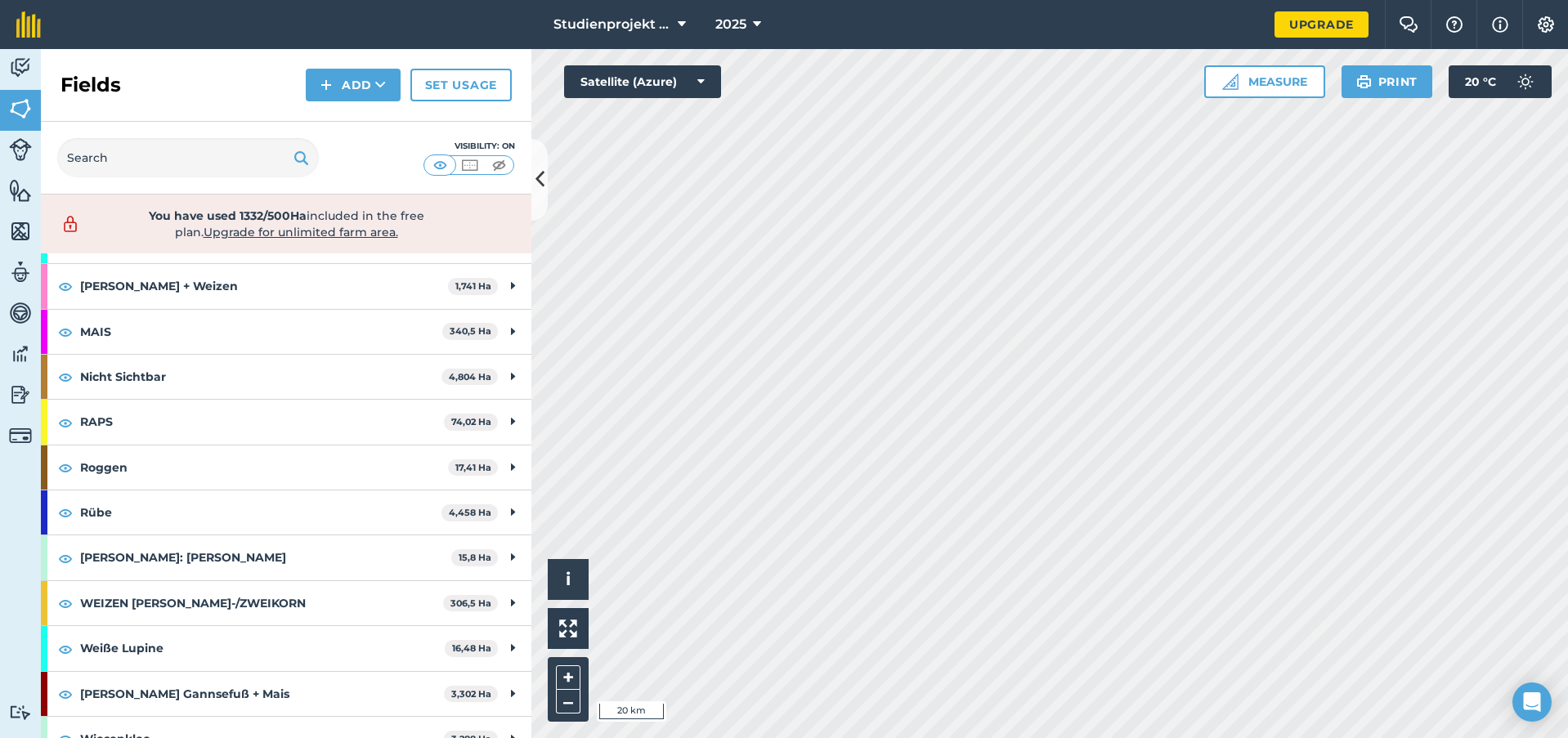
scroll to position [360, 0]
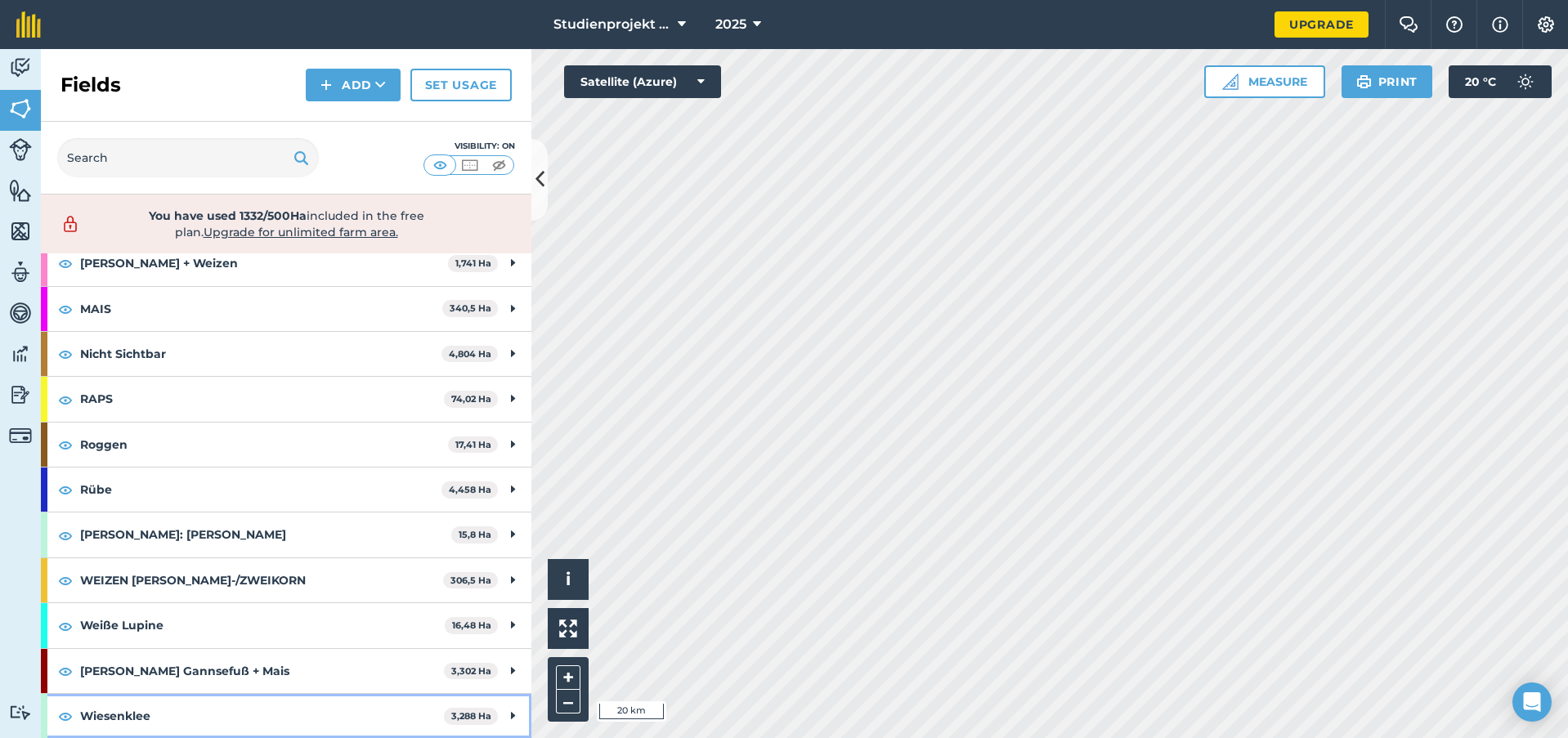
click at [332, 700] on strong "Wiesenklee" at bounding box center [263, 716] width 364 height 44
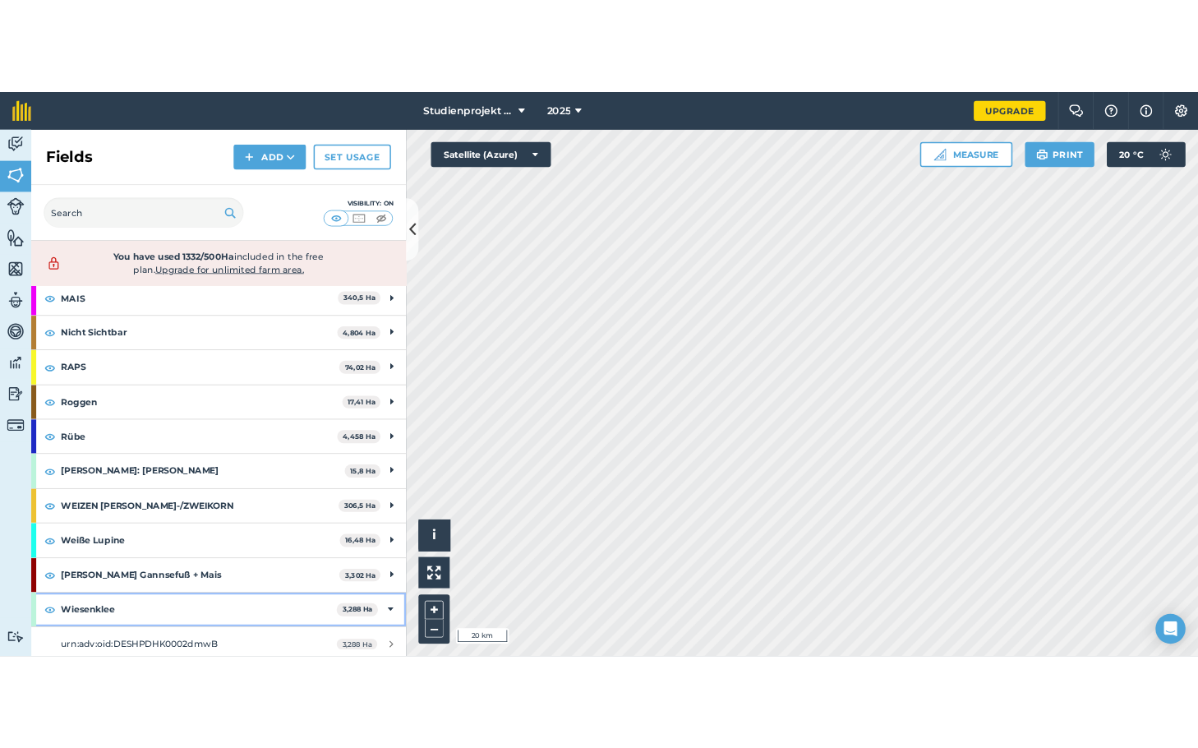
scroll to position [408, 0]
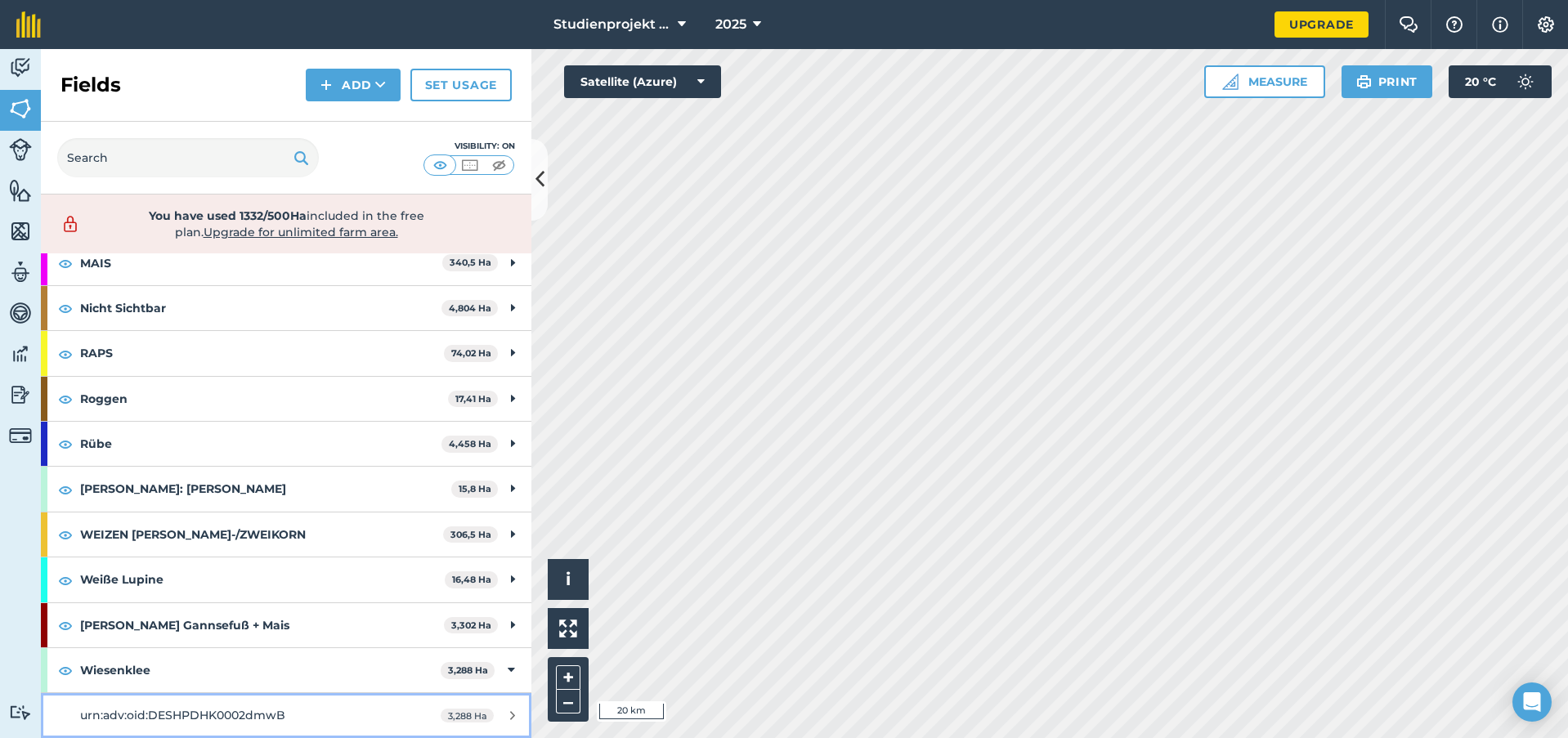
click at [273, 716] on span "urn:adv:oid:DESHPDHK0002dmwB" at bounding box center [183, 715] width 205 height 15
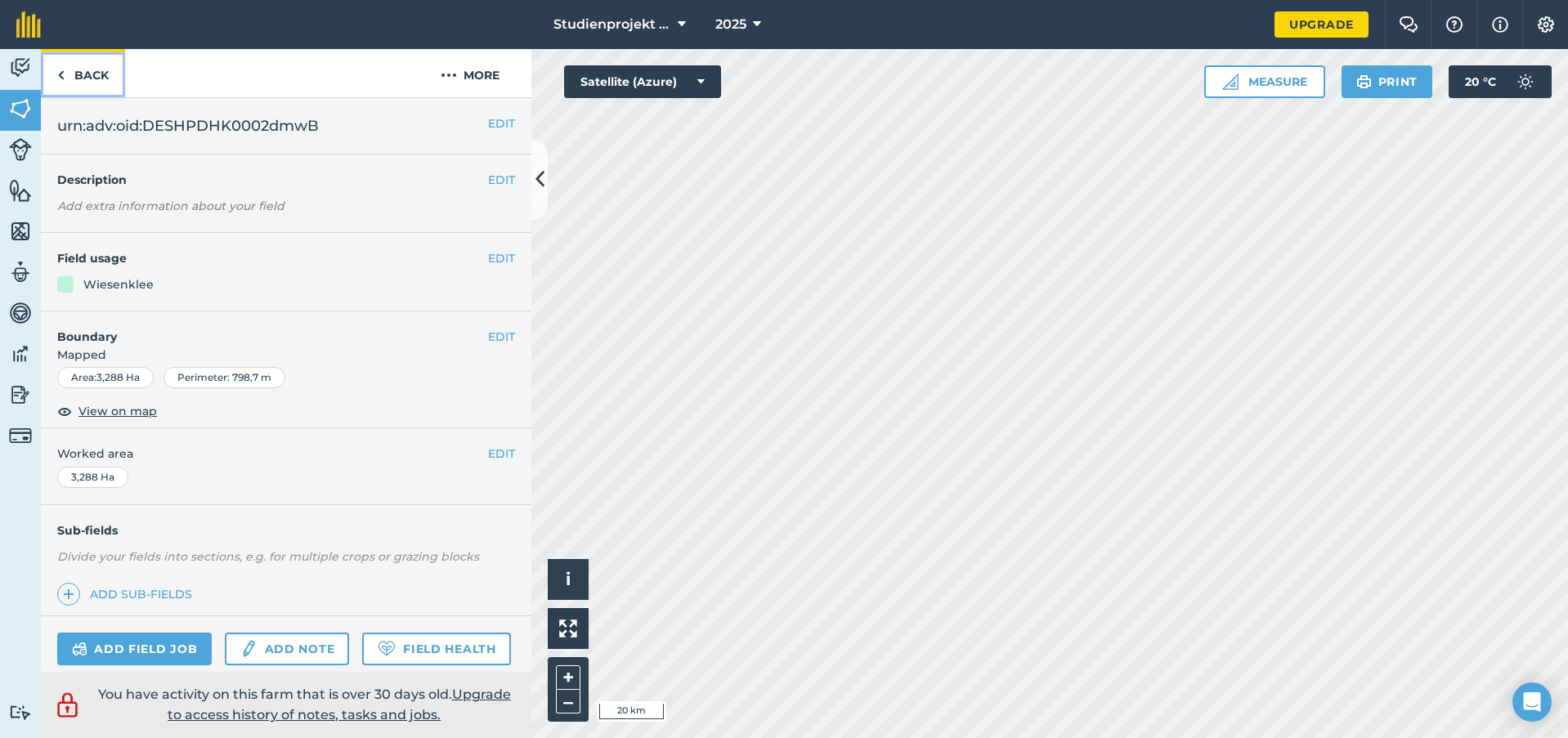
click at [79, 70] on link "Back" at bounding box center [83, 73] width 85 height 48
click at [491, 118] on button "EDIT" at bounding box center [501, 123] width 27 height 18
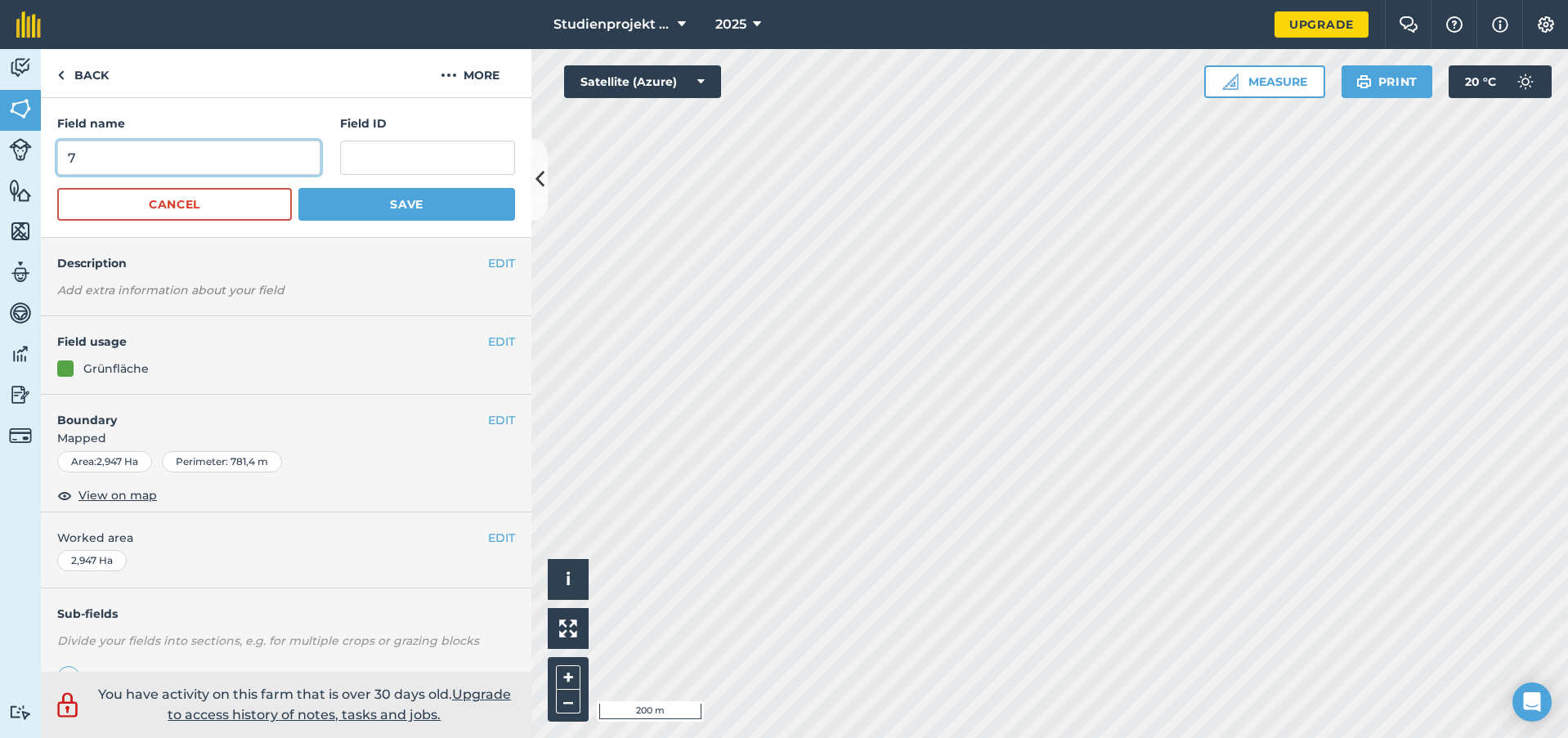
drag, startPoint x: 85, startPoint y: 149, endPoint x: -10, endPoint y: 153, distance: 95.1
click at [0, 153] on html "Studienprojekt 25 2025 Upgrade Farm Chat Help Info Settings Map printing is not…" at bounding box center [784, 369] width 1568 height 738
type input "85"
click at [395, 196] on button "Save" at bounding box center [407, 204] width 217 height 33
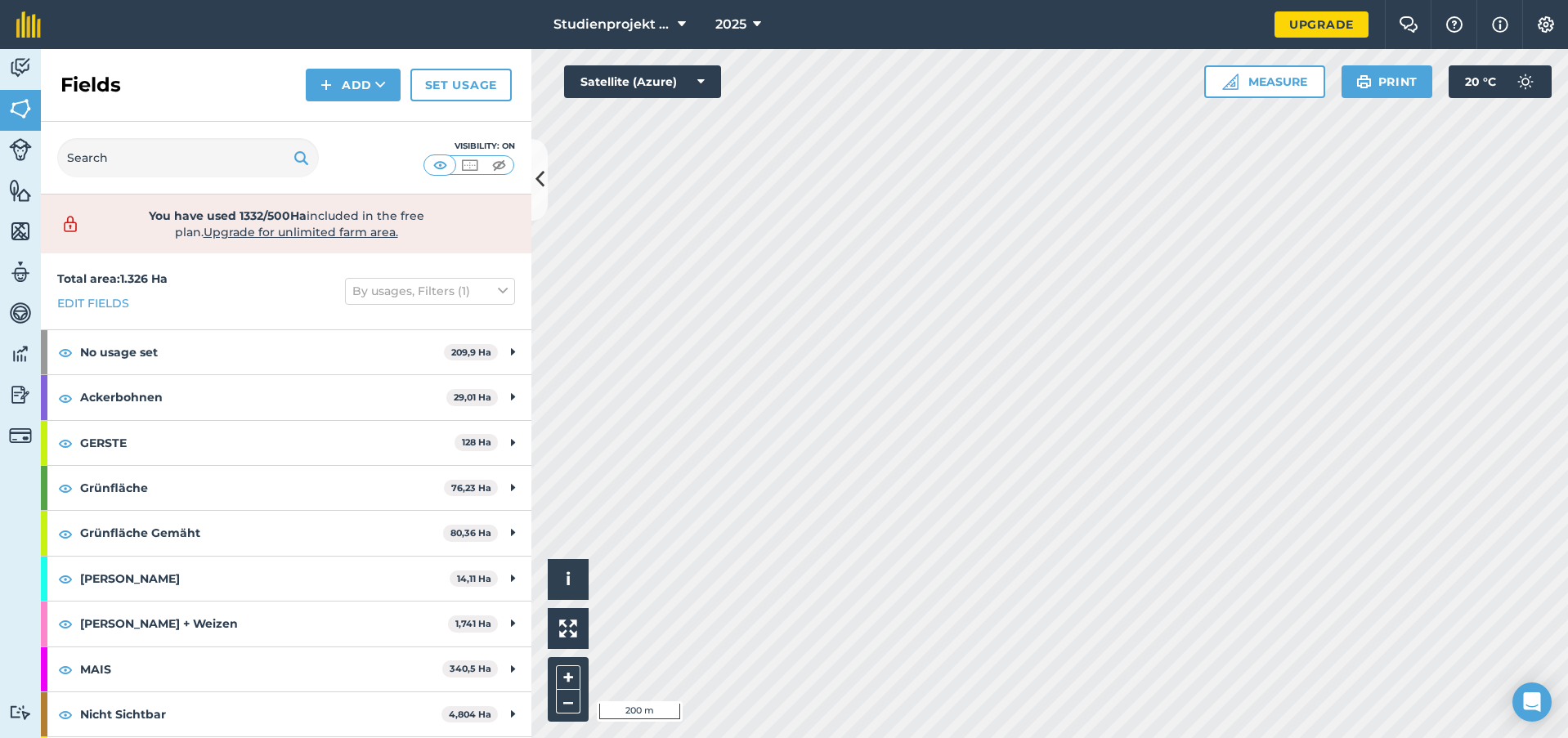
click at [199, 66] on div "Fields Add Set usage" at bounding box center [286, 85] width 490 height 73
